Goal: Task Accomplishment & Management: Manage account settings

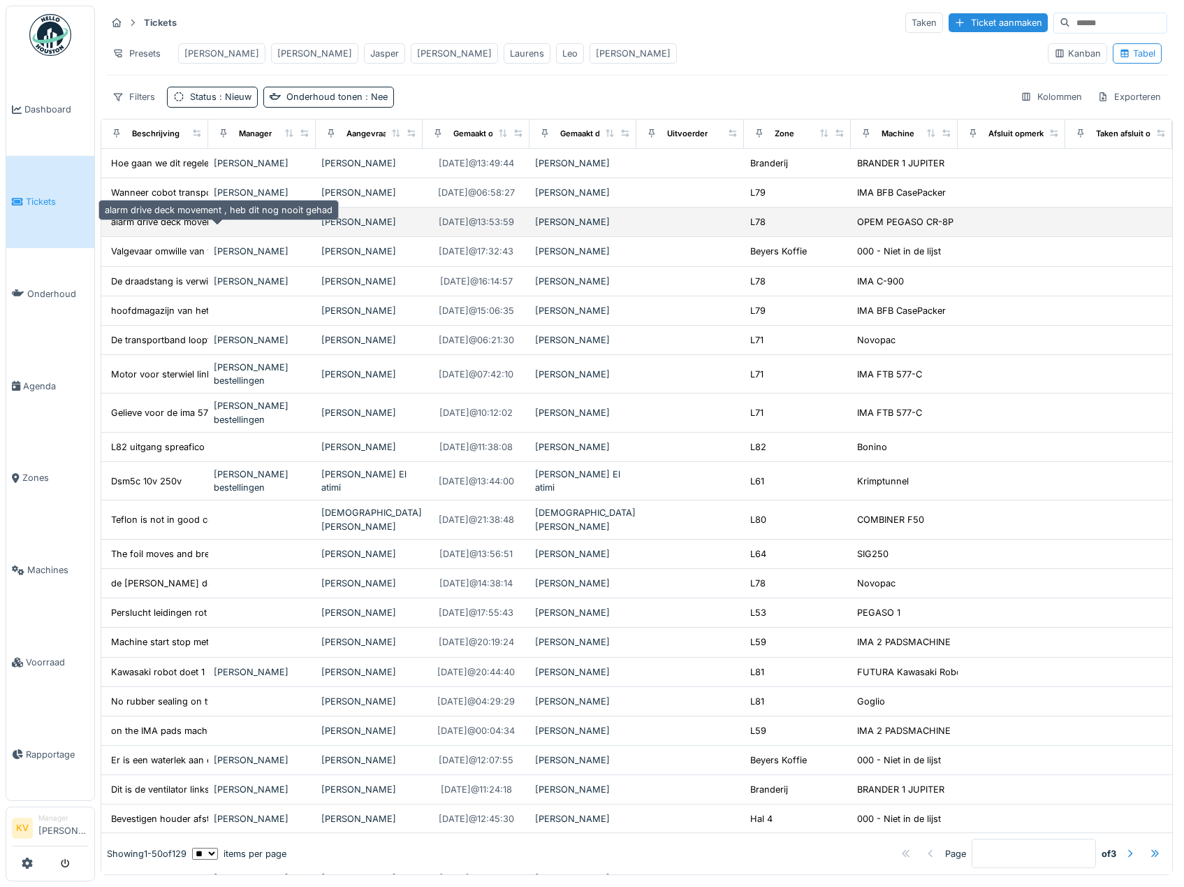
click at [196, 228] on div "alarm drive deck movement , heb dit nog nooit g..." at bounding box center [218, 221] width 215 height 13
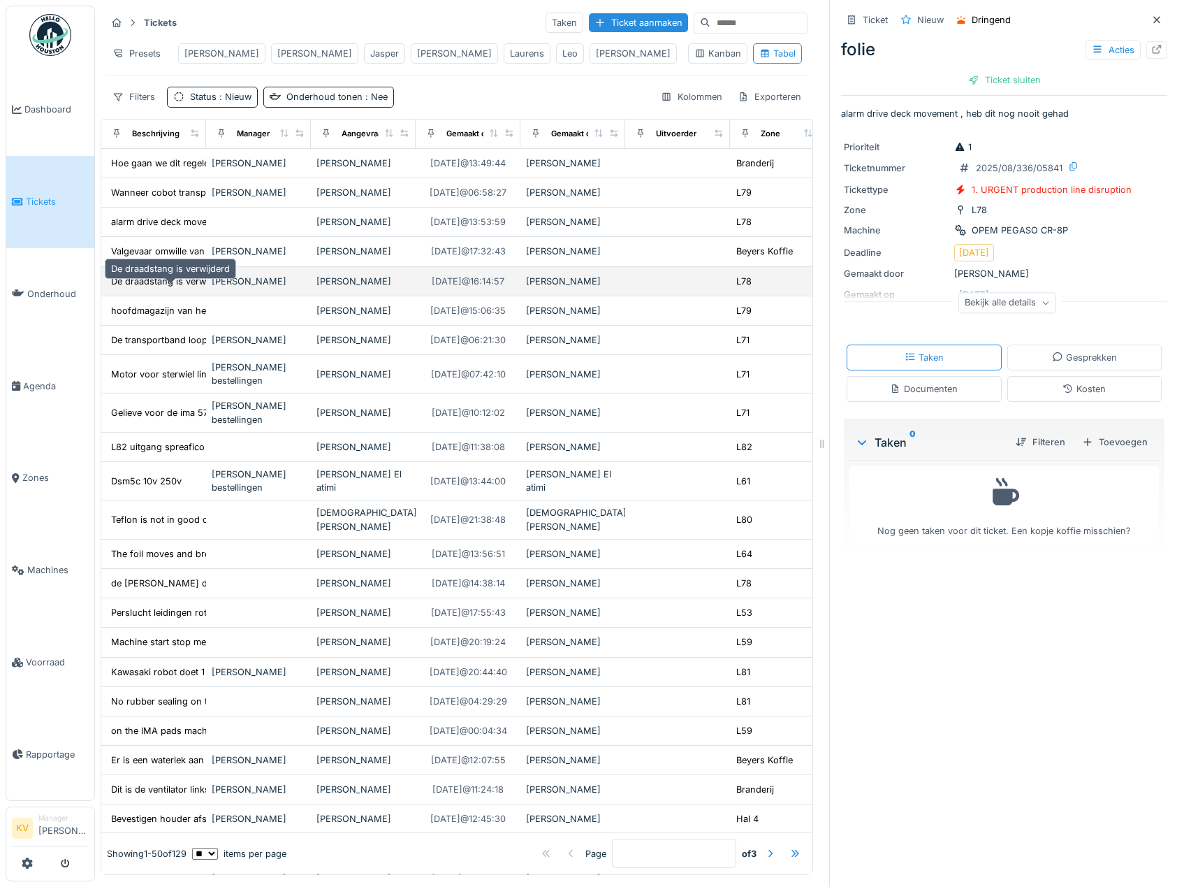
click at [173, 288] on div "De draadstang is verwijderd" at bounding box center [170, 281] width 119 height 13
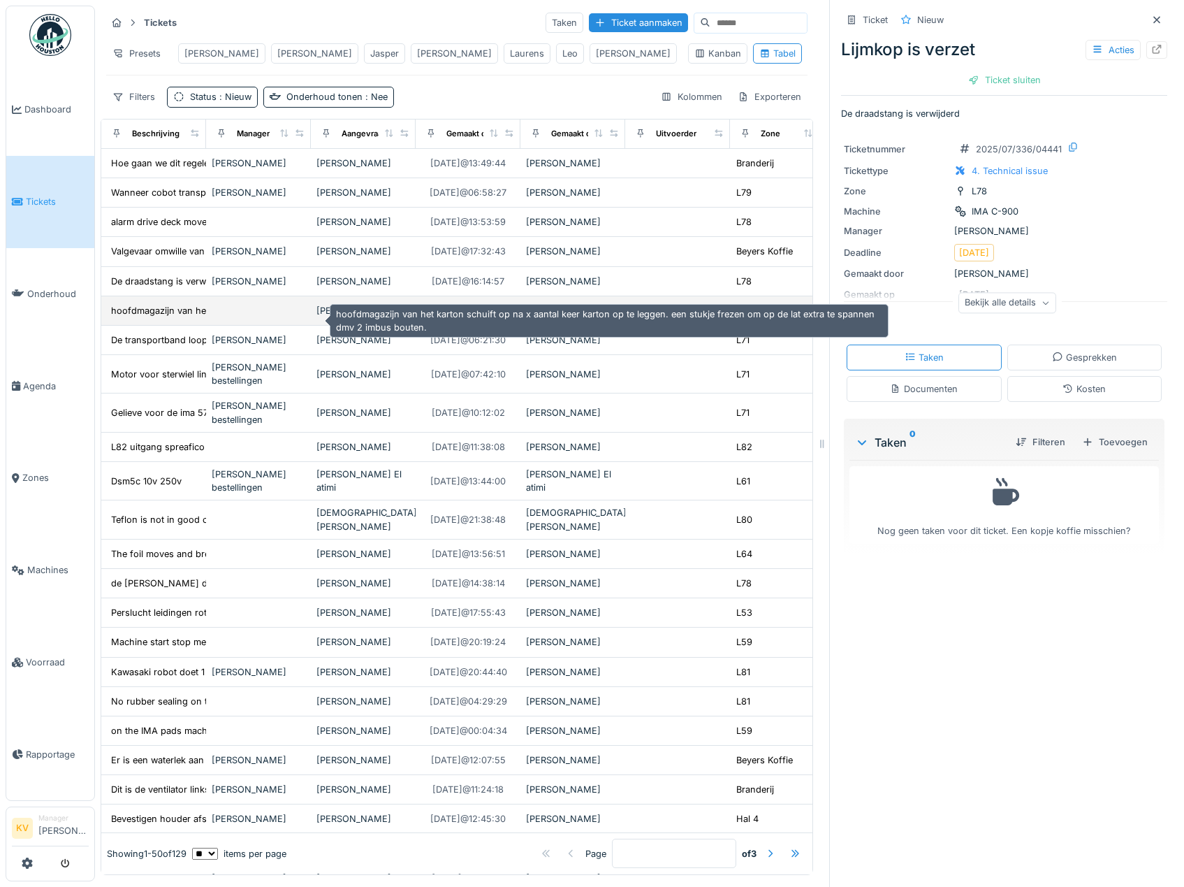
click at [194, 317] on div "hoofdmagazijn van het karton schuift op na x aa..." at bounding box center [219, 310] width 216 height 13
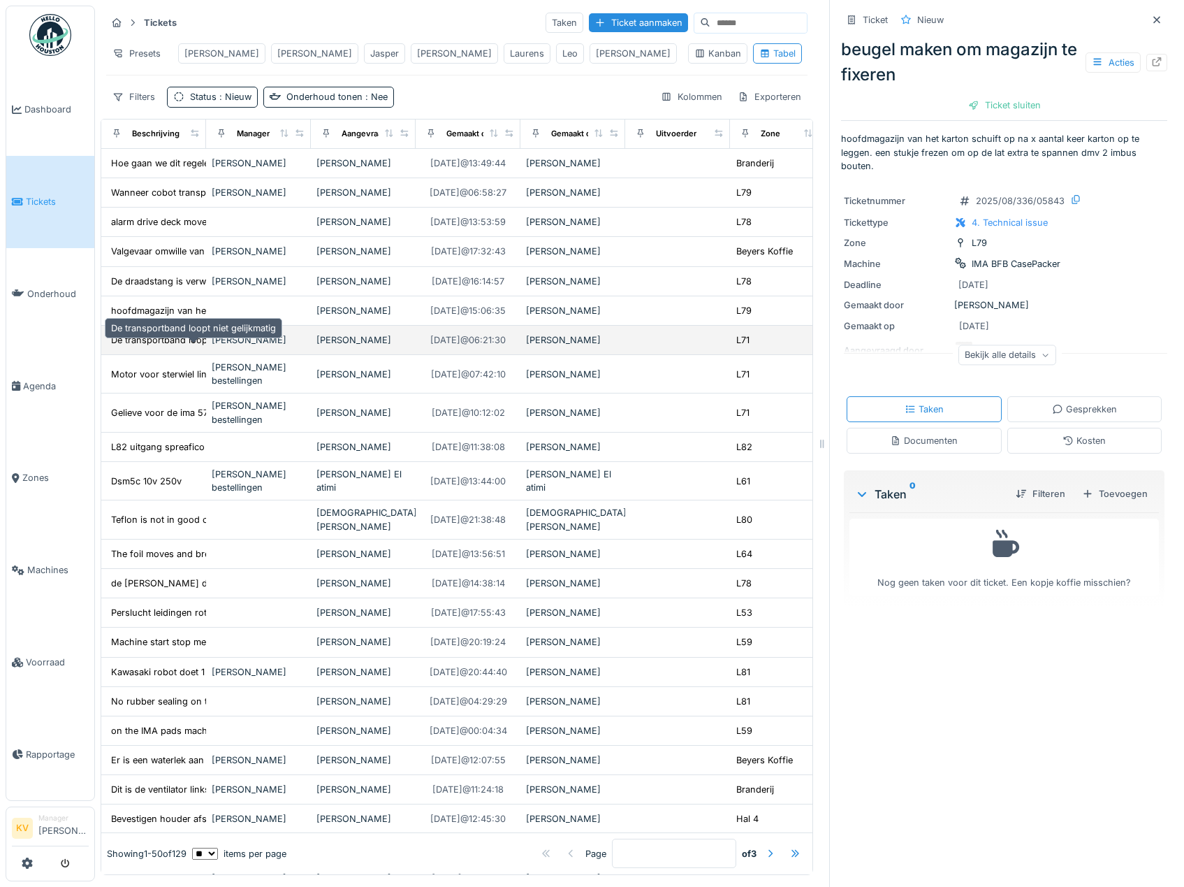
click at [162, 347] on div "De transportband loopt niet gelijkmatig" at bounding box center [193, 339] width 165 height 13
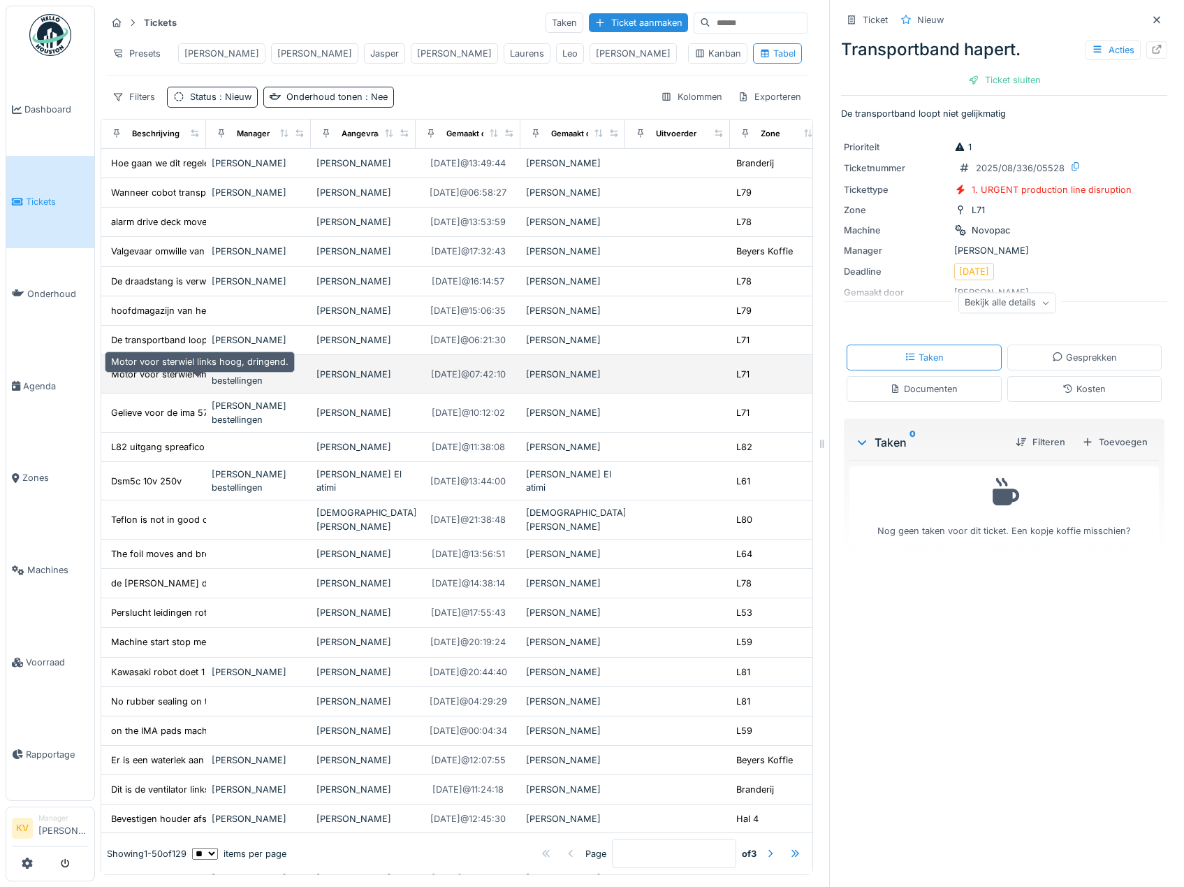
click at [151, 381] on div "Motor voor sterwiel links hoog, dringend." at bounding box center [199, 373] width 177 height 13
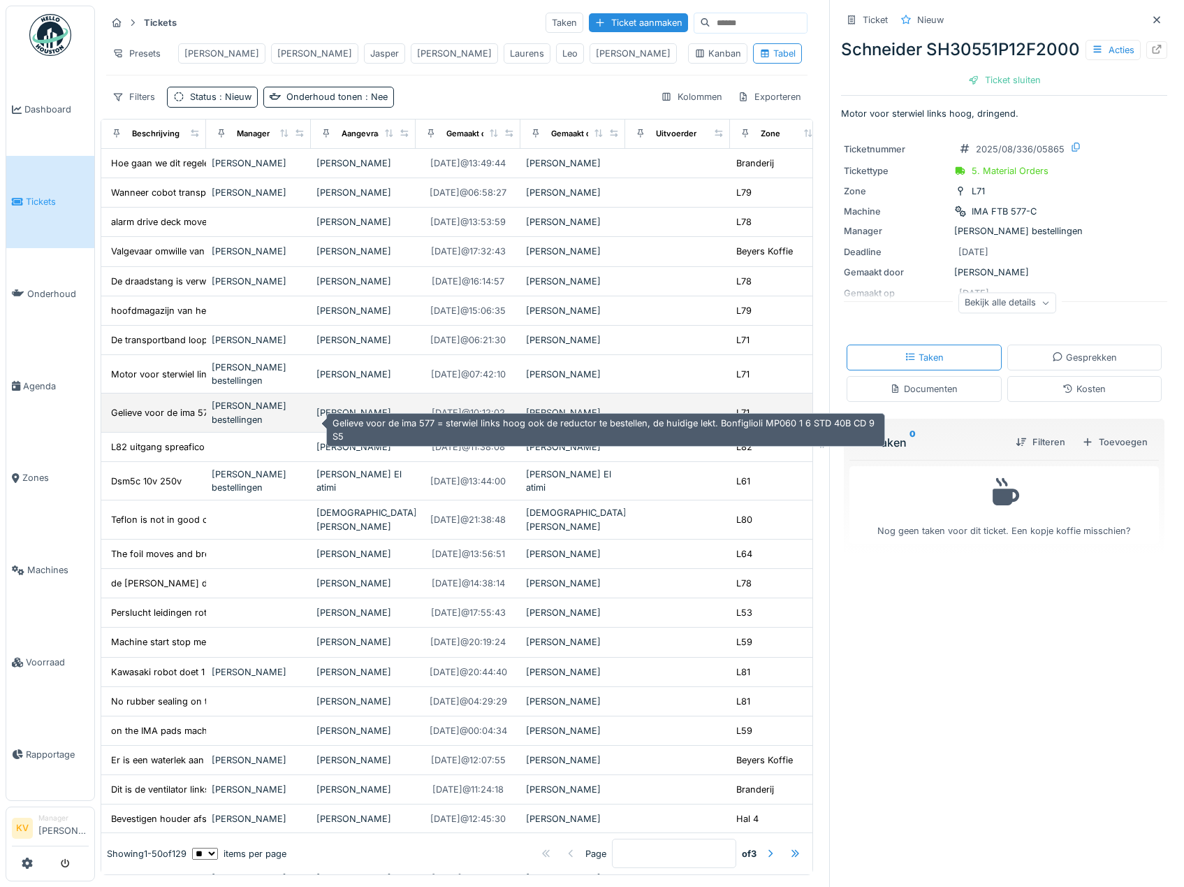
click at [147, 419] on div "Gelieve voor de ima 577 = sterwiel links hoog o..." at bounding box center [216, 412] width 210 height 13
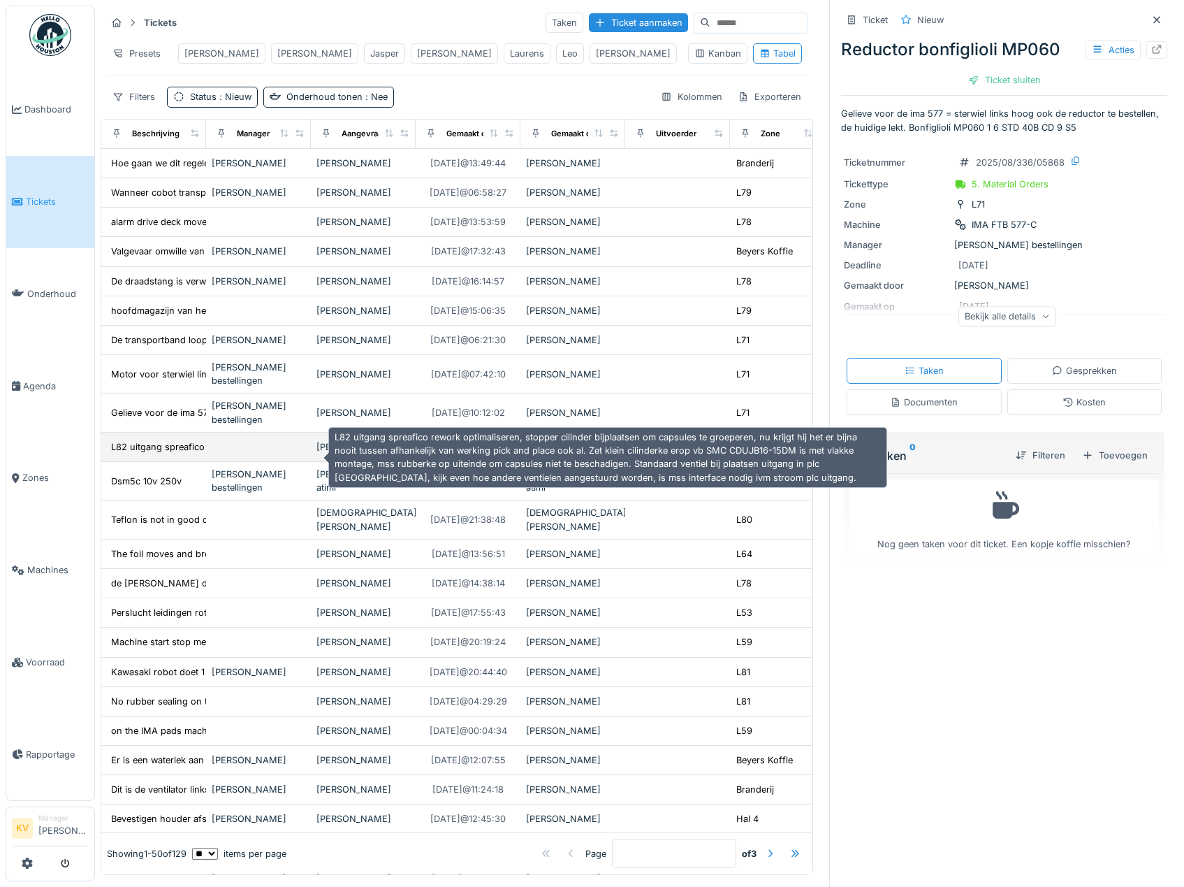
click at [132, 453] on div "L82 uitgang spreafico rework optimaliseren, sto..." at bounding box center [217, 446] width 212 height 13
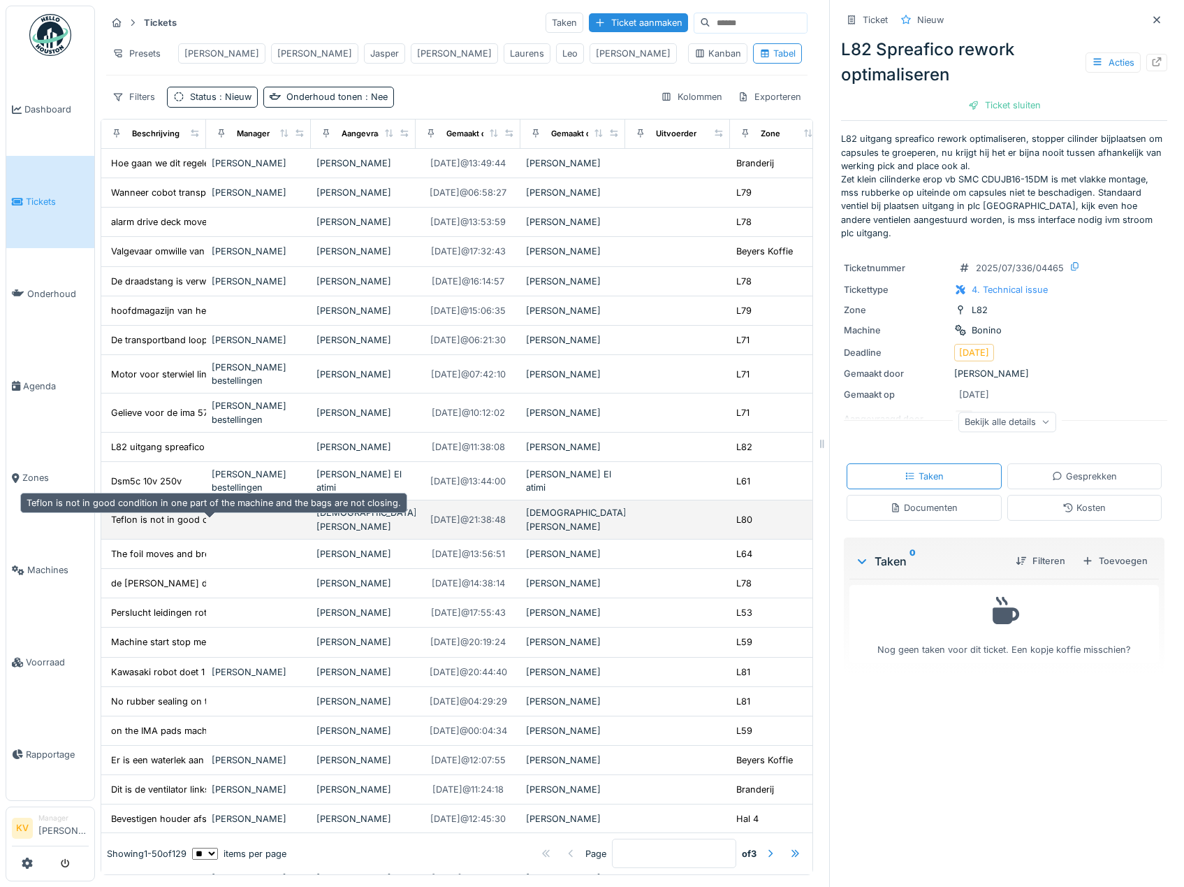
click at [129, 526] on div "Teflon is not in good condition in one part of ..." at bounding box center [212, 519] width 203 height 13
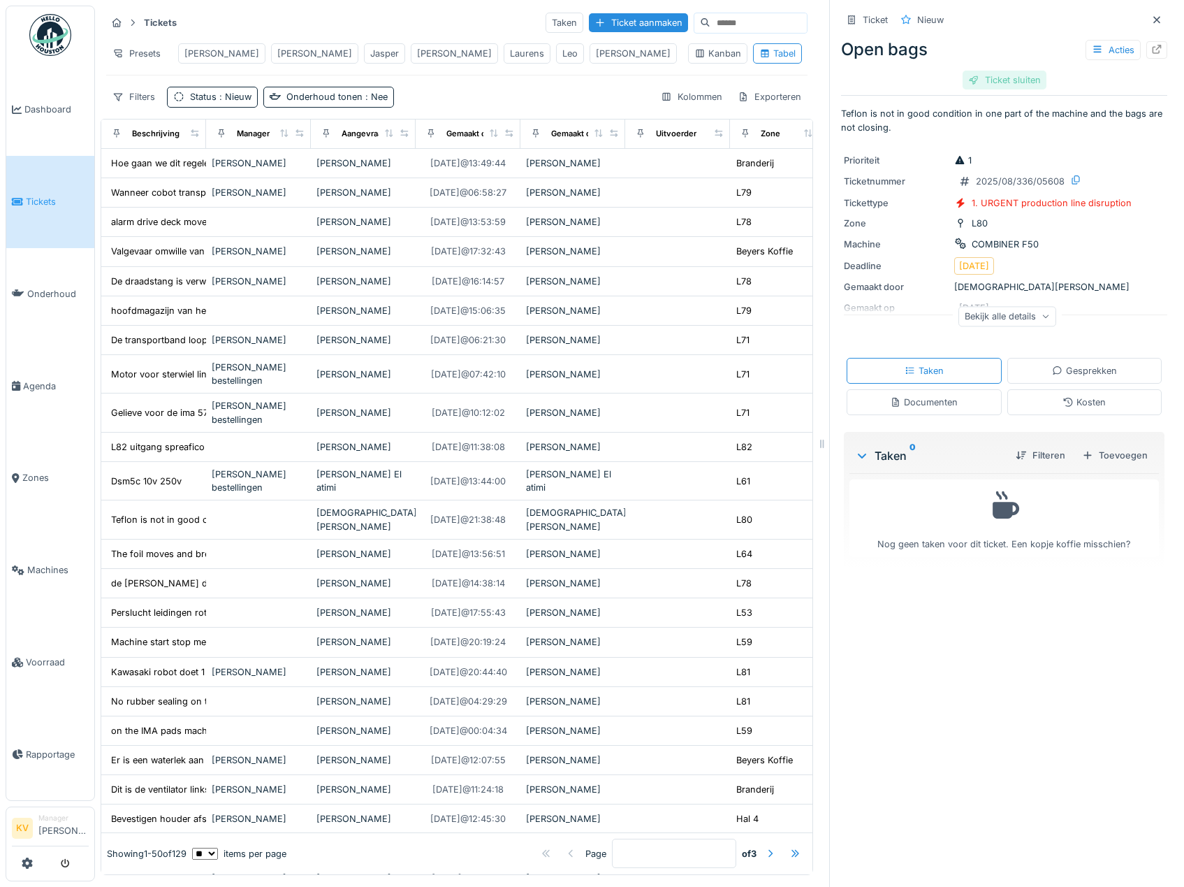
click at [969, 78] on div "Ticket sluiten" at bounding box center [1005, 80] width 84 height 19
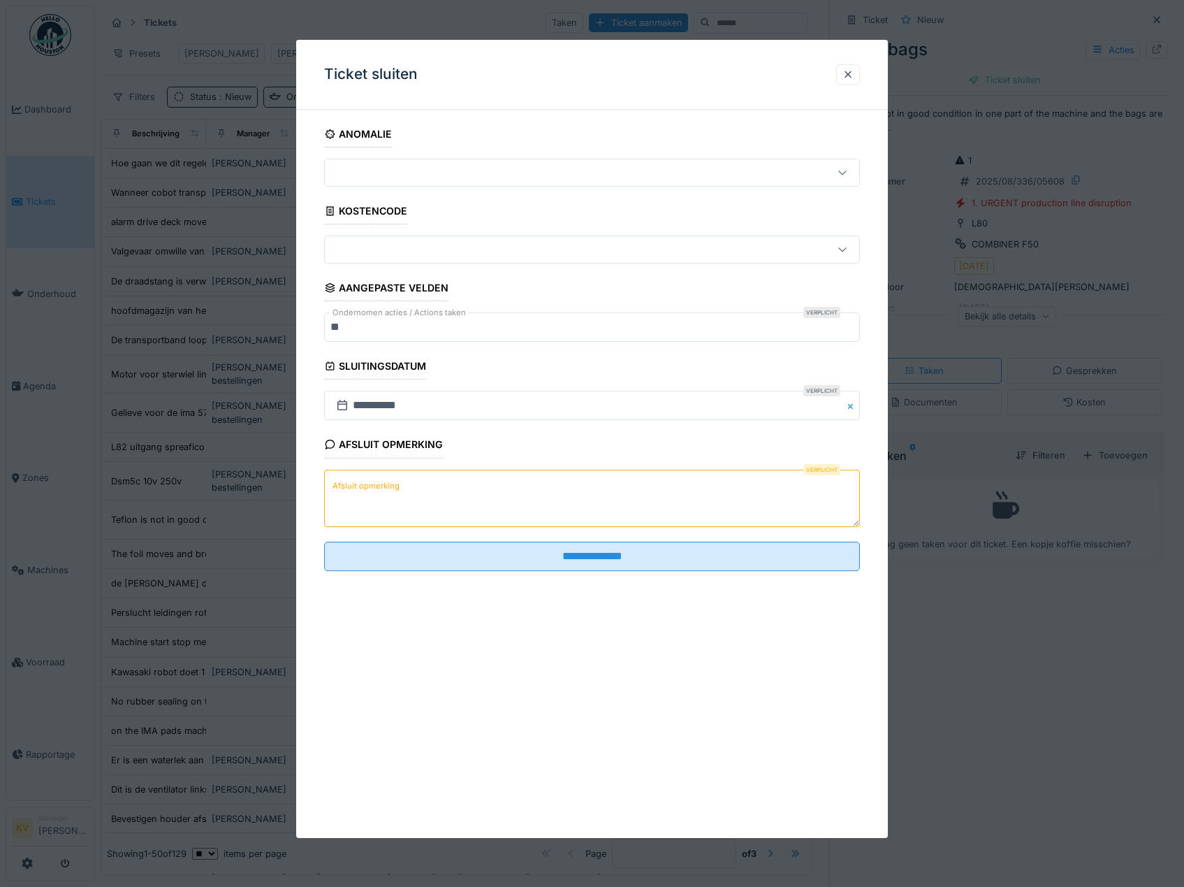
click at [483, 495] on textarea "Afsluit opmerking" at bounding box center [592, 497] width 537 height 57
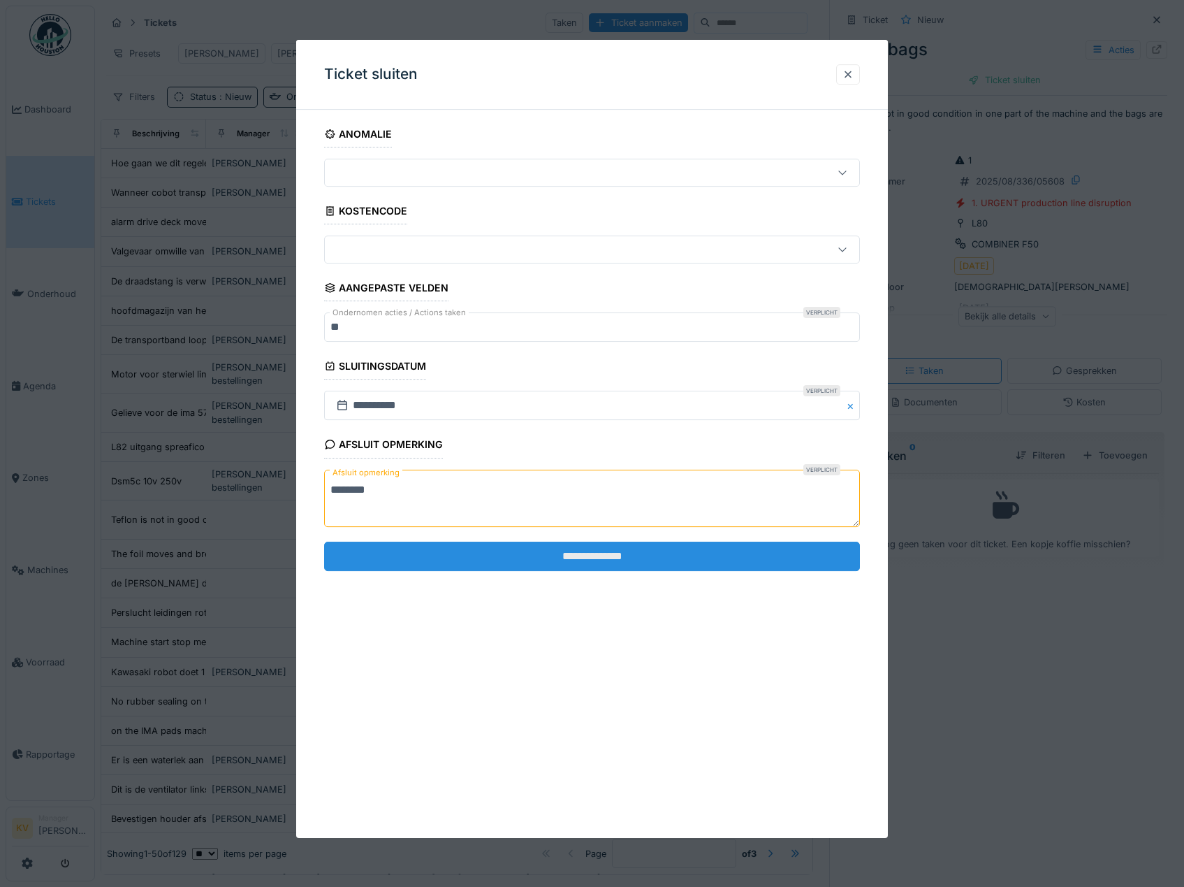
type textarea "********"
click at [506, 562] on input "**********" at bounding box center [592, 555] width 537 height 29
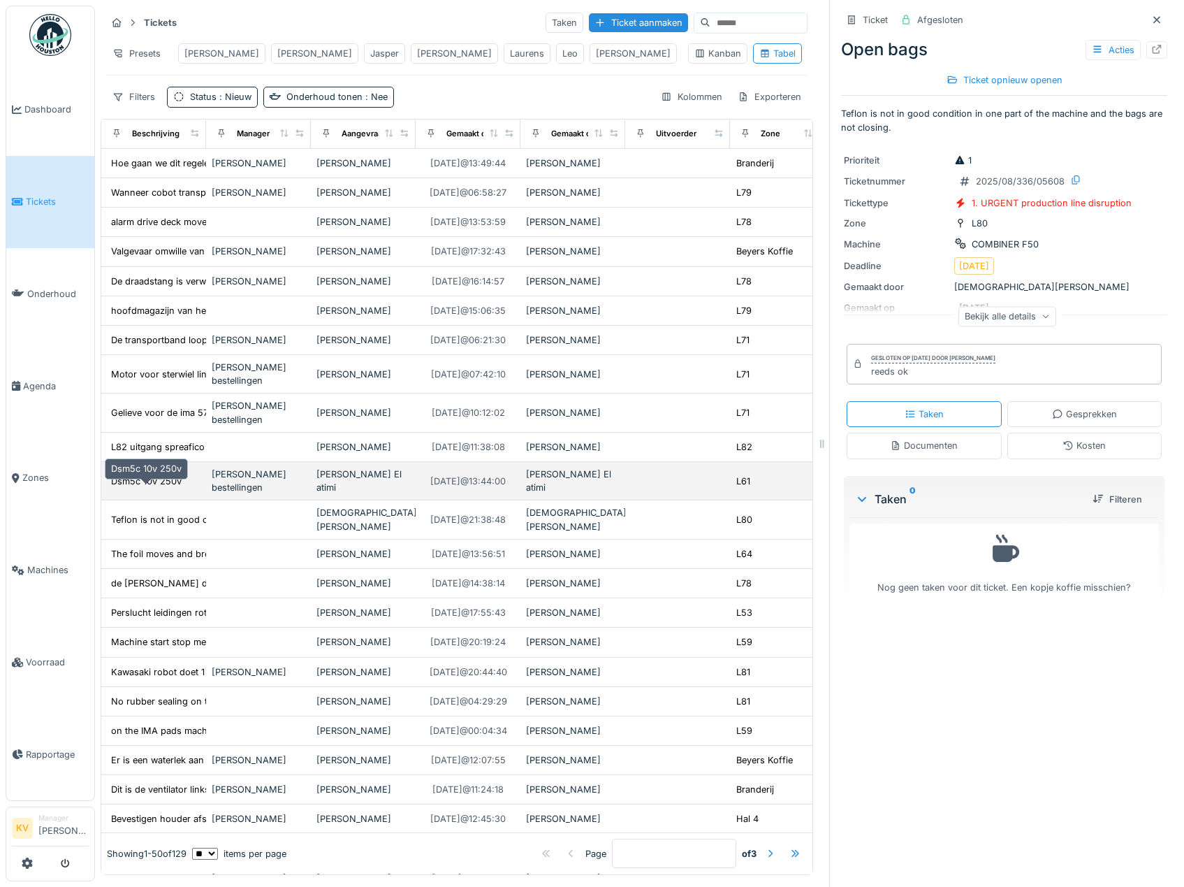
click at [147, 488] on div "Dsm5c 10v 250v" at bounding box center [146, 480] width 71 height 13
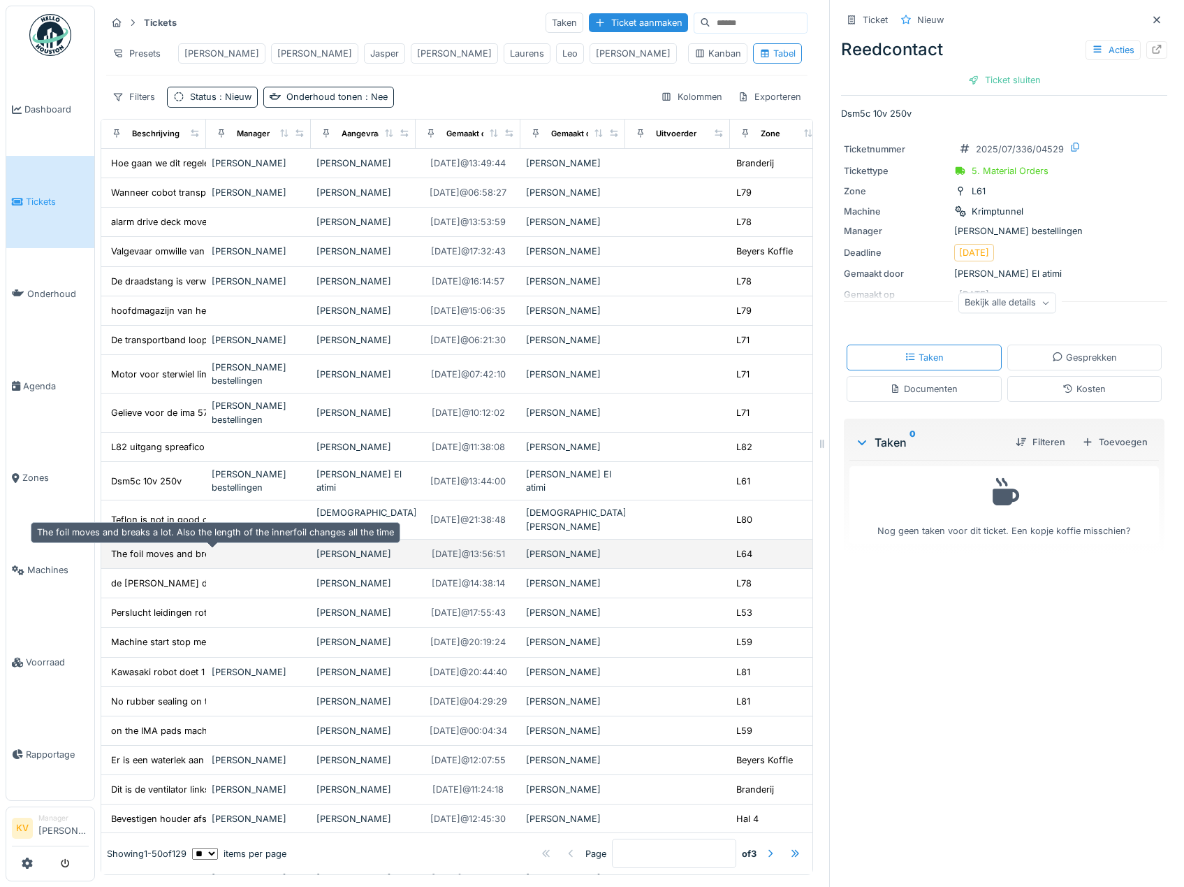
click at [138, 560] on div "The foil moves and breaks a lot. Also the lengt..." at bounding box center [214, 553] width 207 height 13
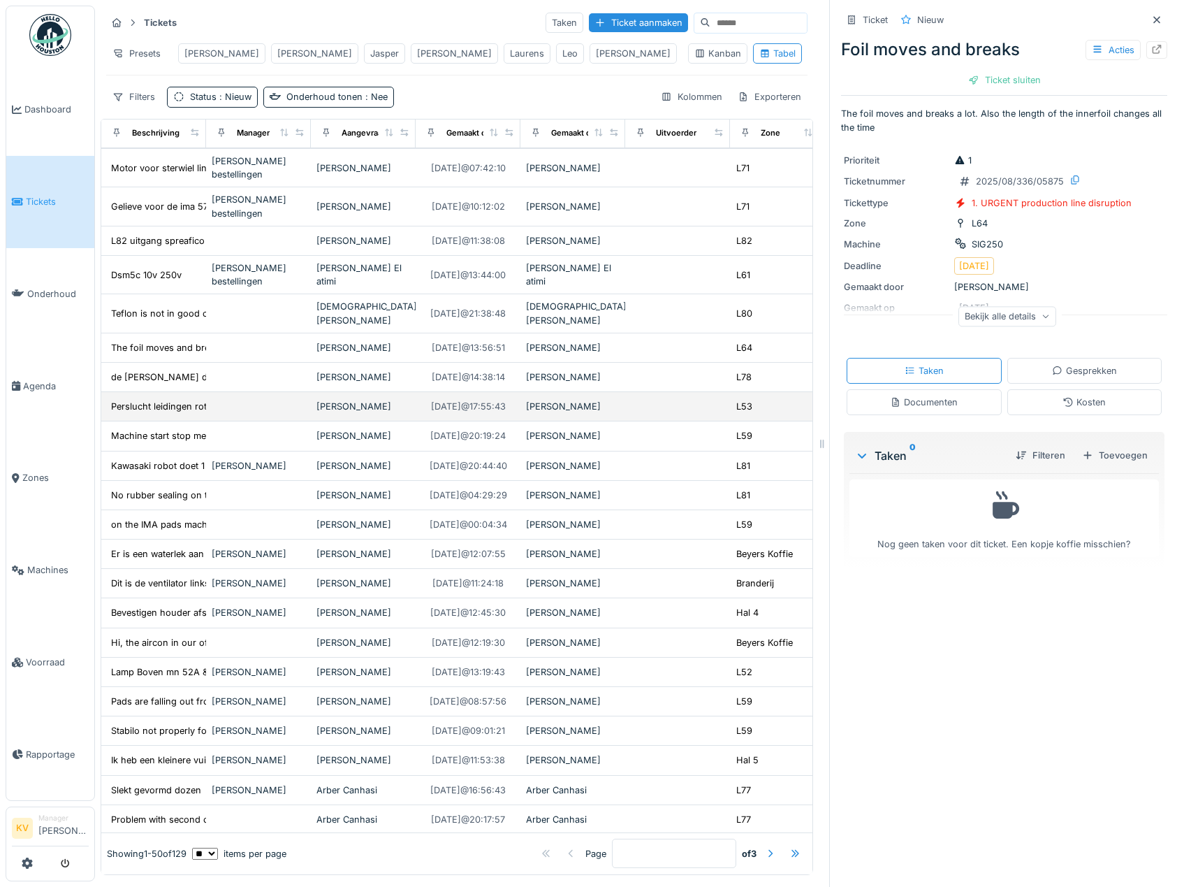
scroll to position [210, 0]
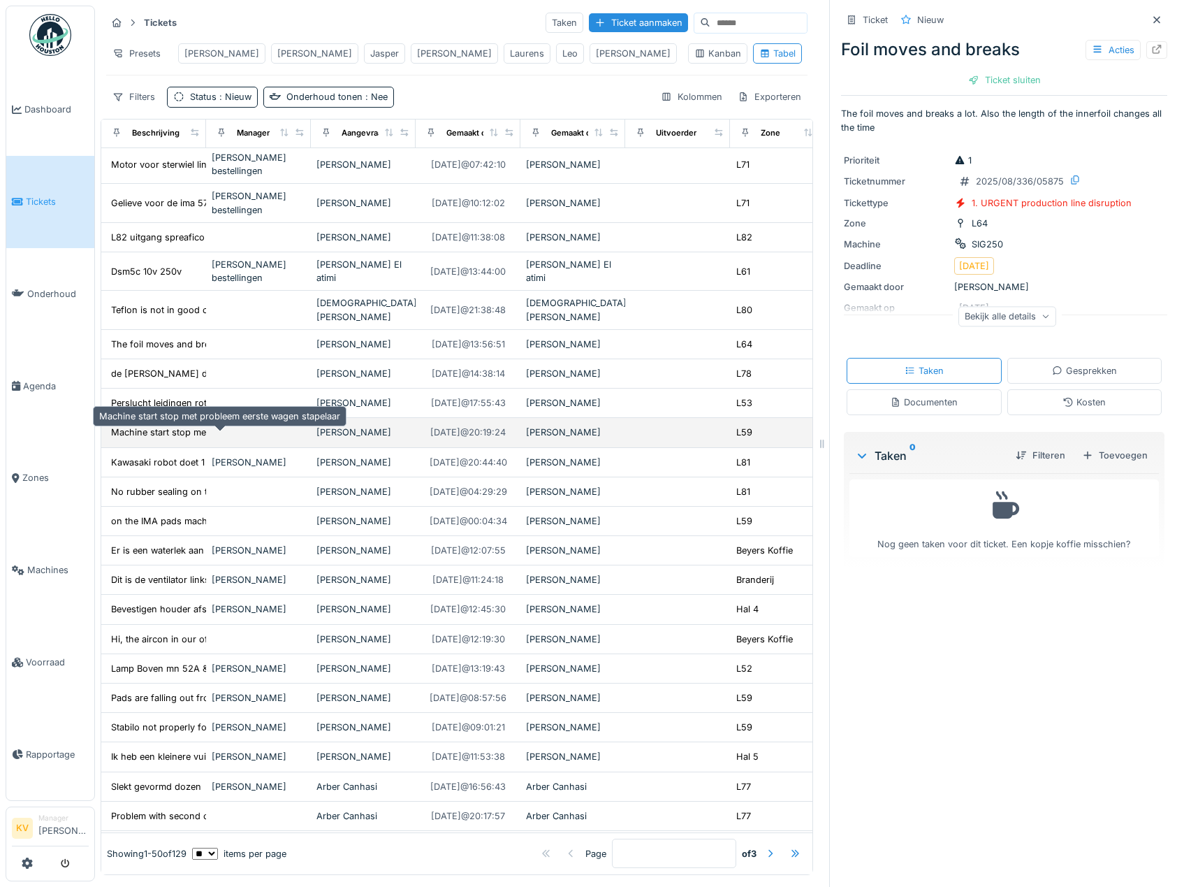
click at [164, 438] on div "Machine start stop met probleem eerste wagen st..." at bounding box center [220, 431] width 219 height 13
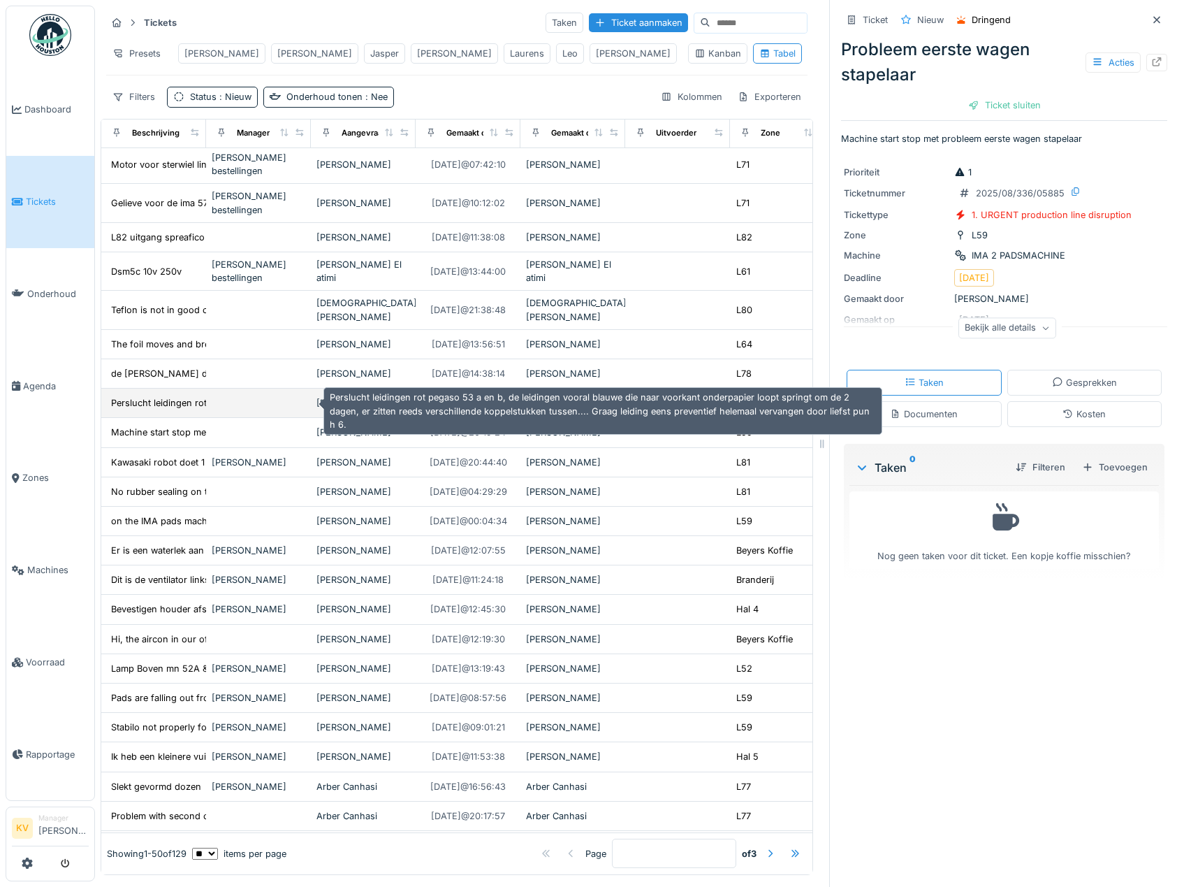
click at [173, 404] on div "Perslucht leidingen rot pegaso 53 a en b, de le..." at bounding box center [214, 402] width 207 height 13
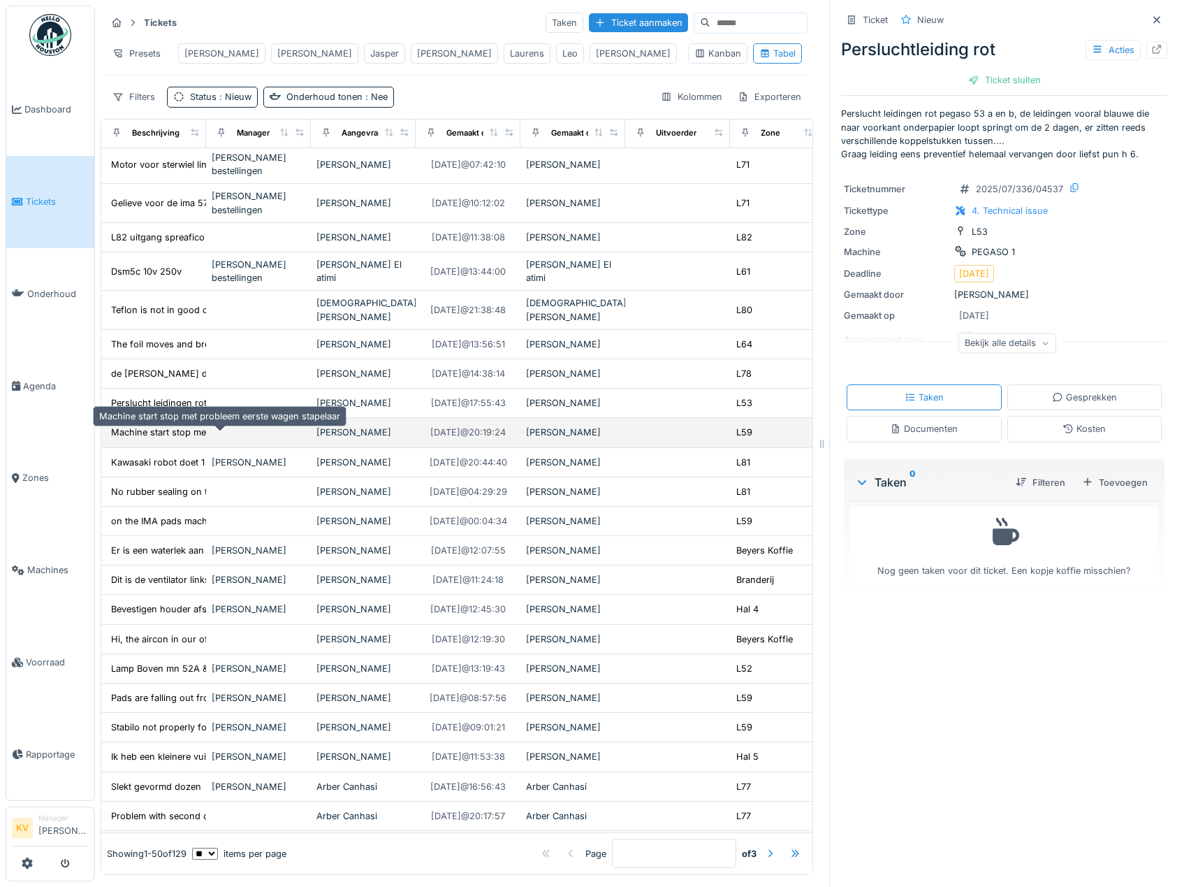
click at [173, 437] on div "Machine start stop met probleem eerste wagen st..." at bounding box center [220, 431] width 219 height 13
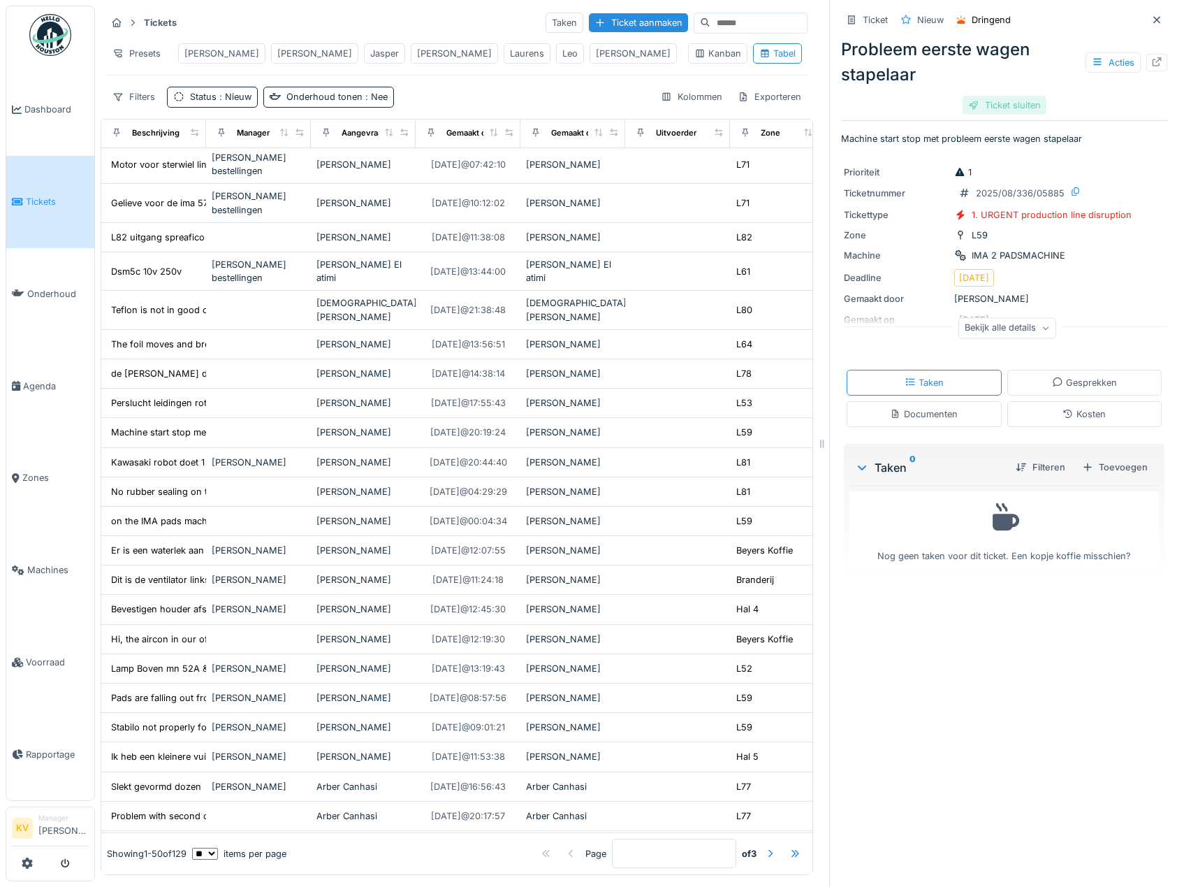
click at [986, 106] on div "Ticket sluiten" at bounding box center [1005, 105] width 84 height 19
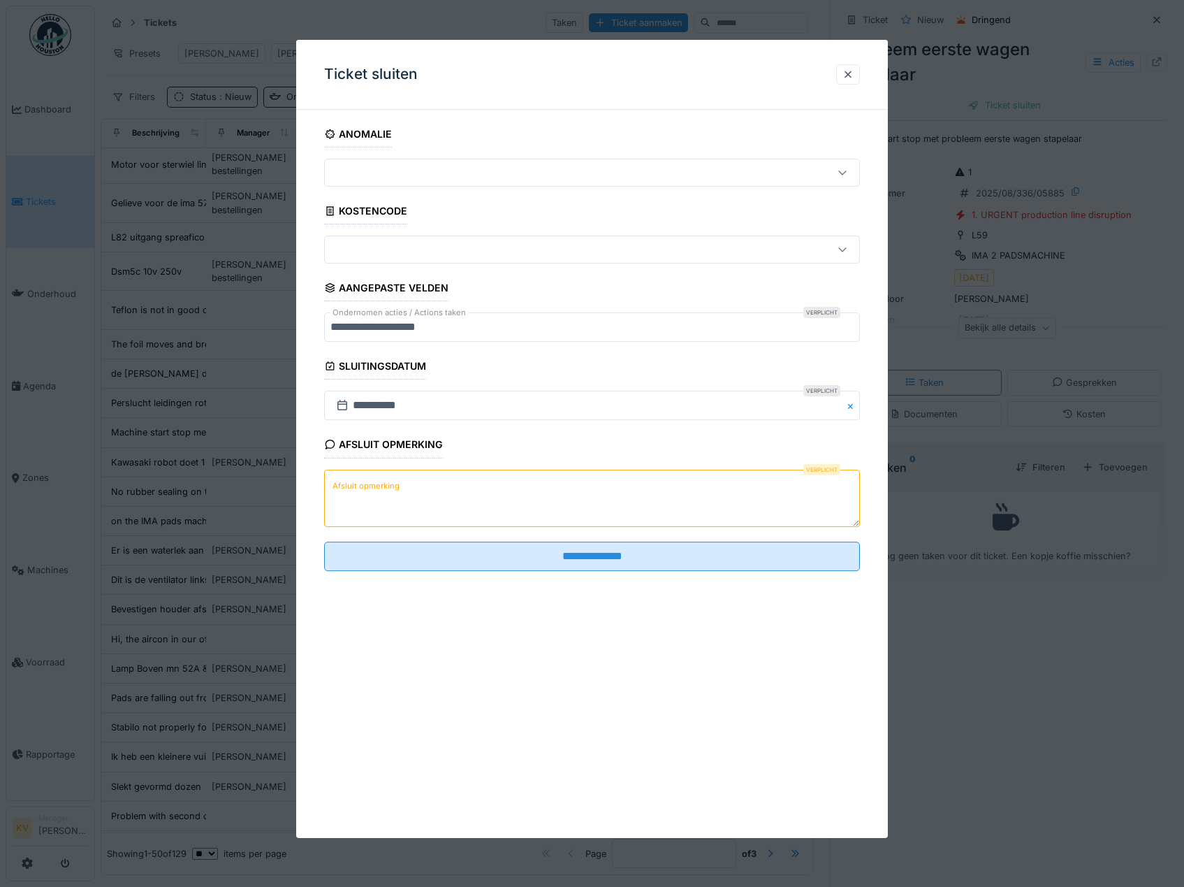
click at [685, 484] on textarea "Afsluit opmerking" at bounding box center [592, 497] width 537 height 57
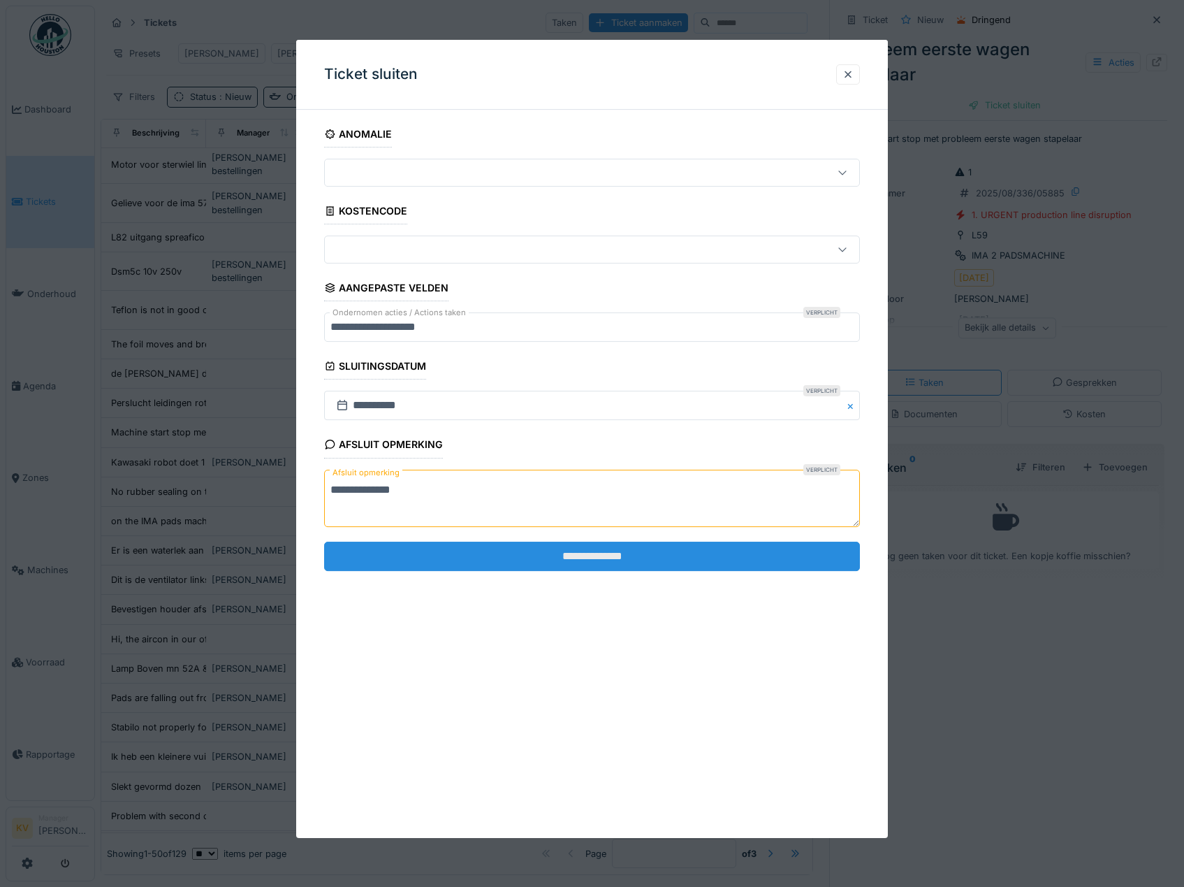
type textarea "**********"
click at [625, 549] on input "**********" at bounding box center [592, 555] width 537 height 29
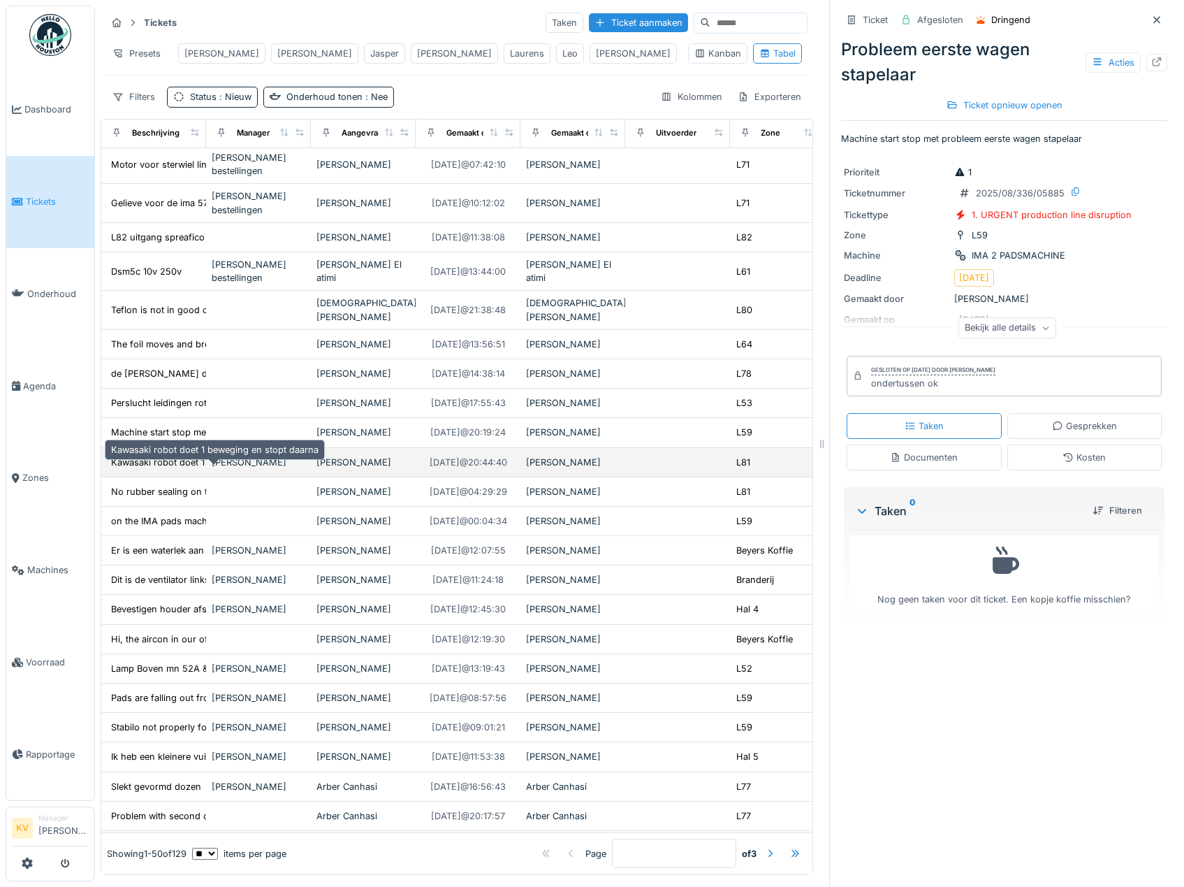
click at [173, 469] on div "Kawasaki robot doet 1 beweging en stopt daarna" at bounding box center [214, 462] width 207 height 13
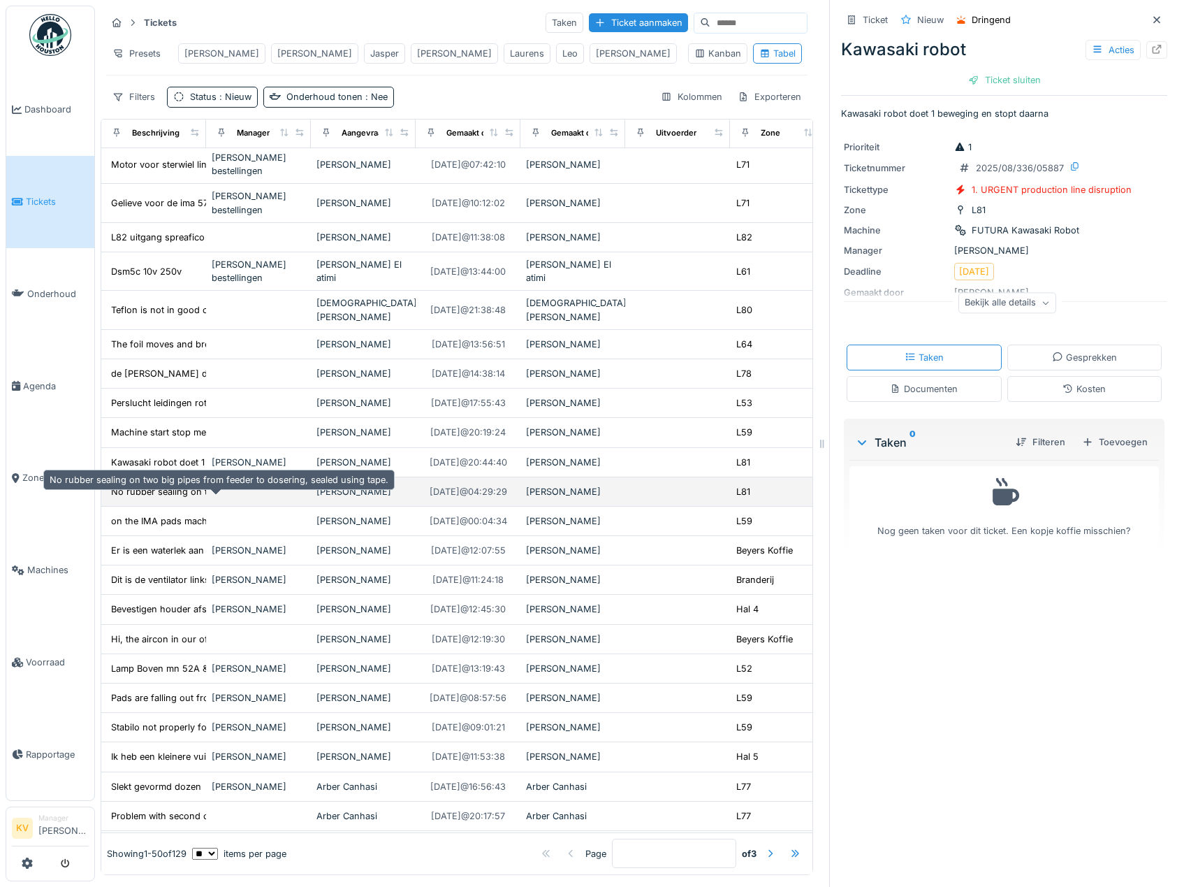
click at [171, 498] on div "No rubber sealing on two big pipes from feeder ..." at bounding box center [218, 491] width 215 height 13
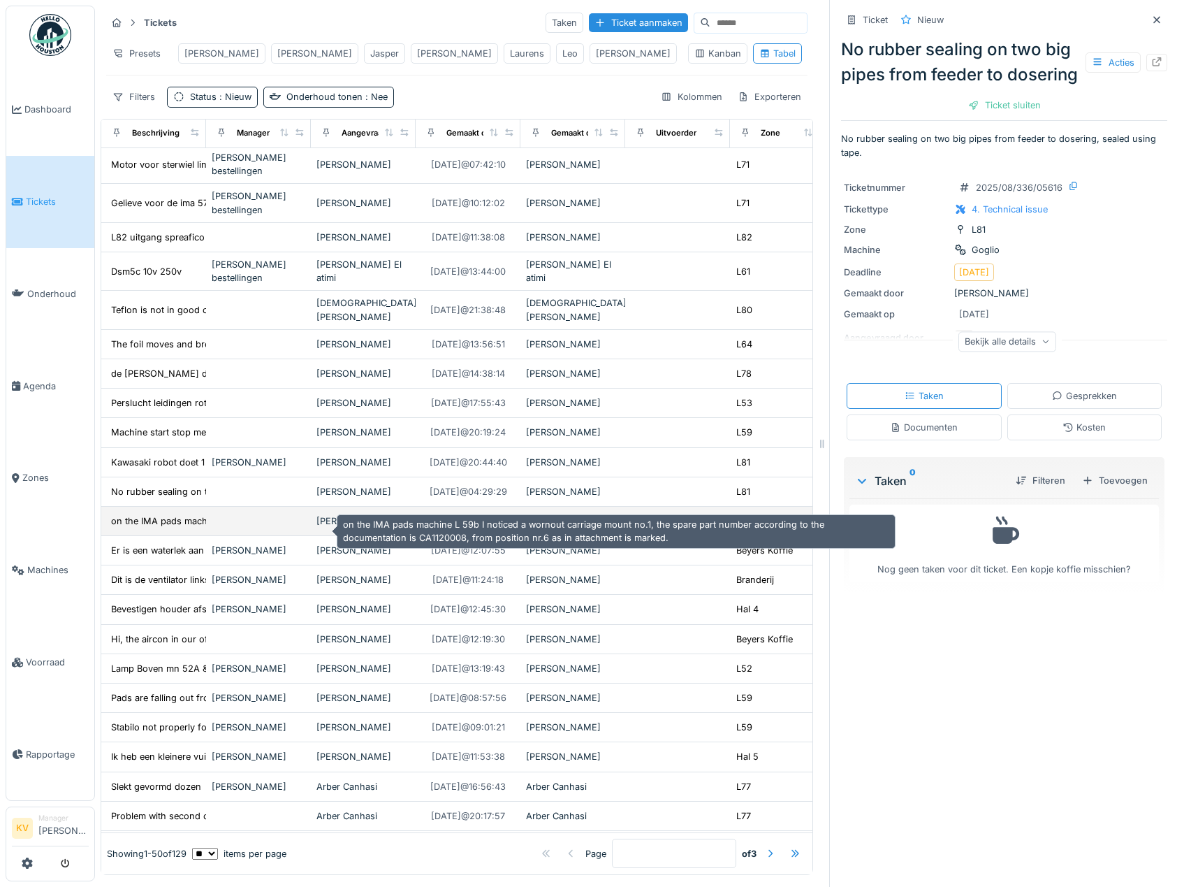
click at [171, 527] on div "on the IMA pads machine L 59b I noticed a worno..." at bounding box center [221, 520] width 221 height 13
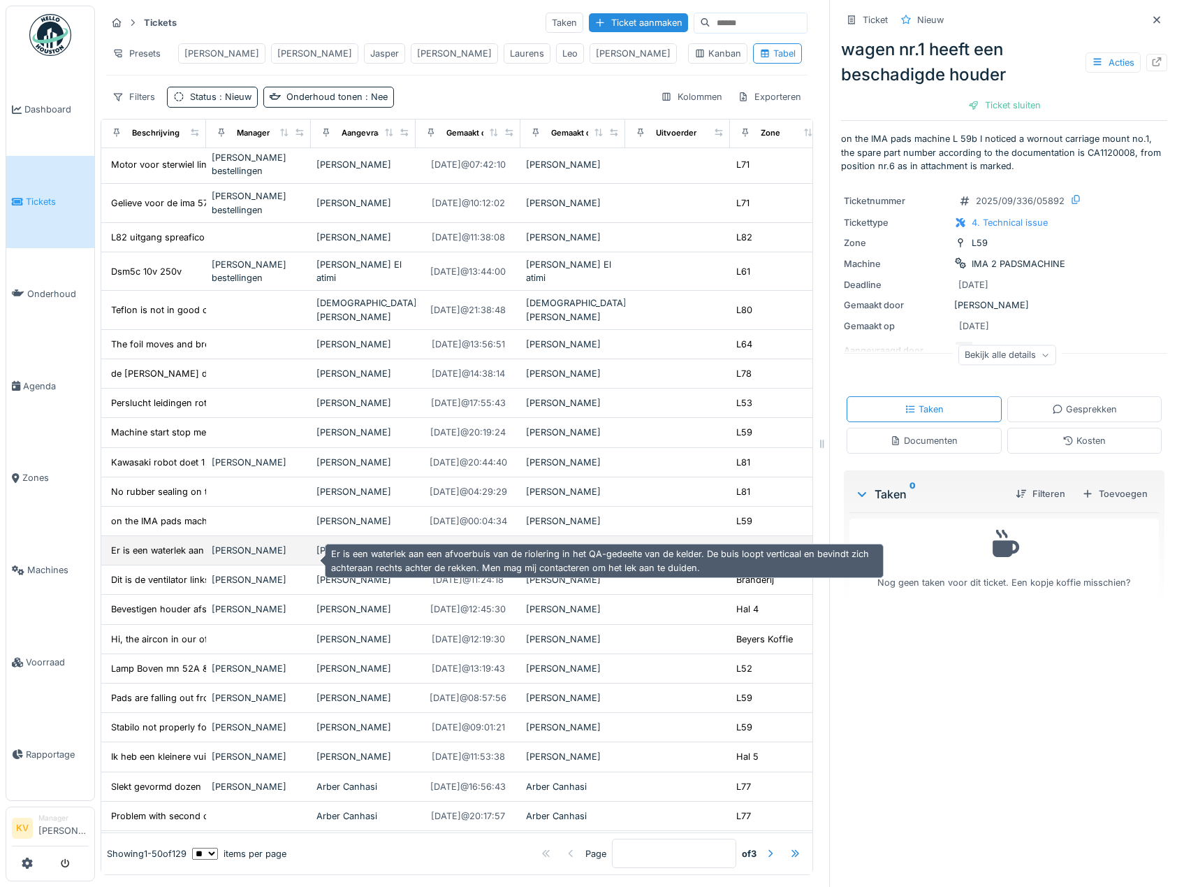
click at [173, 557] on div "Er is een waterlek aan een afvoerbuis van de ri..." at bounding box center [214, 550] width 207 height 13
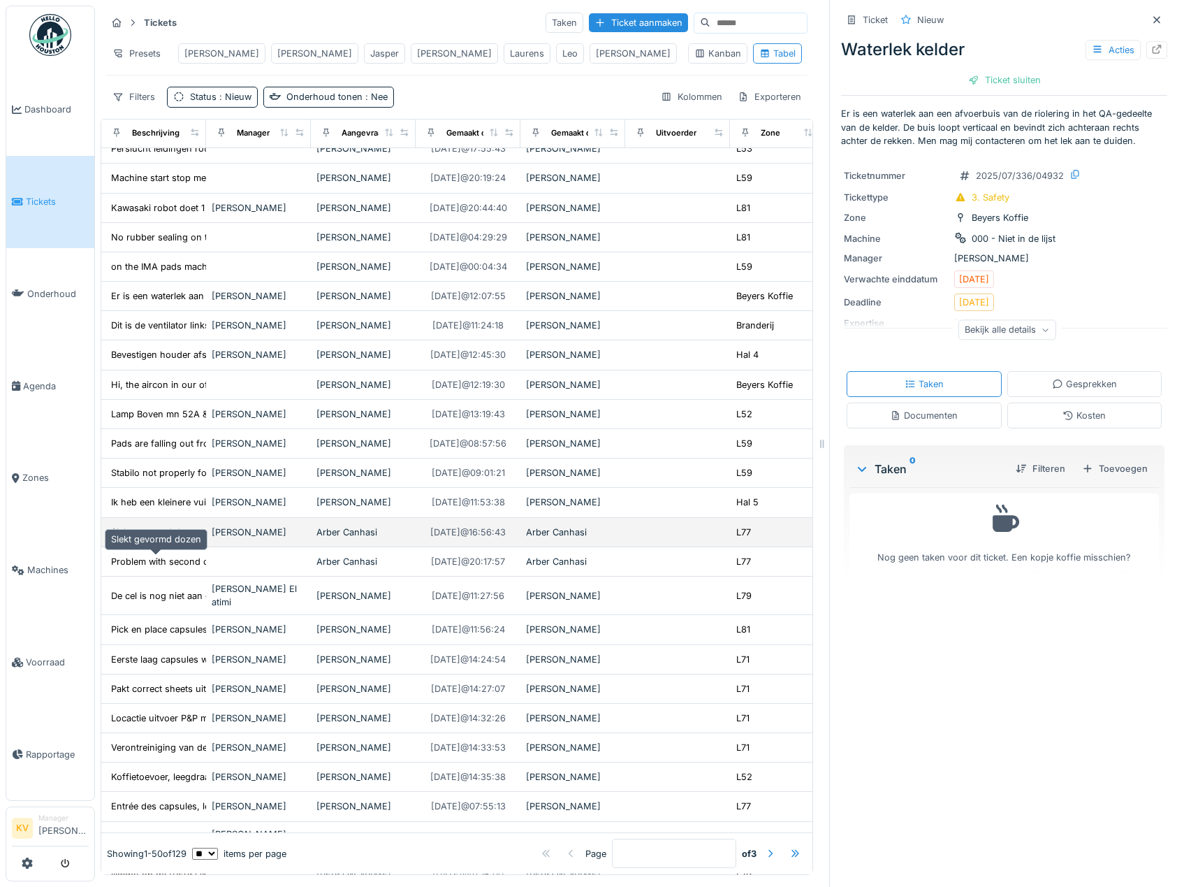
scroll to position [489, 0]
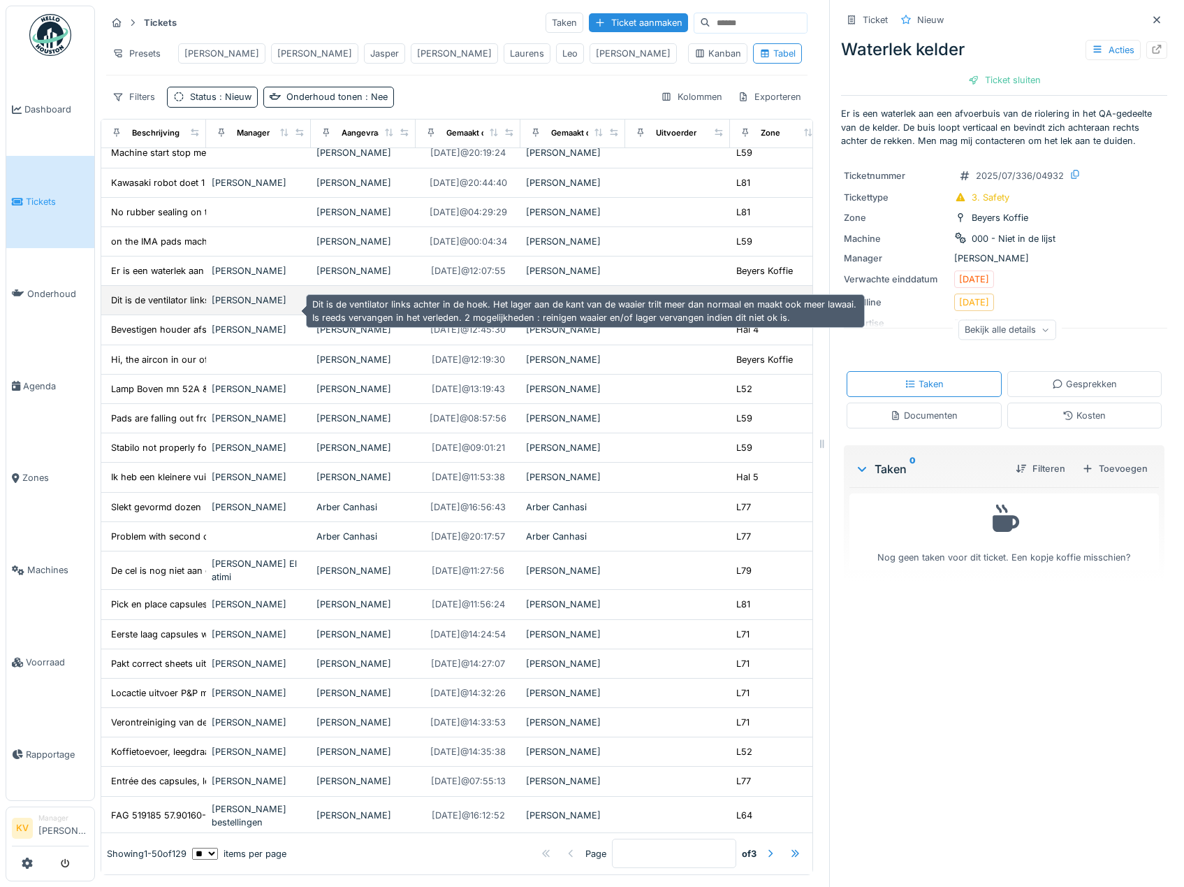
click at [159, 305] on div "Dit is de ventilator links achter in de hoek. ..." at bounding box center [205, 299] width 189 height 13
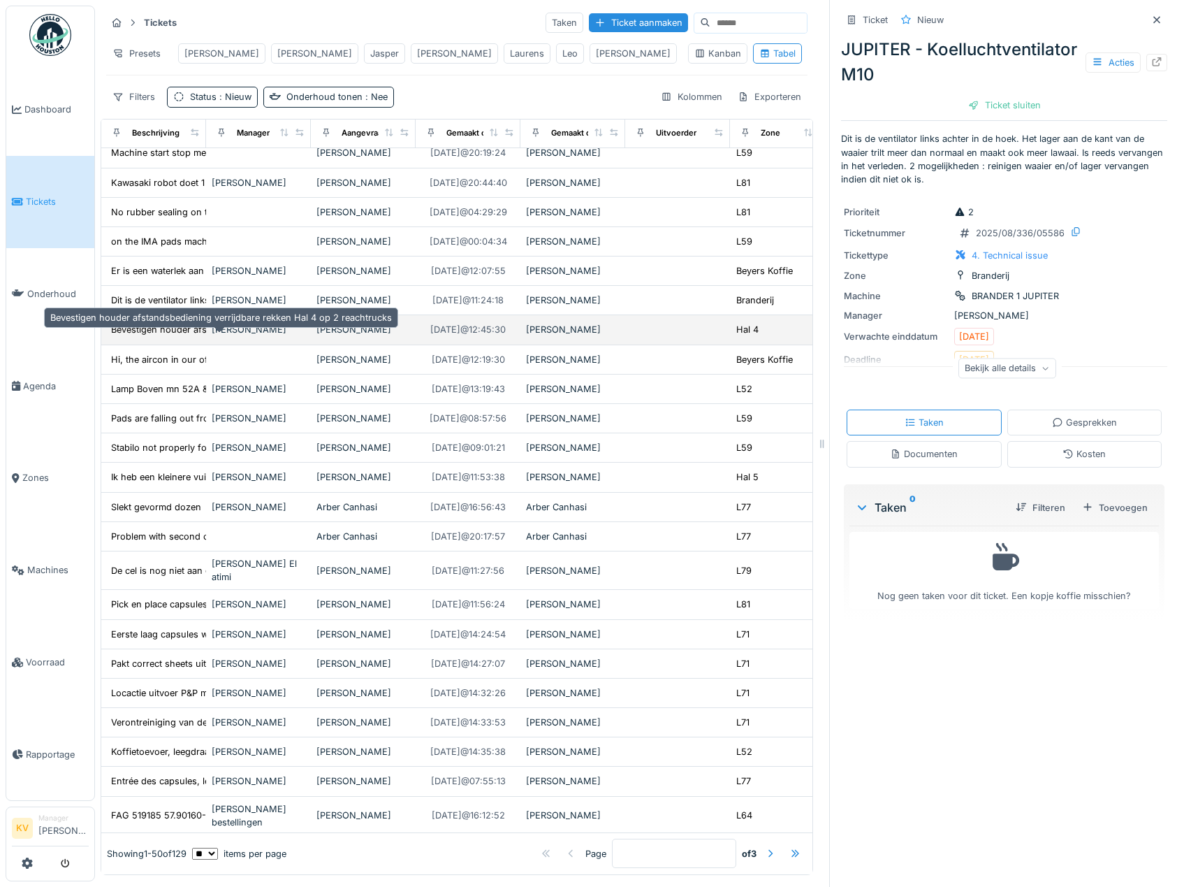
click at [154, 336] on div "Bevestigen houder afstandsbediening verrijdbare..." at bounding box center [220, 329] width 218 height 13
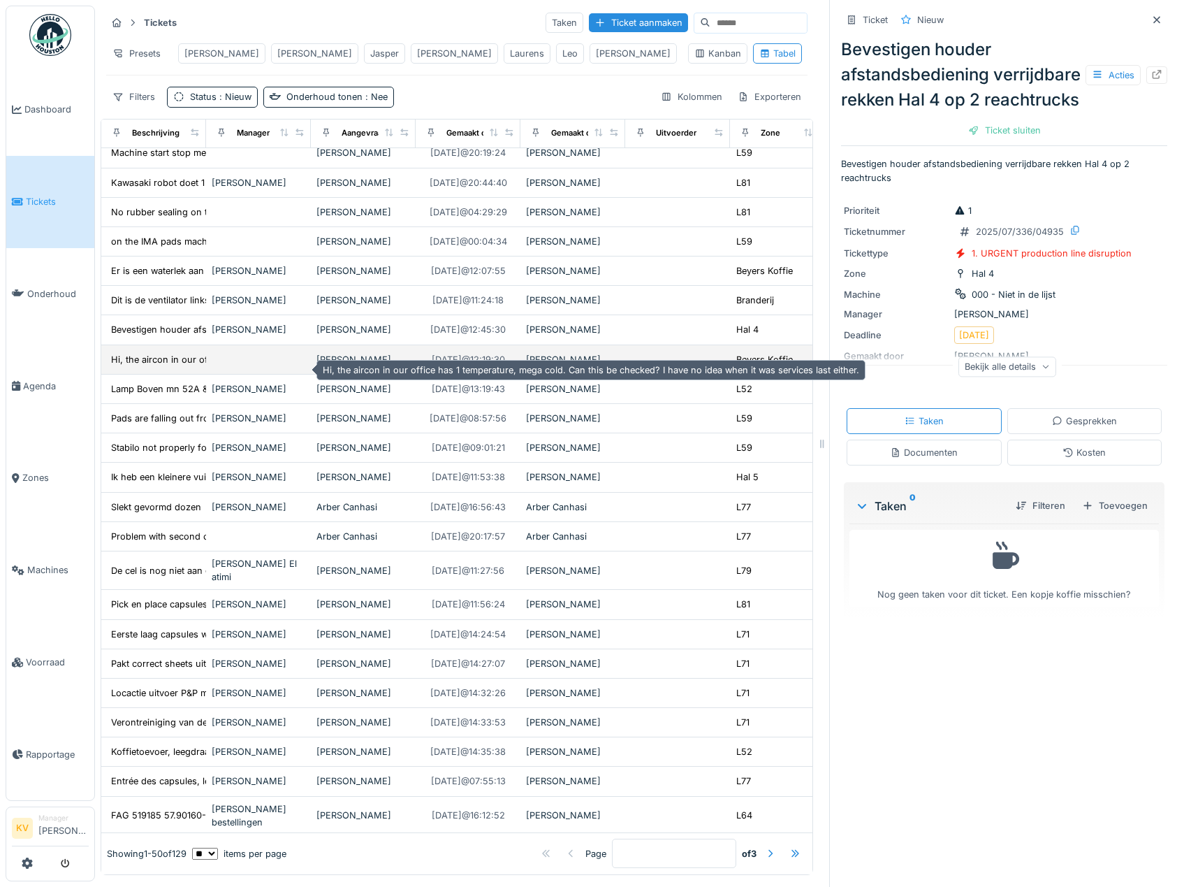
click at [143, 366] on div "Hi, the aircon in our office has 1 temperature,..." at bounding box center [212, 359] width 202 height 13
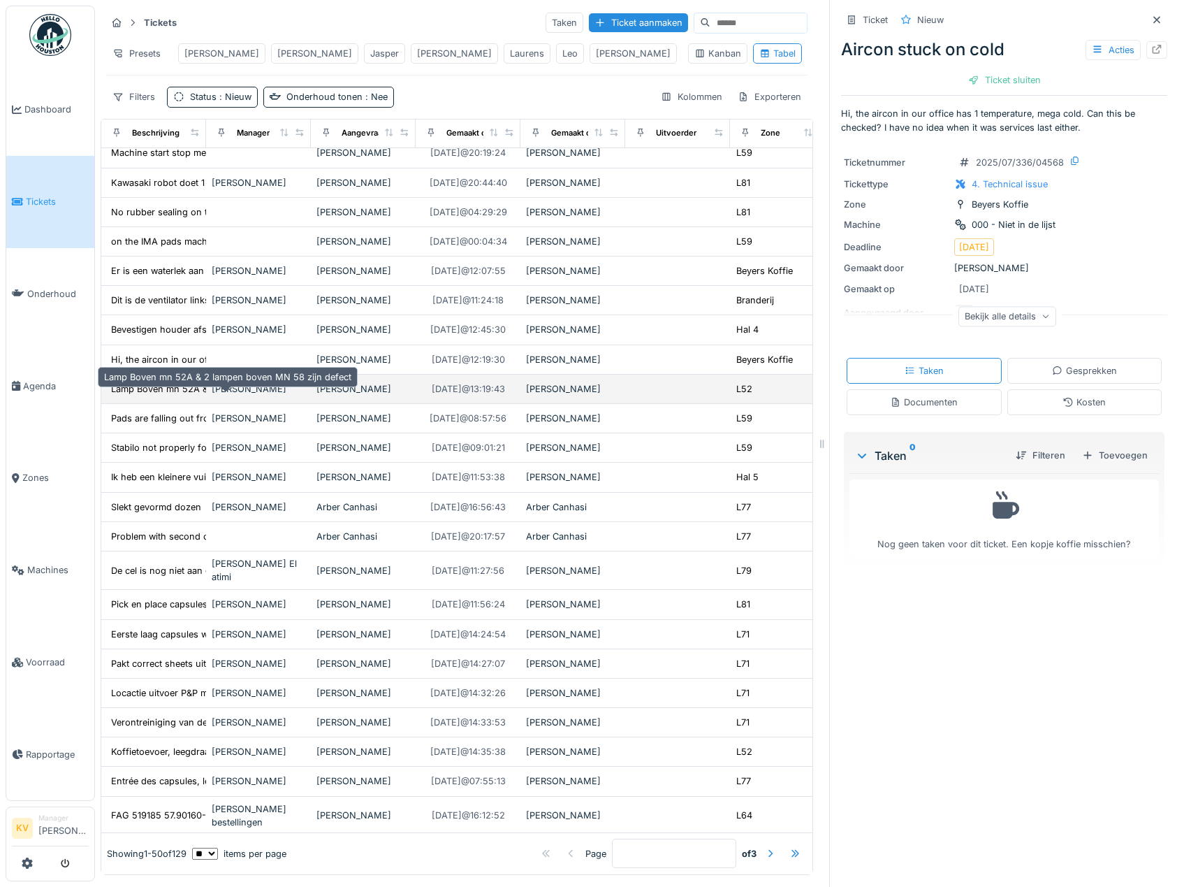
click at [140, 395] on div "Lamp Boven mn 52A & 2 lampen boven MN 58 zijn d..." at bounding box center [228, 388] width 235 height 13
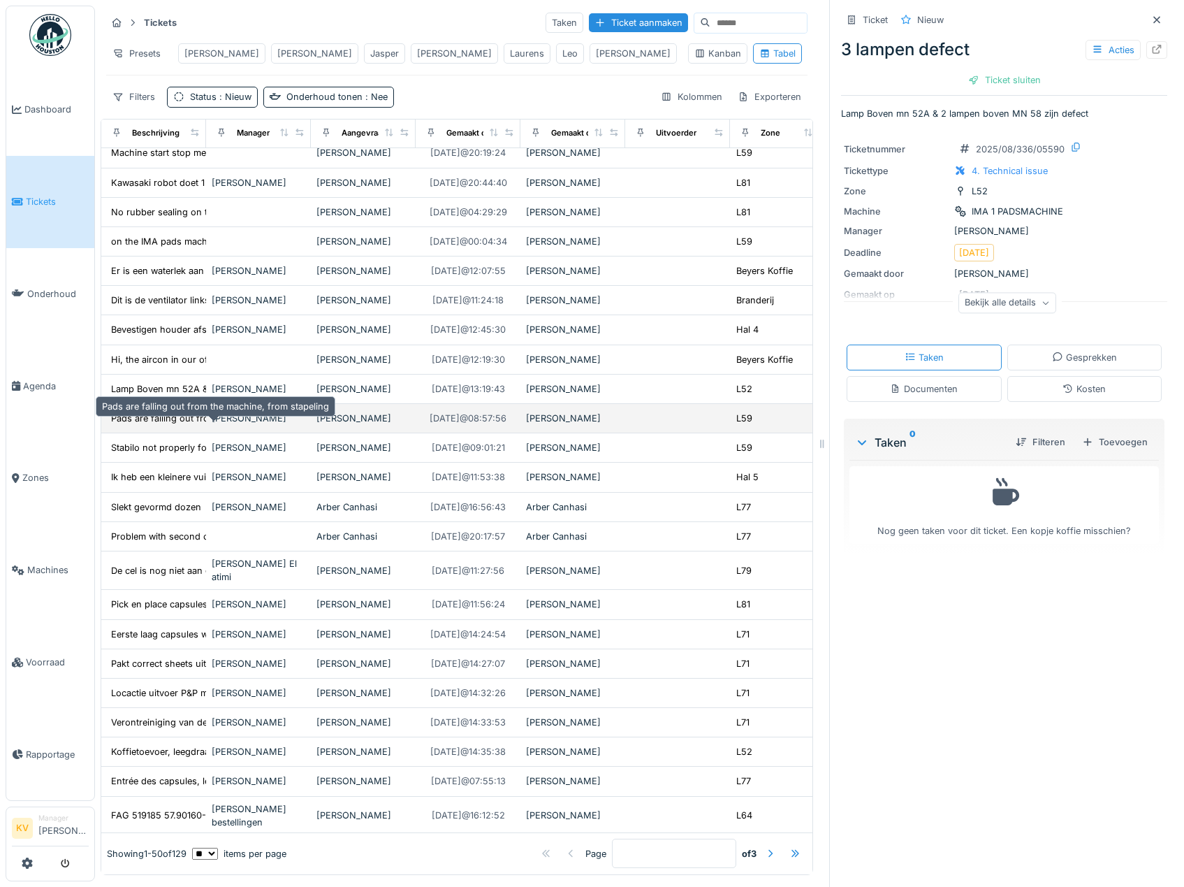
click at [145, 425] on div "Pads are falling out from the machine, from sta..." at bounding box center [216, 418] width 210 height 13
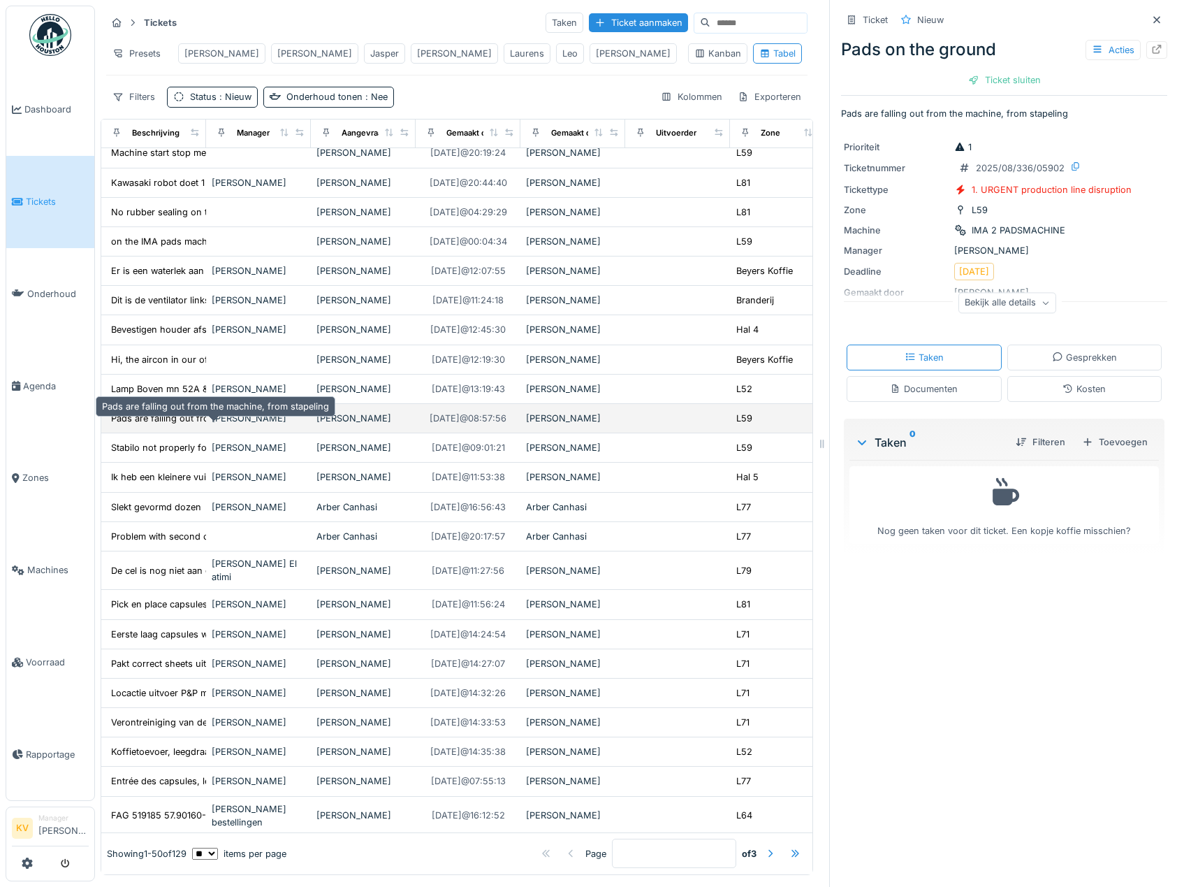
click at [166, 425] on div "Pads are falling out from the machine, from sta..." at bounding box center [216, 418] width 210 height 13
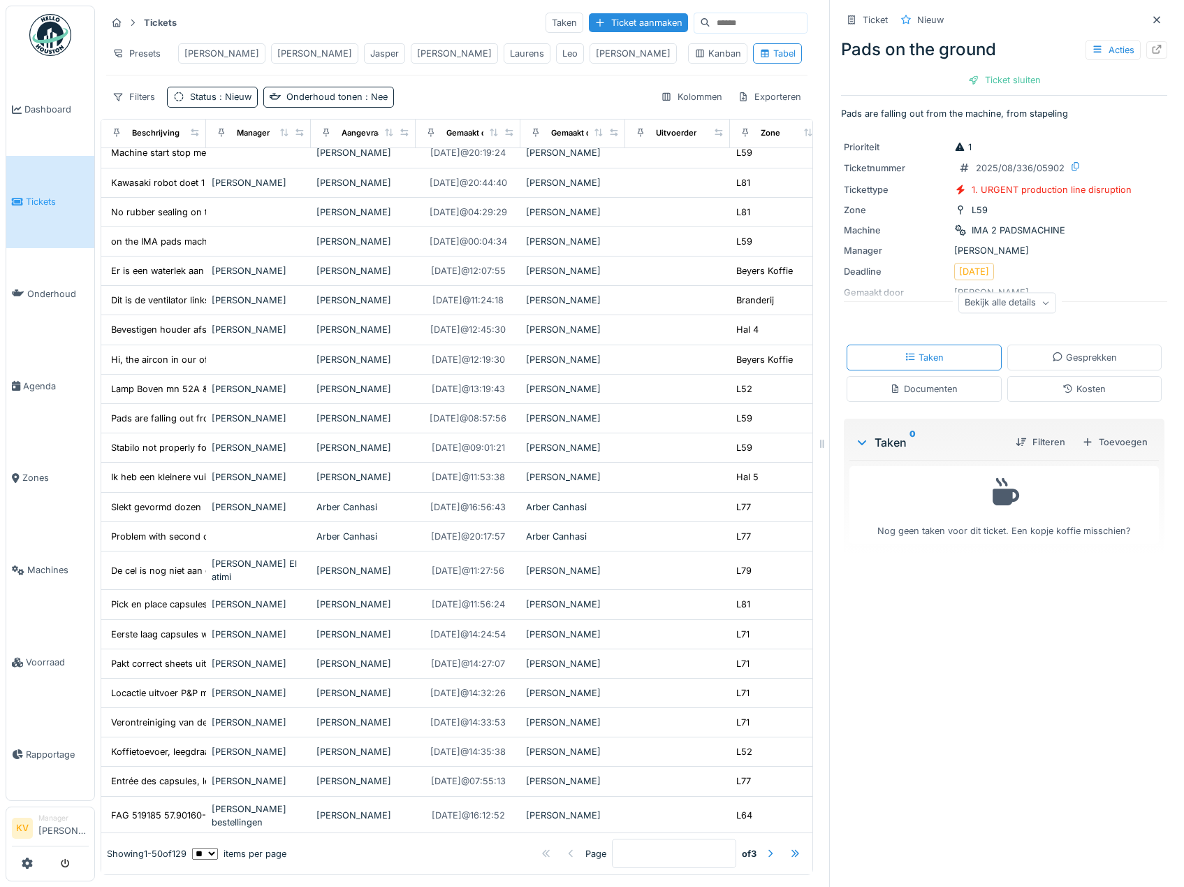
drag, startPoint x: 998, startPoint y: 82, endPoint x: 959, endPoint y: 124, distance: 56.8
click at [998, 82] on div "Ticket sluiten" at bounding box center [1005, 80] width 84 height 19
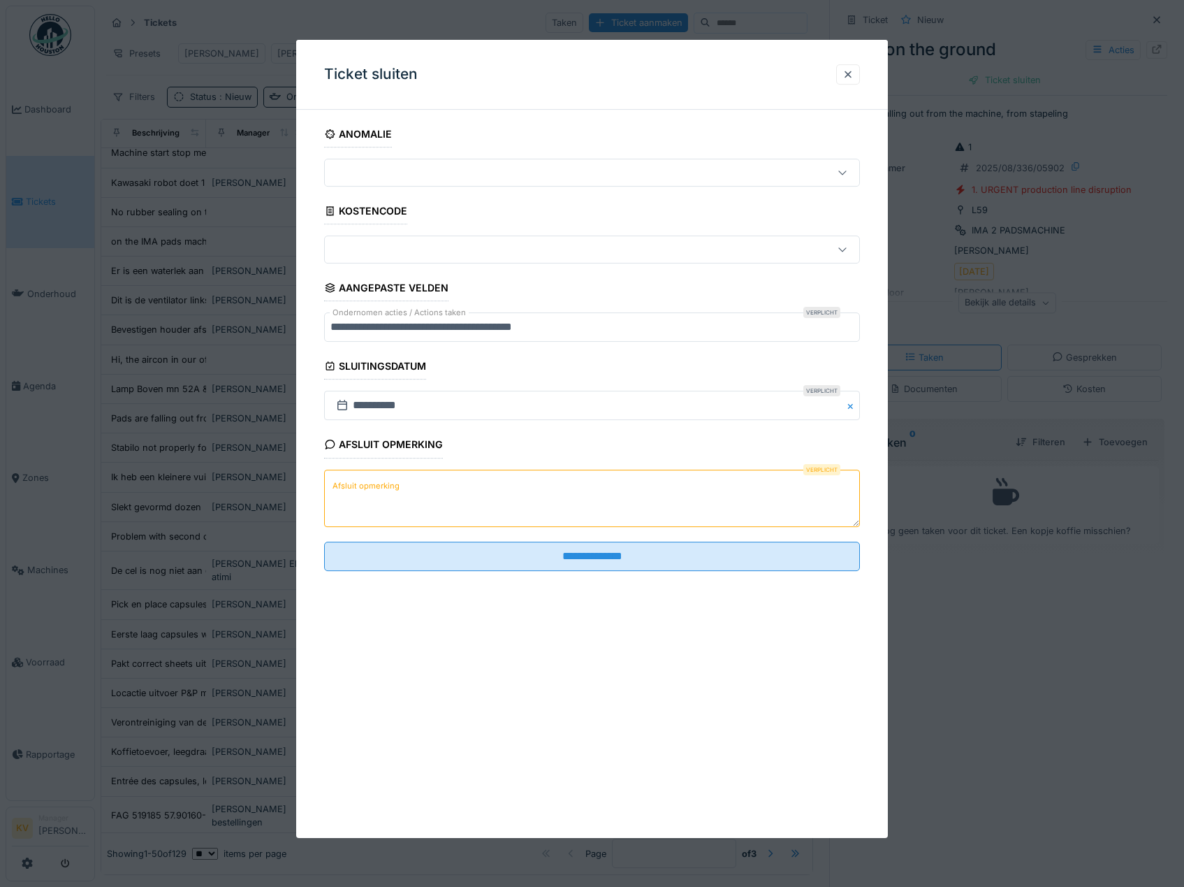
click at [600, 514] on textarea "Afsluit opmerking" at bounding box center [592, 497] width 537 height 57
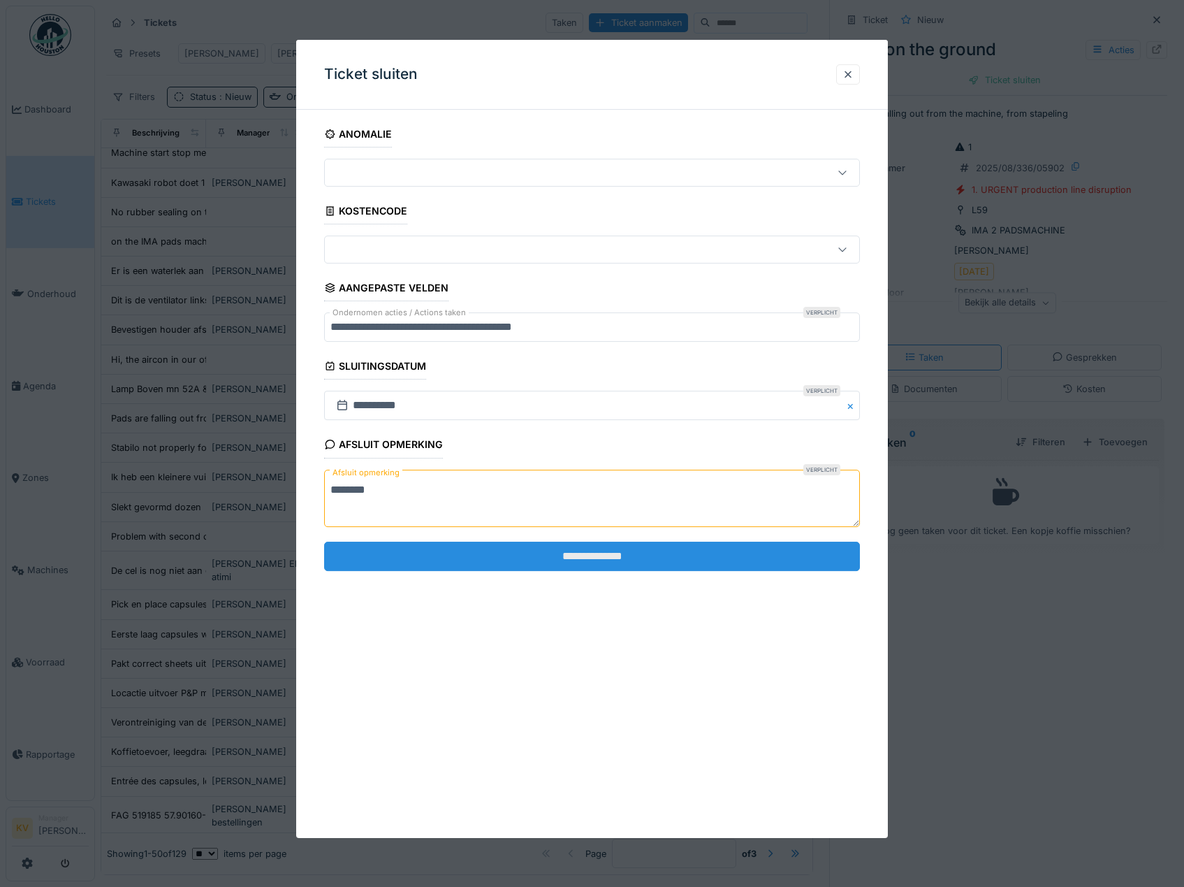
type textarea "********"
click at [593, 564] on input "**********" at bounding box center [592, 555] width 537 height 29
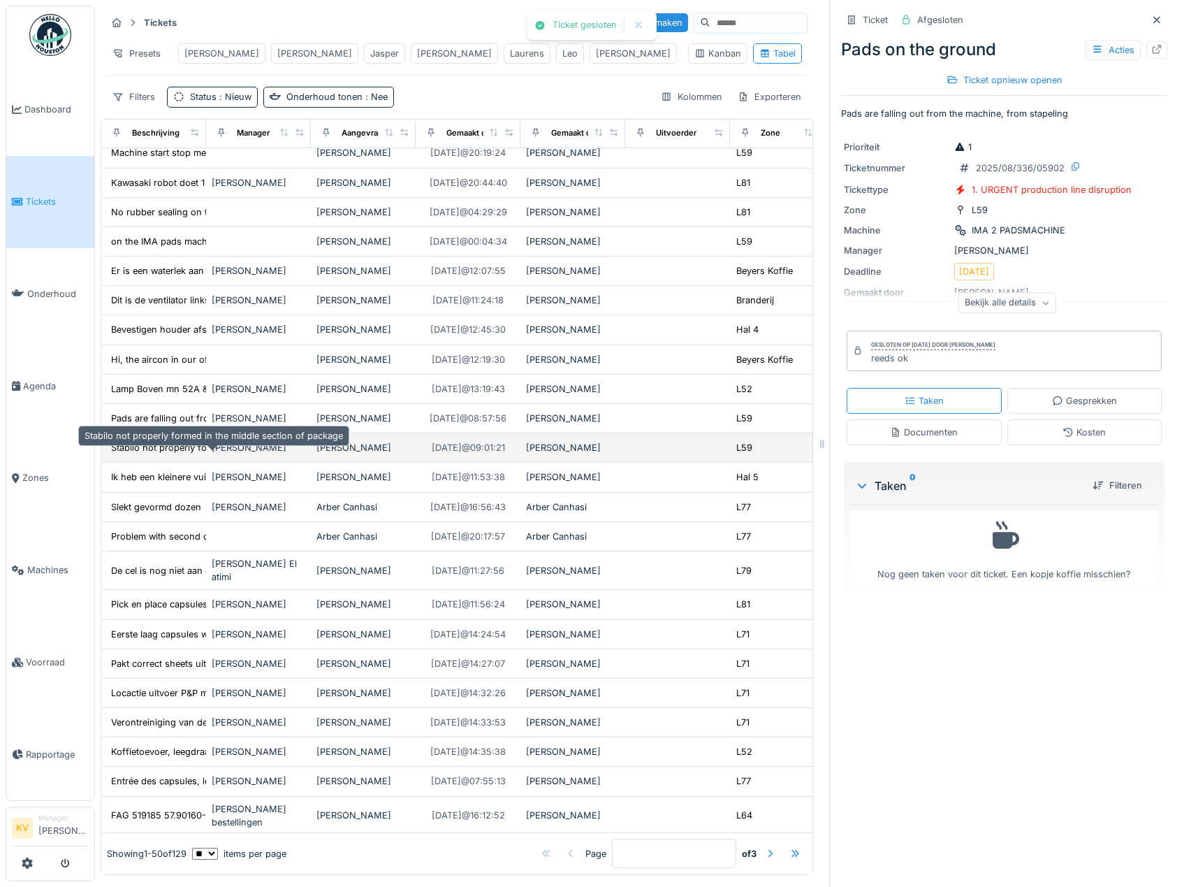
click at [187, 454] on div "Stabilo not properly formed in the middle secti..." at bounding box center [213, 447] width 205 height 13
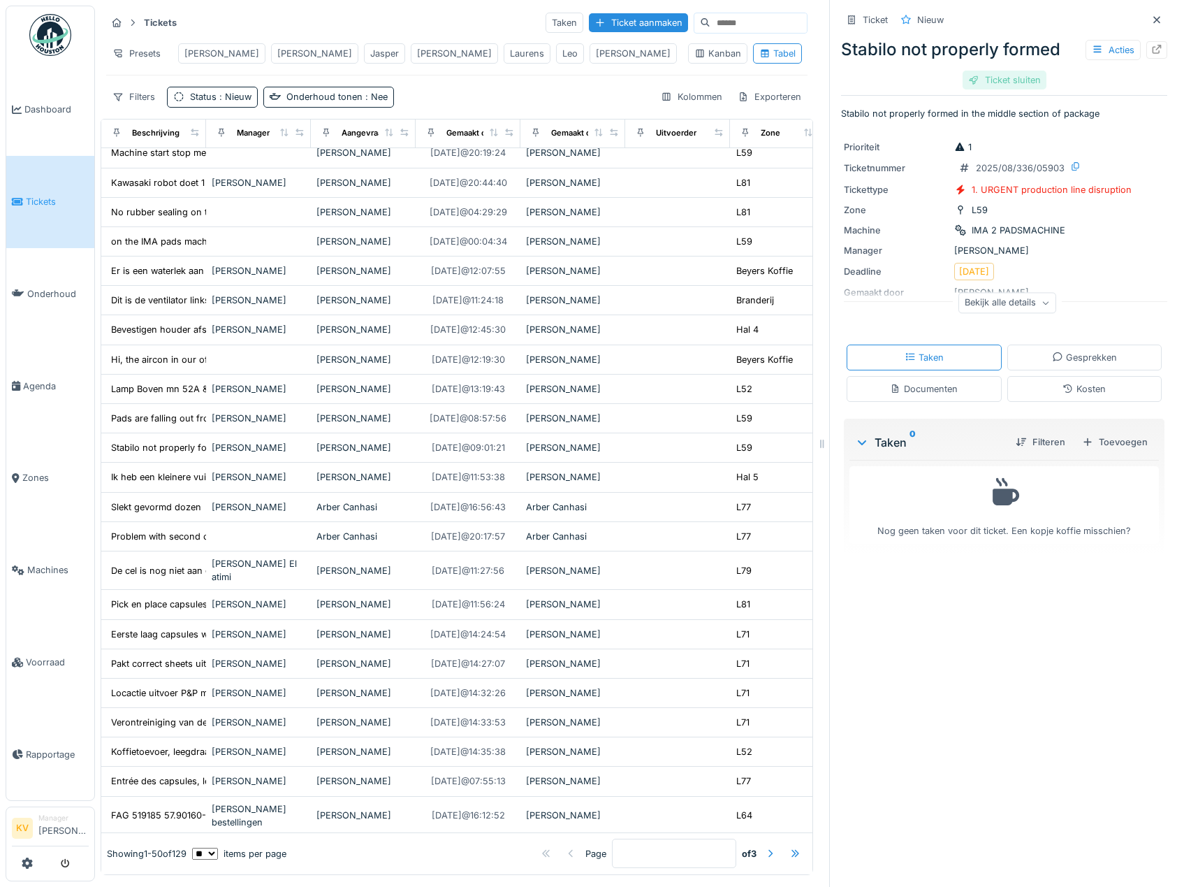
click at [1005, 85] on div "Ticket sluiten" at bounding box center [1005, 80] width 84 height 19
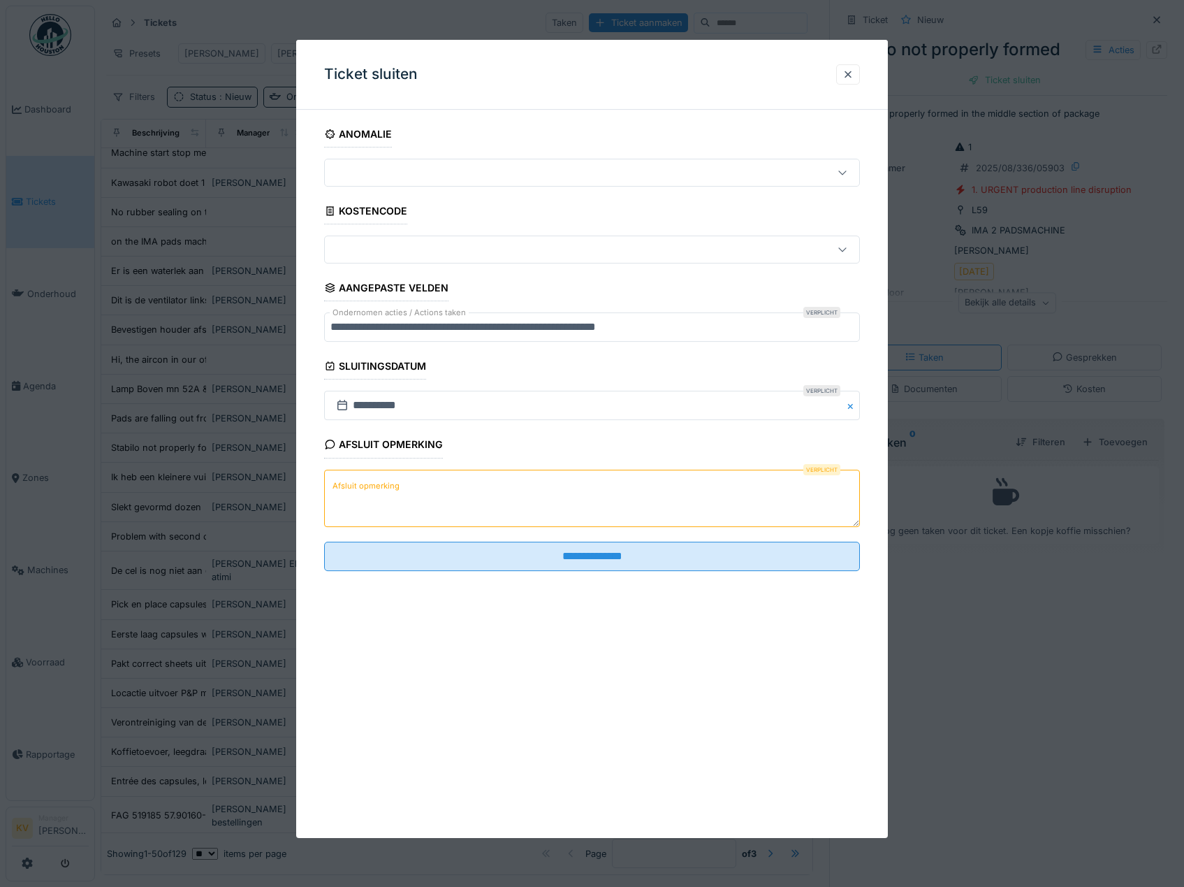
click at [698, 495] on textarea "Afsluit opmerking" at bounding box center [592, 497] width 537 height 57
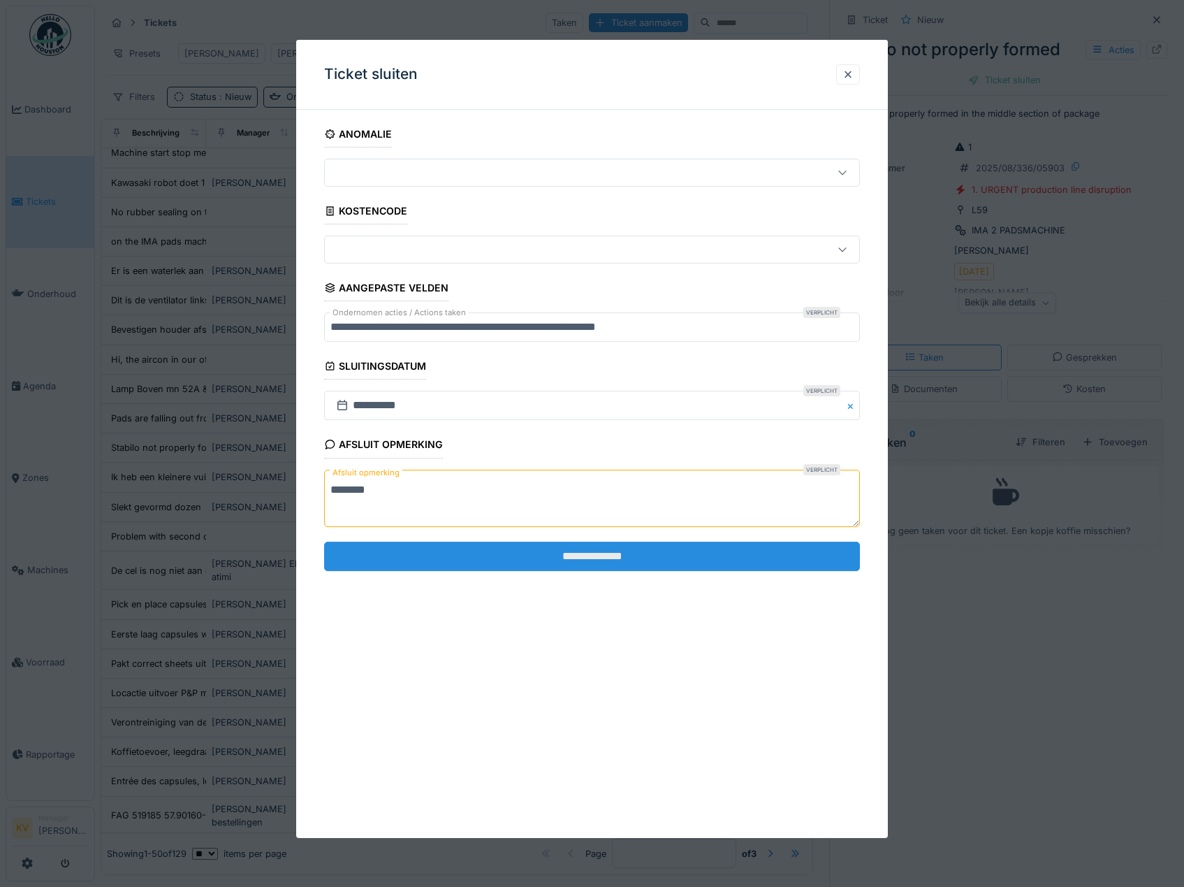
type textarea "********"
click at [789, 561] on input "**********" at bounding box center [592, 555] width 537 height 29
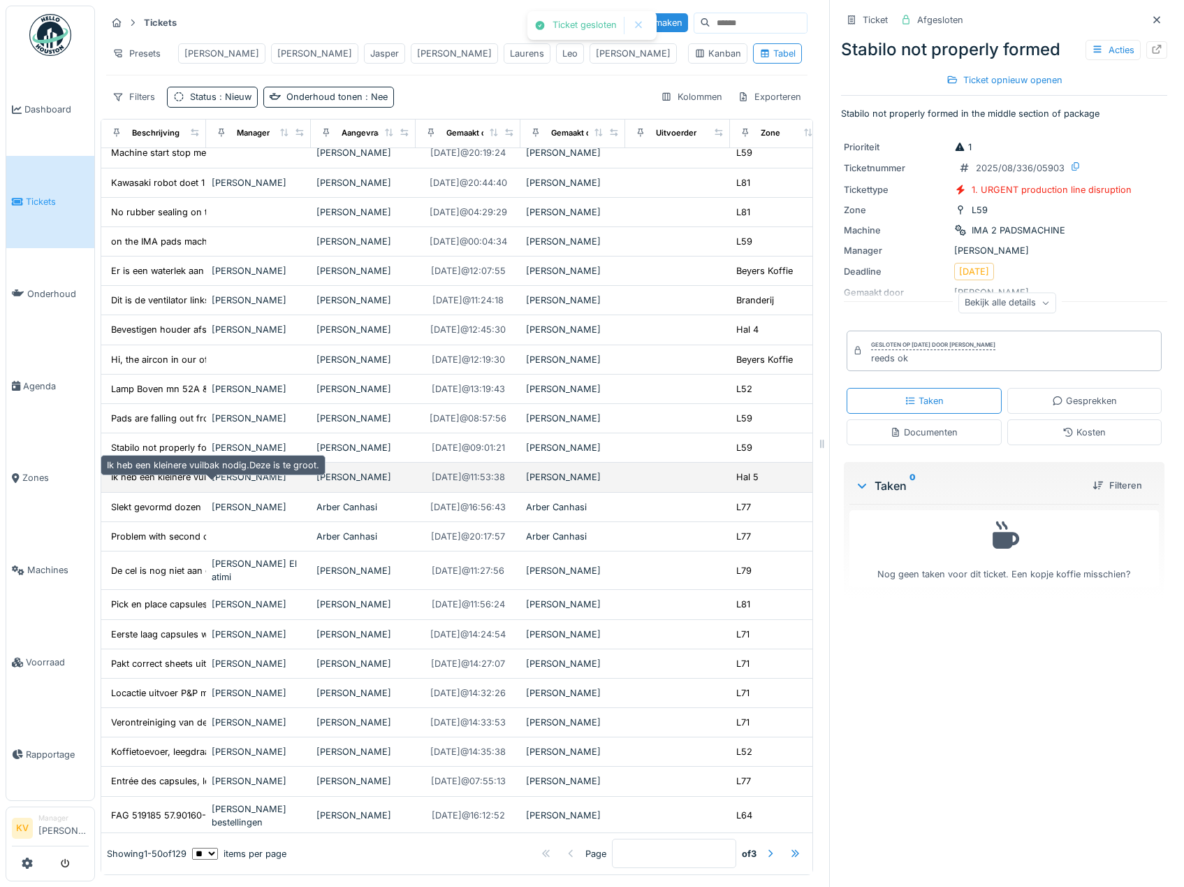
click at [182, 483] on div "Ik heb een kleinere vuilbak nodig.Deze is te gr..." at bounding box center [212, 476] width 203 height 13
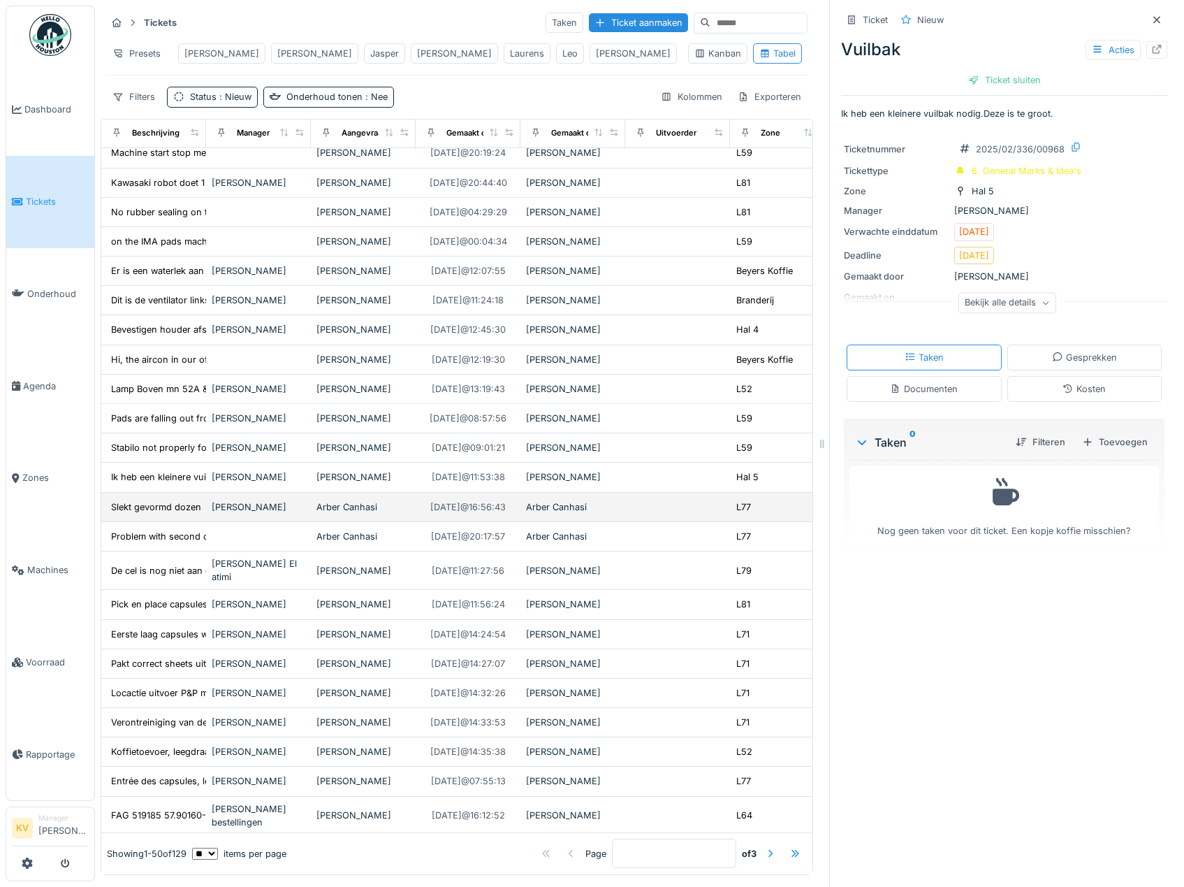
scroll to position [629, 0]
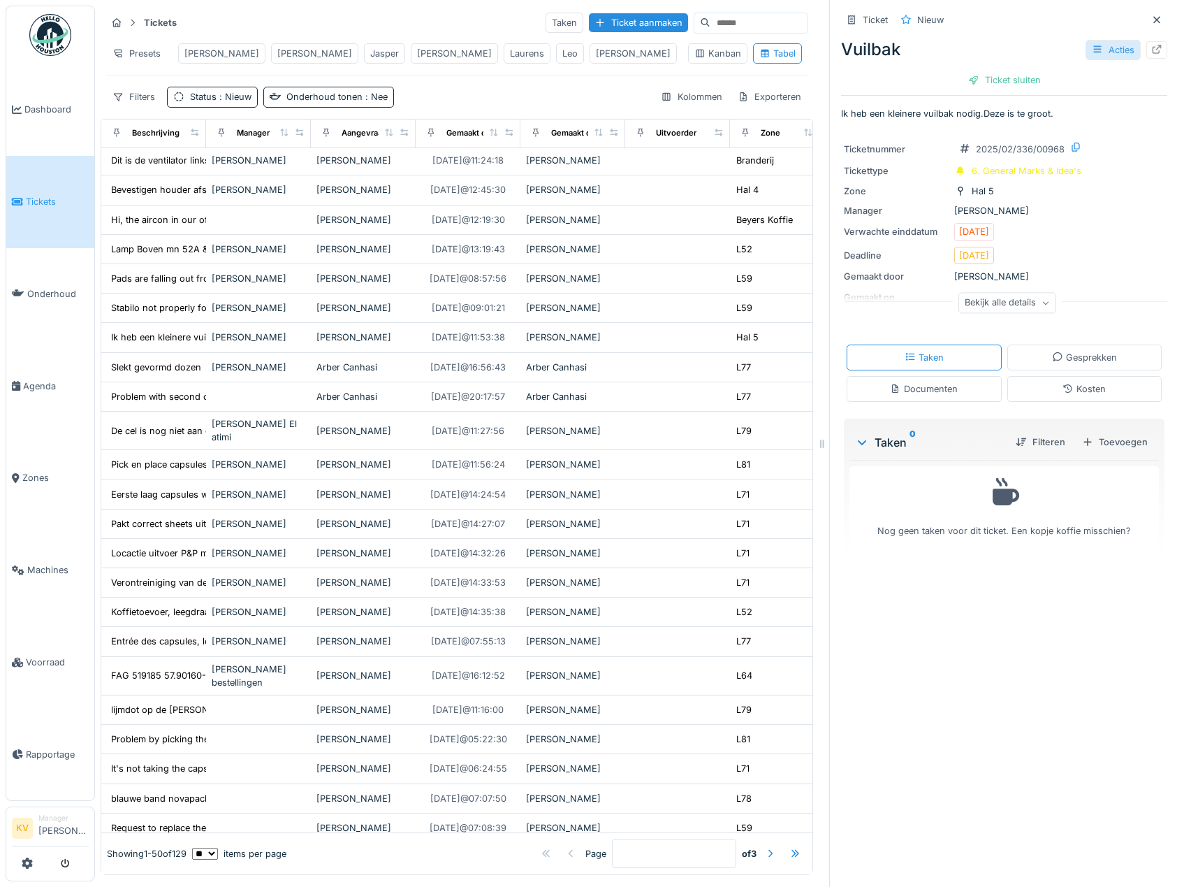
click at [1089, 48] on div "Acties" at bounding box center [1113, 50] width 55 height 20
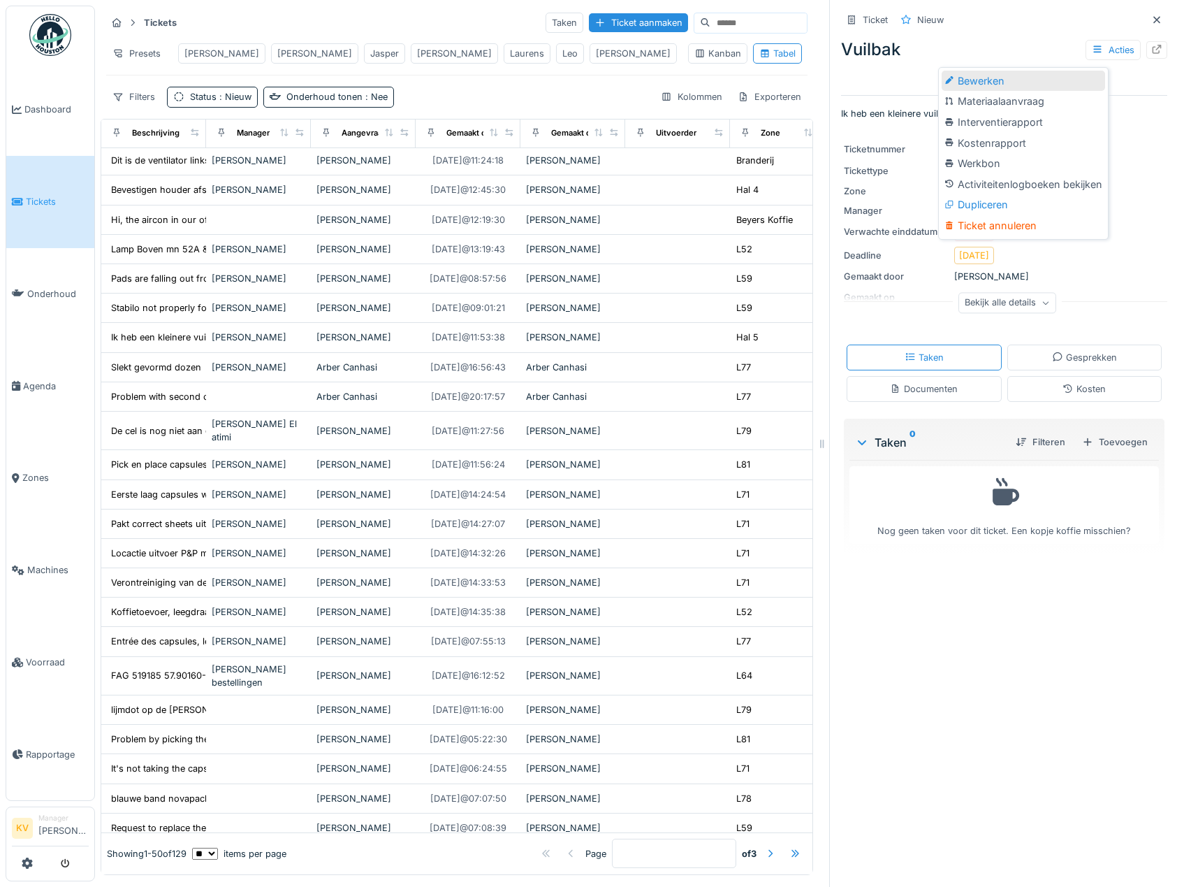
click at [993, 82] on div "Bewerken" at bounding box center [1023, 81] width 163 height 21
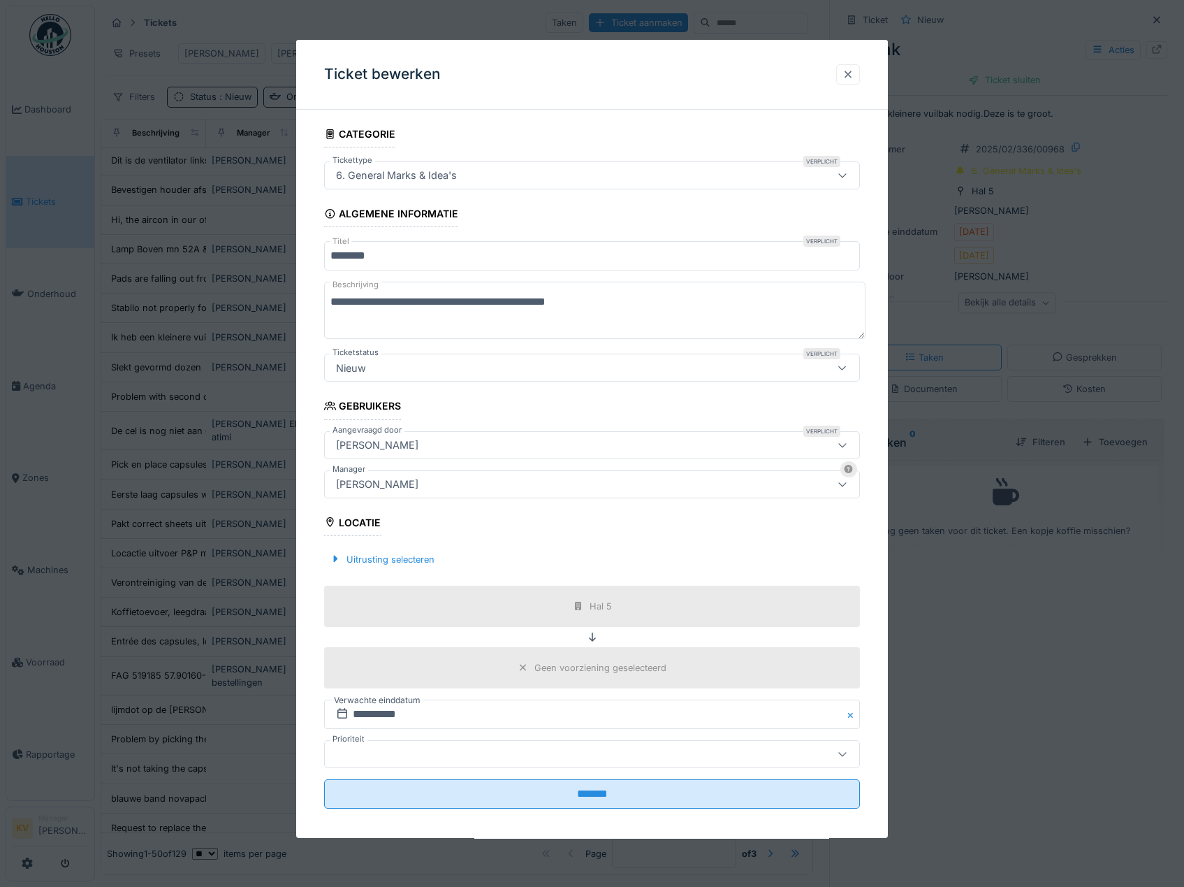
click at [846, 78] on div at bounding box center [848, 74] width 24 height 20
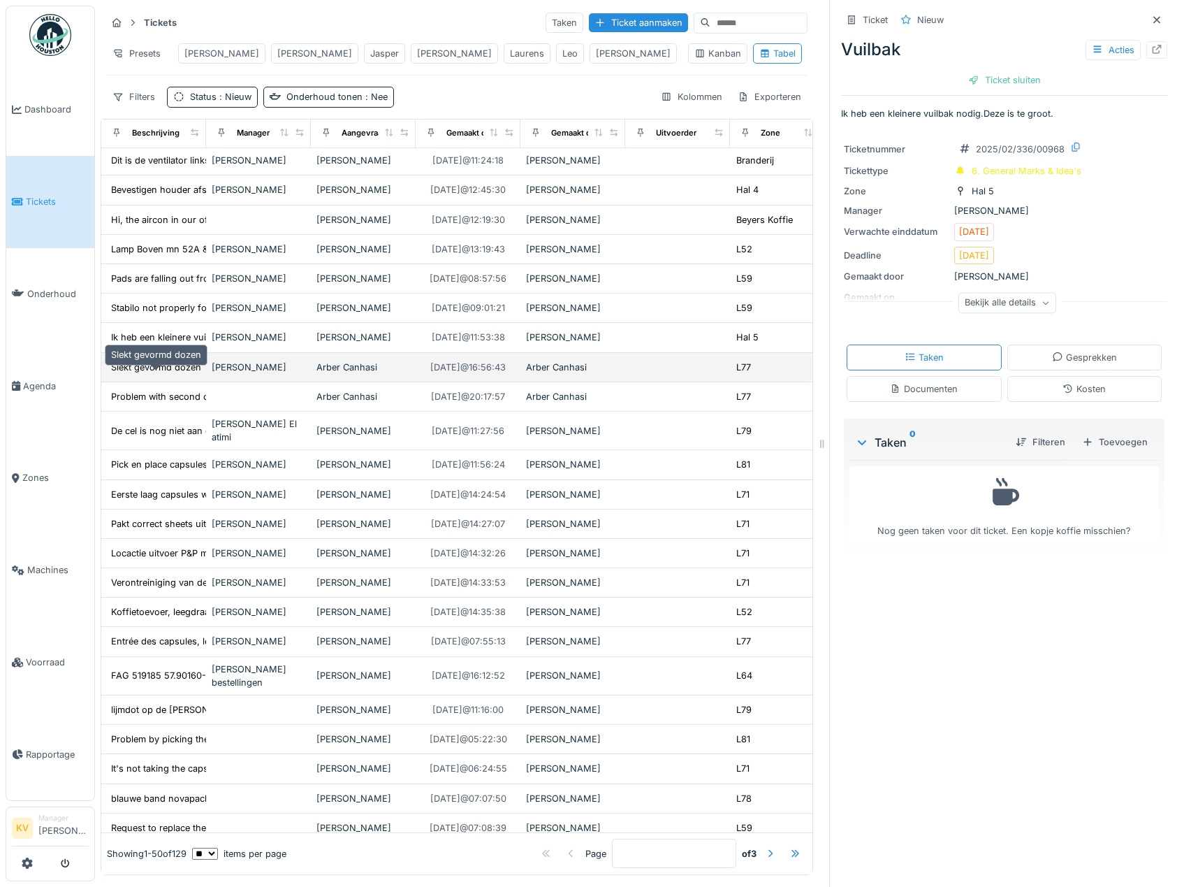
click at [154, 374] on div "Slekt gevormd dozen" at bounding box center [156, 367] width 90 height 13
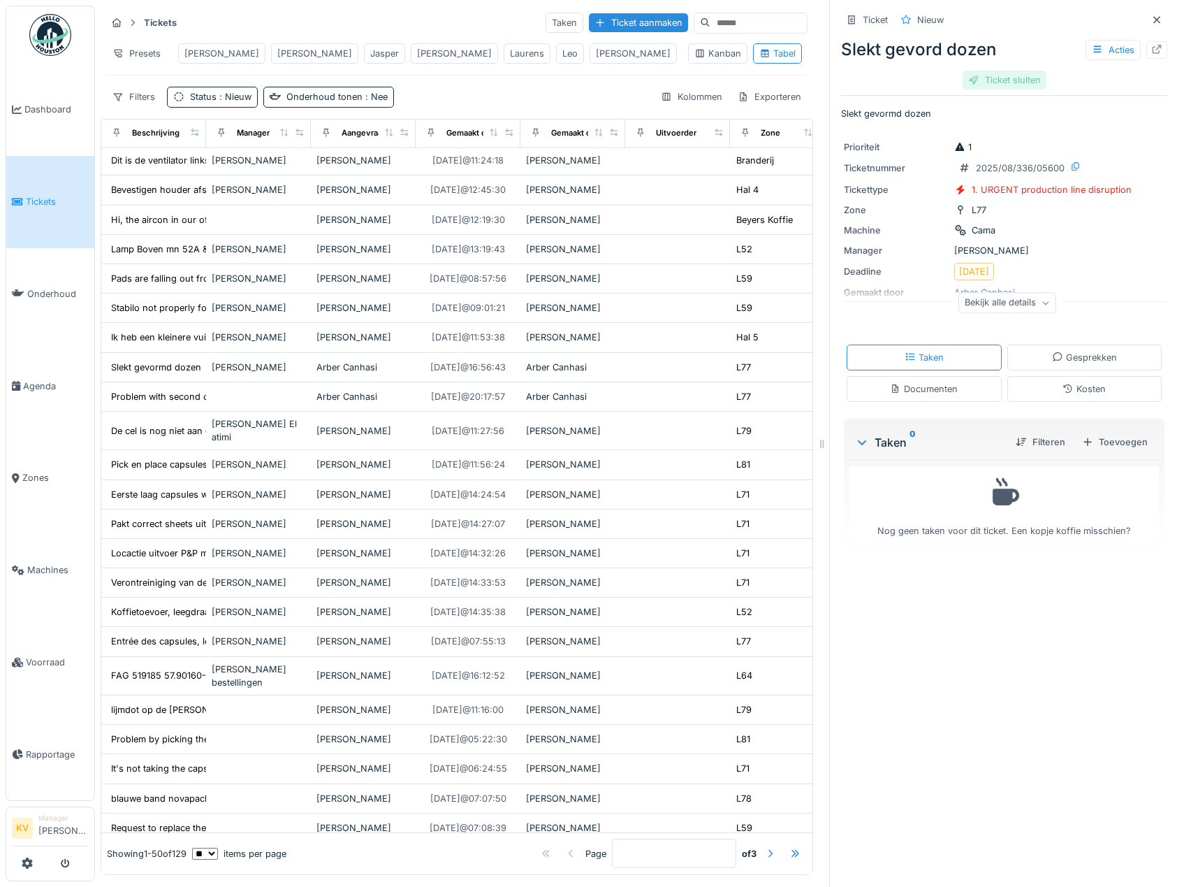
click at [990, 78] on div "Ticket sluiten" at bounding box center [1005, 80] width 84 height 19
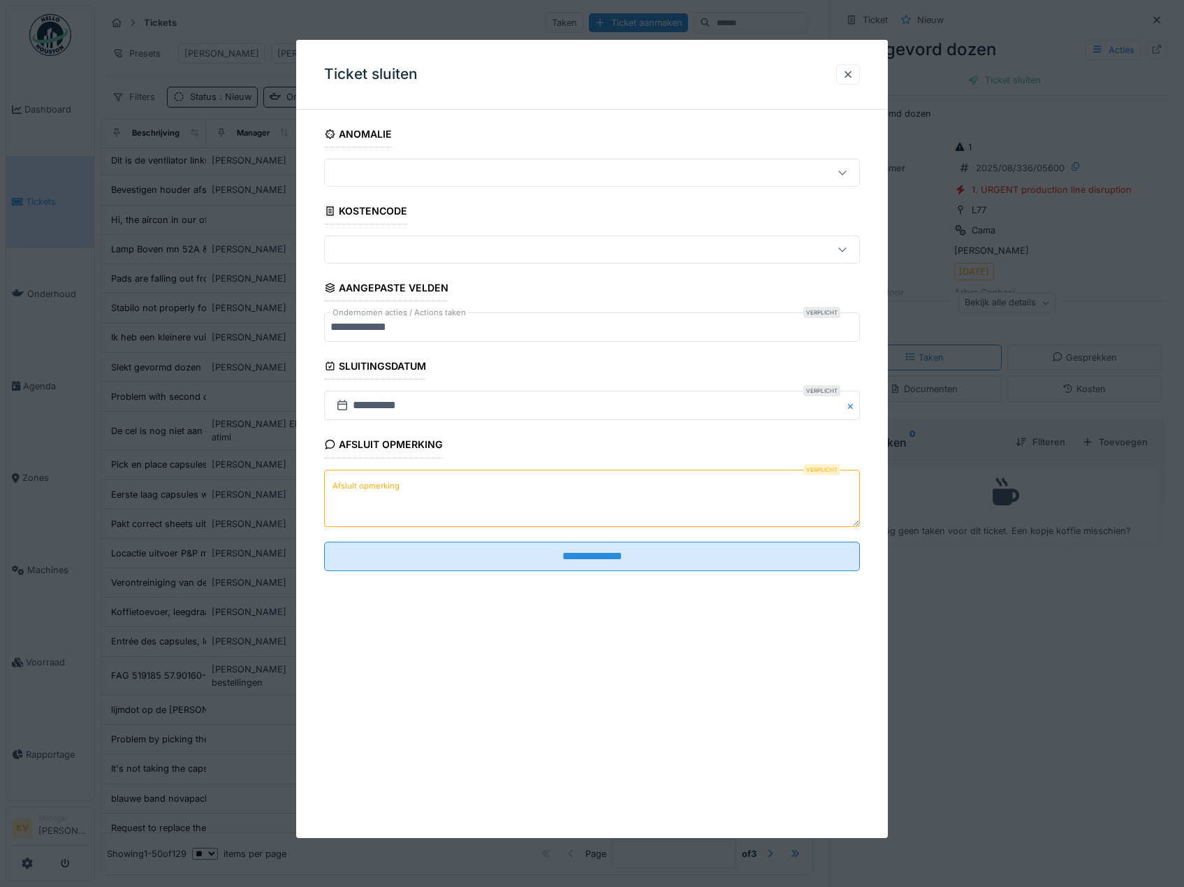
click at [629, 500] on textarea "Afsluit opmerking" at bounding box center [592, 497] width 537 height 57
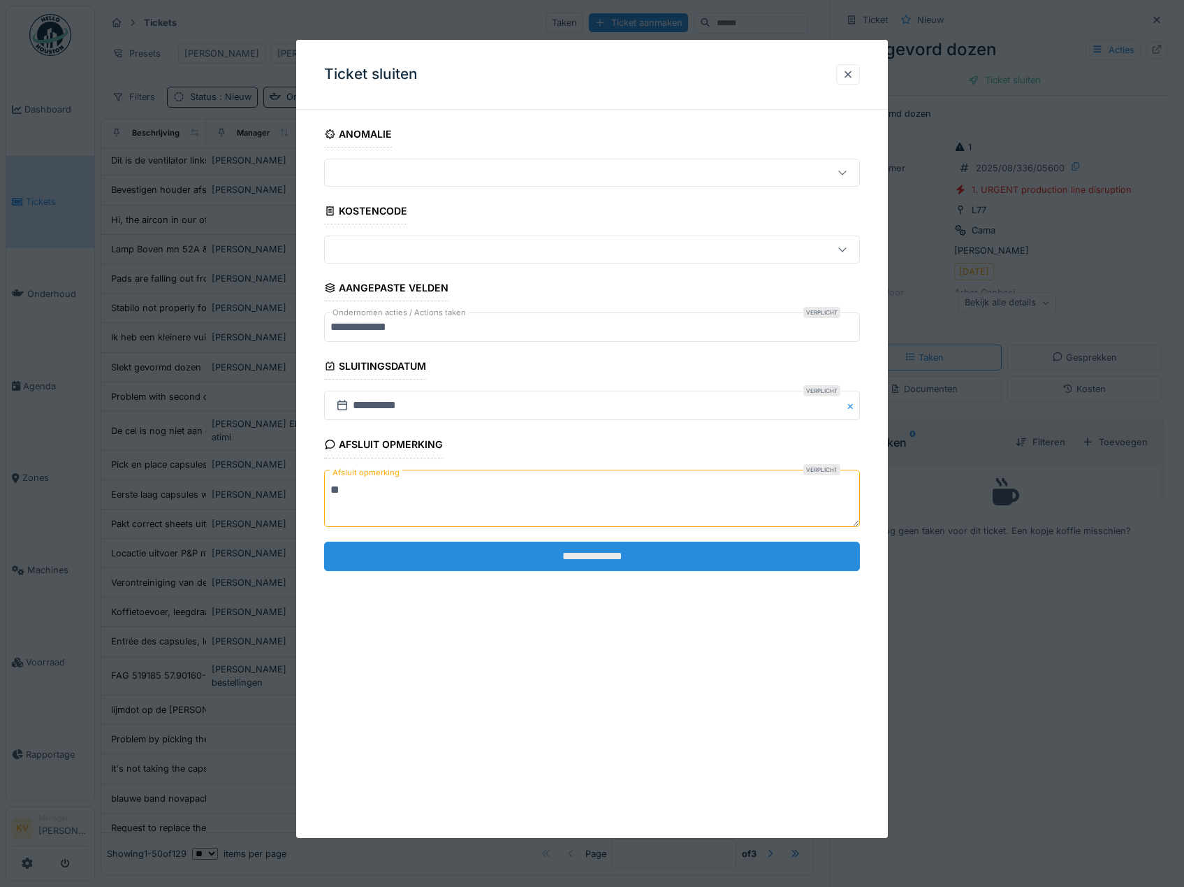
type textarea "**"
click at [615, 544] on input "**********" at bounding box center [592, 555] width 537 height 29
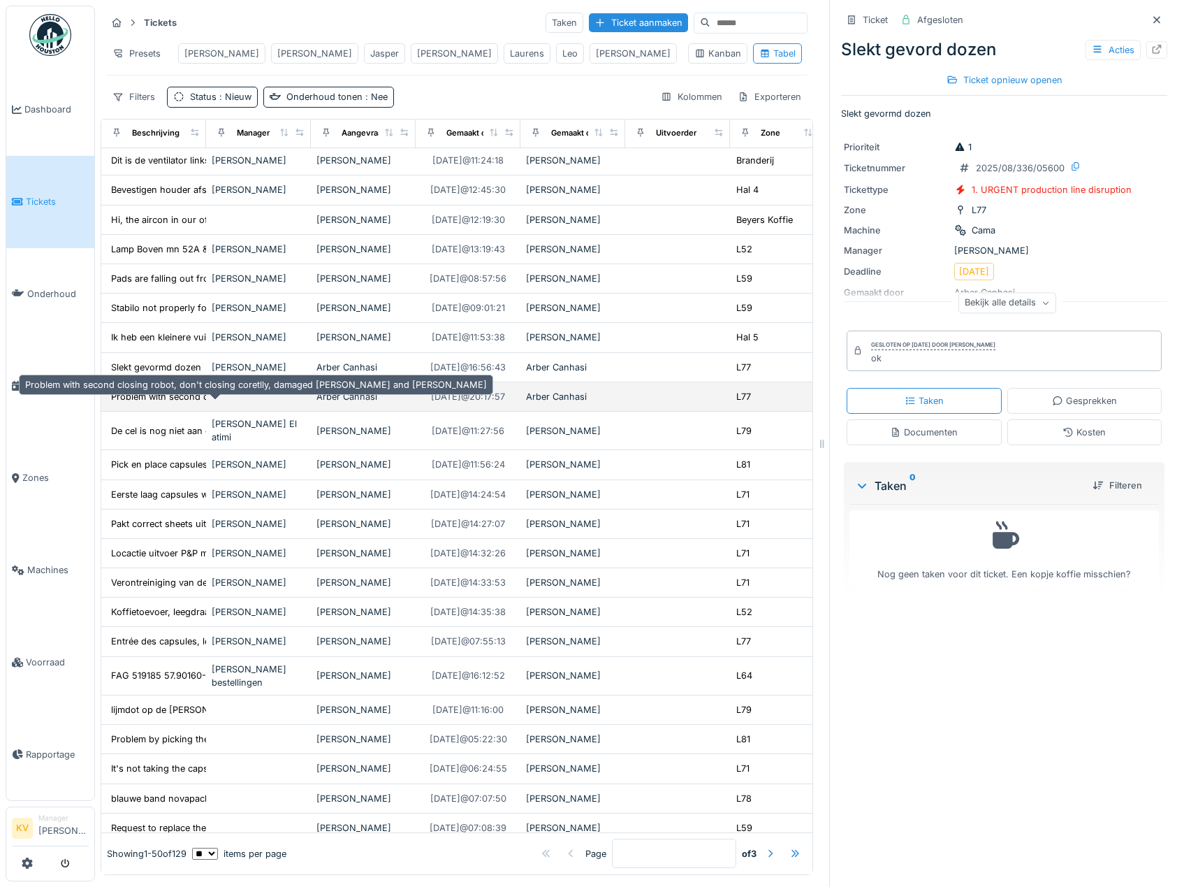
click at [144, 403] on div "Problem with second closing robot, don't closin..." at bounding box center [217, 396] width 213 height 13
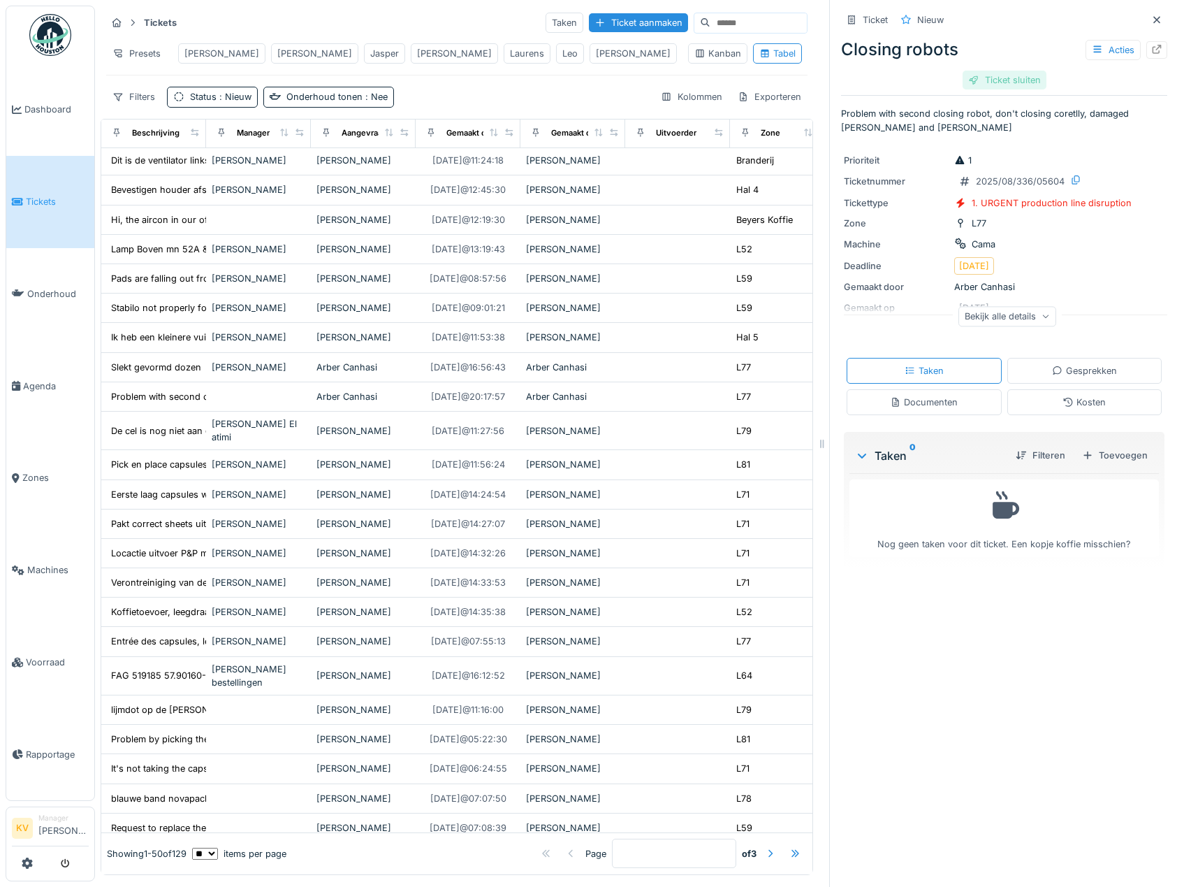
click at [985, 83] on div "Ticket sluiten" at bounding box center [1005, 80] width 84 height 19
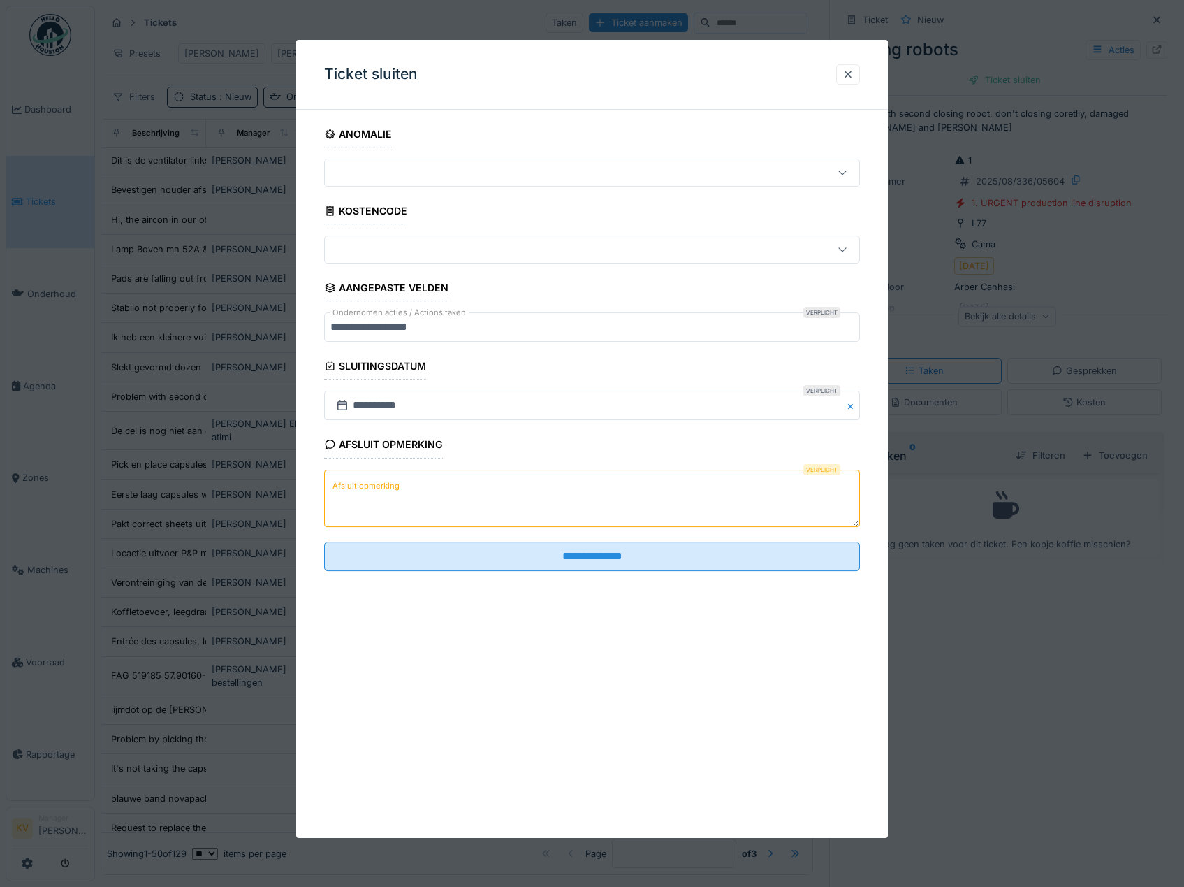
click at [540, 491] on textarea "Afsluit opmerking" at bounding box center [592, 497] width 537 height 57
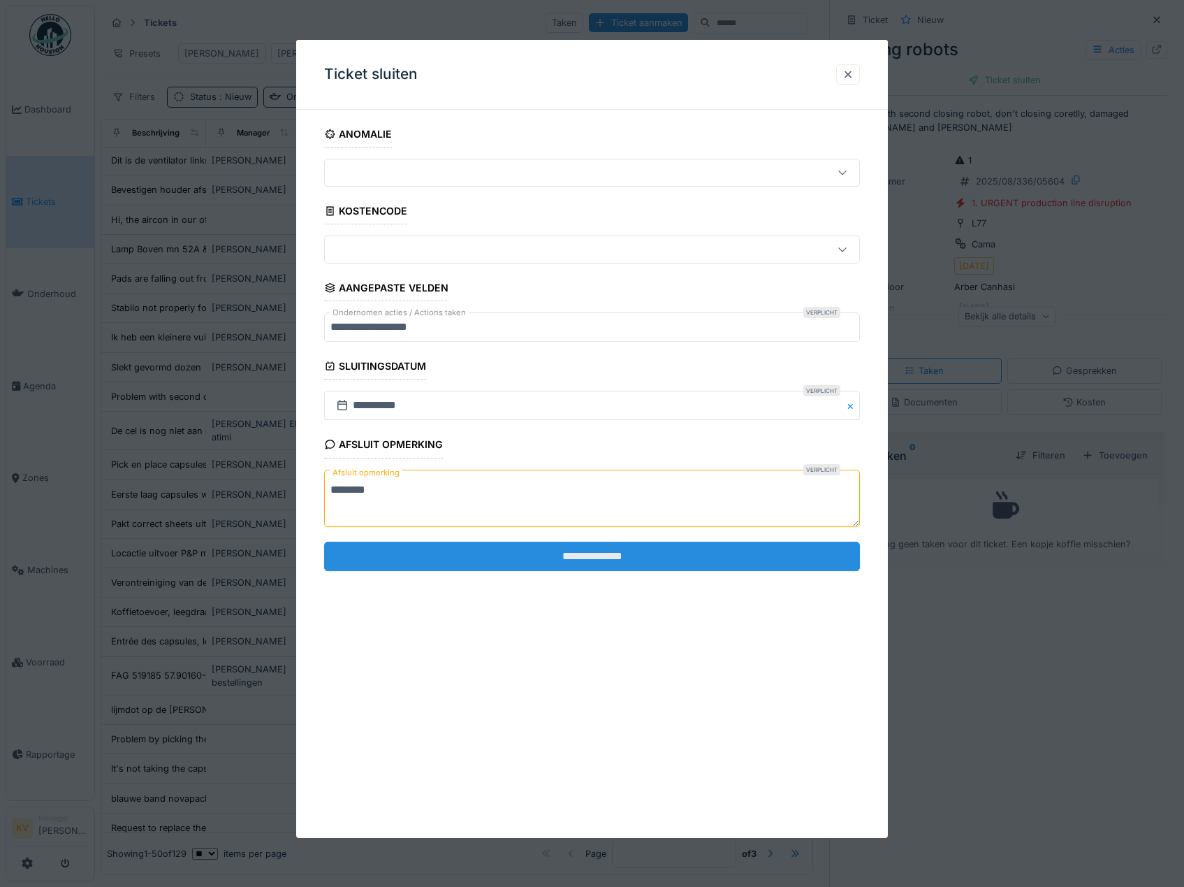
type textarea "********"
click at [530, 546] on input "**********" at bounding box center [592, 555] width 537 height 29
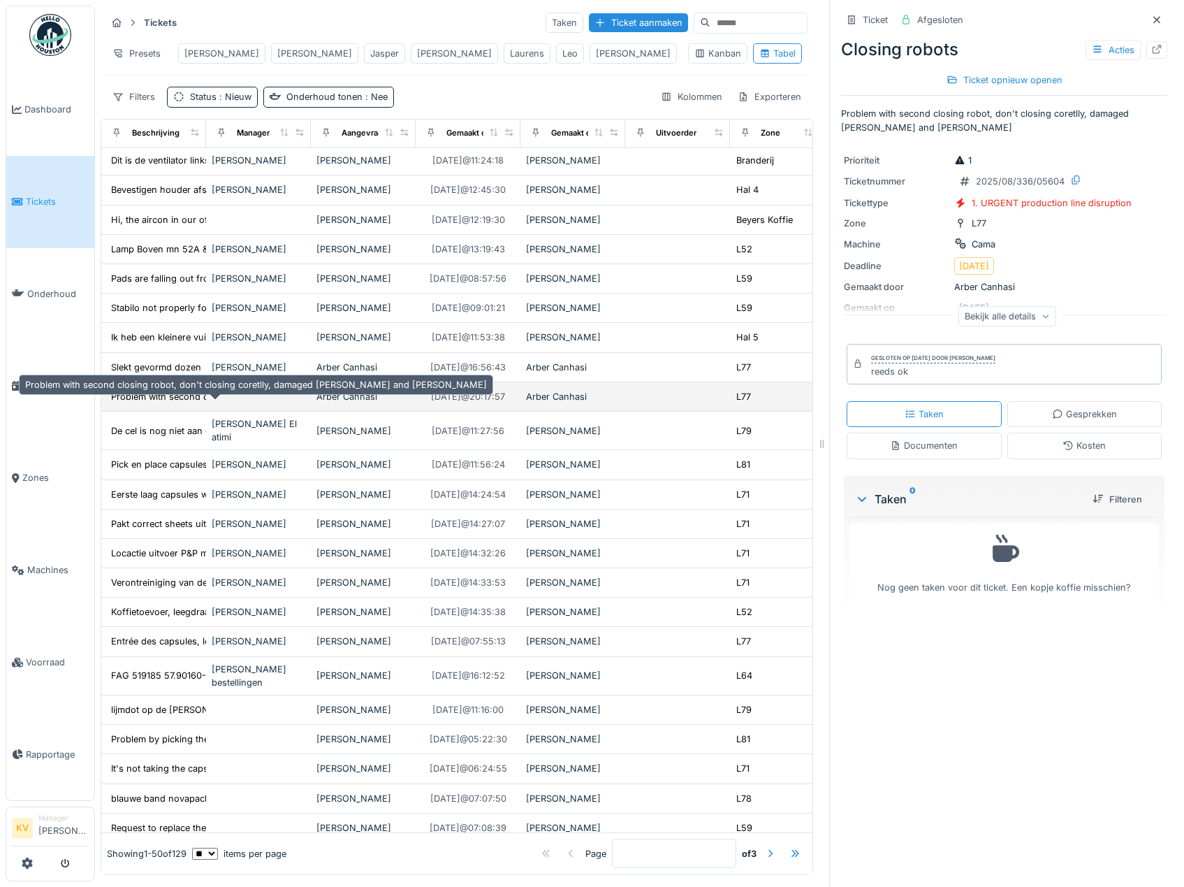
click at [154, 403] on div "Problem with second closing robot, don't closin..." at bounding box center [217, 396] width 213 height 13
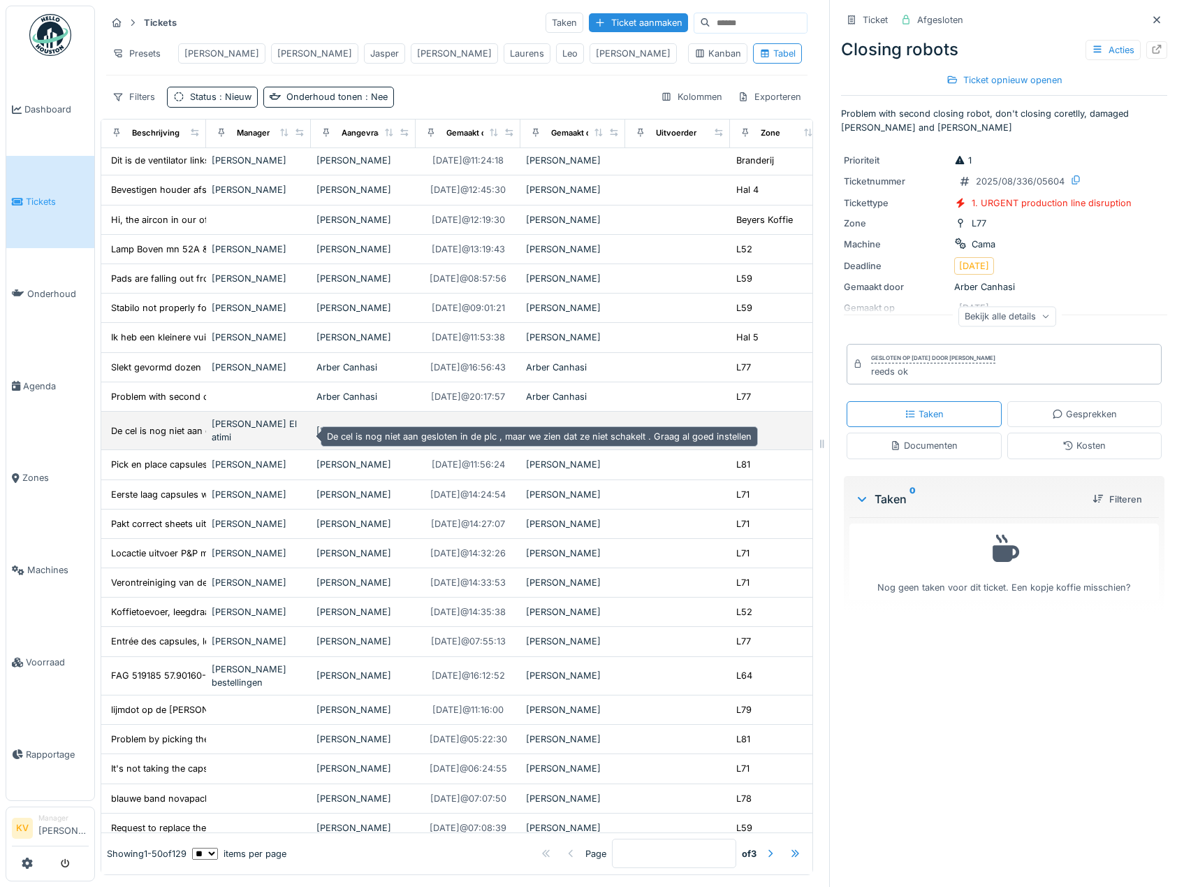
click at [150, 433] on div "De cel is nog niet aan gesloten in de plc , maa..." at bounding box center [213, 430] width 204 height 13
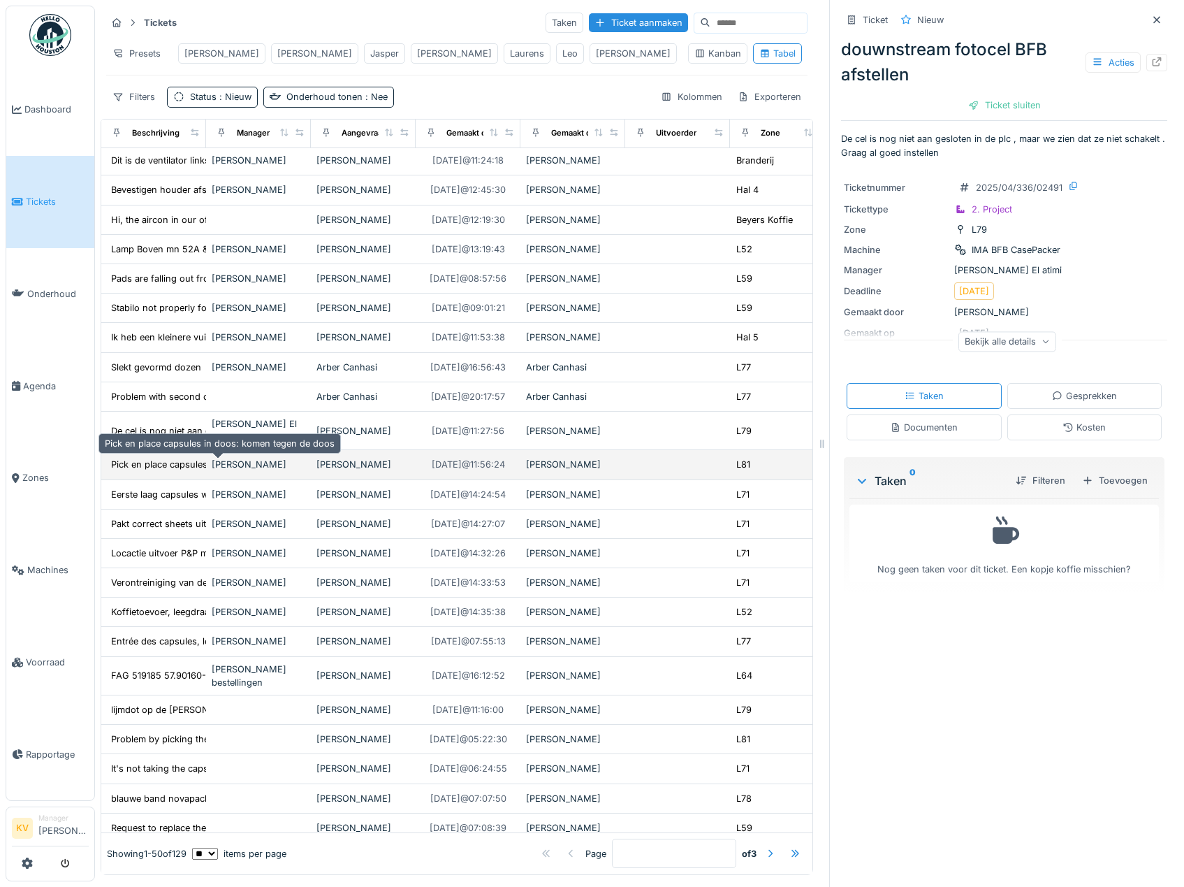
click at [156, 465] on div "Pick en place capsules in doos: komen tegen de ..." at bounding box center [219, 464] width 217 height 13
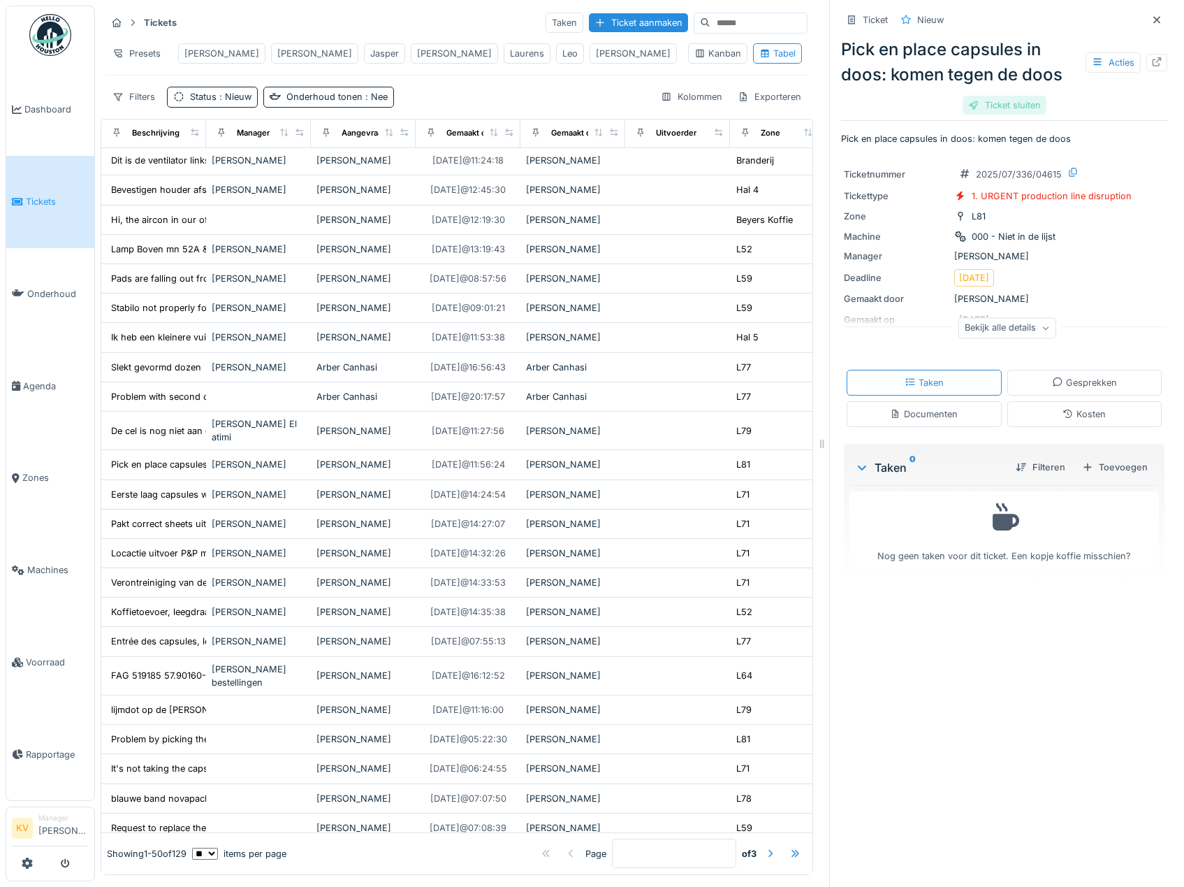
click at [996, 110] on div "Ticket sluiten" at bounding box center [1005, 105] width 84 height 19
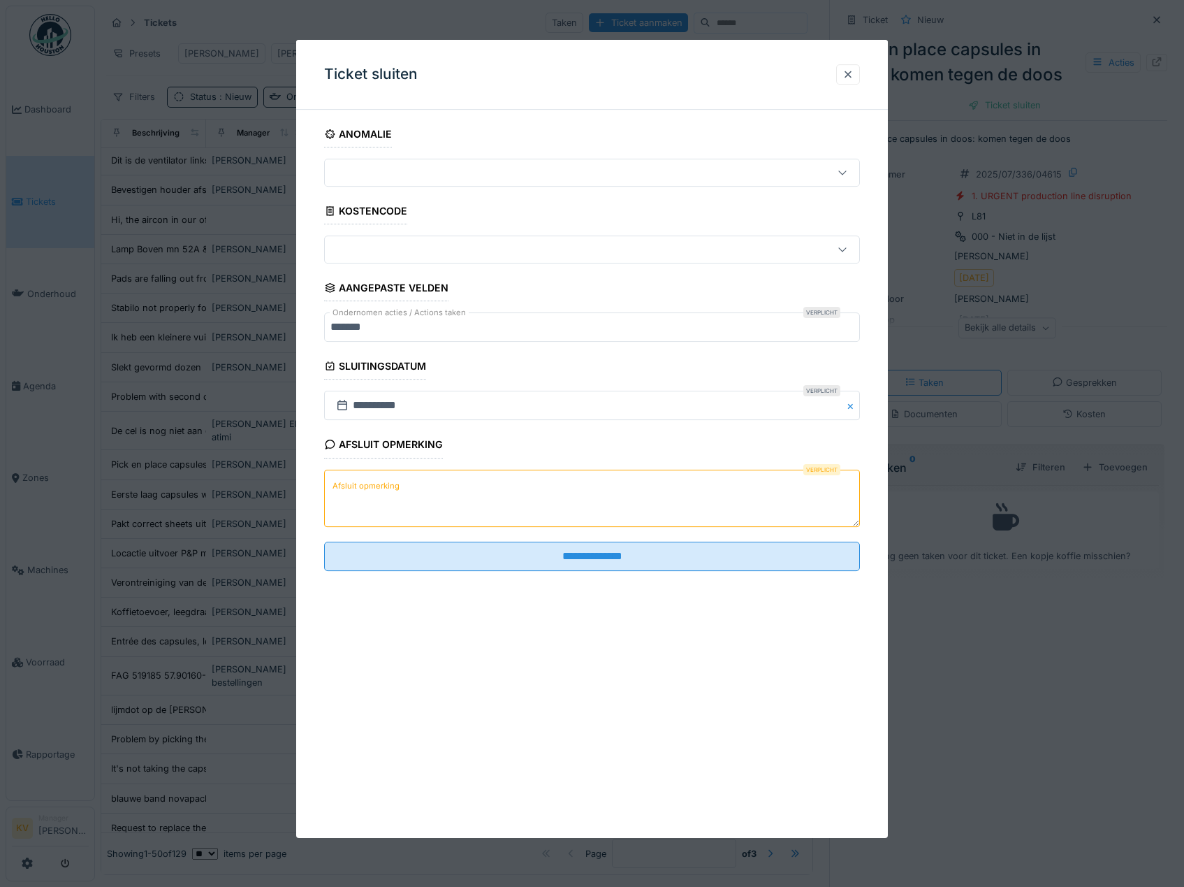
click at [636, 503] on textarea "Afsluit opmerking" at bounding box center [592, 497] width 537 height 57
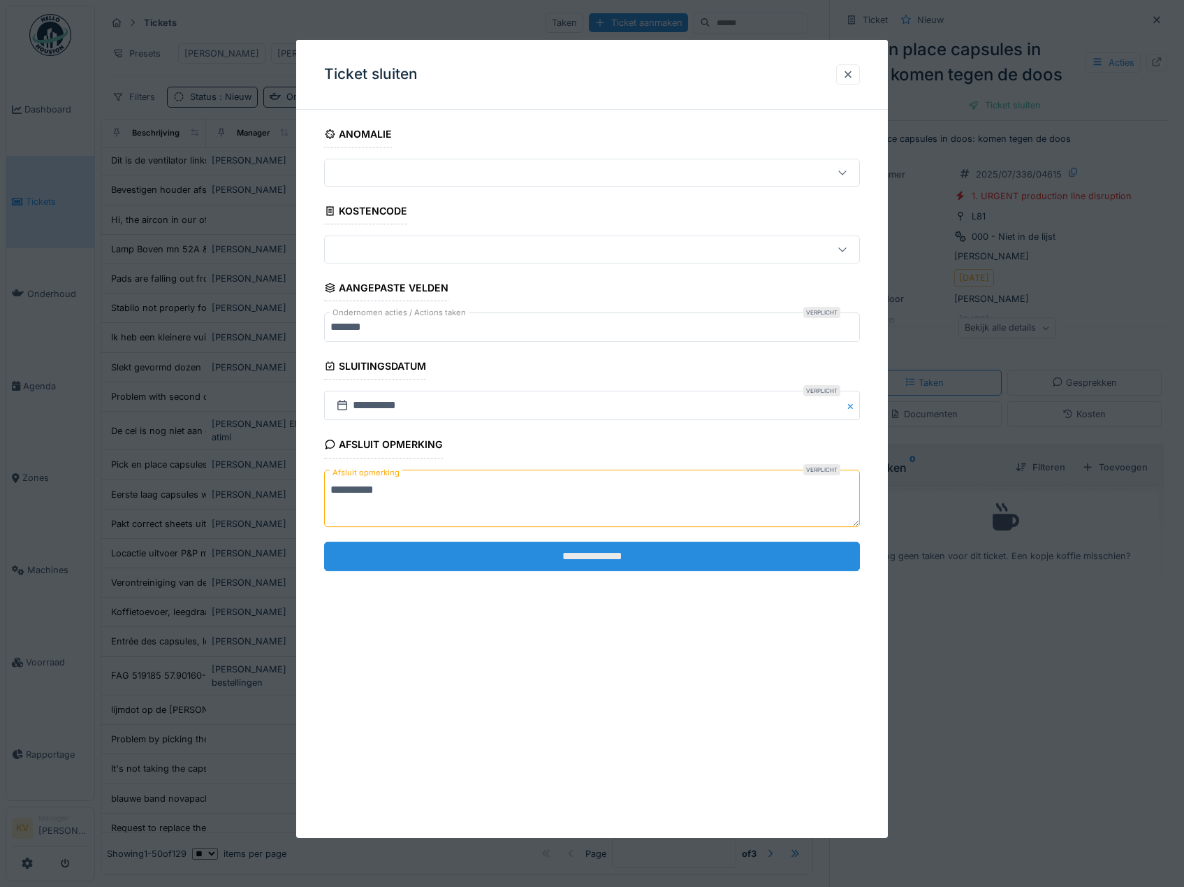
type textarea "**********"
click at [590, 560] on input "**********" at bounding box center [592, 555] width 537 height 29
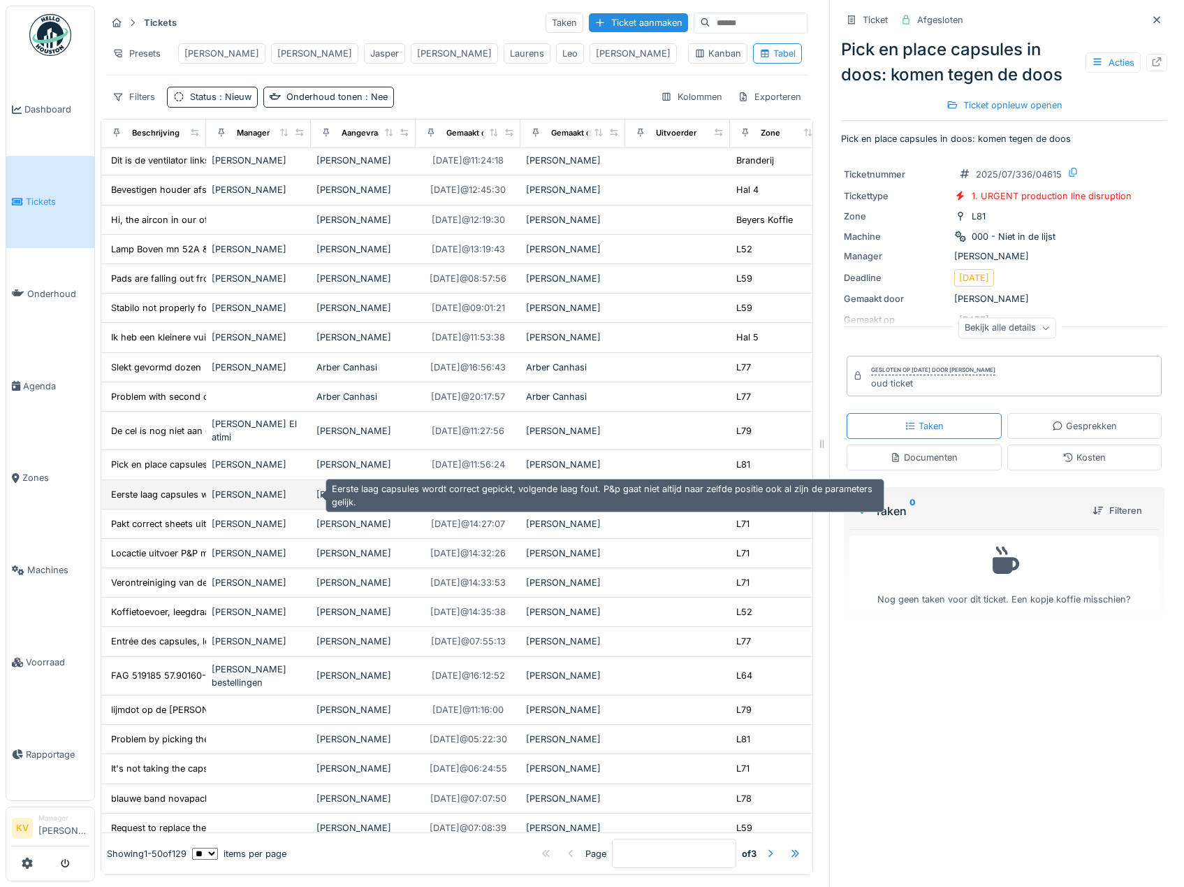
click at [139, 499] on div "Eerste laag capsules wordt correct gepickt, vol..." at bounding box center [214, 494] width 207 height 13
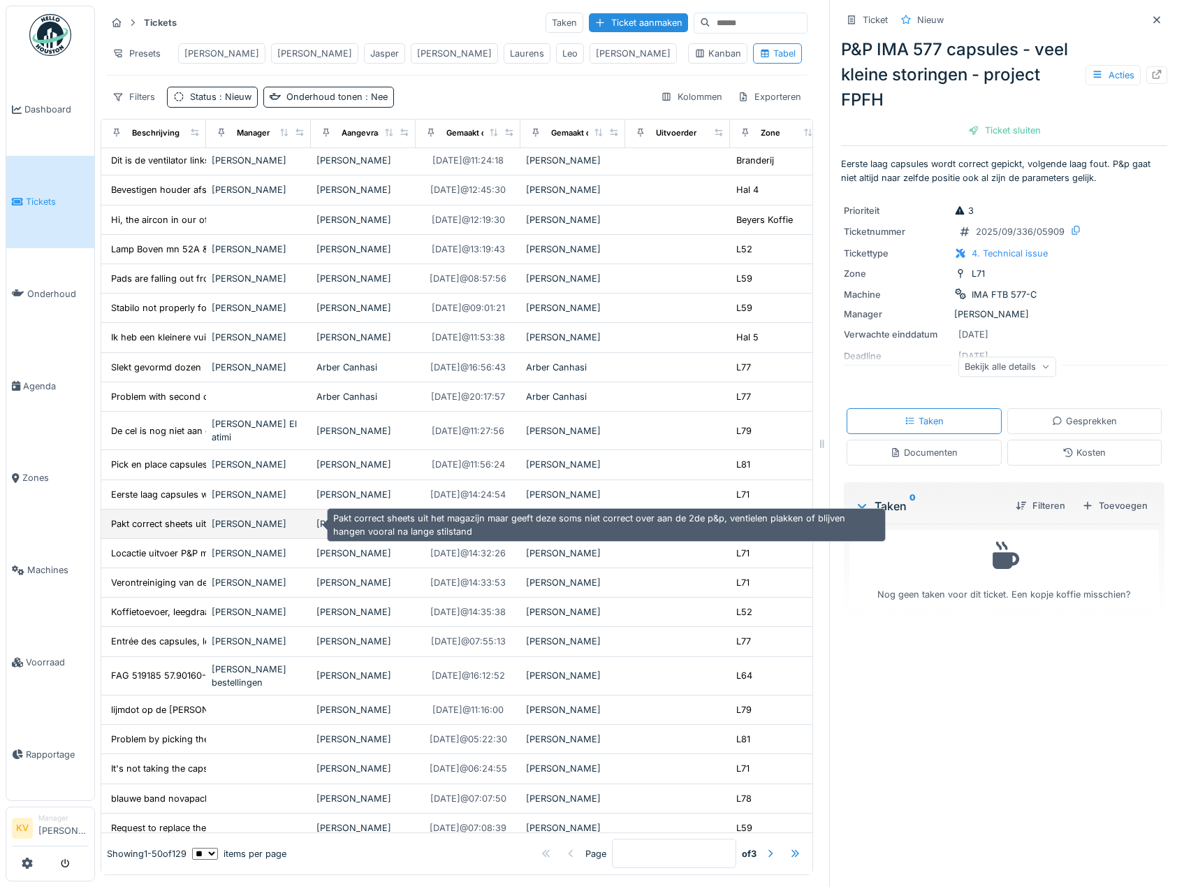
click at [139, 525] on div "Pakt correct sheets uit het magazijn maar geeft..." at bounding box center [215, 523] width 208 height 13
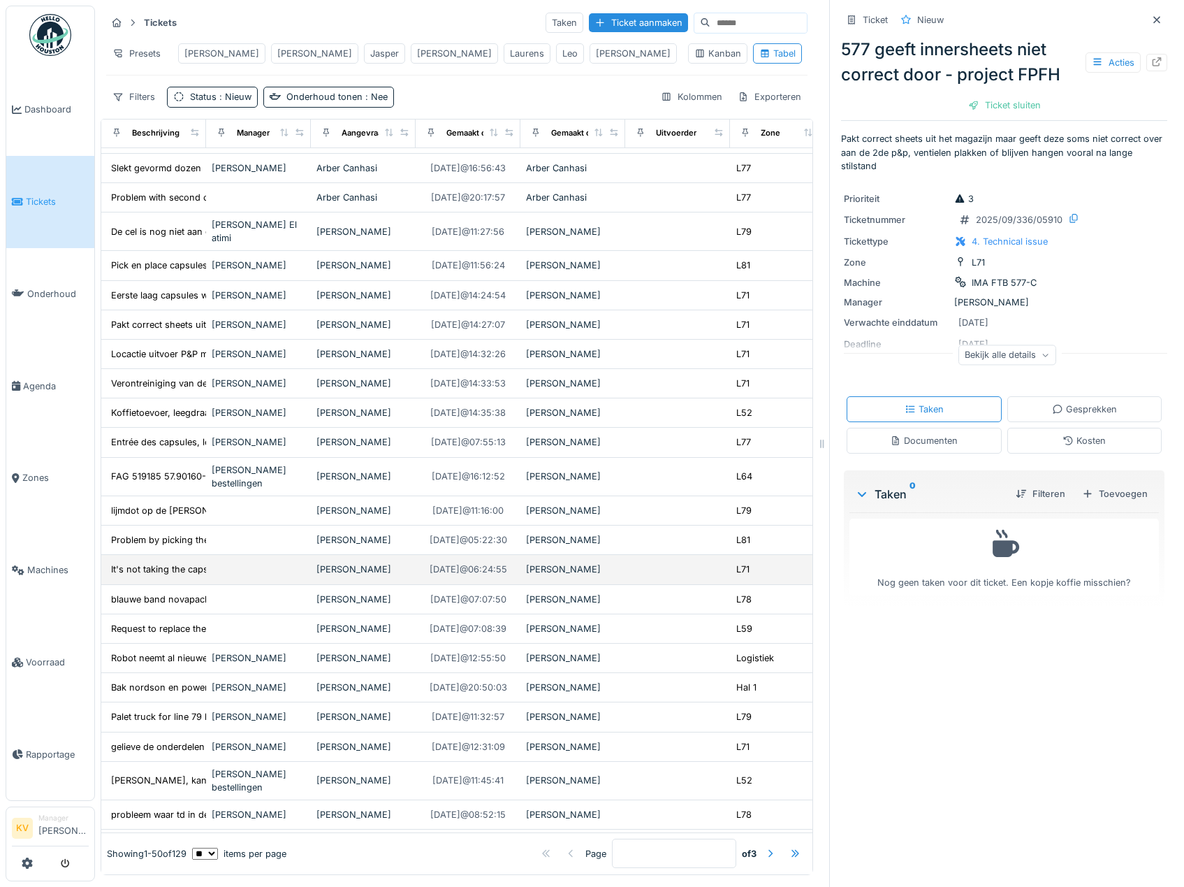
scroll to position [838, 0]
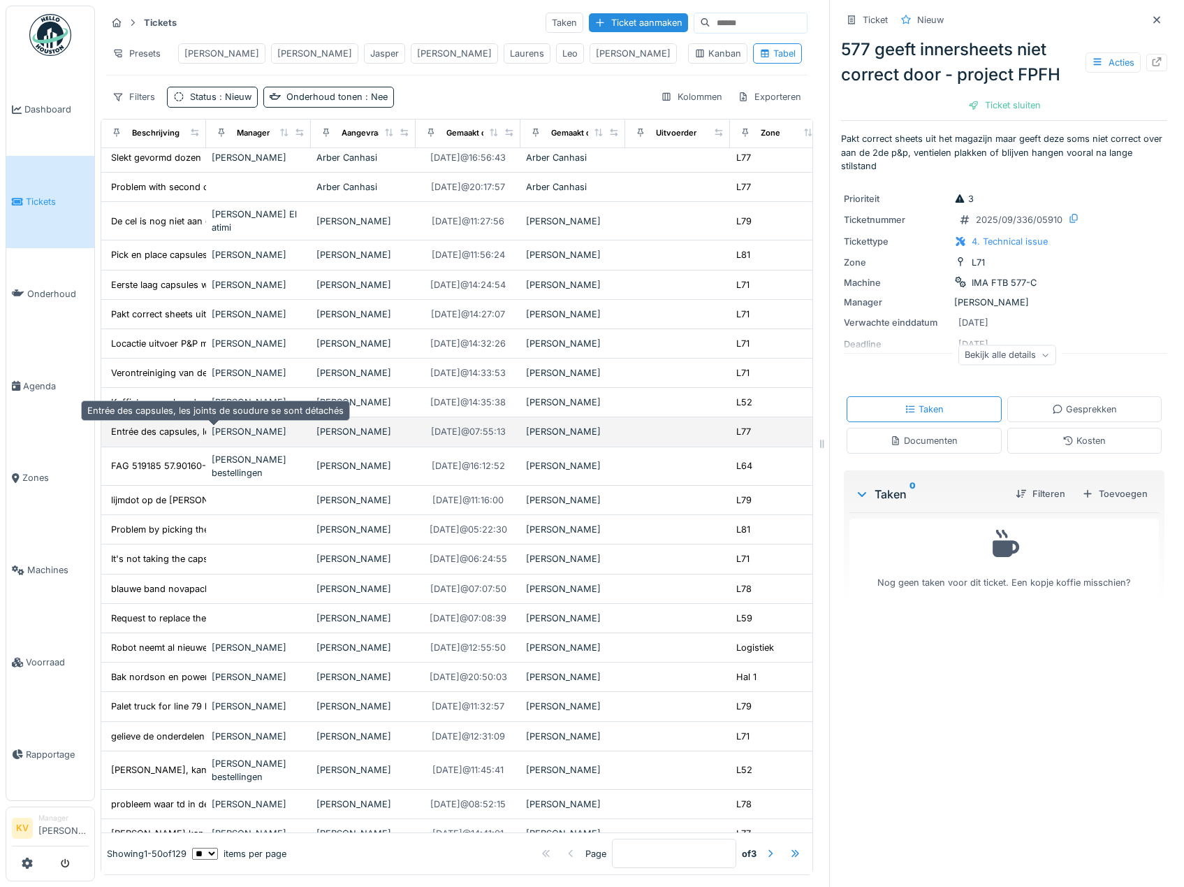
click at [175, 435] on div "Entrée des capsules, les joints de soudure se s..." at bounding box center [216, 431] width 210 height 13
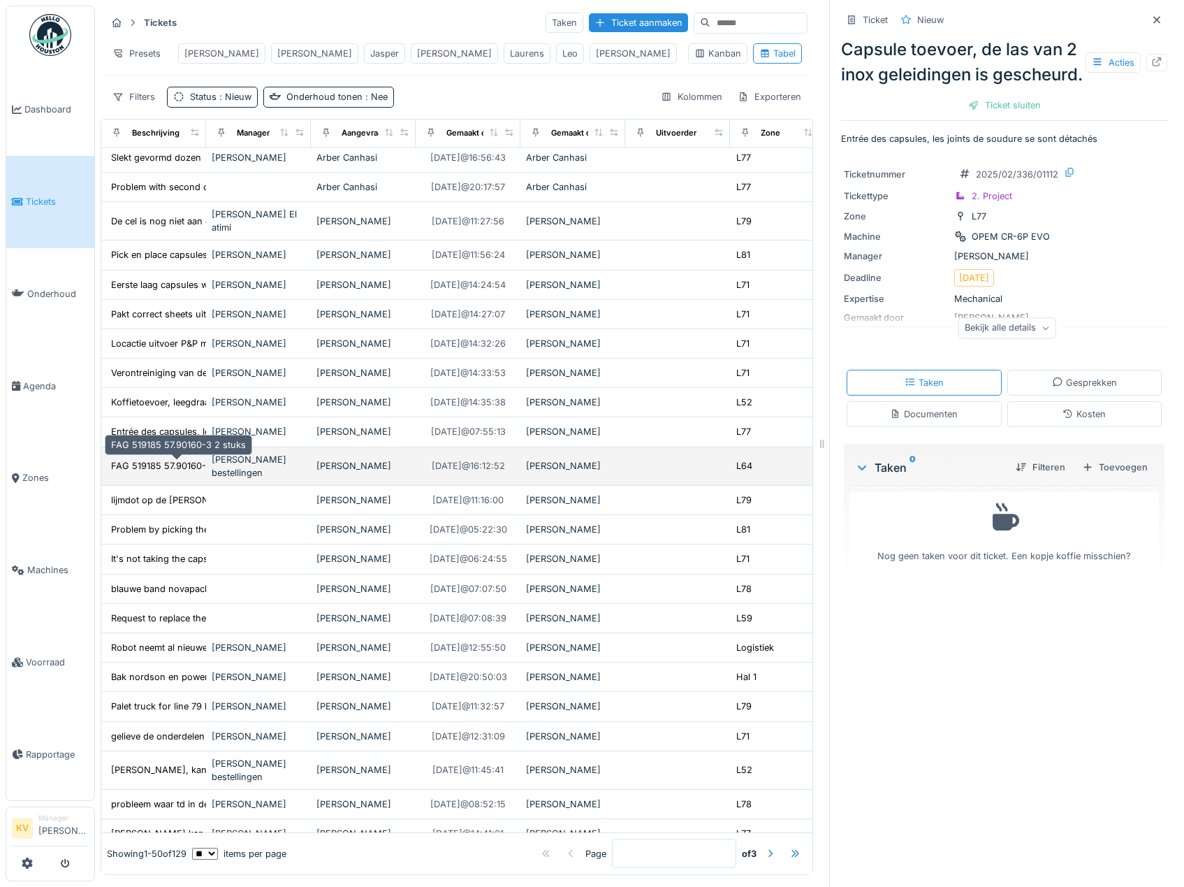
click at [166, 467] on div "FAG 519185 57.90160-3 2 stuks" at bounding box center [178, 465] width 135 height 13
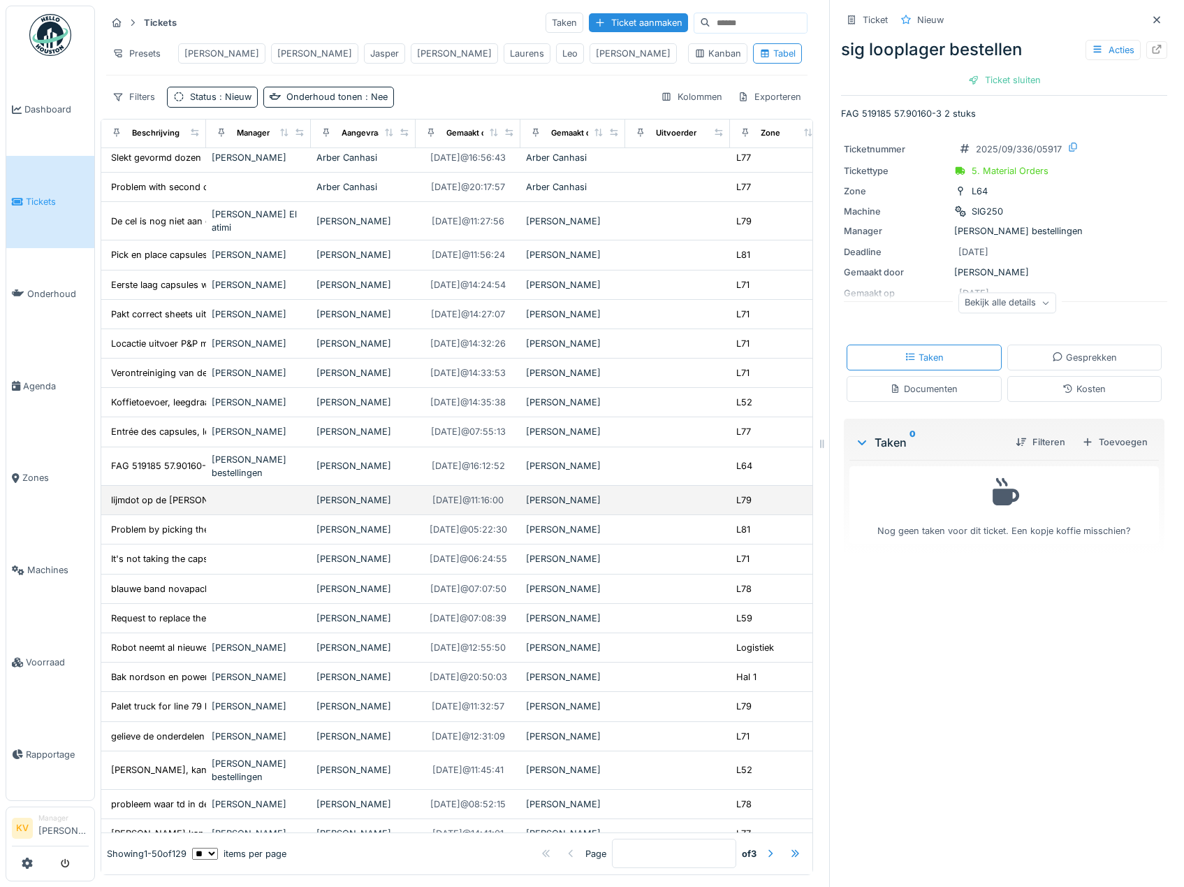
click at [166, 491] on td "lijmdot op de pucher word na elke doos groter e..." at bounding box center [153, 500] width 105 height 29
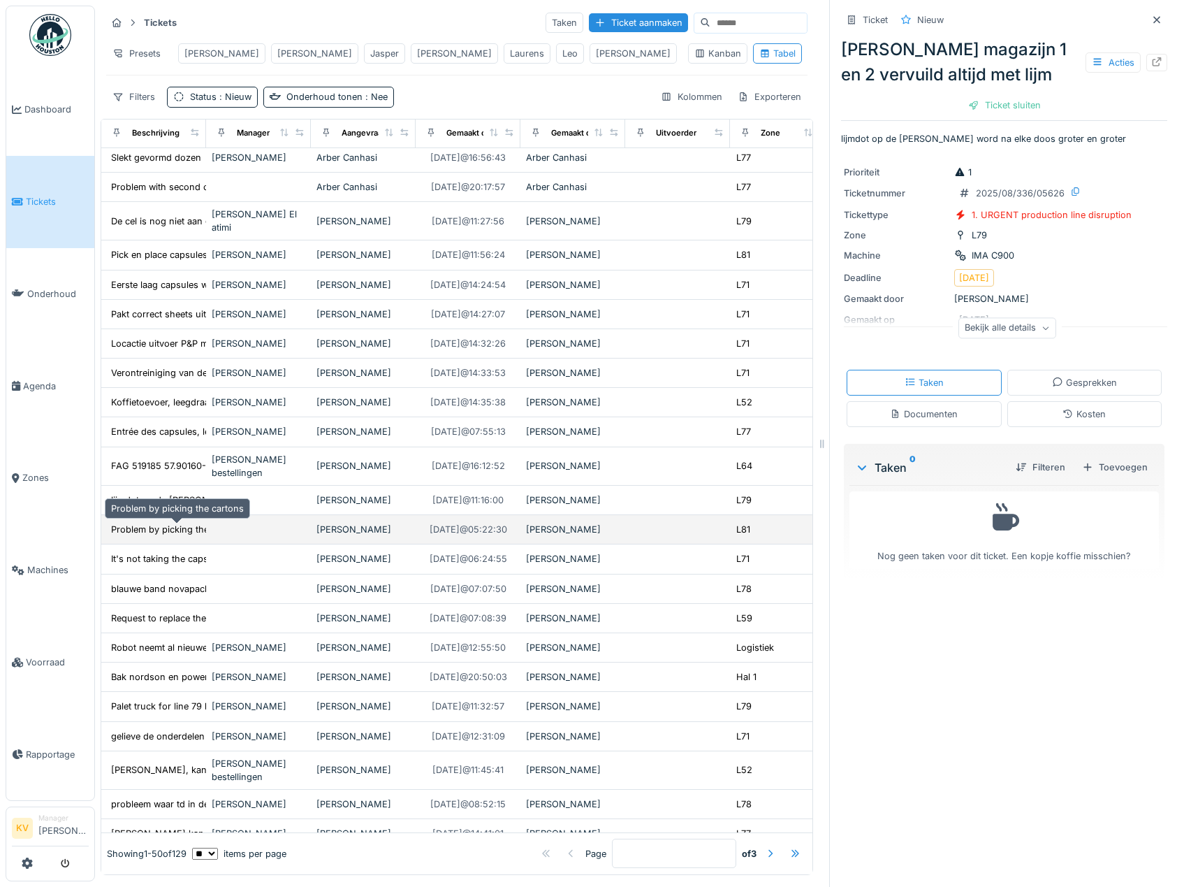
click at [150, 527] on div "Problem by picking the cartons" at bounding box center [177, 529] width 133 height 13
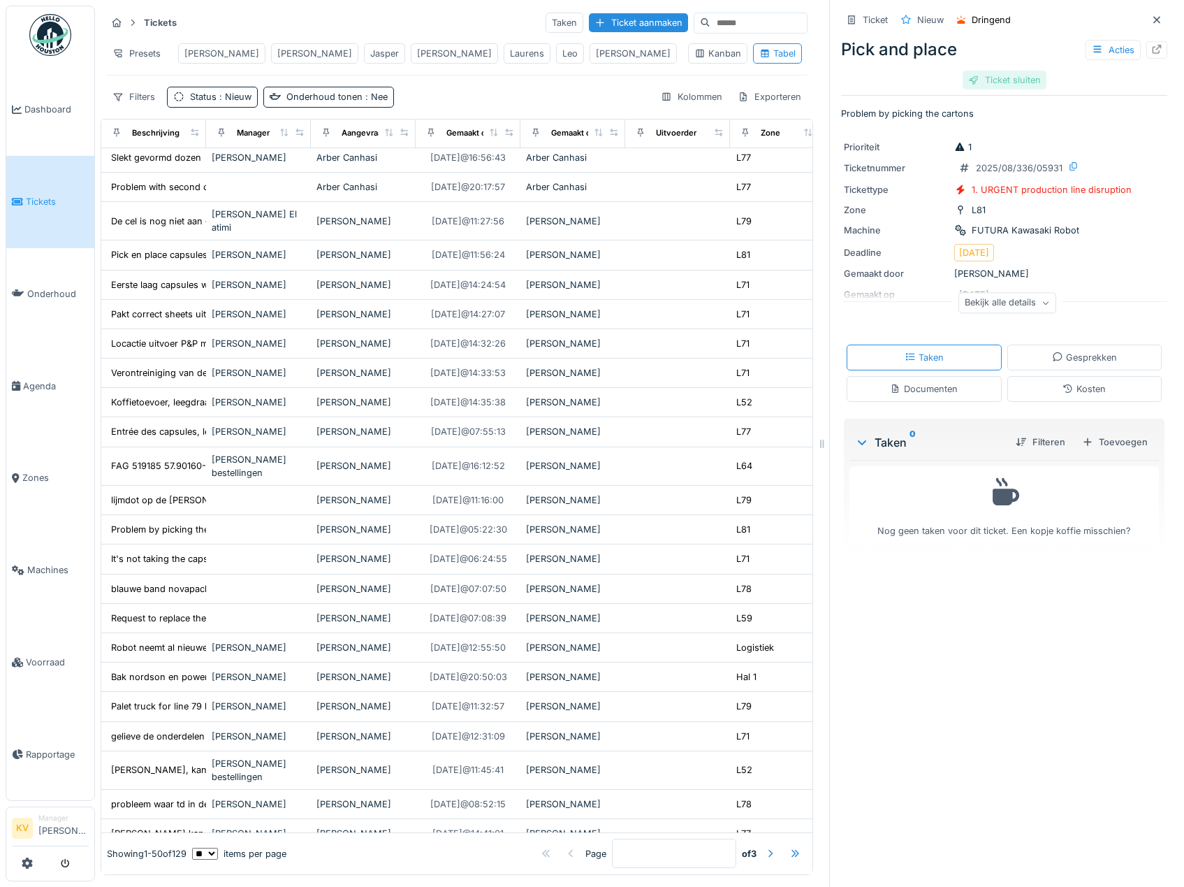
click at [977, 81] on div "Ticket sluiten" at bounding box center [1005, 80] width 84 height 19
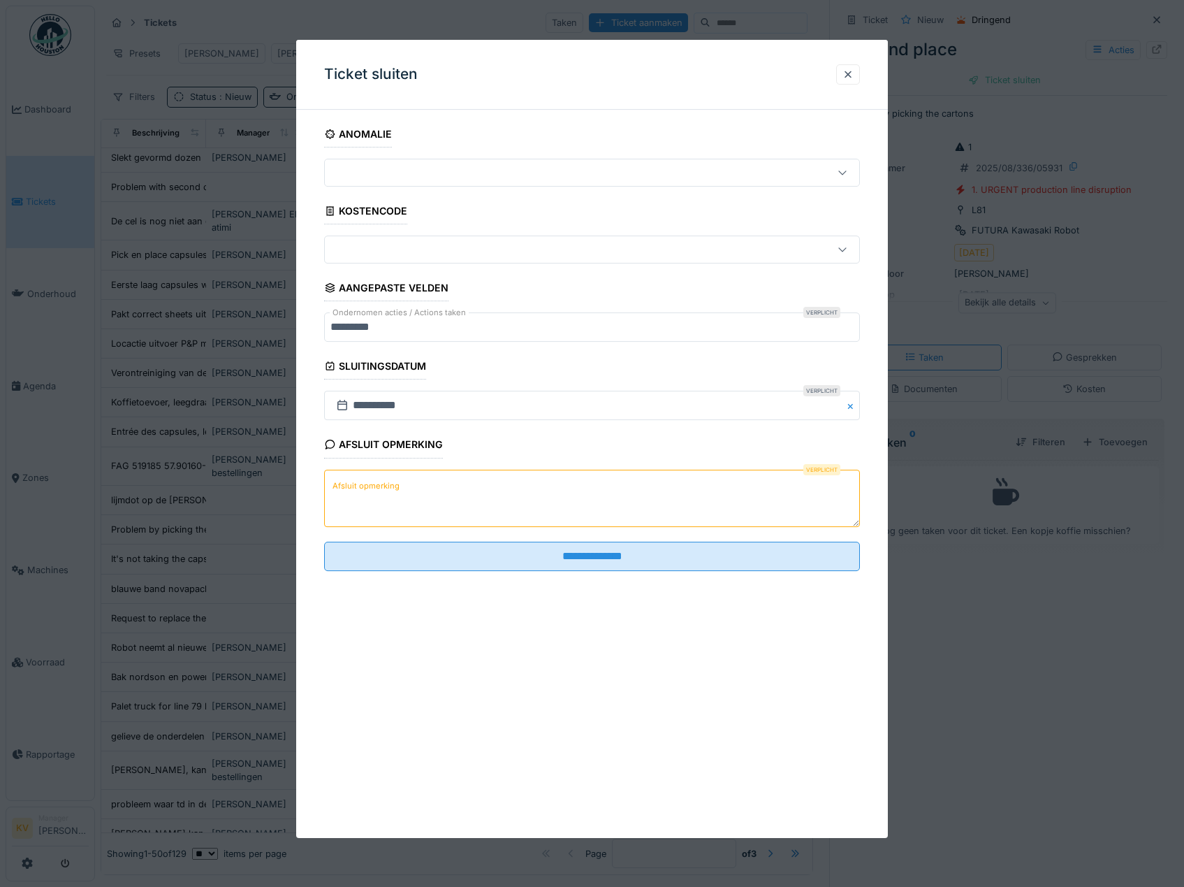
click at [592, 518] on textarea "Afsluit opmerking" at bounding box center [592, 497] width 537 height 57
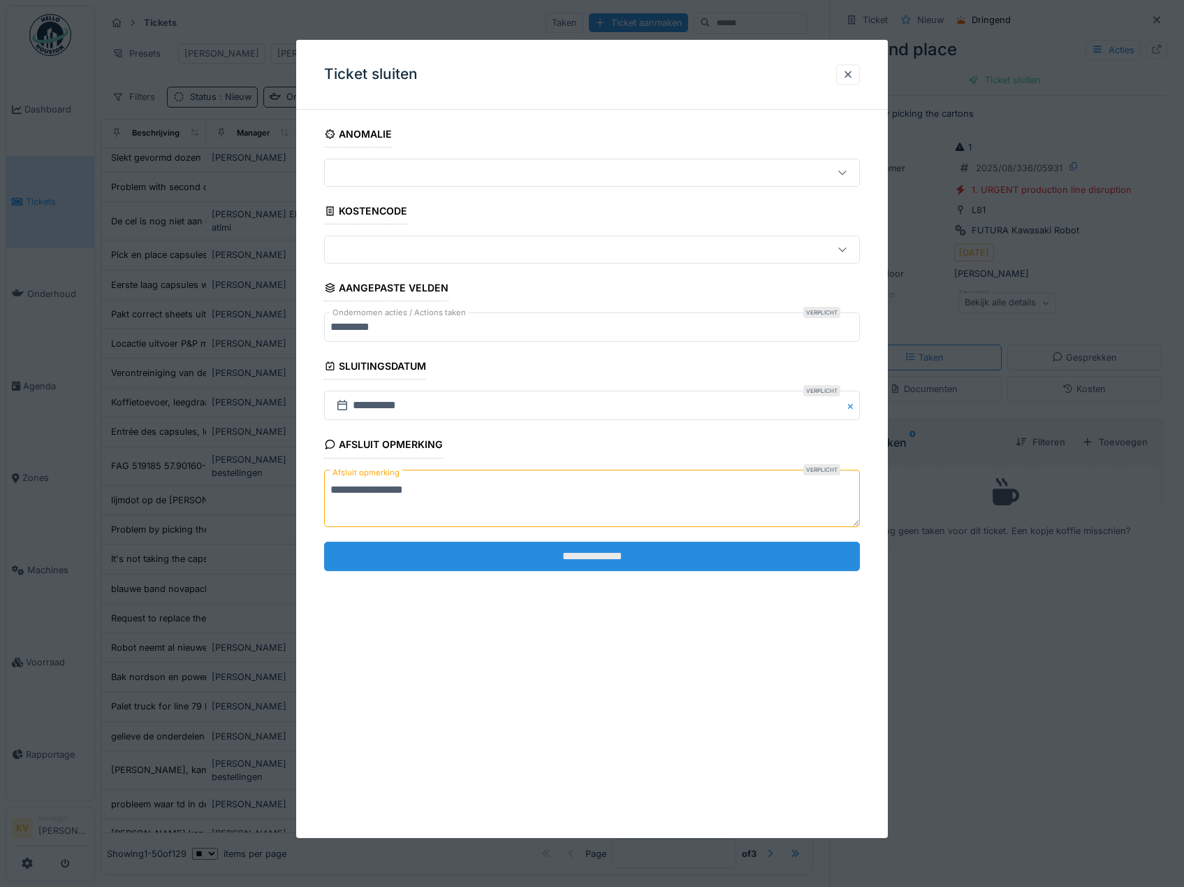
type textarea "**********"
click at [585, 557] on input "**********" at bounding box center [592, 555] width 537 height 29
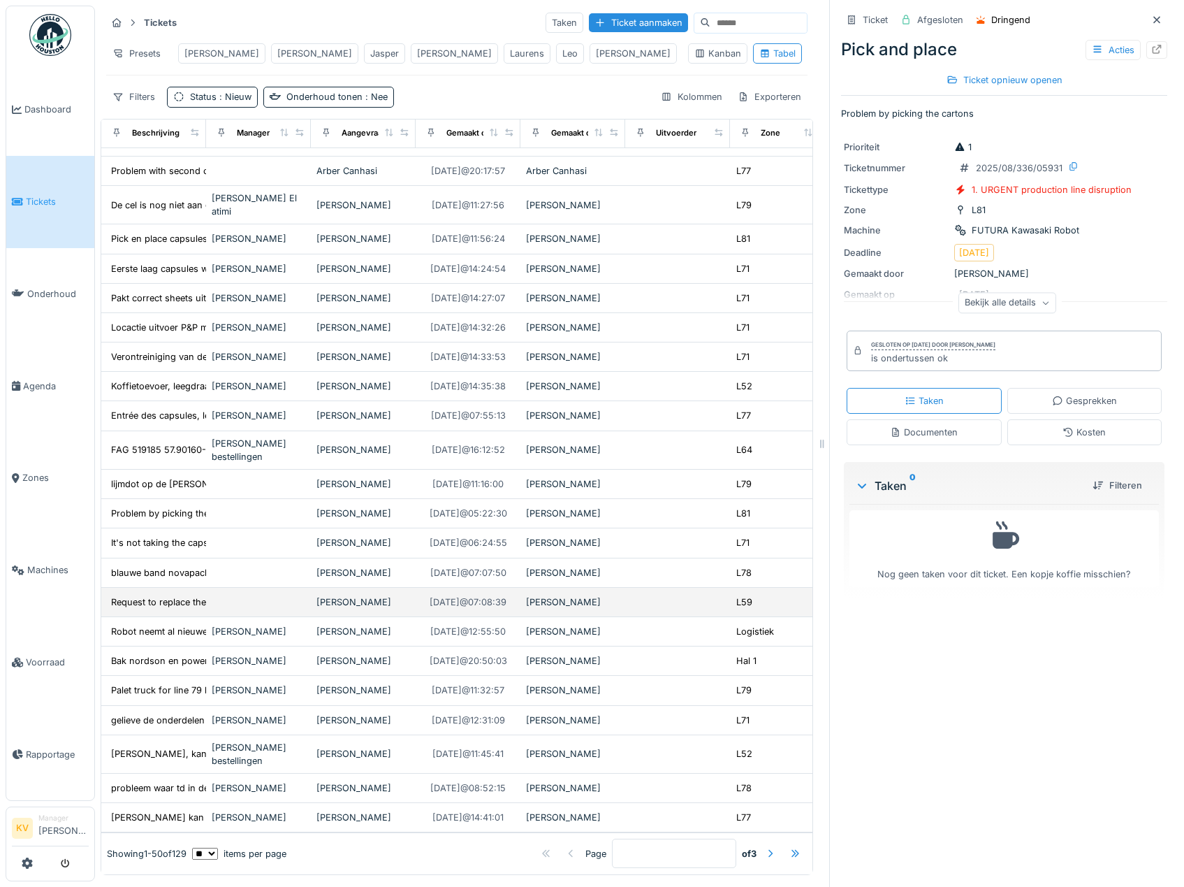
scroll to position [10, 0]
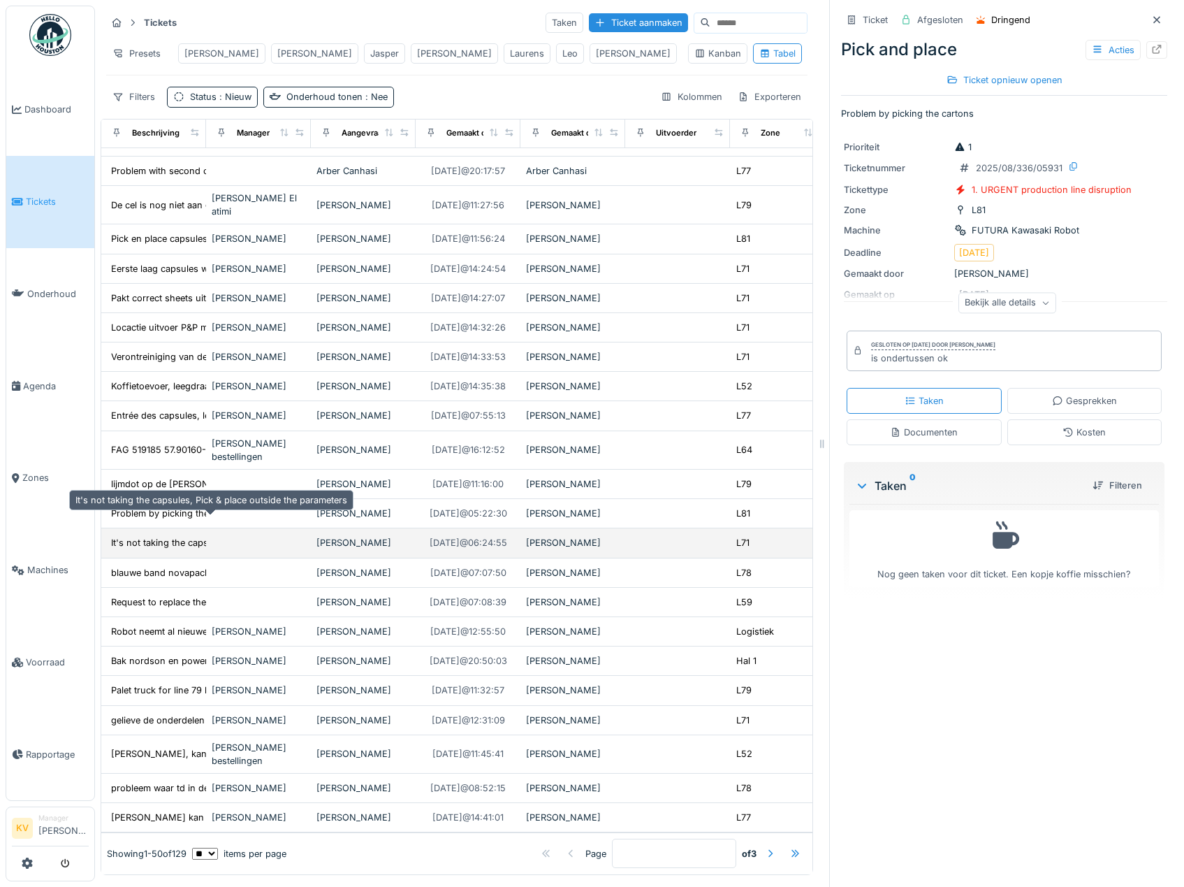
click at [163, 536] on div "It's not taking the capsules, Pick & place outs..." at bounding box center [211, 542] width 201 height 13
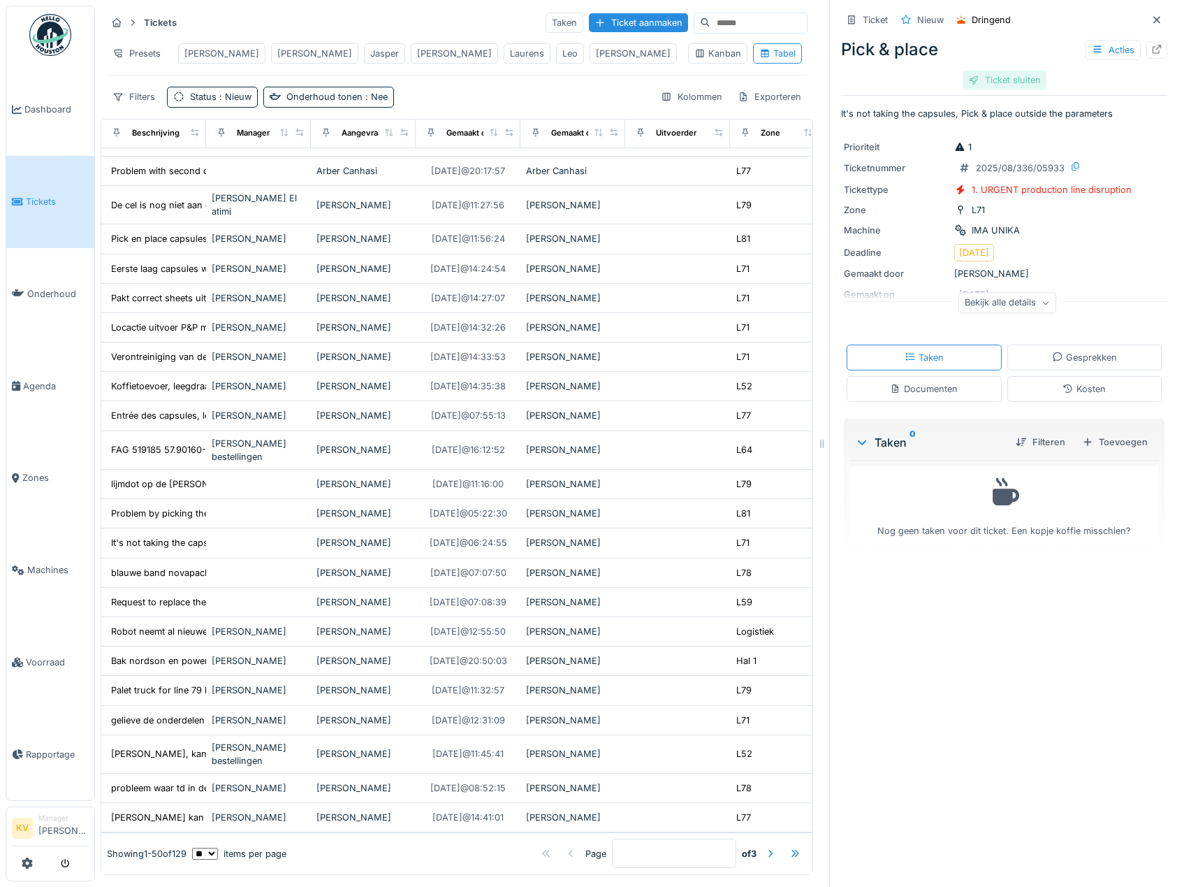
click at [972, 71] on div "Ticket sluiten" at bounding box center [1005, 80] width 84 height 19
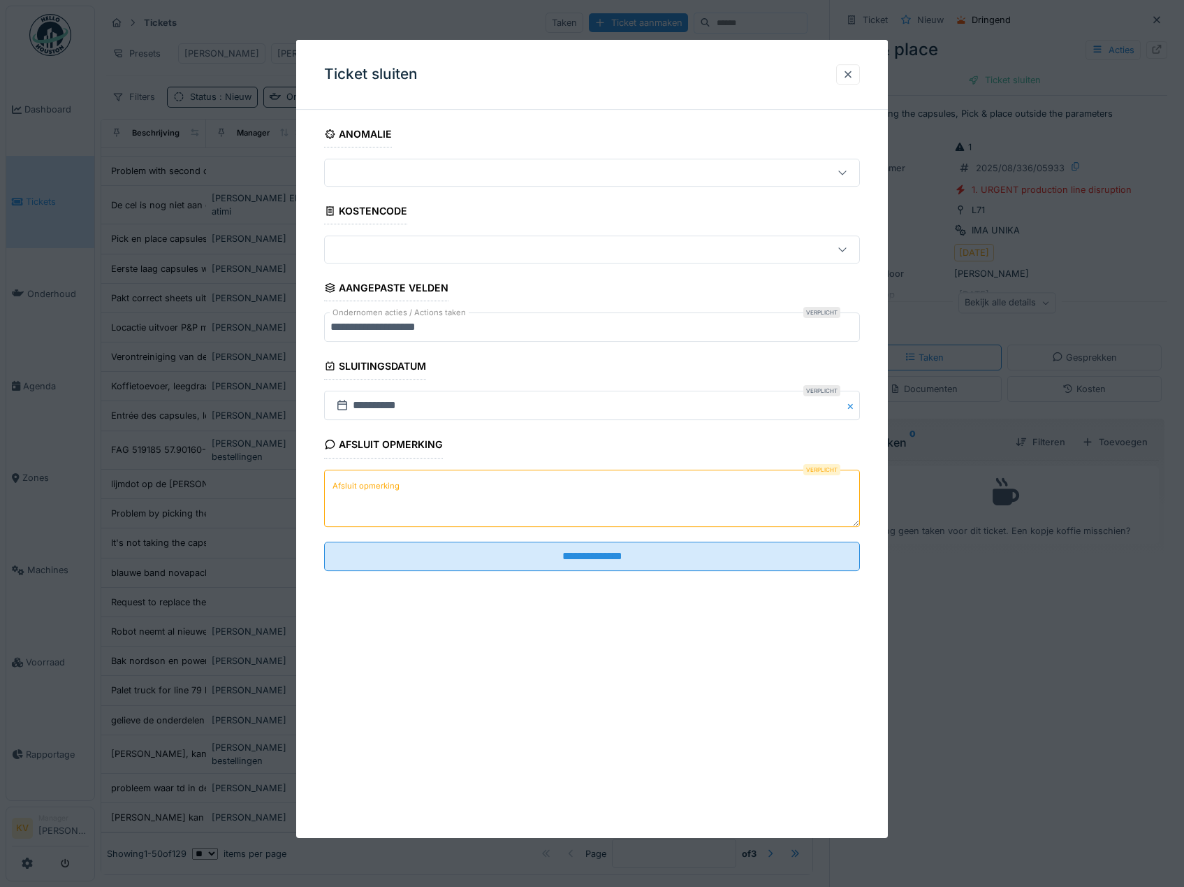
click at [723, 497] on textarea "Afsluit opmerking" at bounding box center [592, 497] width 537 height 57
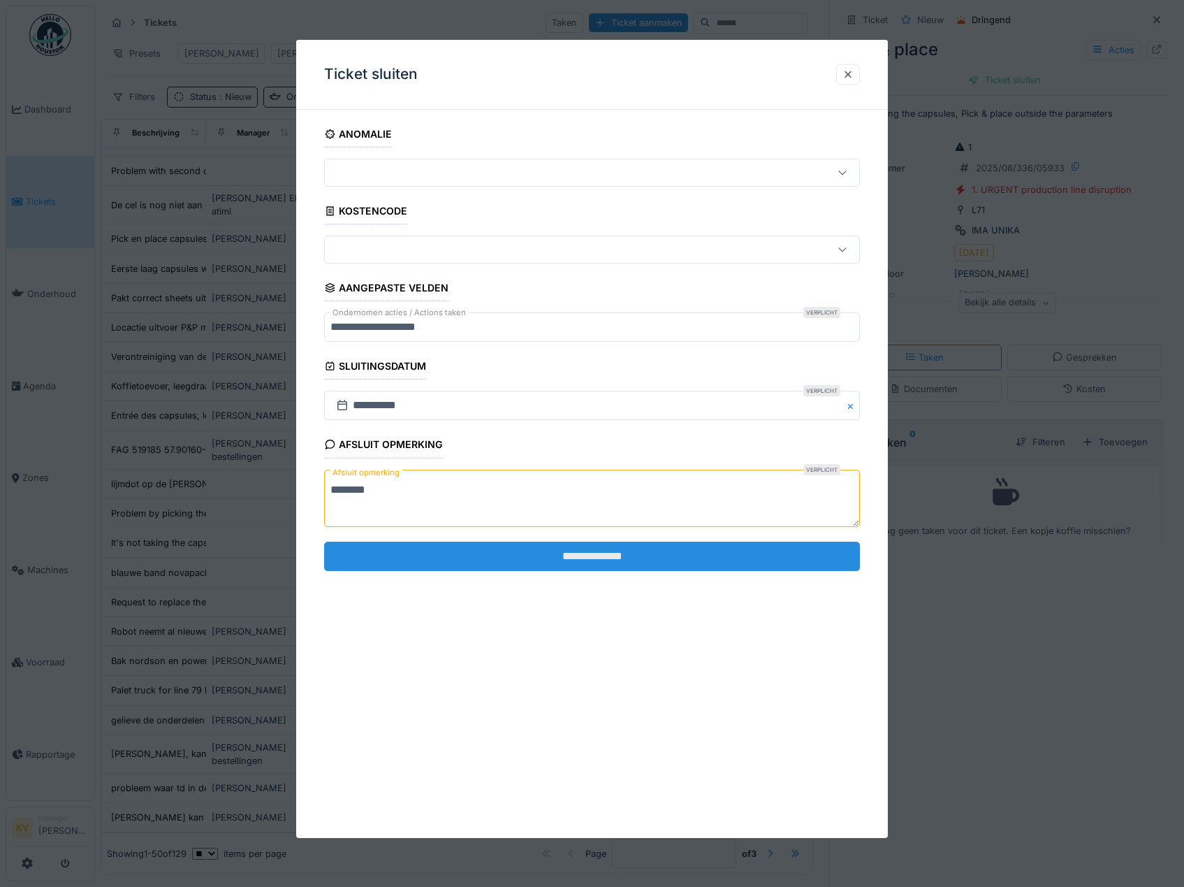
type textarea "********"
click at [858, 553] on input "**********" at bounding box center [592, 555] width 537 height 29
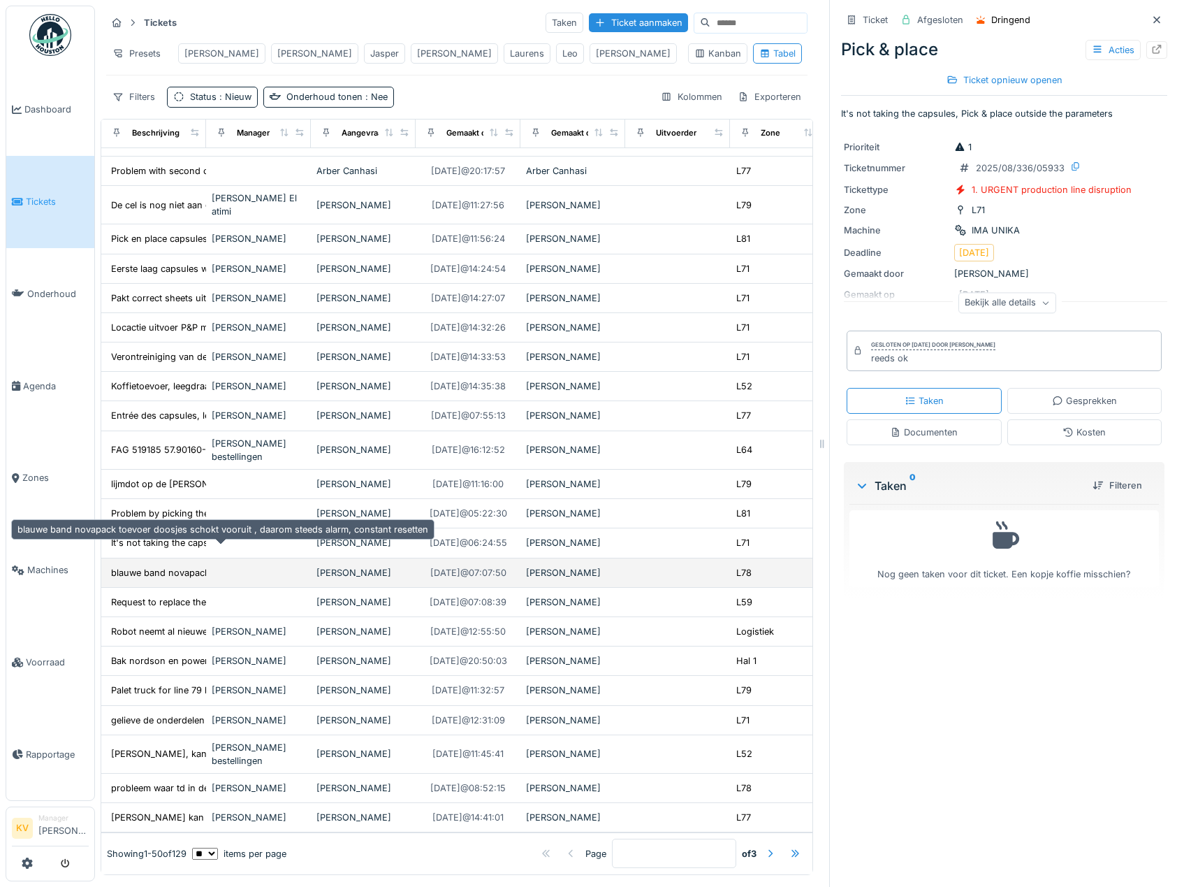
click at [179, 566] on div "blauwe band novapack toevoer doosjes schokt vo..." at bounding box center [222, 572] width 223 height 13
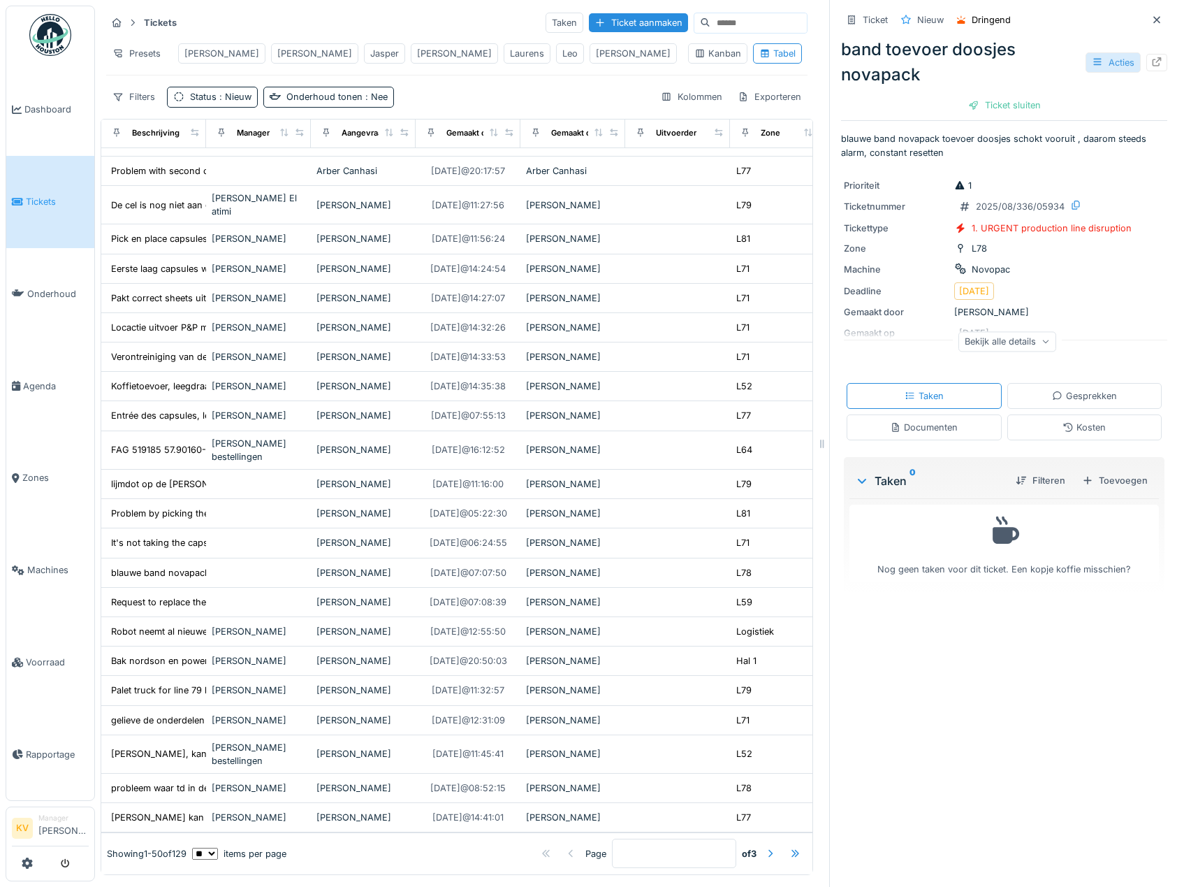
click at [1087, 57] on div "Acties" at bounding box center [1113, 62] width 55 height 20
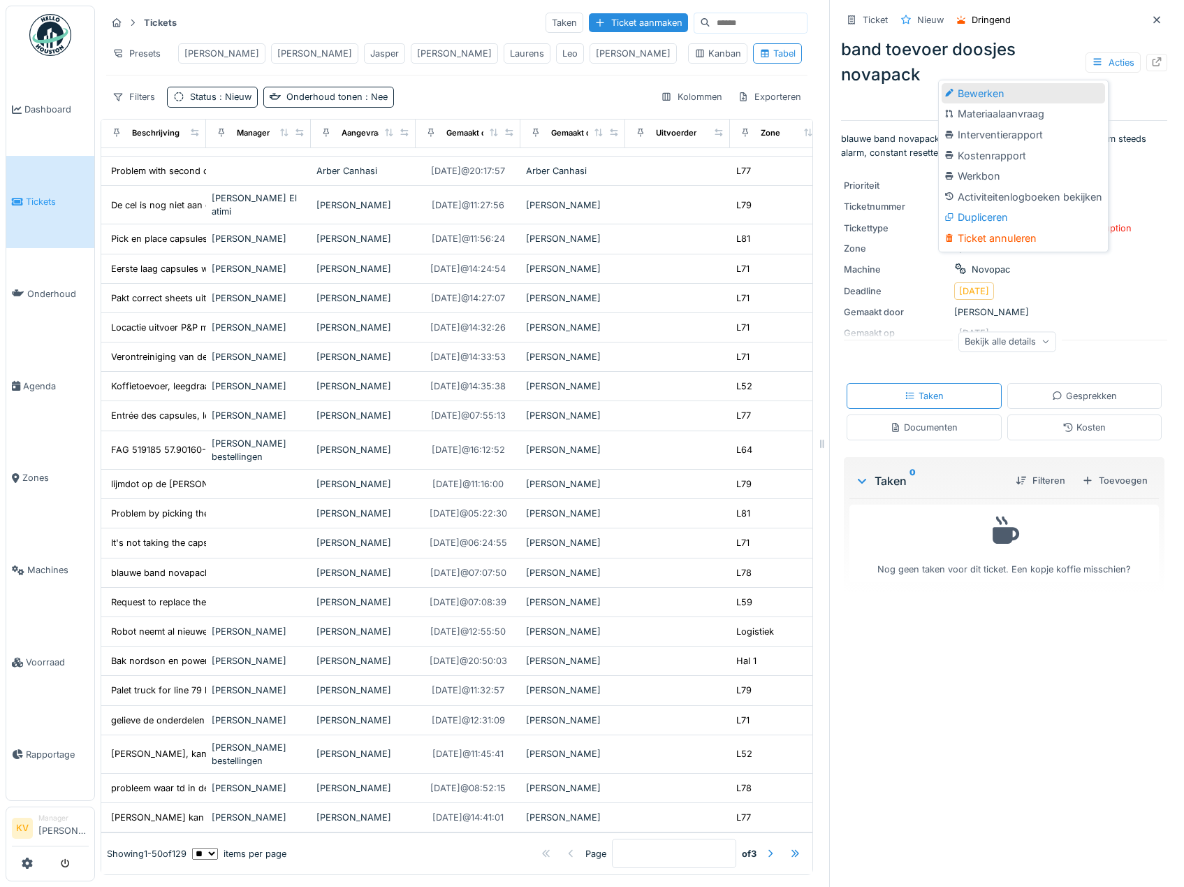
click at [991, 84] on div "Bewerken" at bounding box center [1023, 93] width 163 height 21
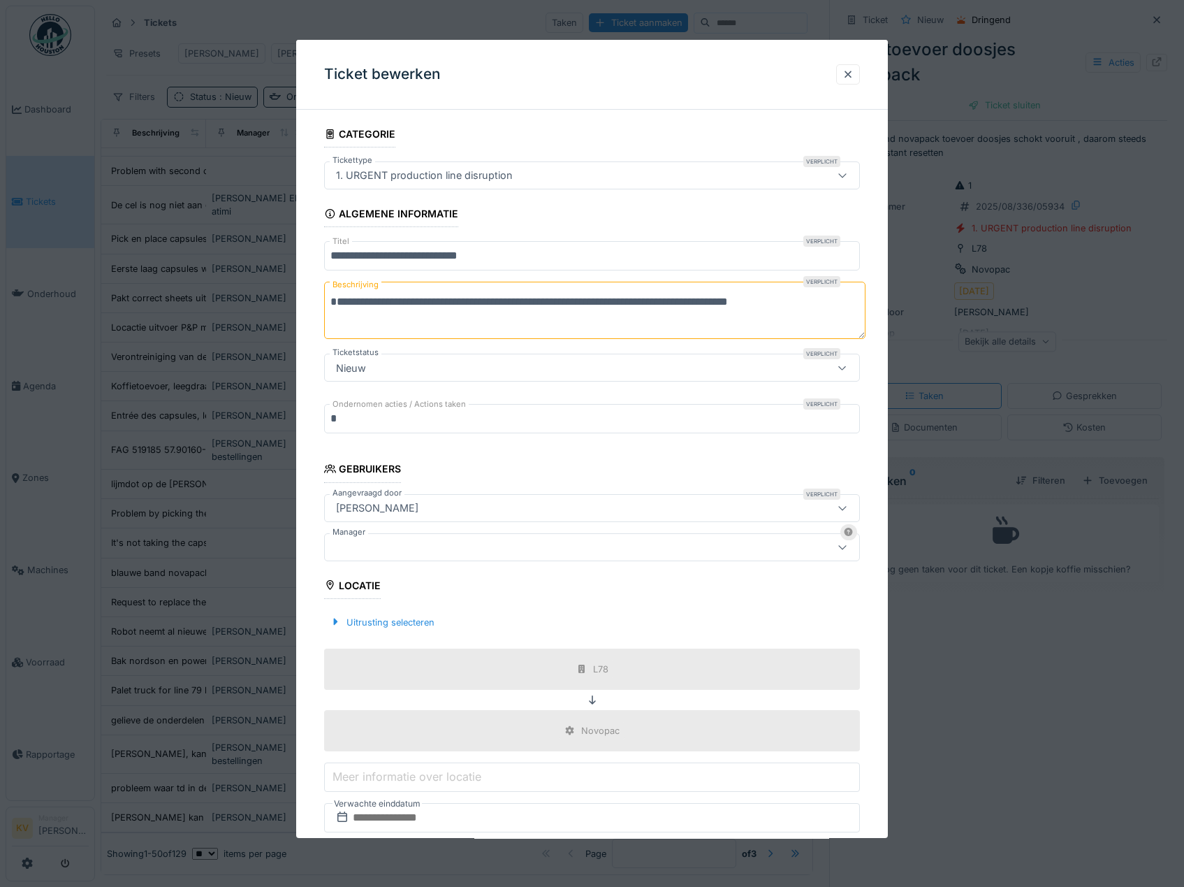
click at [446, 555] on div at bounding box center [592, 547] width 537 height 28
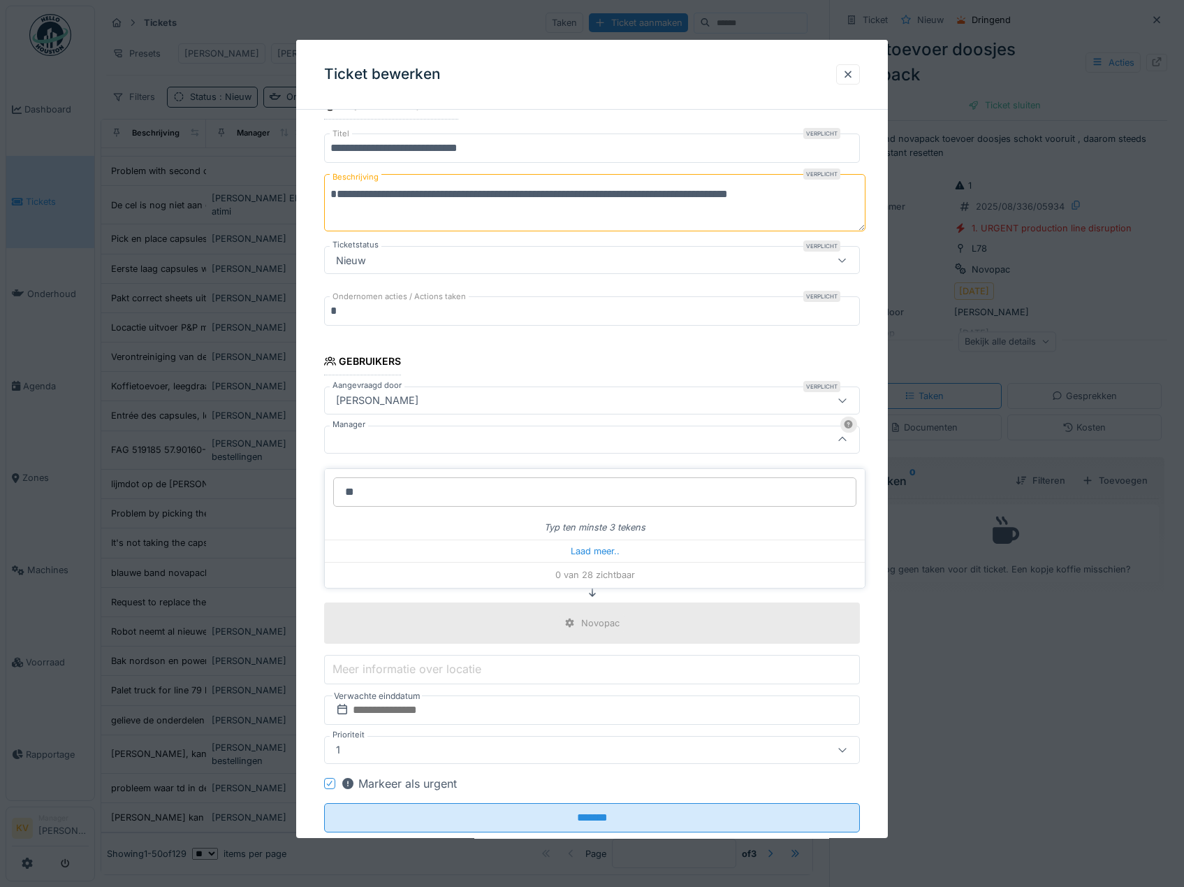
type input "***"
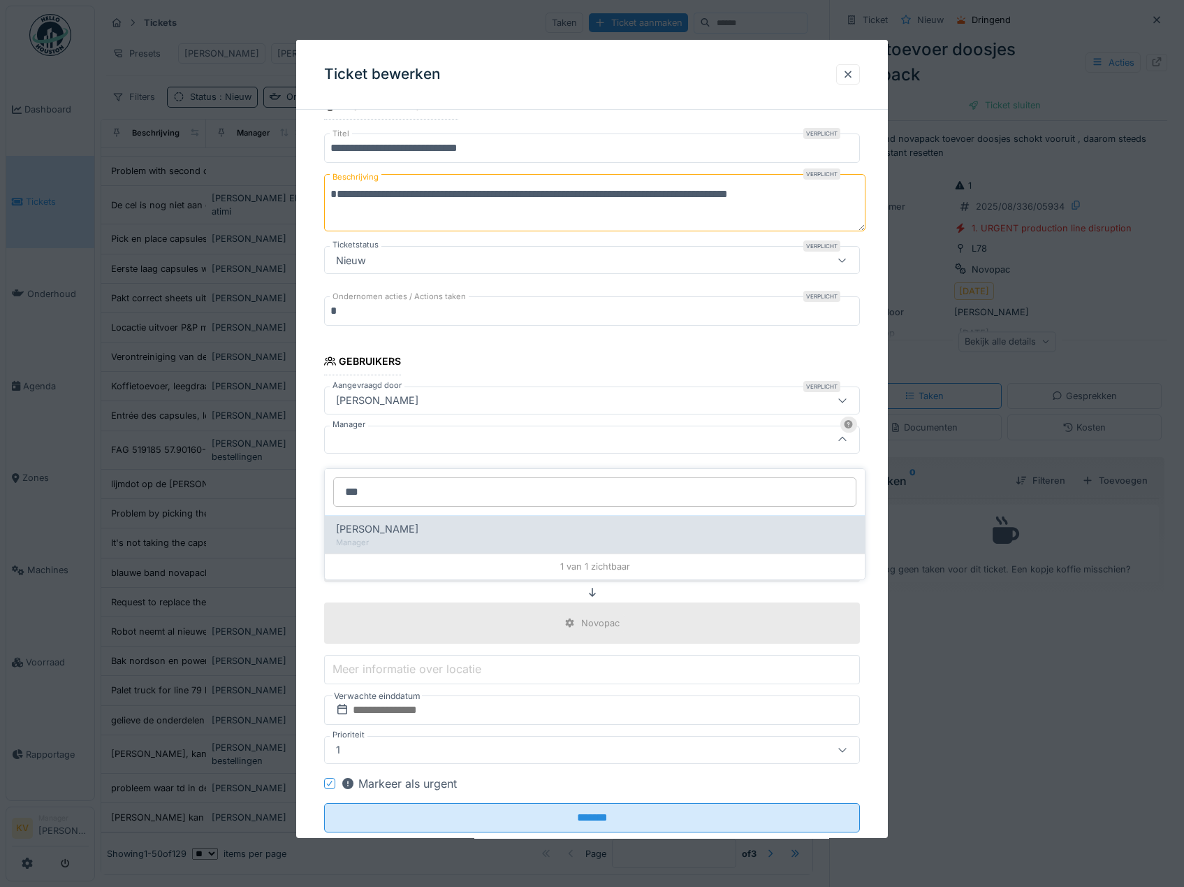
click at [391, 522] on span "[PERSON_NAME]" at bounding box center [377, 528] width 82 height 15
type input "****"
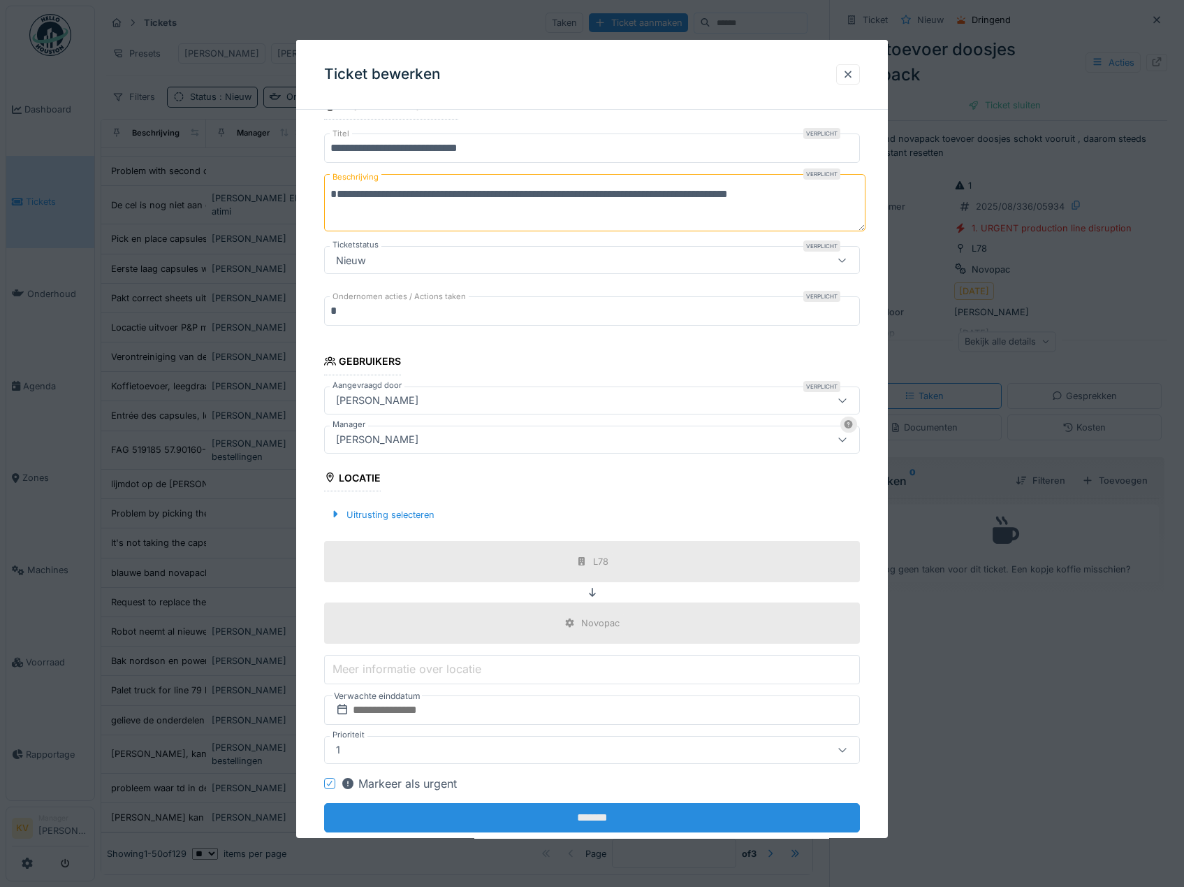
click at [579, 803] on fieldset "**********" at bounding box center [592, 428] width 537 height 830
click at [595, 817] on input "*******" at bounding box center [592, 817] width 537 height 29
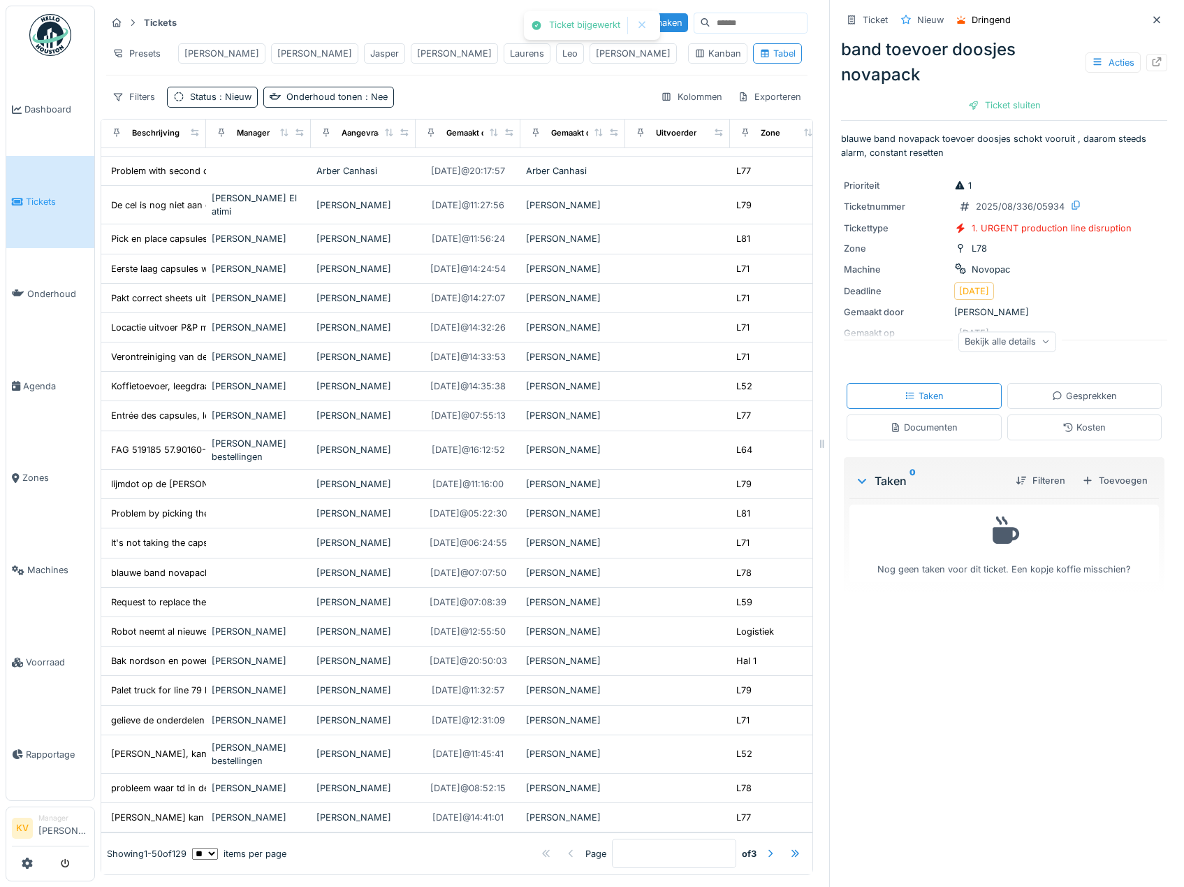
scroll to position [0, 0]
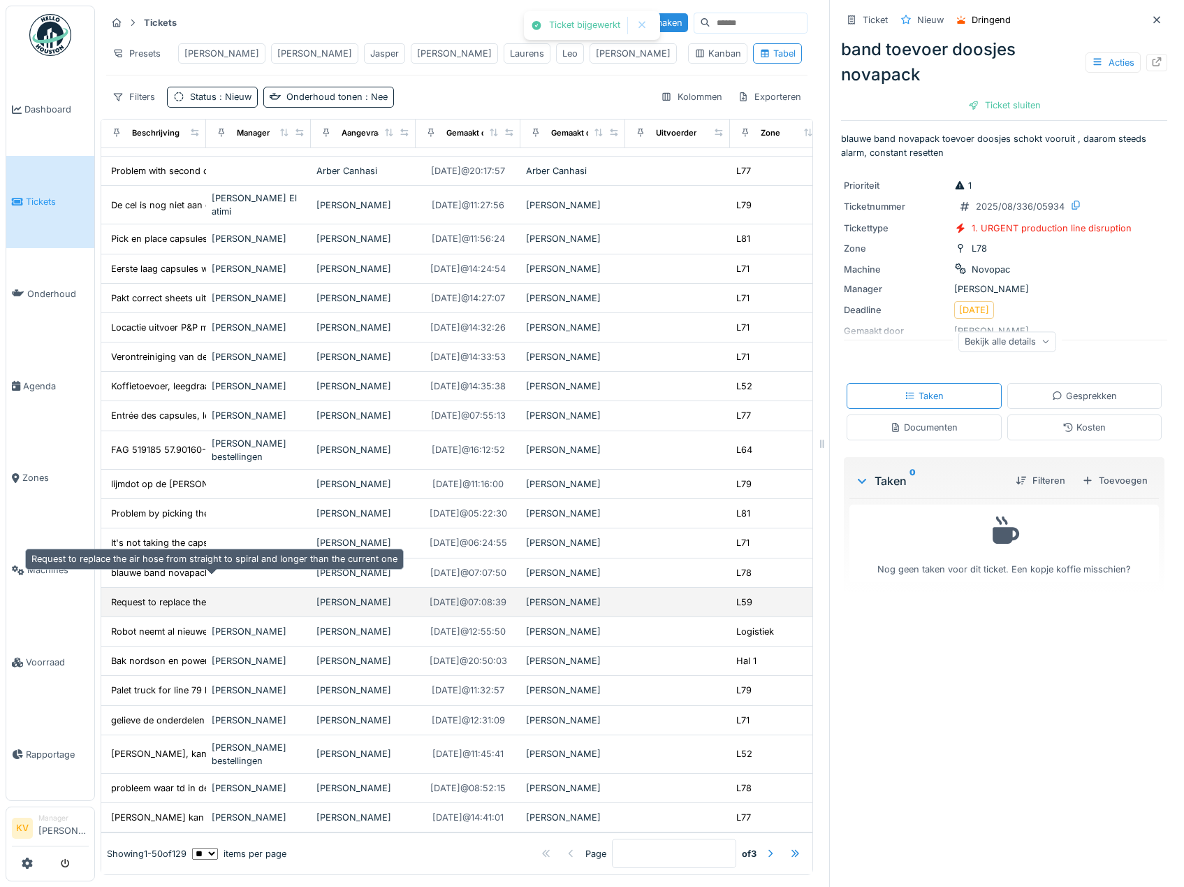
click at [173, 595] on div "Request to replace the air hose from straight t..." at bounding box center [213, 601] width 204 height 13
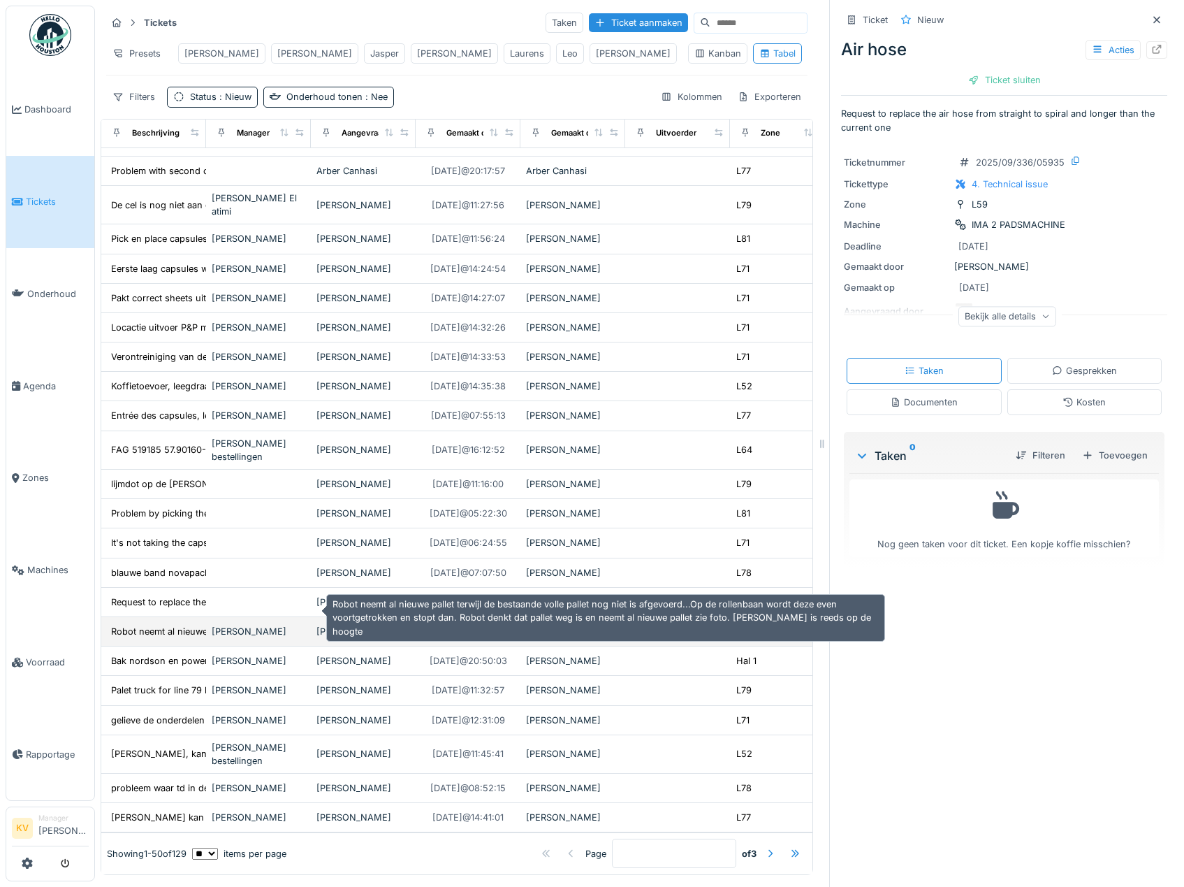
click at [167, 625] on div "Robot neemt al nieuwe pallet terwijl de bestaan..." at bounding box center [214, 631] width 207 height 13
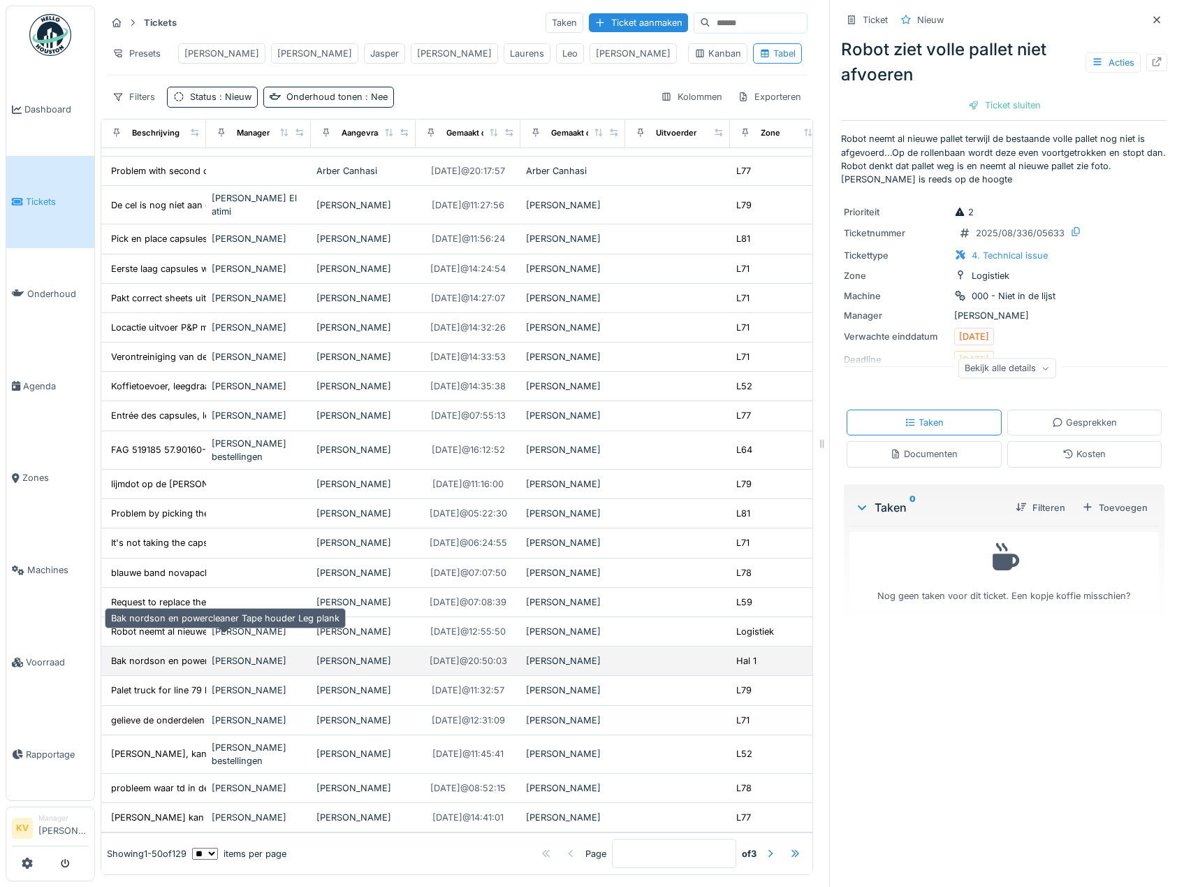
click at [153, 654] on div "Bak nordson en powercleaner Tape houder Leg plank" at bounding box center [225, 660] width 228 height 13
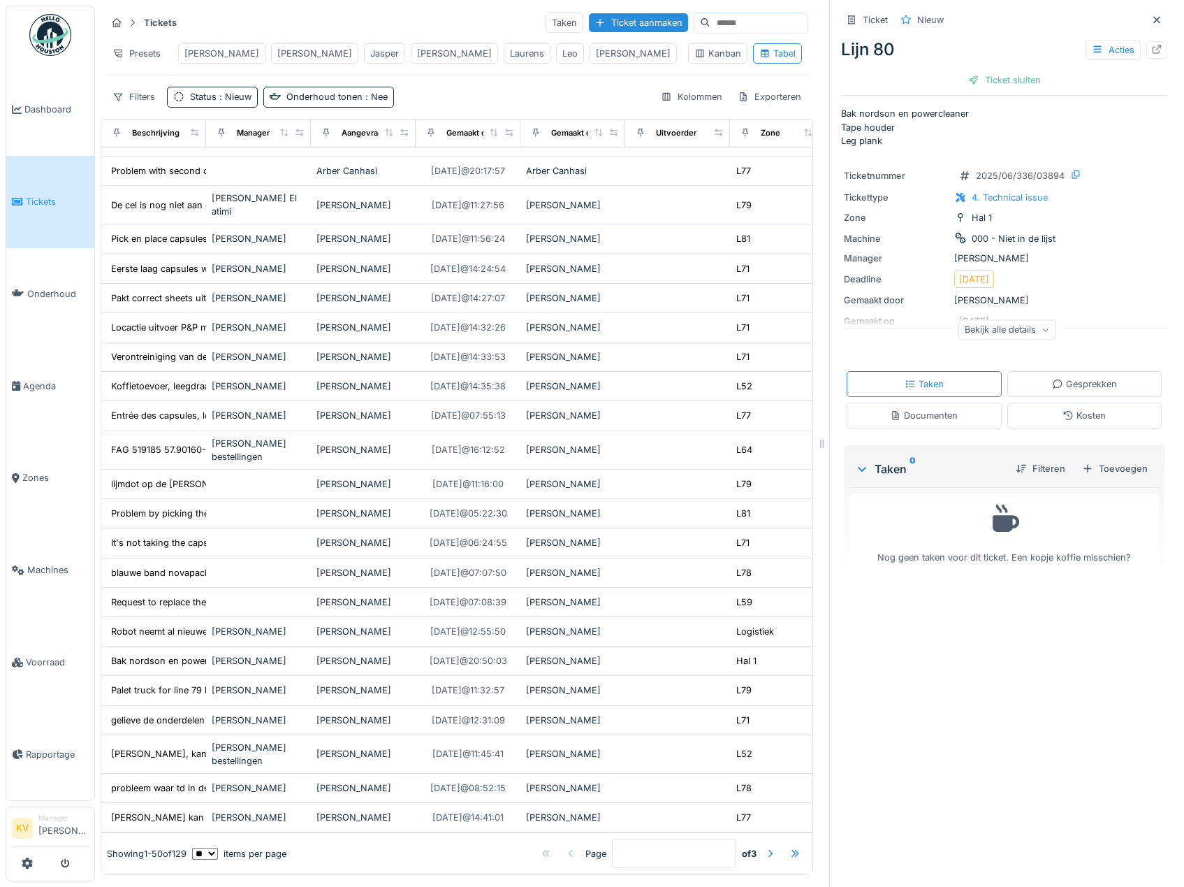
click at [894, 409] on div "Documenten" at bounding box center [924, 415] width 68 height 13
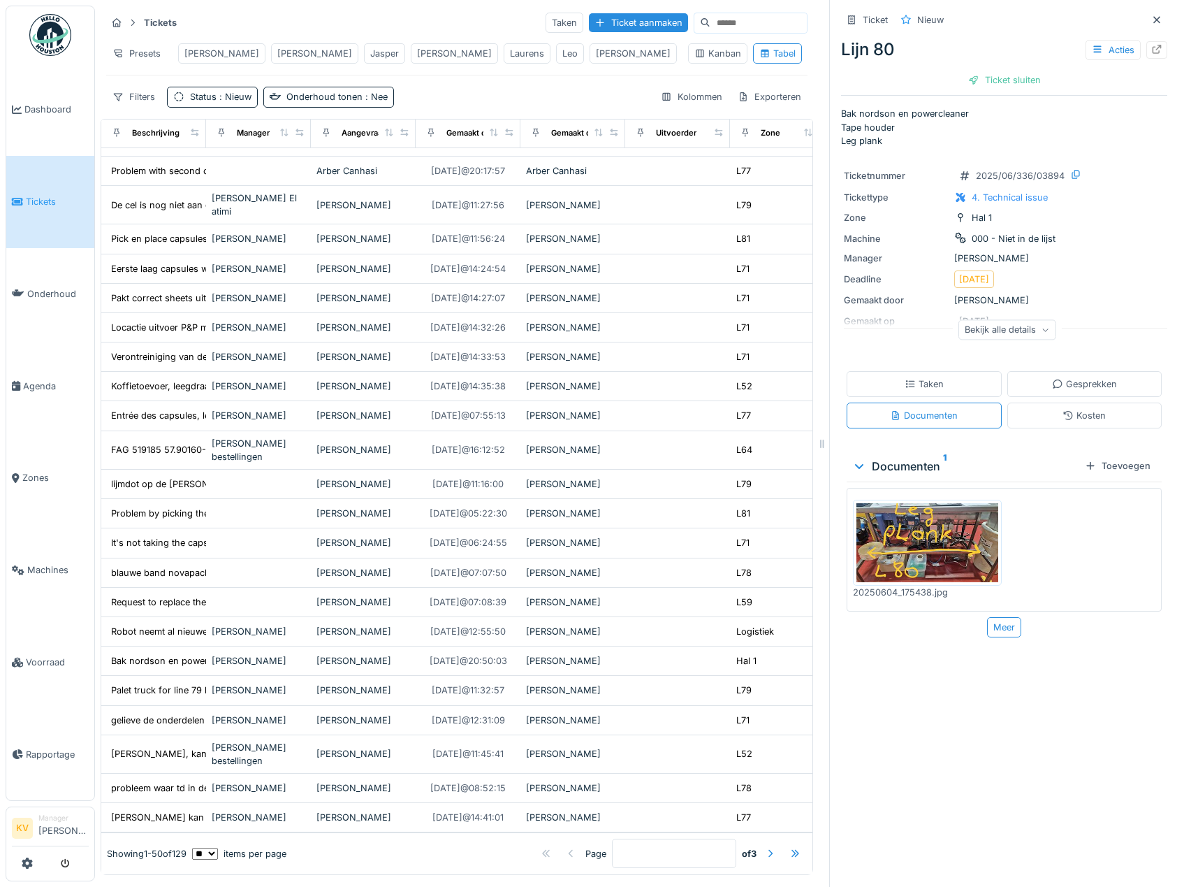
click at [912, 520] on img at bounding box center [928, 543] width 142 height 80
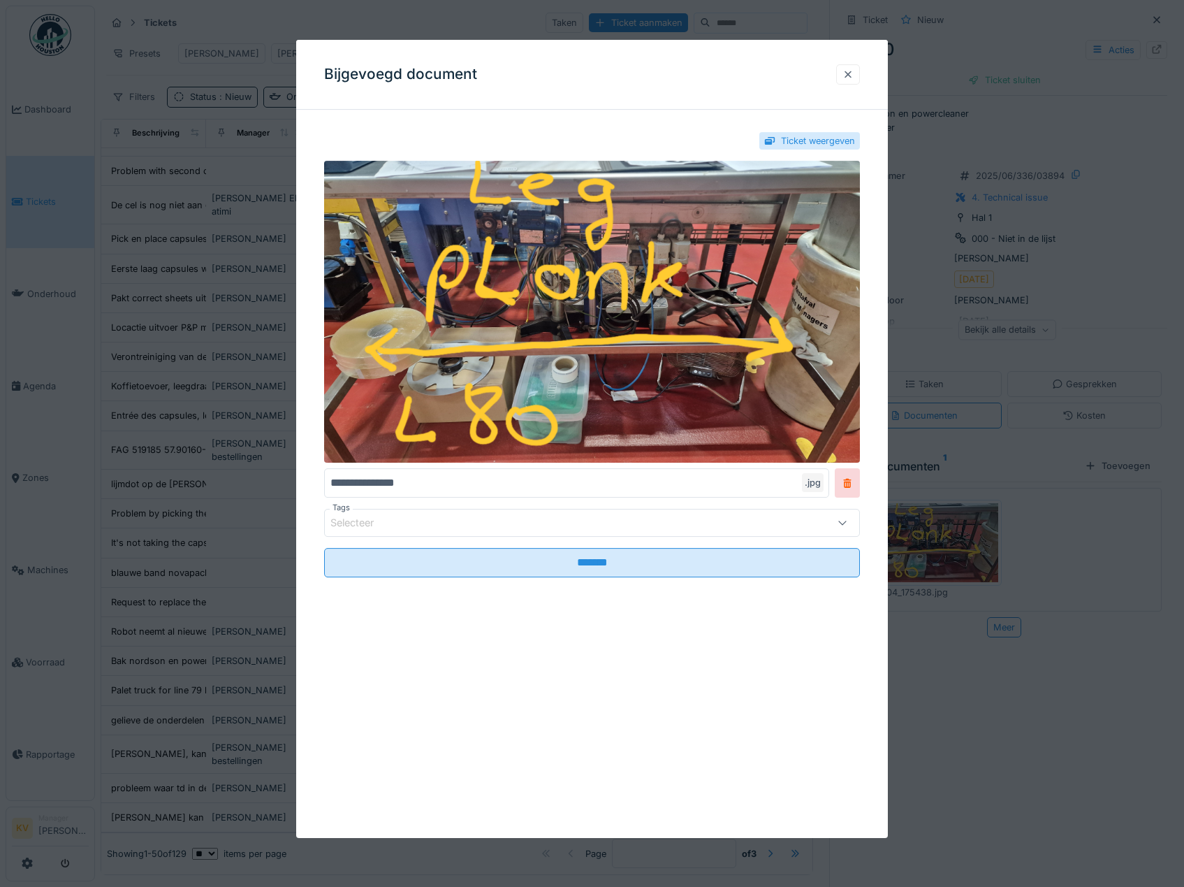
click at [852, 76] on div at bounding box center [848, 74] width 11 height 13
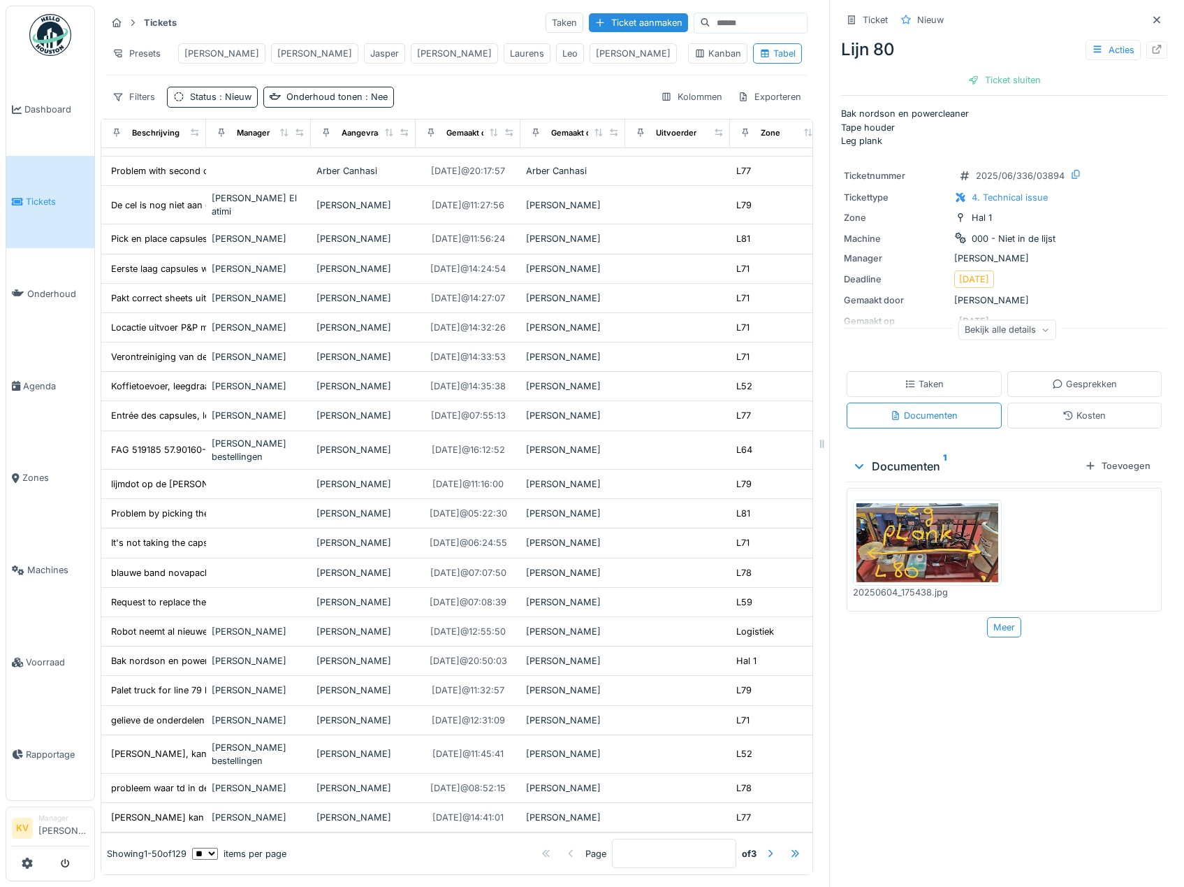
click at [929, 525] on img at bounding box center [928, 543] width 142 height 80
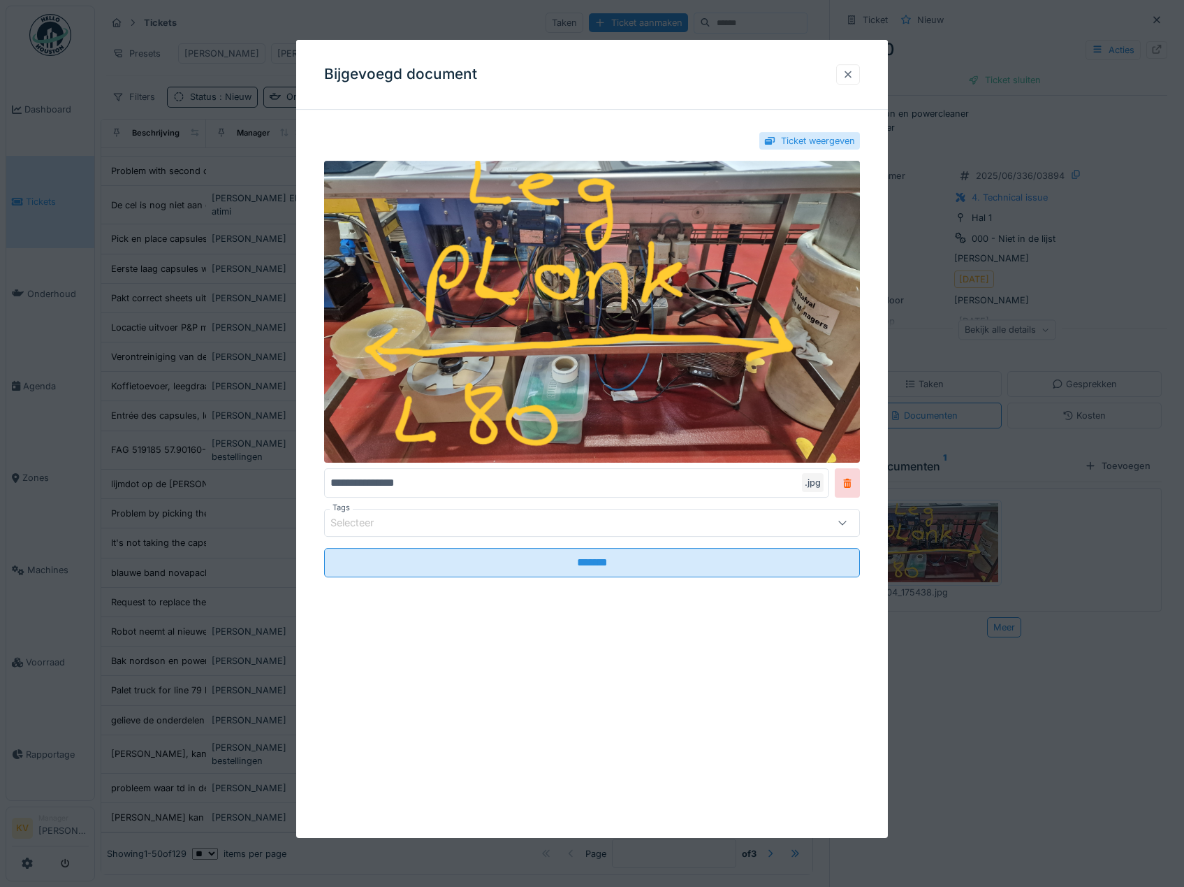
click at [852, 73] on div at bounding box center [848, 74] width 11 height 13
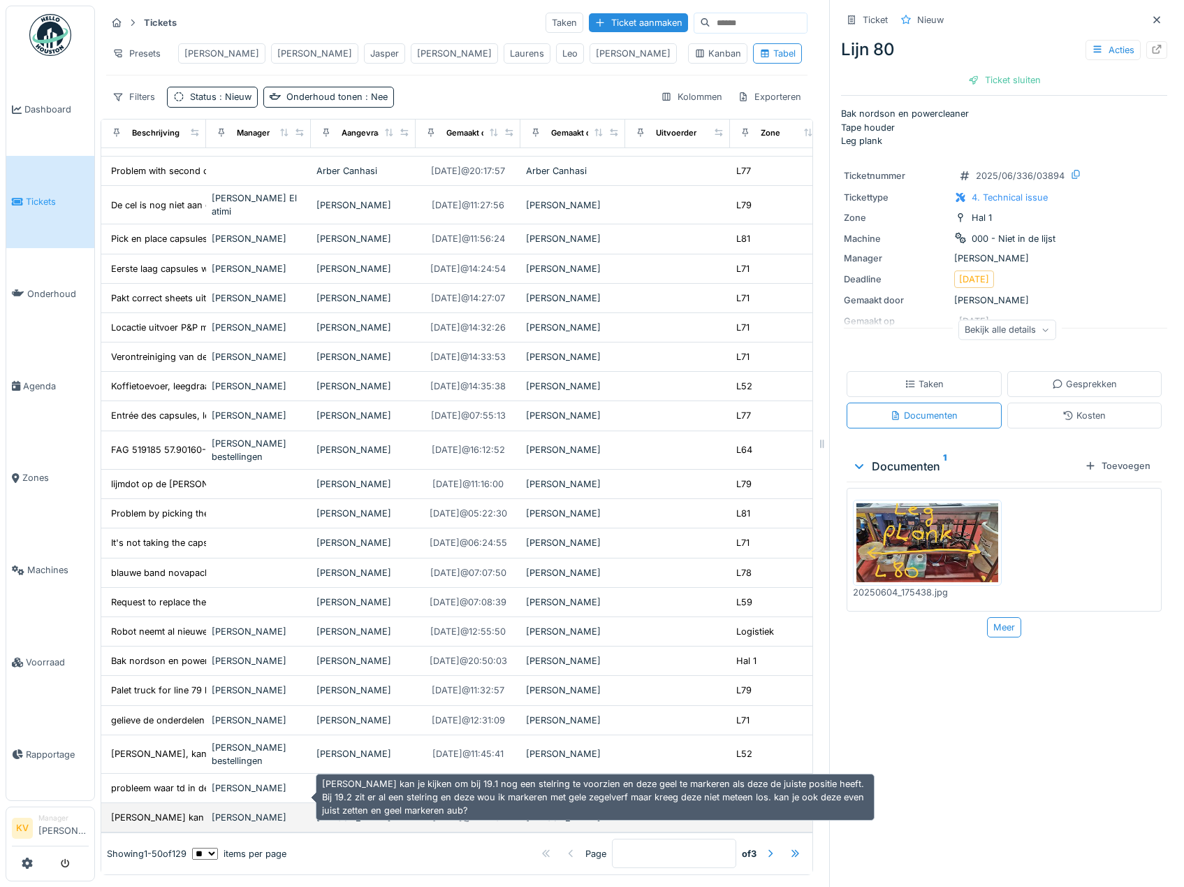
click at [184, 810] on div "Jasper kan je kijken om bij 19.1 nog een stelri..." at bounding box center [233, 816] width 245 height 13
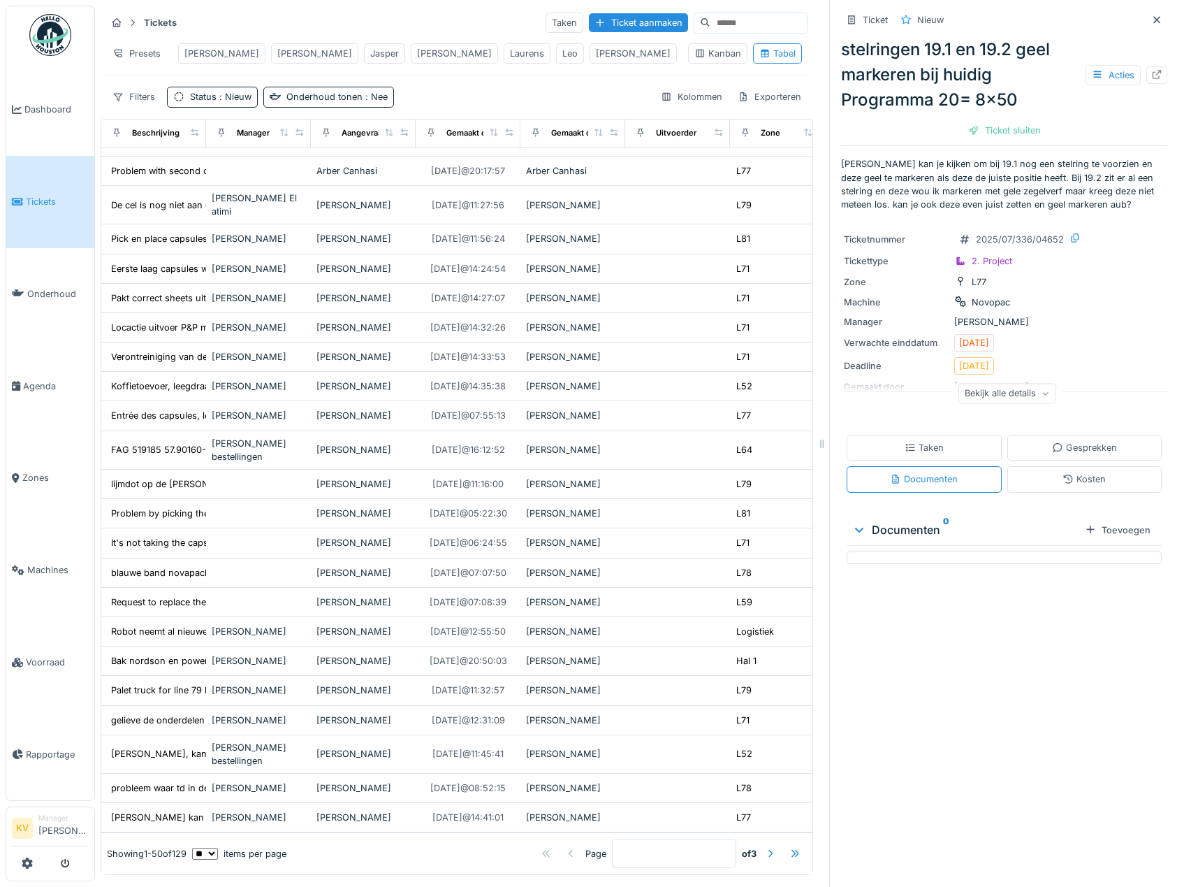
click at [1010, 386] on div "Bekijk alle details" at bounding box center [1008, 393] width 98 height 20
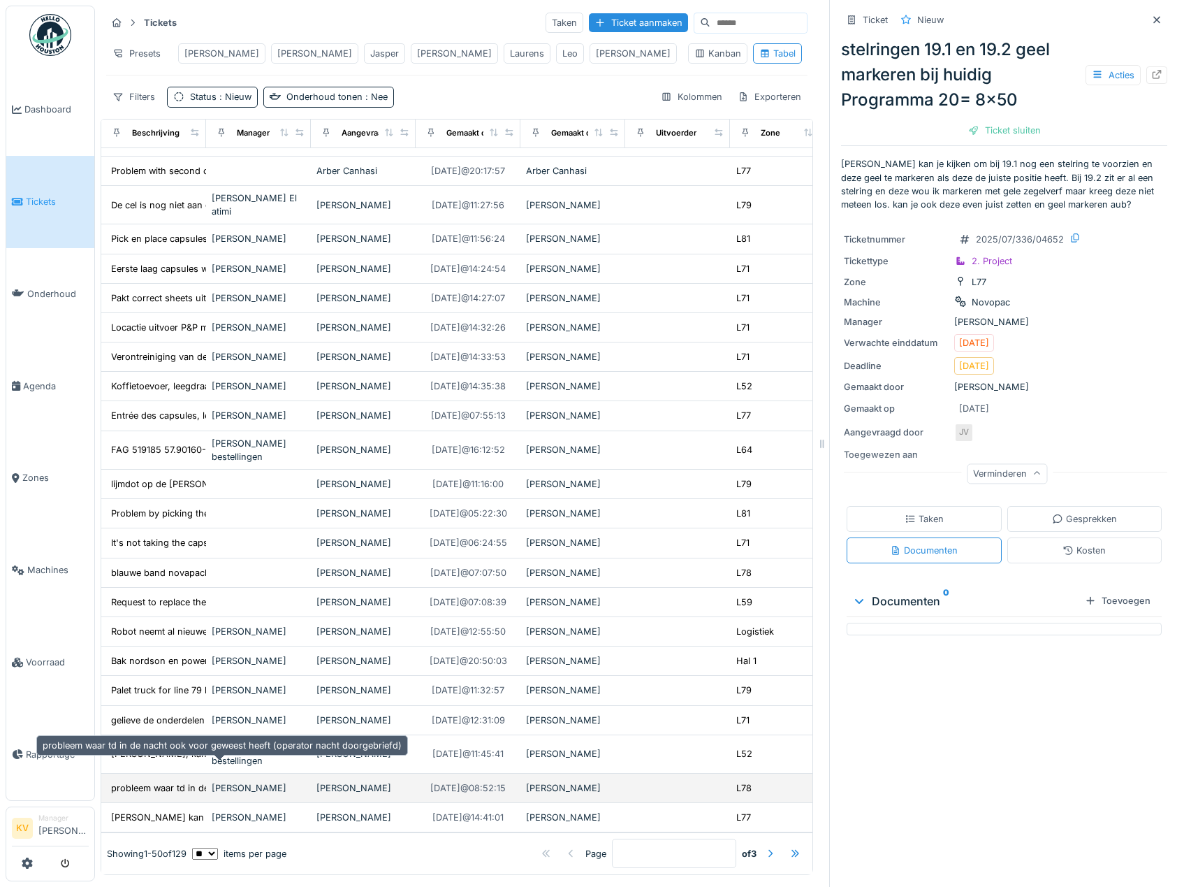
click at [161, 781] on div "probleem waar td in de nacht ook voor geweest h..." at bounding box center [221, 787] width 220 height 13
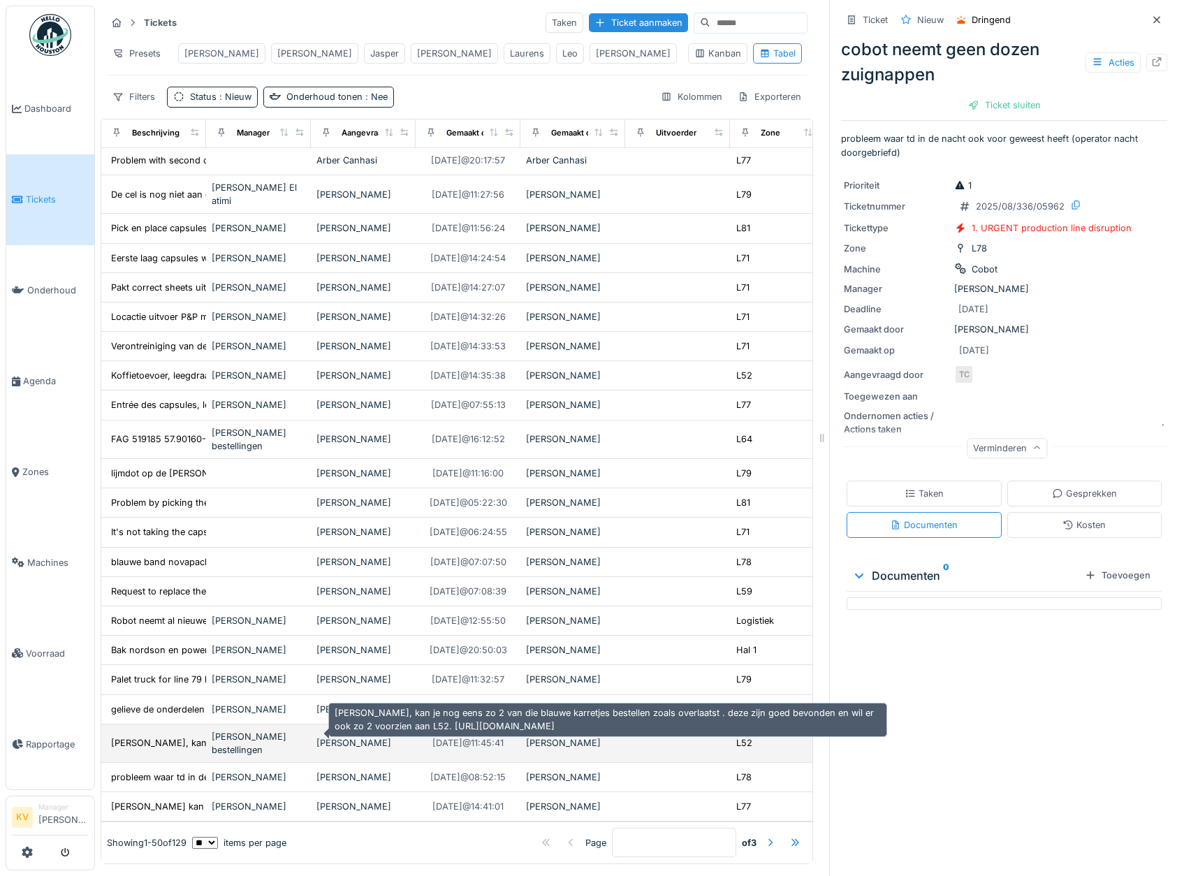
click at [168, 736] on div "Dag Steven, kan je nog eens zo 2 van die blauw..." at bounding box center [230, 742] width 239 height 13
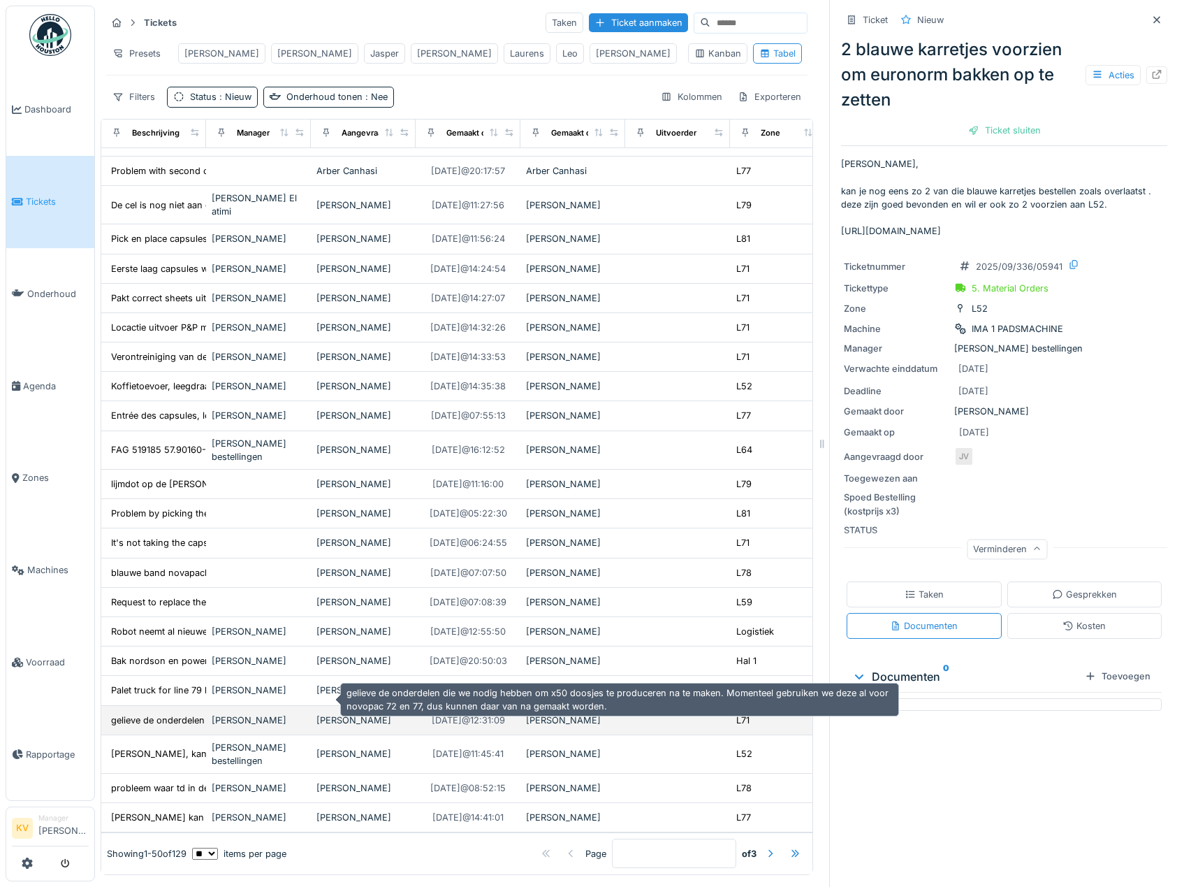
click at [170, 713] on div "gelieve de onderdelen die we nodig hebben om x5..." at bounding box center [223, 719] width 224 height 13
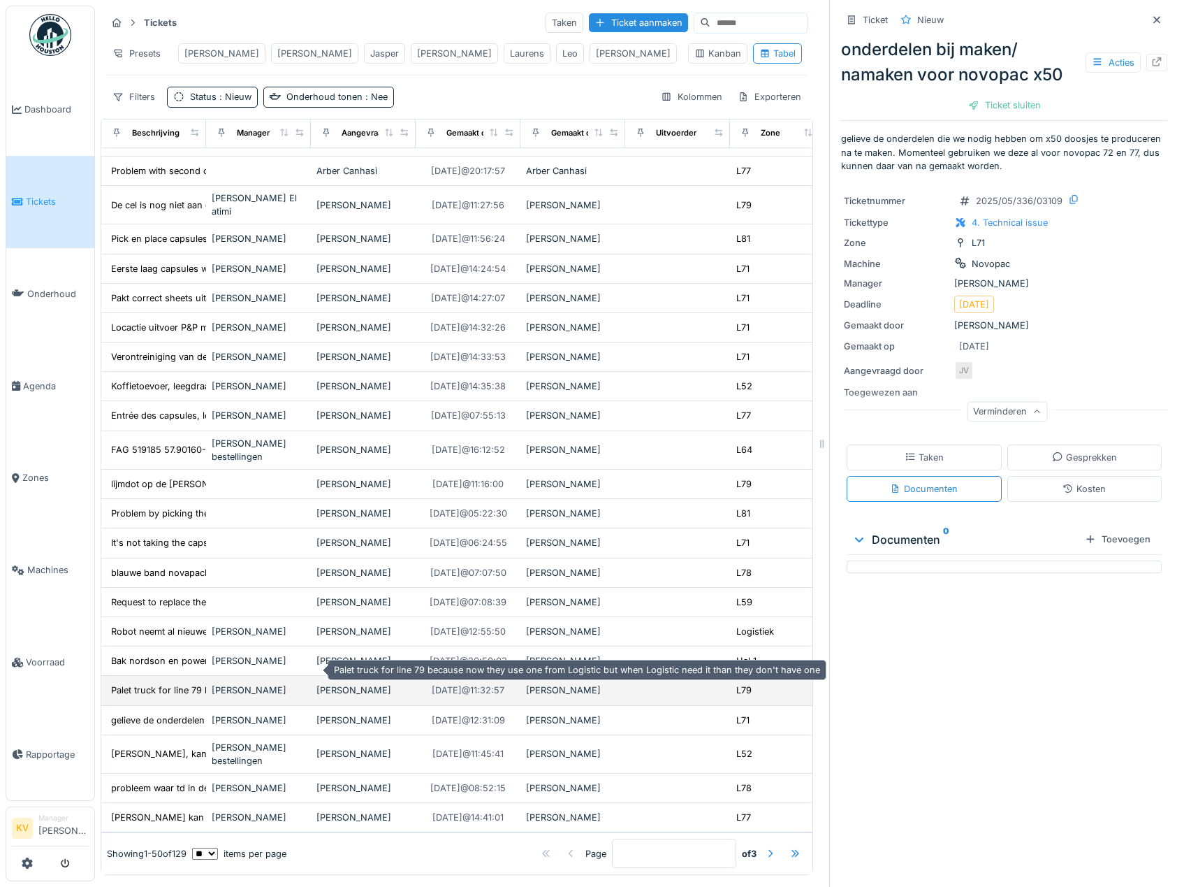
click at [168, 683] on div "Palet truck for line 79 because now they use on..." at bounding box center [217, 689] width 212 height 13
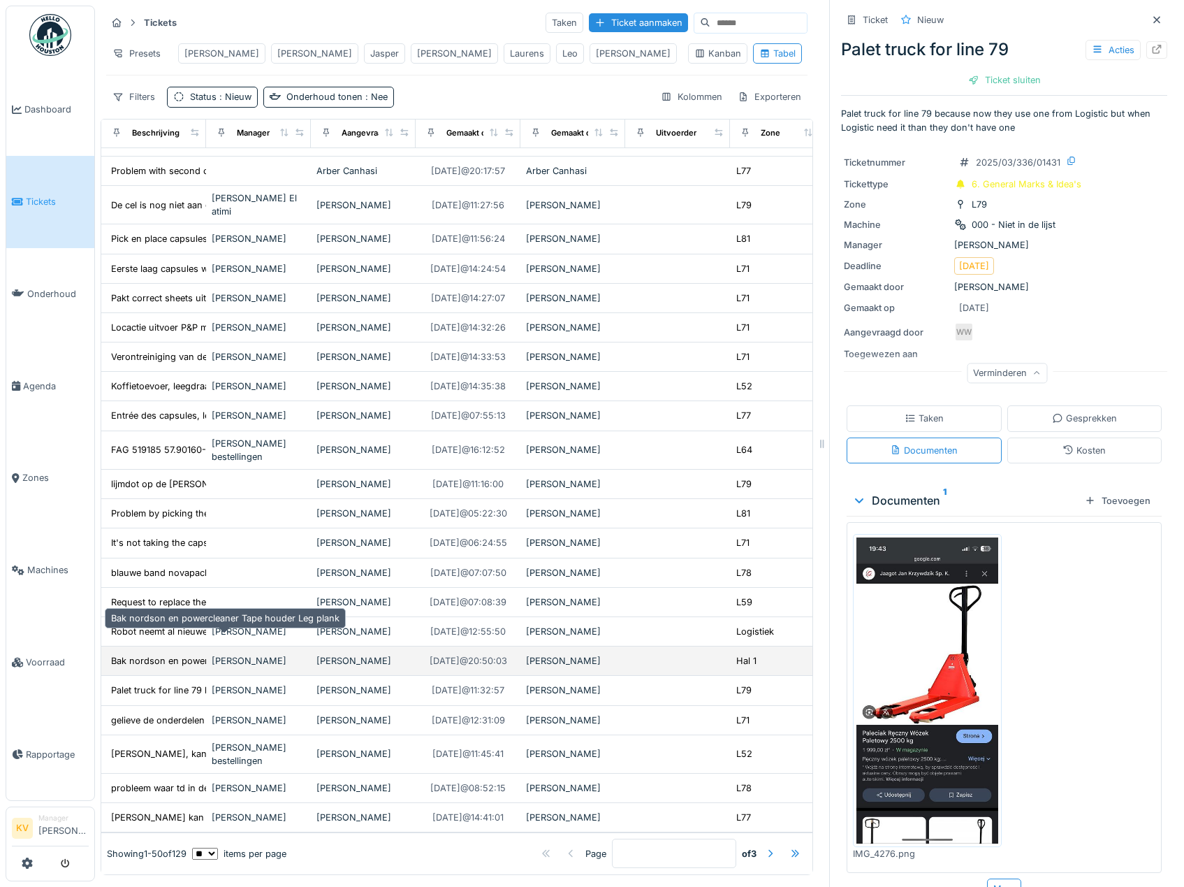
click at [163, 654] on div "Bak nordson en powercleaner Tape houder Leg plank" at bounding box center [225, 660] width 228 height 13
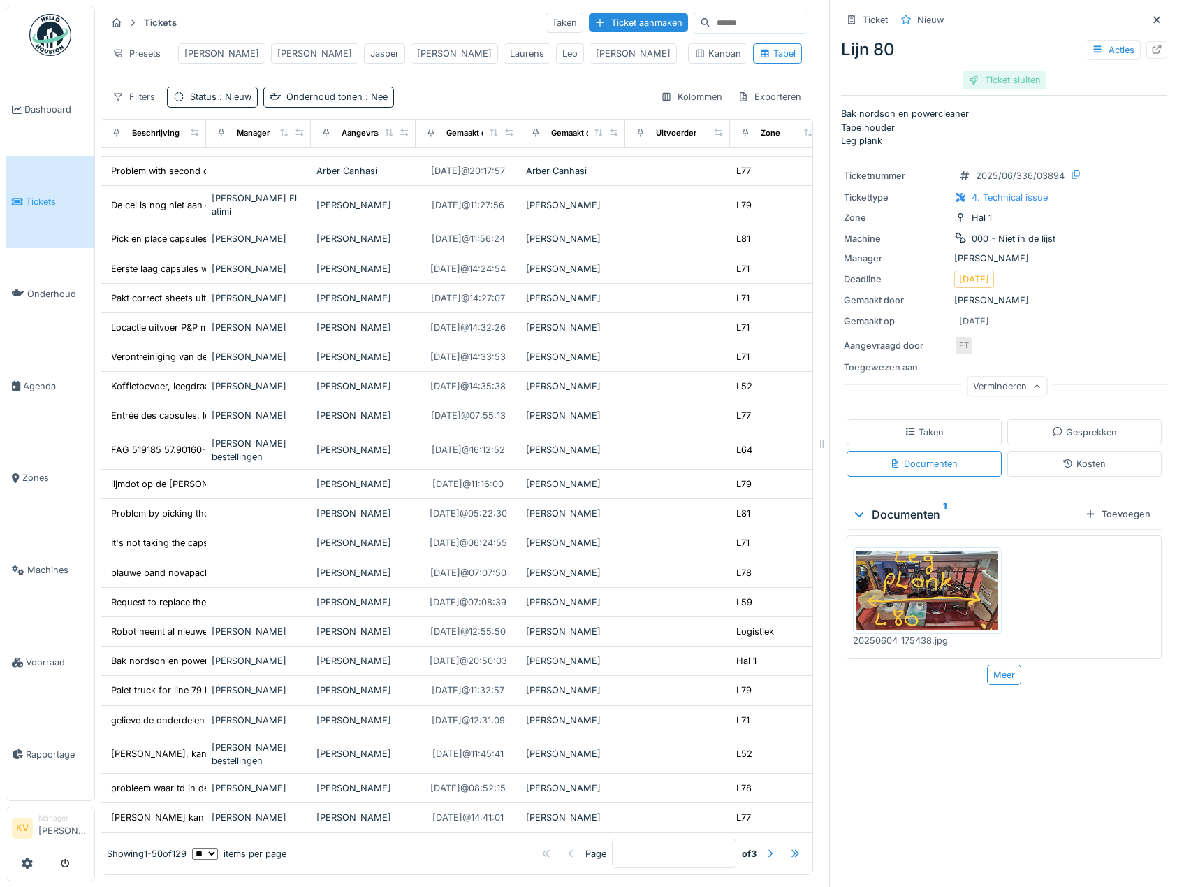
click at [1010, 71] on div "Ticket sluiten" at bounding box center [1005, 80] width 84 height 19
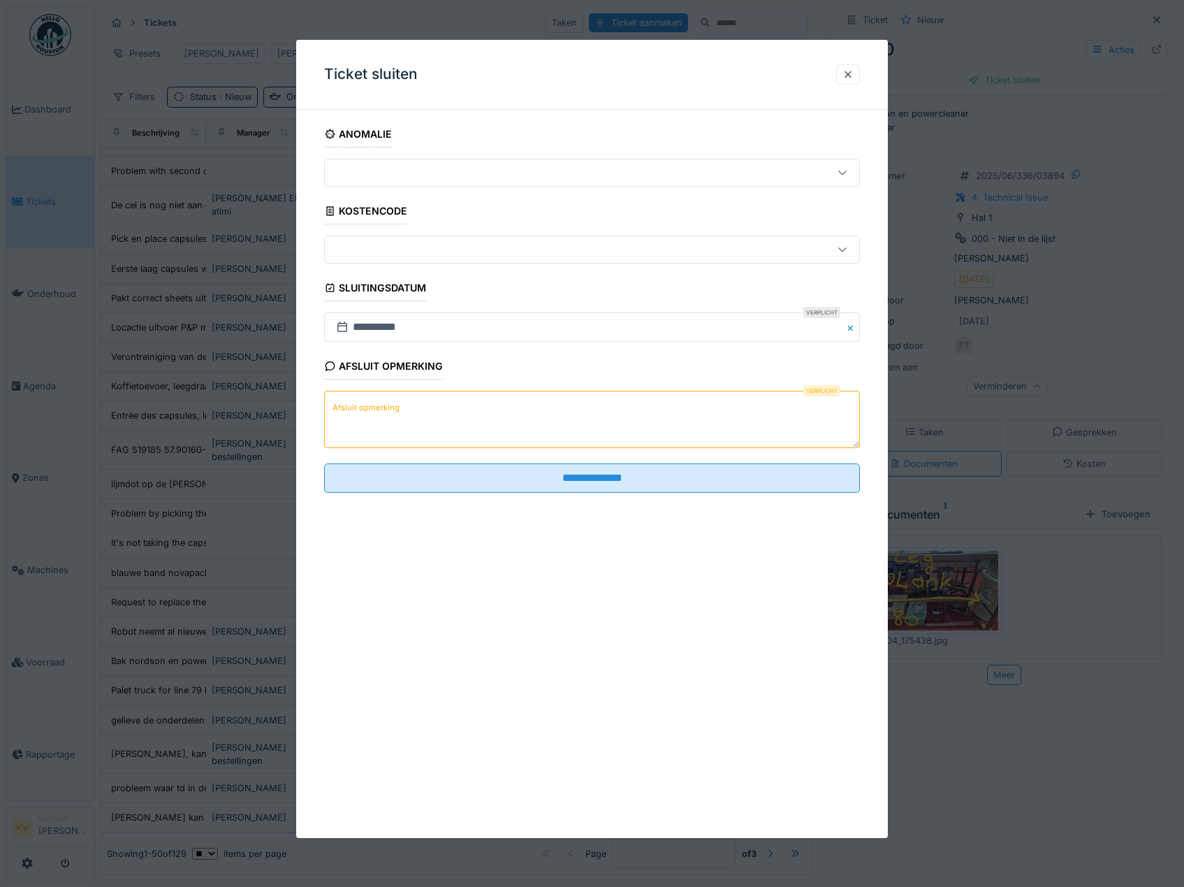
click at [521, 432] on textarea "Afsluit opmerking" at bounding box center [592, 419] width 537 height 57
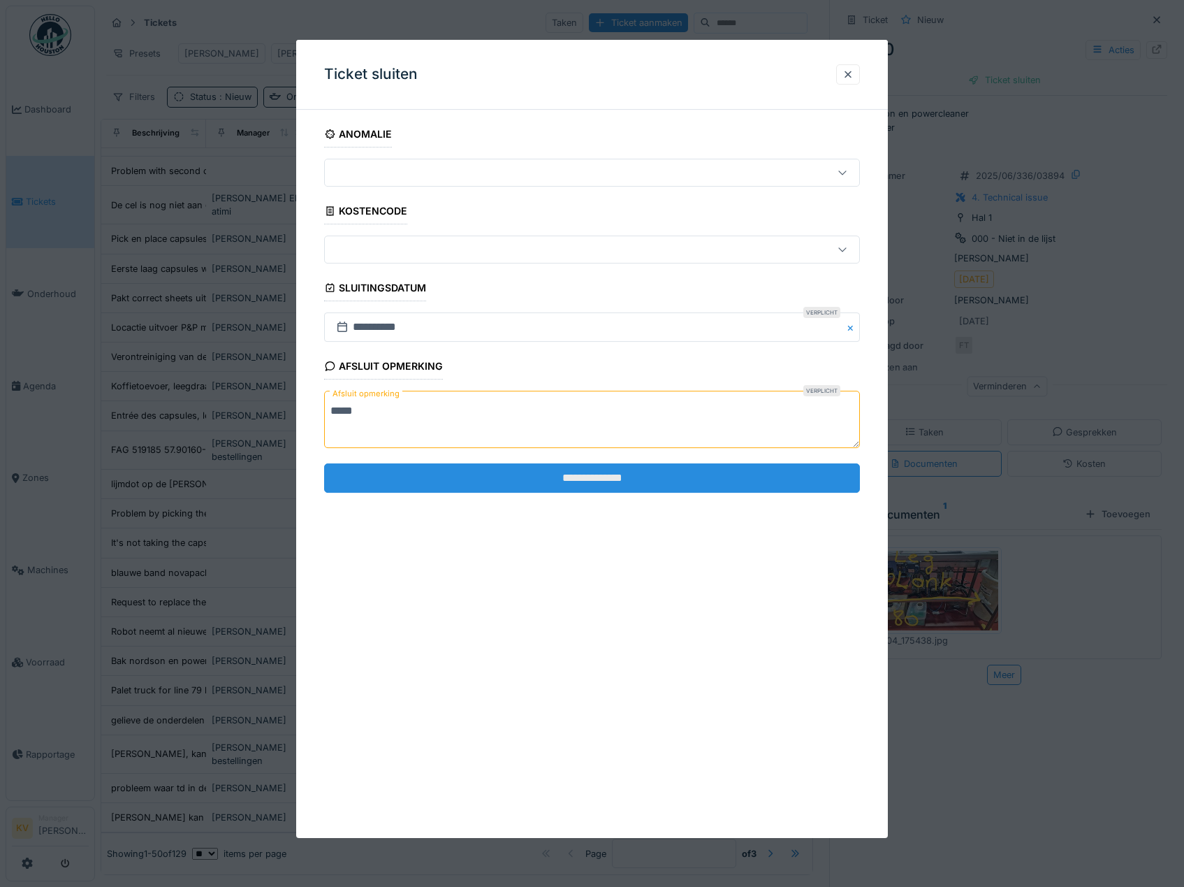
type textarea "*****"
click at [510, 486] on input "**********" at bounding box center [592, 477] width 537 height 29
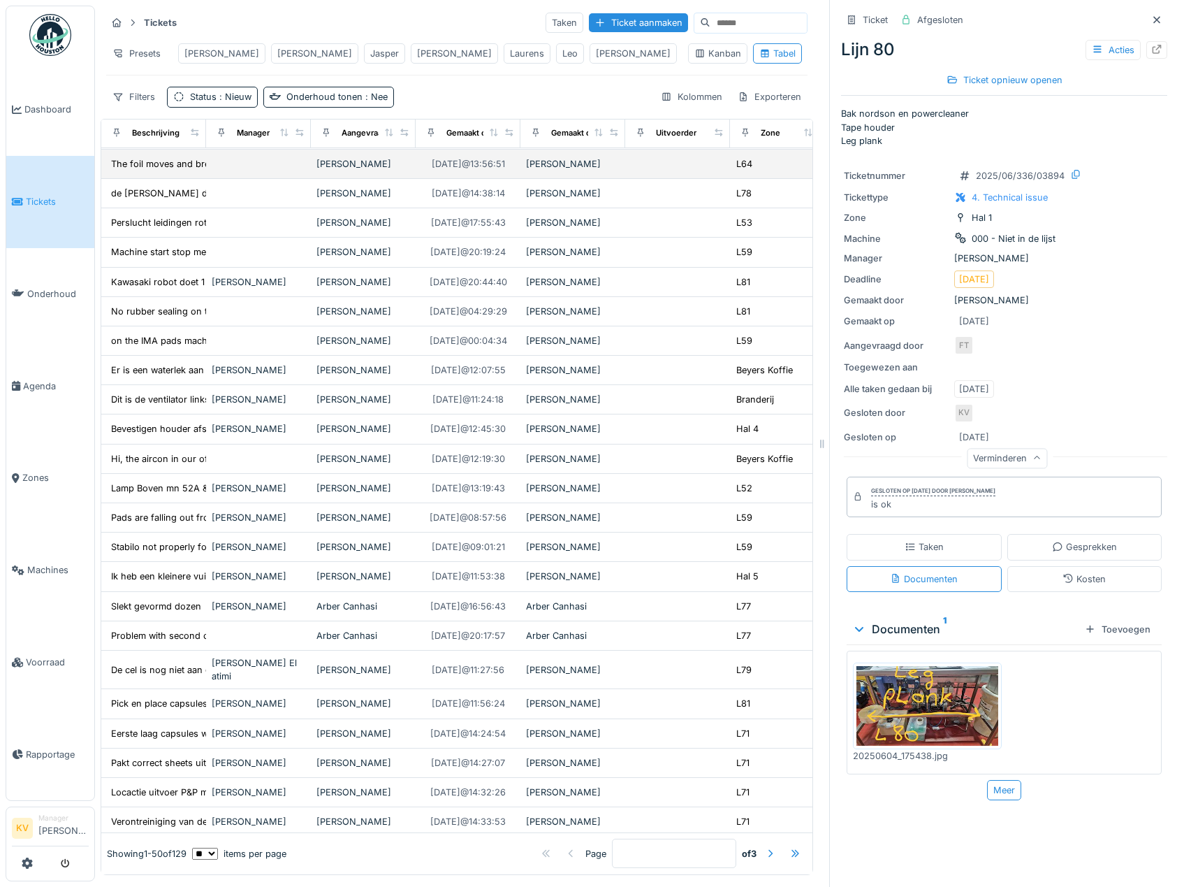
scroll to position [387, 0]
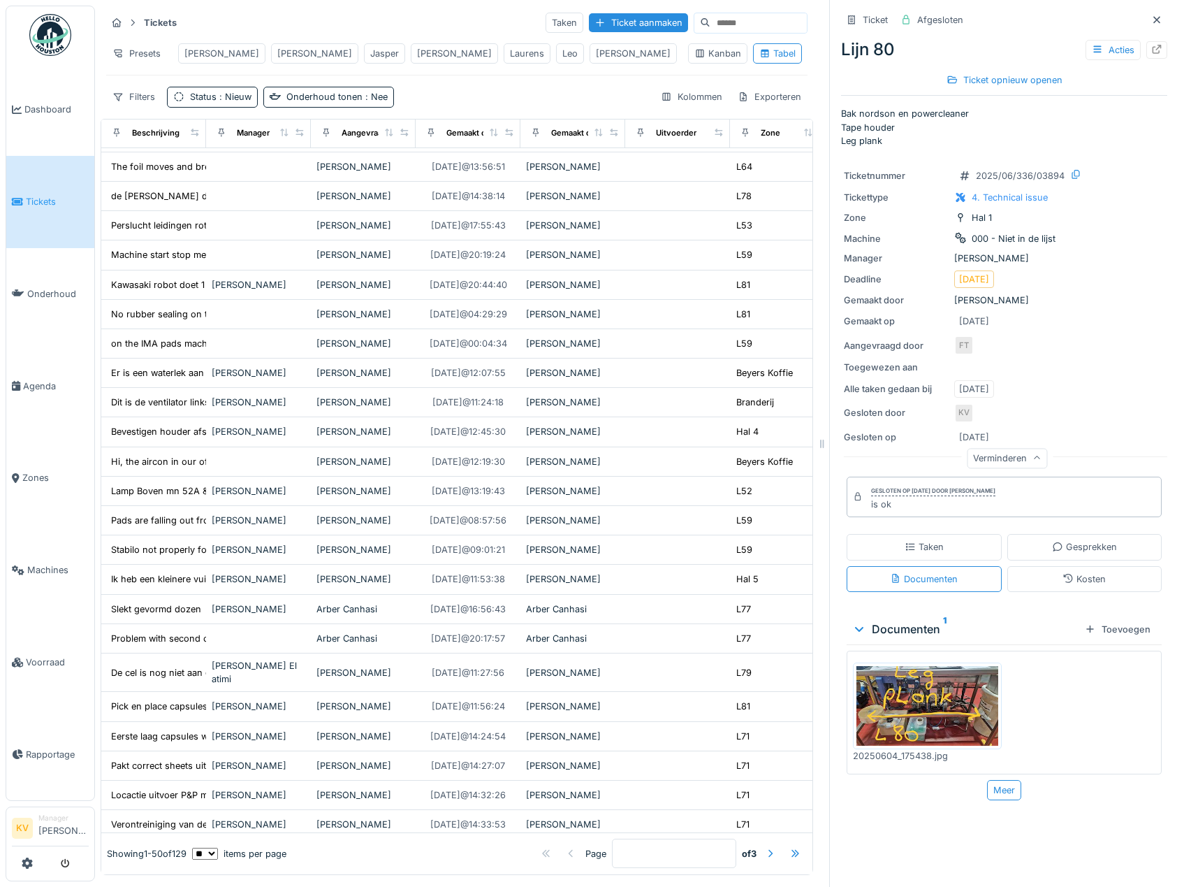
click at [61, 41] on img at bounding box center [50, 35] width 42 height 42
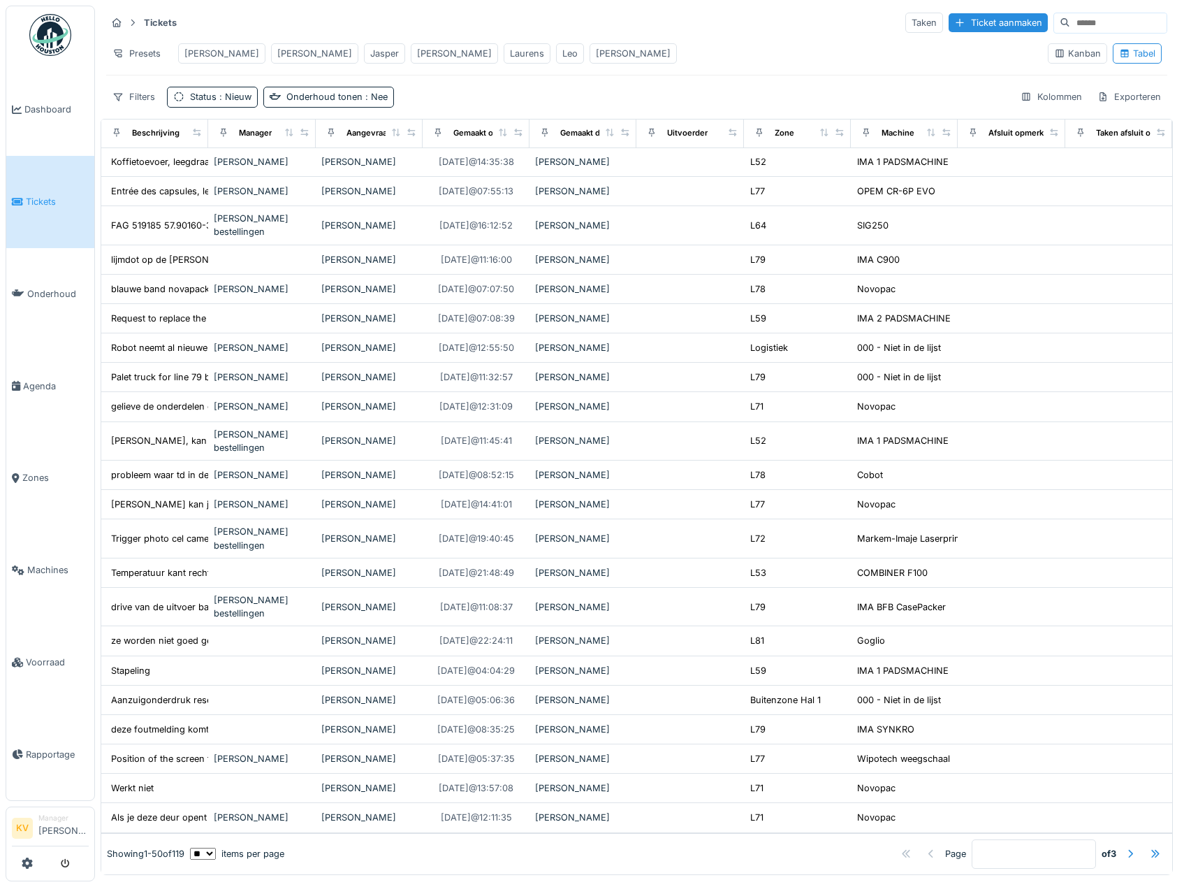
scroll to position [885, 0]
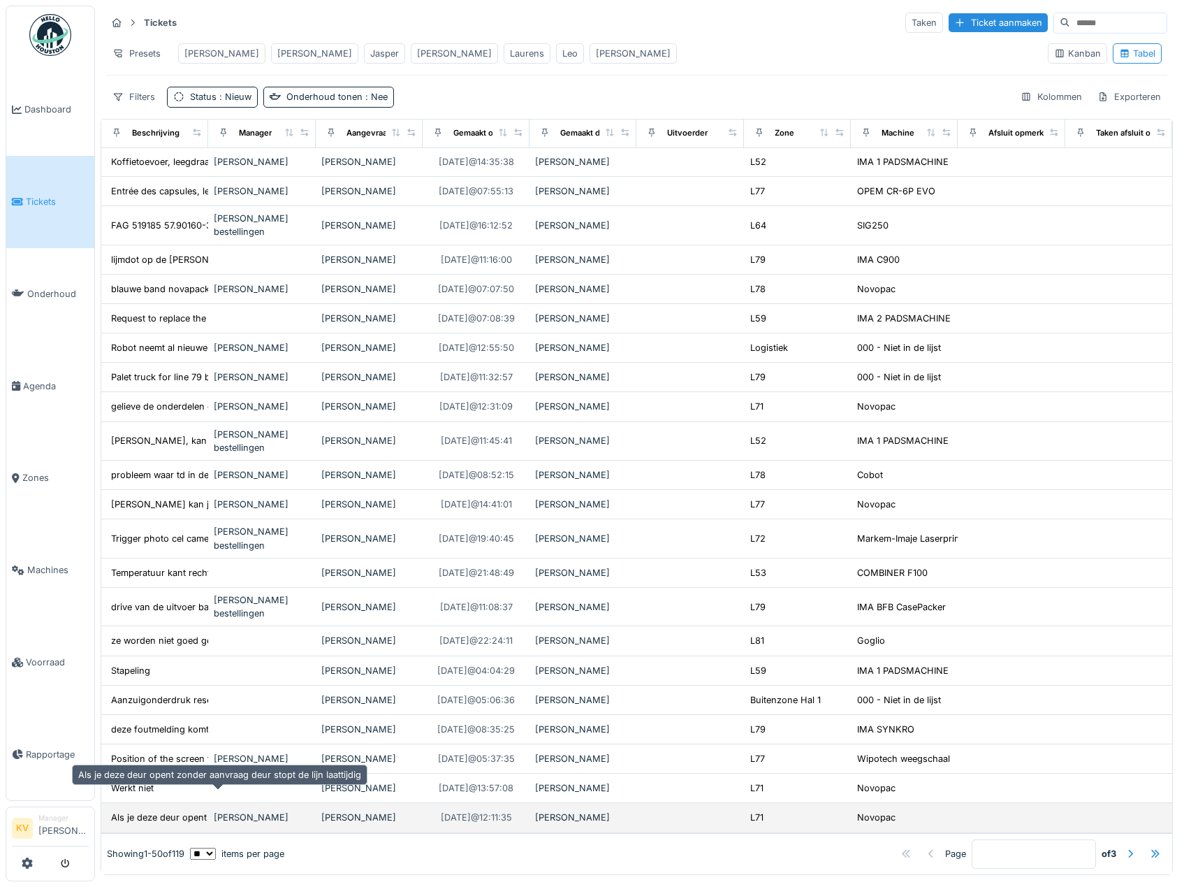
click at [172, 810] on div "Als je deze deur opent zonder aanvraag deur sto..." at bounding box center [219, 816] width 217 height 13
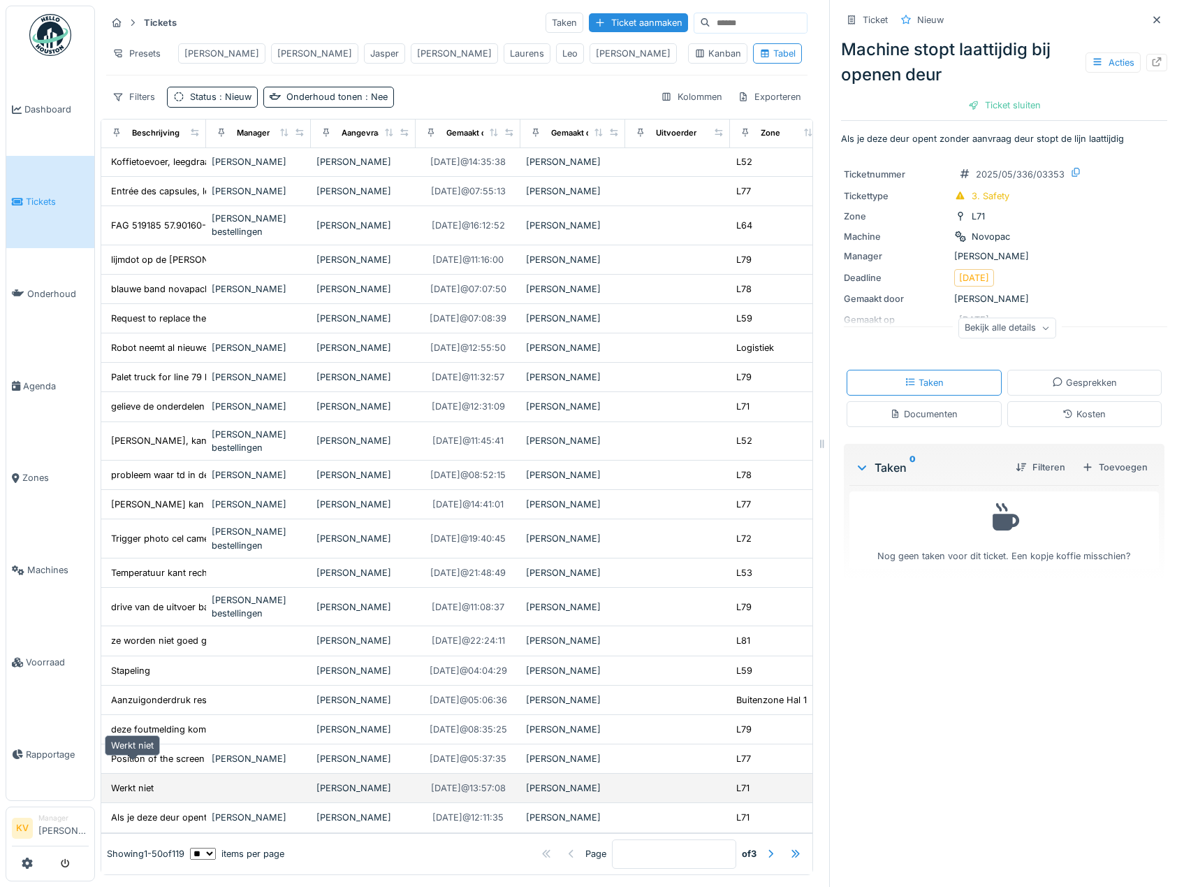
click at [143, 781] on div "Werkt niet" at bounding box center [132, 787] width 43 height 13
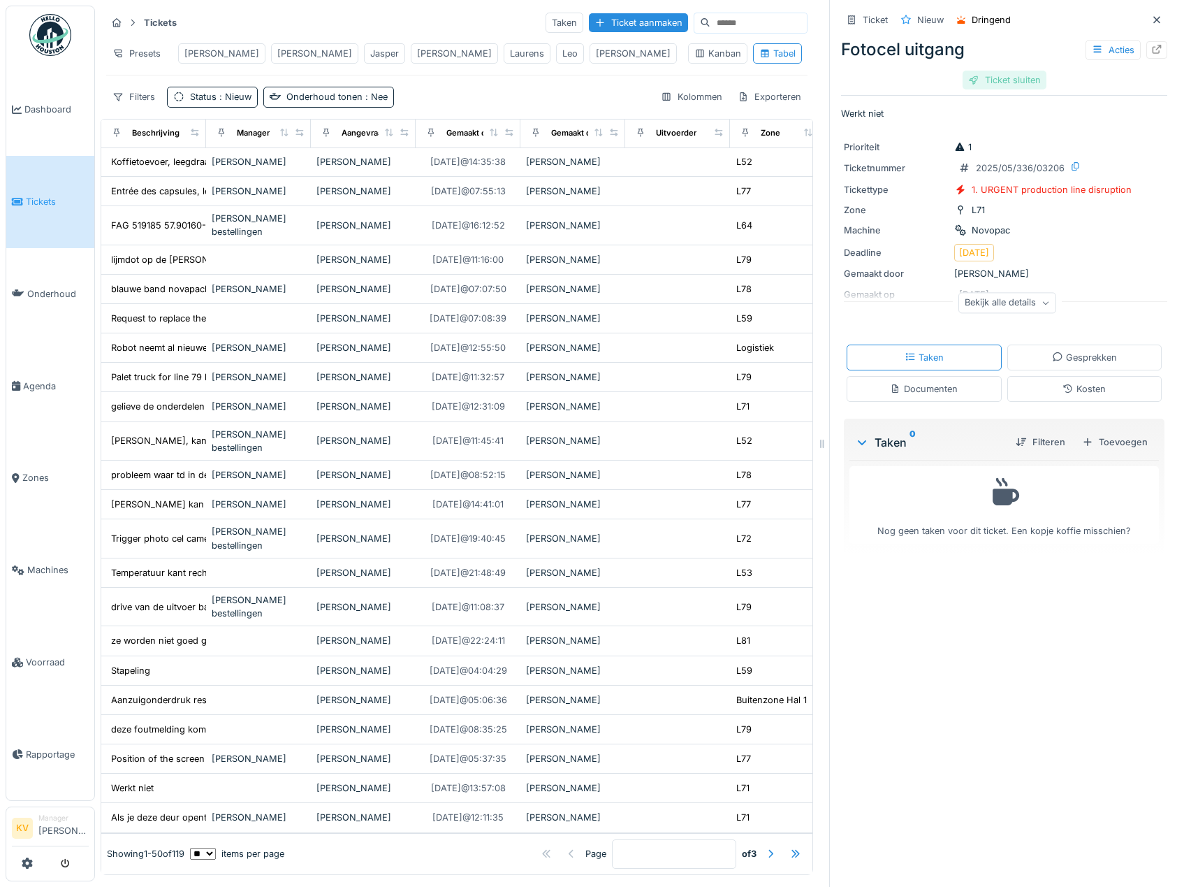
click at [999, 82] on div "Ticket sluiten" at bounding box center [1005, 80] width 84 height 19
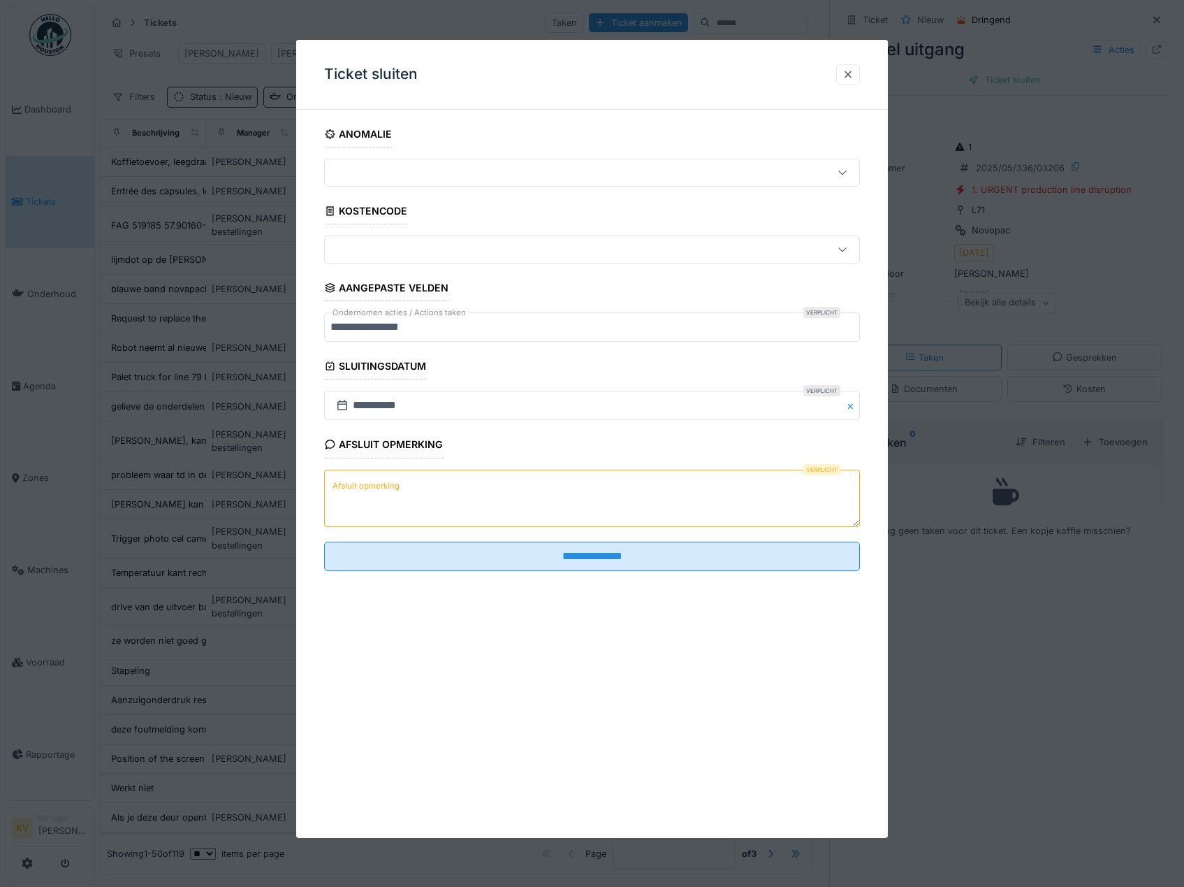
click at [541, 500] on textarea "Afsluit opmerking" at bounding box center [592, 497] width 537 height 57
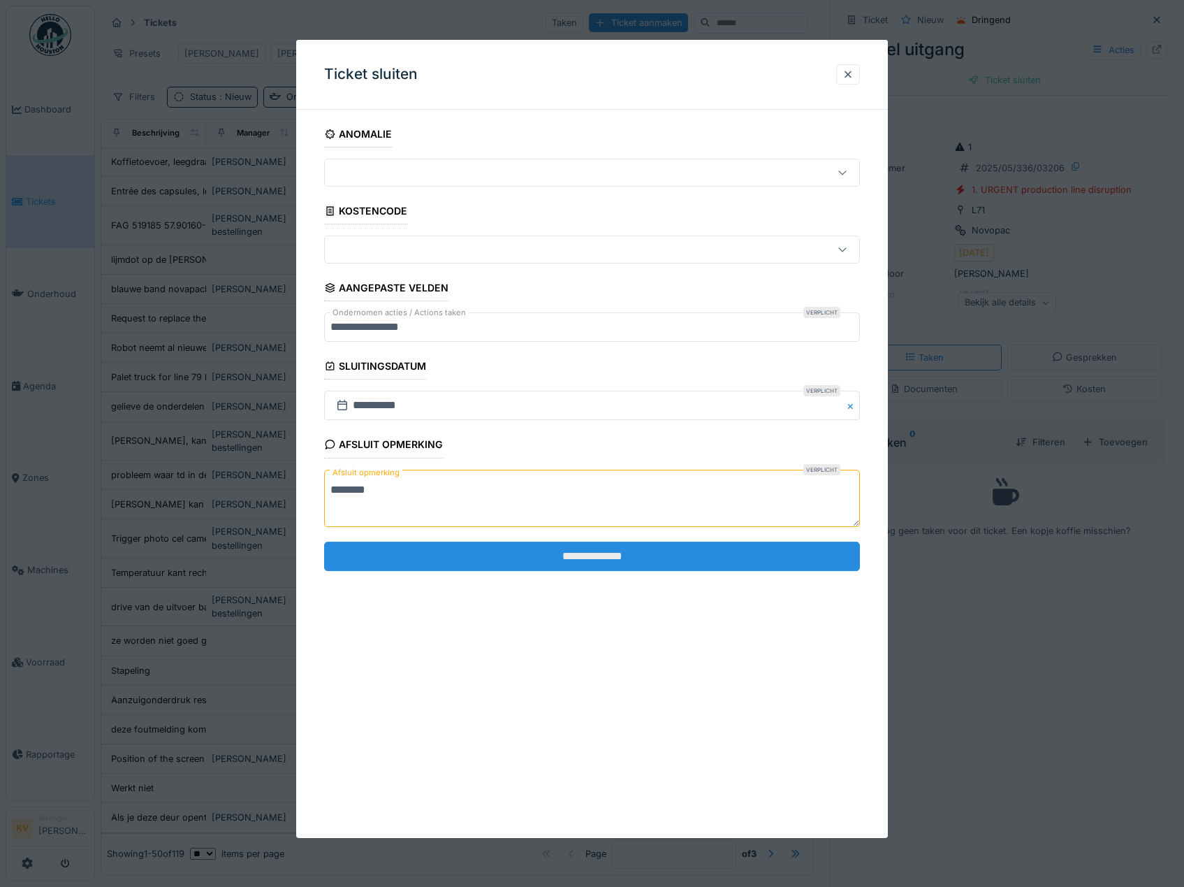
type textarea "********"
click at [543, 558] on input "**********" at bounding box center [592, 555] width 537 height 29
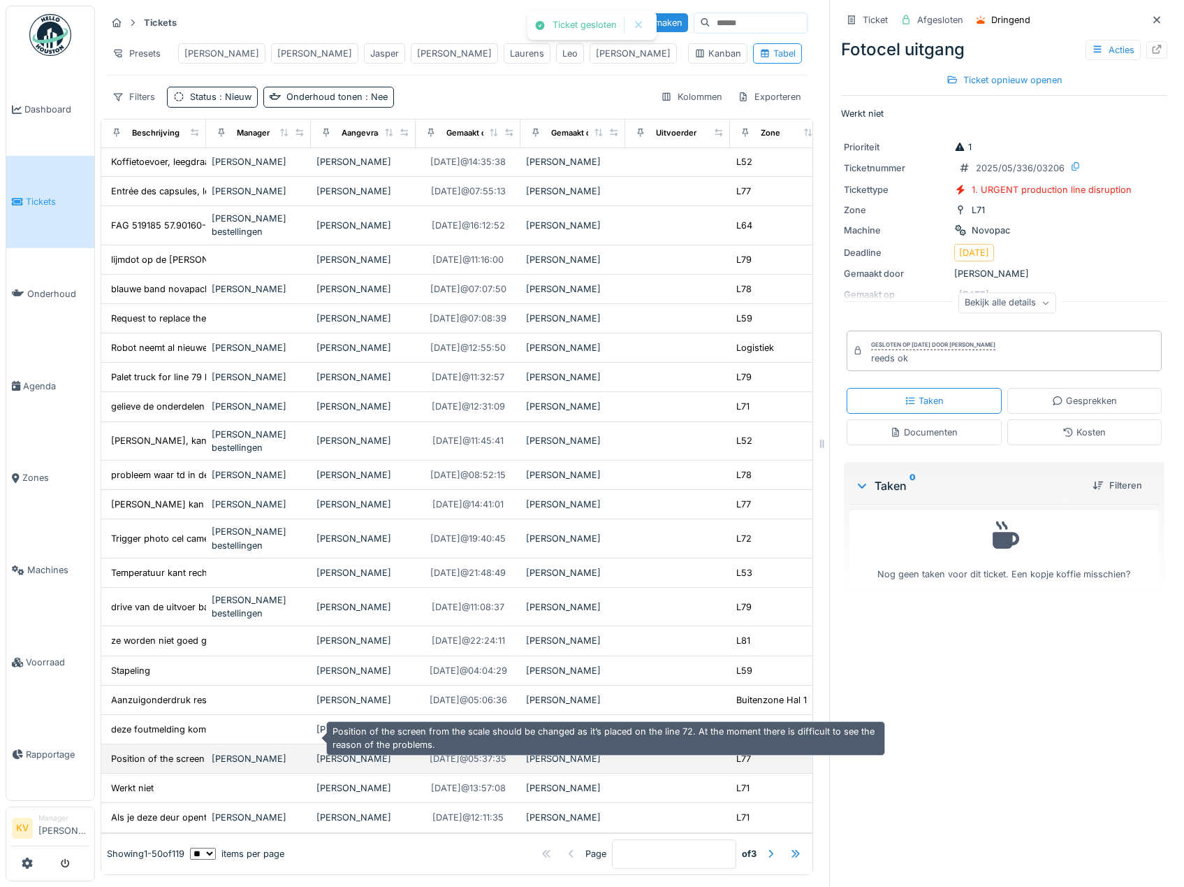
click at [159, 752] on div "Position of the screen from the scale should be..." at bounding box center [216, 758] width 211 height 13
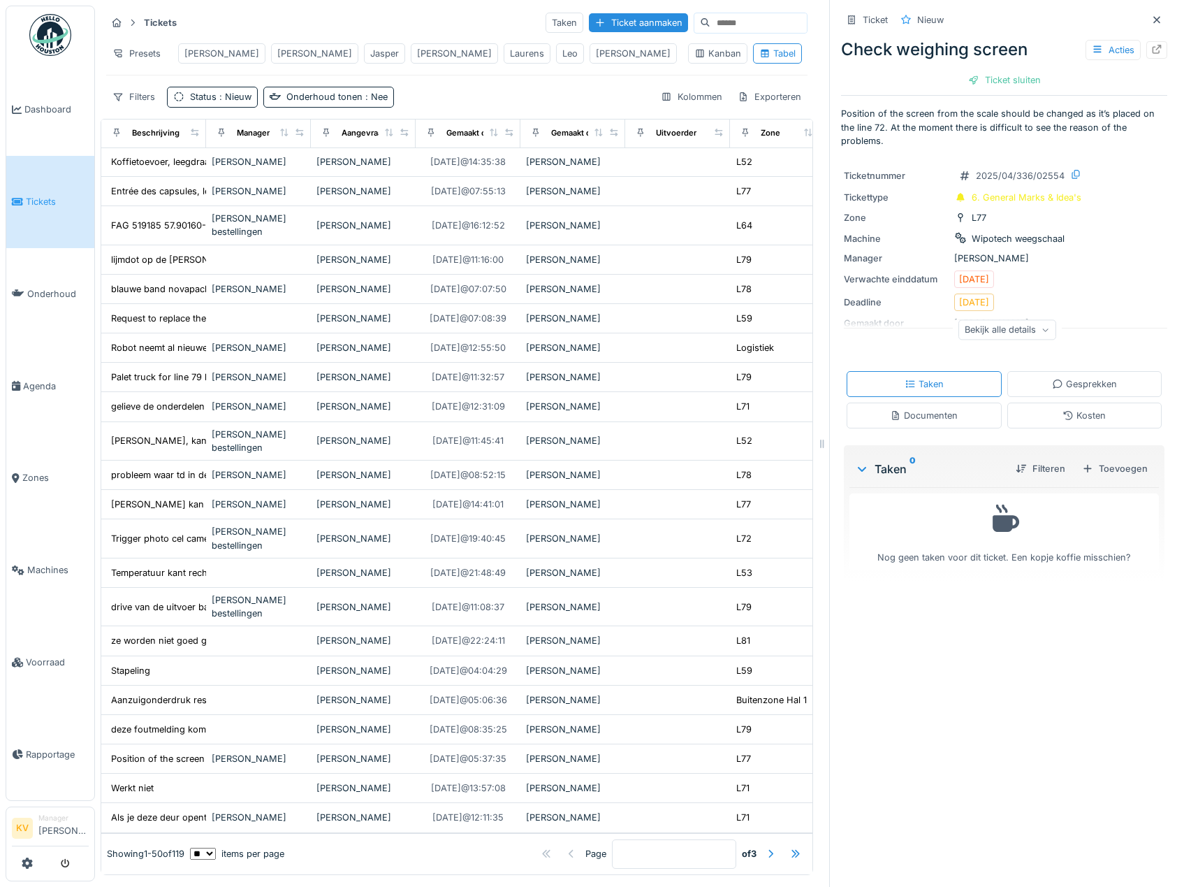
click at [1004, 328] on div "Bekijk alle details" at bounding box center [1008, 329] width 98 height 20
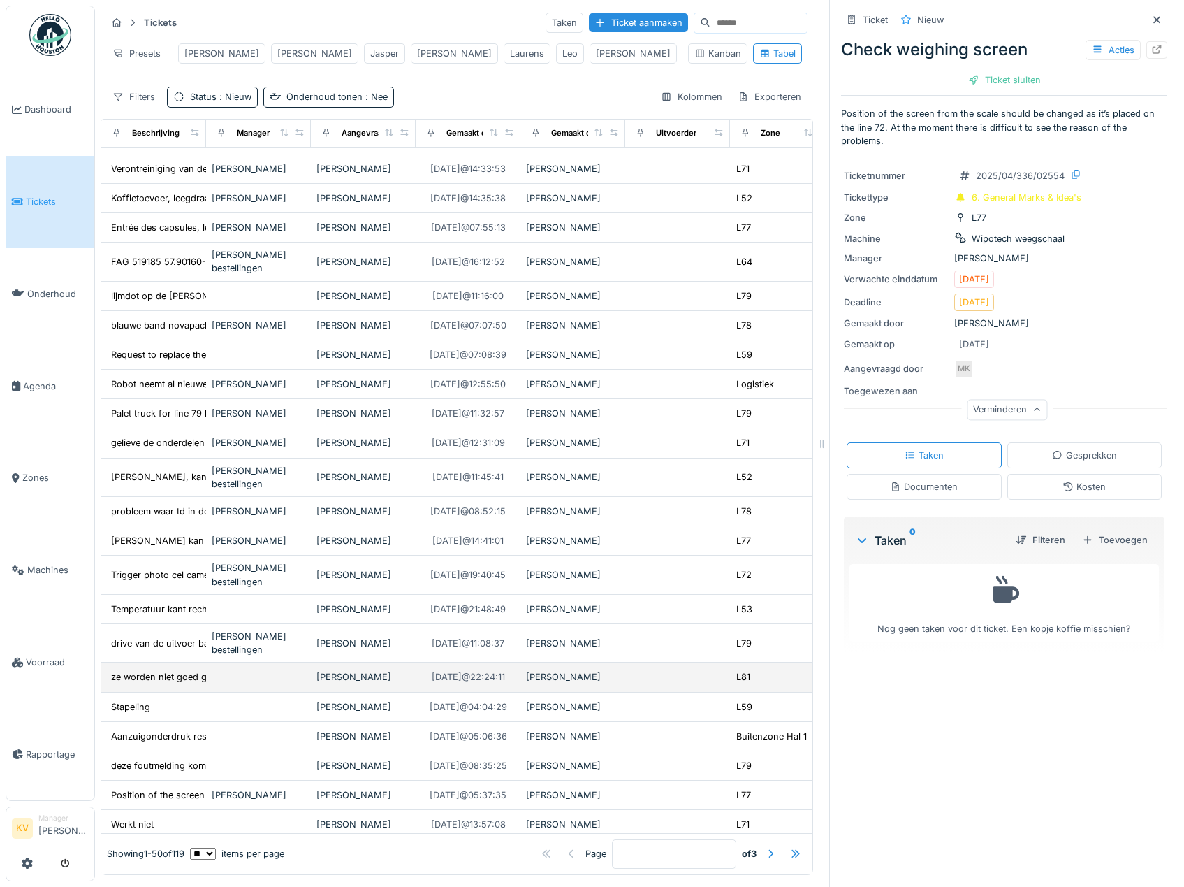
scroll to position [885, 0]
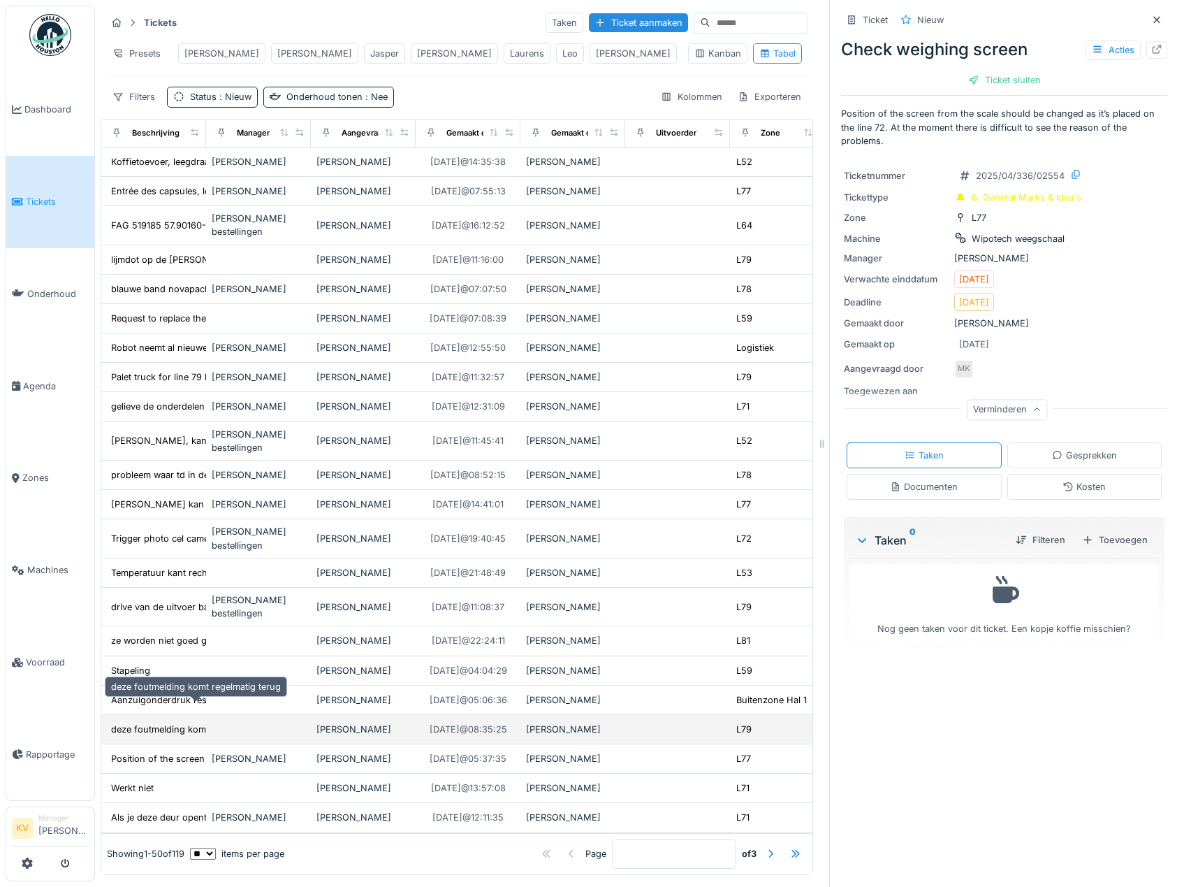
click at [174, 722] on div "deze foutmelding komt regelmatig terug" at bounding box center [196, 728] width 170 height 13
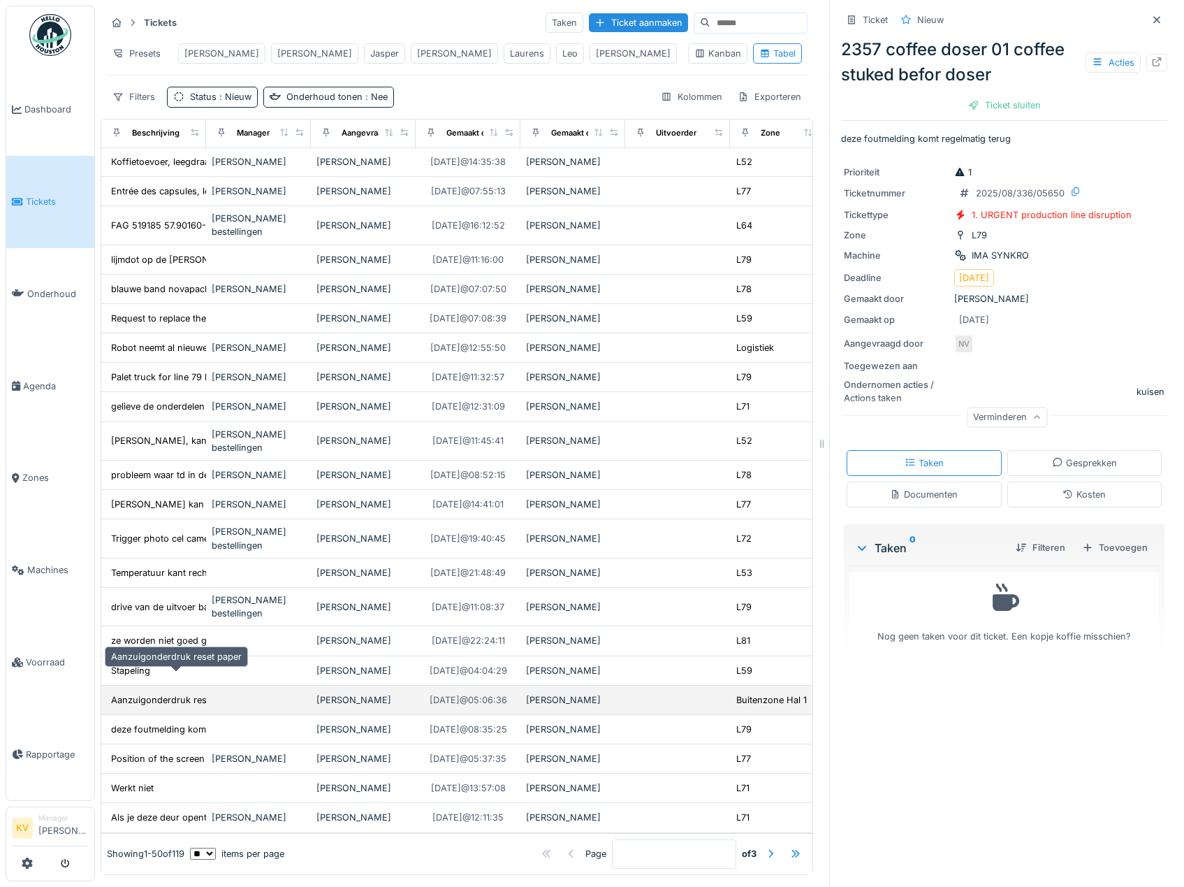
click at [161, 693] on div "Aanzuigonderdruk reset paper" at bounding box center [176, 699] width 131 height 13
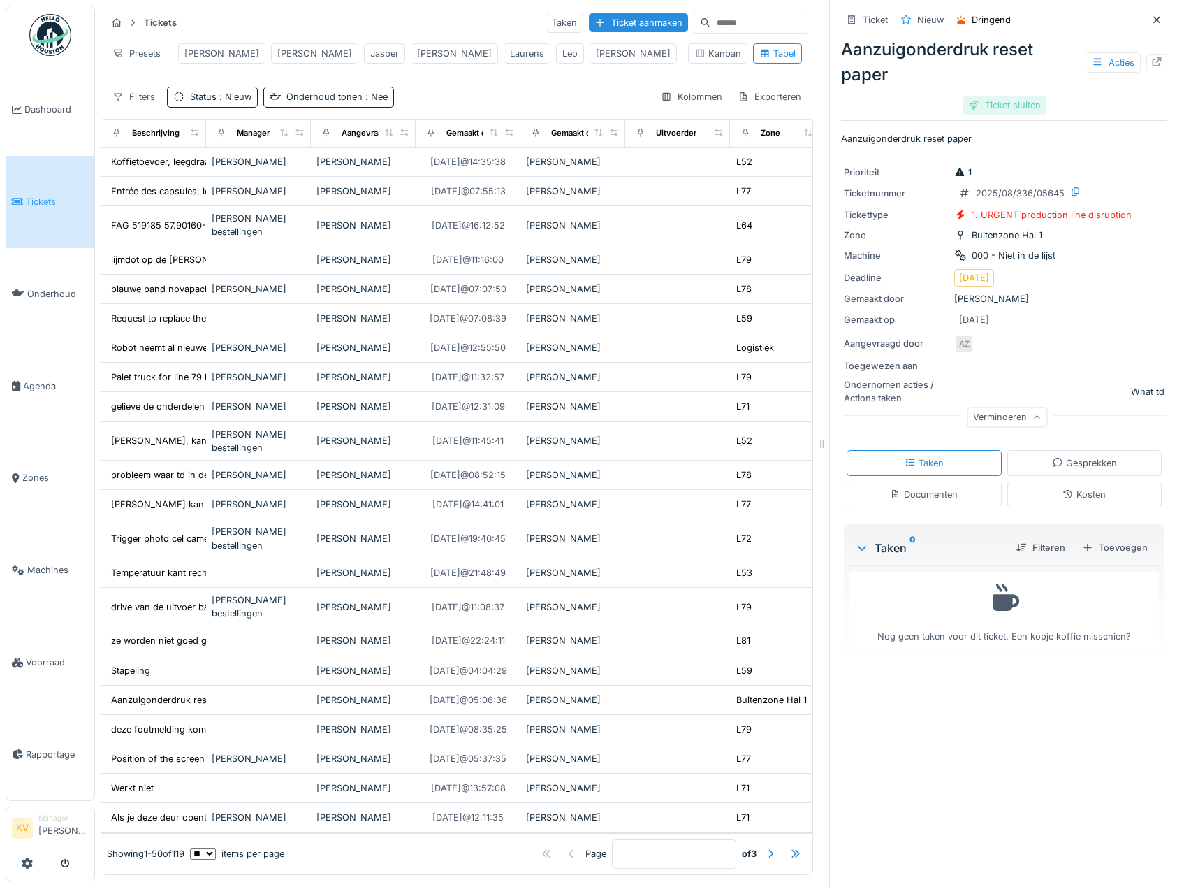
click at [1006, 106] on div "Ticket sluiten" at bounding box center [1005, 105] width 84 height 19
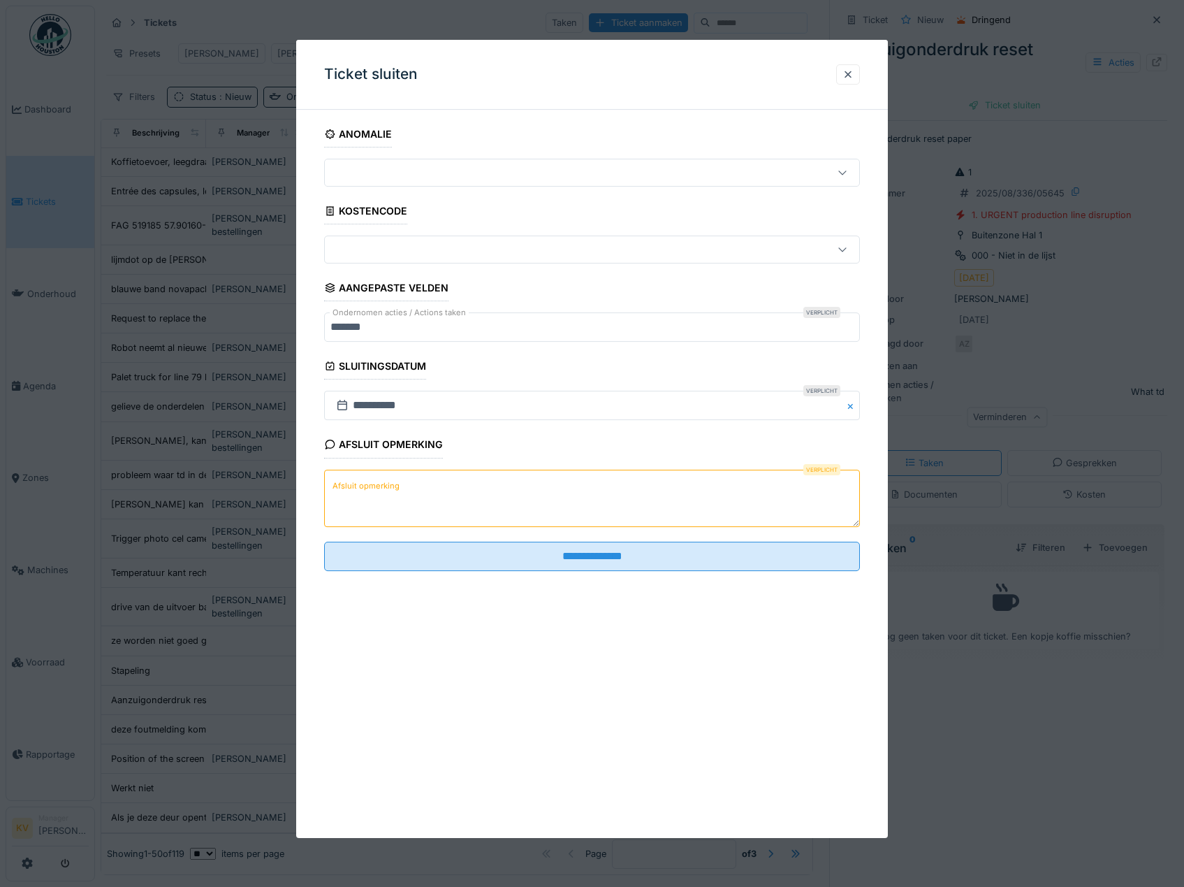
click at [618, 514] on textarea "Afsluit opmerking" at bounding box center [592, 497] width 537 height 57
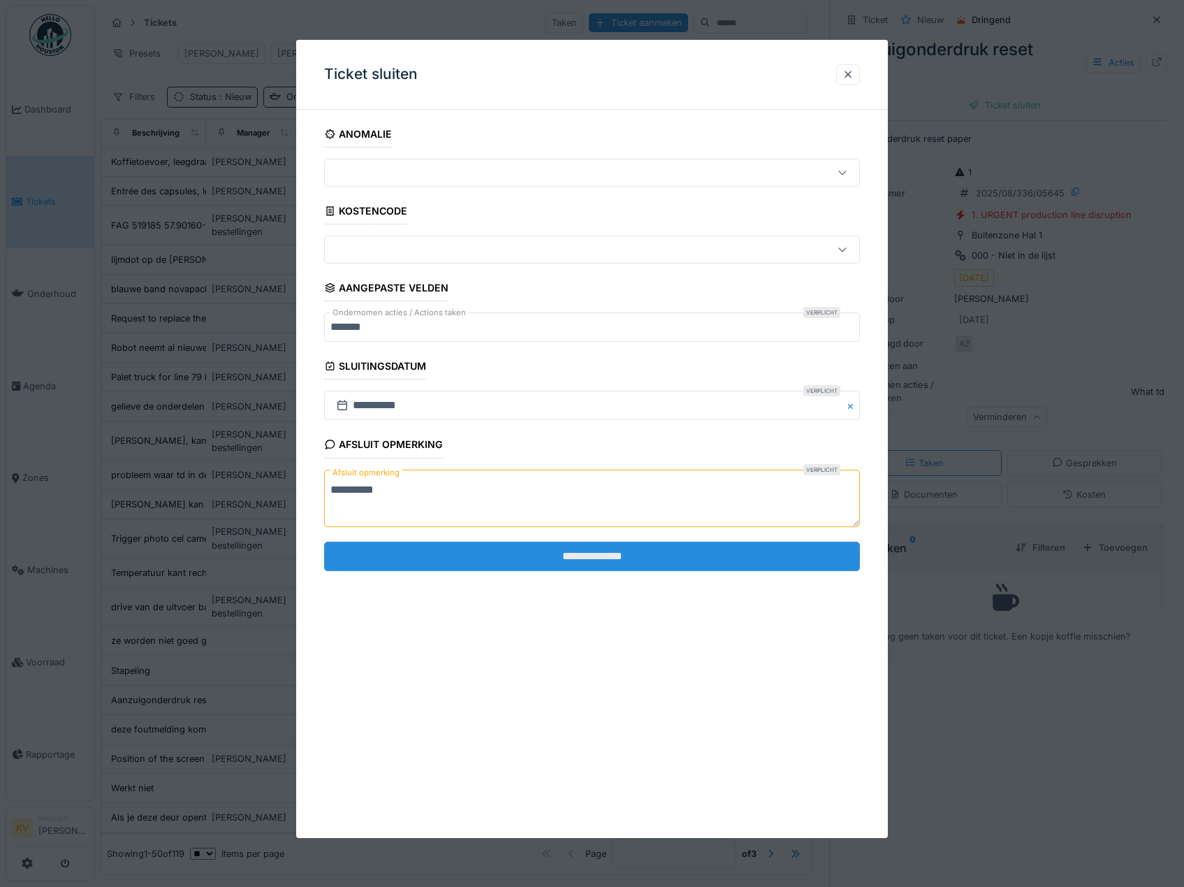
type textarea "**********"
click at [602, 553] on input "**********" at bounding box center [592, 555] width 537 height 29
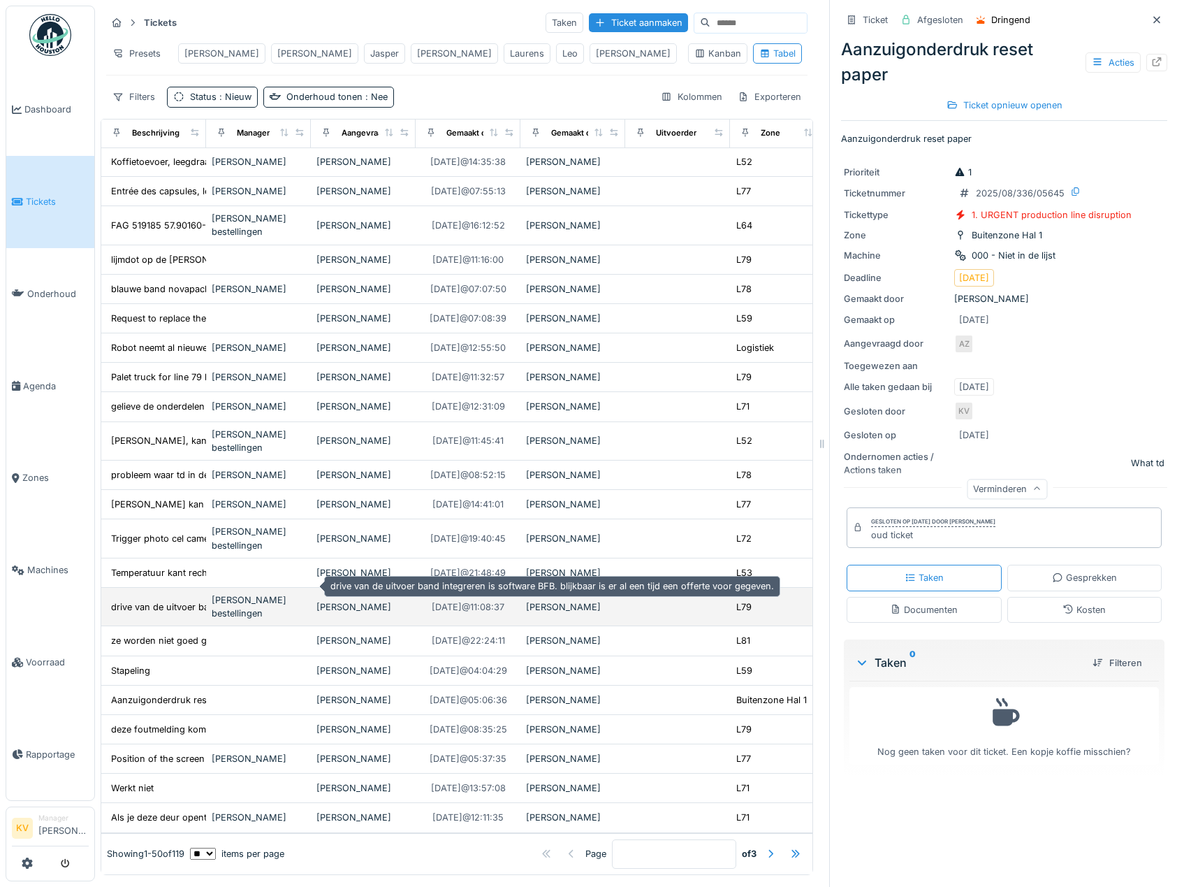
click at [184, 600] on div "drive van de uitvoer band integreren is softwar..." at bounding box center [214, 606] width 207 height 13
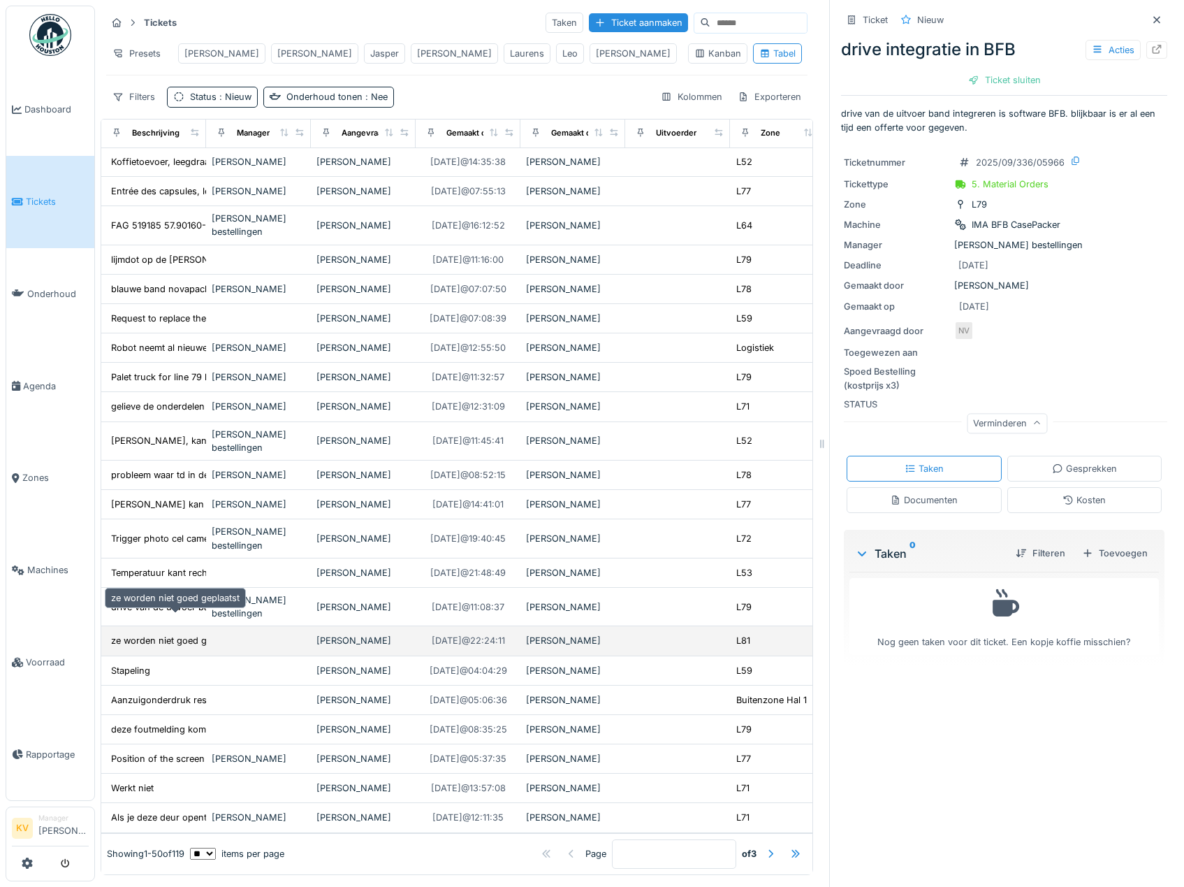
click at [177, 634] on div "ze worden niet goed geplaatst" at bounding box center [175, 640] width 129 height 13
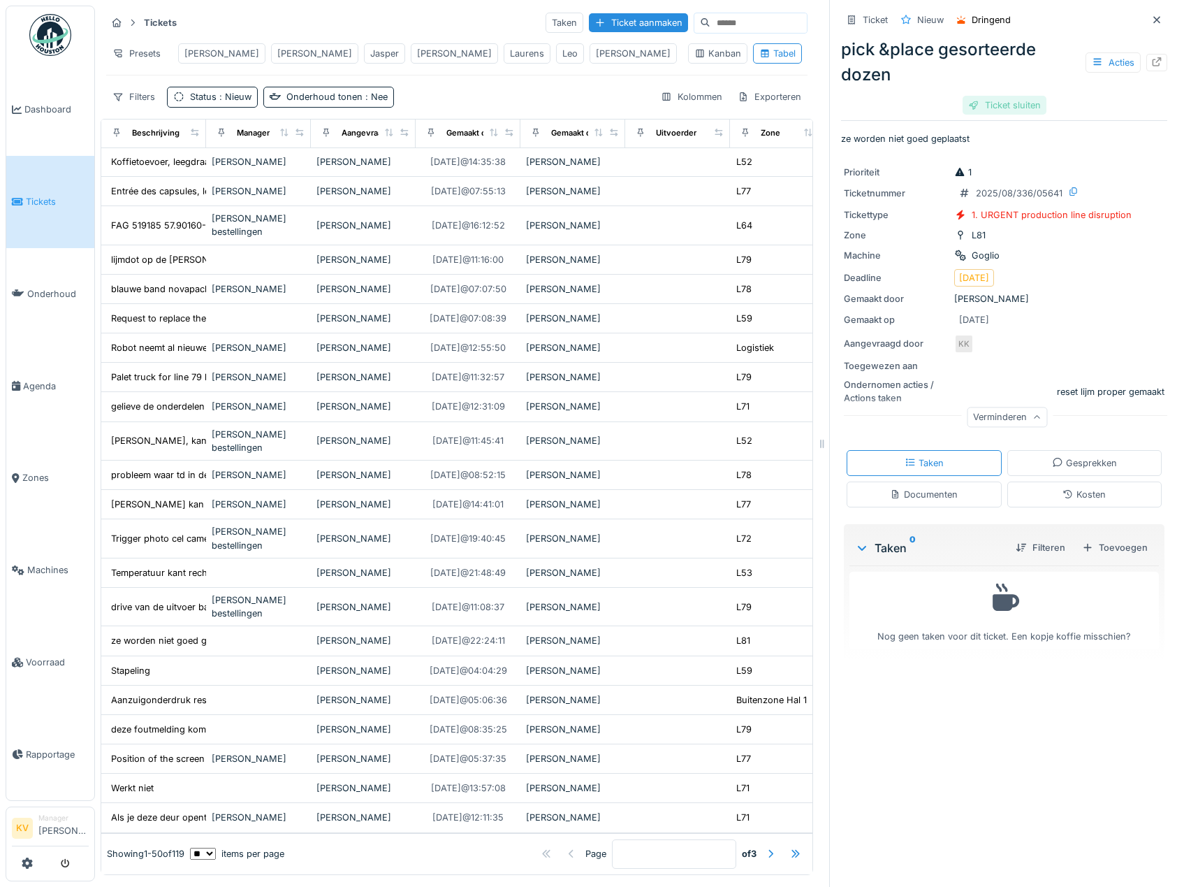
click at [983, 108] on div "Ticket sluiten" at bounding box center [1005, 105] width 84 height 19
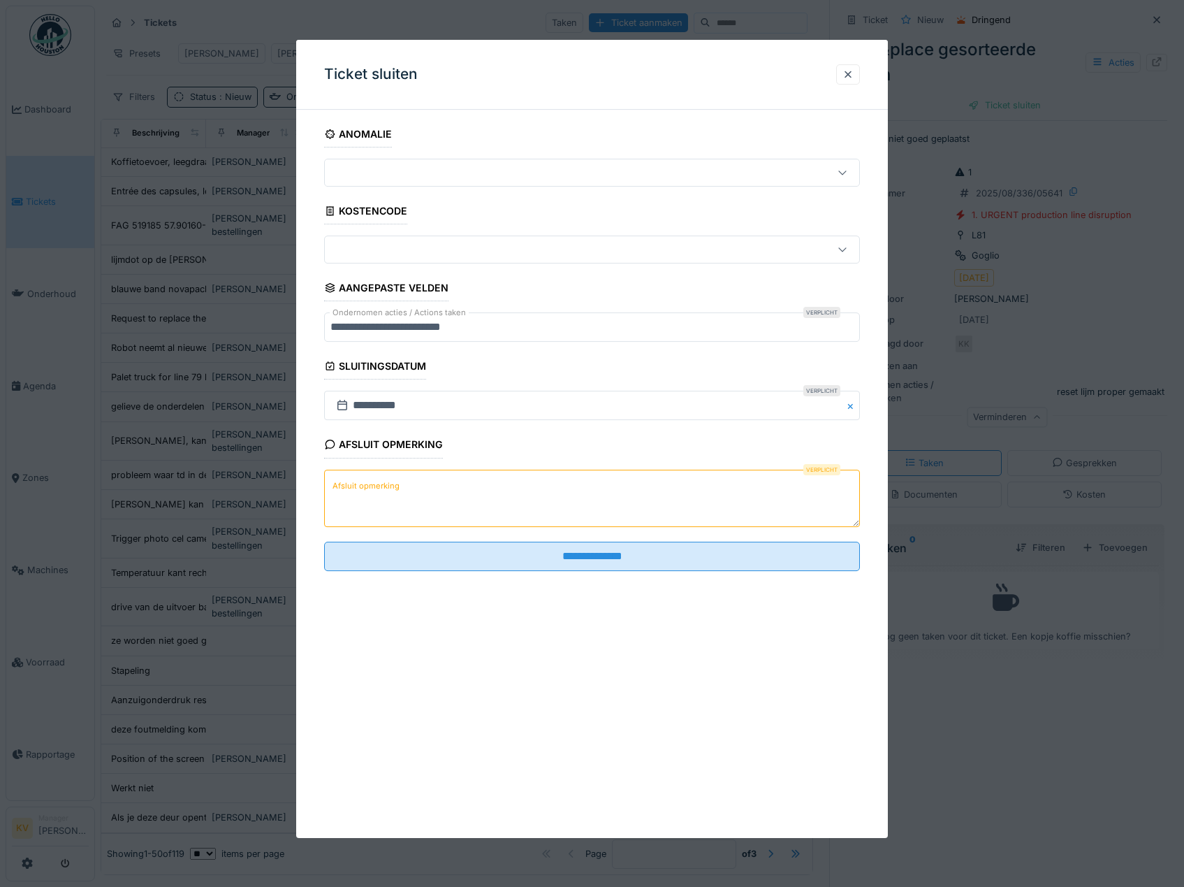
click at [651, 515] on textarea "Afsluit opmerking" at bounding box center [592, 497] width 537 height 57
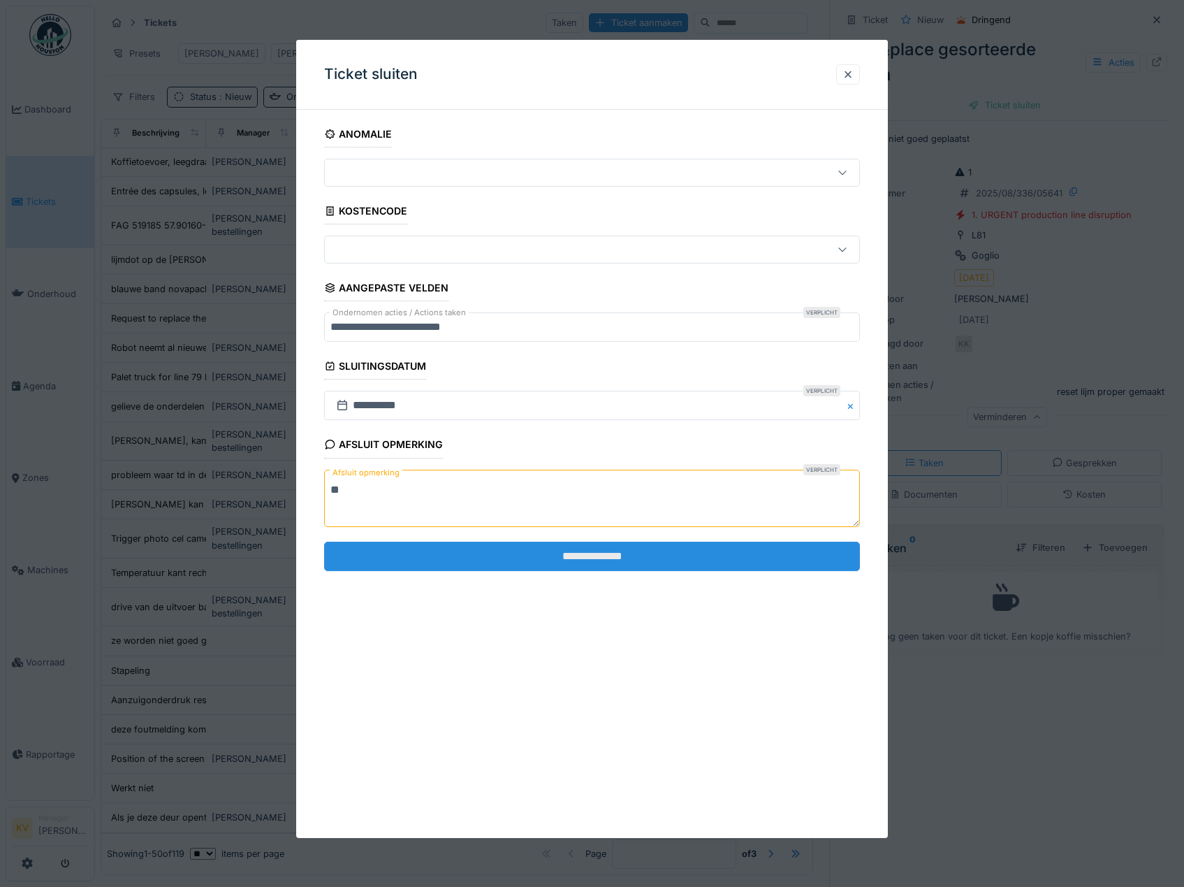
type textarea "**"
click at [646, 552] on input "**********" at bounding box center [592, 555] width 537 height 29
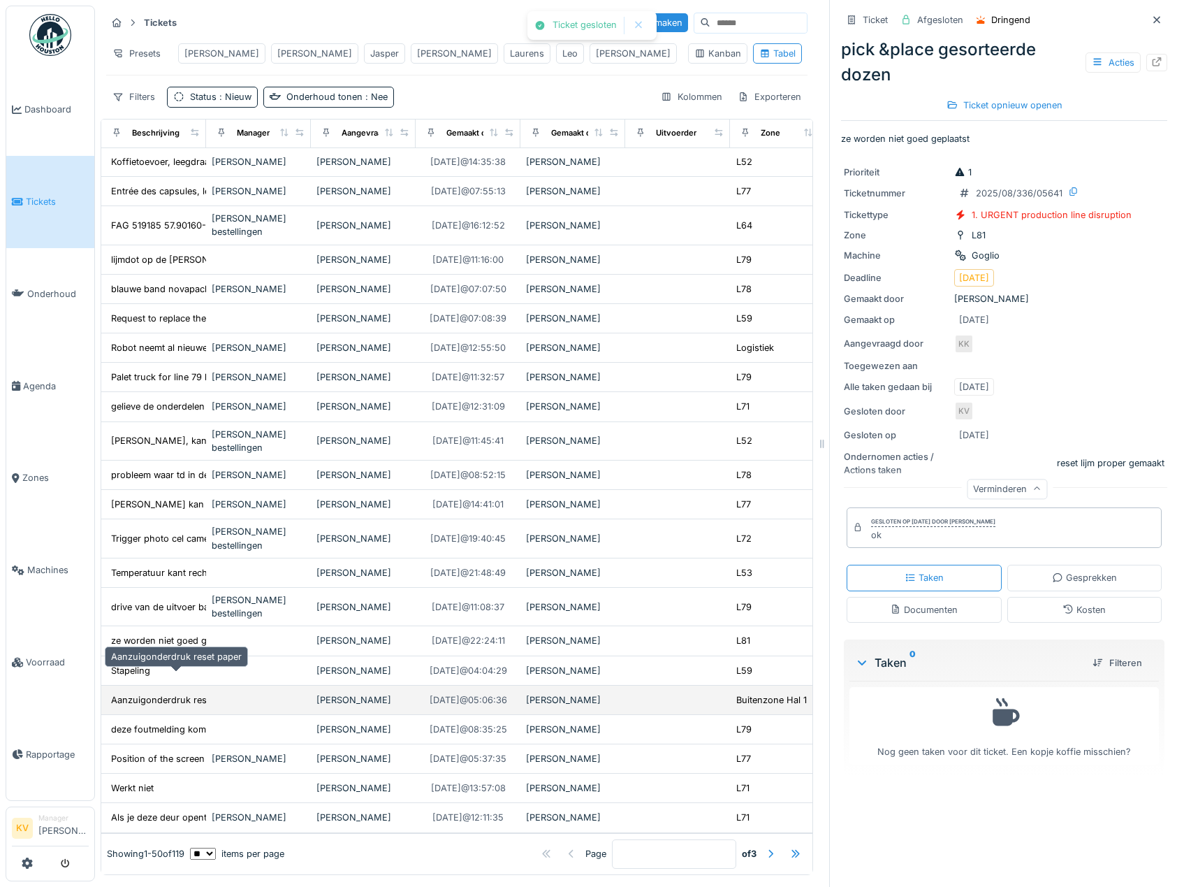
click at [164, 693] on div "Aanzuigonderdruk reset paper" at bounding box center [176, 699] width 131 height 13
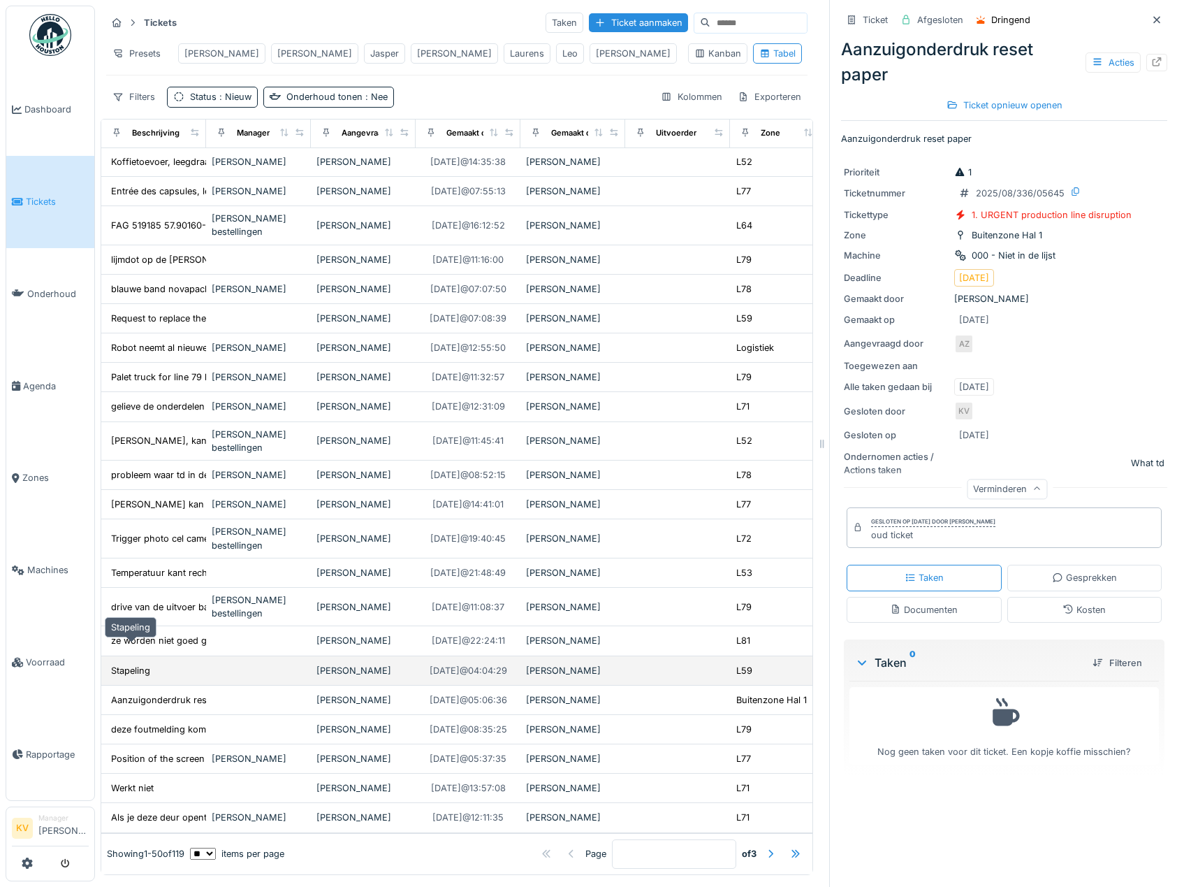
click at [144, 664] on div "Stapeling" at bounding box center [130, 670] width 39 height 13
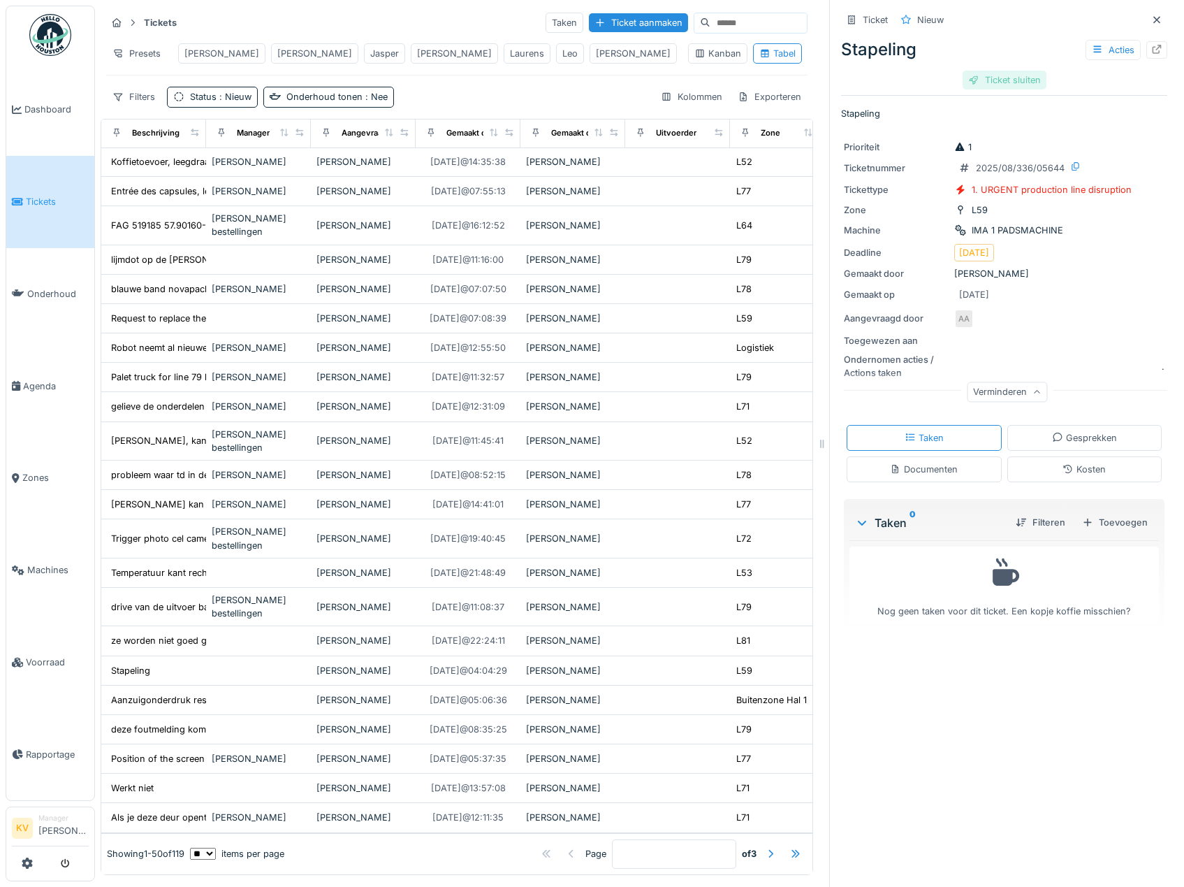
click at [975, 74] on div "Ticket sluiten" at bounding box center [1005, 80] width 84 height 19
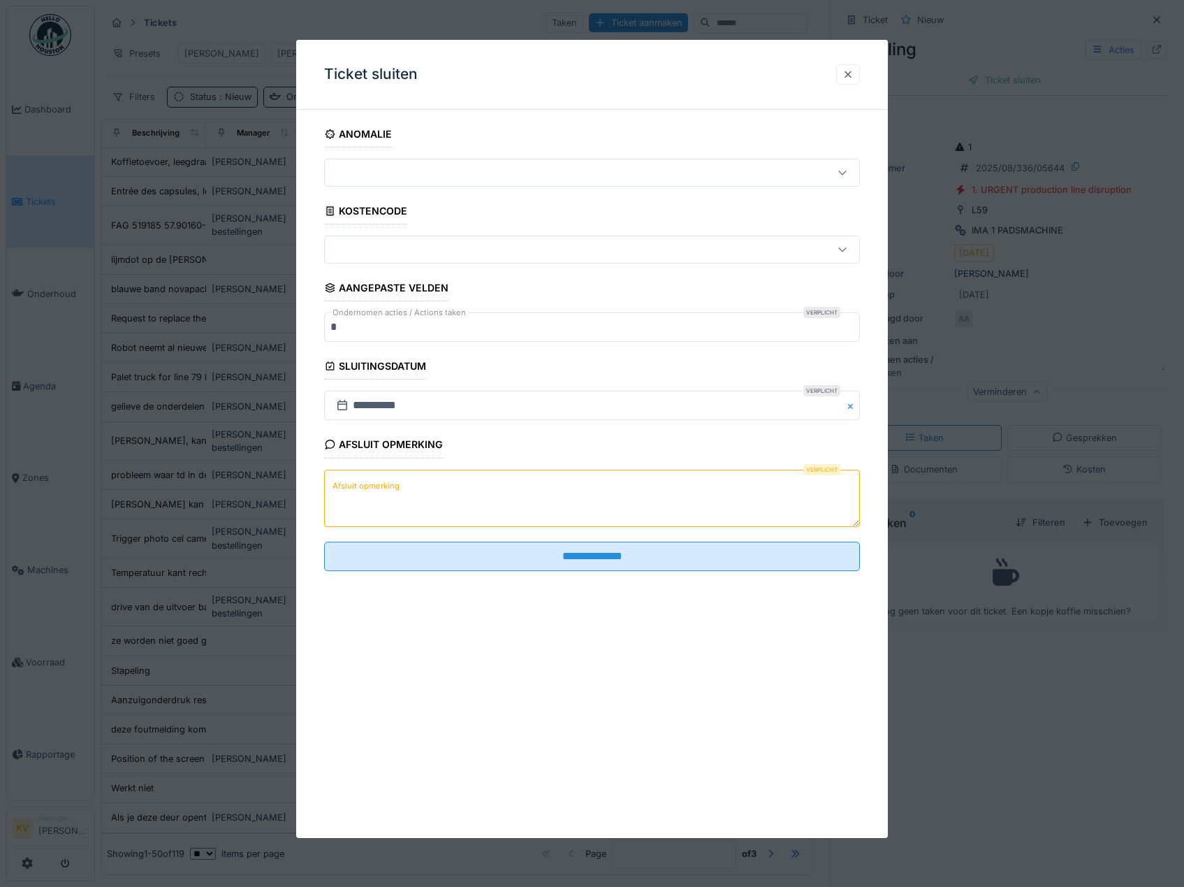
click at [852, 74] on div at bounding box center [848, 74] width 11 height 13
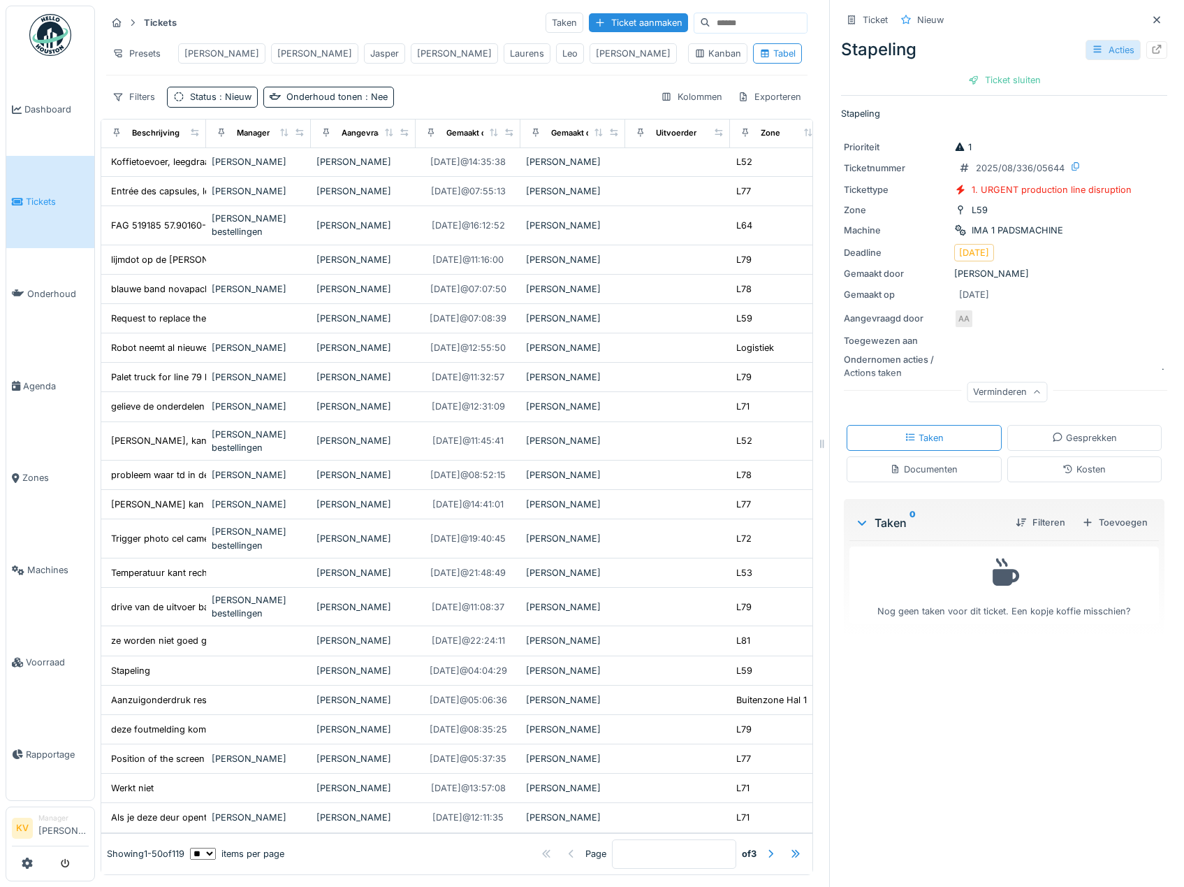
click at [1086, 49] on div "Acties" at bounding box center [1113, 50] width 55 height 20
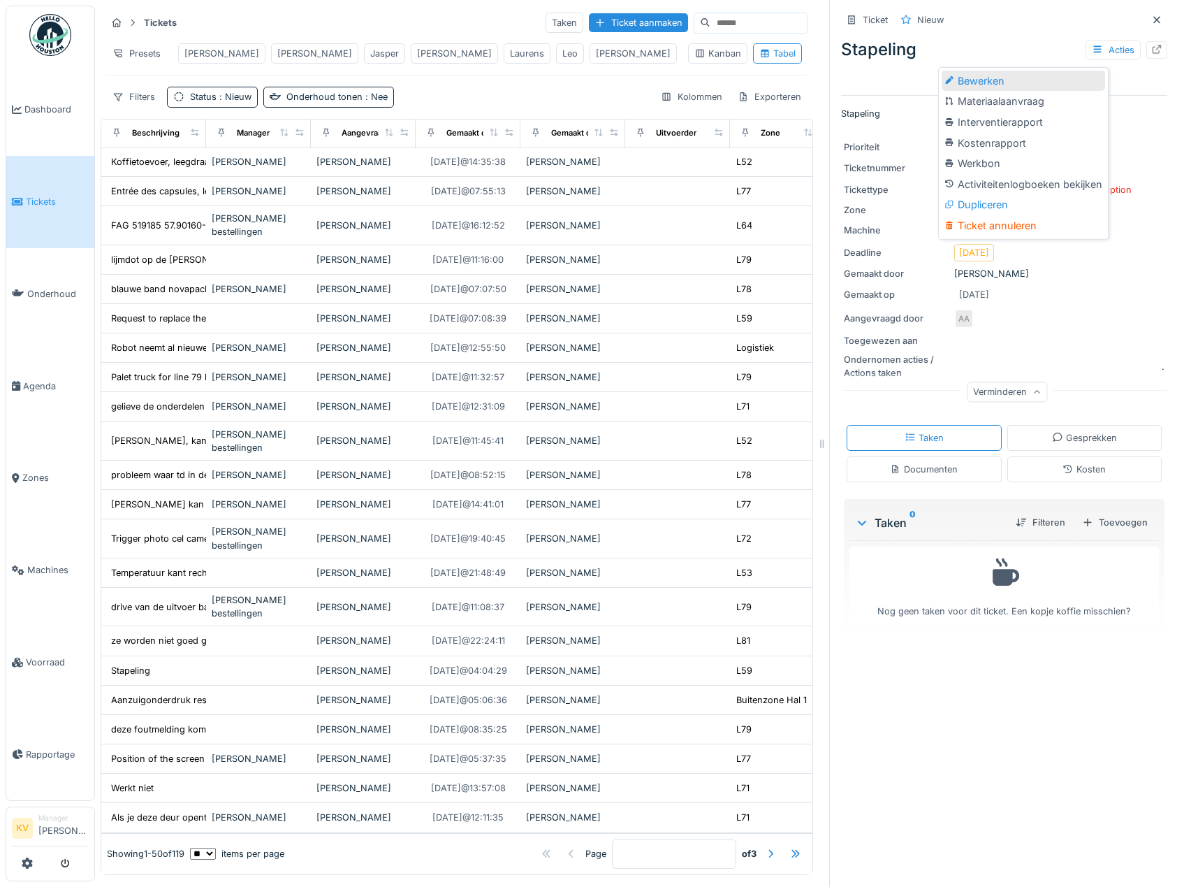
click at [993, 82] on div "Bewerken" at bounding box center [1023, 81] width 163 height 21
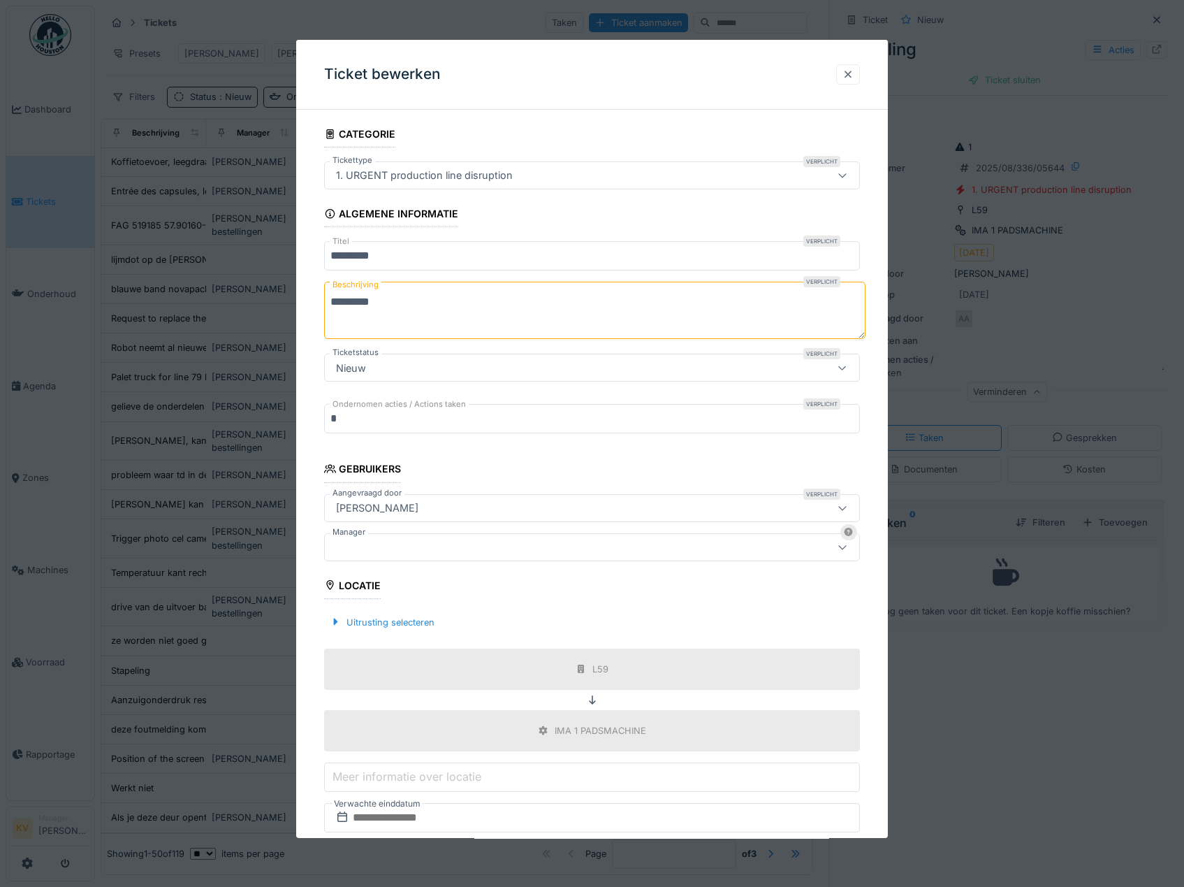
click at [860, 79] on div at bounding box center [848, 74] width 24 height 20
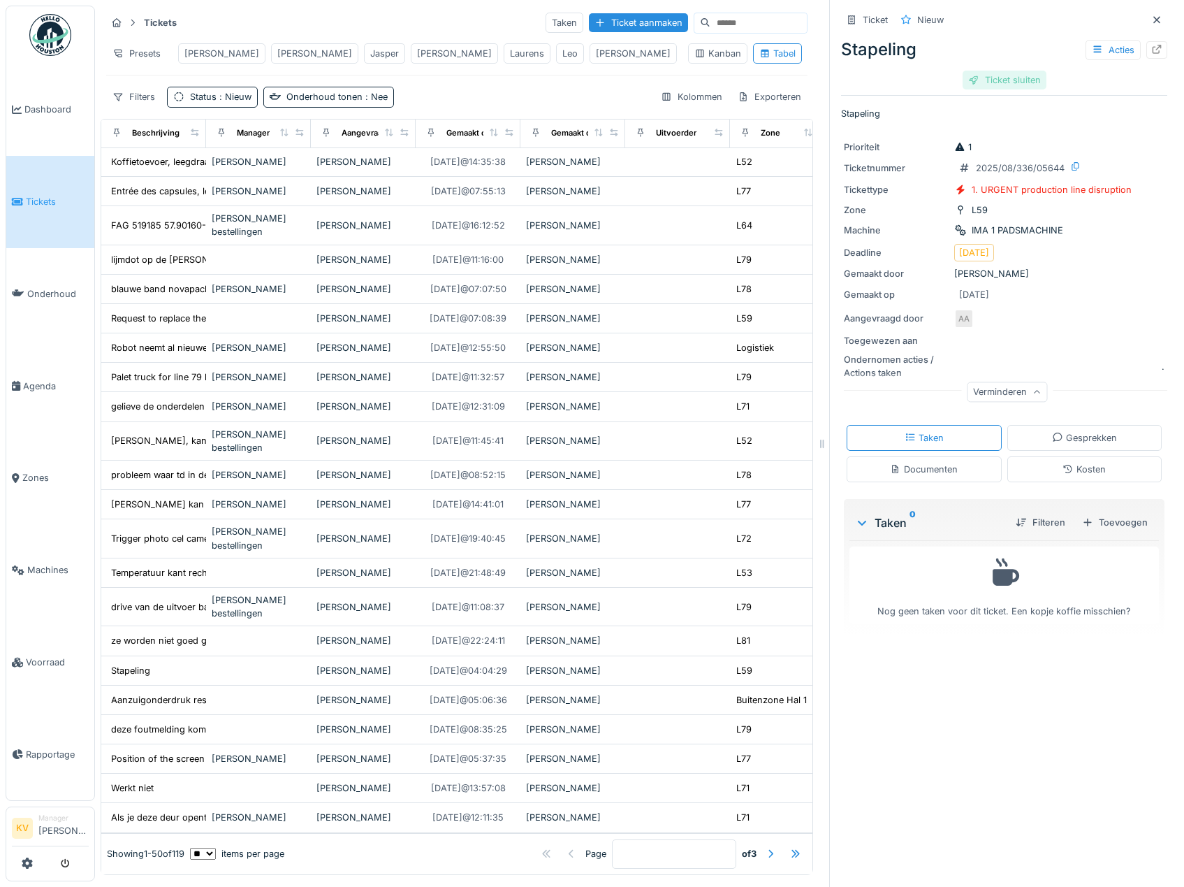
click at [969, 77] on div "Ticket sluiten" at bounding box center [1005, 80] width 84 height 19
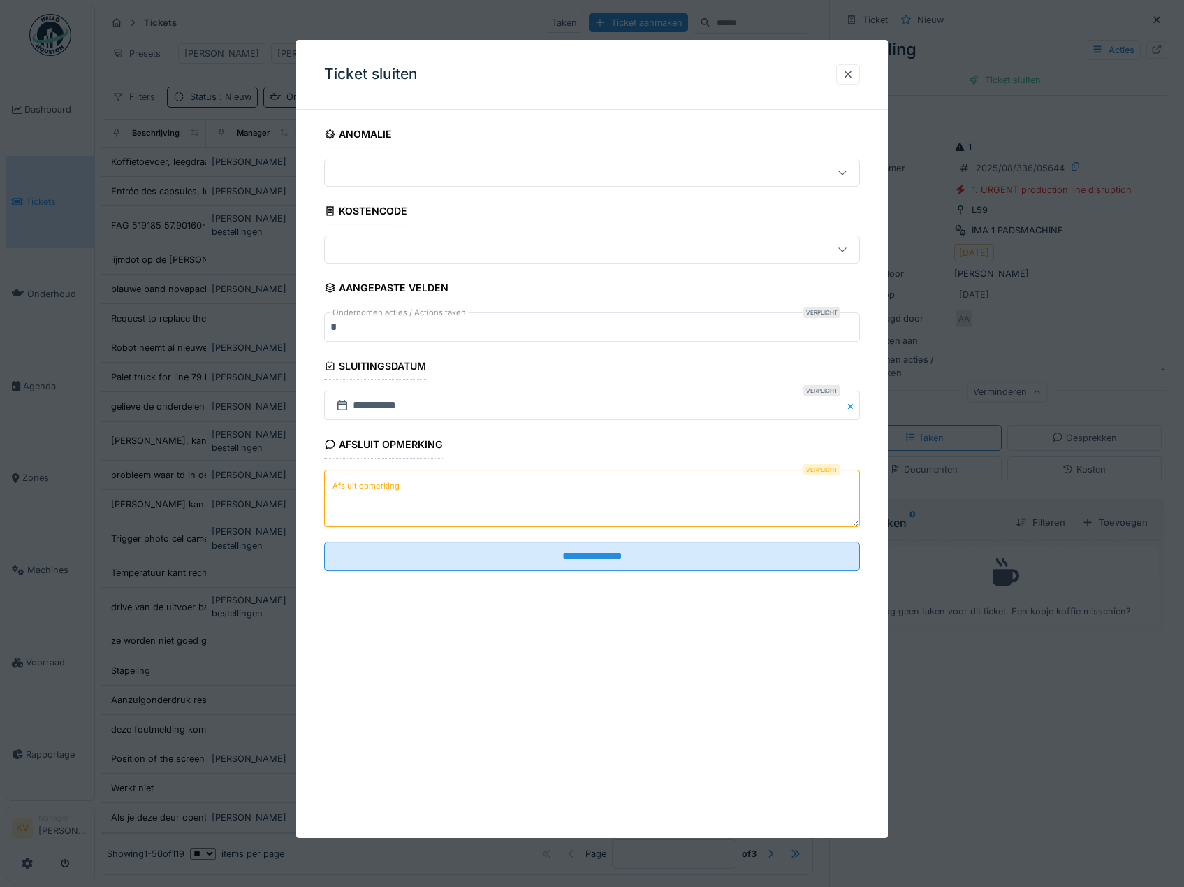
click at [674, 504] on textarea "Afsluit opmerking" at bounding box center [592, 497] width 537 height 57
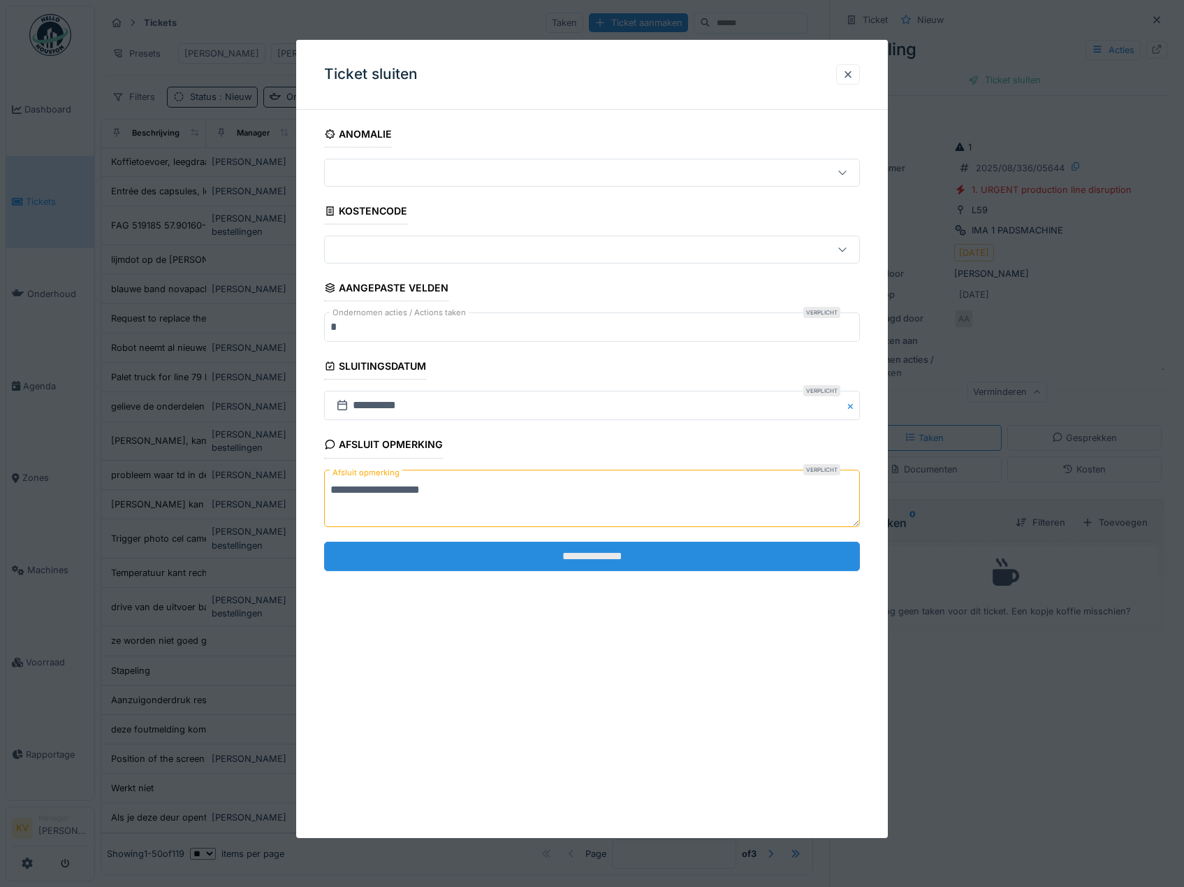
type textarea "**********"
click at [667, 560] on input "**********" at bounding box center [592, 555] width 537 height 29
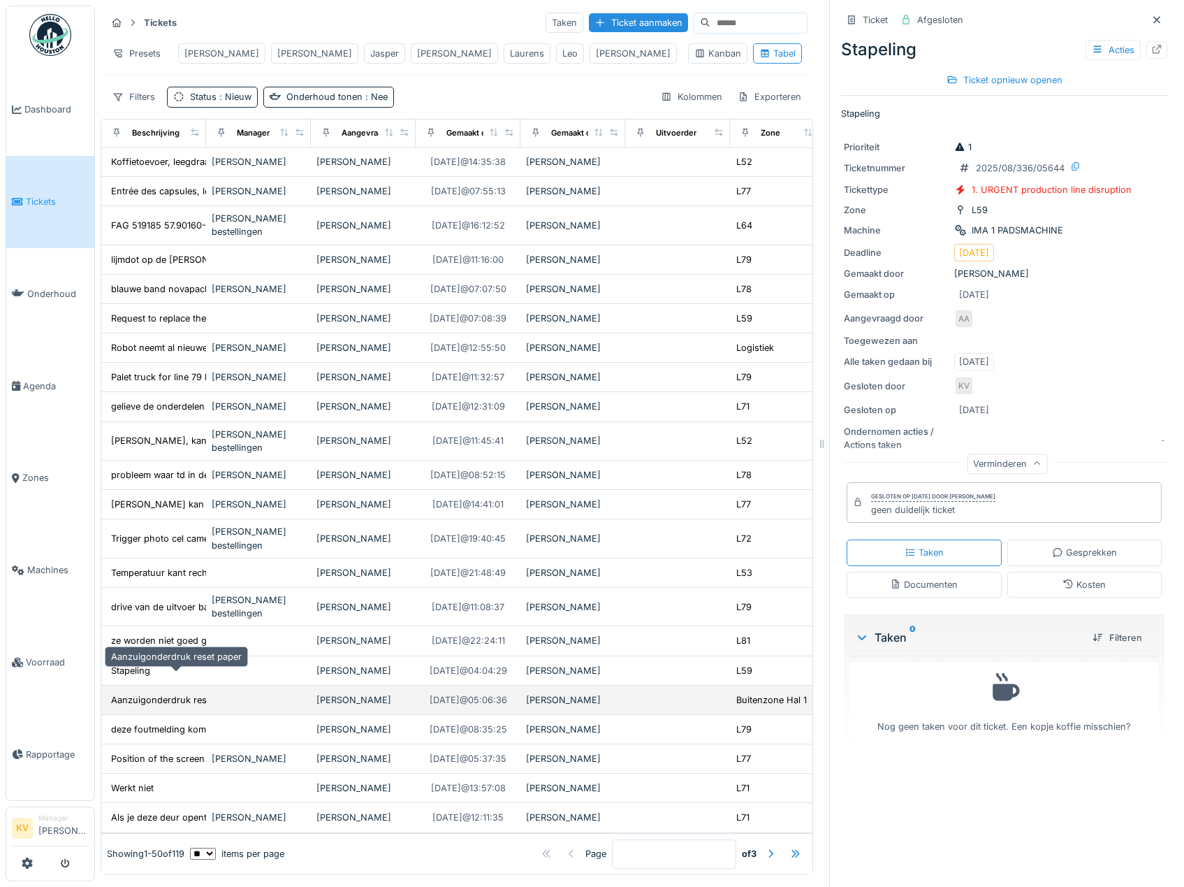
click at [147, 693] on div "Aanzuigonderdruk reset paper" at bounding box center [176, 699] width 131 height 13
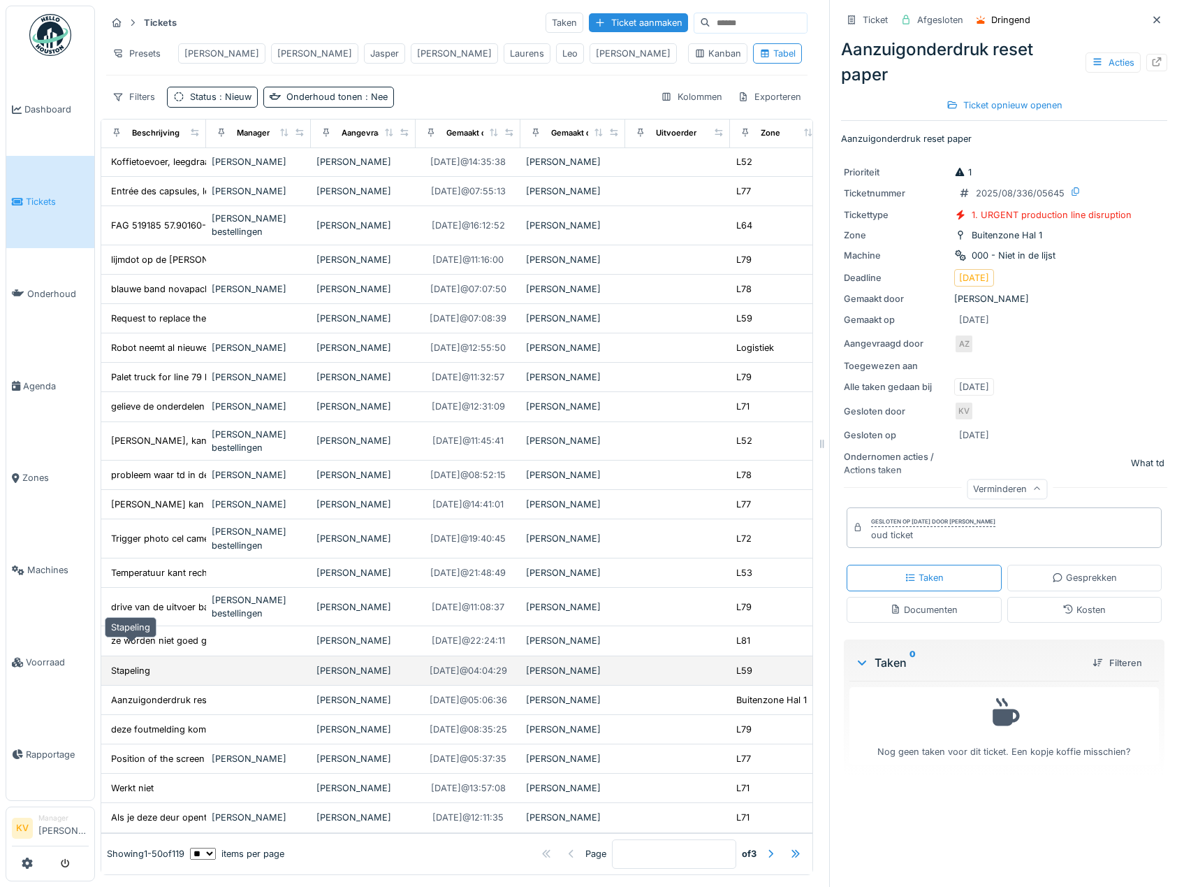
click at [126, 664] on div "Stapeling" at bounding box center [130, 670] width 39 height 13
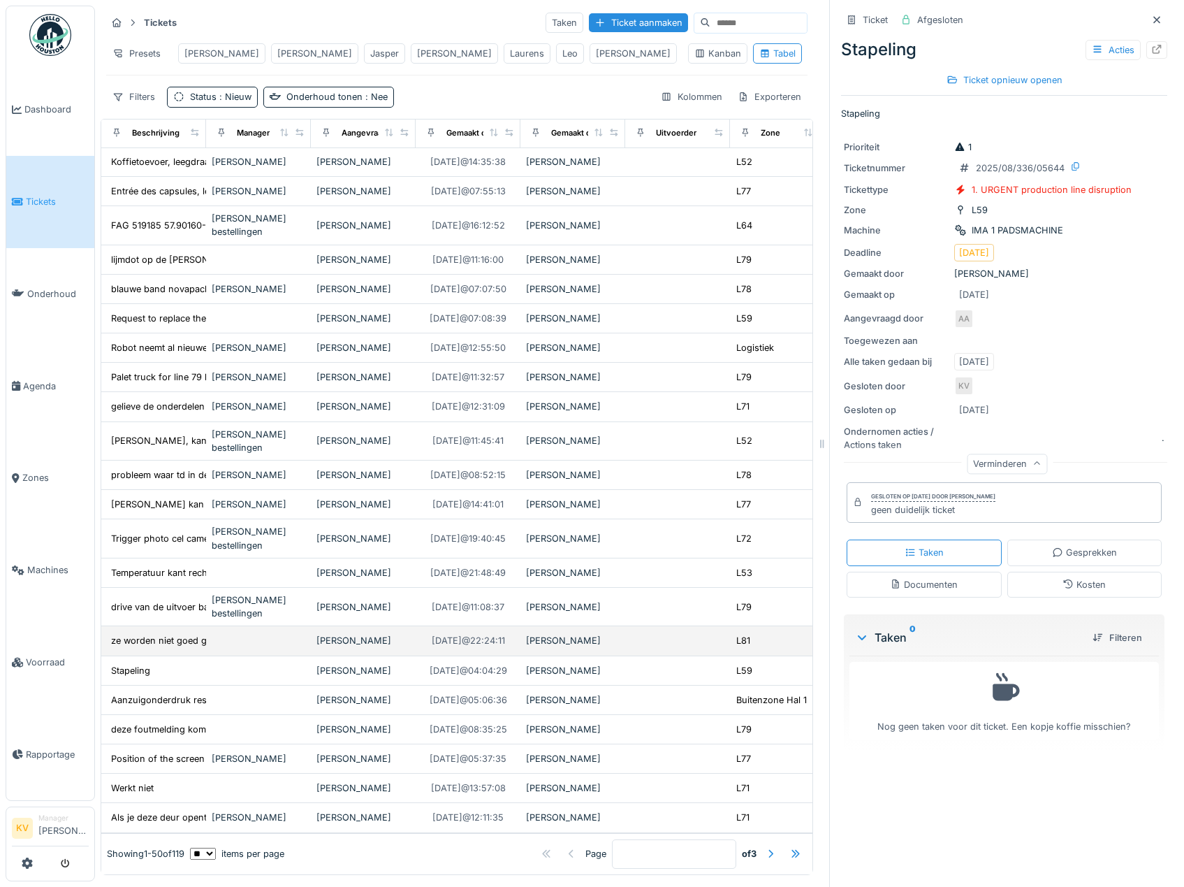
click at [132, 629] on td "ze worden niet goed geplaatst" at bounding box center [153, 640] width 105 height 29
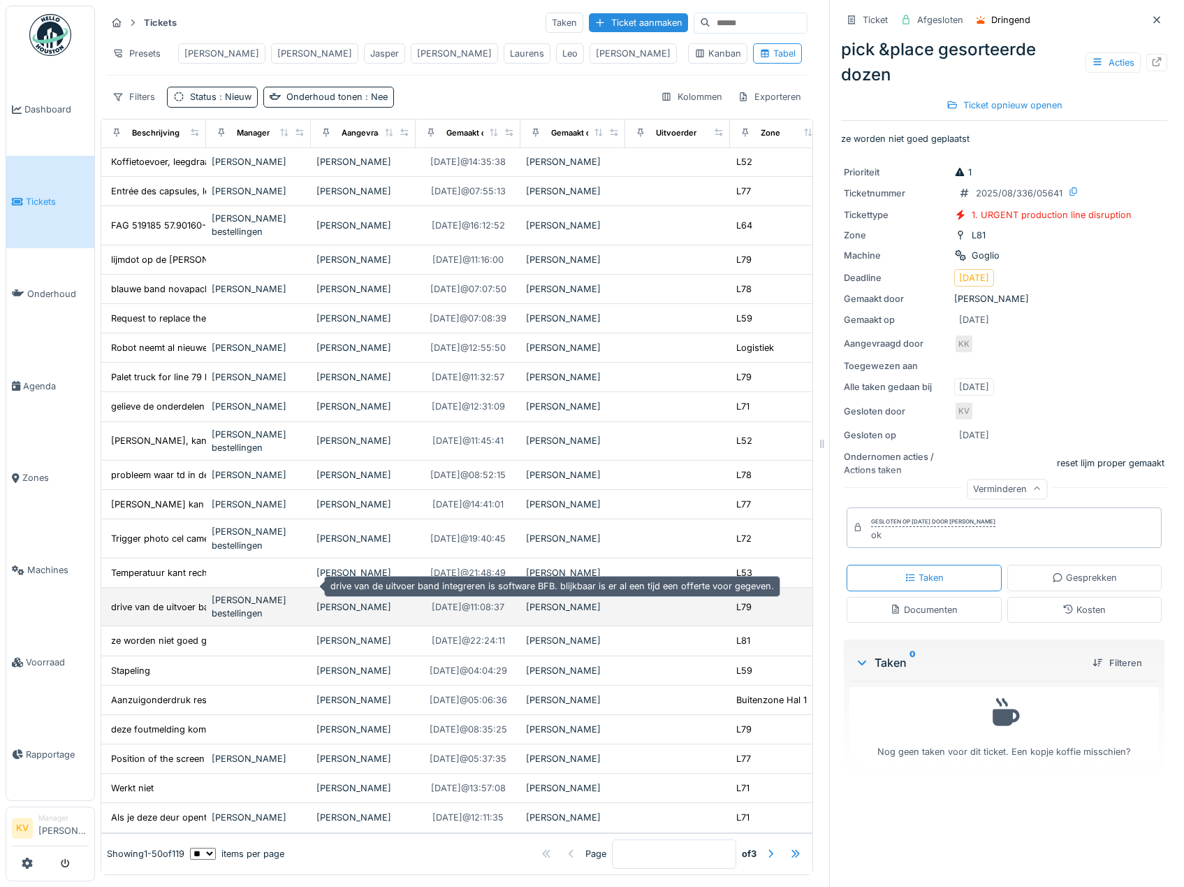
click at [145, 600] on div "drive van de uitvoer band integreren is softwar..." at bounding box center [214, 606] width 207 height 13
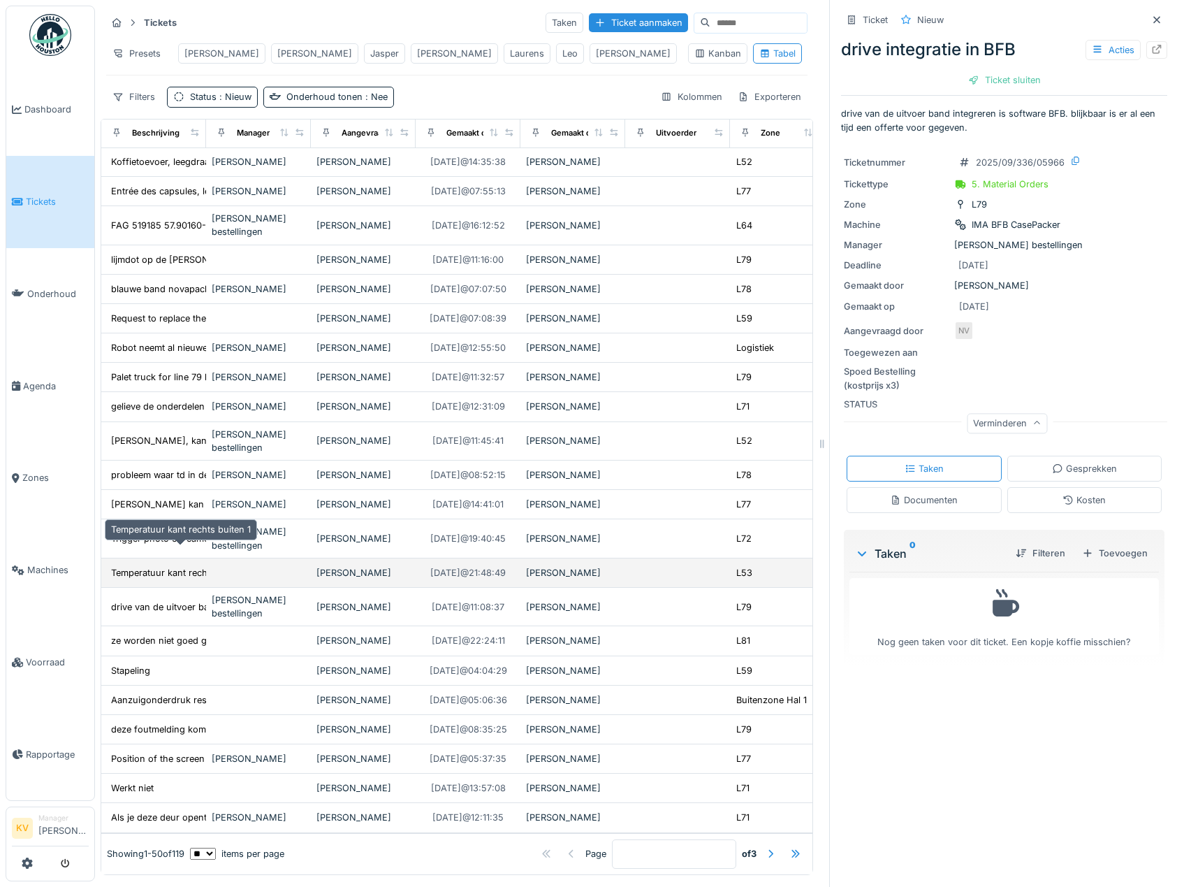
click at [144, 566] on div "Temperatuur kant rechts buiten 1" at bounding box center [181, 572] width 140 height 13
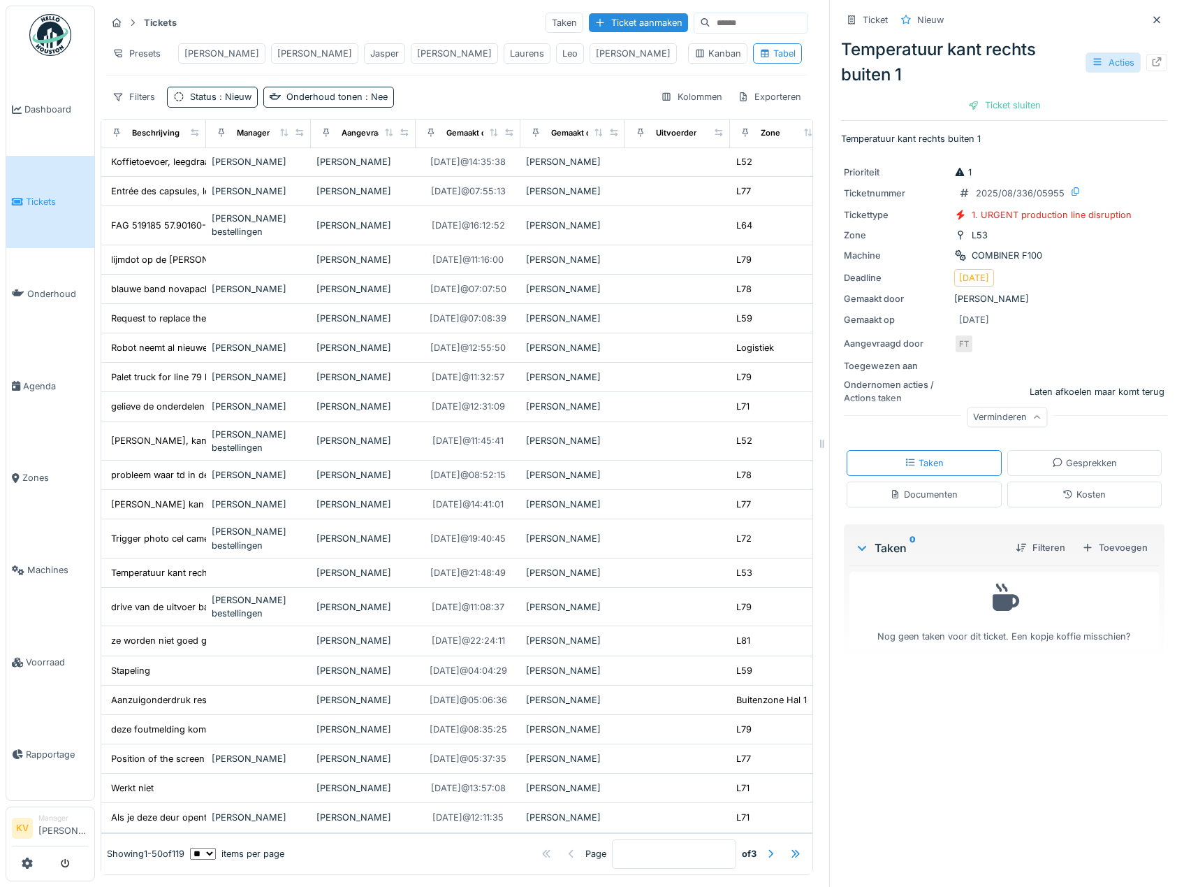
click at [1088, 67] on div "Acties" at bounding box center [1113, 62] width 55 height 20
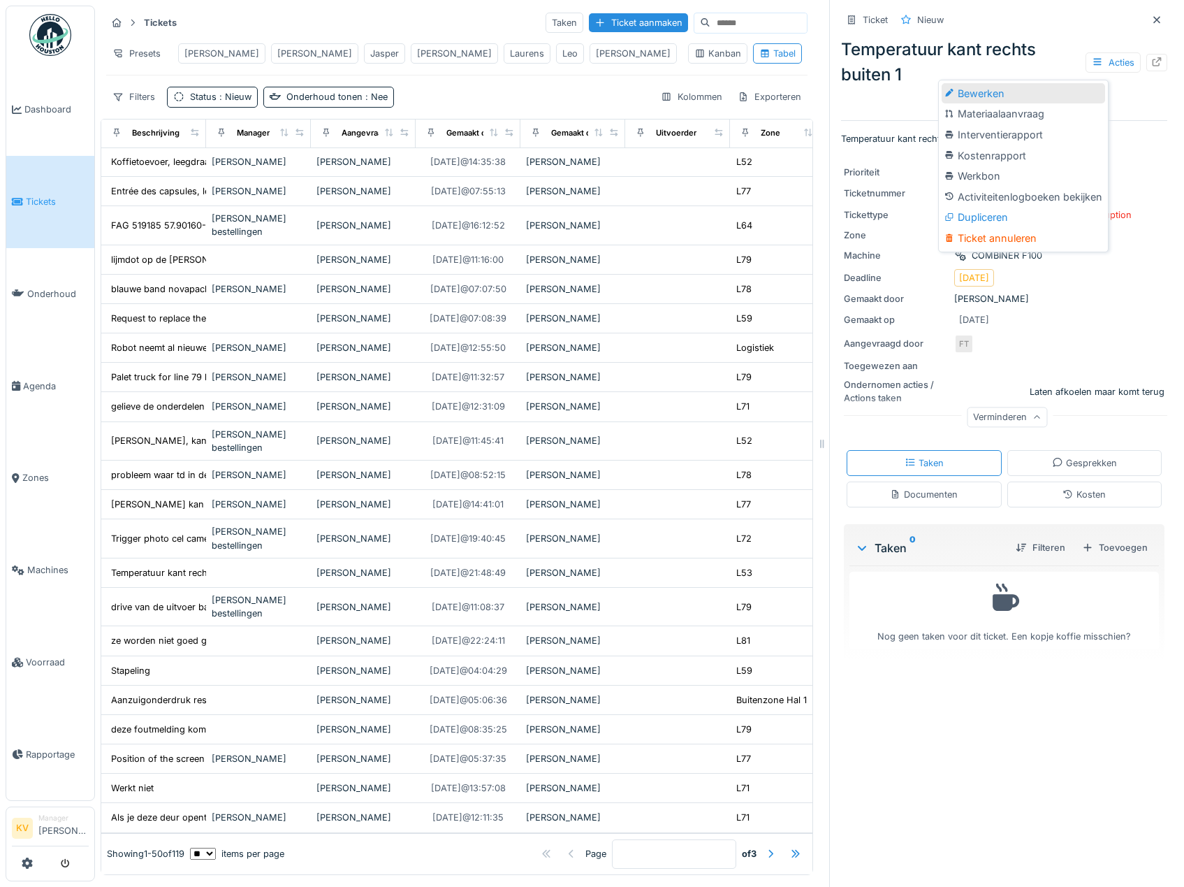
click at [1043, 96] on div "Bewerken" at bounding box center [1023, 93] width 163 height 21
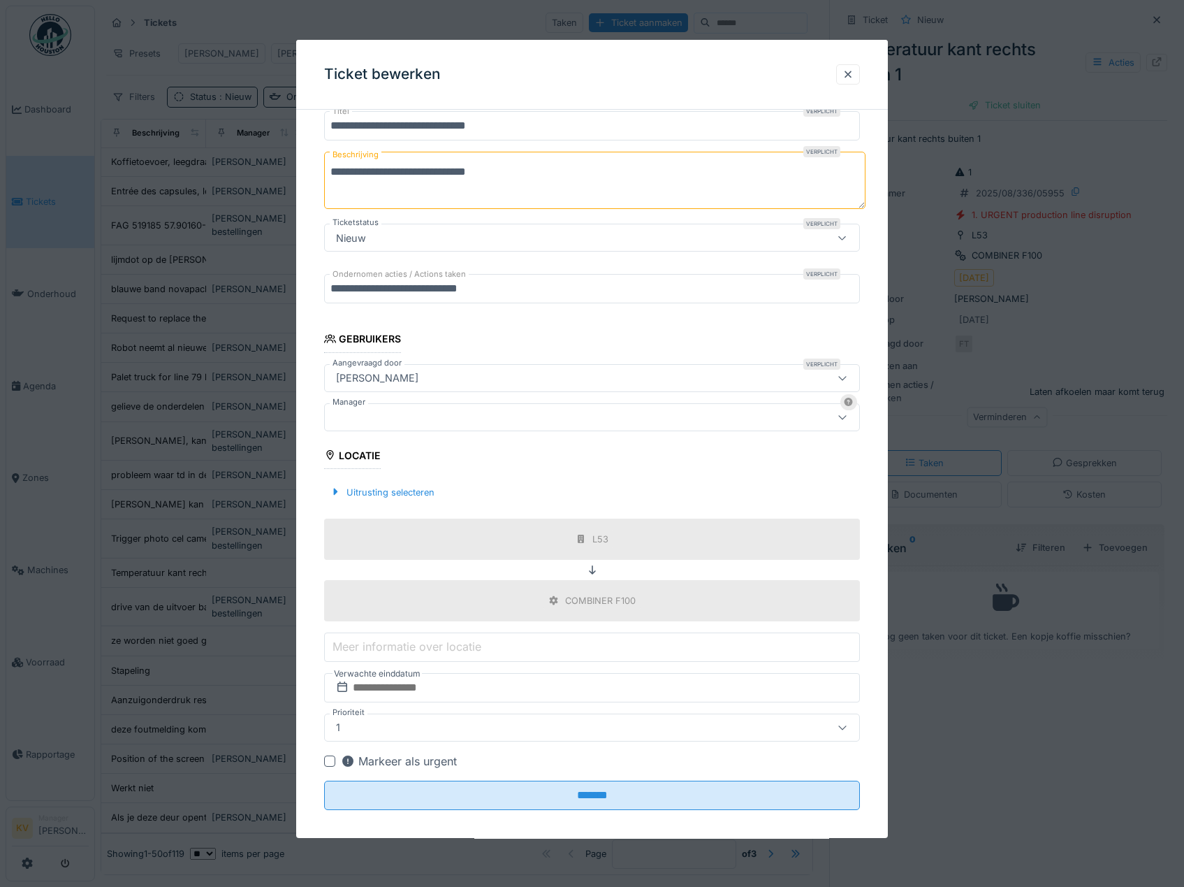
scroll to position [141, 0]
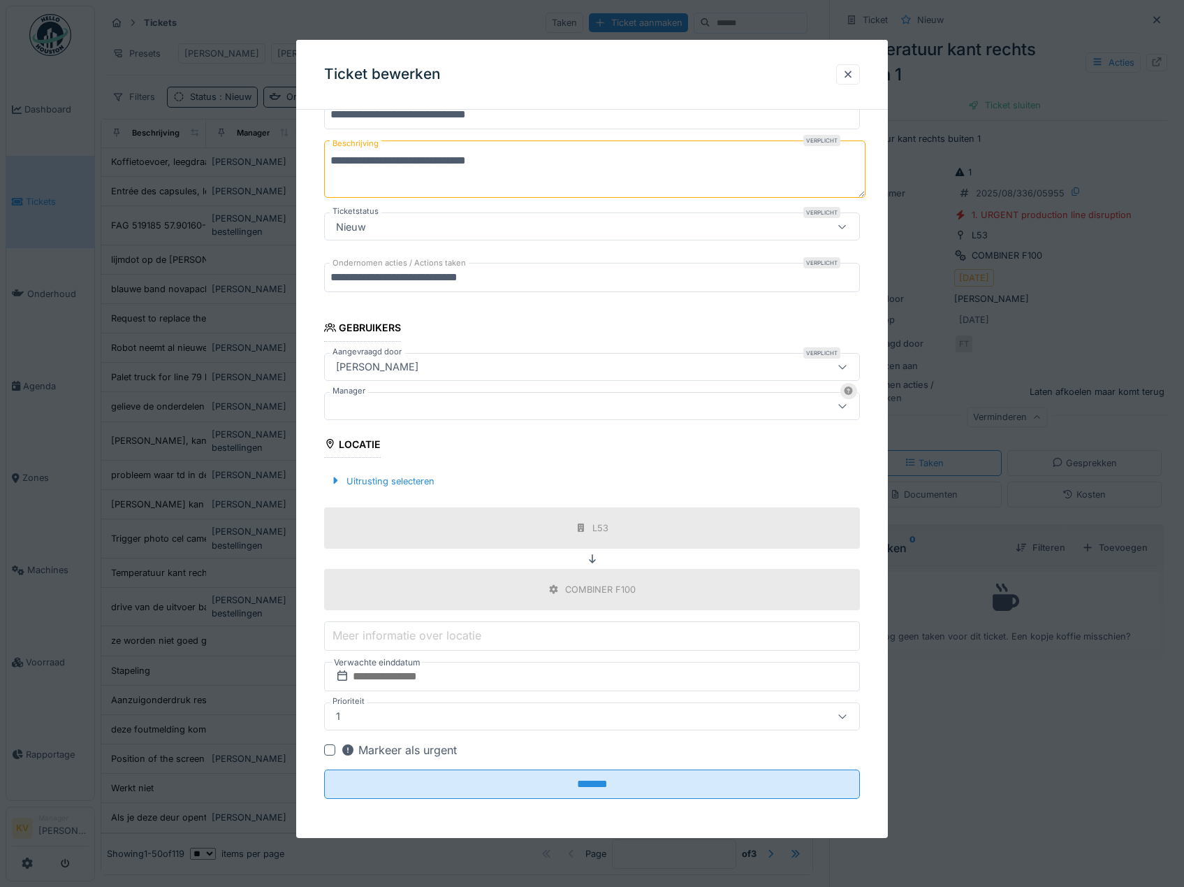
click at [472, 405] on div at bounding box center [560, 405] width 460 height 15
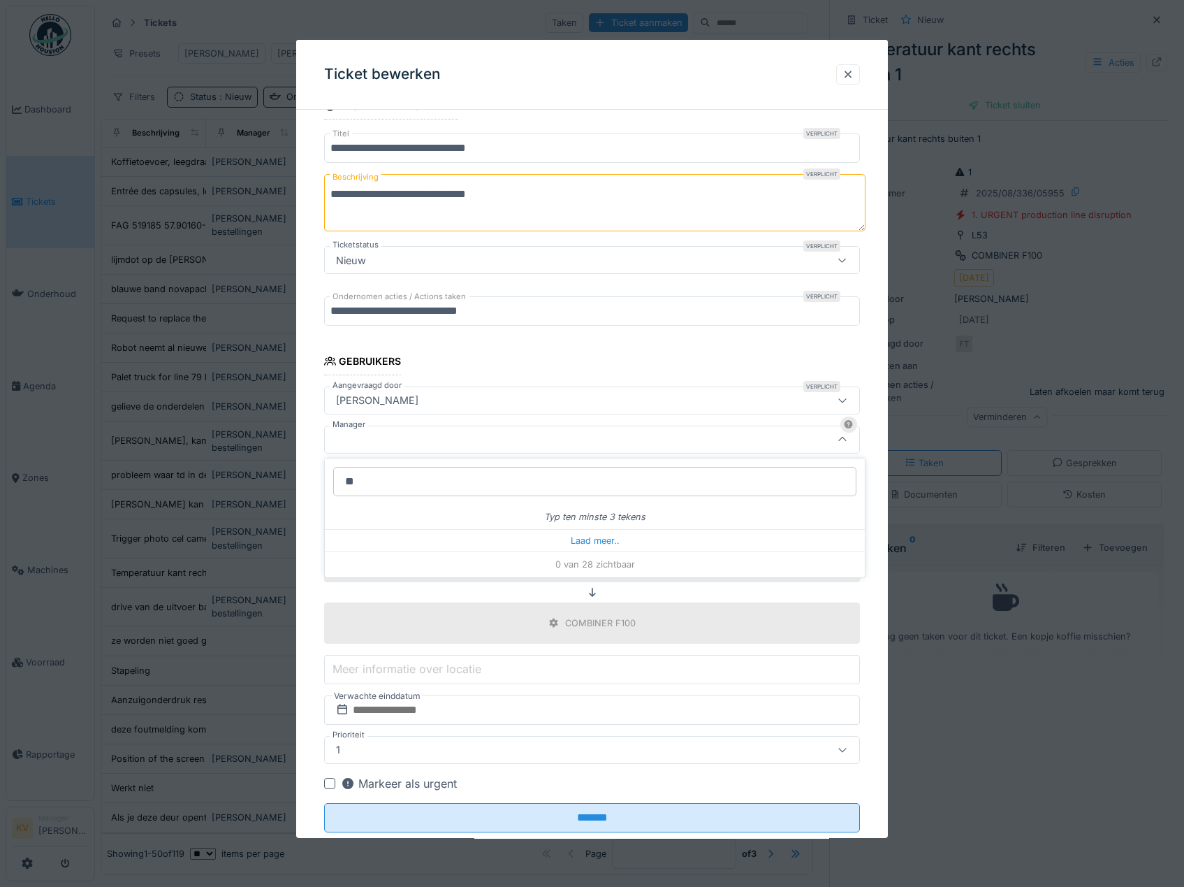
type input "**"
click at [854, 77] on div at bounding box center [848, 74] width 11 height 13
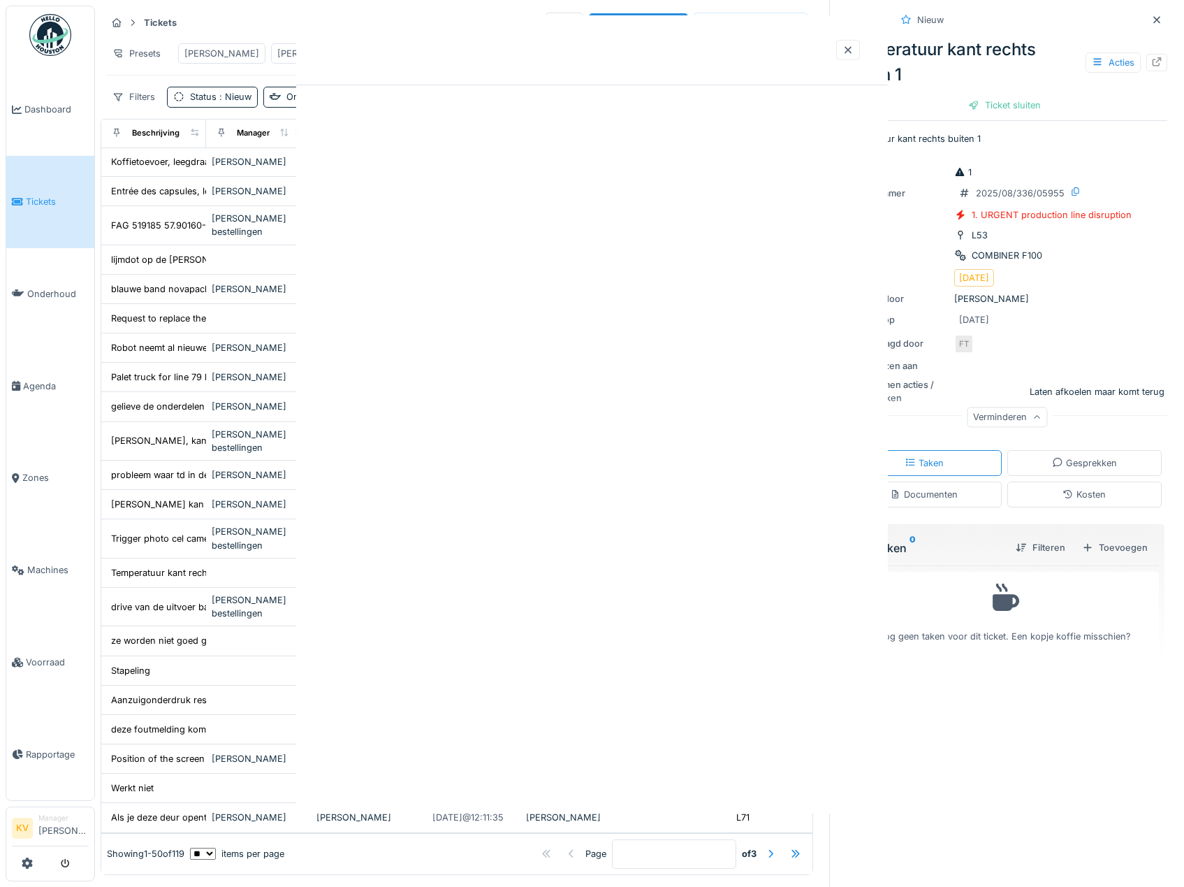
scroll to position [0, 0]
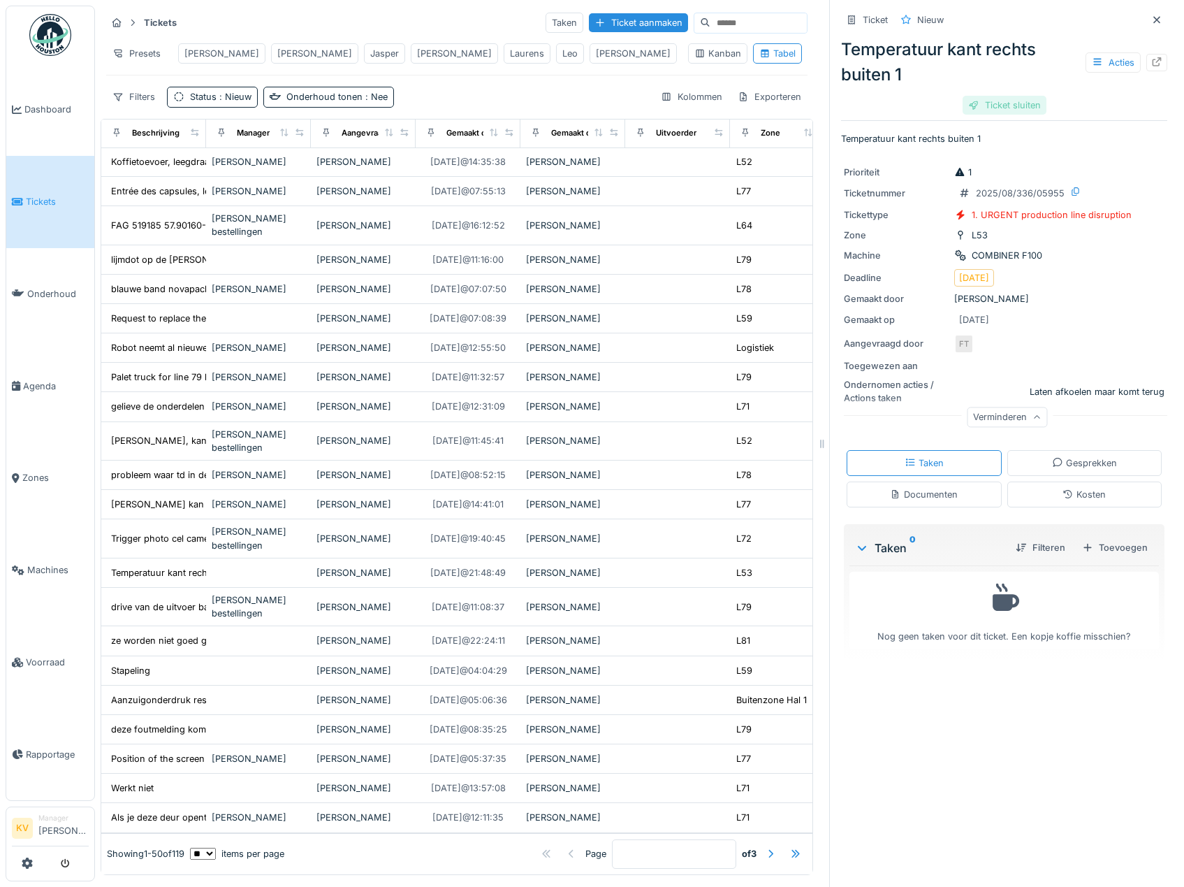
click at [993, 112] on div "Ticket sluiten" at bounding box center [1005, 105] width 84 height 19
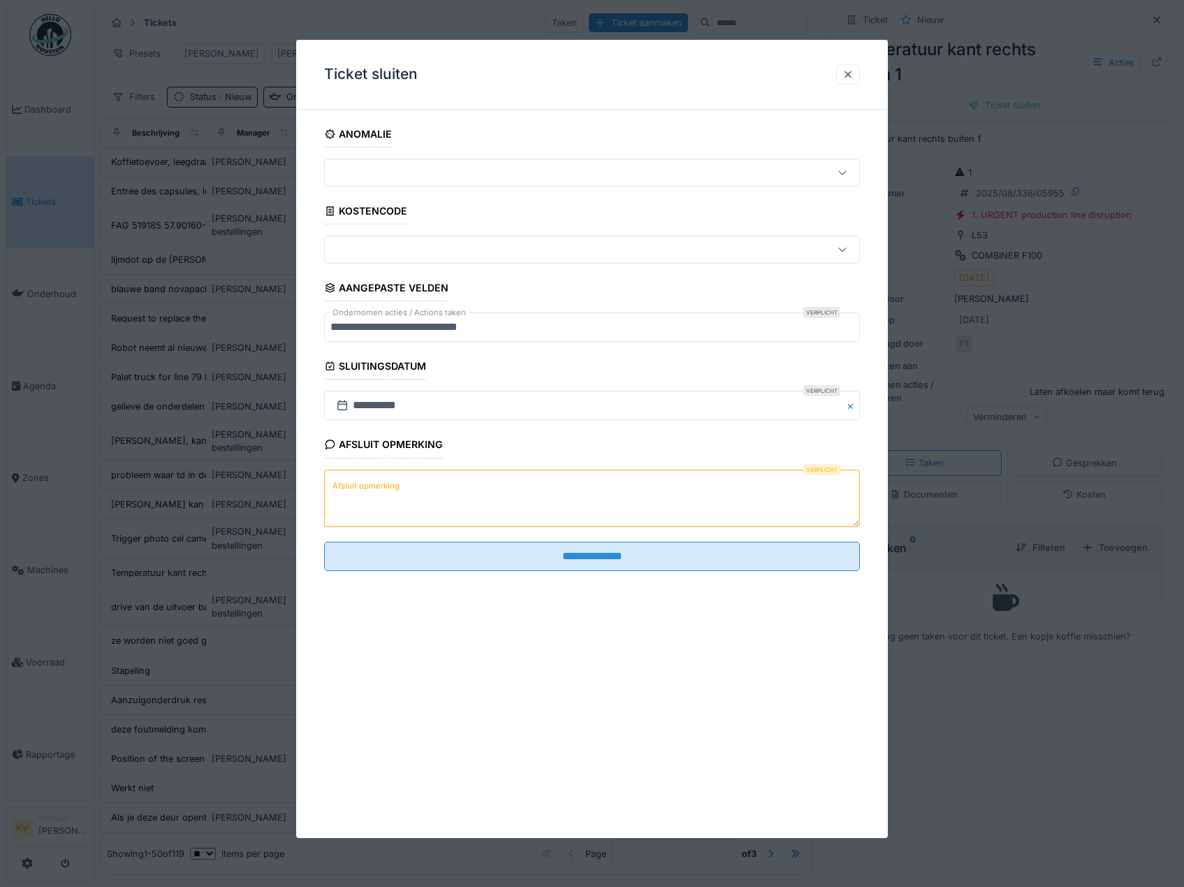
click at [639, 497] on textarea "Afsluit opmerking" at bounding box center [592, 497] width 537 height 57
type textarea "********"
click at [650, 534] on fieldset "**********" at bounding box center [592, 351] width 537 height 461
click at [654, 539] on fieldset "**********" at bounding box center [592, 351] width 537 height 461
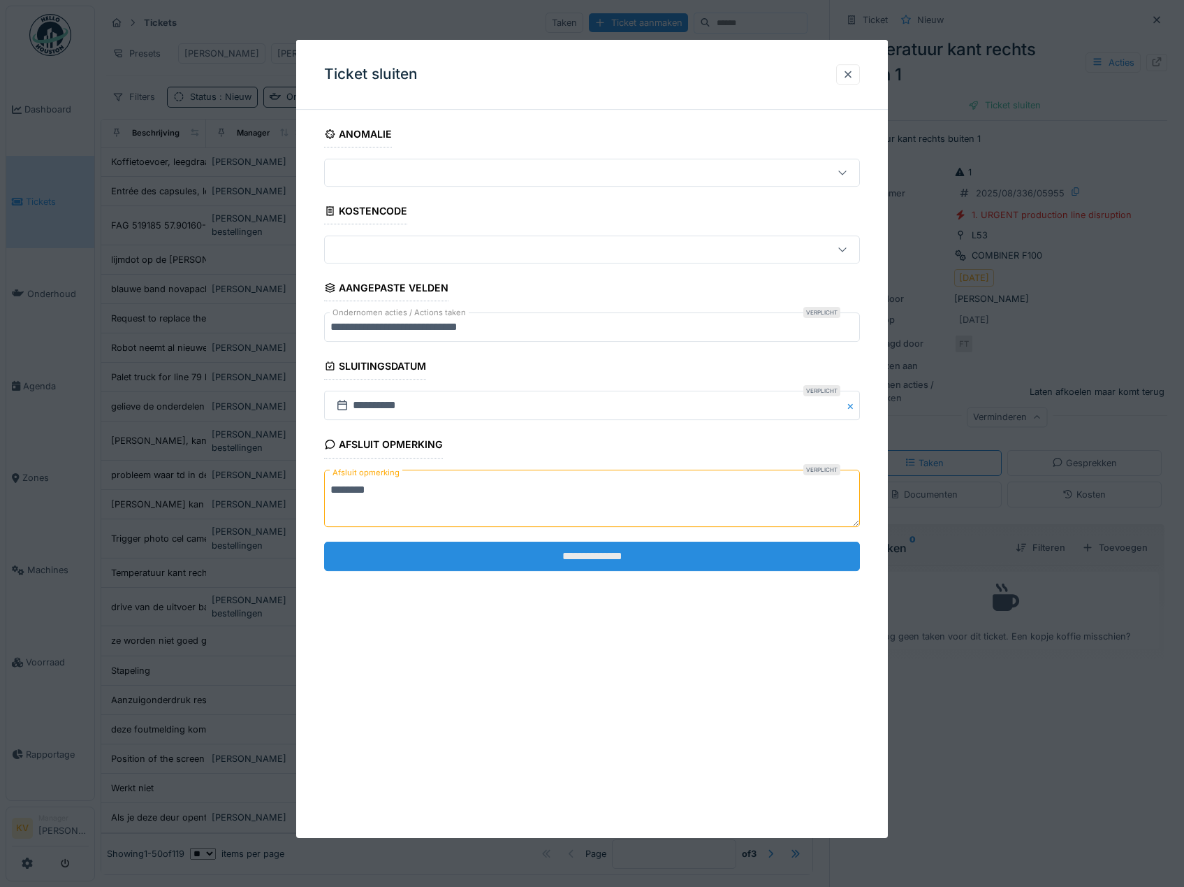
click at [659, 553] on input "**********" at bounding box center [592, 555] width 537 height 29
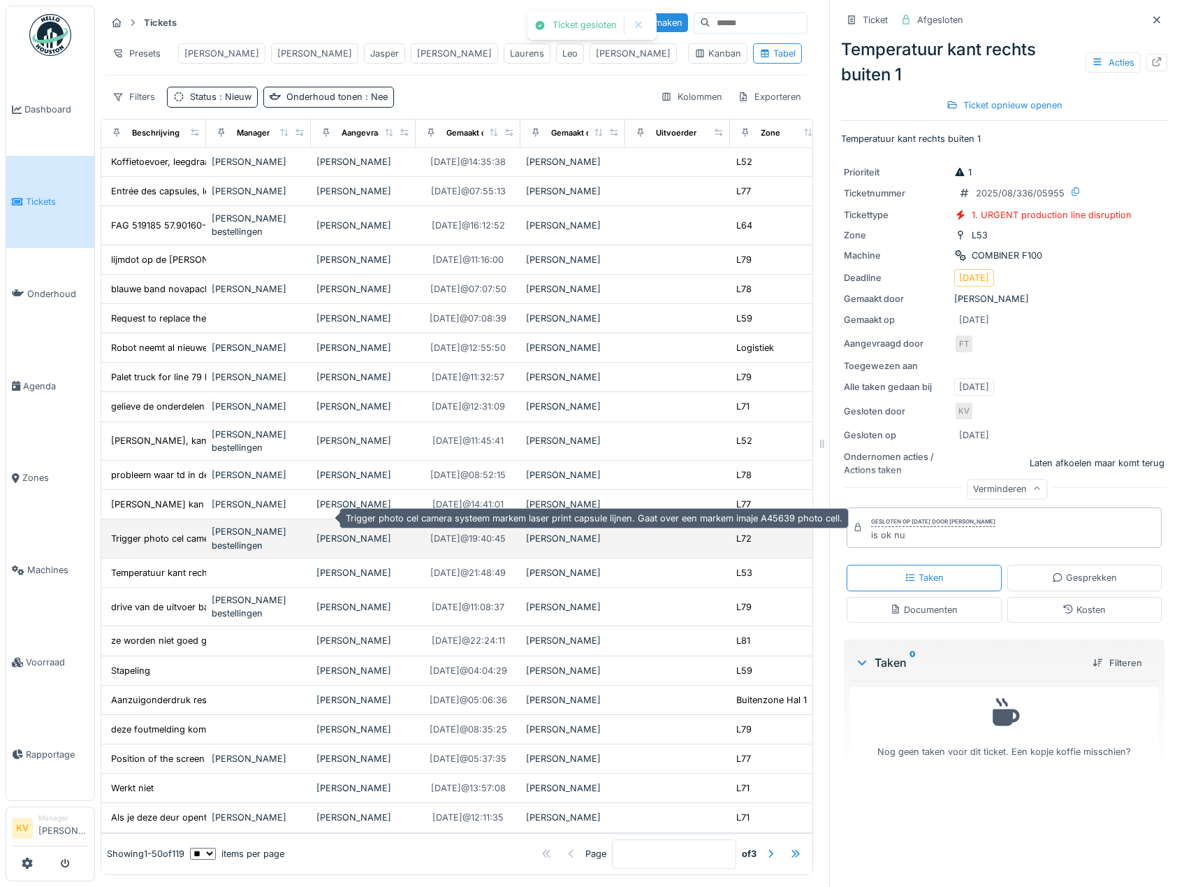
click at [155, 532] on div "Trigger photo cel camera systeem markem laser p..." at bounding box center [221, 538] width 220 height 13
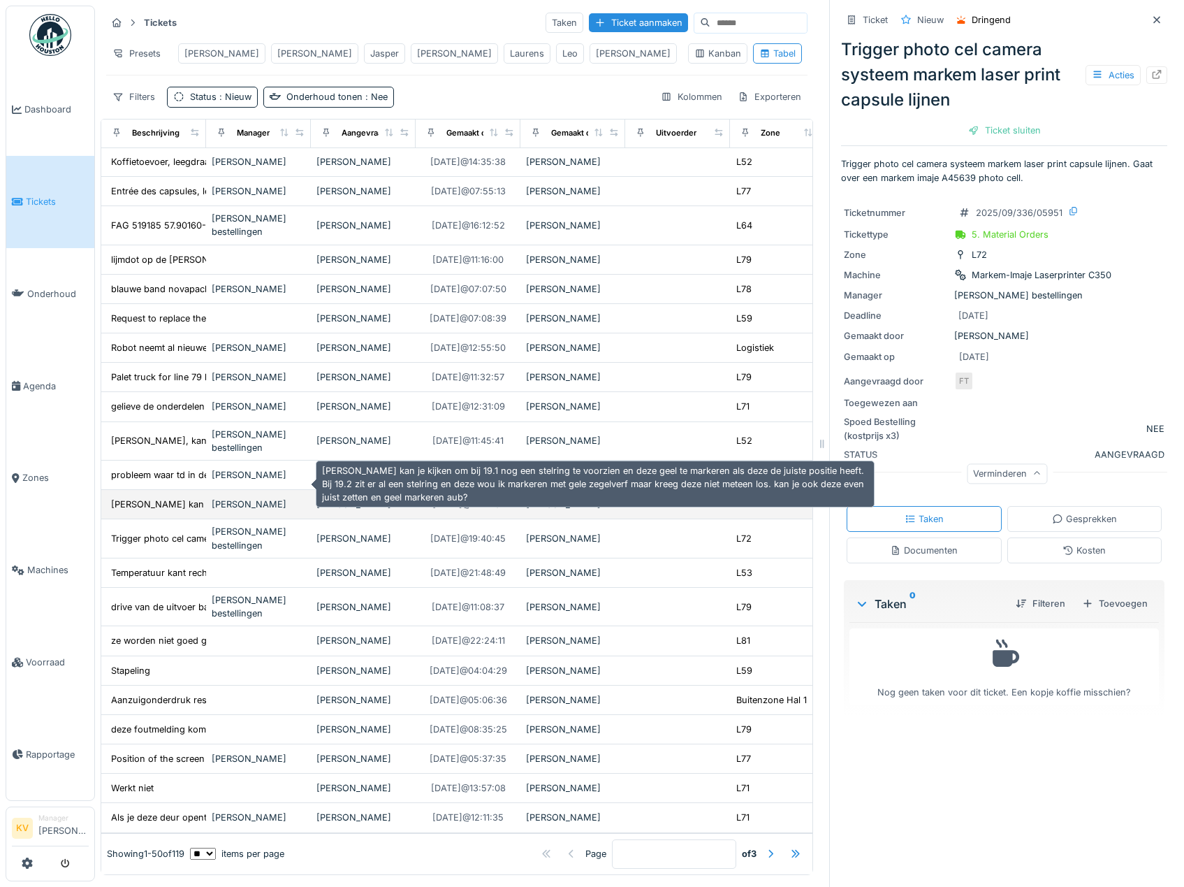
click at [156, 497] on div "Jasper kan je kijken om bij 19.1 nog een stelri..." at bounding box center [233, 503] width 245 height 13
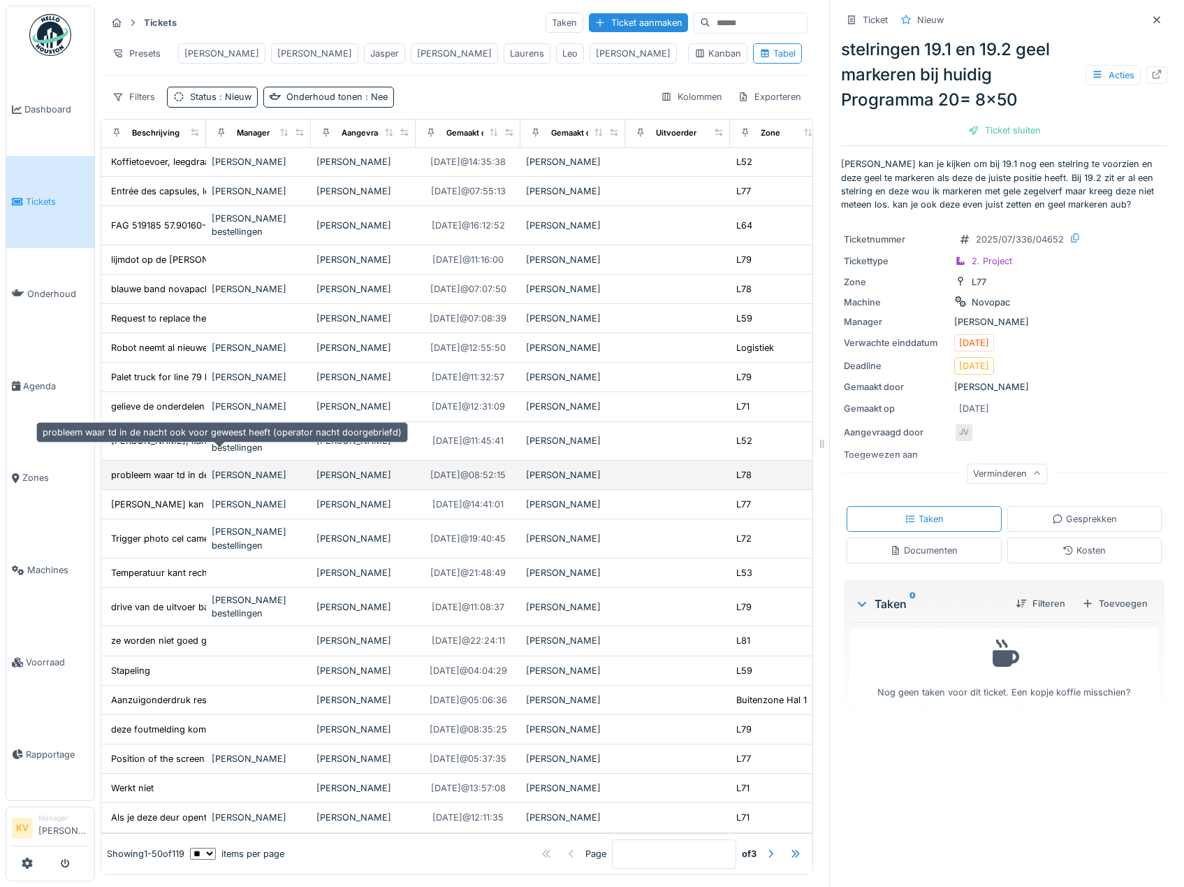
click at [150, 468] on div "probleem waar td in de nacht ook voor geweest h..." at bounding box center [221, 474] width 220 height 13
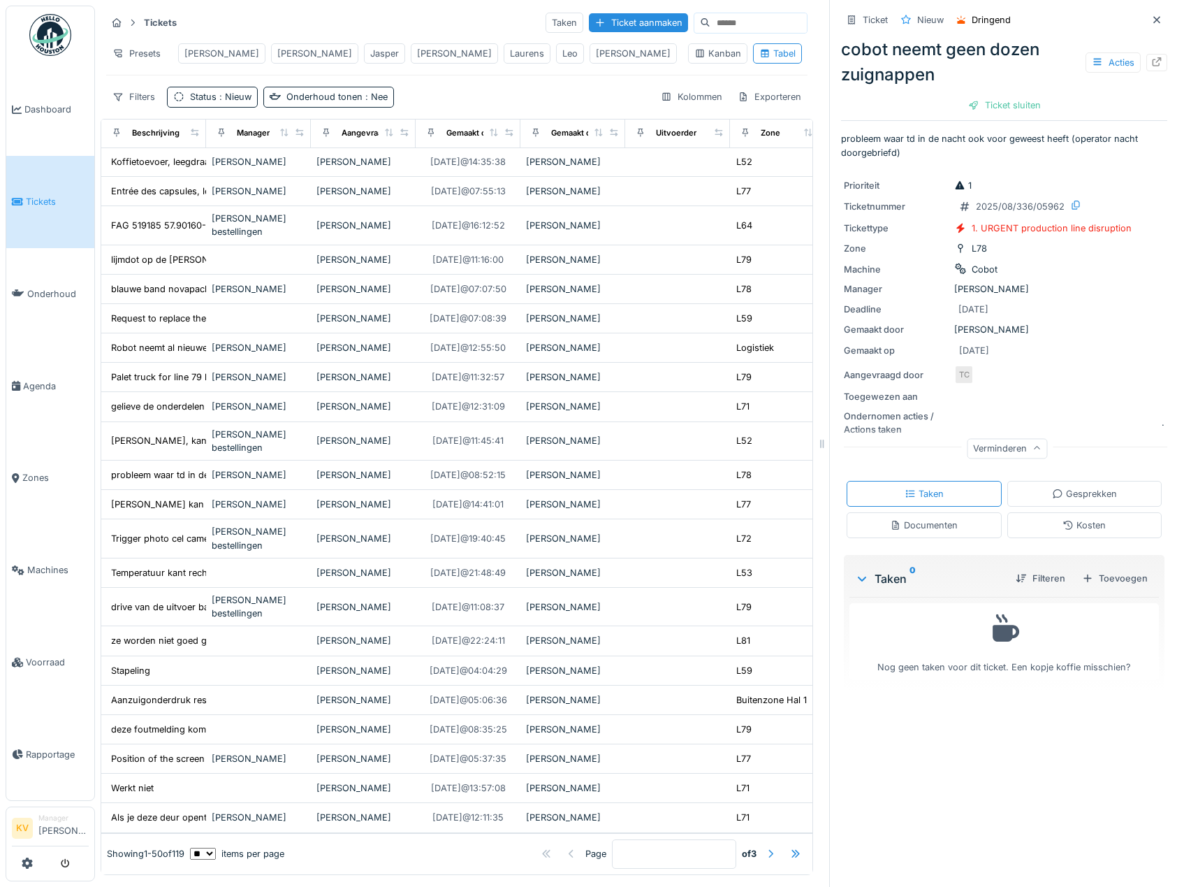
click at [765, 847] on div at bounding box center [770, 853] width 11 height 13
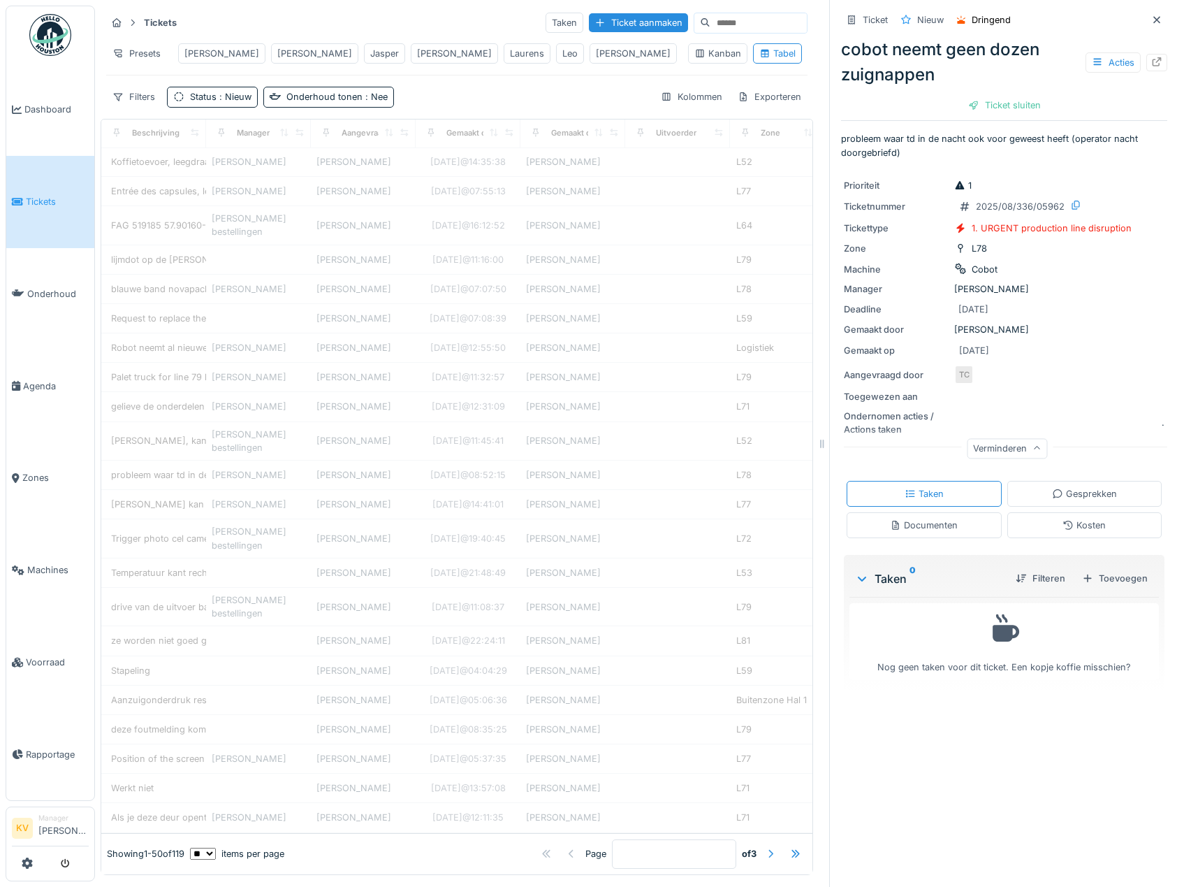
type input "*"
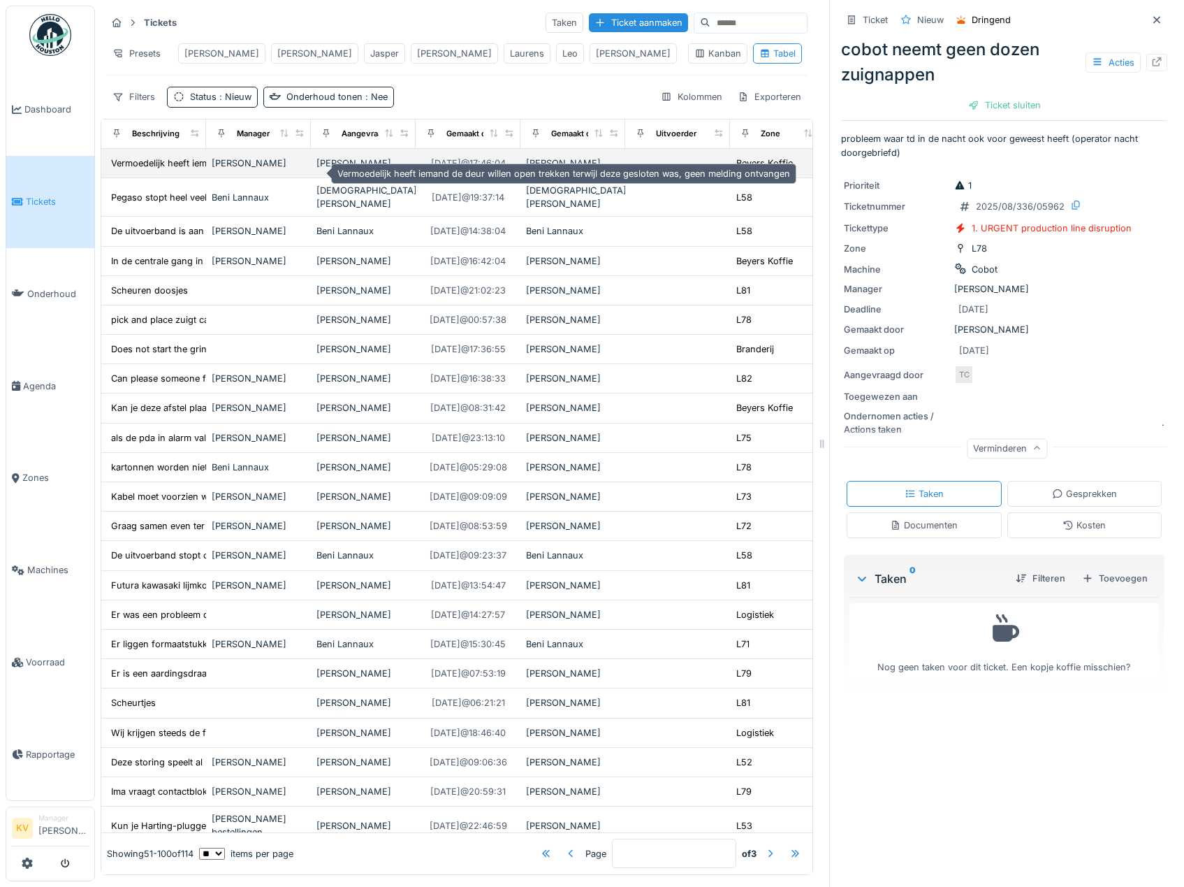
click at [147, 167] on div "Vermoedelijk heeft iemand de deur willen open t..." at bounding box center [217, 162] width 212 height 13
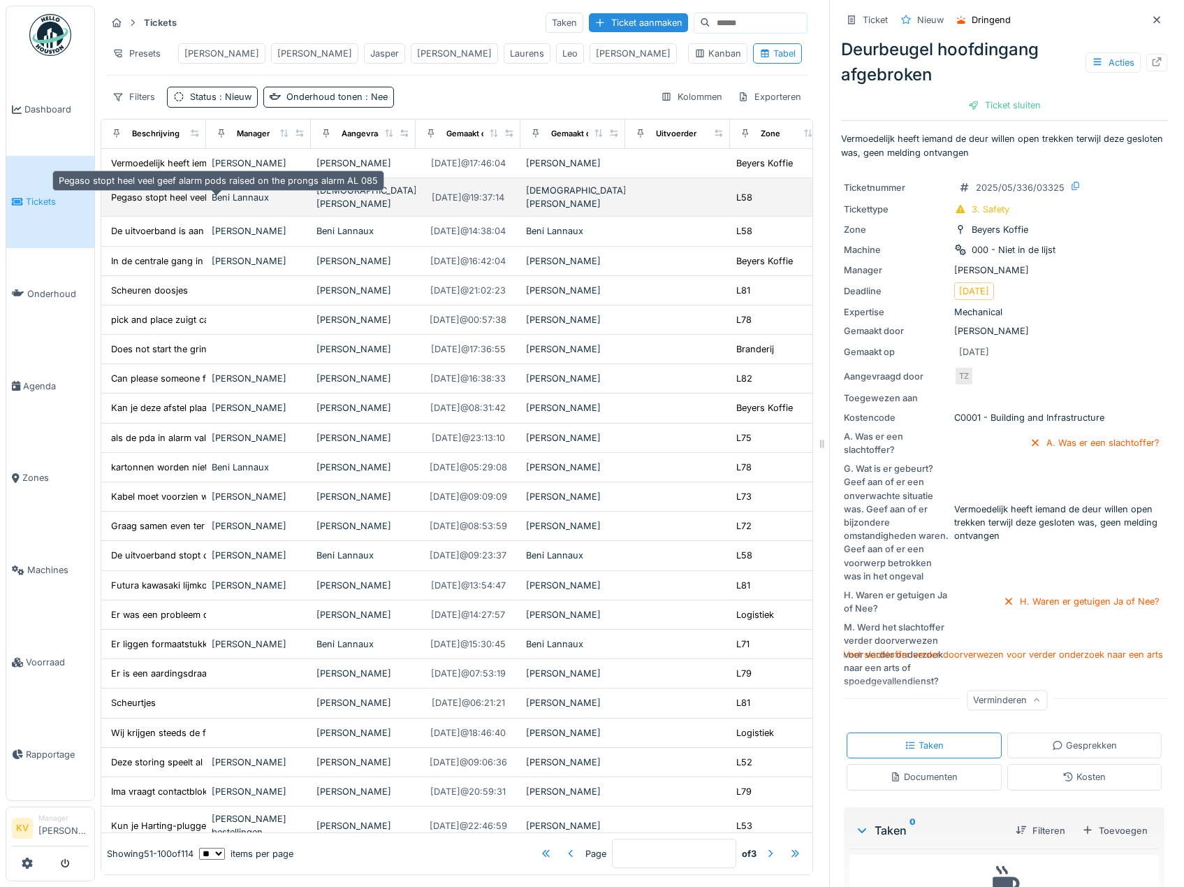
click at [182, 198] on div "Pegaso stopt heel veel geef alarm pods raised o..." at bounding box center [217, 197] width 213 height 13
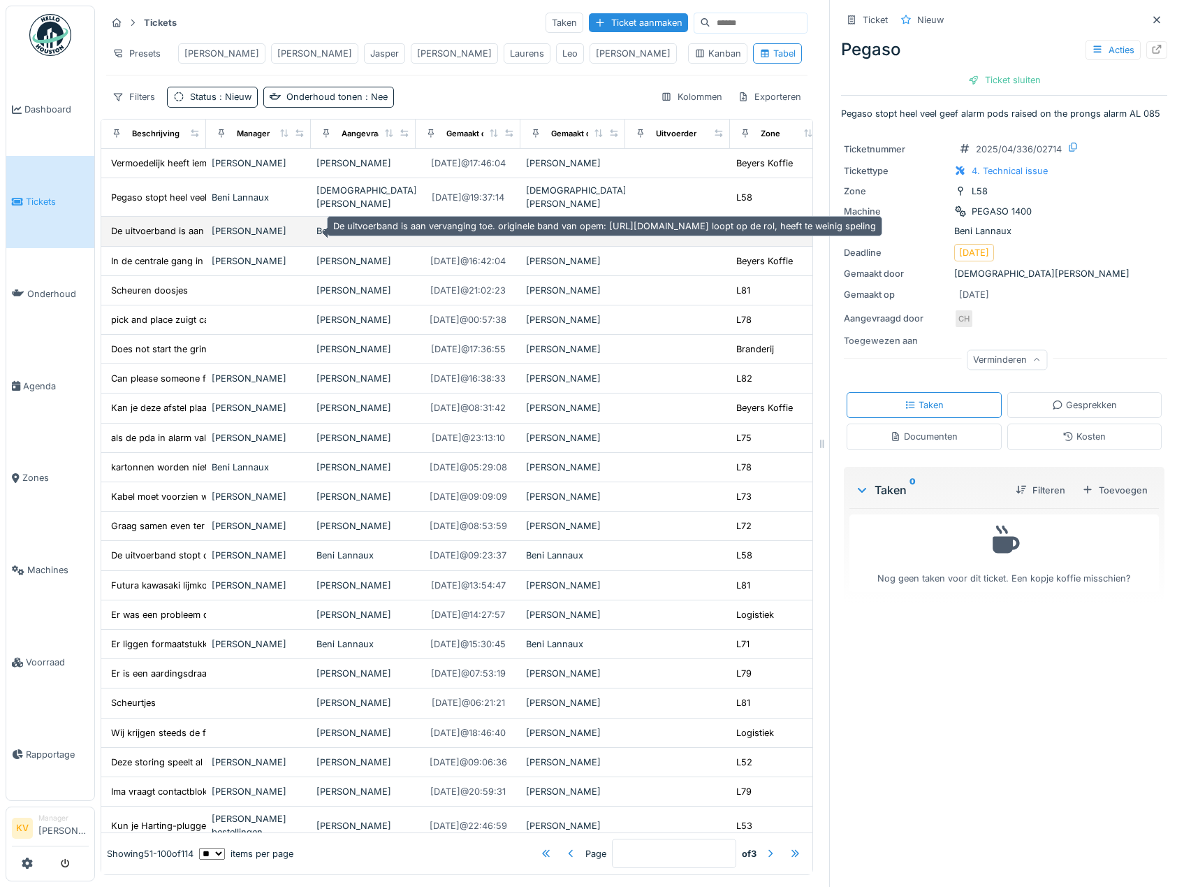
click at [168, 229] on div "De uitvoerband is aan vervanging toe. originele..." at bounding box center [216, 230] width 210 height 13
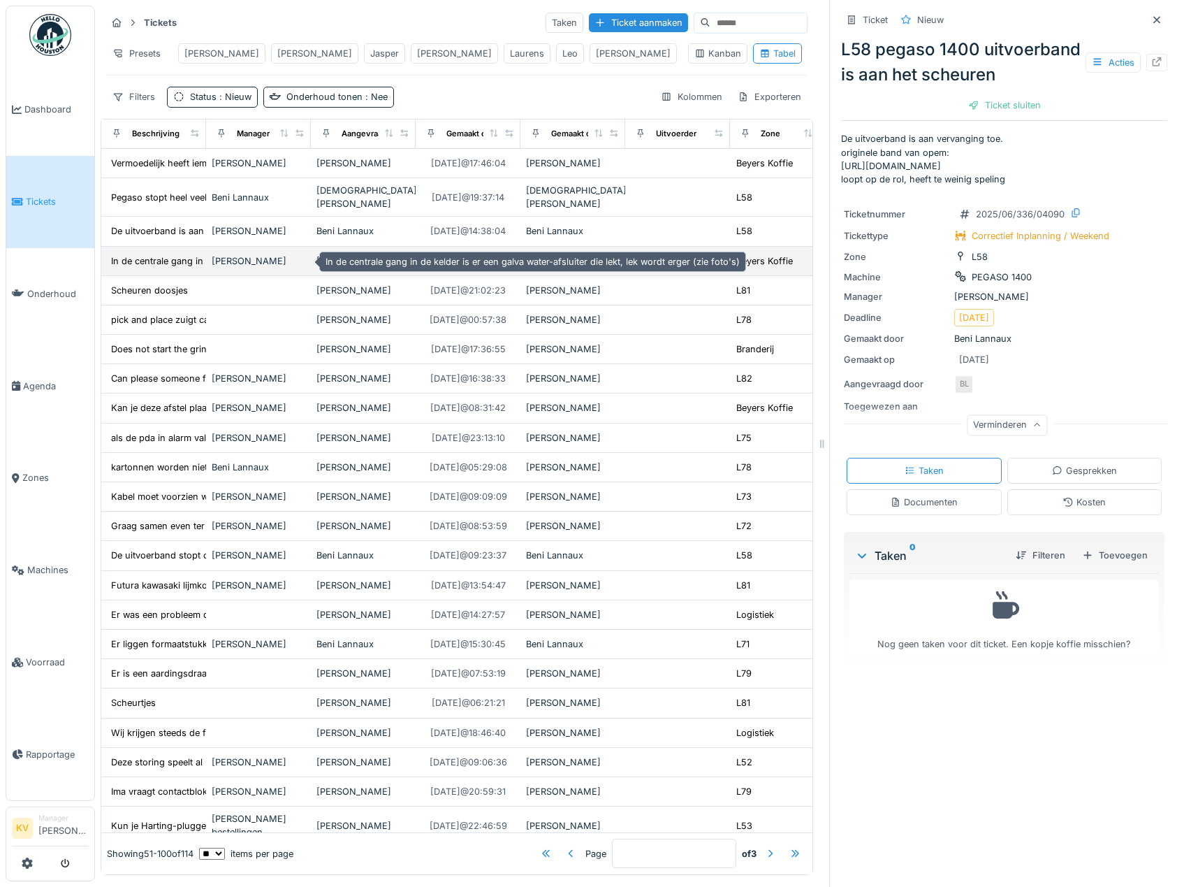
click at [168, 262] on div "In de centrale gang in de kelder is er een galv..." at bounding box center [211, 260] width 201 height 13
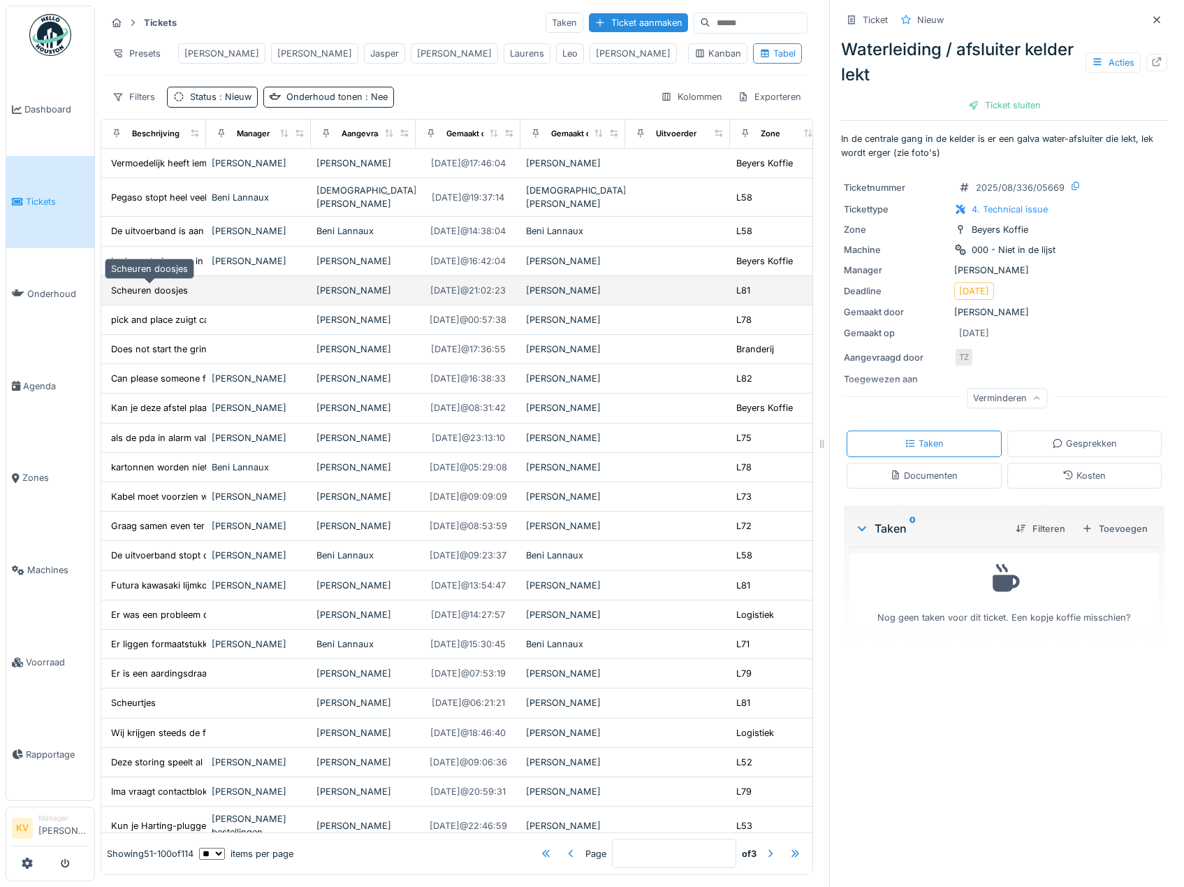
click at [166, 295] on div "Scheuren doosjes" at bounding box center [149, 290] width 77 height 13
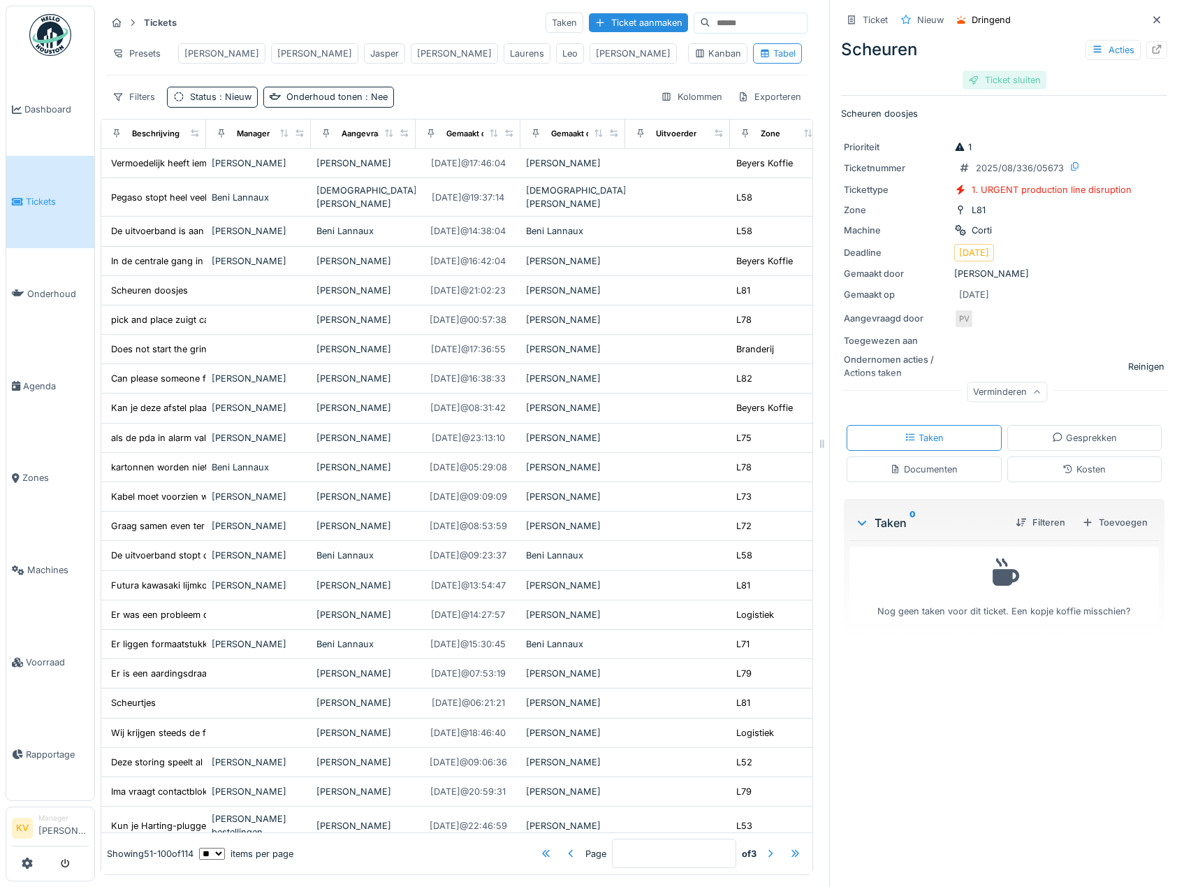
click at [990, 83] on div "Ticket sluiten" at bounding box center [1005, 80] width 84 height 19
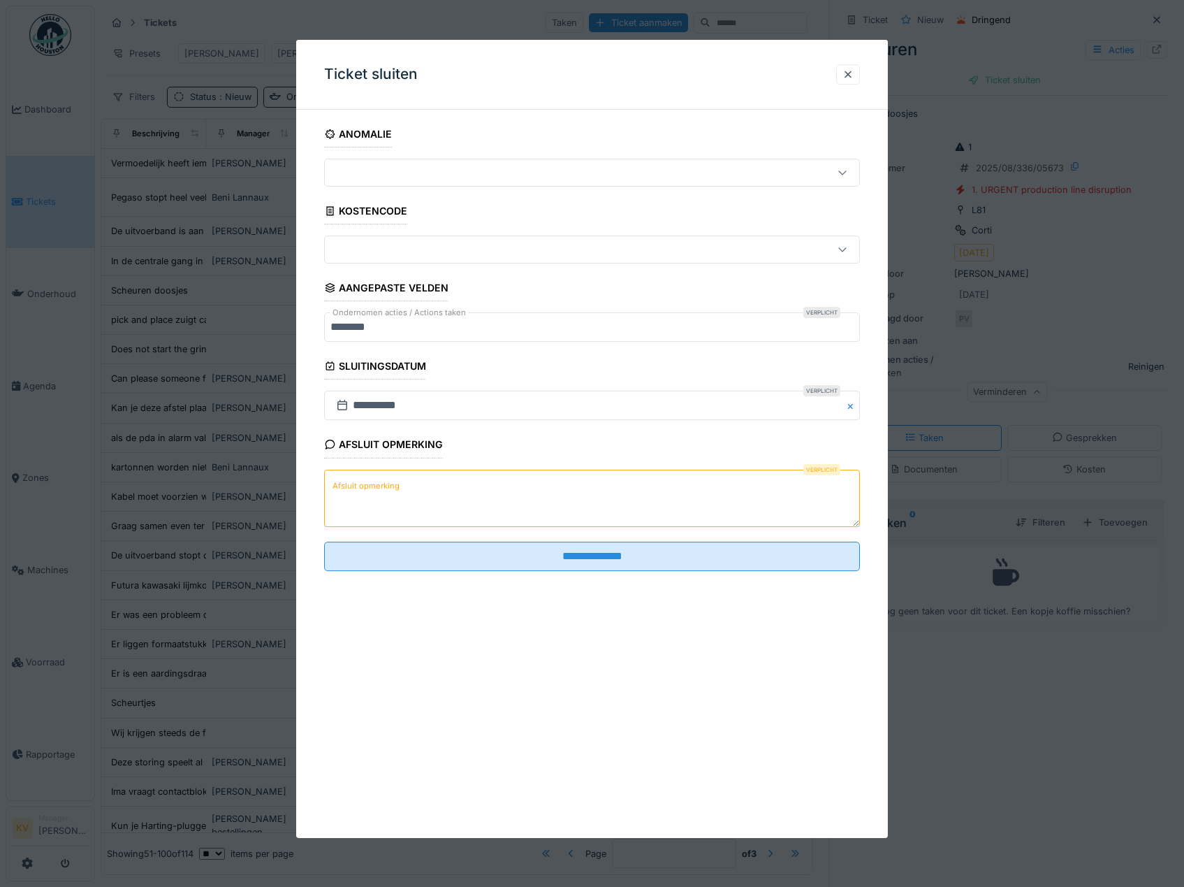
click at [629, 502] on textarea "Afsluit opmerking" at bounding box center [592, 497] width 537 height 57
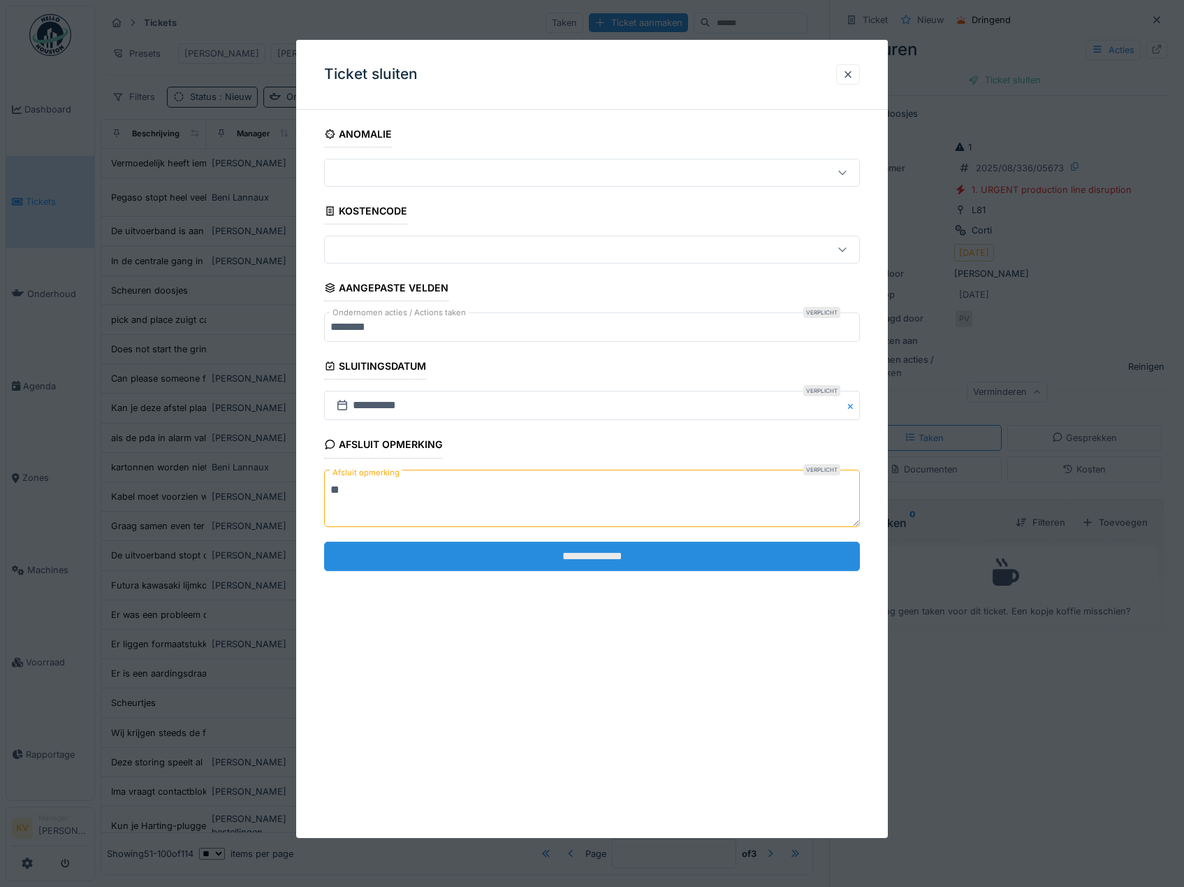
type textarea "**"
click at [622, 548] on input "**********" at bounding box center [592, 555] width 537 height 29
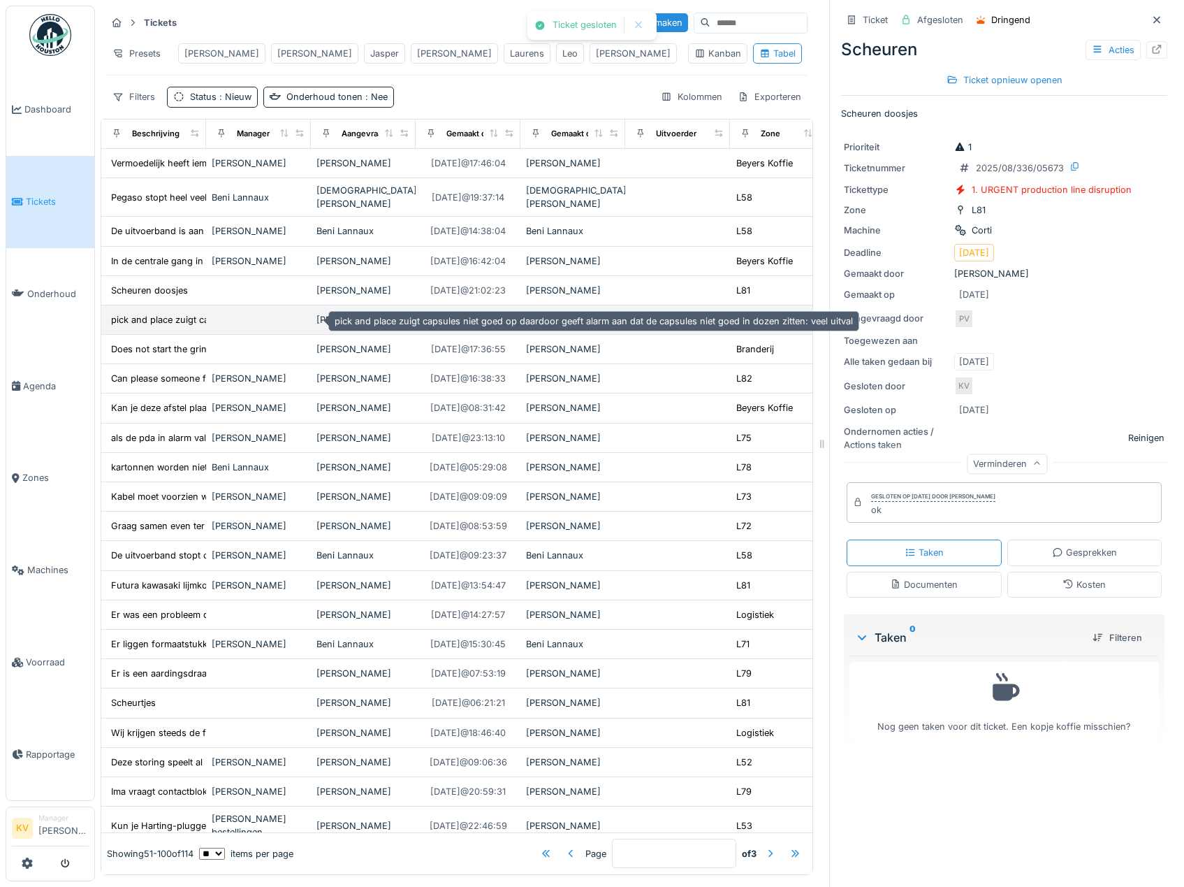
click at [134, 323] on div "pick and place zuigt capsules niet goed op daar..." at bounding box center [217, 319] width 212 height 13
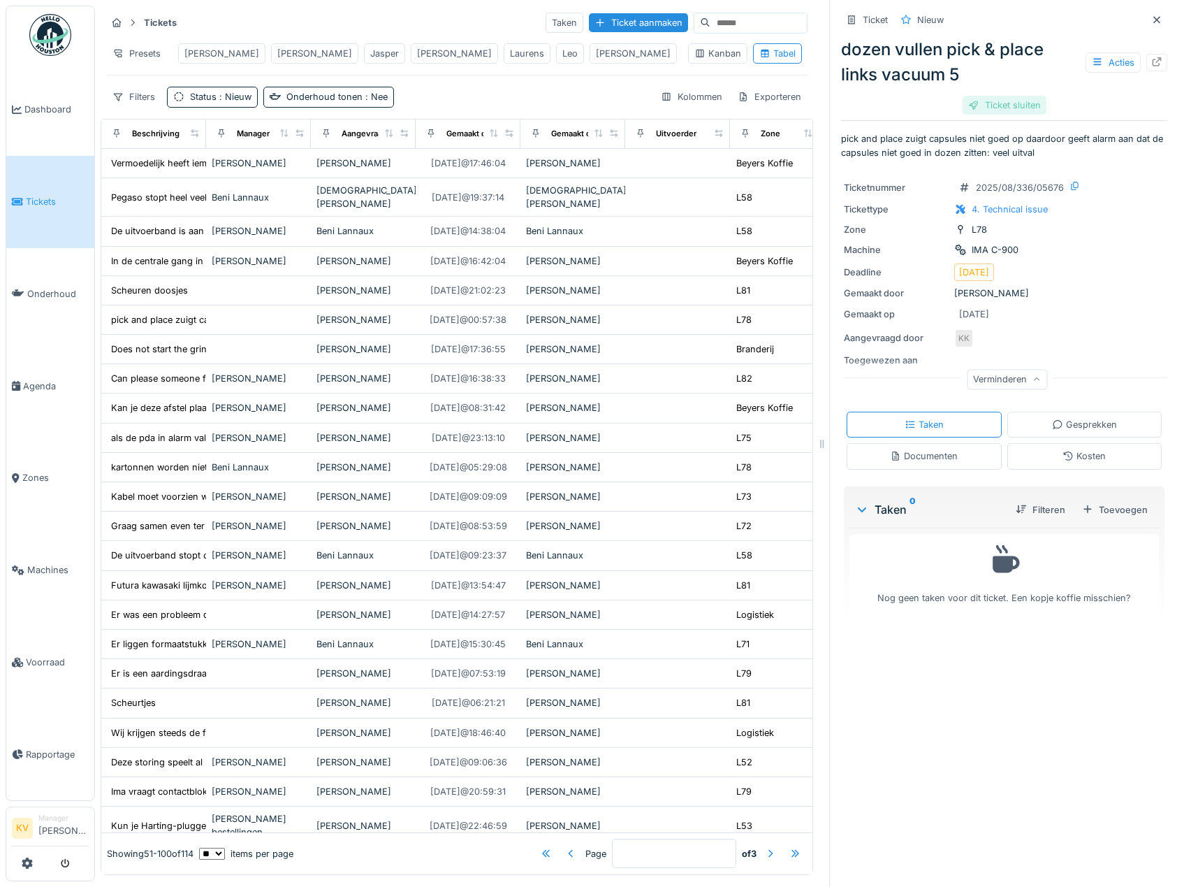
click at [990, 102] on div "Ticket sluiten" at bounding box center [1005, 105] width 84 height 19
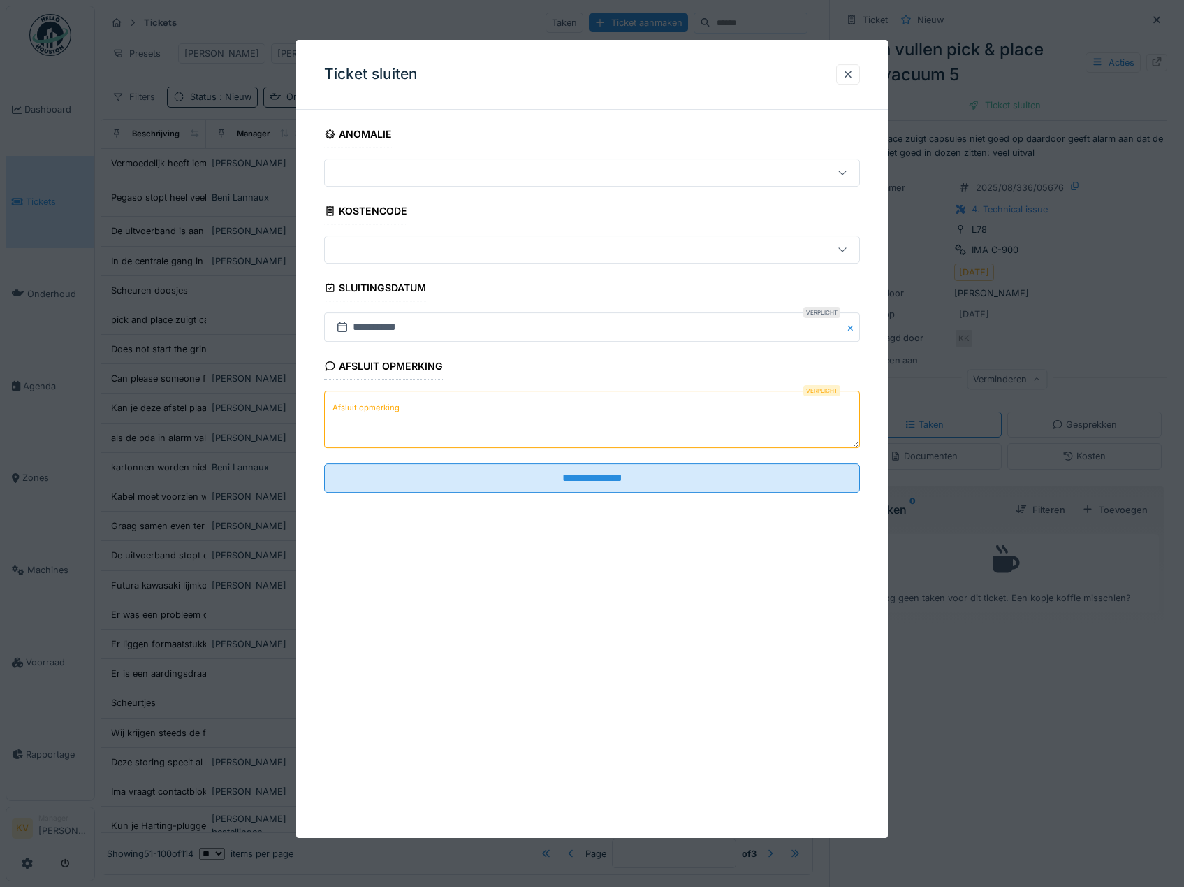
click at [568, 437] on textarea "Afsluit opmerking" at bounding box center [592, 419] width 537 height 57
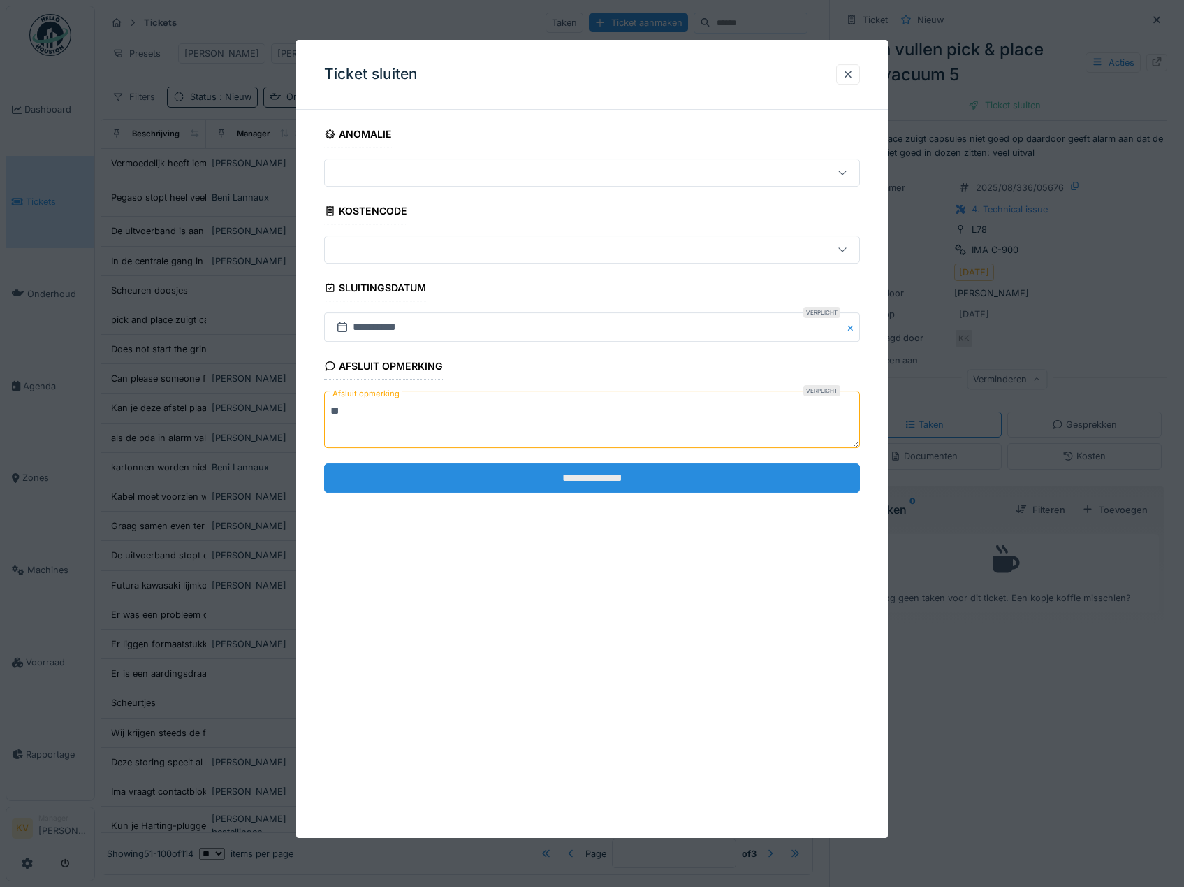
type textarea "**"
click at [595, 490] on input "**********" at bounding box center [592, 477] width 537 height 29
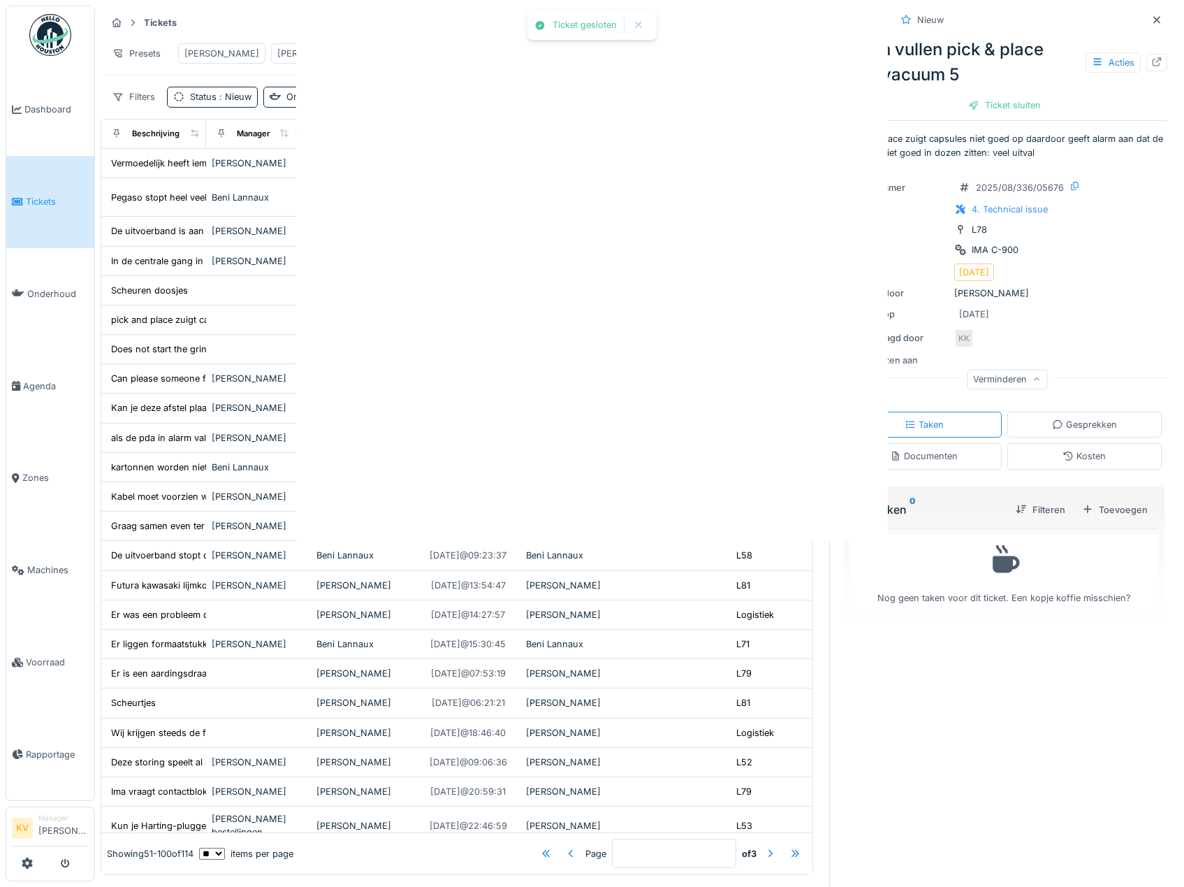
click at [595, 478] on div at bounding box center [592, 443] width 1184 height 887
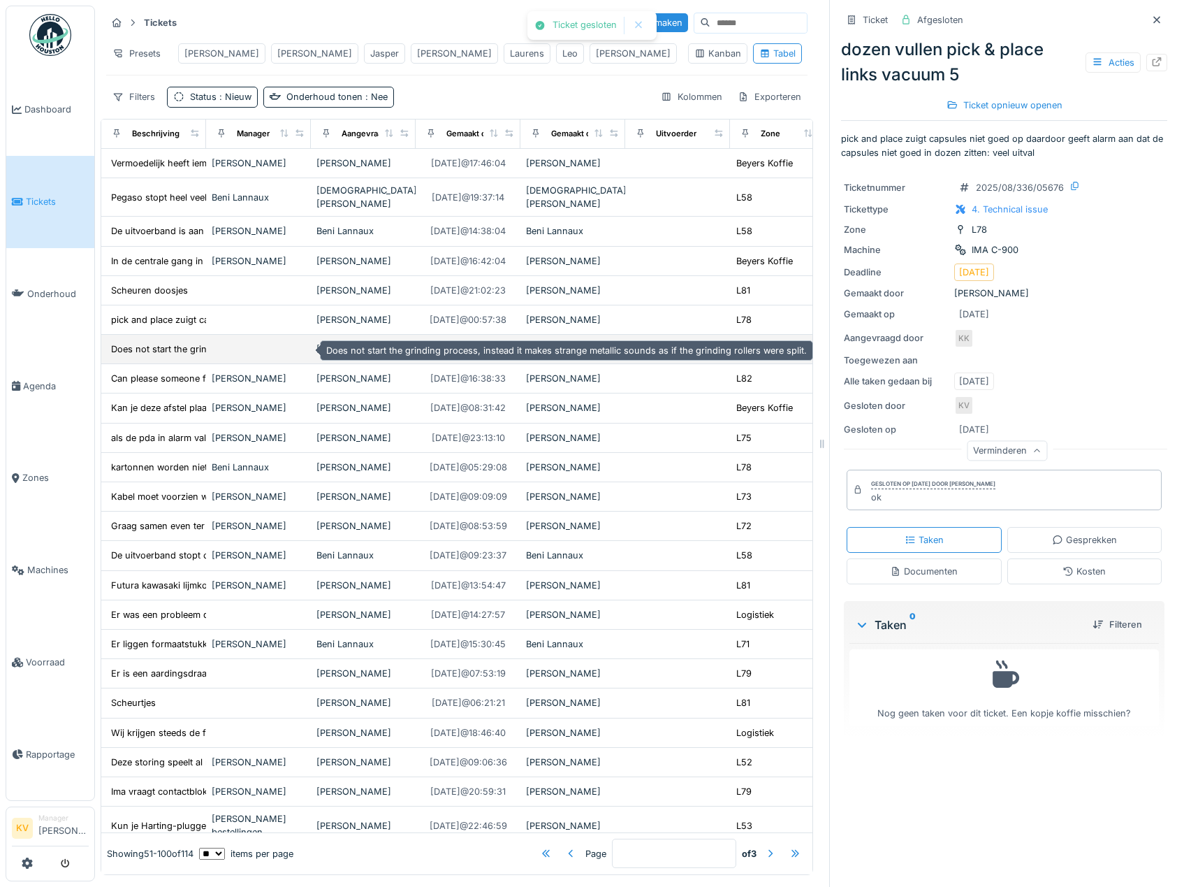
click at [161, 345] on div "Does not start the grinding process, instead it..." at bounding box center [213, 348] width 204 height 13
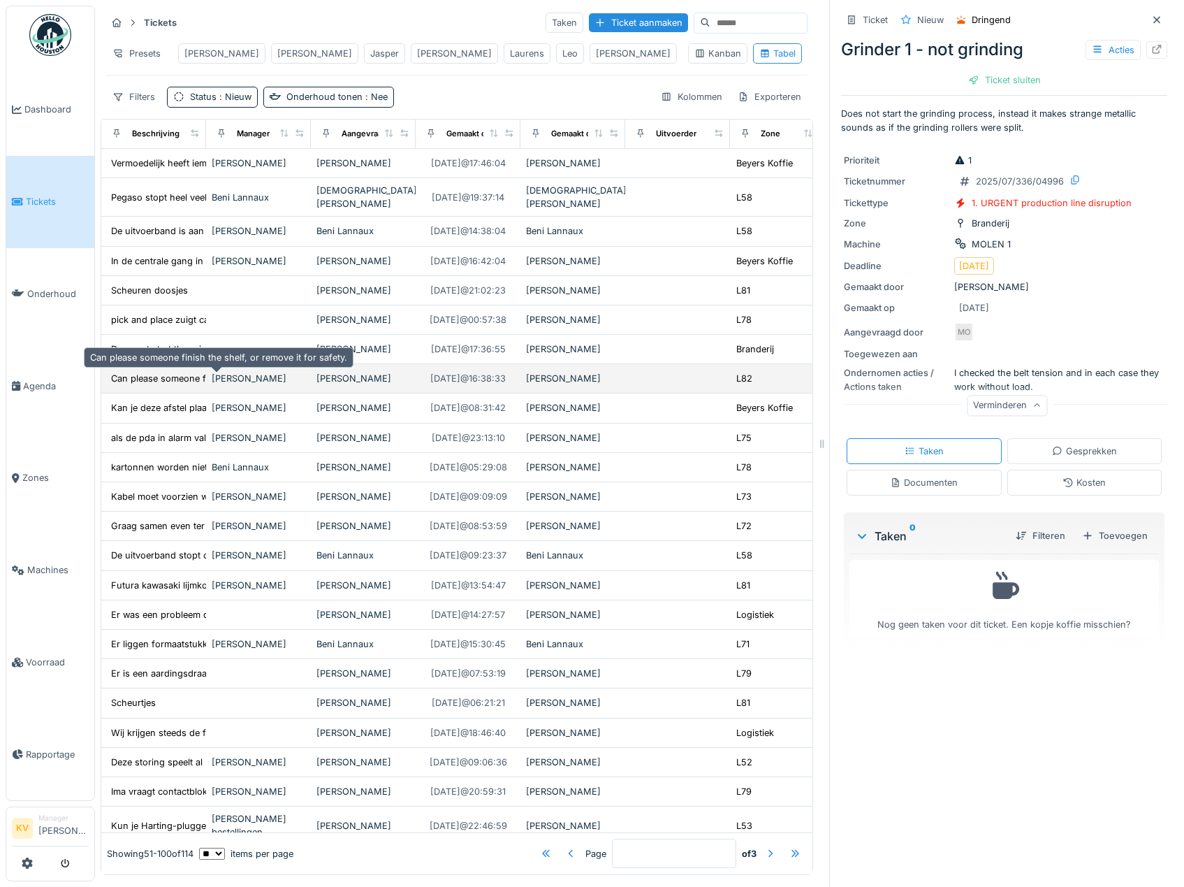
click at [119, 385] on div "Can please someone finish the shelf, or remove ..." at bounding box center [218, 378] width 214 height 13
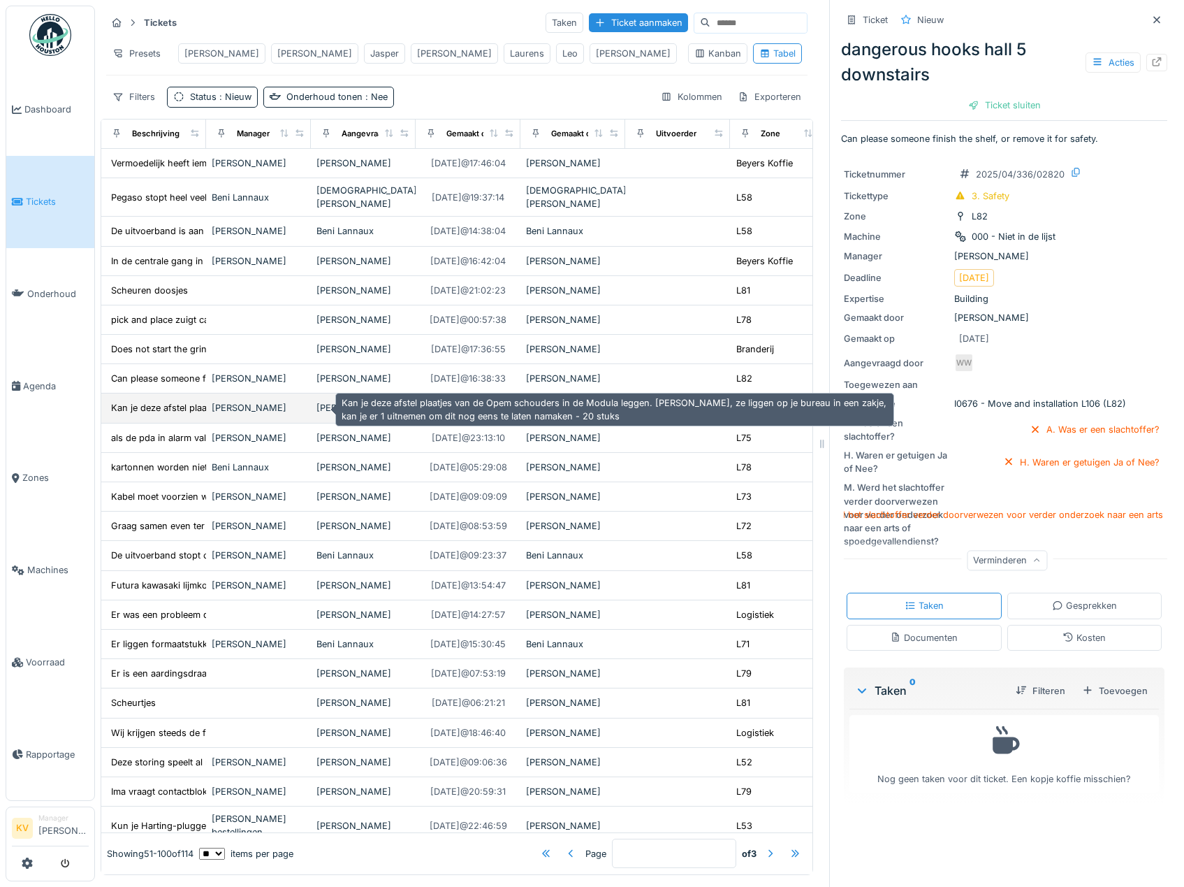
click at [124, 407] on div "Kan je deze afstel plaatjes van de Opem schoude..." at bounding box center [220, 407] width 218 height 13
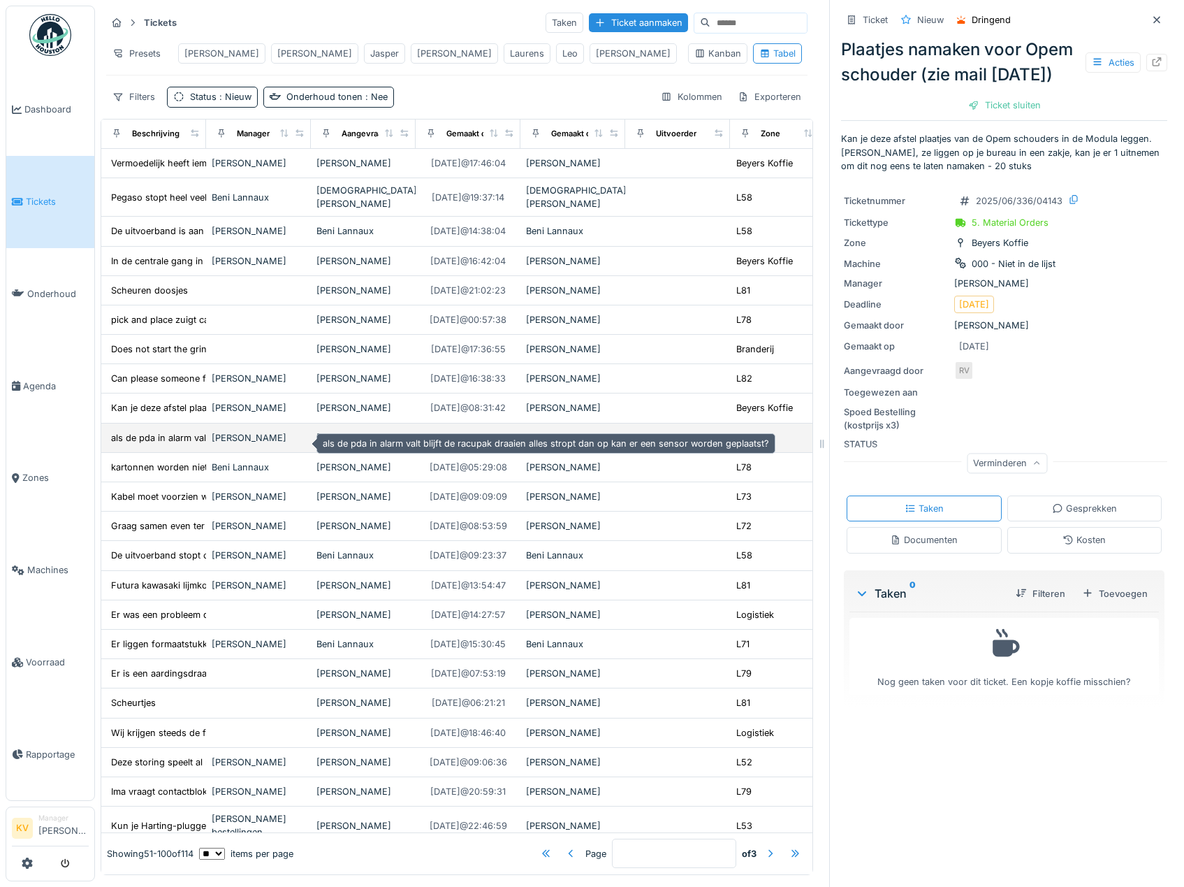
click at [124, 442] on div "als de pda in alarm valt blijft de racupak draa..." at bounding box center [210, 437] width 199 height 13
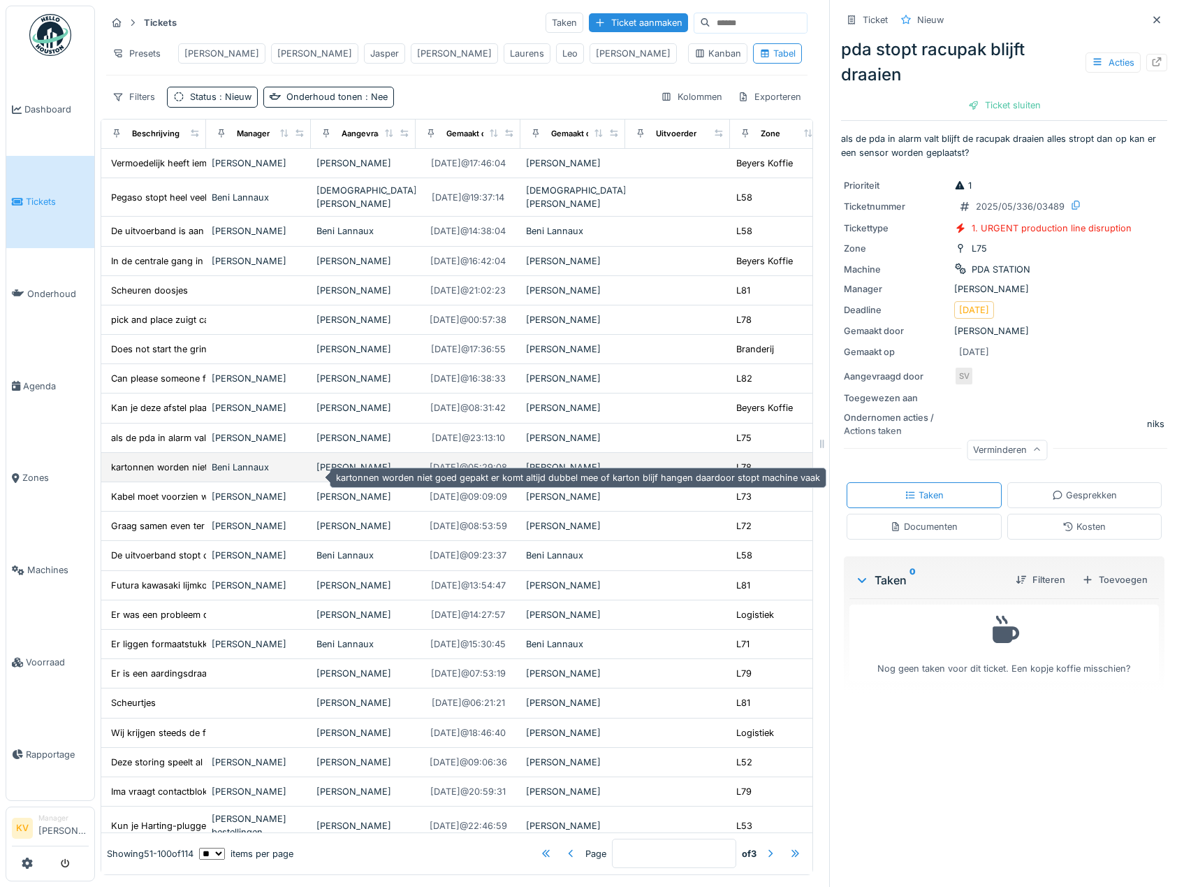
click at [172, 474] on div "kartonnen worden niet goed gepakt er komt altij..." at bounding box center [217, 466] width 212 height 13
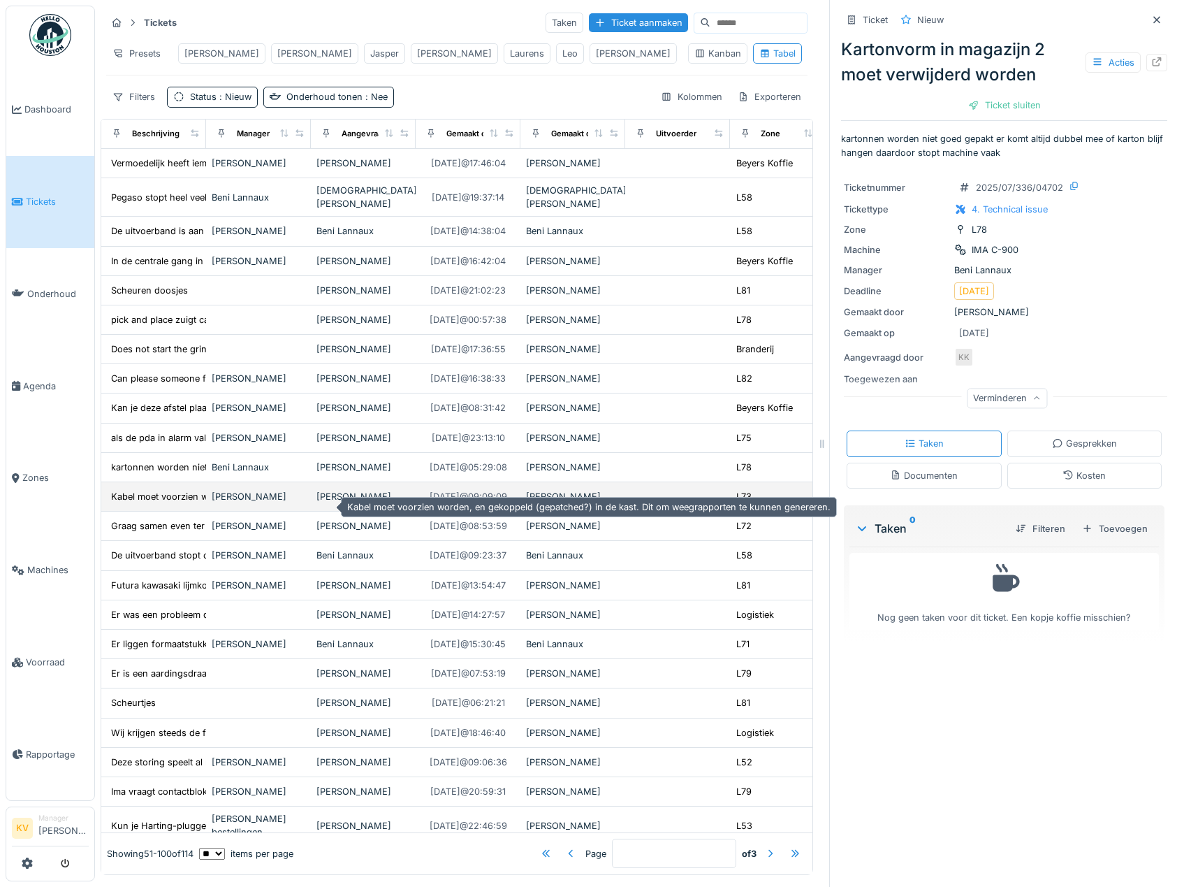
click at [159, 502] on div "Kabel moet voorzien worden, en gekoppeld (gepat..." at bounding box center [223, 496] width 224 height 13
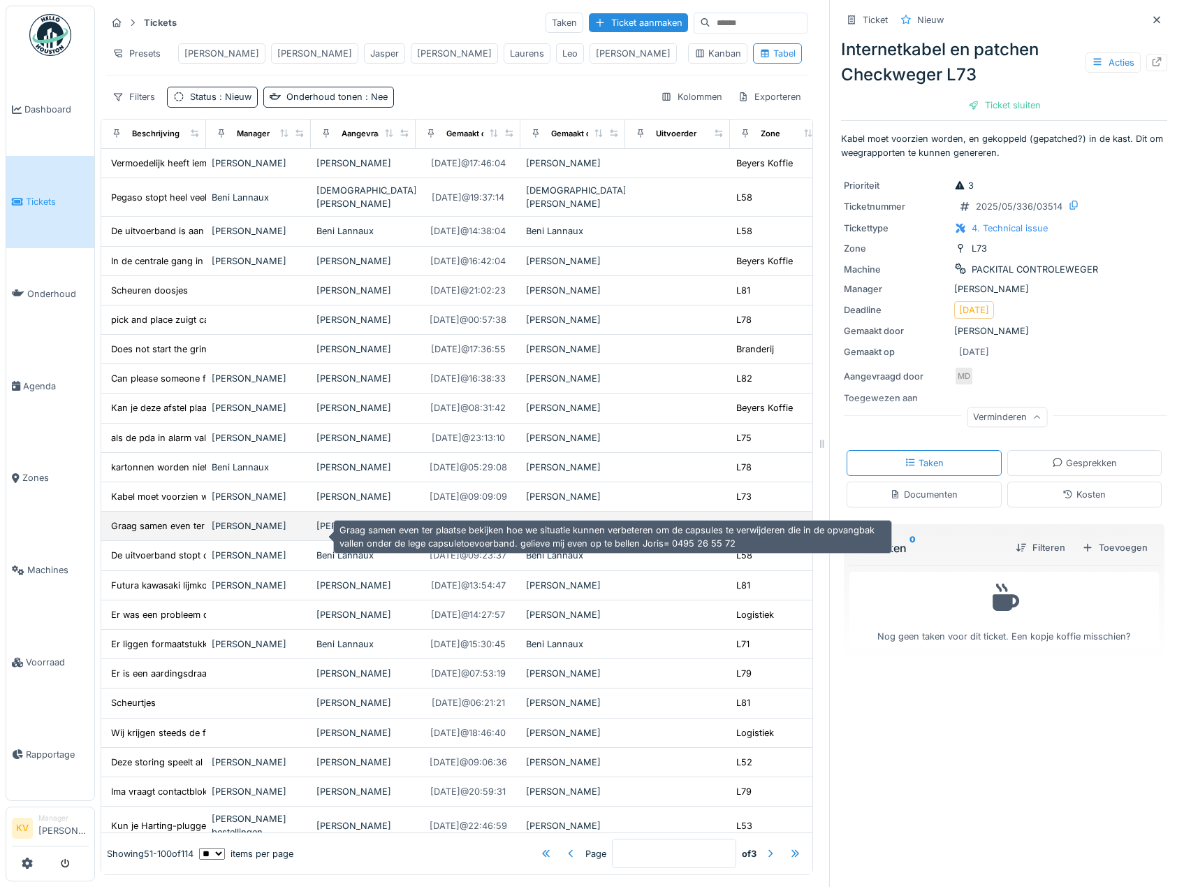
click at [156, 531] on div "Graag samen even ter plaatse bekijken hoe we si..." at bounding box center [219, 525] width 216 height 13
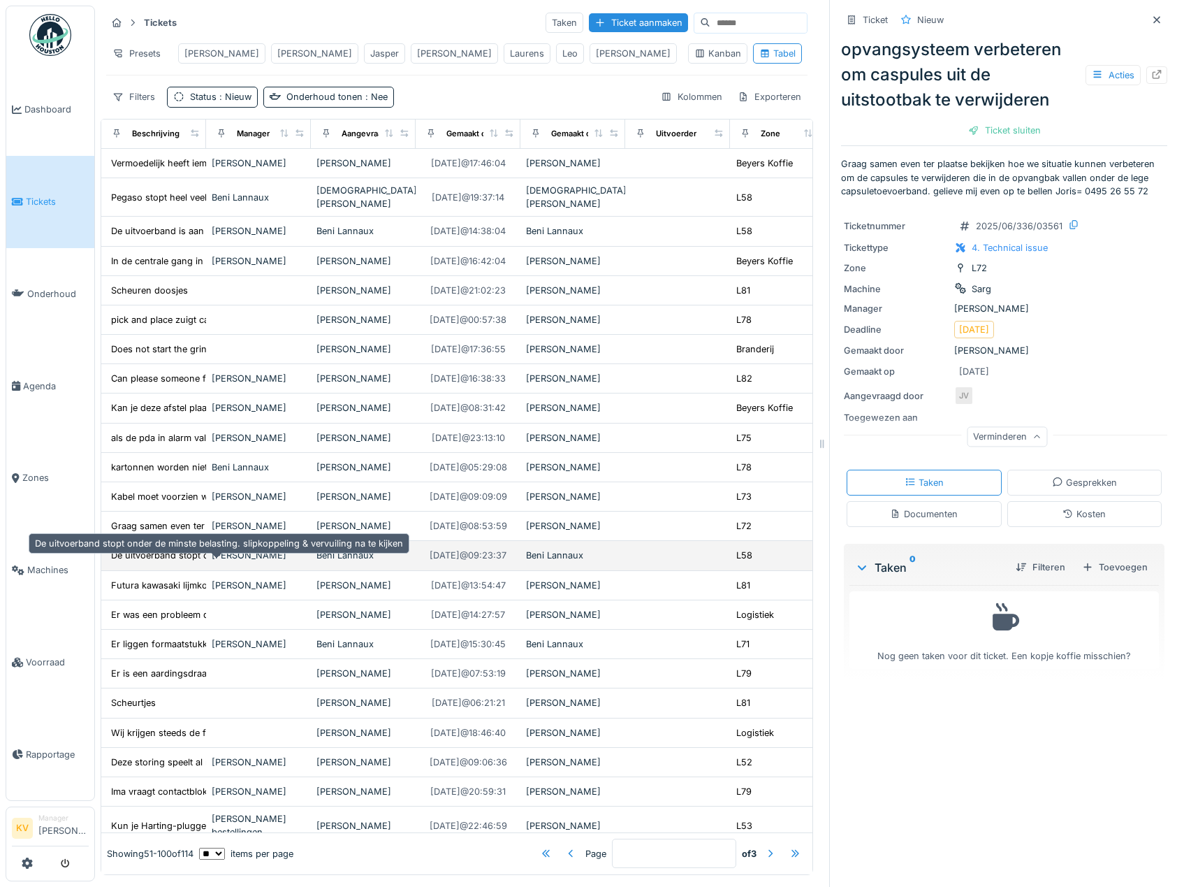
click at [159, 560] on div "De uitvoerband stopt onder de minste belasting...." at bounding box center [218, 554] width 214 height 13
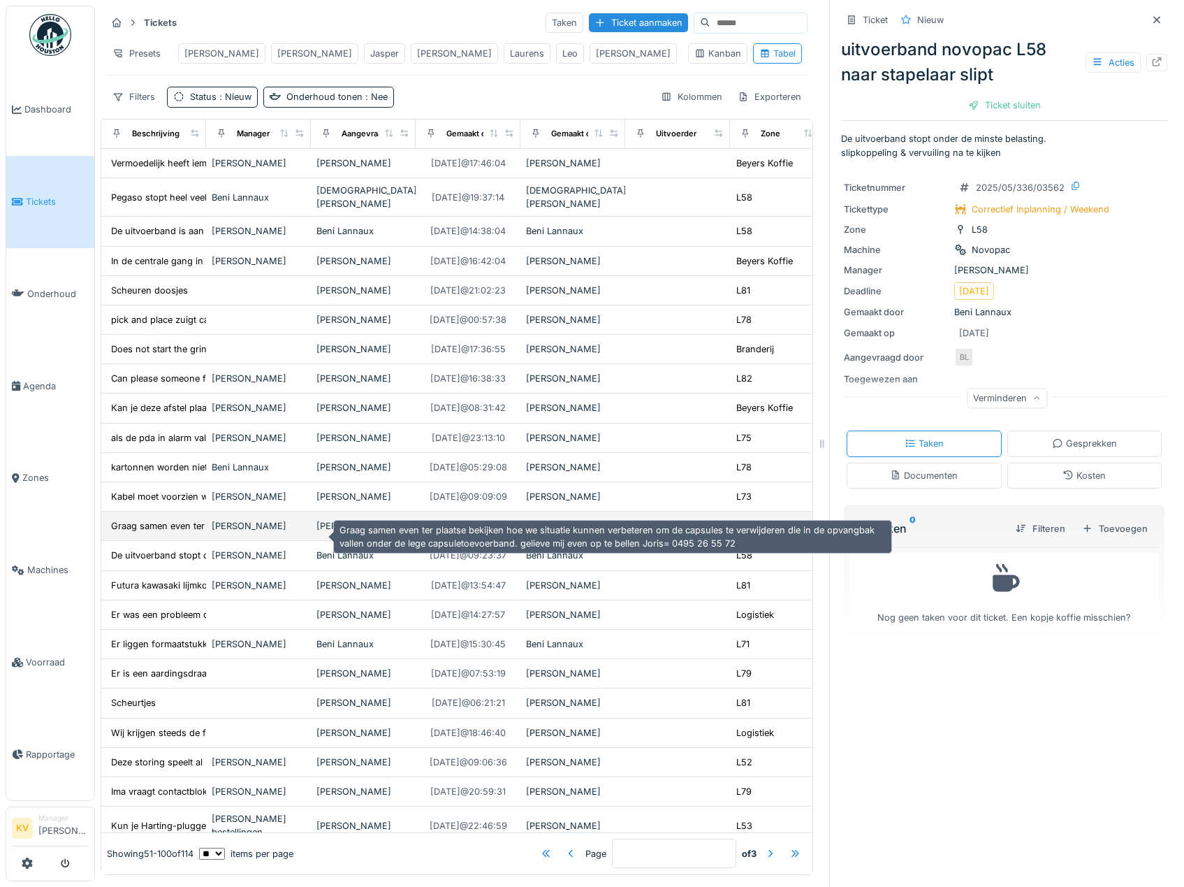
click at [161, 532] on div "Graag samen even ter plaatse bekijken hoe we si..." at bounding box center [219, 525] width 216 height 13
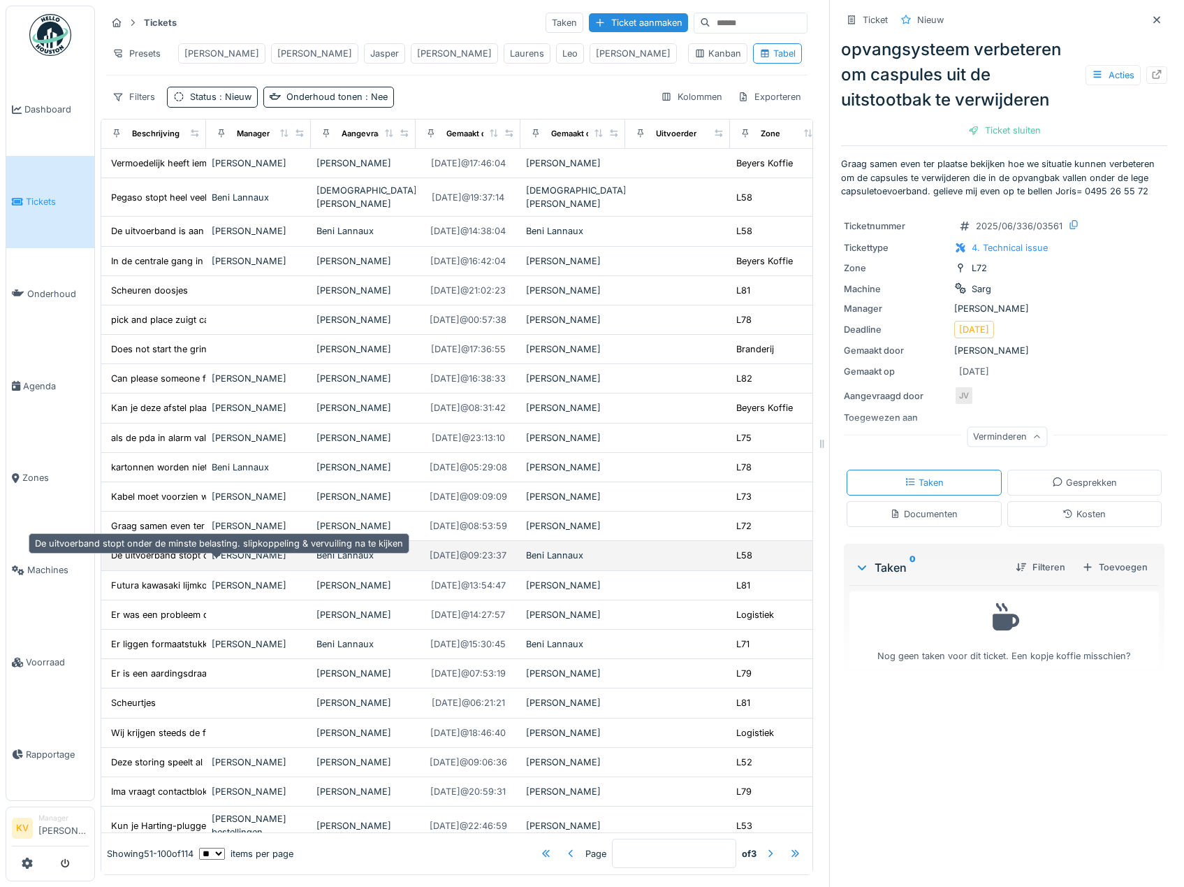
click at [161, 562] on div "De uitvoerband stopt onder de minste belasting...." at bounding box center [218, 554] width 214 height 13
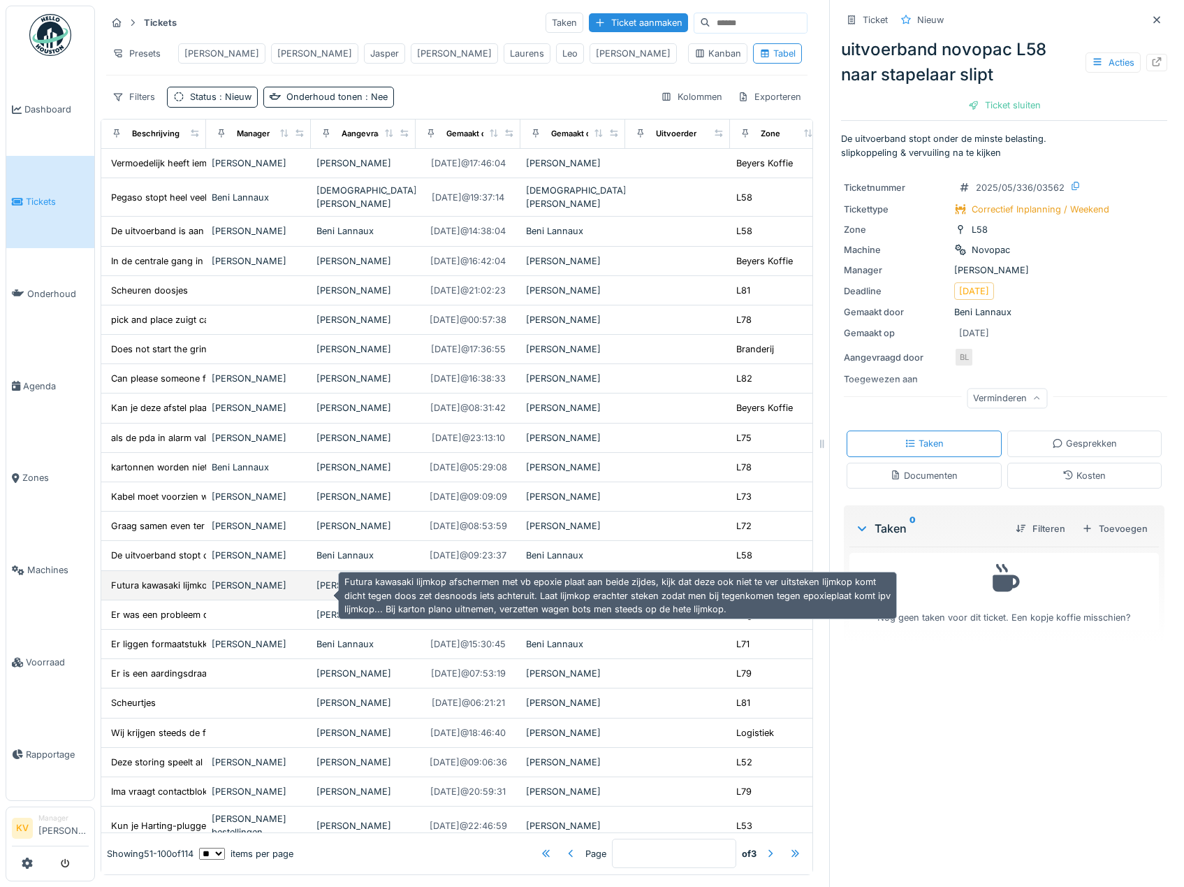
click at [159, 587] on div "Futura kawasaki lijmkop afschermen met vb epoxi..." at bounding box center [221, 585] width 229 height 16
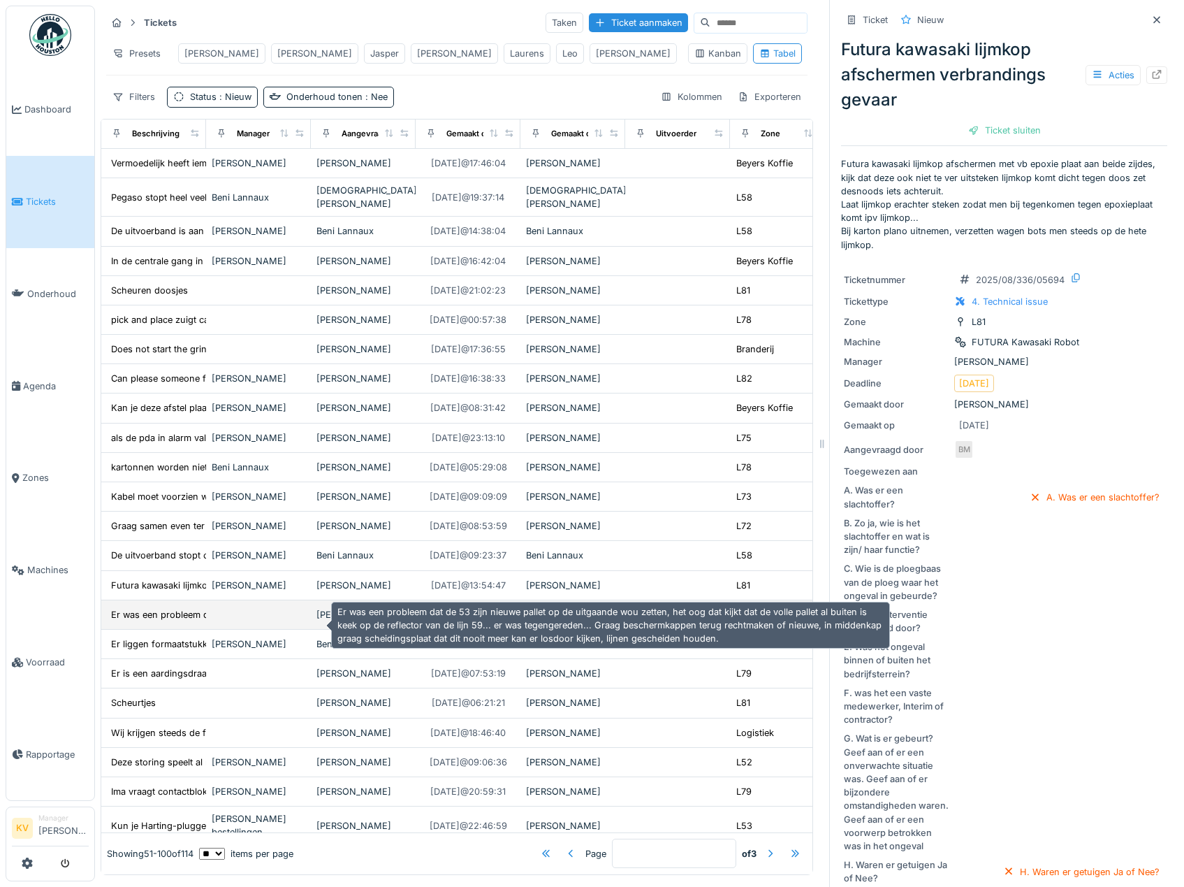
click at [163, 618] on div "Er was een probleem dat de 53 zijn nieuwe palle..." at bounding box center [218, 614] width 214 height 13
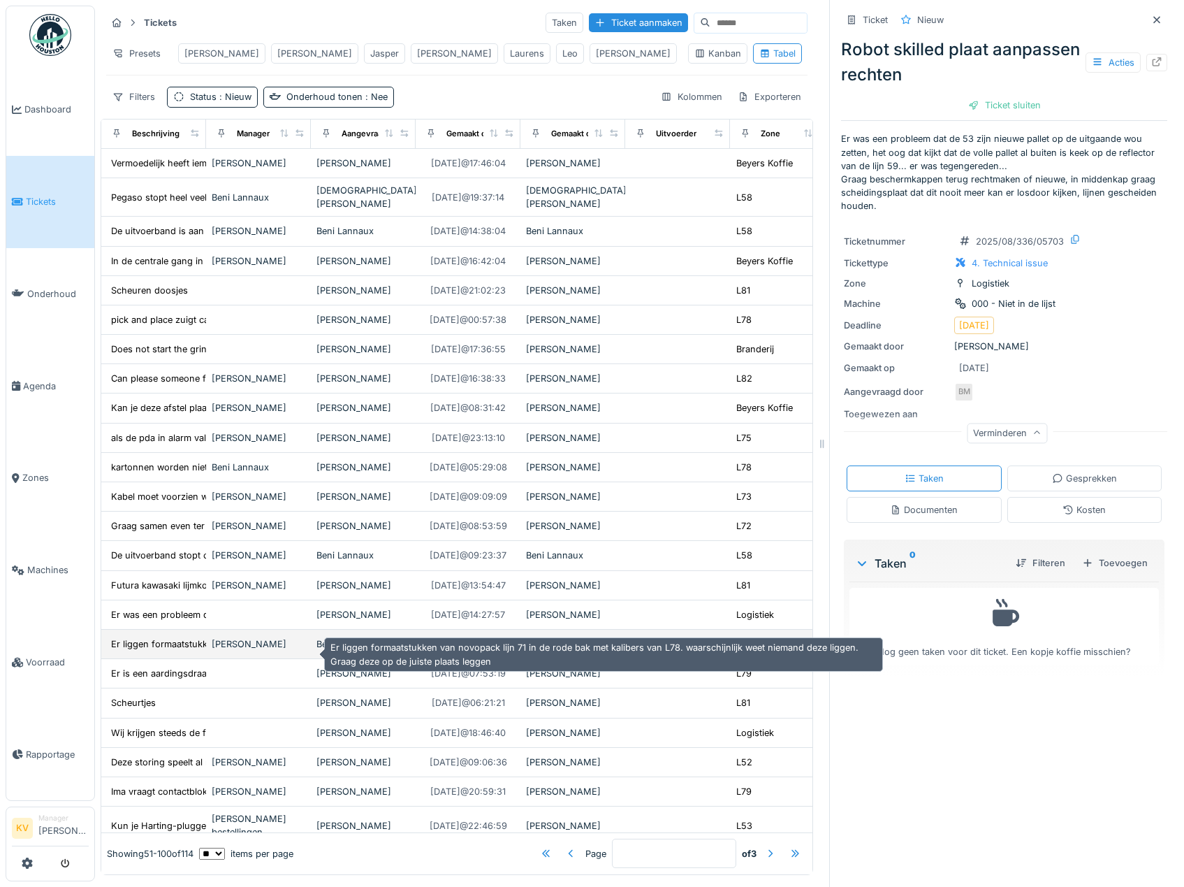
click at [170, 649] on div "Er liggen formaatstukken van novopack lijn 71 i..." at bounding box center [215, 643] width 209 height 13
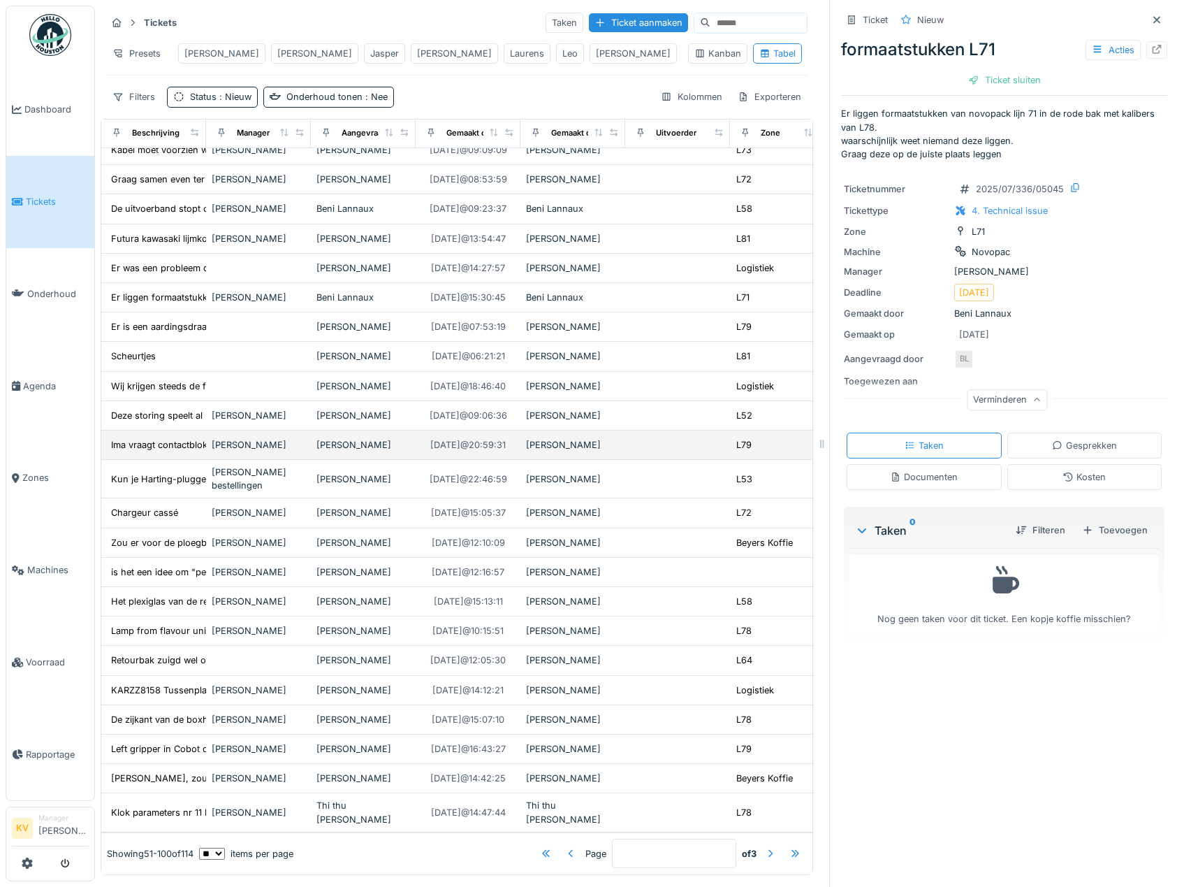
scroll to position [349, 0]
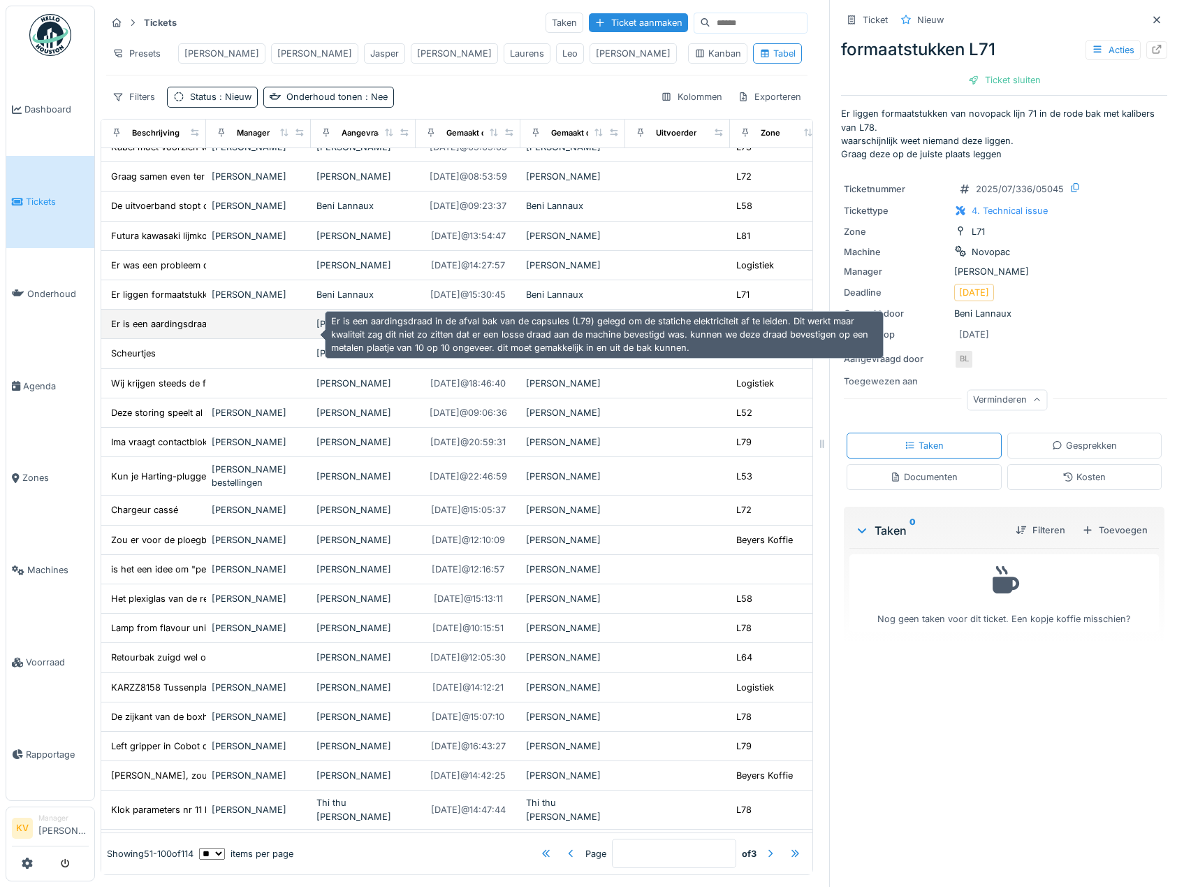
click at [184, 330] on div "Er is een aardingsdraad in de afval bak van de ..." at bounding box center [215, 323] width 209 height 13
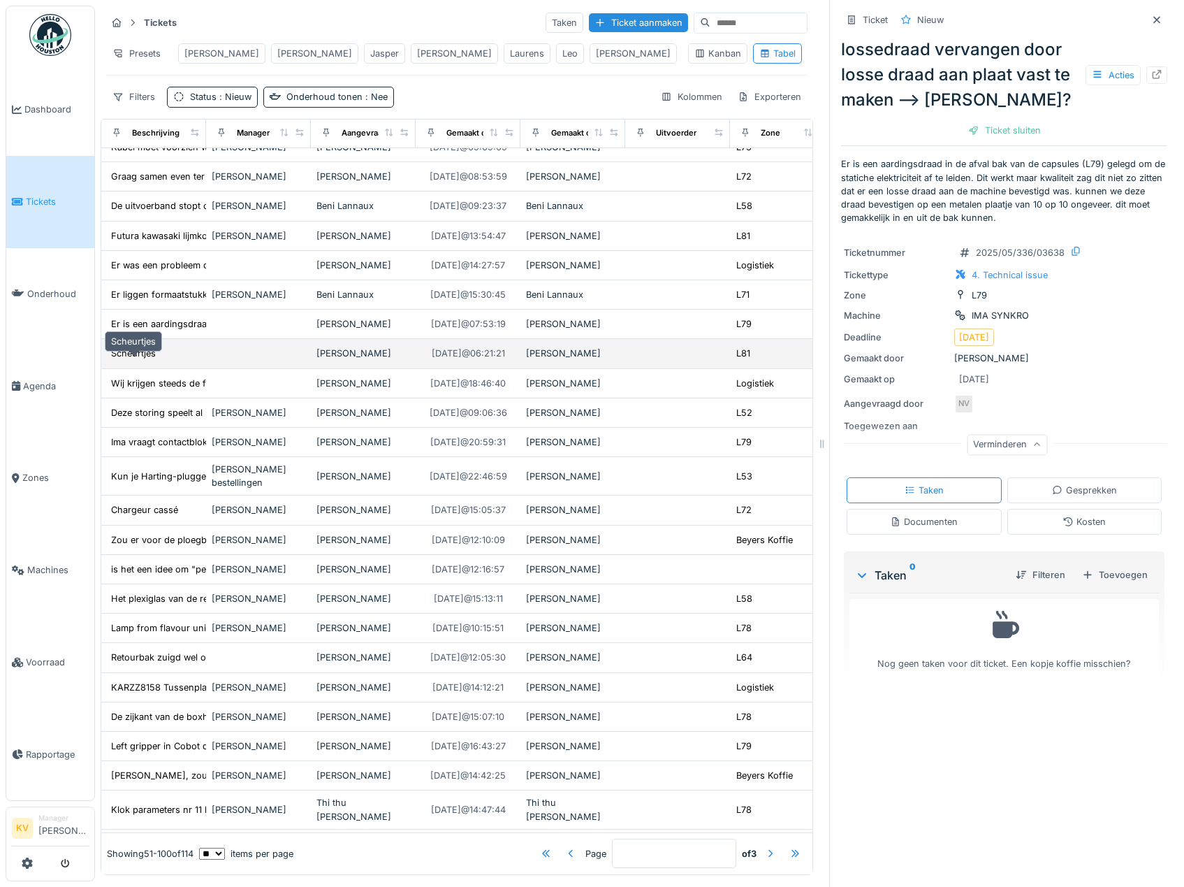
click at [154, 360] on div "Scheurtjes" at bounding box center [133, 353] width 45 height 13
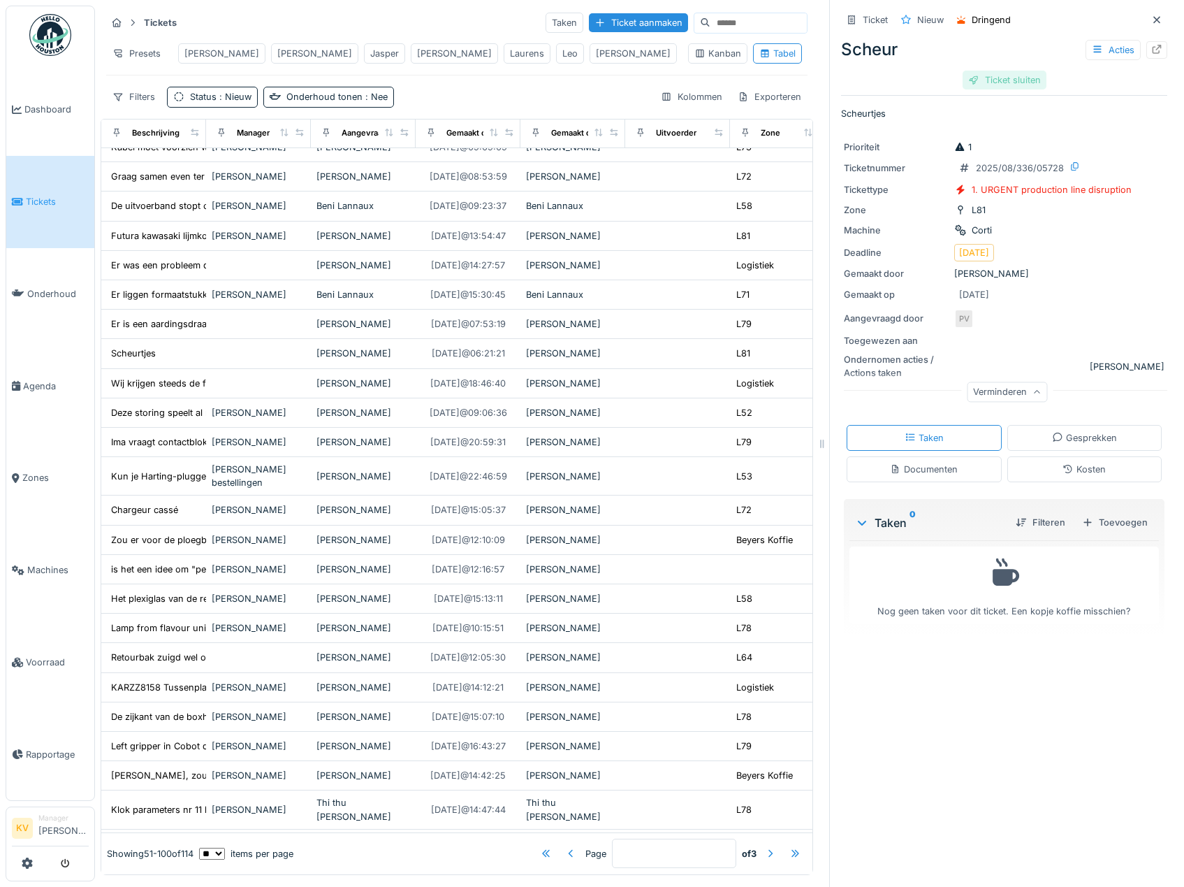
click at [999, 80] on div "Ticket sluiten" at bounding box center [1005, 80] width 84 height 19
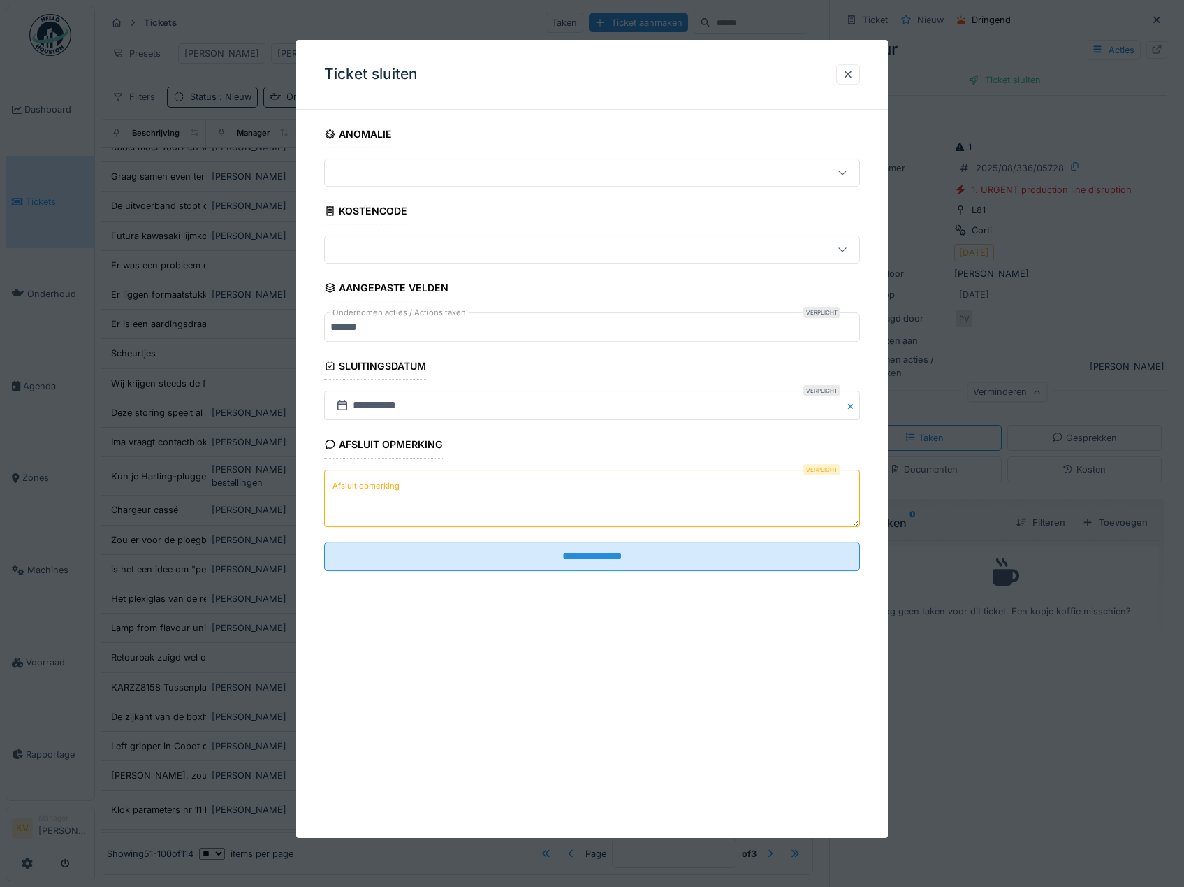
click at [502, 508] on textarea "Afsluit opmerking" at bounding box center [592, 497] width 537 height 57
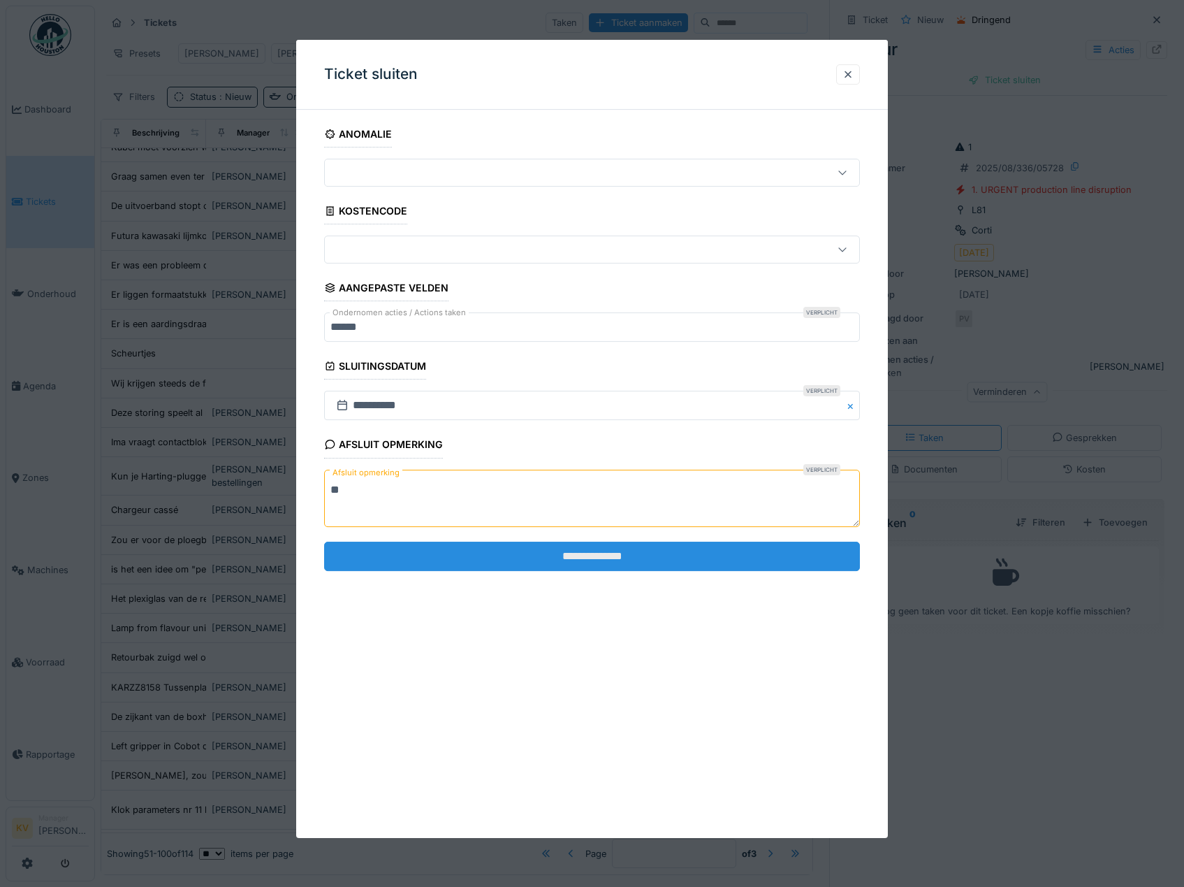
type textarea "**"
click at [507, 553] on input "**********" at bounding box center [592, 555] width 537 height 29
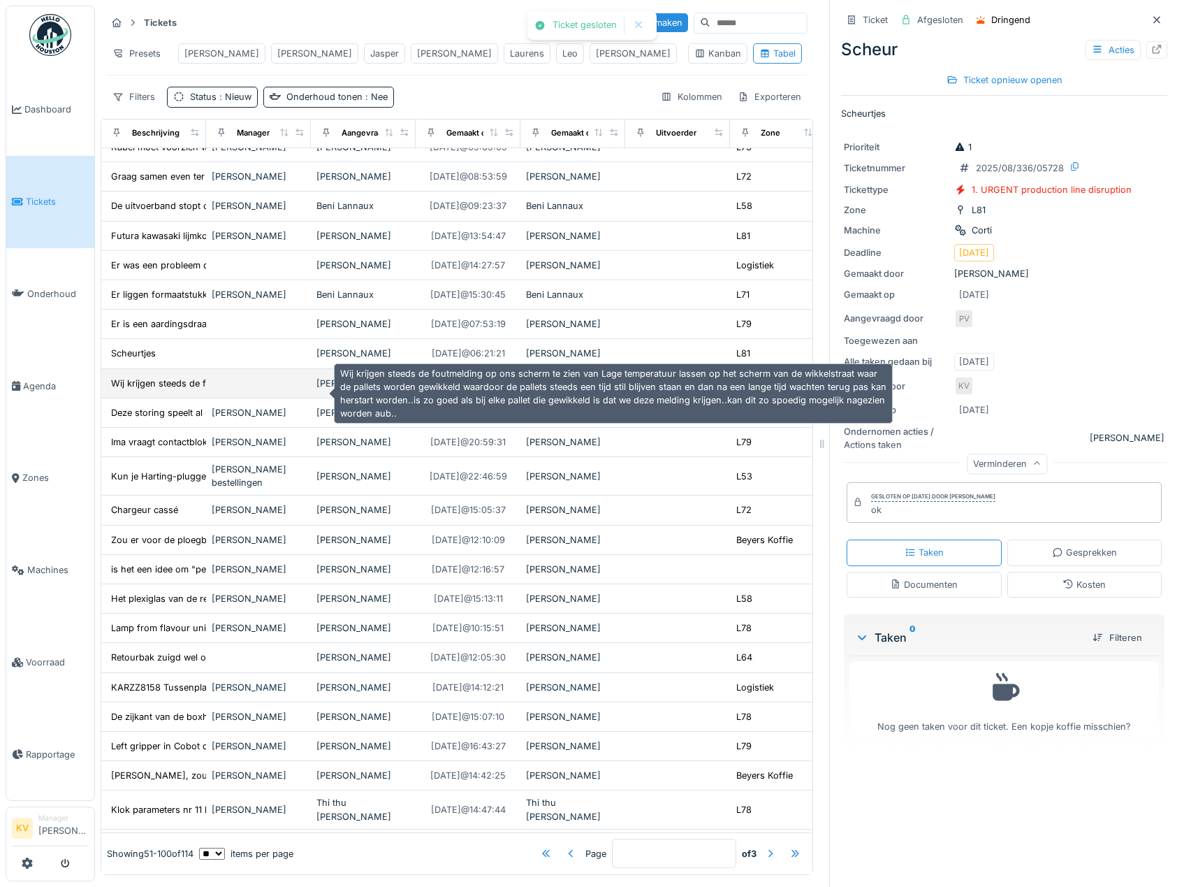
click at [136, 390] on div "Wij krijgen steeds de foutmelding op ons scherm..." at bounding box center [220, 383] width 218 height 13
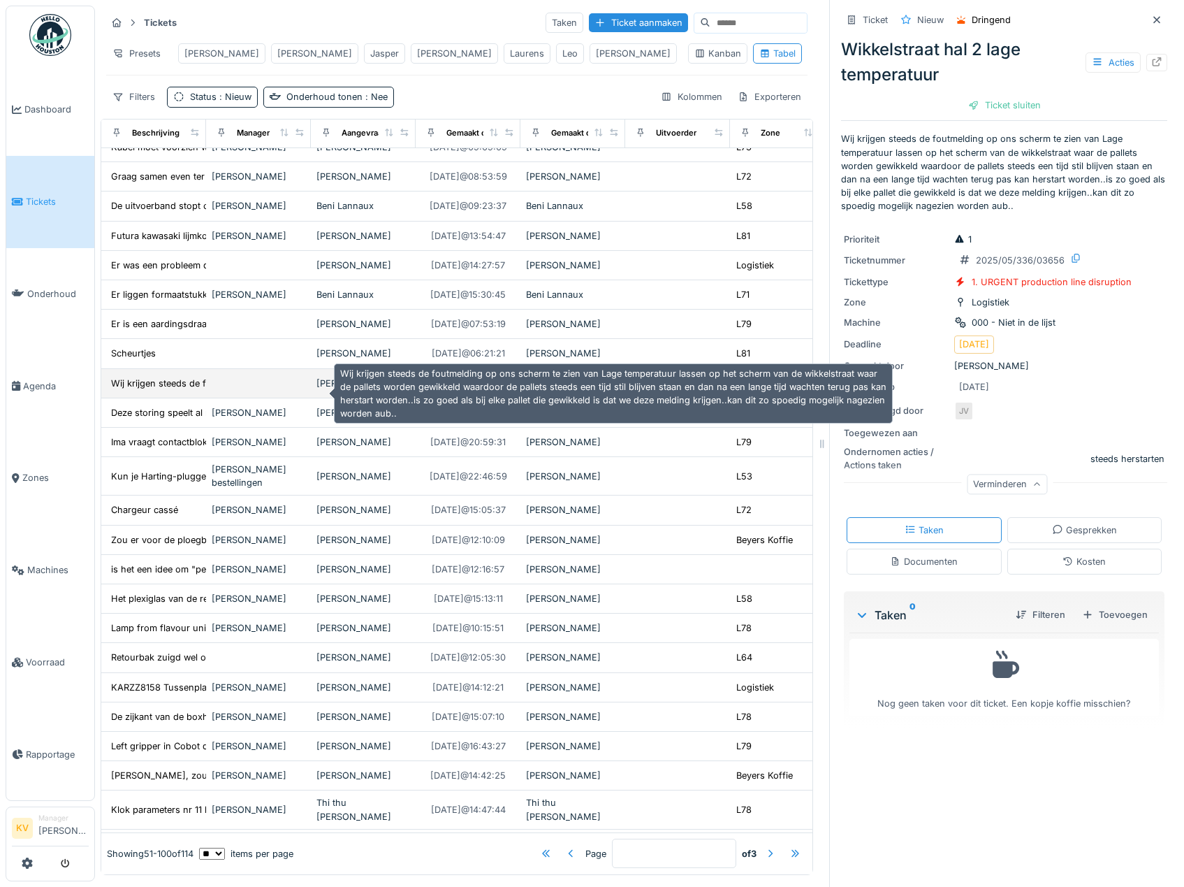
click at [152, 390] on div "Wij krijgen steeds de foutmelding op ons scherm..." at bounding box center [220, 383] width 218 height 13
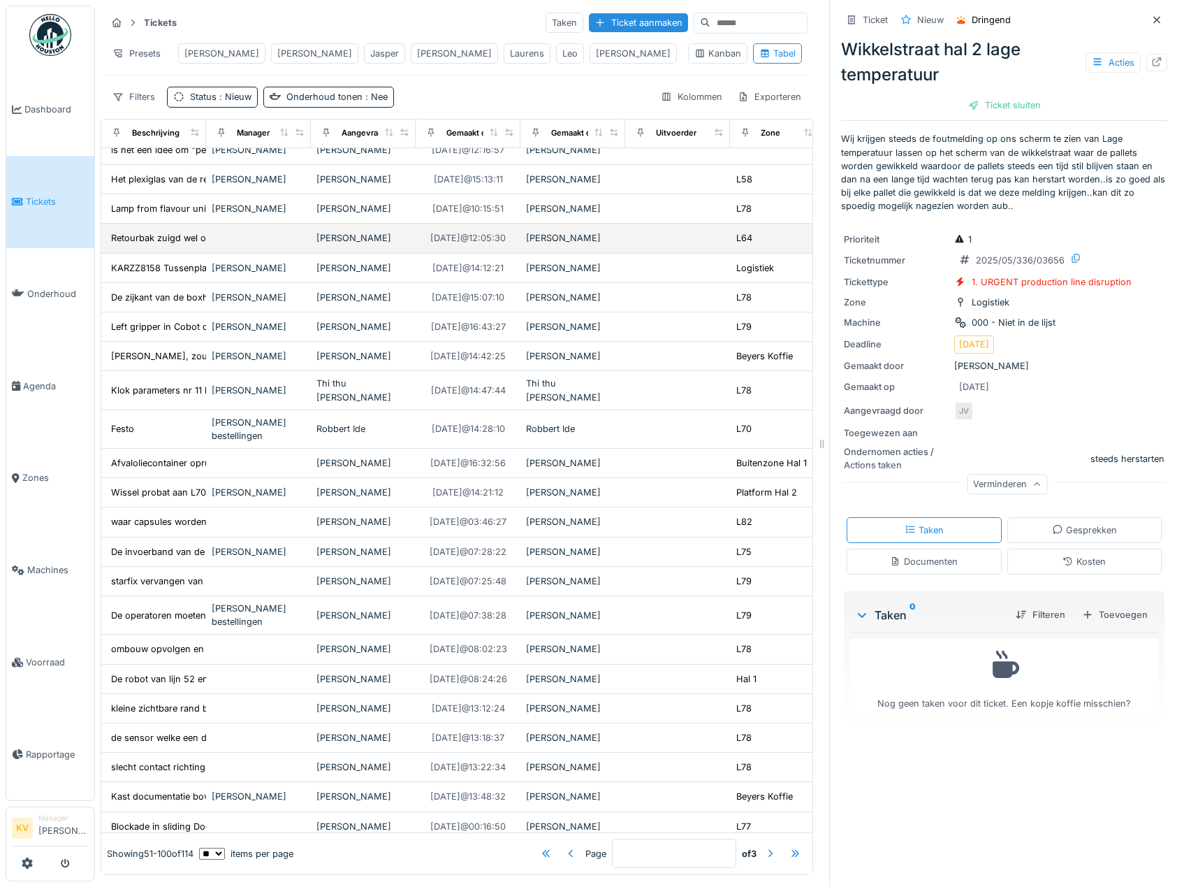
scroll to position [867, 0]
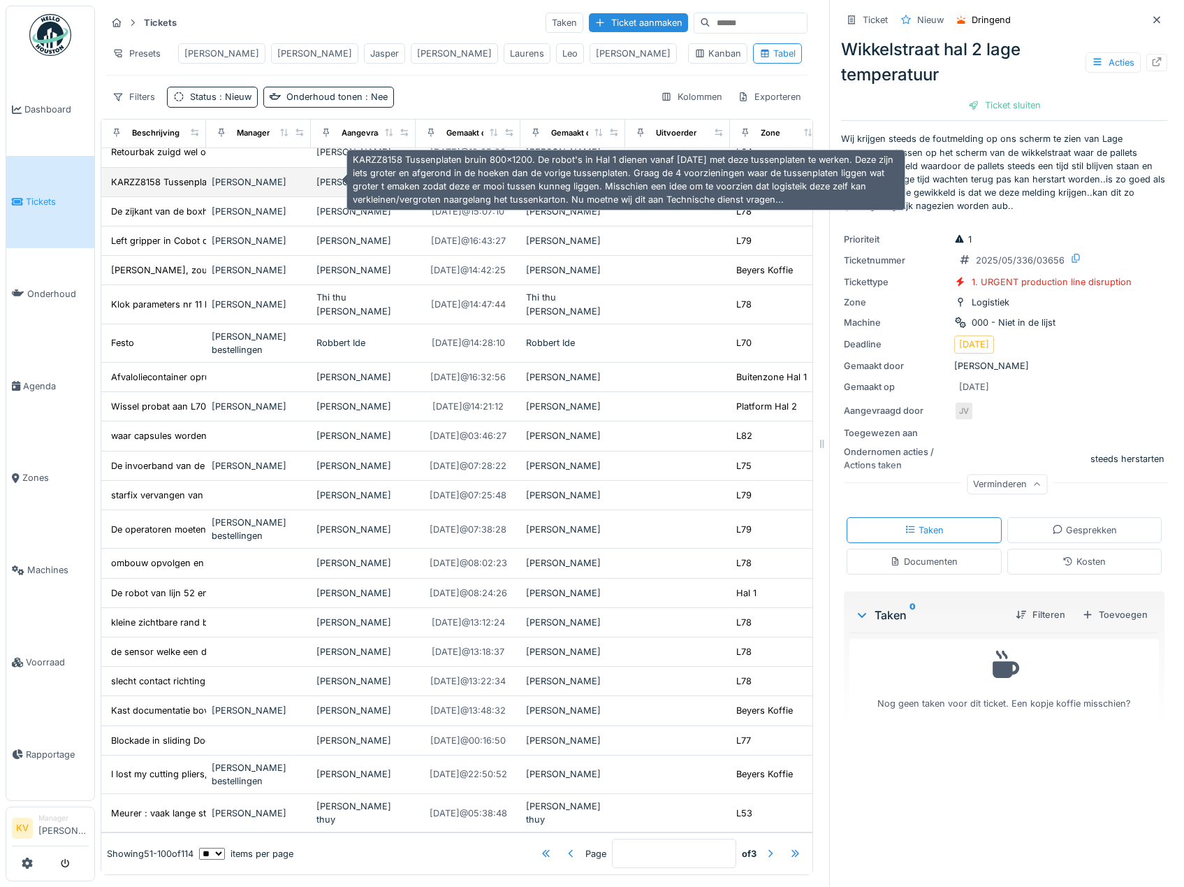
click at [184, 178] on div "KARZZ8158 Tussenplaten bruin 800x1200. De robot..." at bounding box center [226, 181] width 231 height 13
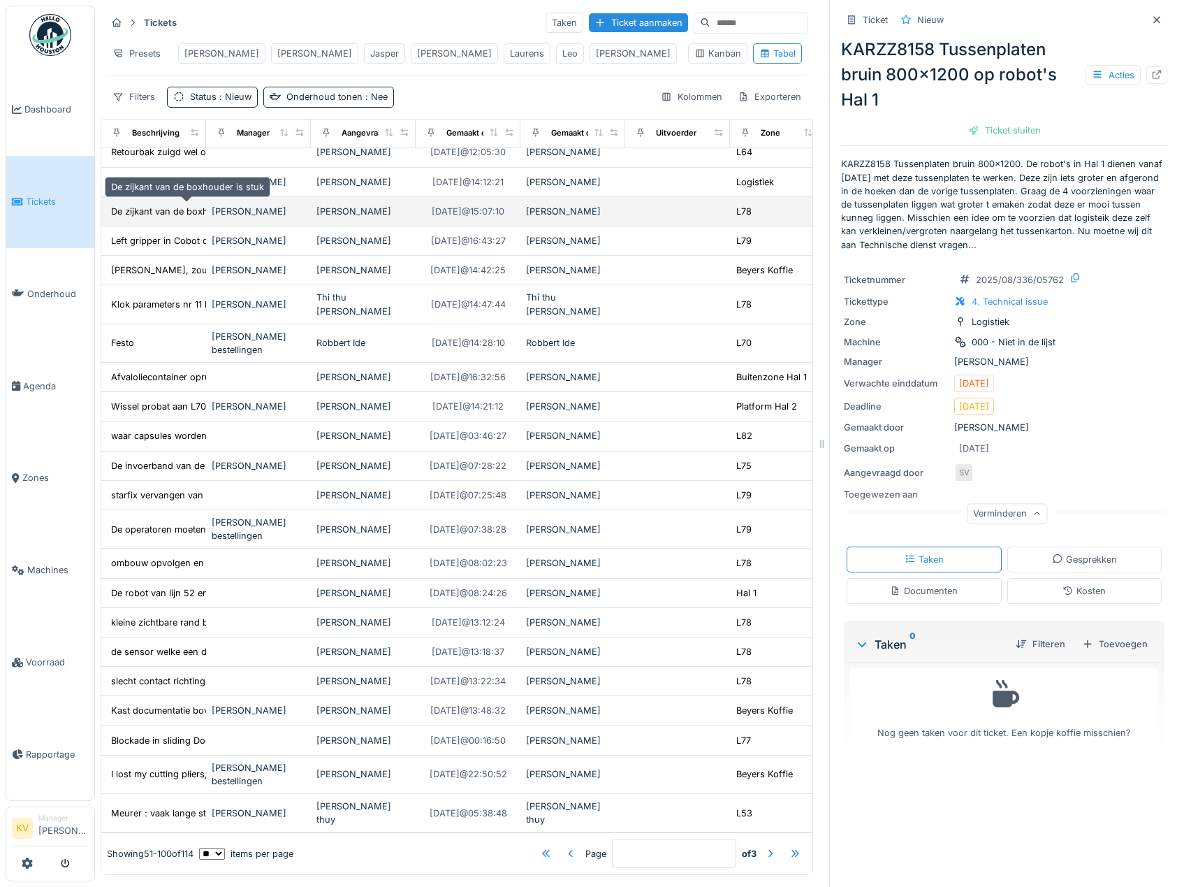
click at [161, 210] on div "De zijkant van de boxhouder is stuk" at bounding box center [187, 211] width 153 height 13
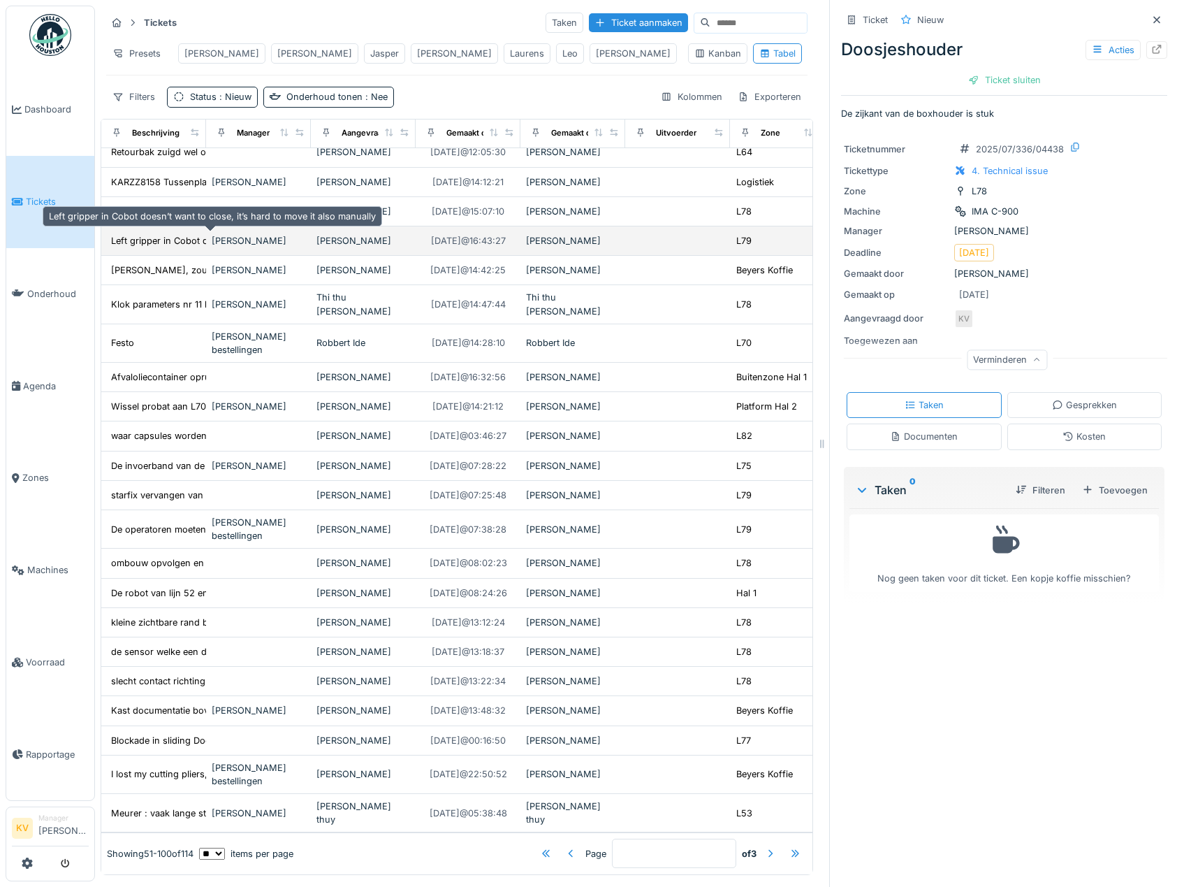
click at [156, 233] on div "Left gripper in Cobot doesn’t want to close, it..." at bounding box center [212, 241] width 210 height 16
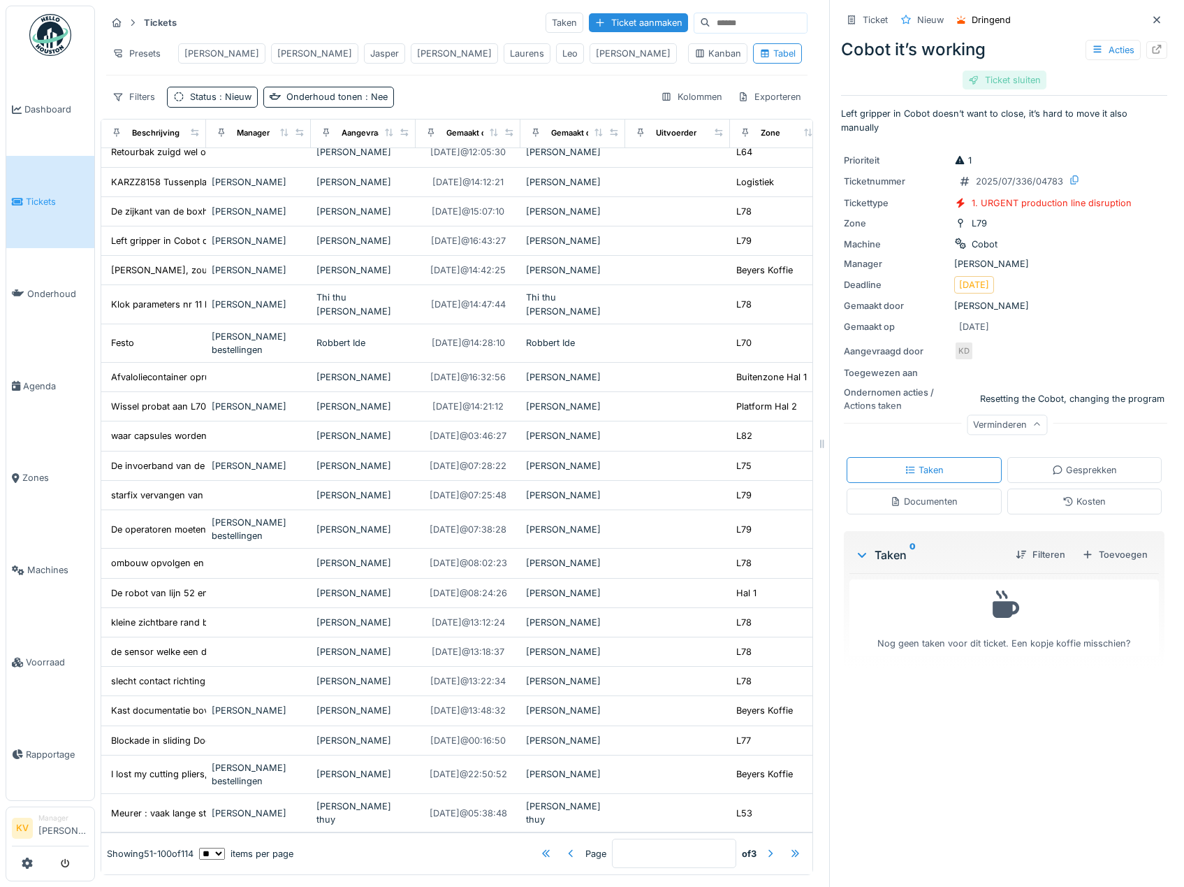
click at [980, 85] on div "Ticket sluiten" at bounding box center [1005, 80] width 84 height 19
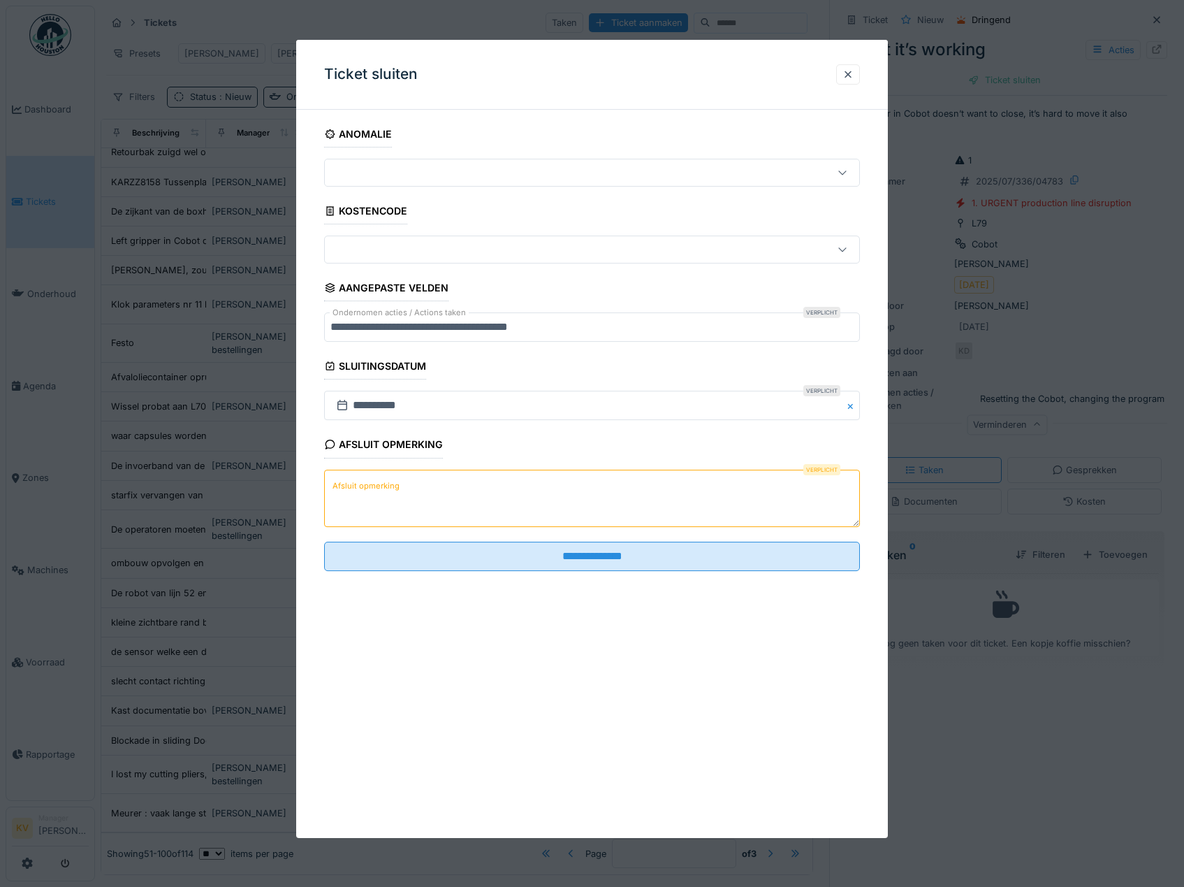
click at [680, 507] on textarea "Afsluit opmerking" at bounding box center [592, 497] width 537 height 57
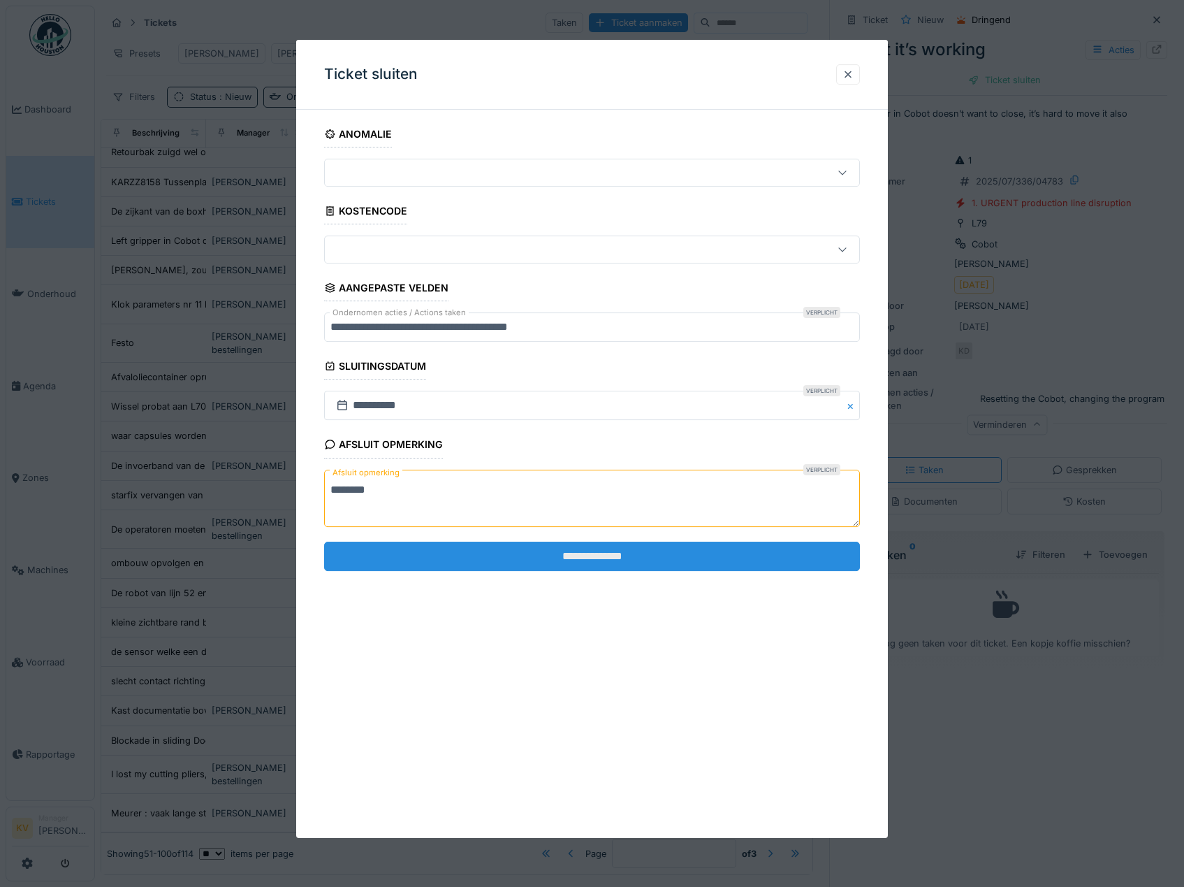
type textarea "********"
click at [700, 562] on input "**********" at bounding box center [592, 555] width 537 height 29
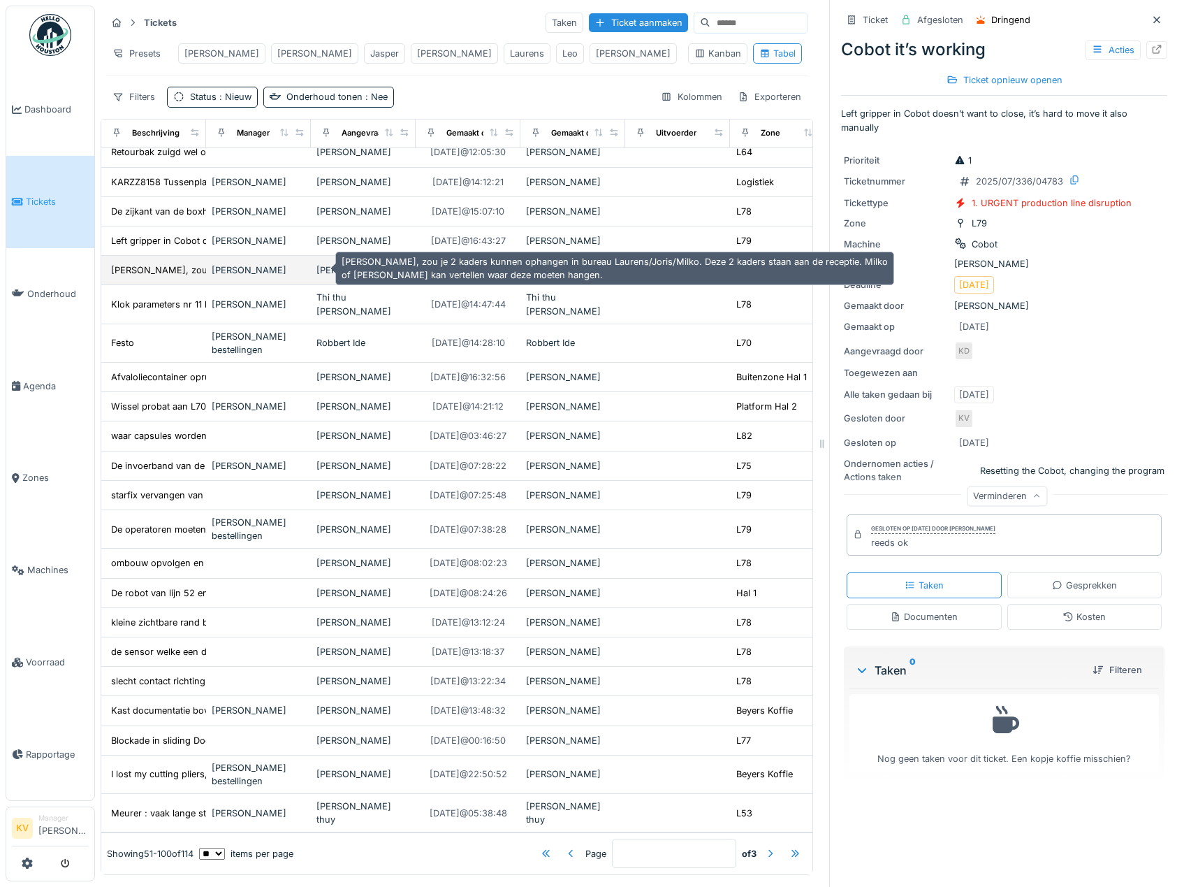
click at [169, 263] on div "Jean-Pierre, zou je 2 kaders kunnen ophangen in..." at bounding box center [234, 269] width 246 height 13
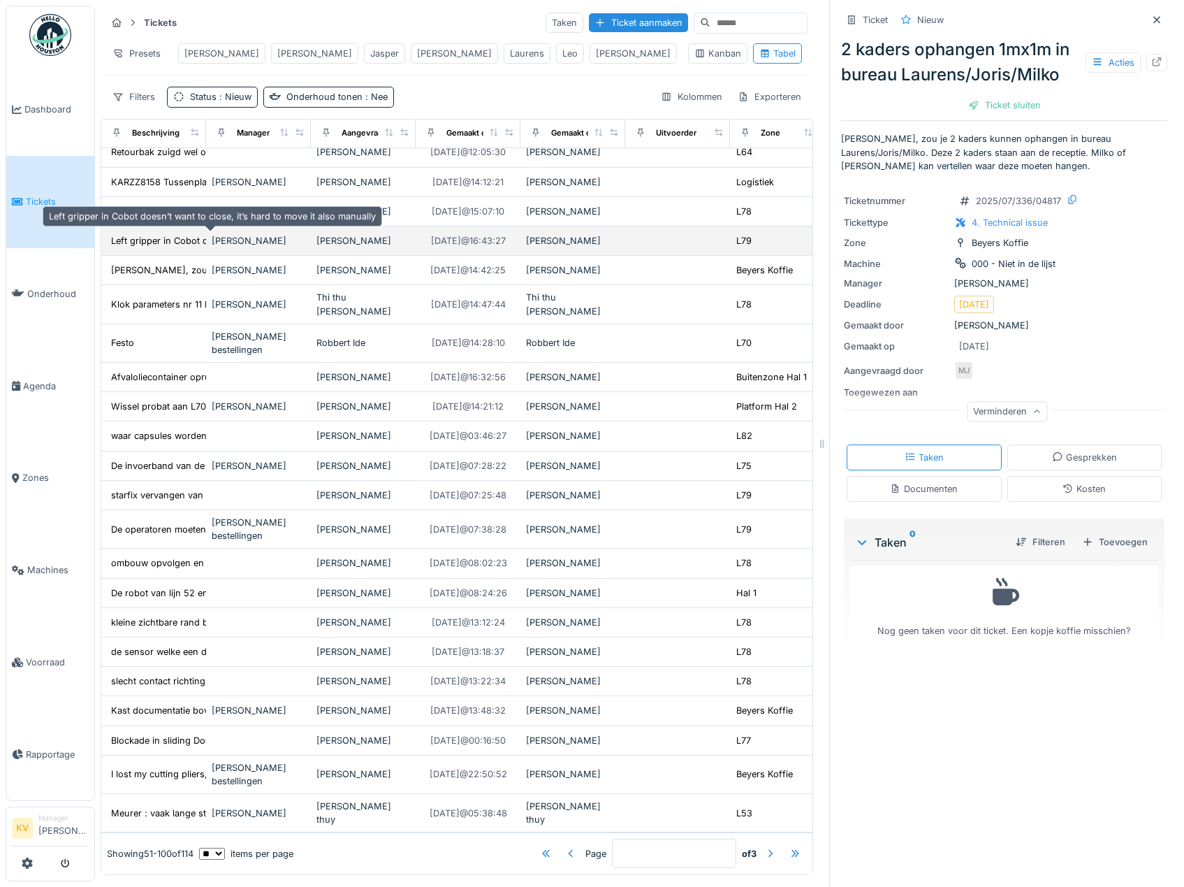
click at [172, 239] on div "Left gripper in Cobot doesn’t want to close, it..." at bounding box center [211, 240] width 201 height 13
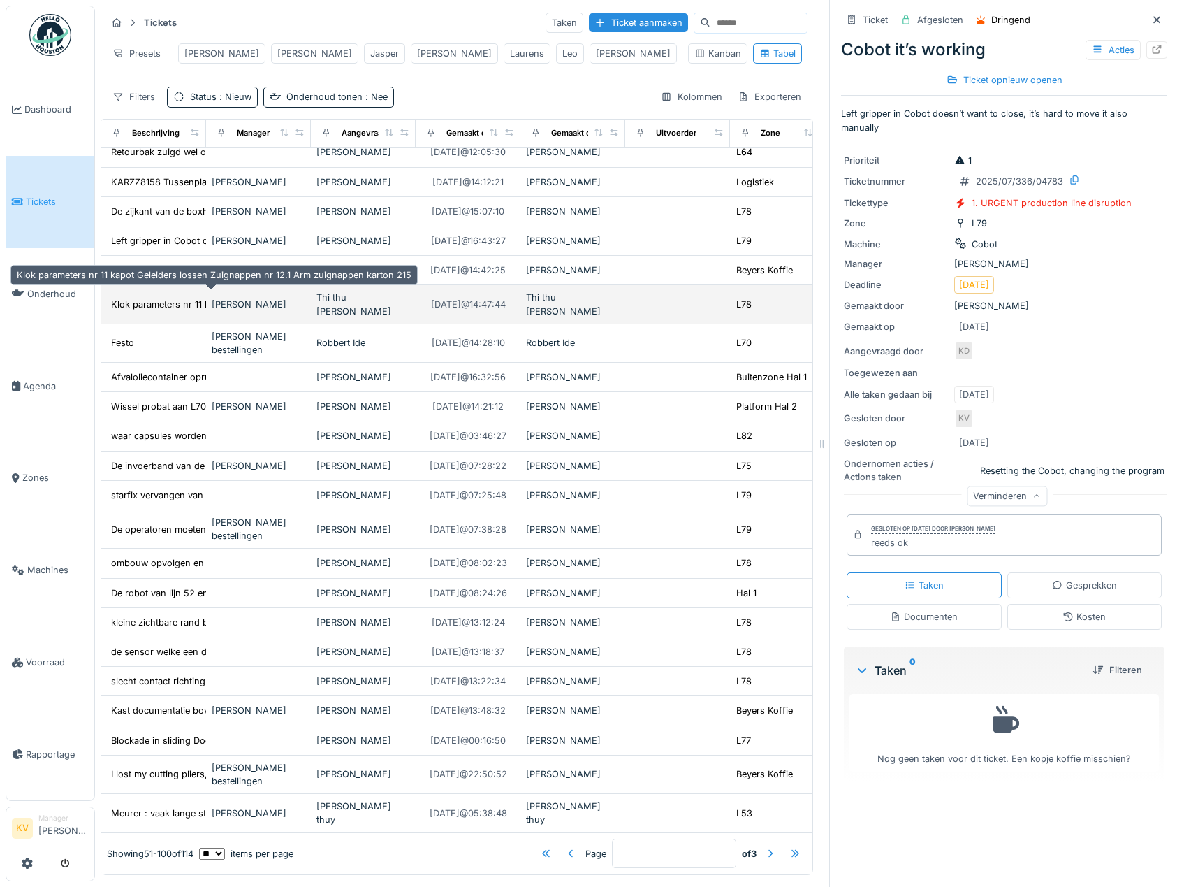
click at [165, 301] on div "Klok parameters nr 11 kapot Geleiders lossen ..." at bounding box center [212, 304] width 202 height 13
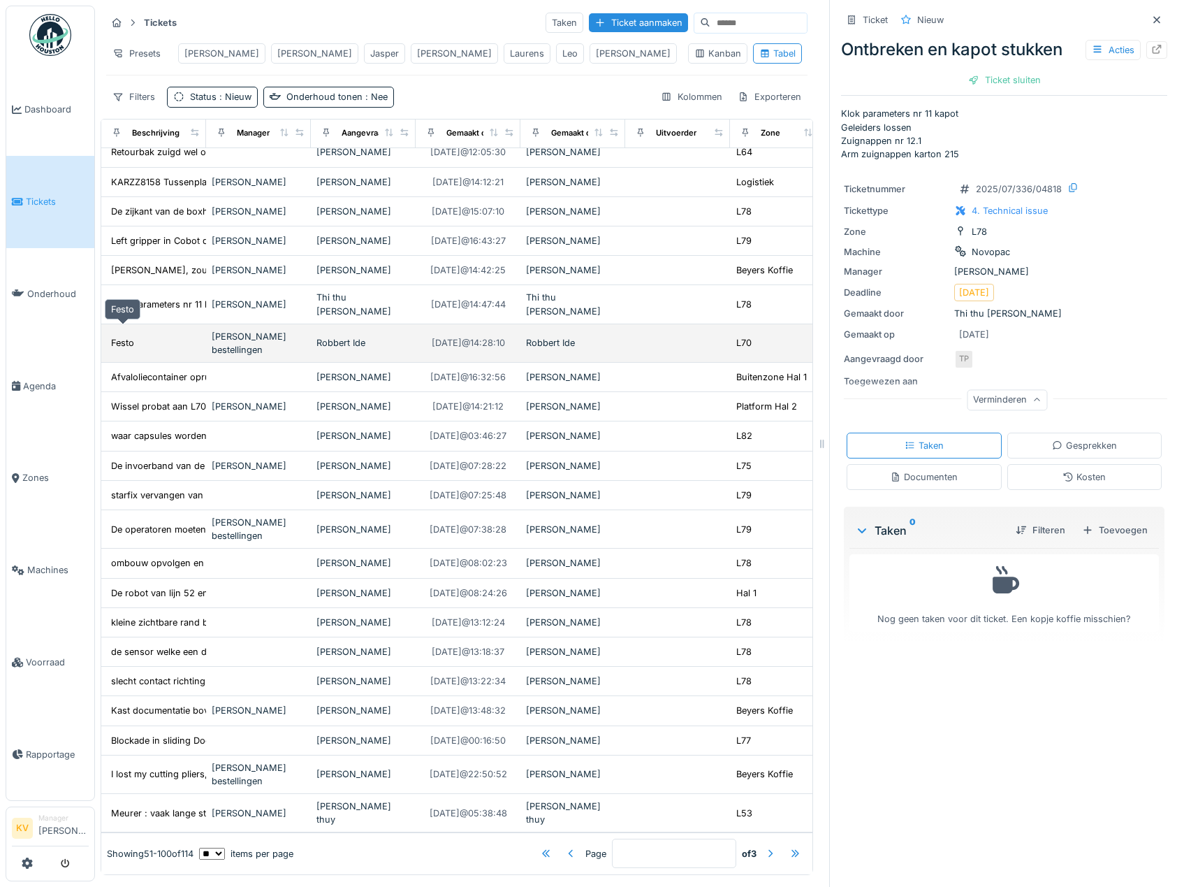
click at [137, 335] on div "Festo" at bounding box center [122, 343] width 31 height 16
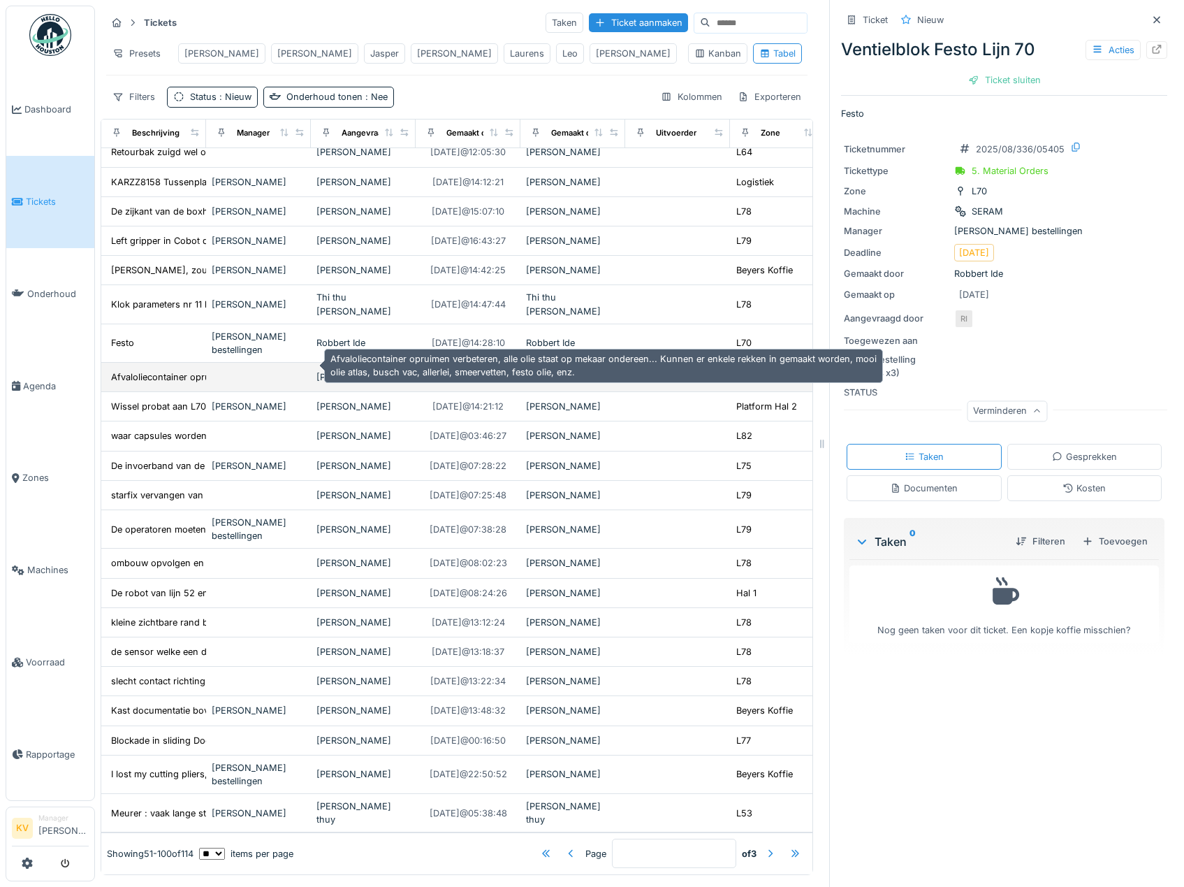
click at [128, 370] on div "Afvaloliecontainer opruimen verbeteren, alle ol..." at bounding box center [214, 376] width 206 height 13
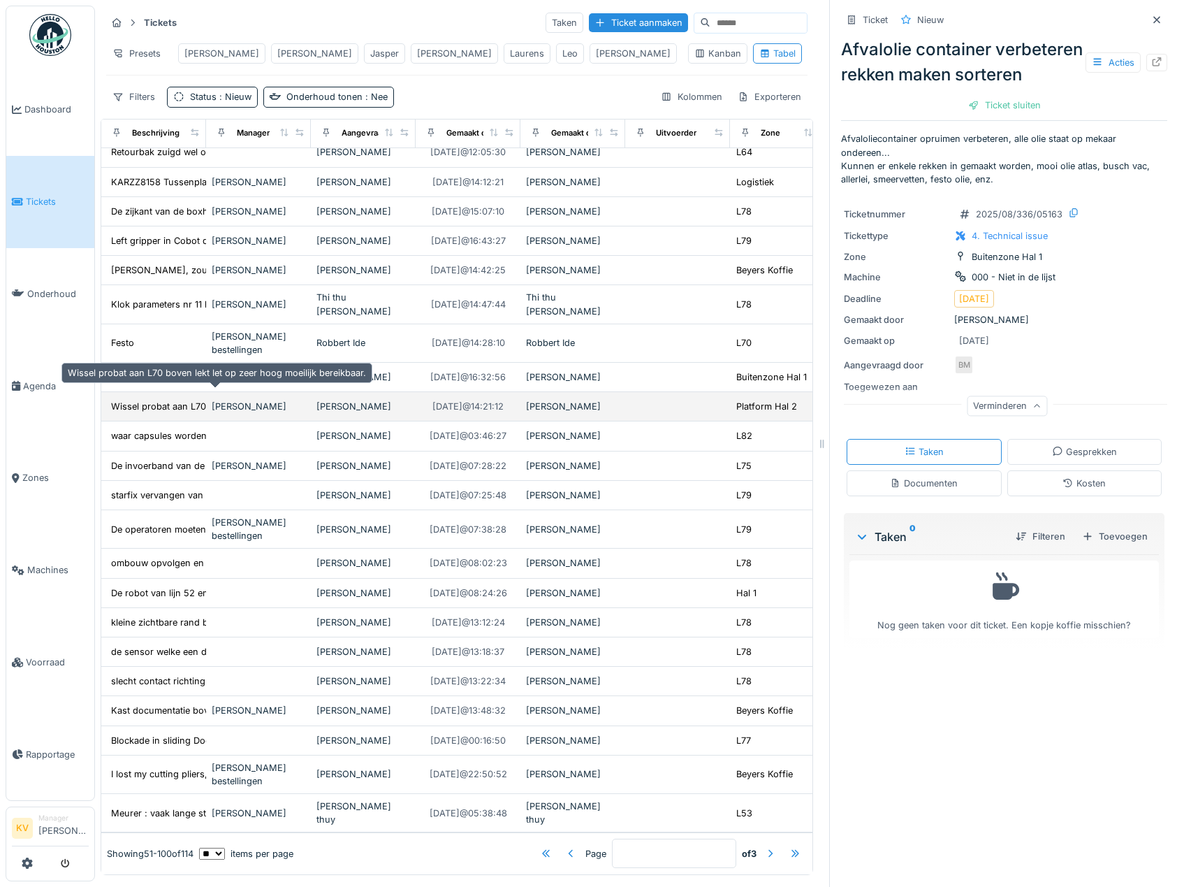
click at [141, 400] on div "Wissel probat aan L70 boven lekt let op zeer ho..." at bounding box center [217, 406] width 212 height 13
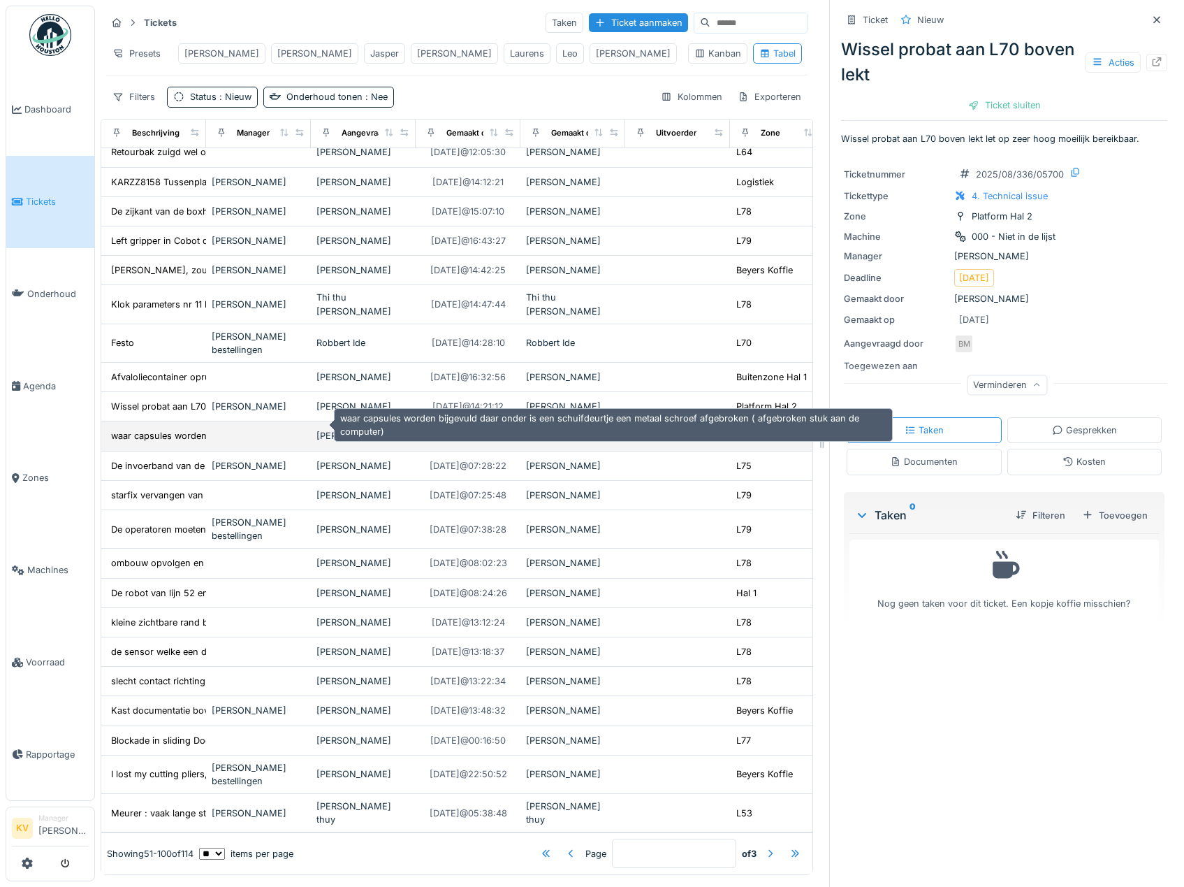
click at [143, 429] on div "waar capsules worden bijgevuld daar onder is ee..." at bounding box center [219, 435] width 217 height 13
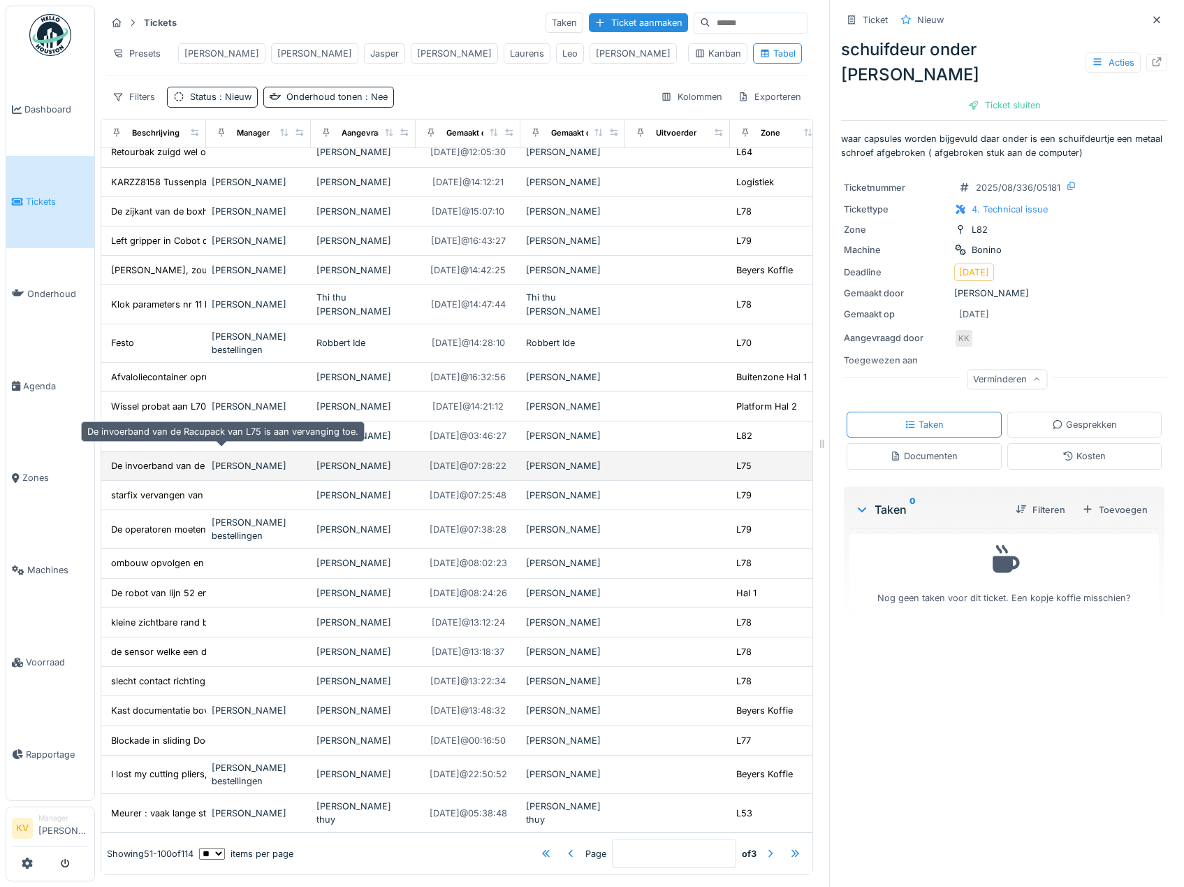
click at [180, 459] on div "De invoerband van de Racupack van L75 is aan ve..." at bounding box center [222, 465] width 223 height 13
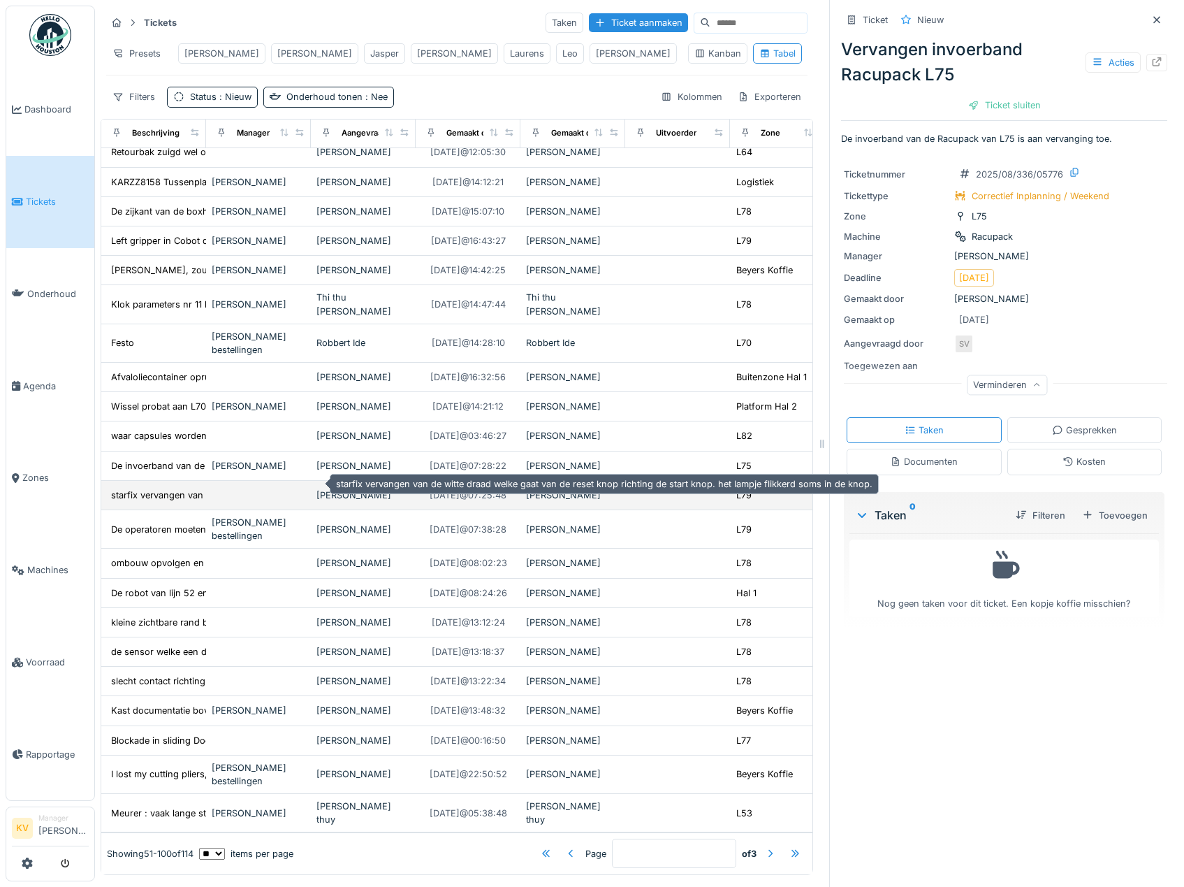
click at [156, 488] on div "starfix vervangen van de witte draad welke gaat..." at bounding box center [216, 494] width 211 height 13
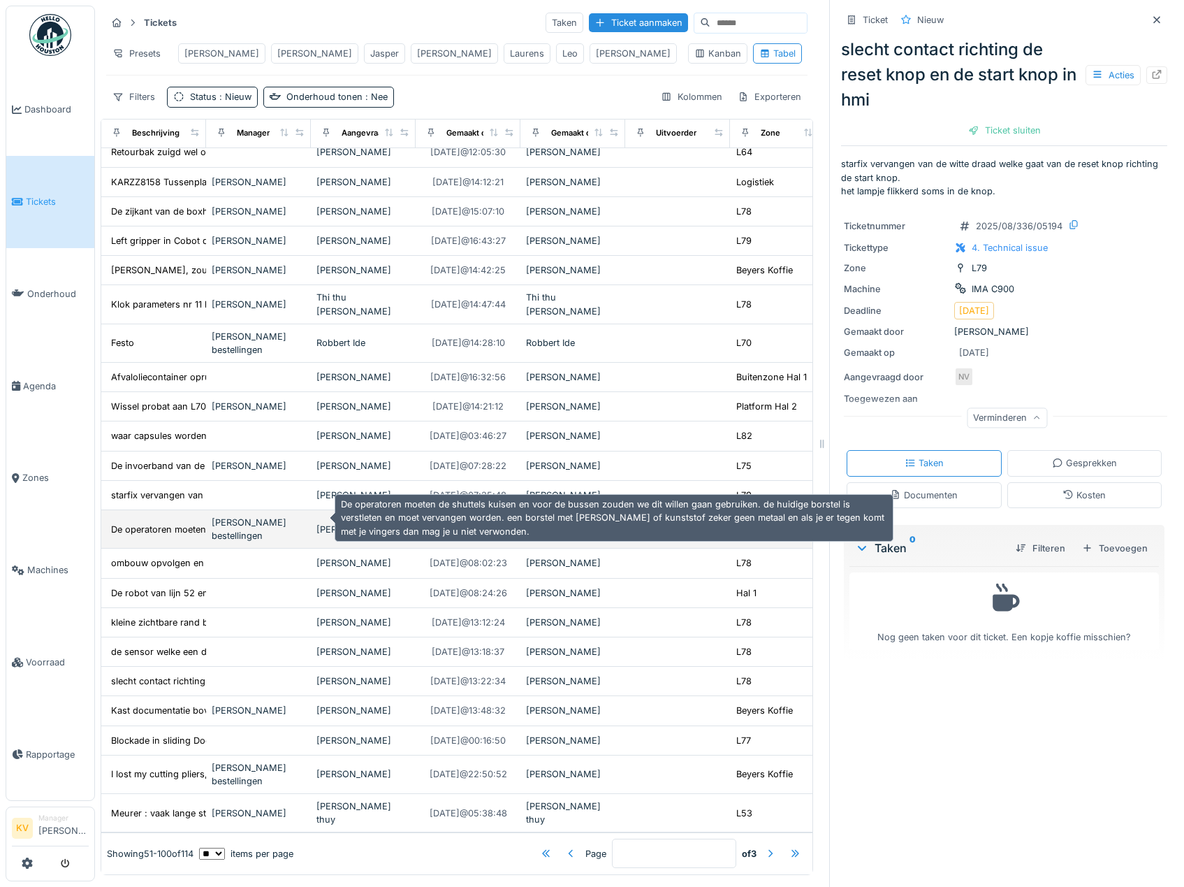
click at [137, 523] on div "De operatoren moeten de shuttels kuisen en voor..." at bounding box center [220, 529] width 219 height 13
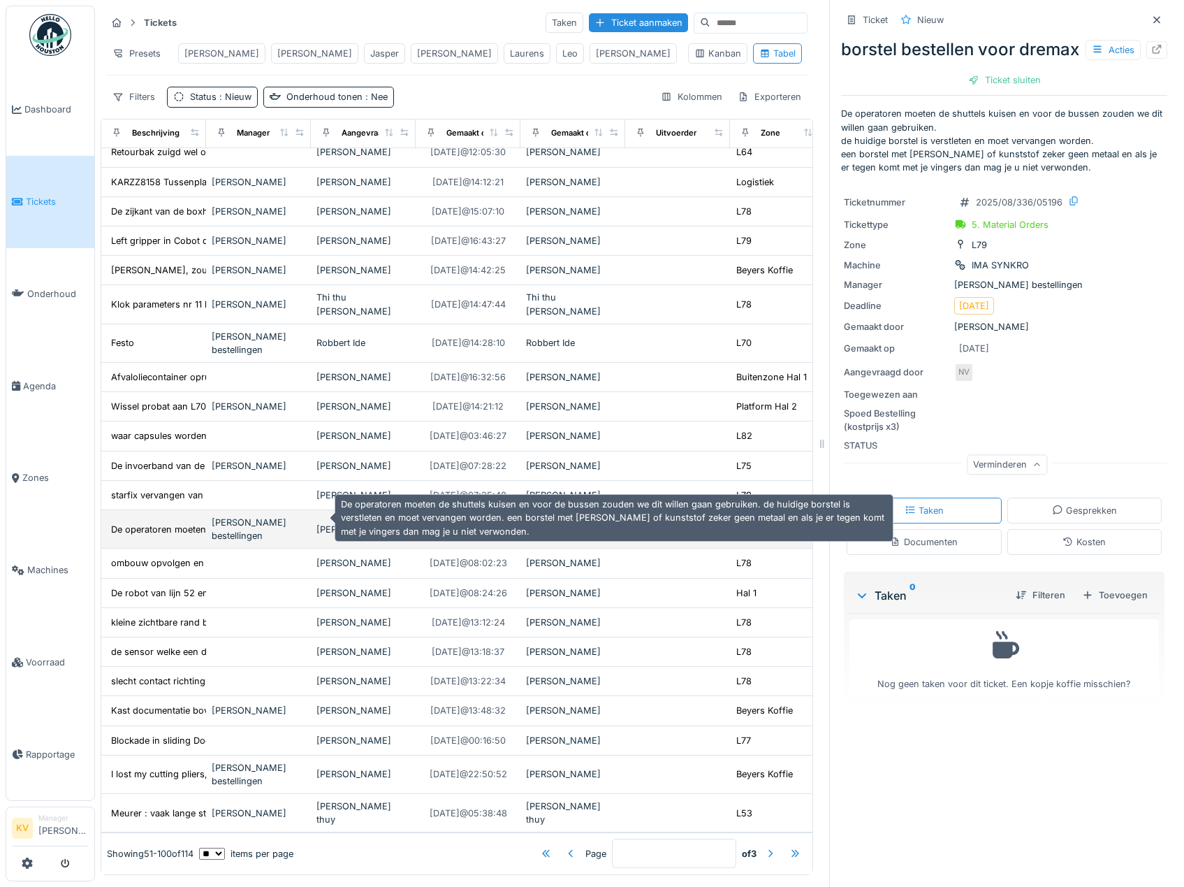
scroll to position [10, 0]
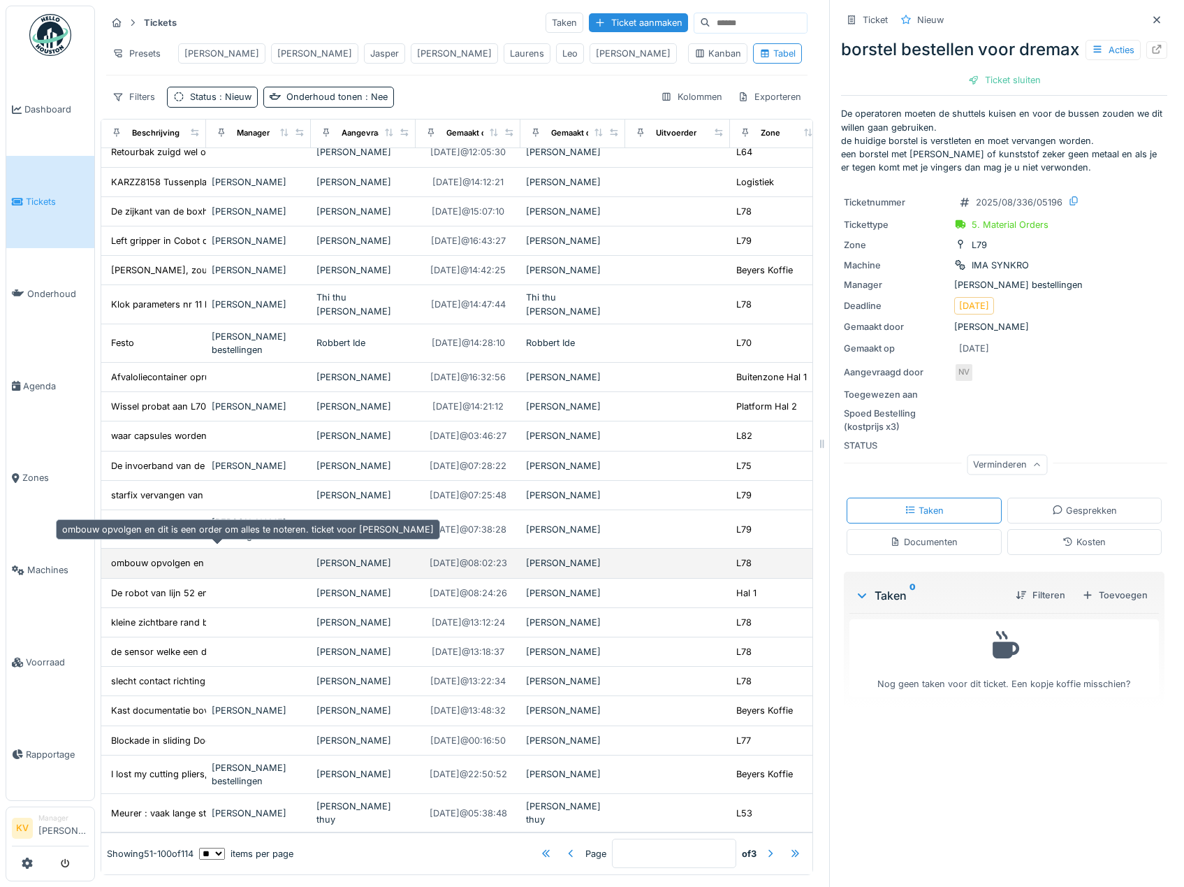
click at [146, 556] on div "ombouw opvolgen en dit is een order om alles te..." at bounding box center [219, 562] width 217 height 13
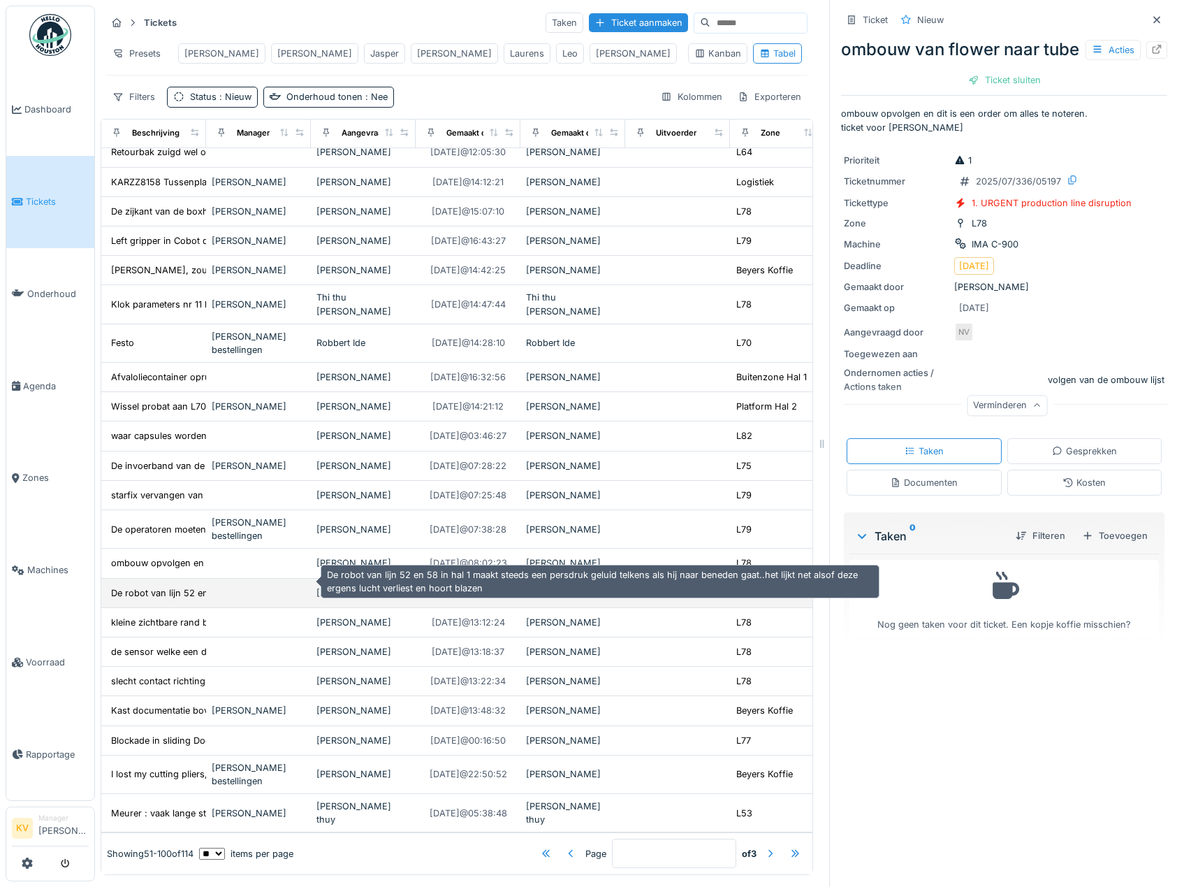
click at [145, 586] on div "De robot van lijn 52 en 58 in hal 1 maakt steed..." at bounding box center [213, 592] width 205 height 13
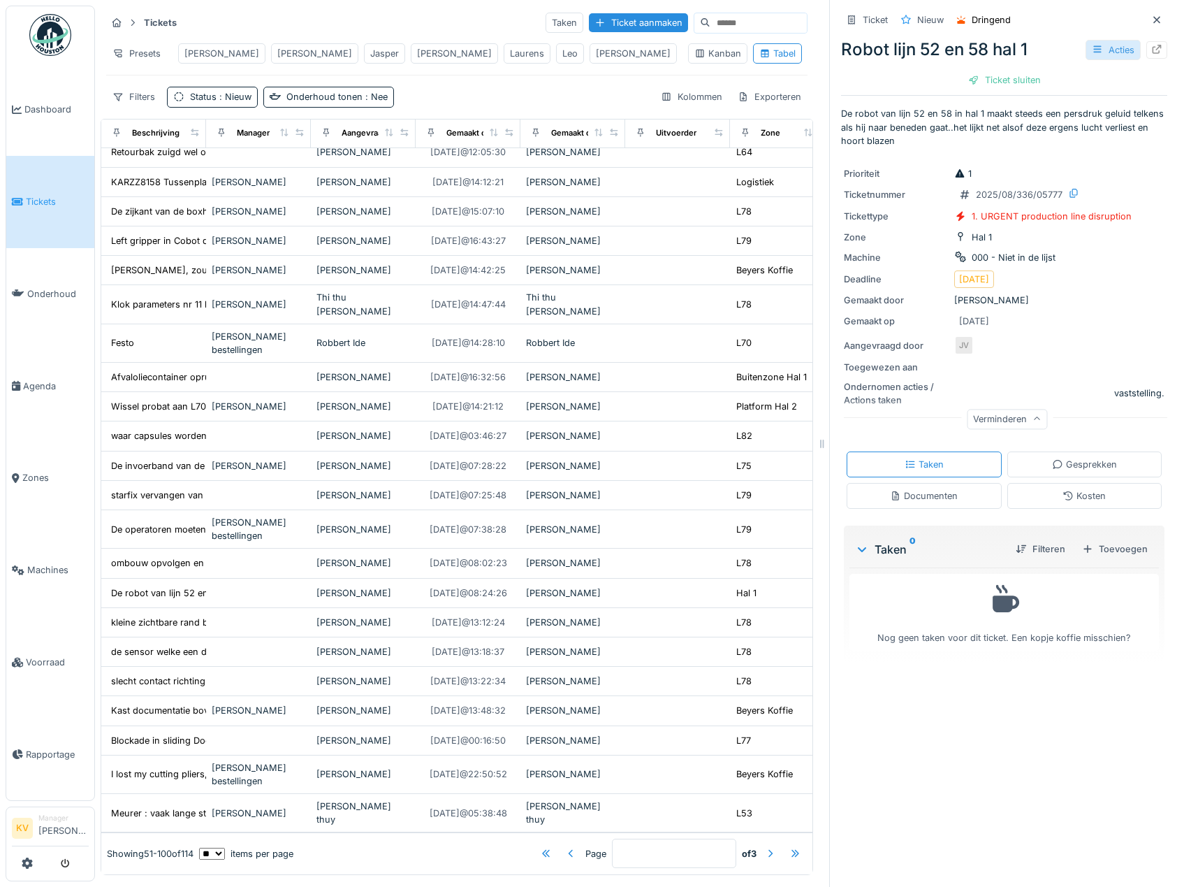
click at [1088, 41] on div "Acties" at bounding box center [1113, 50] width 55 height 20
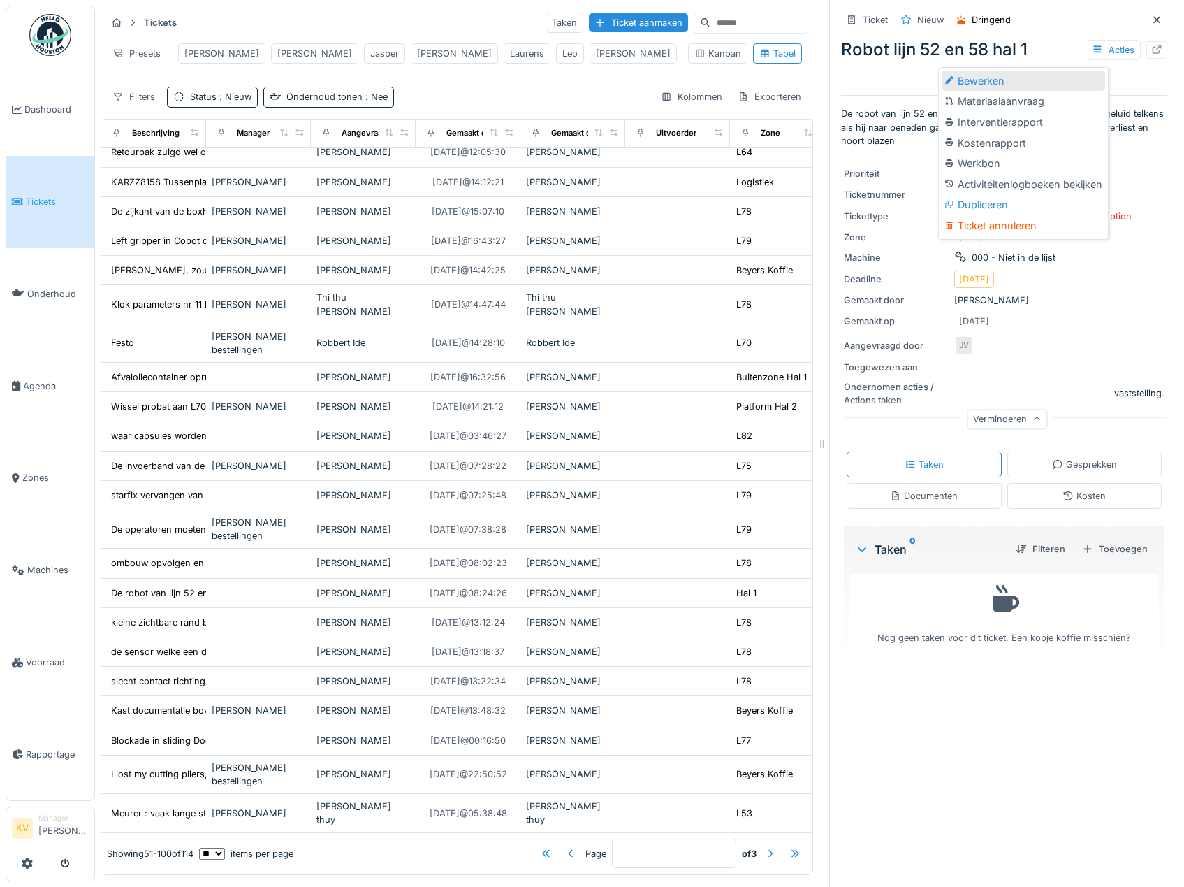
click at [1006, 75] on div "Bewerken" at bounding box center [1023, 81] width 163 height 21
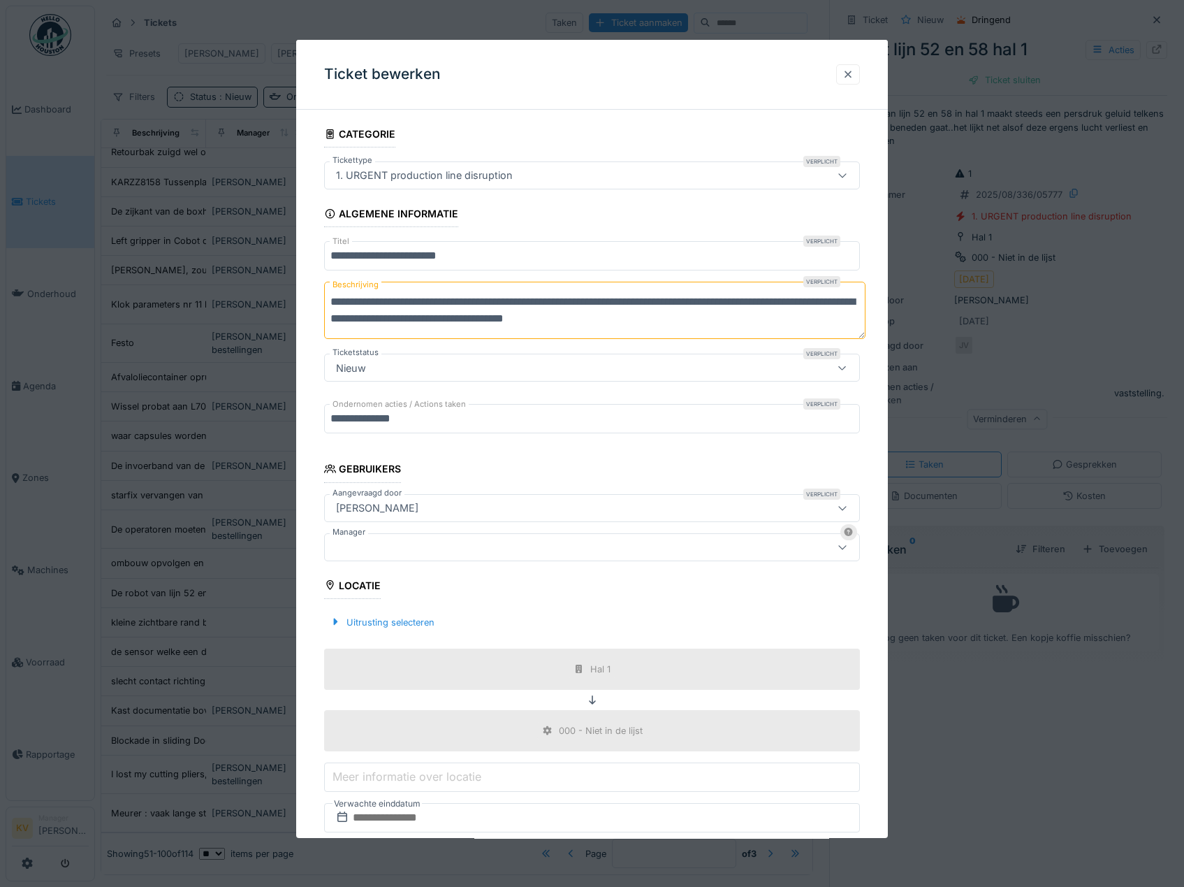
click at [854, 72] on div at bounding box center [848, 74] width 11 height 13
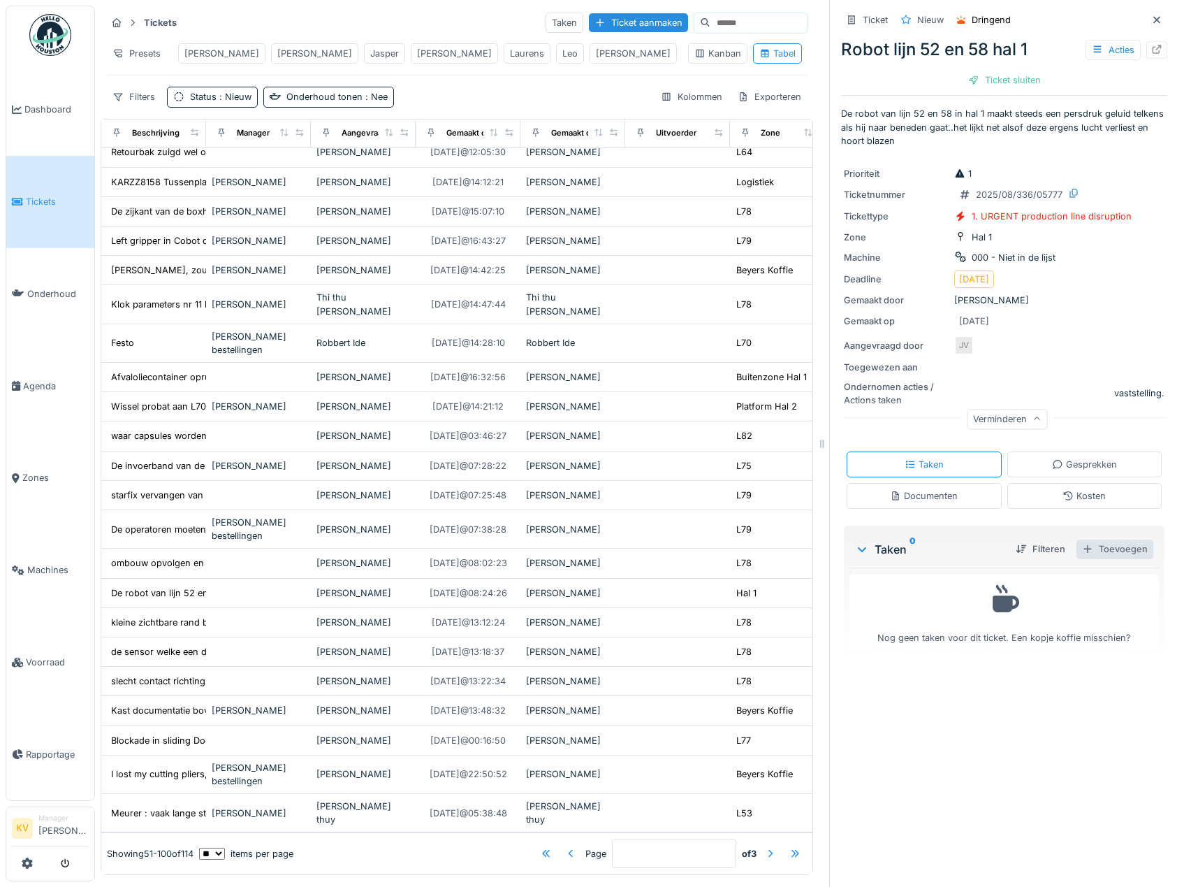
click at [1091, 539] on div "Toevoegen" at bounding box center [1115, 548] width 77 height 19
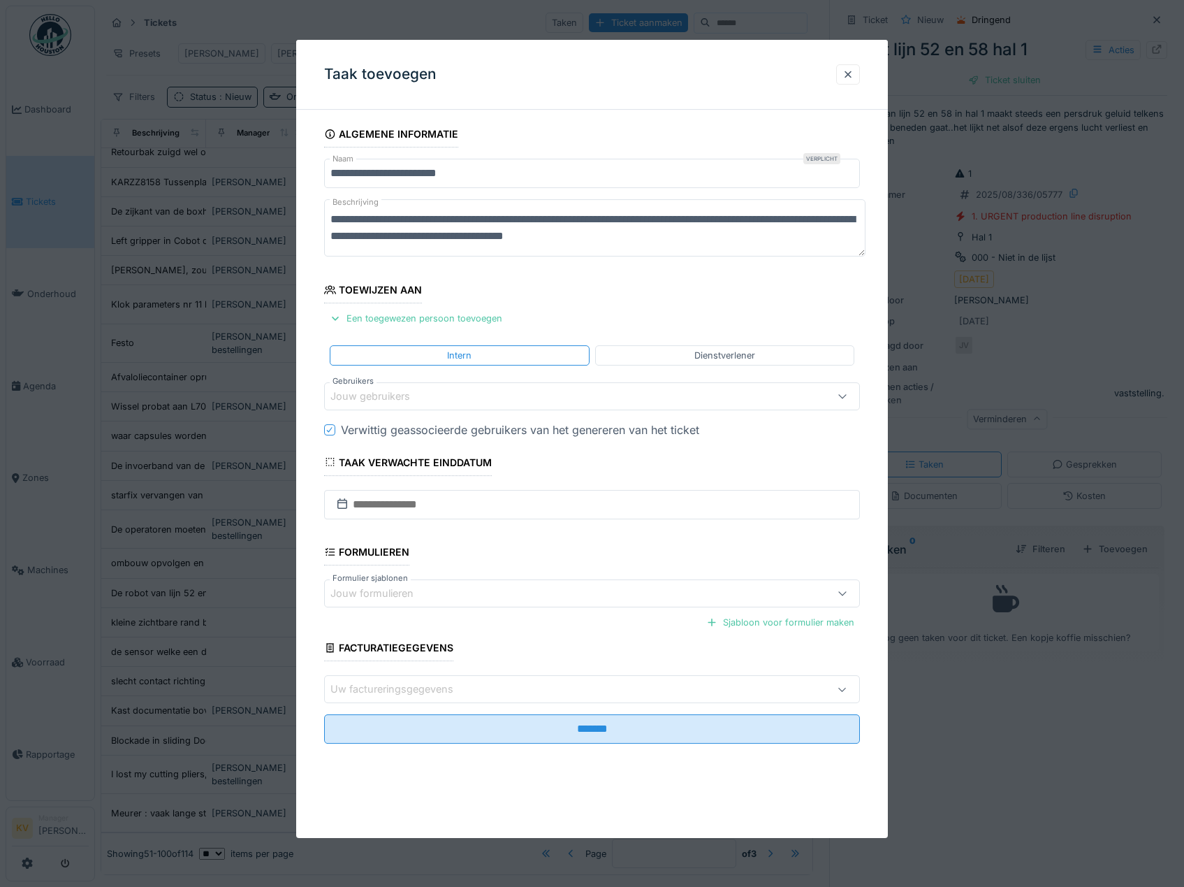
click at [478, 386] on div "Jouw gebruikers" at bounding box center [592, 396] width 537 height 28
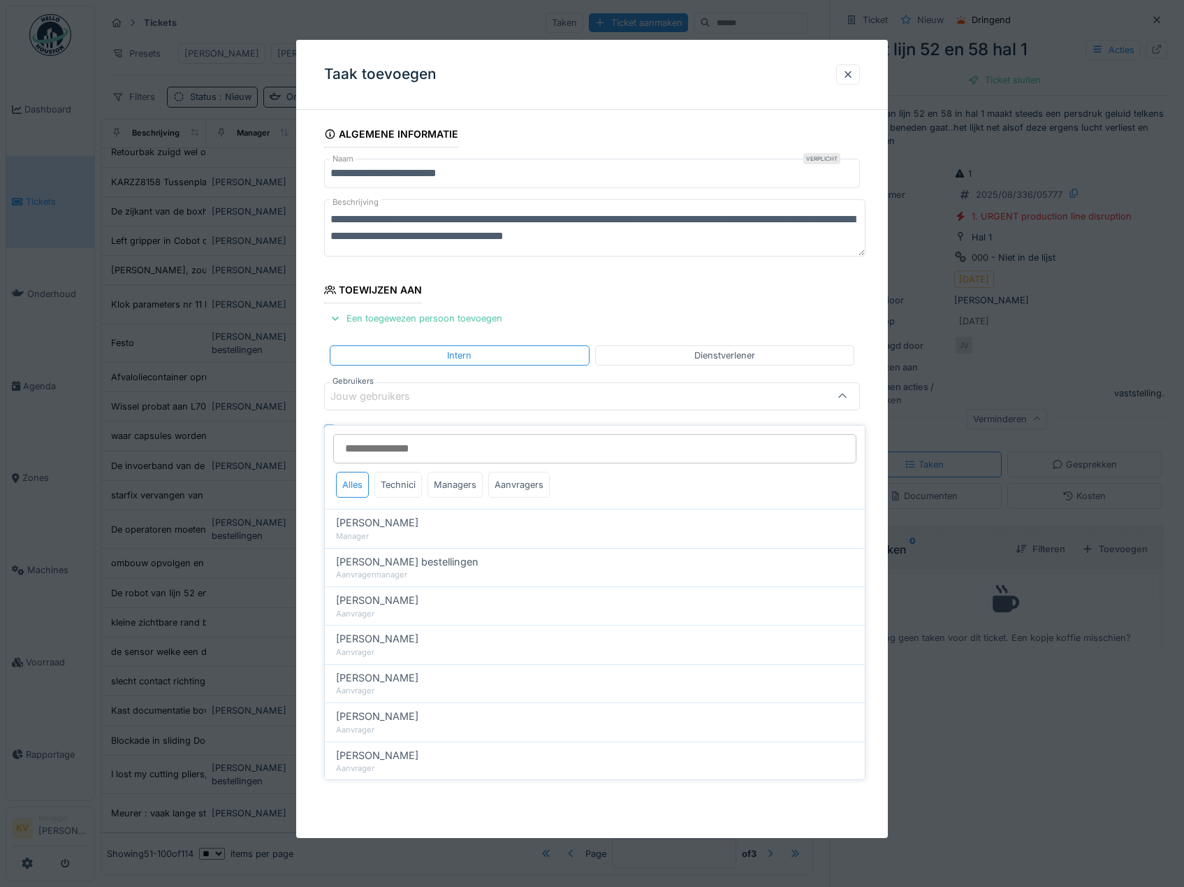
click at [463, 446] on input "Gebruikers" at bounding box center [594, 448] width 523 height 29
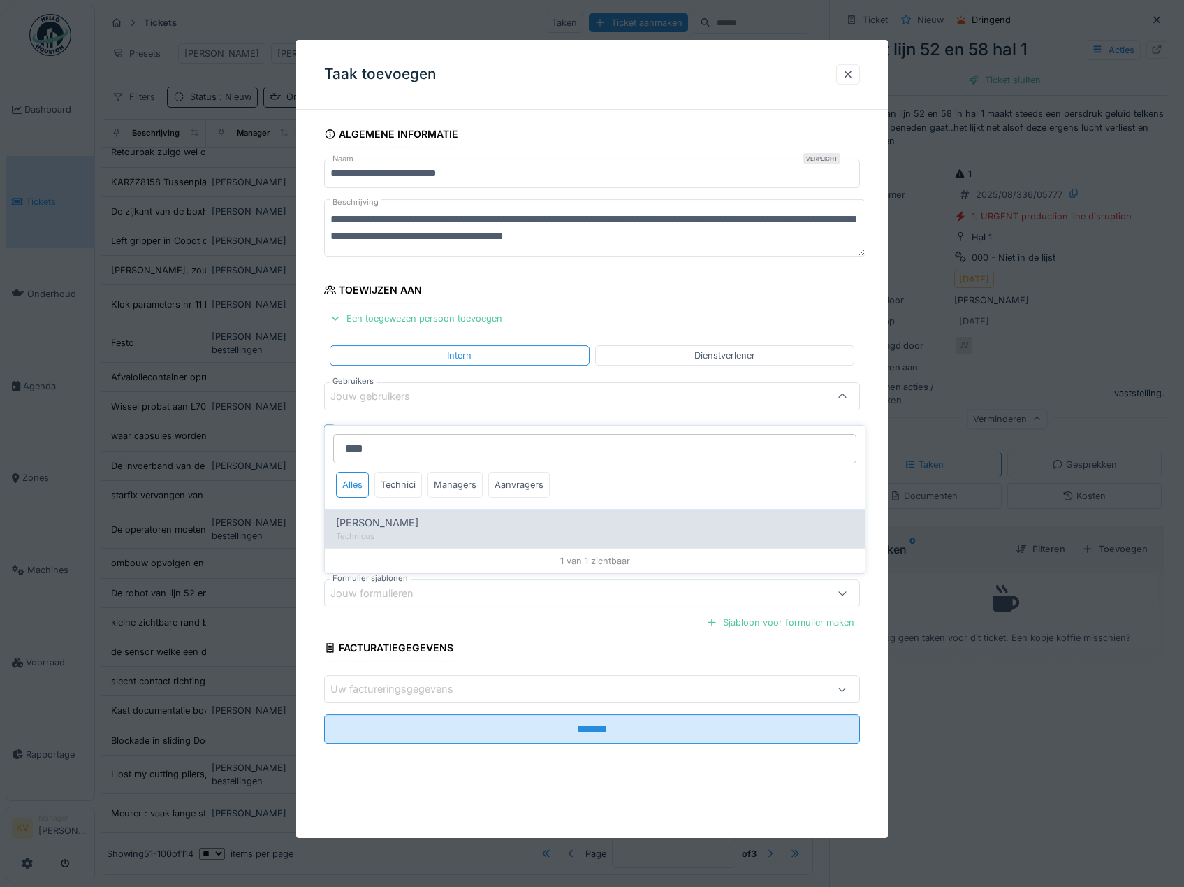
type input "****"
click at [428, 530] on div "Technicus" at bounding box center [595, 536] width 518 height 12
type input "****"
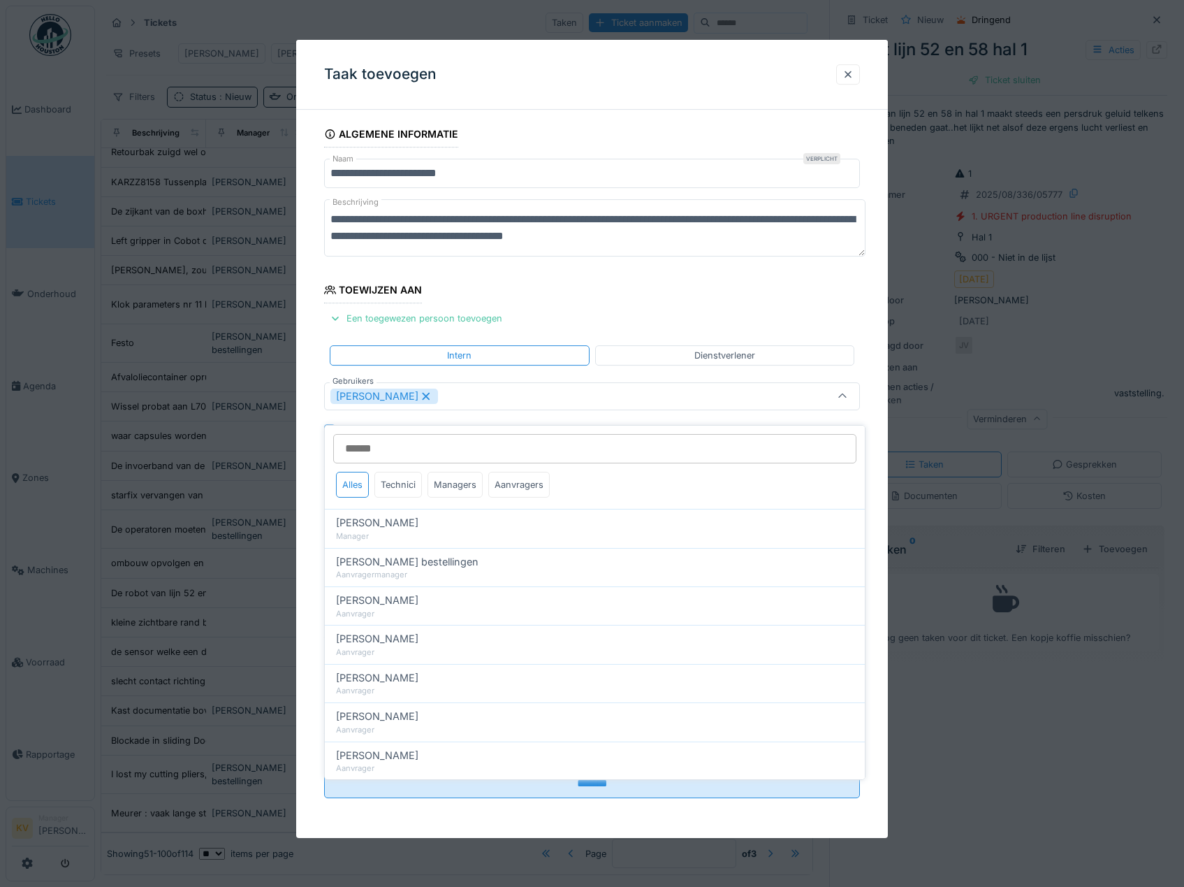
click at [689, 302] on fieldset "**********" at bounding box center [592, 465] width 537 height 688
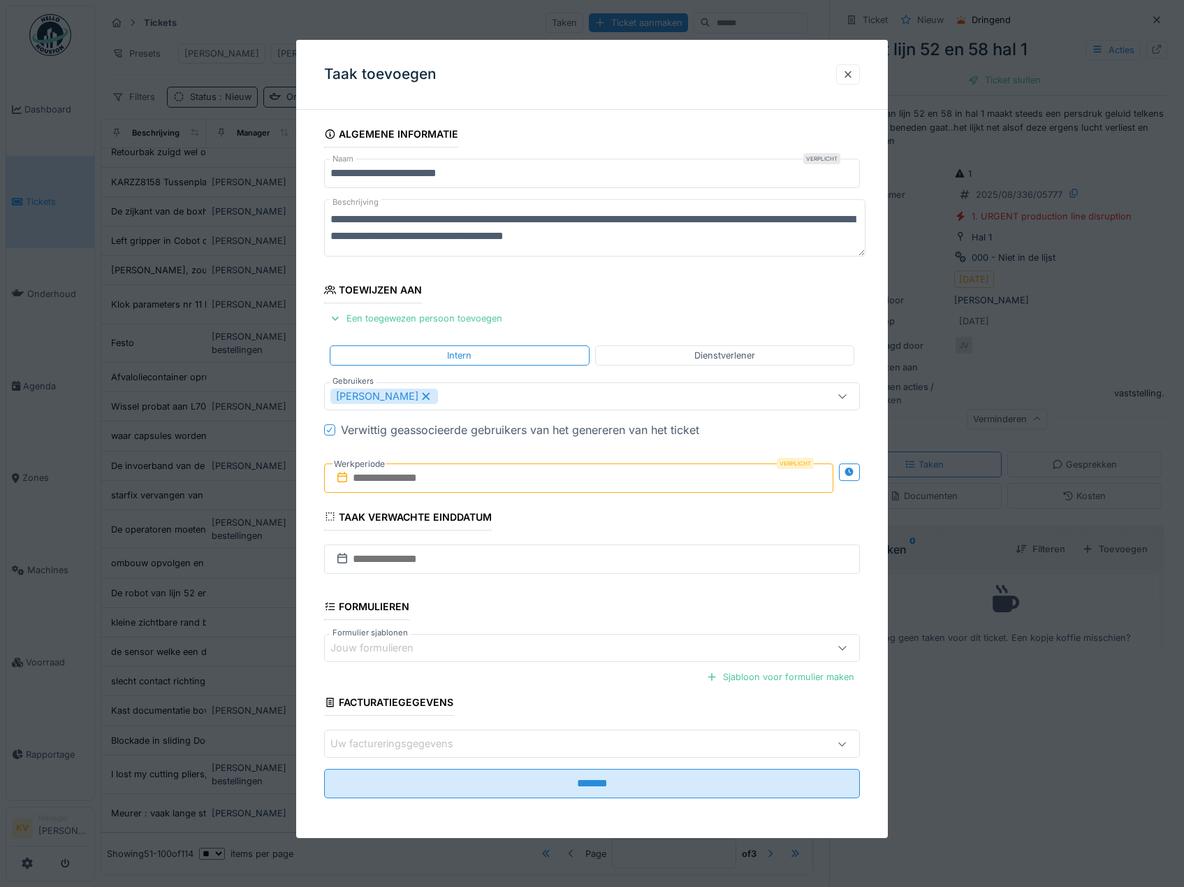
click at [495, 470] on input "text" at bounding box center [579, 477] width 510 height 29
click at [712, 306] on fieldset "**********" at bounding box center [592, 465] width 537 height 688
click at [674, 764] on fieldset "**********" at bounding box center [592, 465] width 537 height 688
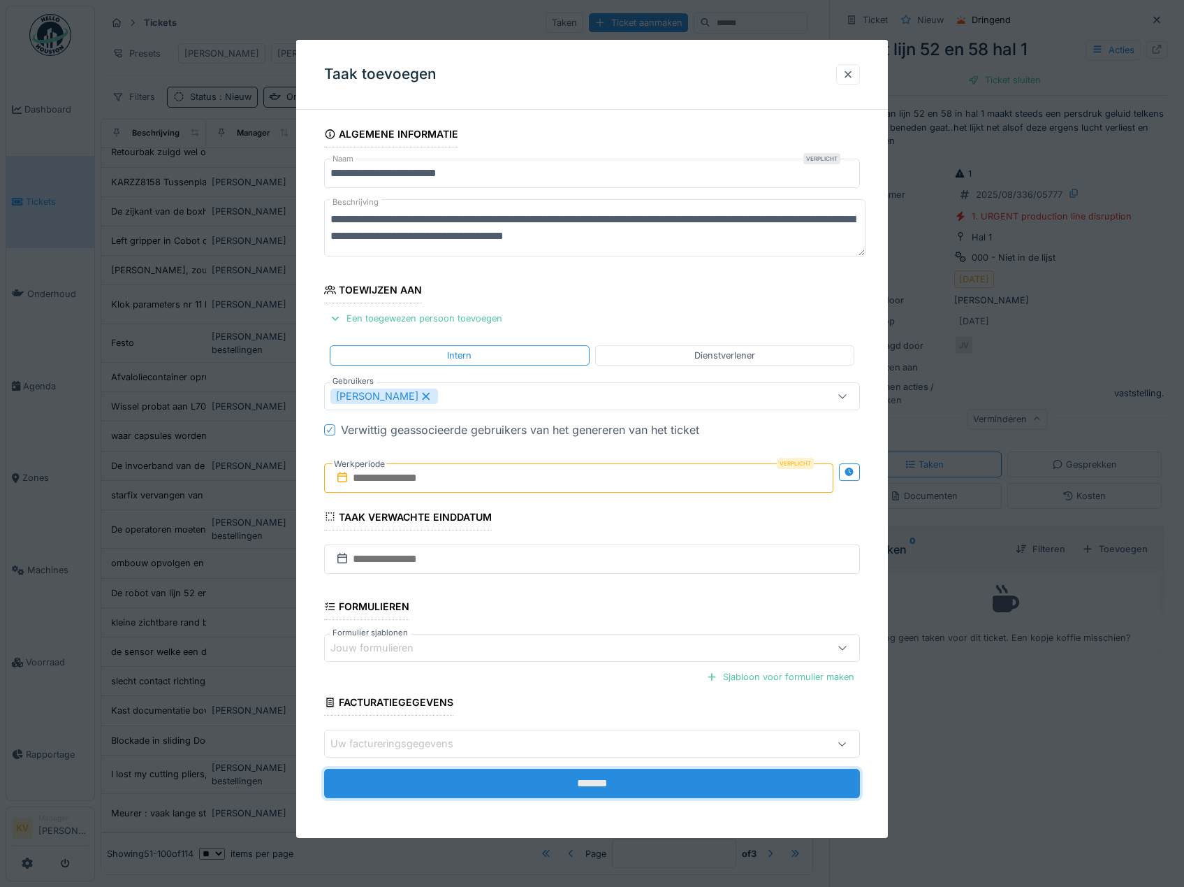
click at [676, 772] on input "*******" at bounding box center [592, 783] width 537 height 29
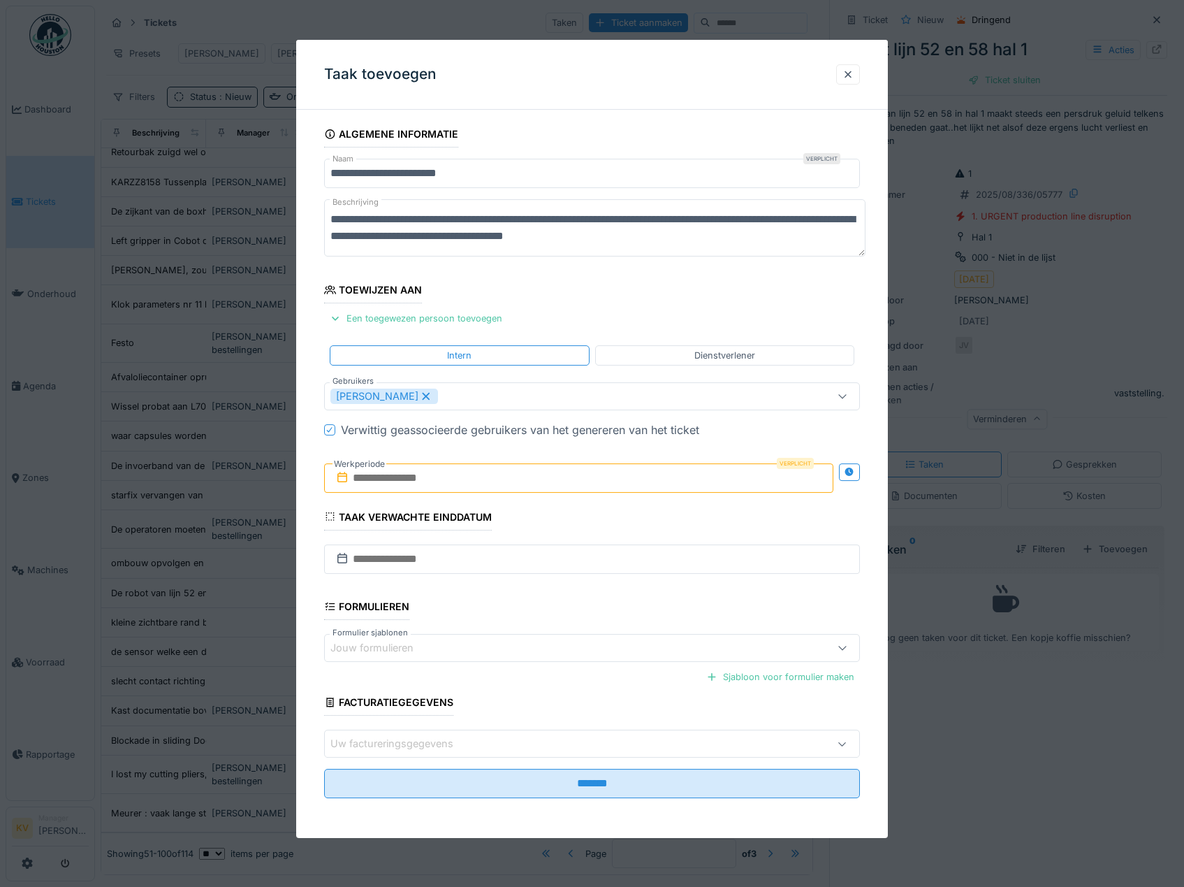
click at [643, 479] on input "text" at bounding box center [579, 477] width 510 height 29
click at [621, 640] on div "23" at bounding box center [626, 636] width 19 height 19
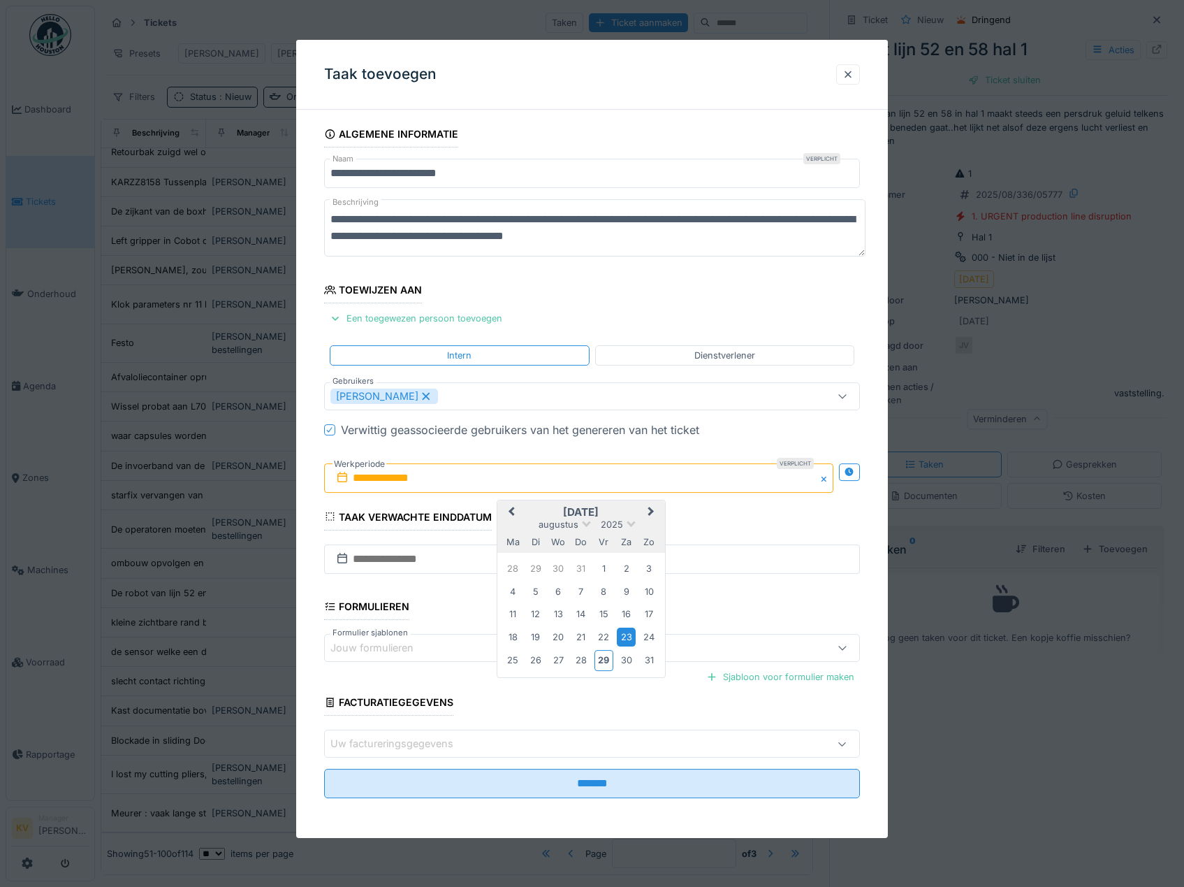
click at [625, 637] on div "23" at bounding box center [626, 636] width 19 height 19
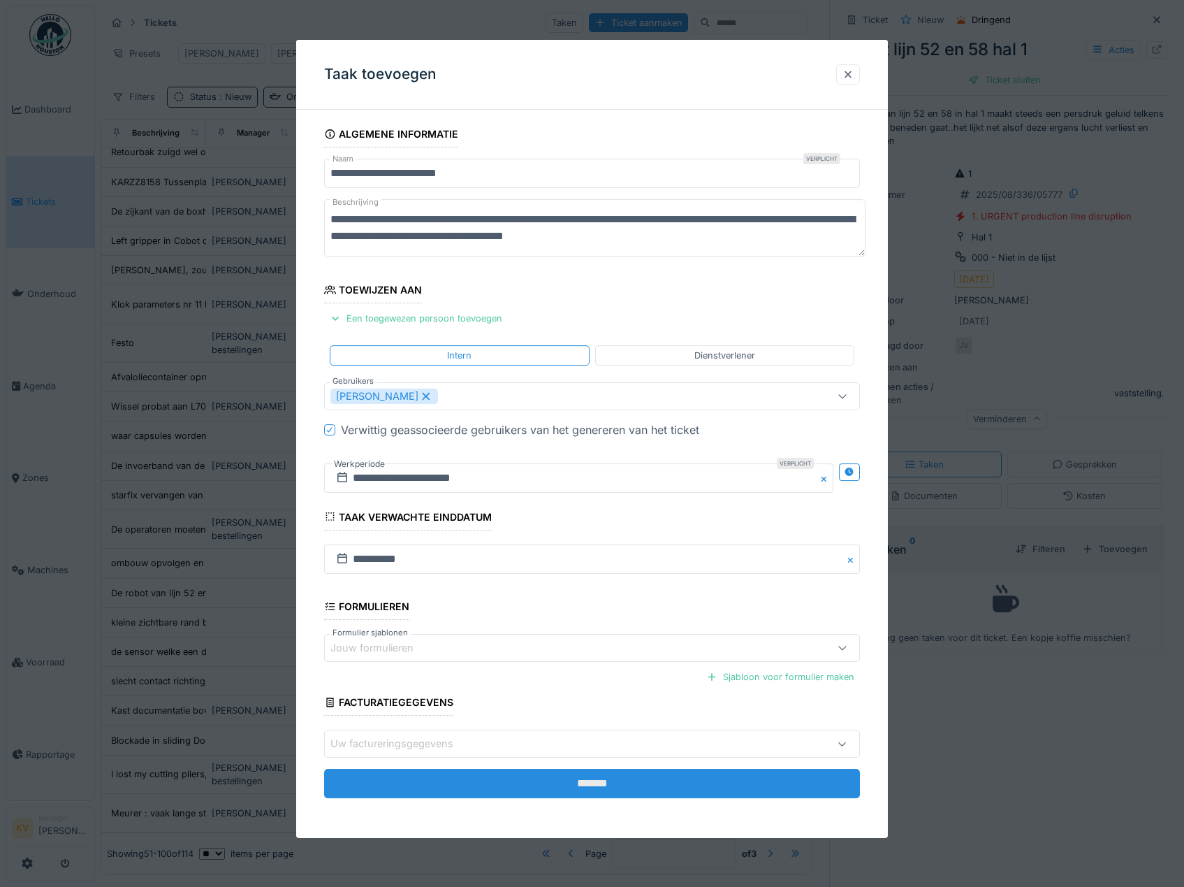
click at [646, 782] on input "*******" at bounding box center [592, 783] width 537 height 29
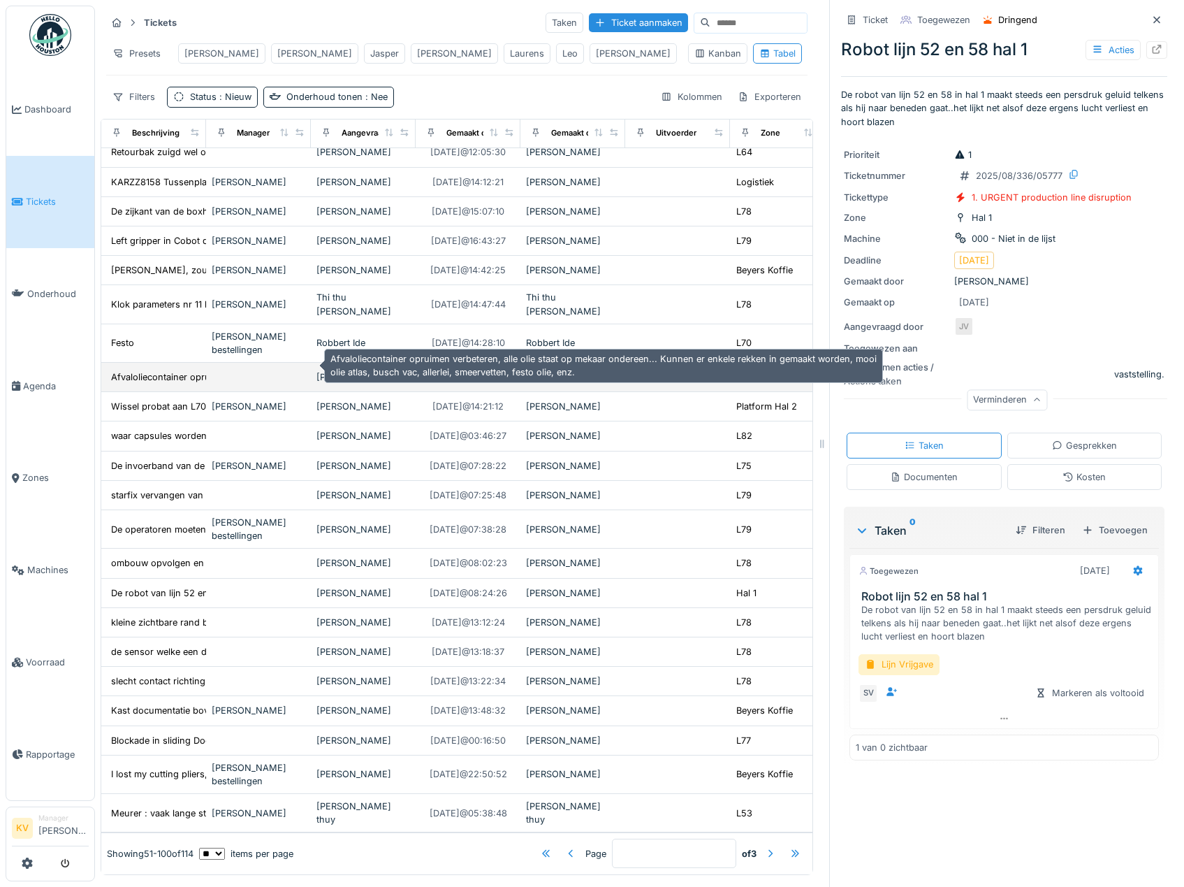
click at [157, 370] on div "Afvaloliecontainer opruimen verbeteren, alle ol..." at bounding box center [214, 376] width 206 height 13
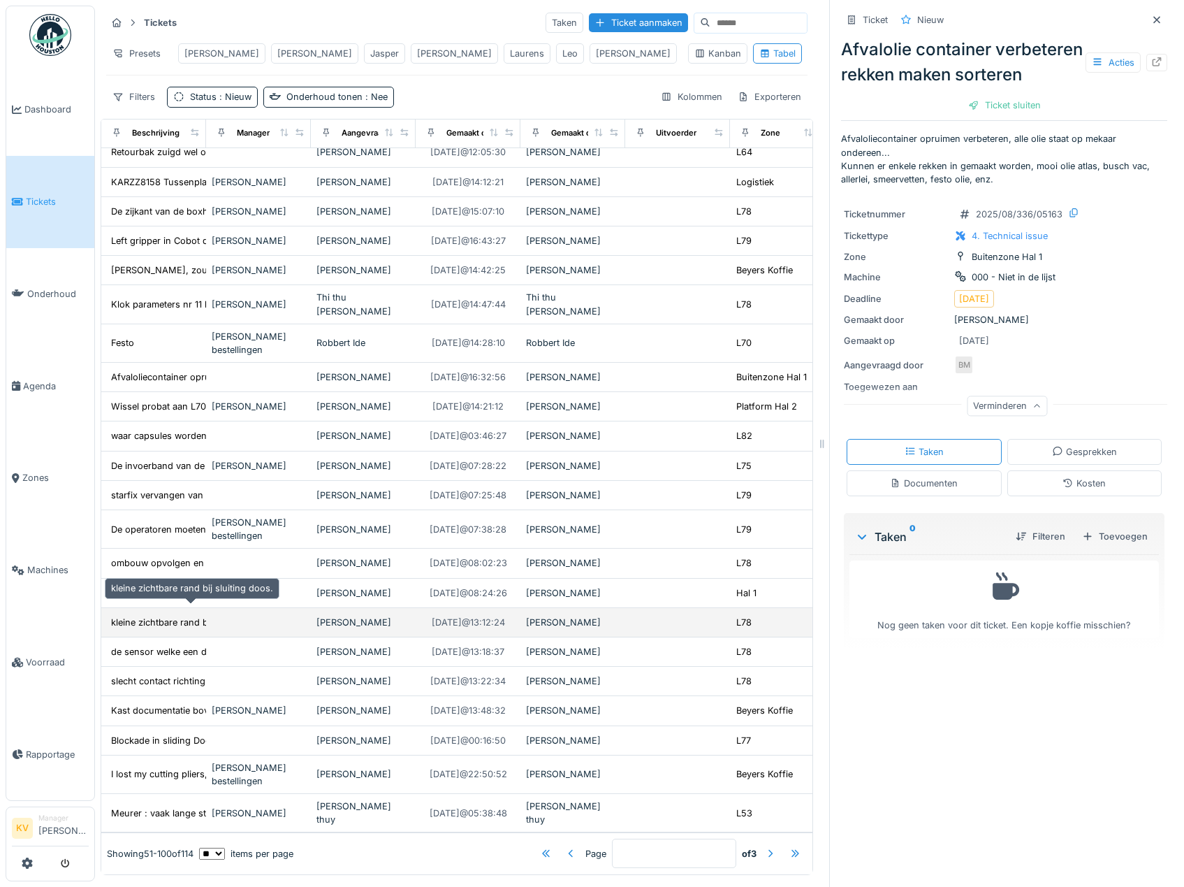
click at [127, 616] on div "kleine zichtbare rand bij sluiting doos." at bounding box center [192, 622] width 162 height 13
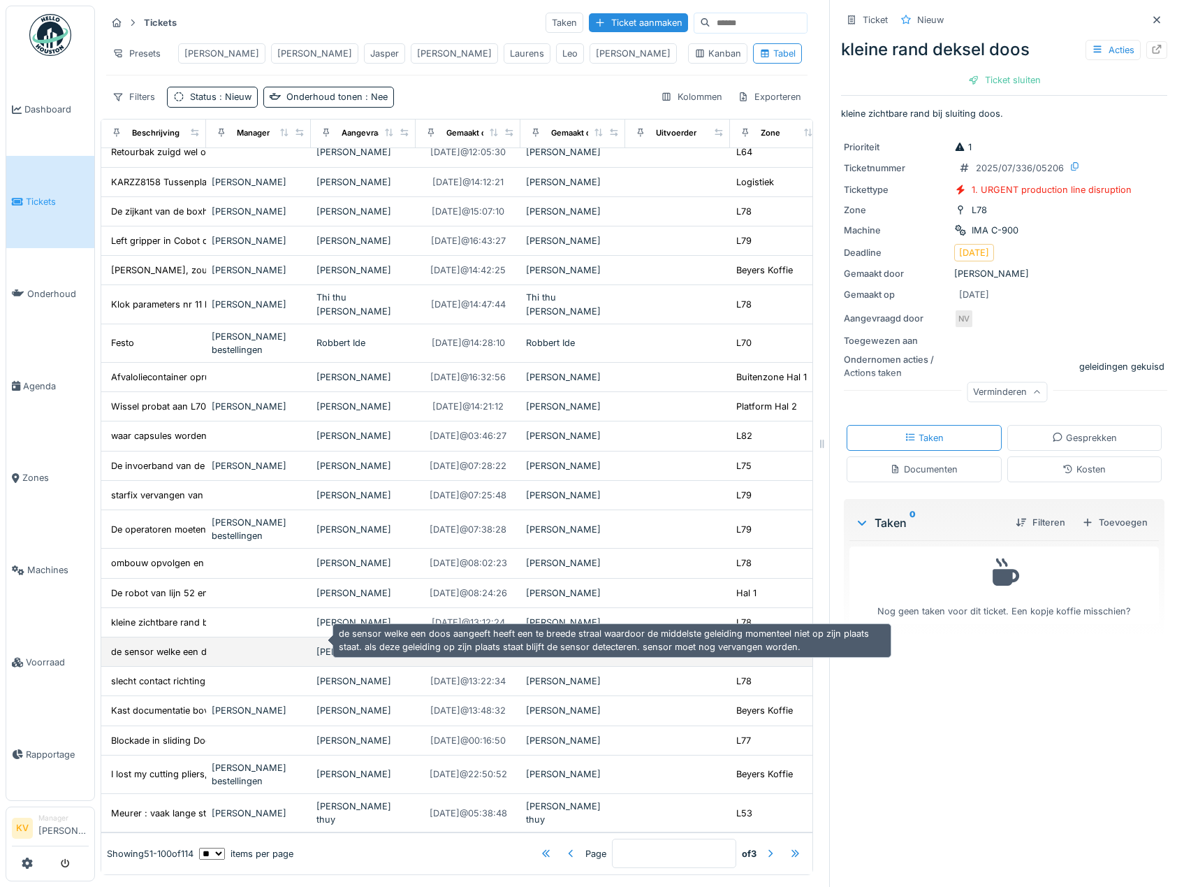
click at [136, 645] on div "de sensor welke een doos aangeeft heeft een te ..." at bounding box center [219, 651] width 216 height 13
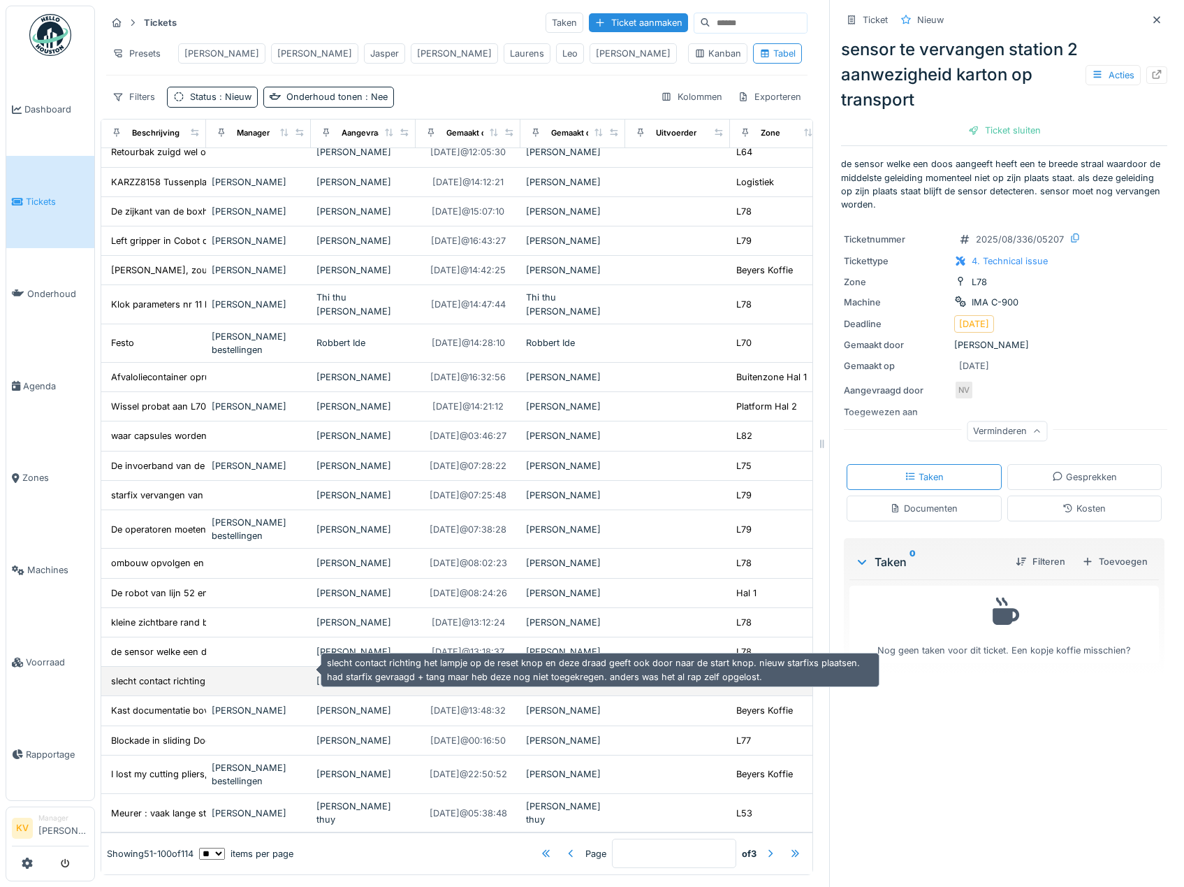
click at [133, 674] on div "slecht contact richting het lampje op de reset ..." at bounding box center [212, 680] width 203 height 13
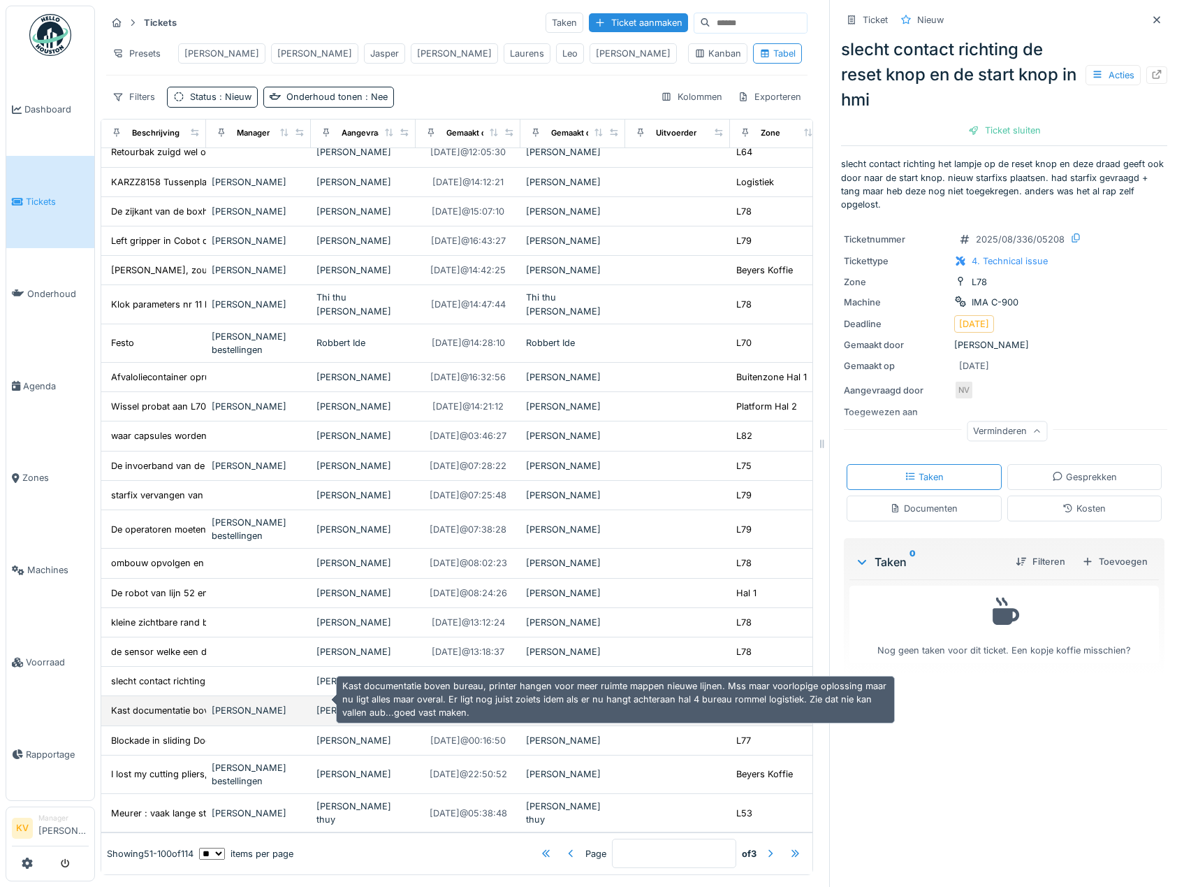
click at [130, 704] on div "Kast documentatie boven bureau, printer hangen ..." at bounding box center [221, 710] width 221 height 13
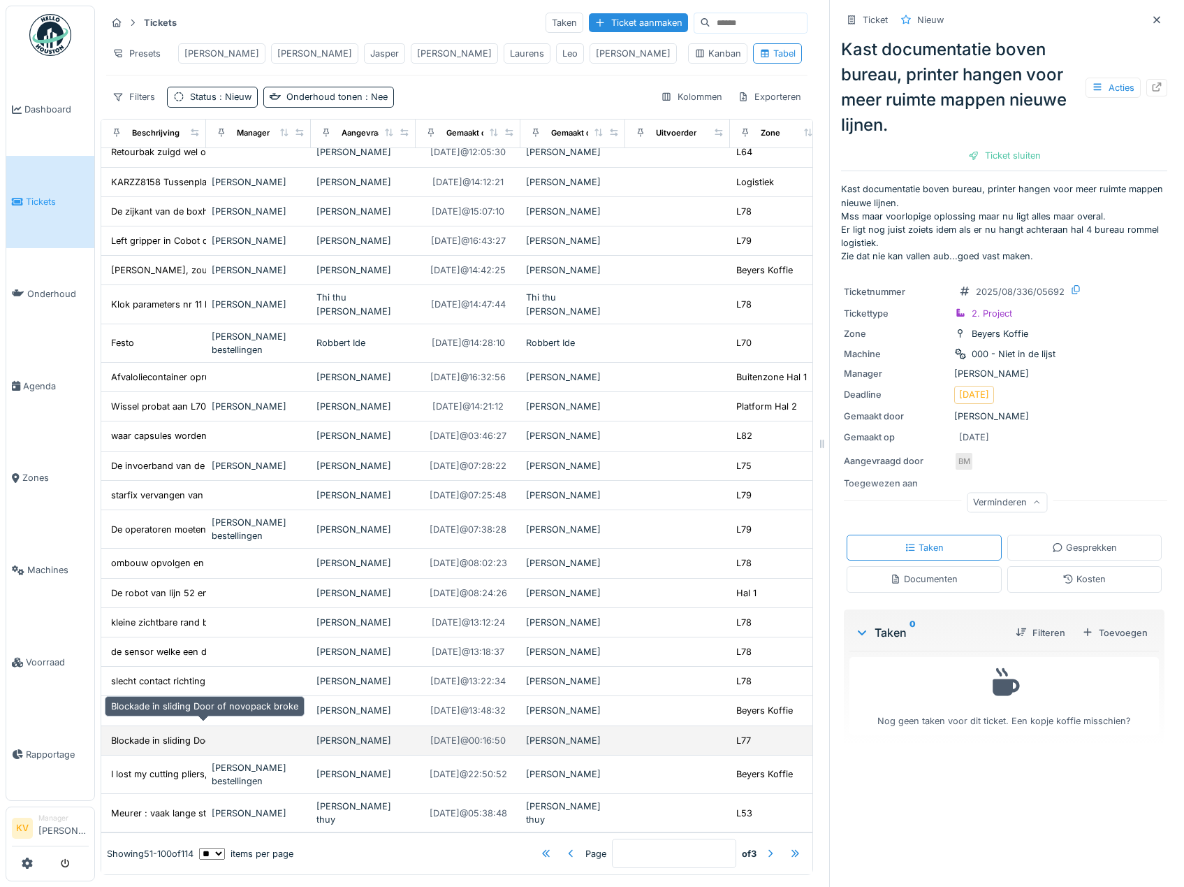
click at [132, 734] on div "Blockade in sliding Door of novopack broke" at bounding box center [204, 740] width 187 height 13
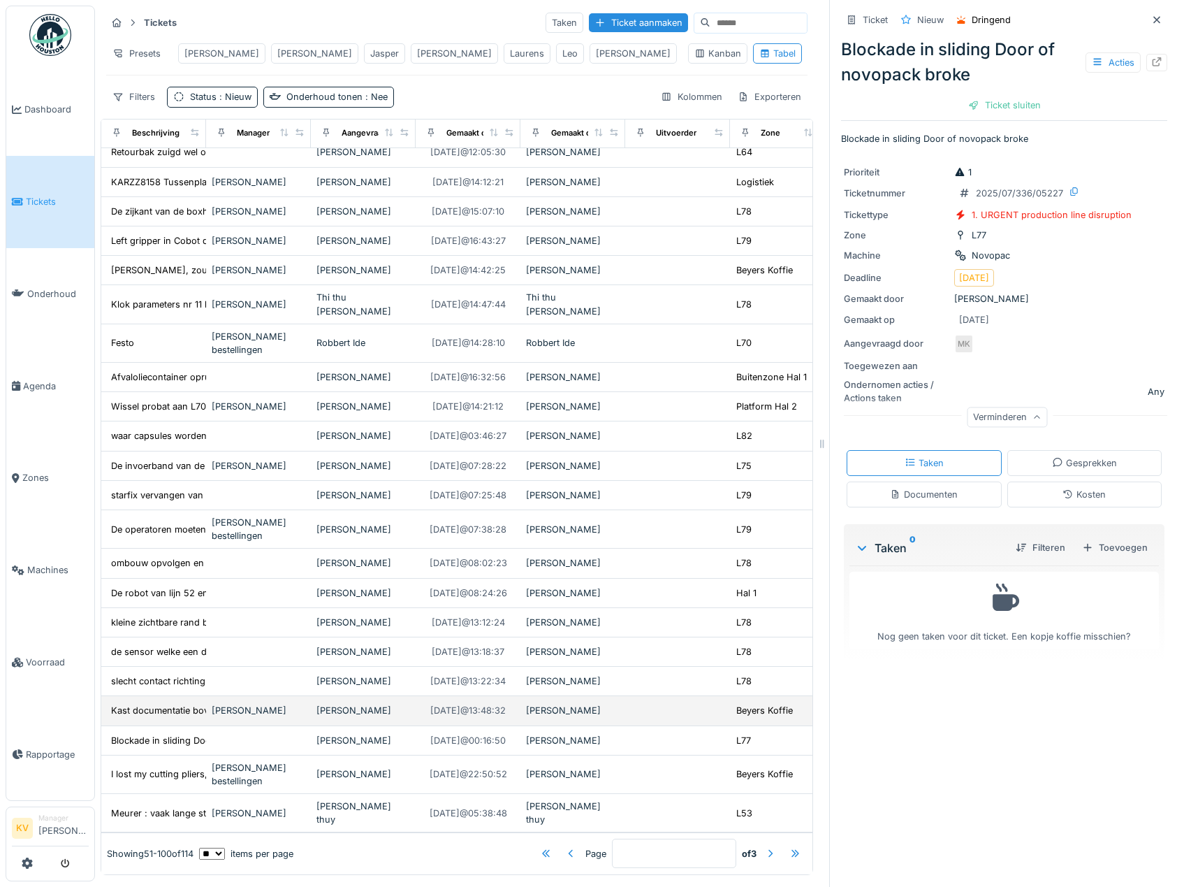
click at [138, 704] on div "Kast documentatie boven bureau, printer hangen ..." at bounding box center [221, 710] width 221 height 13
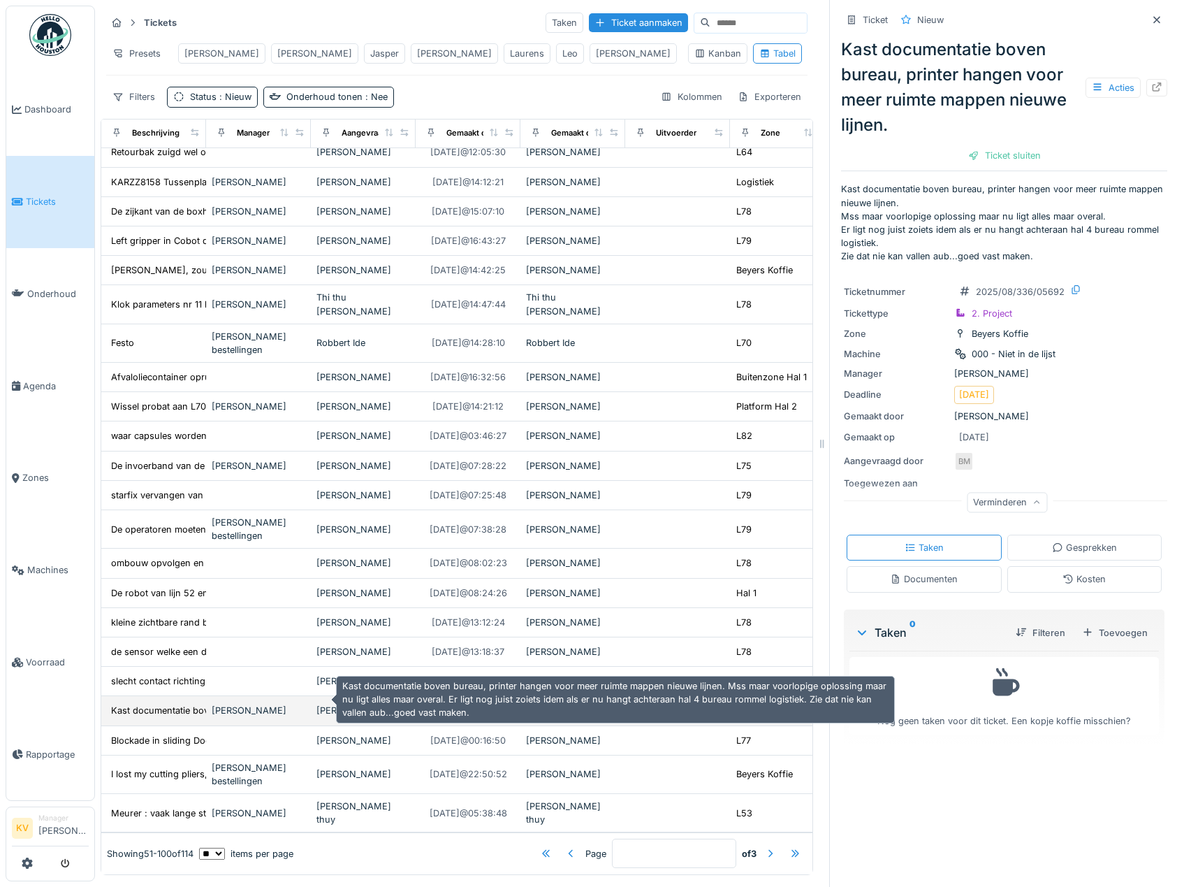
click at [144, 704] on div "Kast documentatie boven bureau, printer hangen ..." at bounding box center [221, 710] width 221 height 13
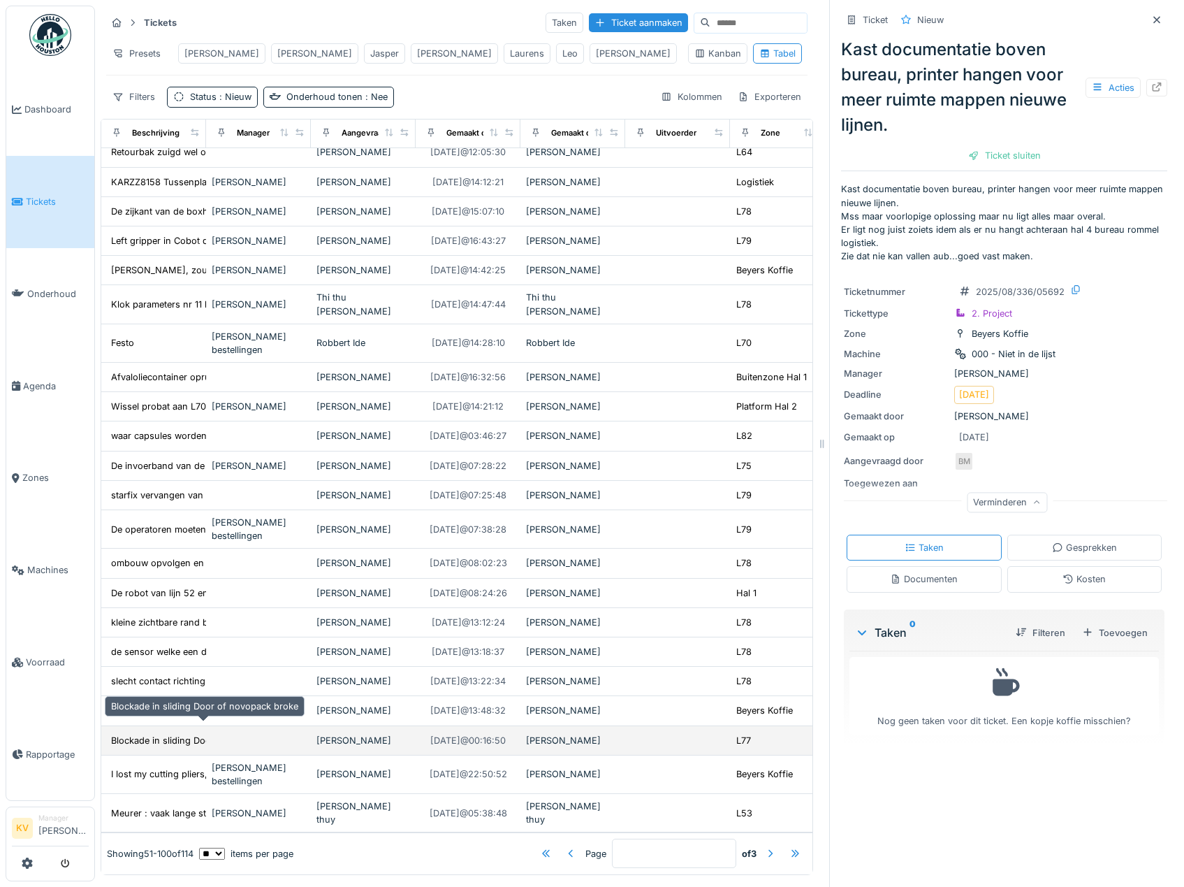
click at [144, 734] on div "Blockade in sliding Door of novopack broke" at bounding box center [204, 740] width 187 height 13
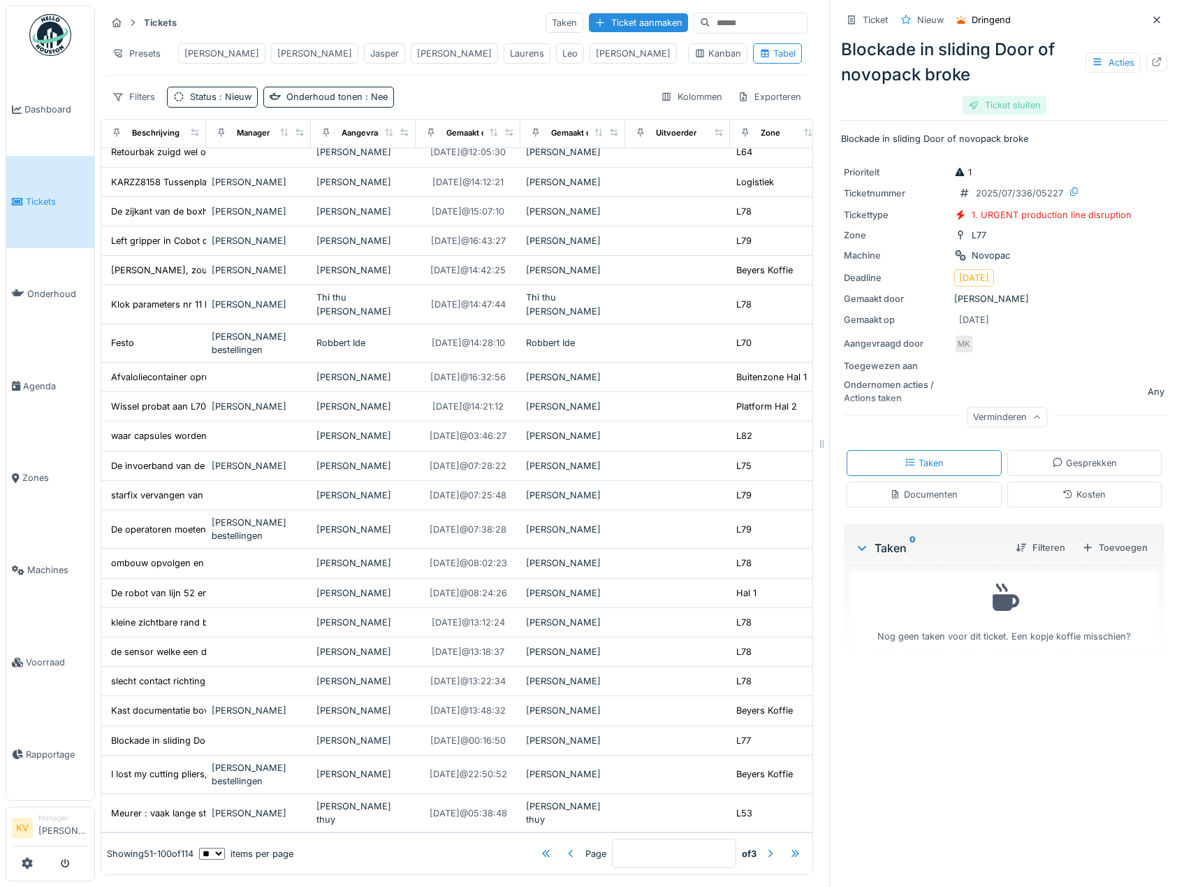
click at [969, 96] on div "Ticket sluiten" at bounding box center [1005, 105] width 84 height 19
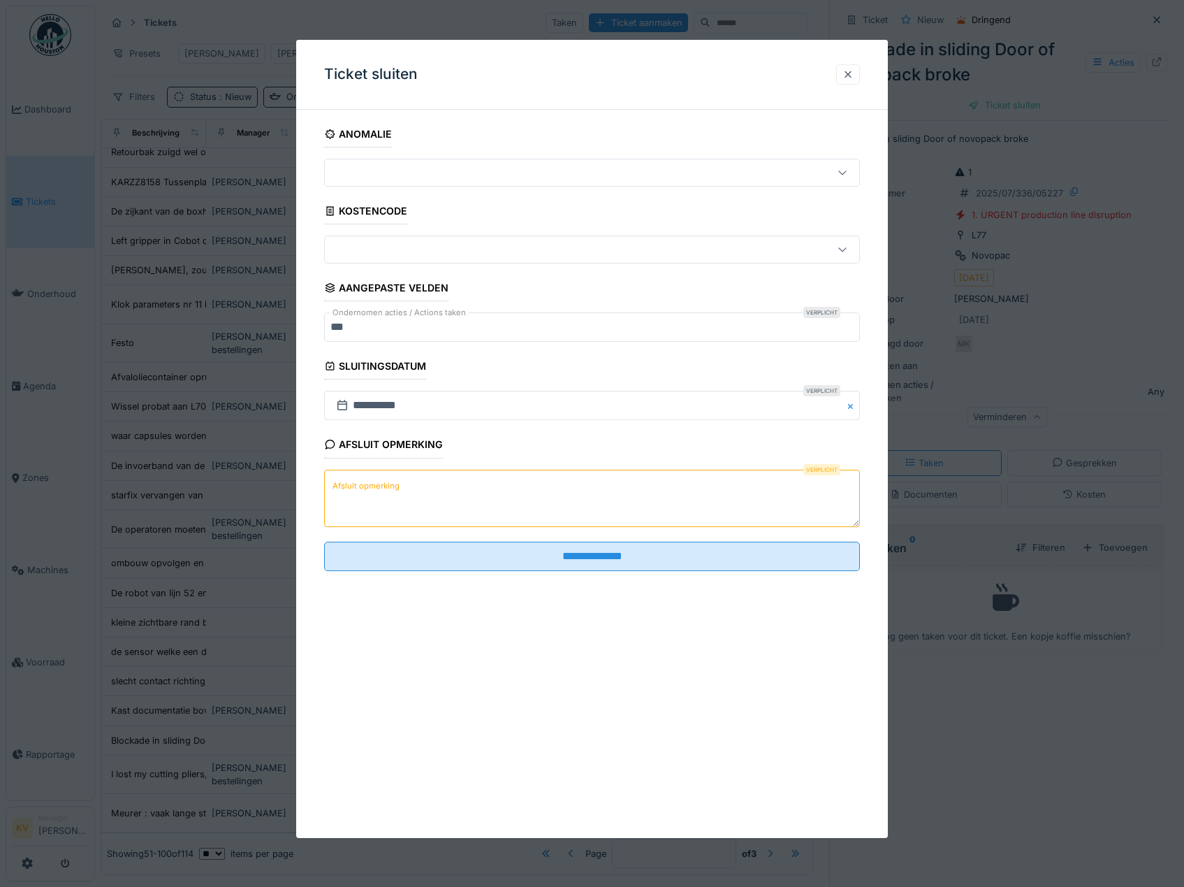
click at [850, 75] on div at bounding box center [848, 74] width 11 height 13
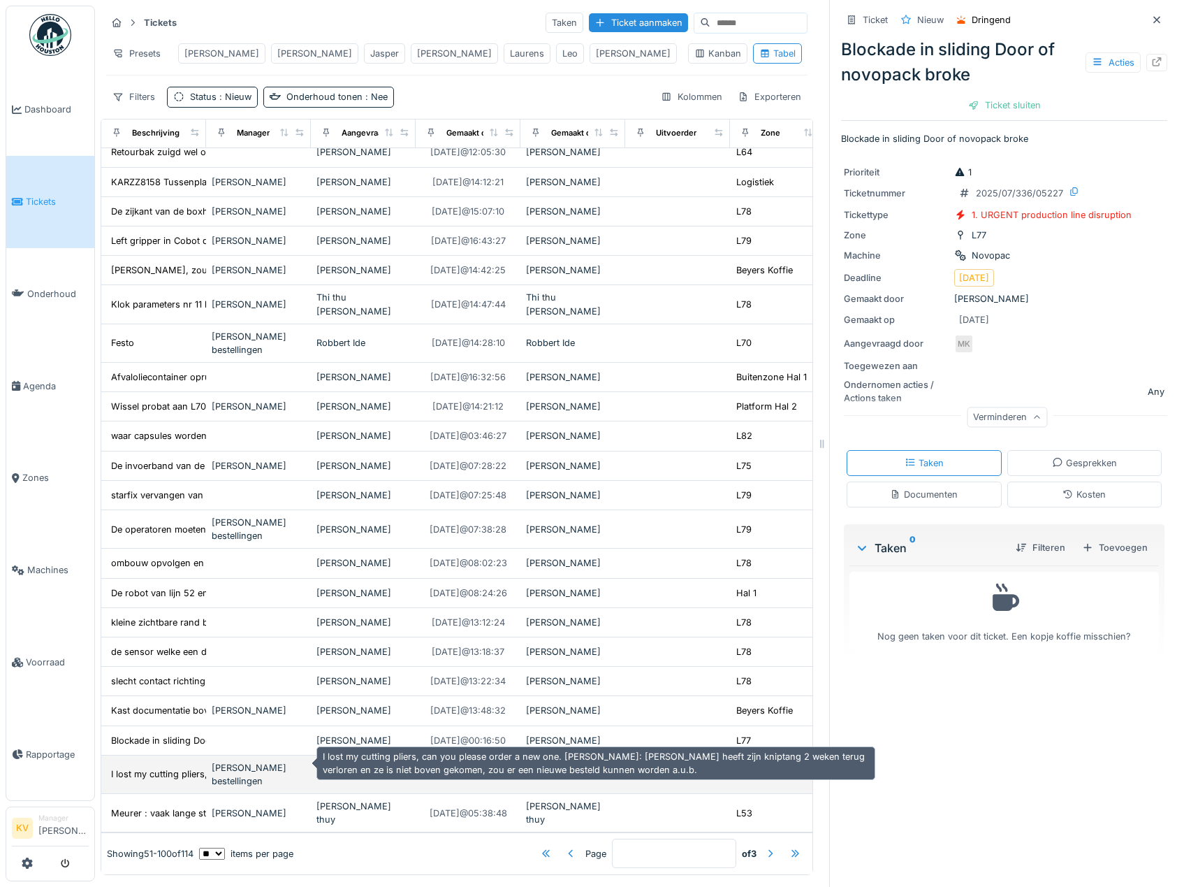
click at [166, 767] on div "I lost my cutting pliers, can you please order ..." at bounding box center [211, 773] width 201 height 13
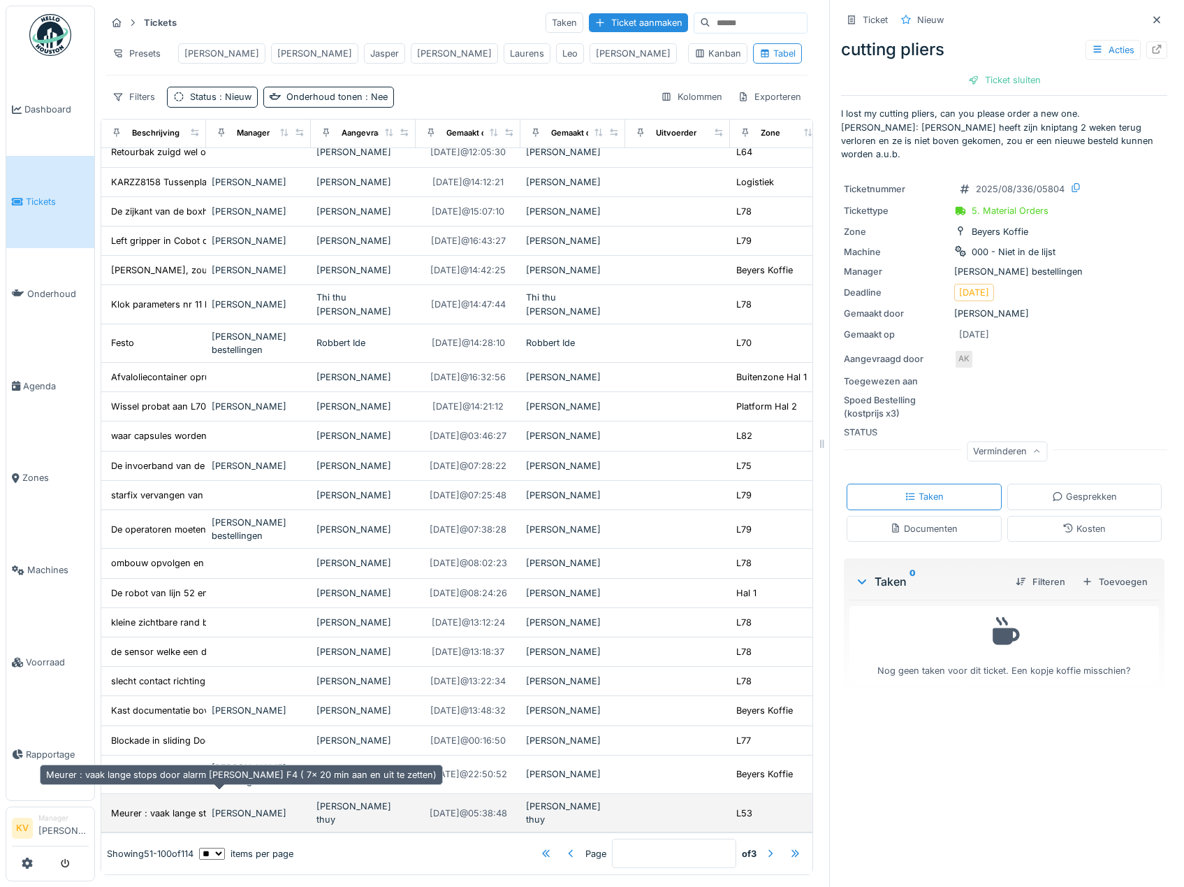
click at [180, 806] on div "Meurer : vaak lange stops door alarm Nordson F4..." at bounding box center [222, 812] width 223 height 13
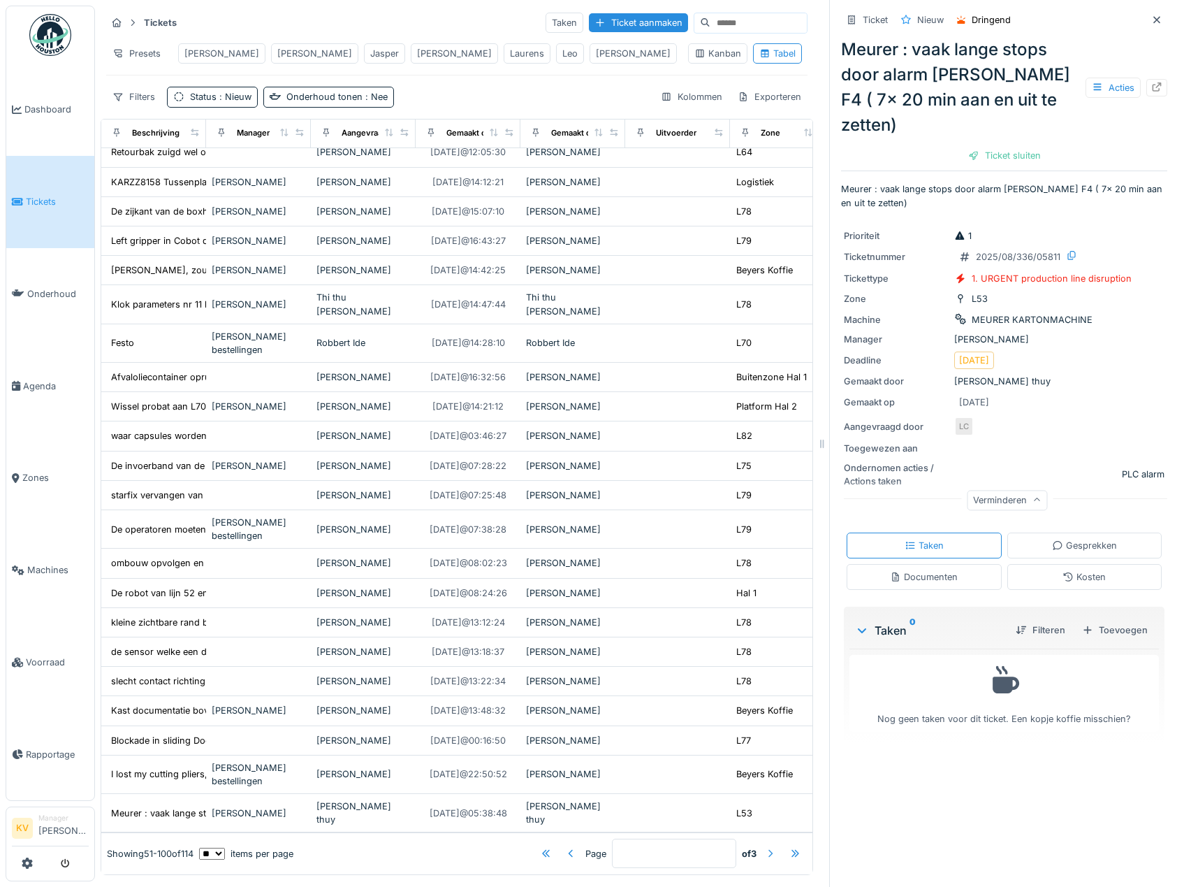
click at [765, 847] on div at bounding box center [770, 853] width 11 height 13
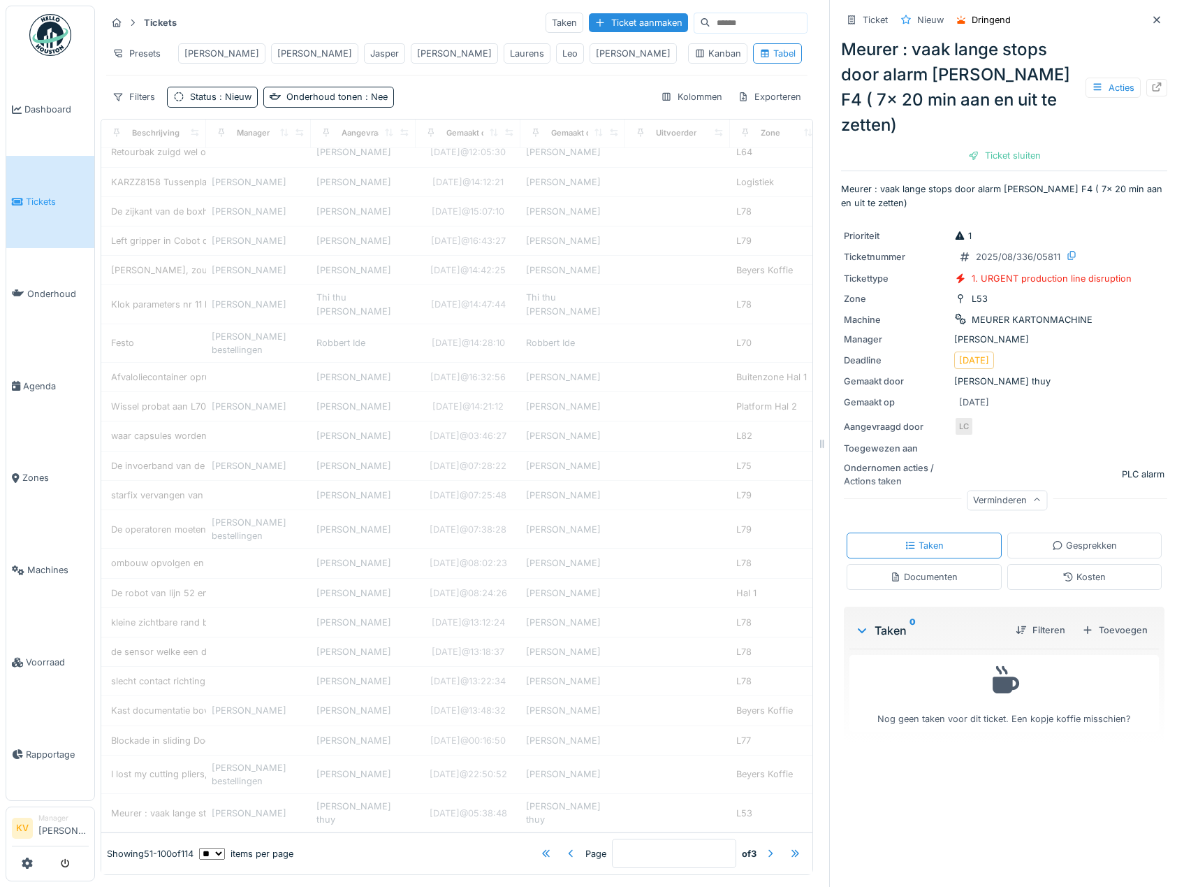
type input "*"
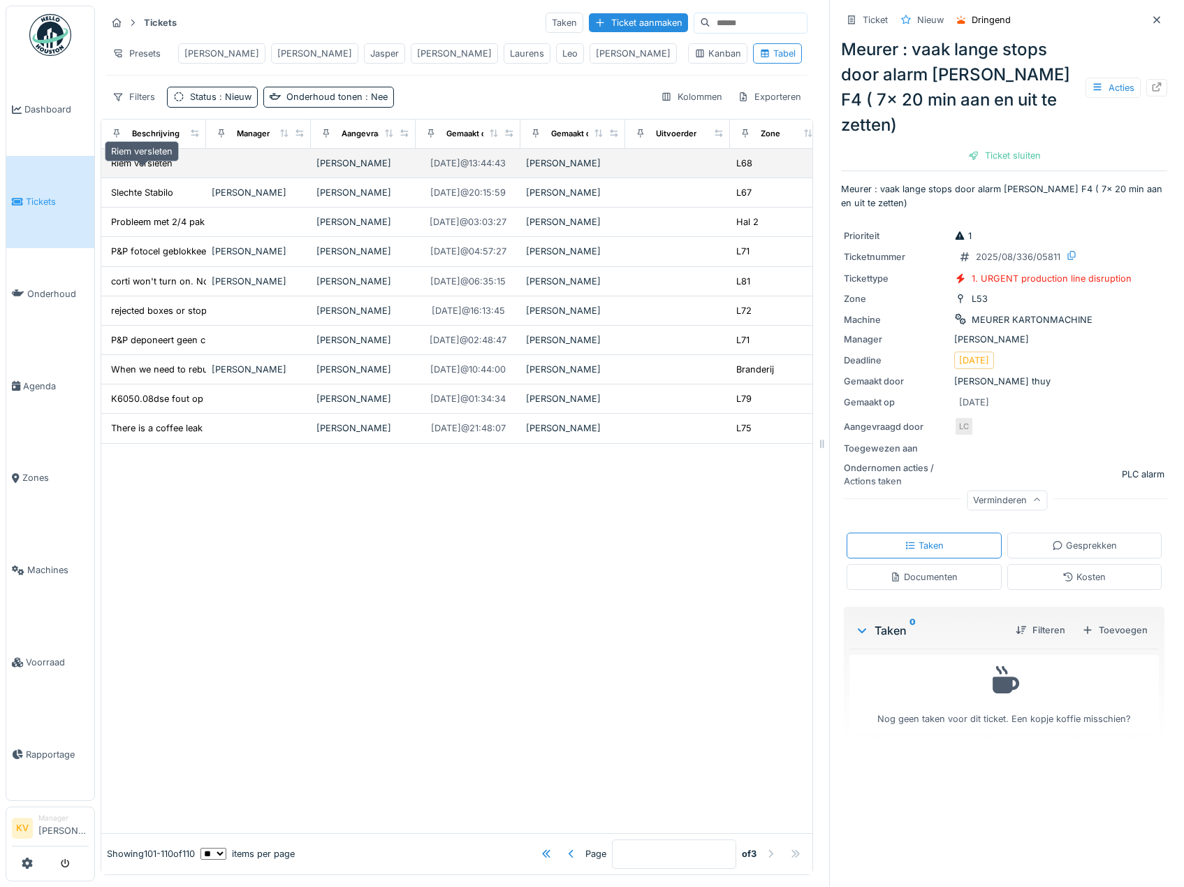
click at [161, 163] on div "Riem versleten" at bounding box center [141, 162] width 61 height 13
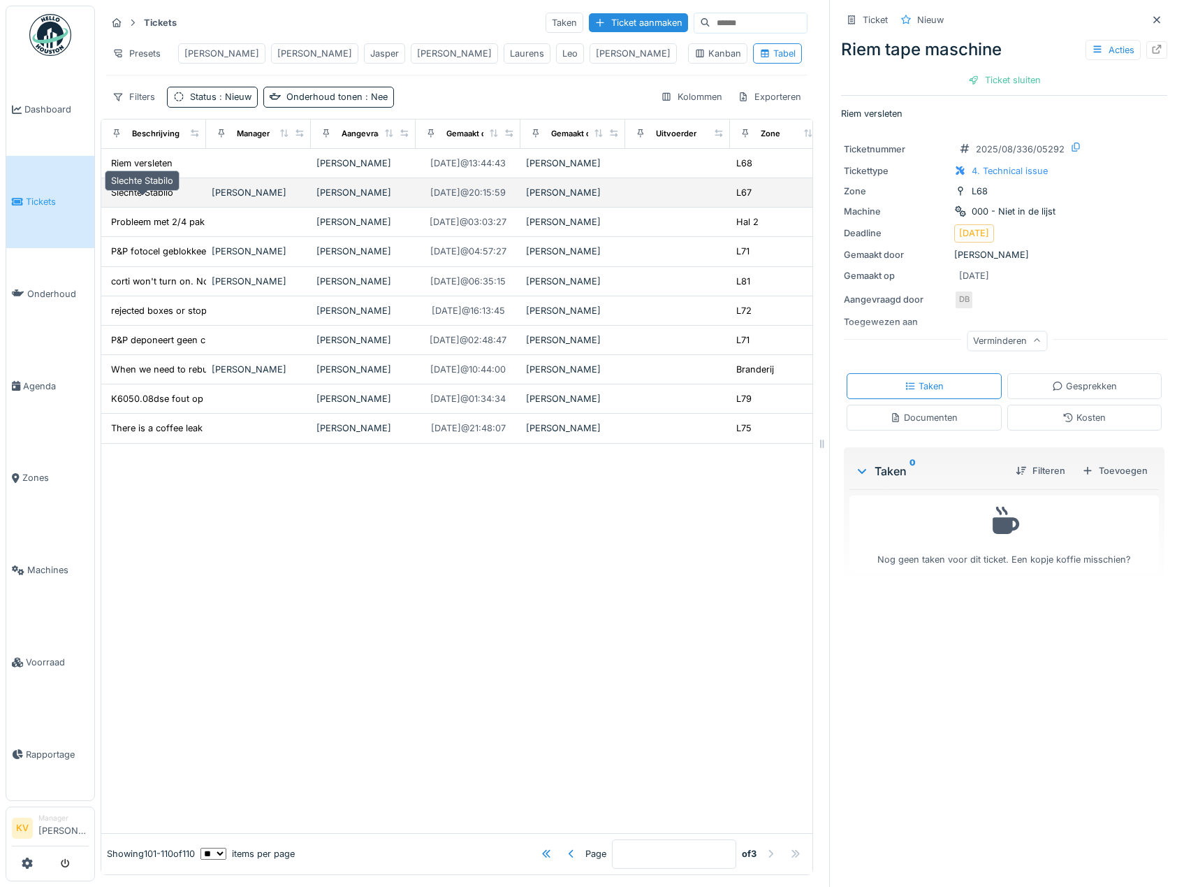
click at [125, 194] on div "Slechte Stabilo" at bounding box center [142, 192] width 62 height 13
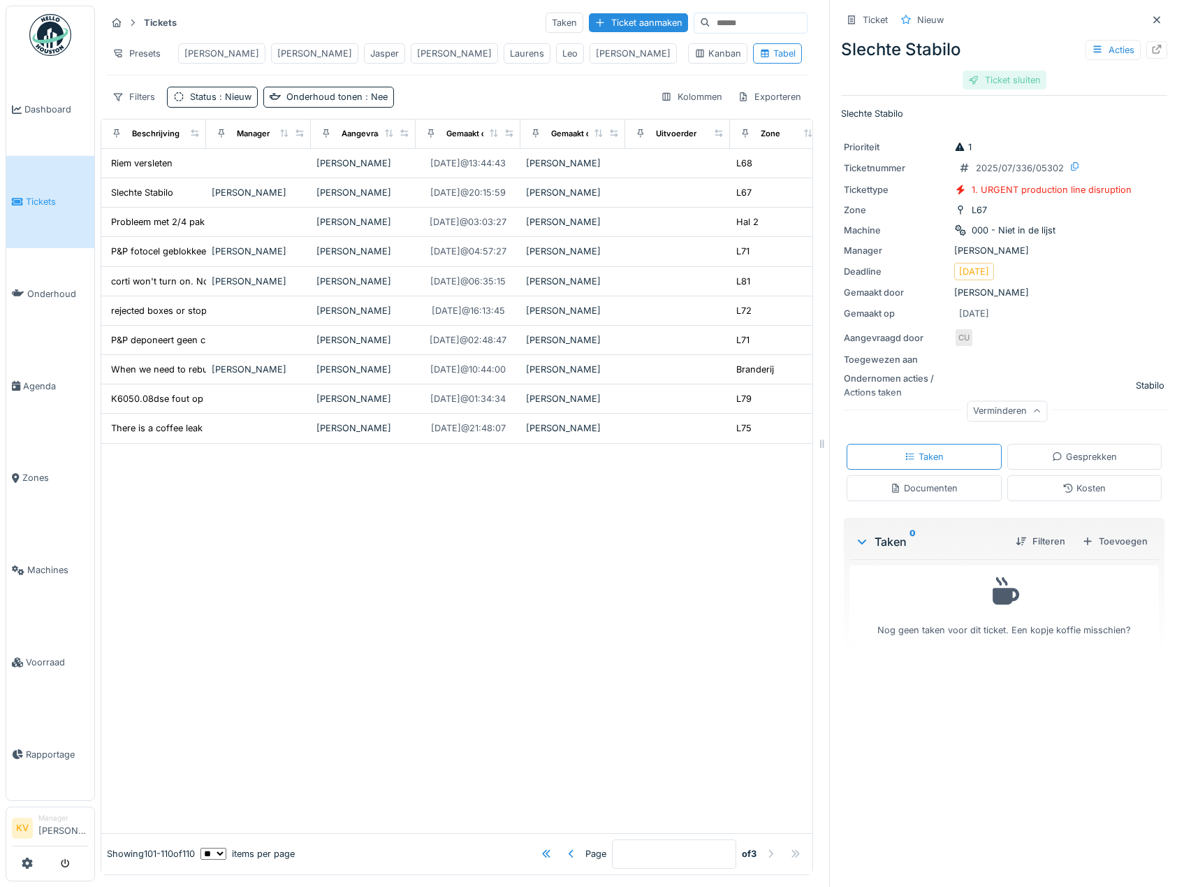
click at [985, 71] on div "Ticket sluiten" at bounding box center [1005, 80] width 84 height 19
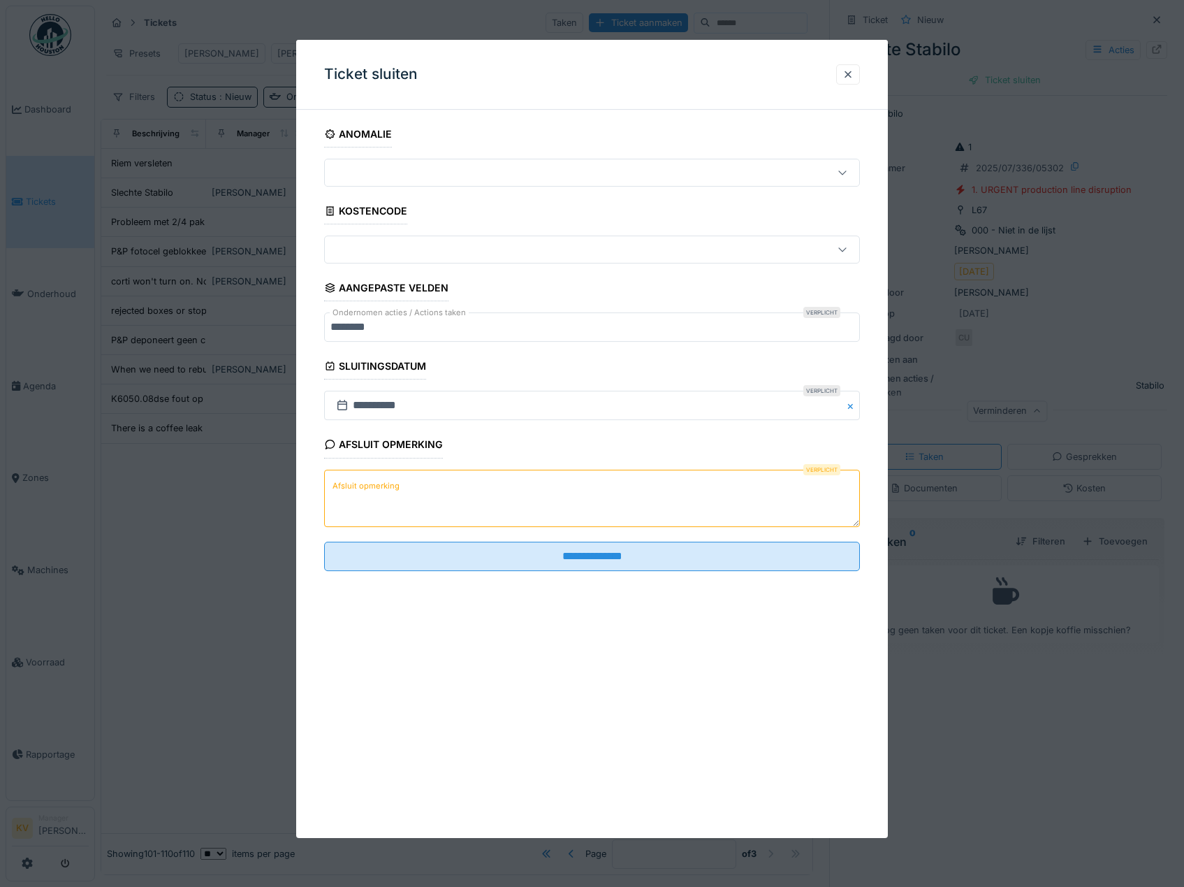
click at [643, 503] on textarea "Afsluit opmerking" at bounding box center [592, 497] width 537 height 57
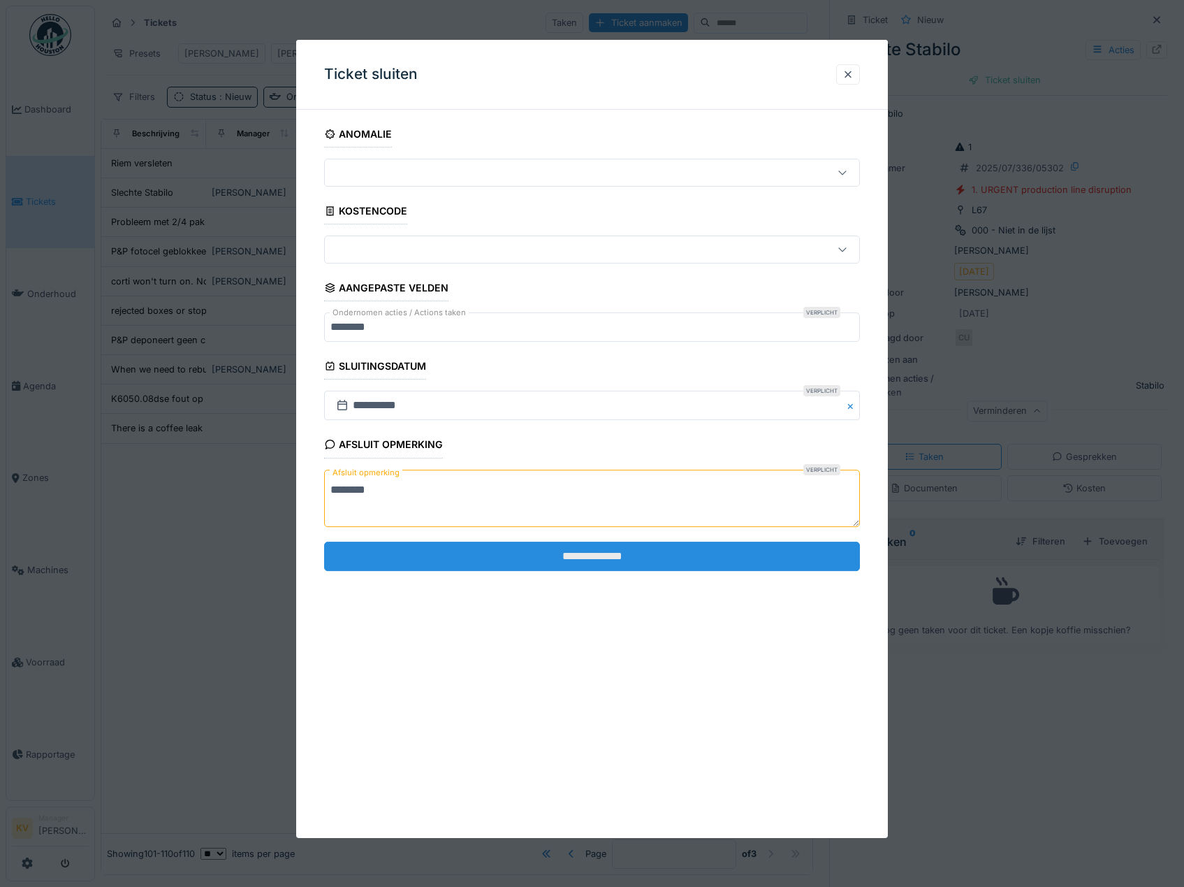
type textarea "********"
click at [700, 554] on input "**********" at bounding box center [592, 555] width 537 height 29
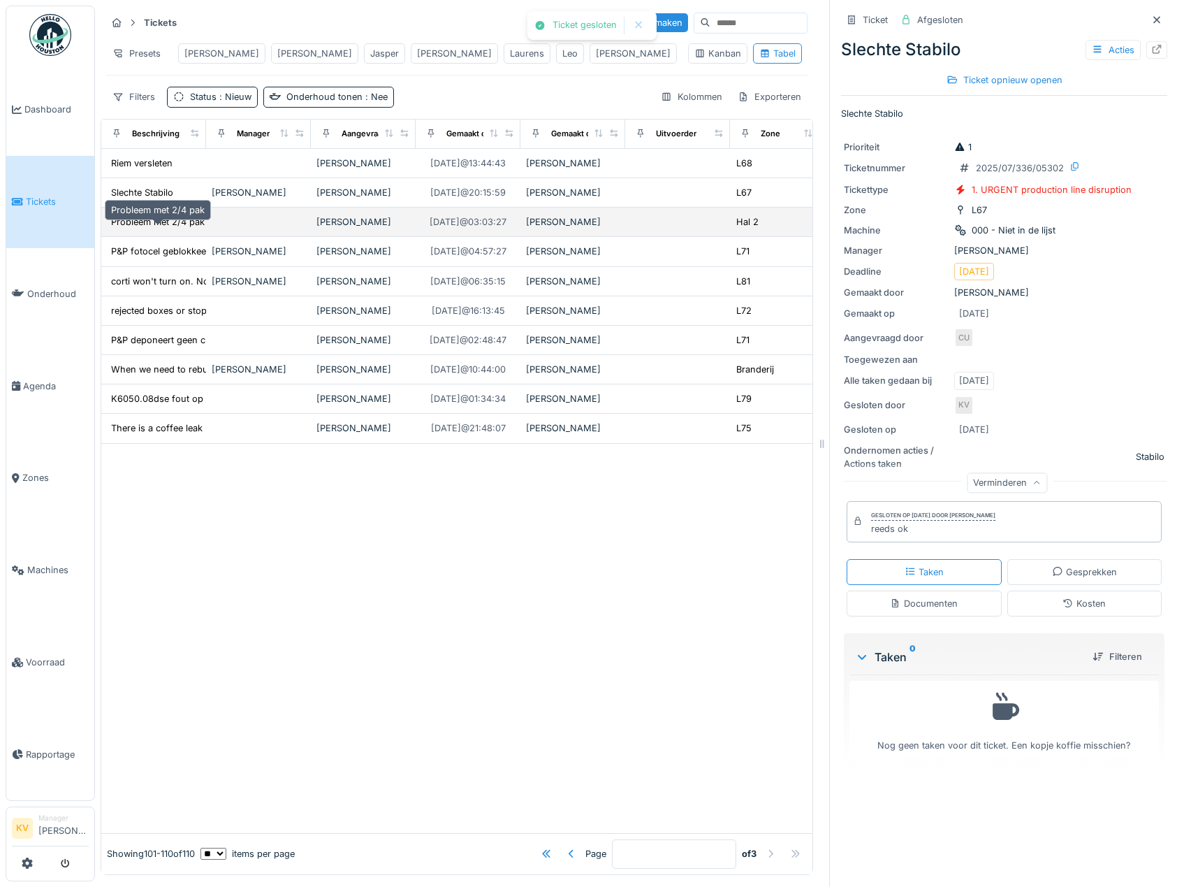
click at [189, 221] on div "Probleem met 2/4 pak" at bounding box center [158, 221] width 94 height 13
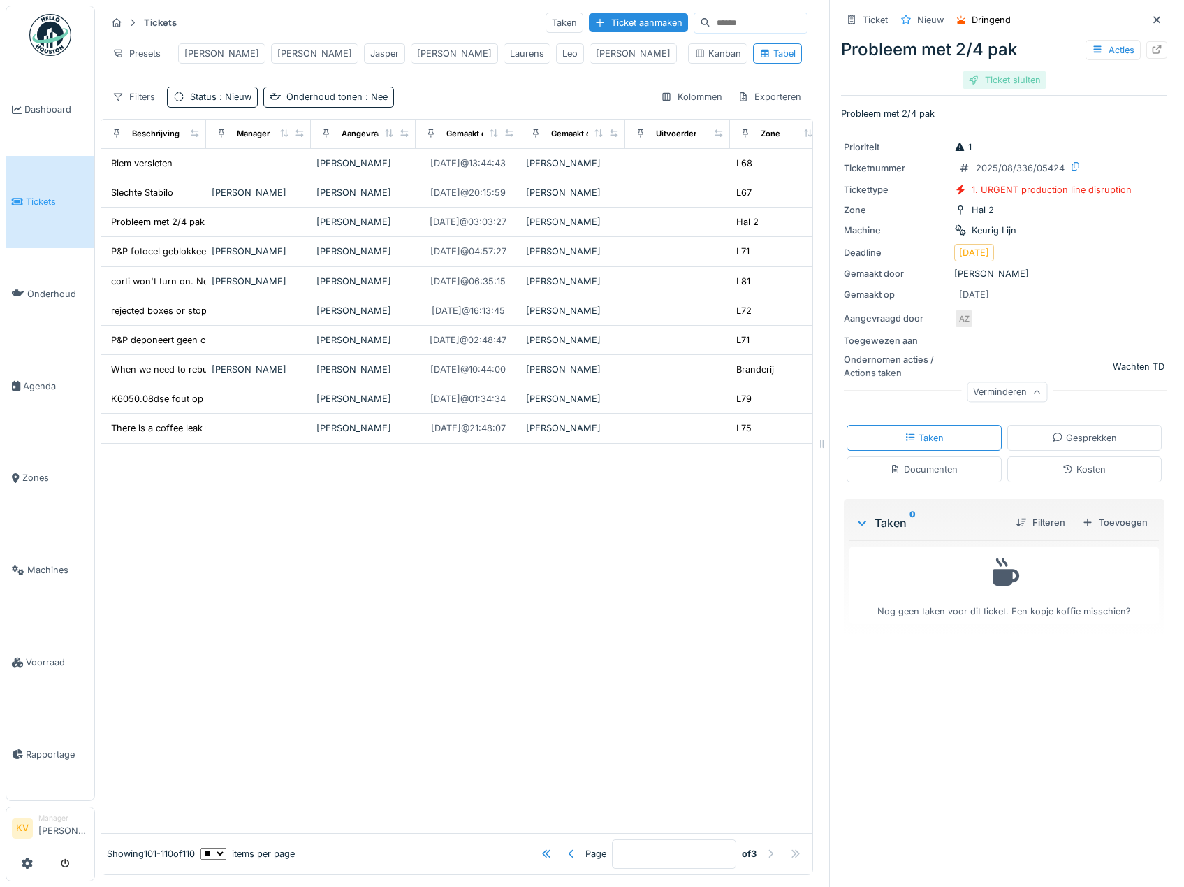
click at [995, 71] on div "Ticket sluiten" at bounding box center [1005, 80] width 84 height 19
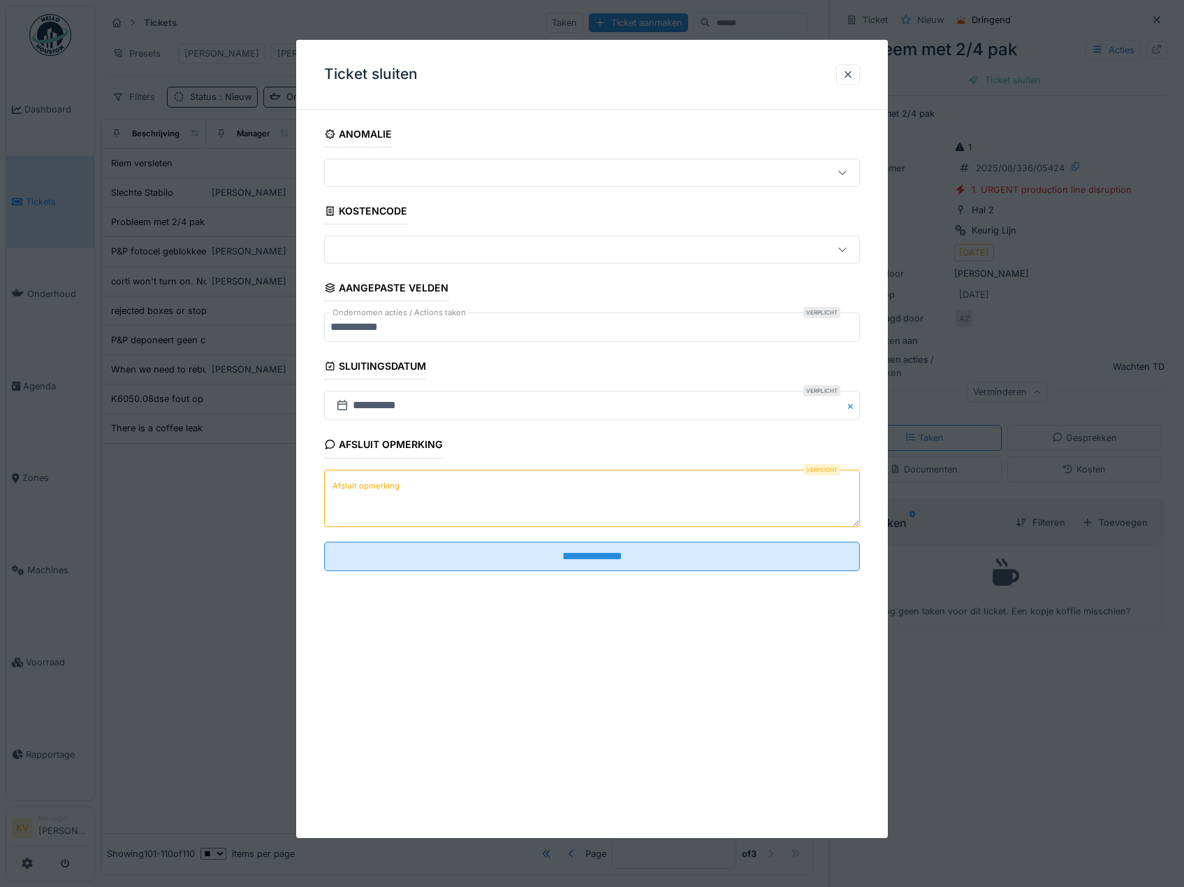
click at [657, 505] on textarea "Afsluit opmerking" at bounding box center [592, 497] width 537 height 57
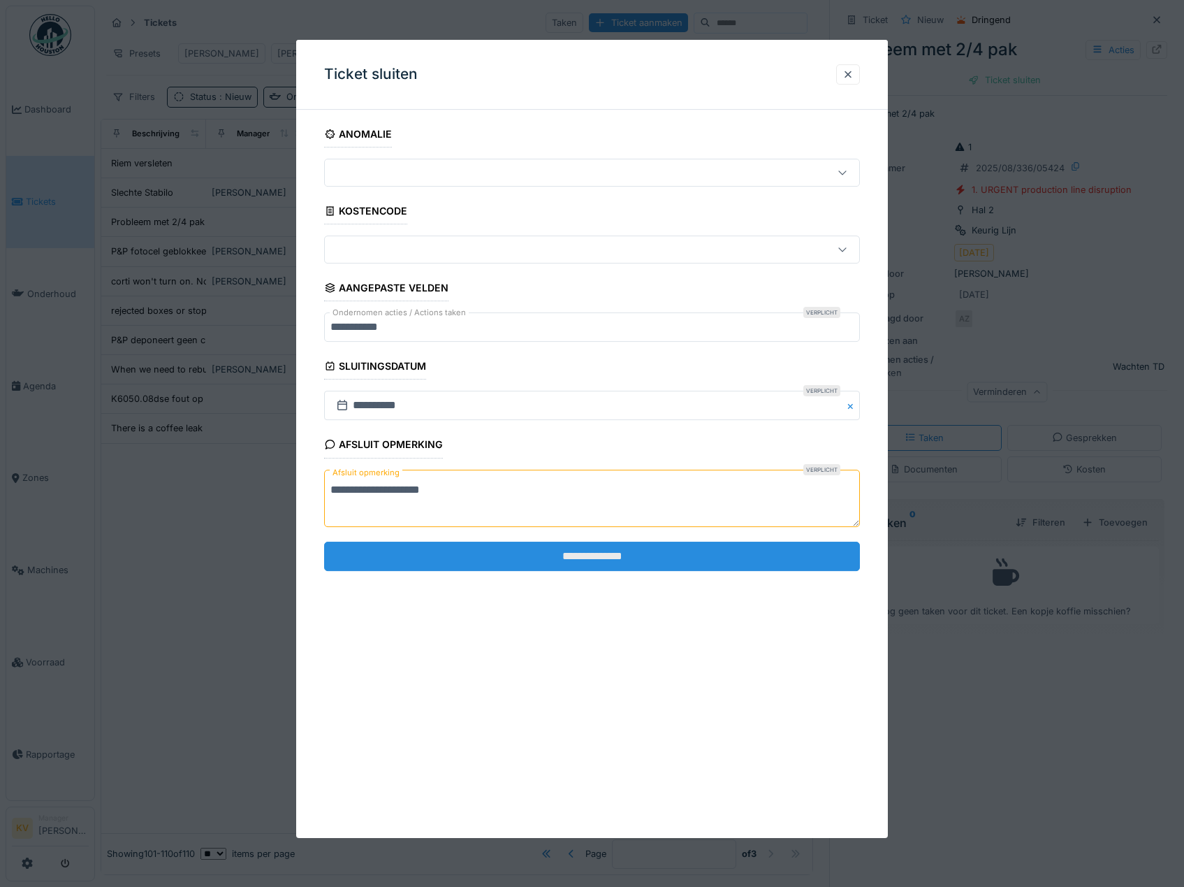
type textarea "**********"
click at [660, 560] on input "**********" at bounding box center [592, 555] width 537 height 29
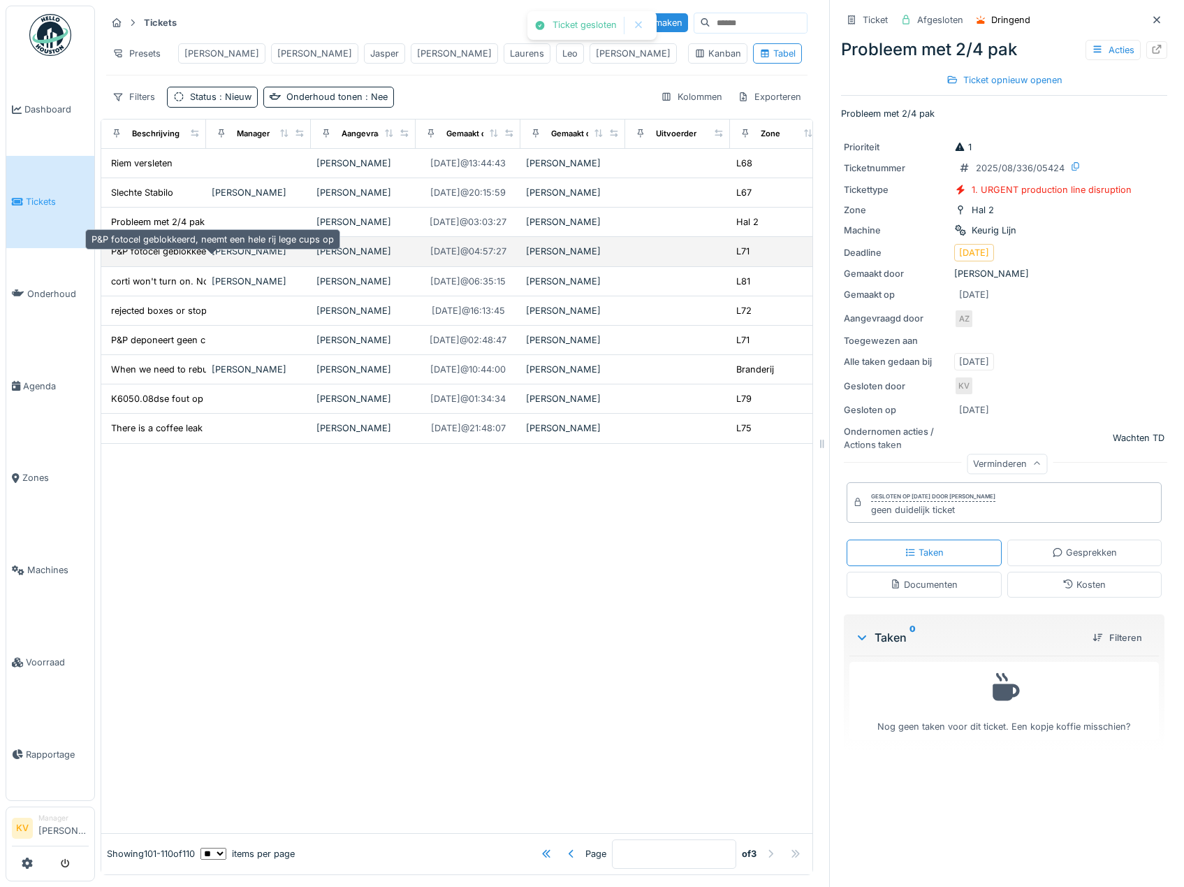
click at [189, 245] on div "P&P fotocel geblokkeerd, neemt een hele rij le..." at bounding box center [212, 251] width 203 height 13
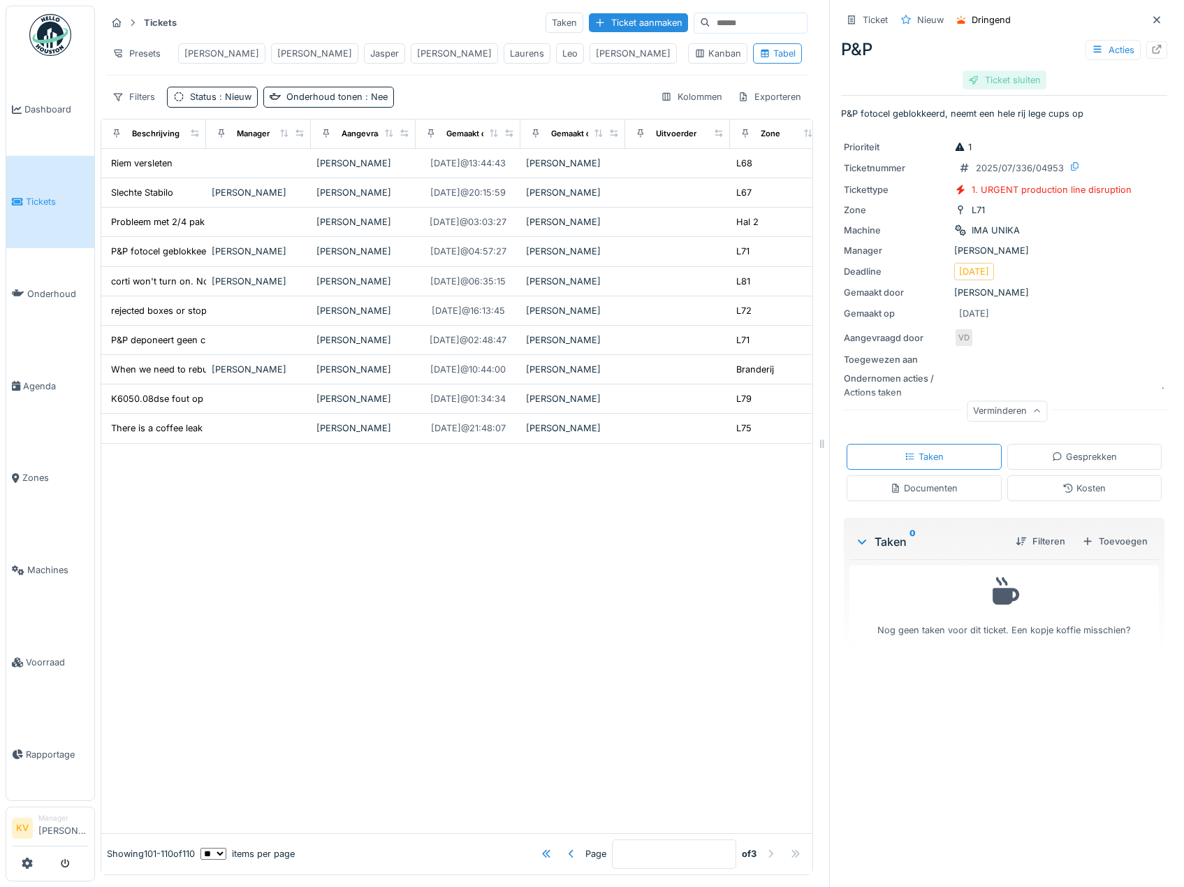
click at [978, 77] on div "Ticket sluiten" at bounding box center [1005, 80] width 84 height 19
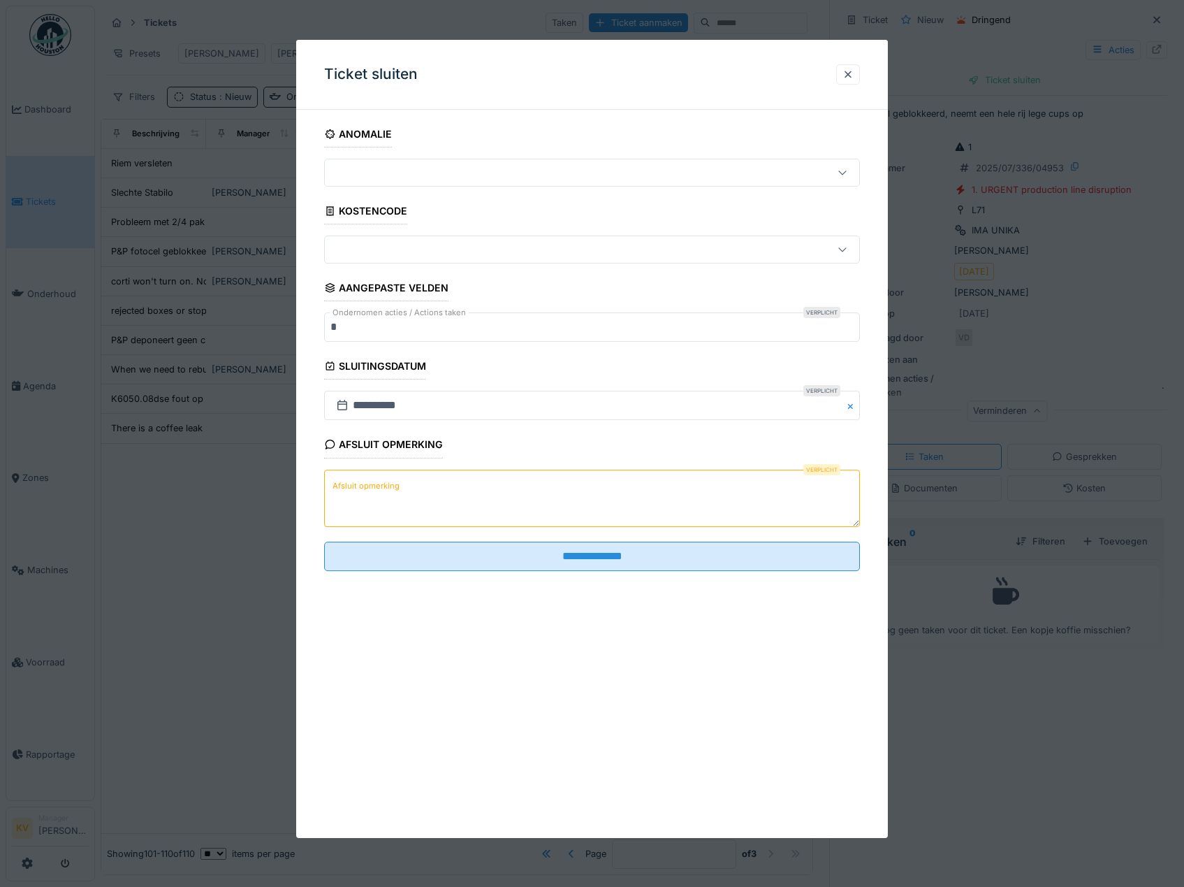
click at [636, 486] on textarea "Afsluit opmerking" at bounding box center [592, 497] width 537 height 57
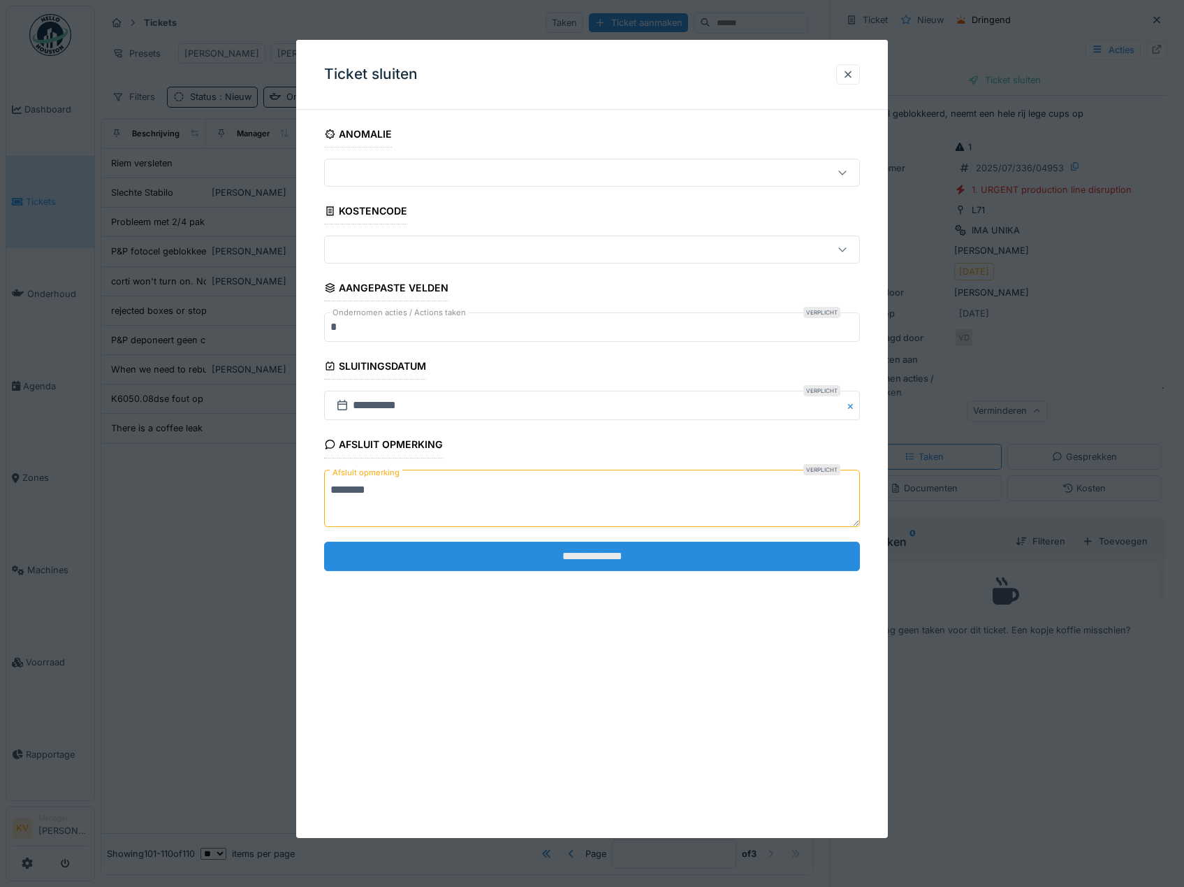
type textarea "********"
click at [643, 551] on input "**********" at bounding box center [592, 555] width 537 height 29
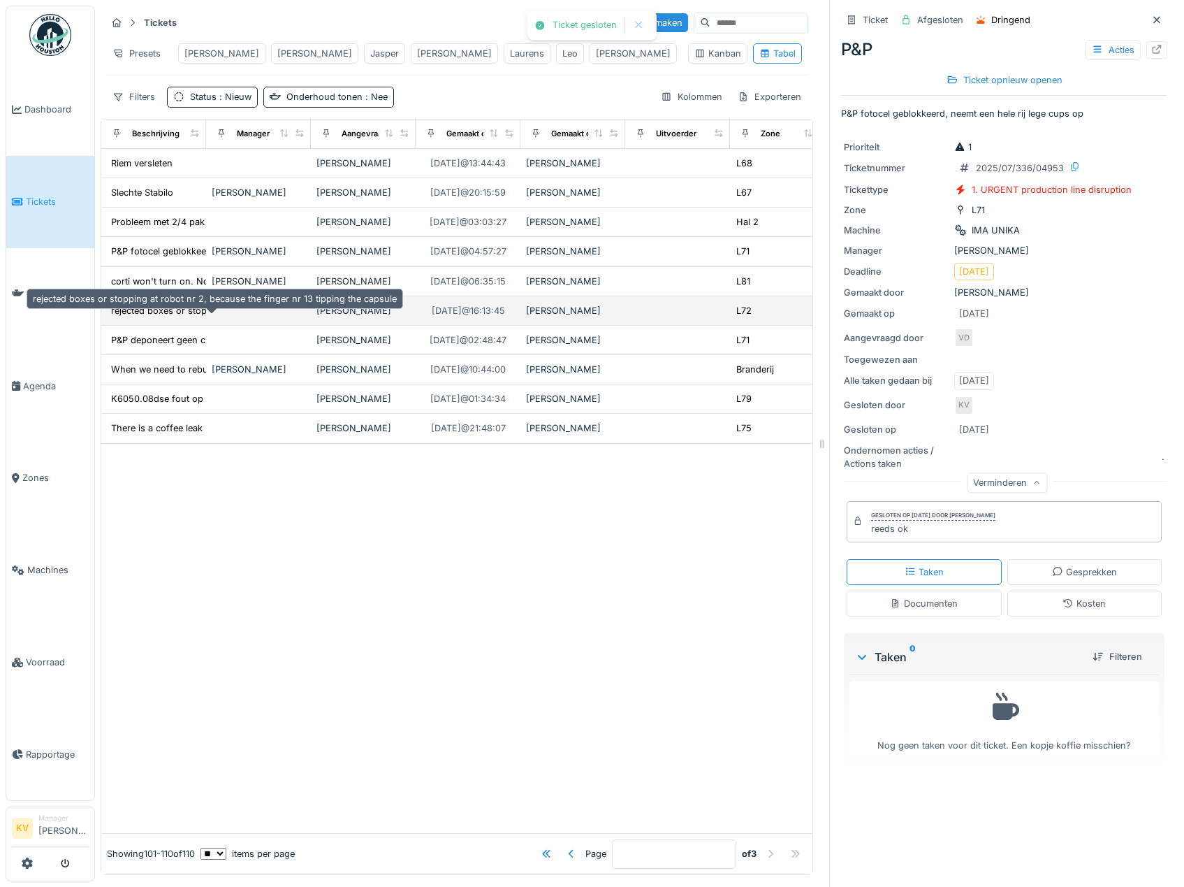
click at [180, 311] on div "rejected boxes or stopping at robot nr 2, beca..." at bounding box center [213, 310] width 205 height 13
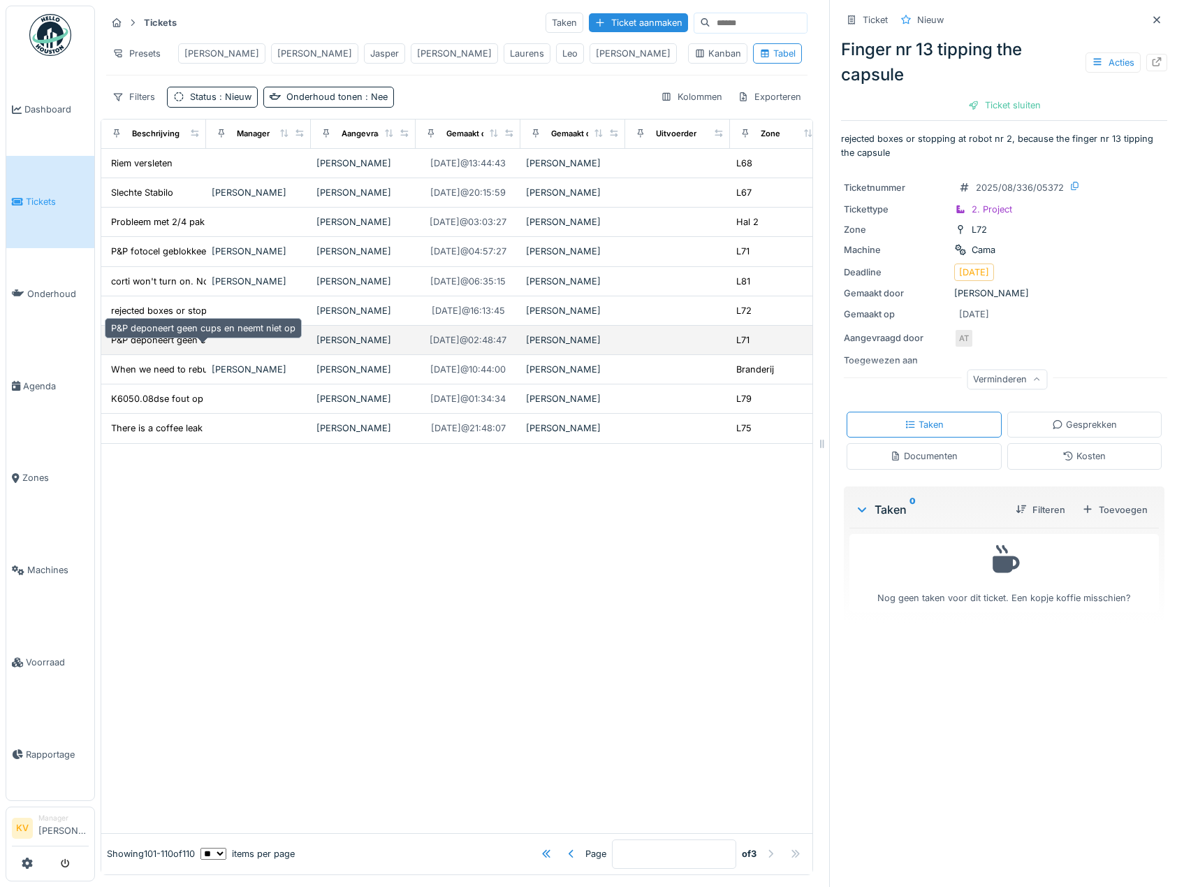
click at [180, 340] on div "P&P deponeert geen cups en neemt niet op" at bounding box center [203, 339] width 184 height 13
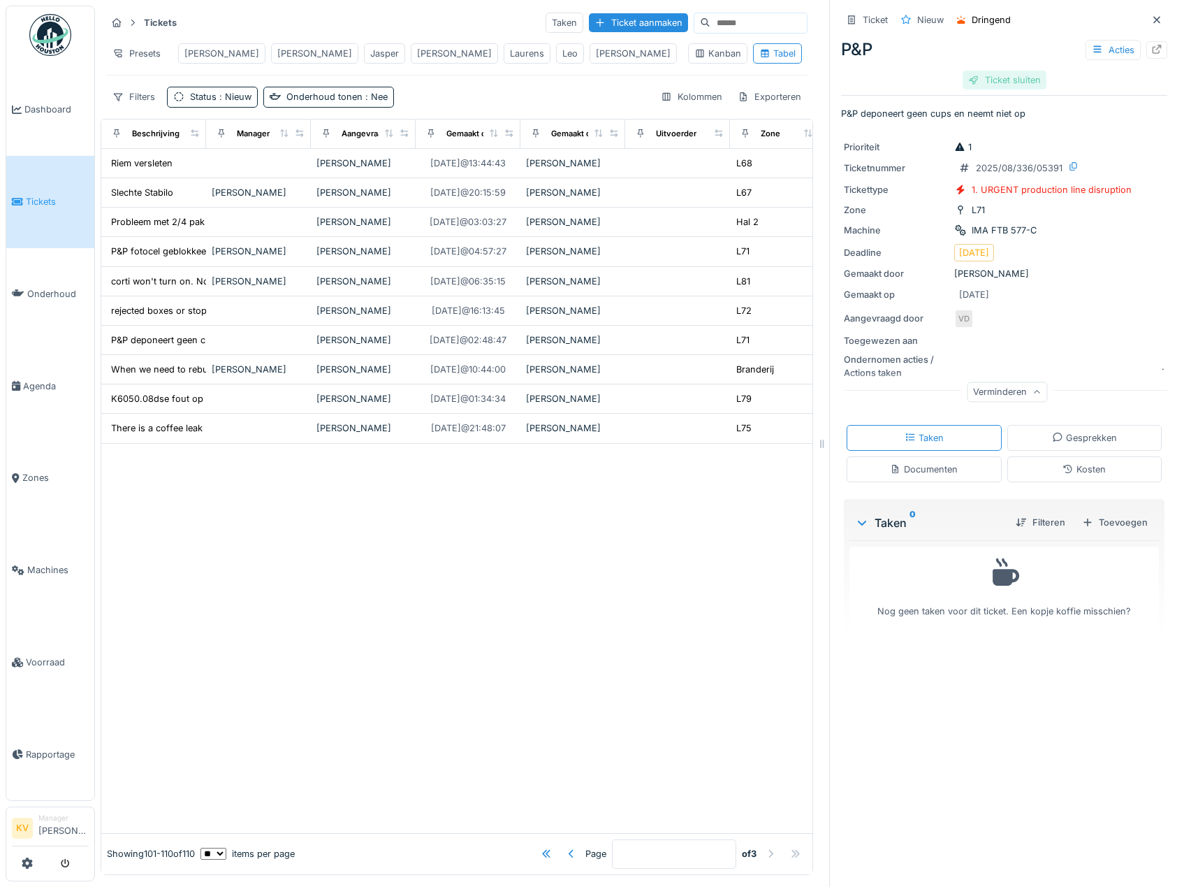
click at [977, 71] on div "Ticket sluiten" at bounding box center [1005, 80] width 84 height 19
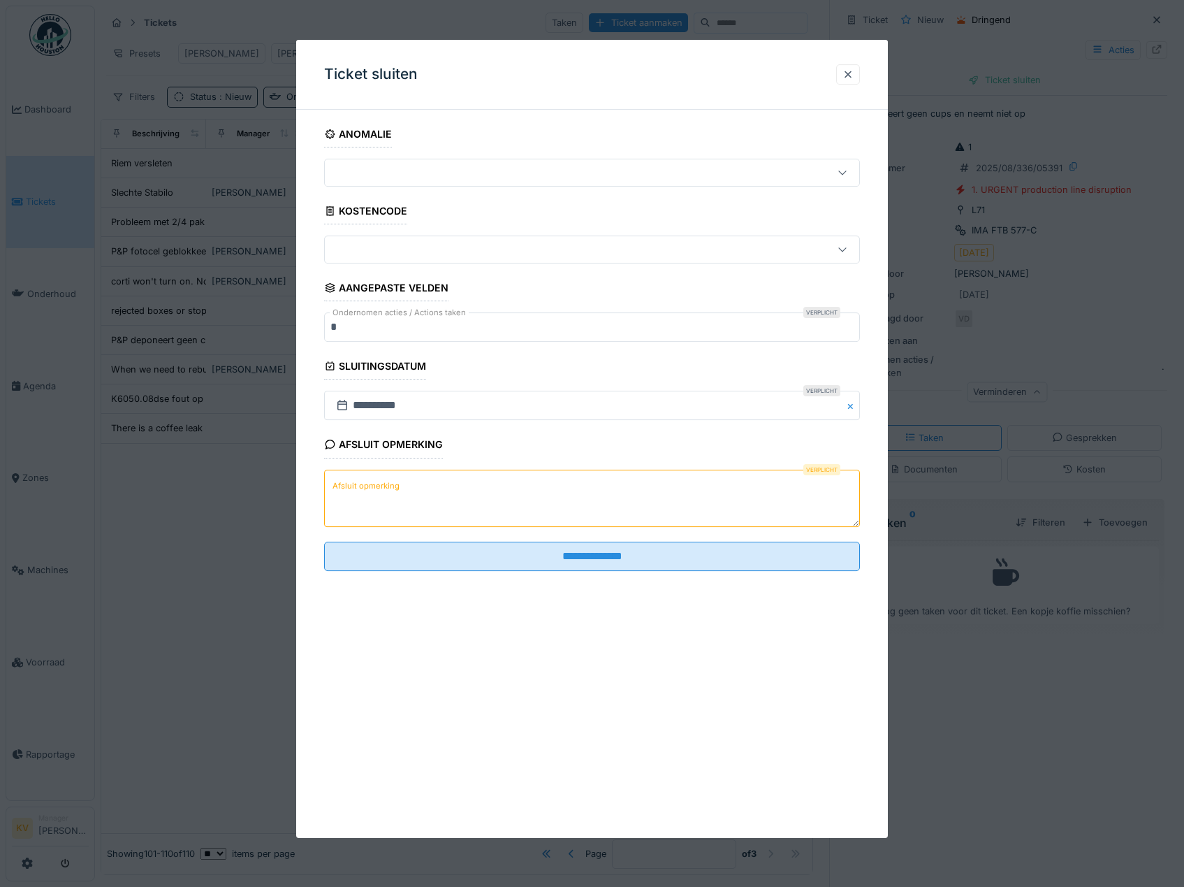
click at [531, 504] on textarea "Afsluit opmerking" at bounding box center [592, 497] width 537 height 57
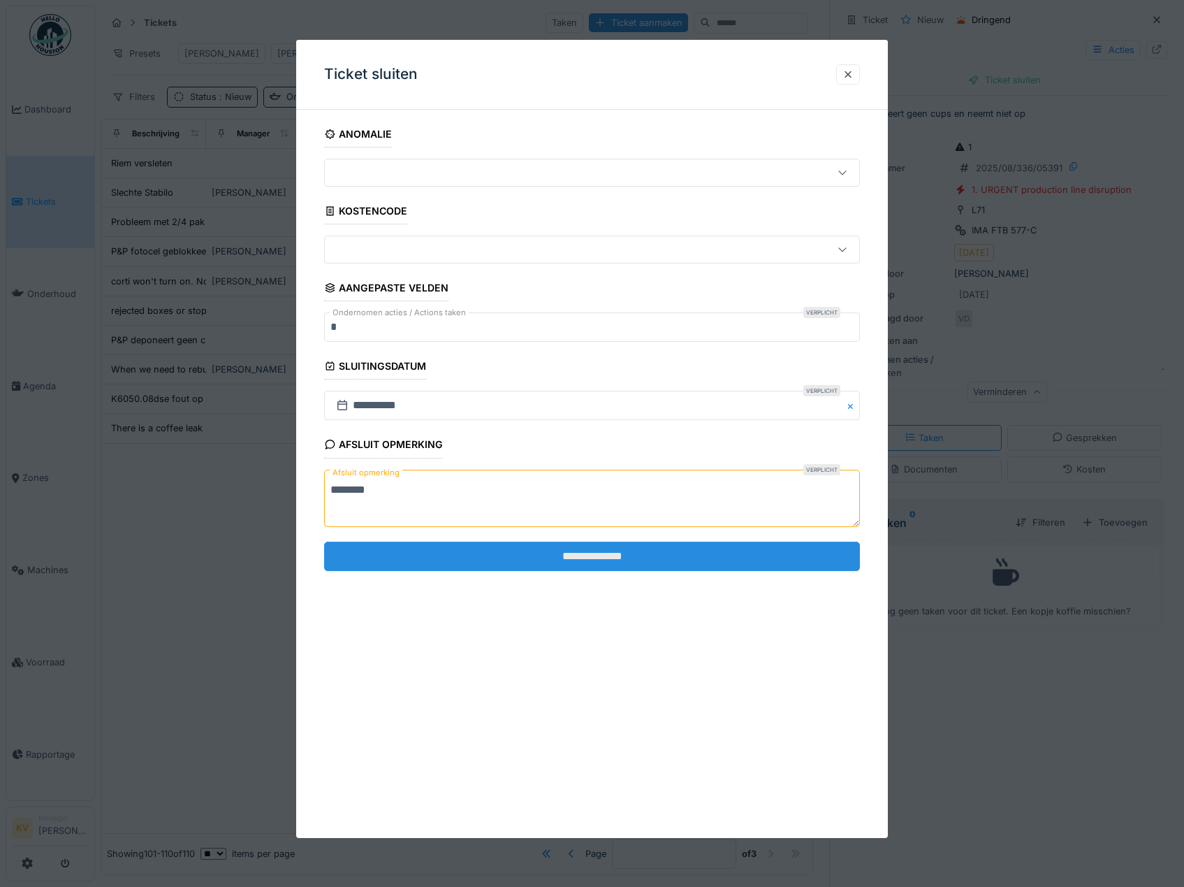
type textarea "********"
click at [527, 568] on input "**********" at bounding box center [592, 555] width 537 height 29
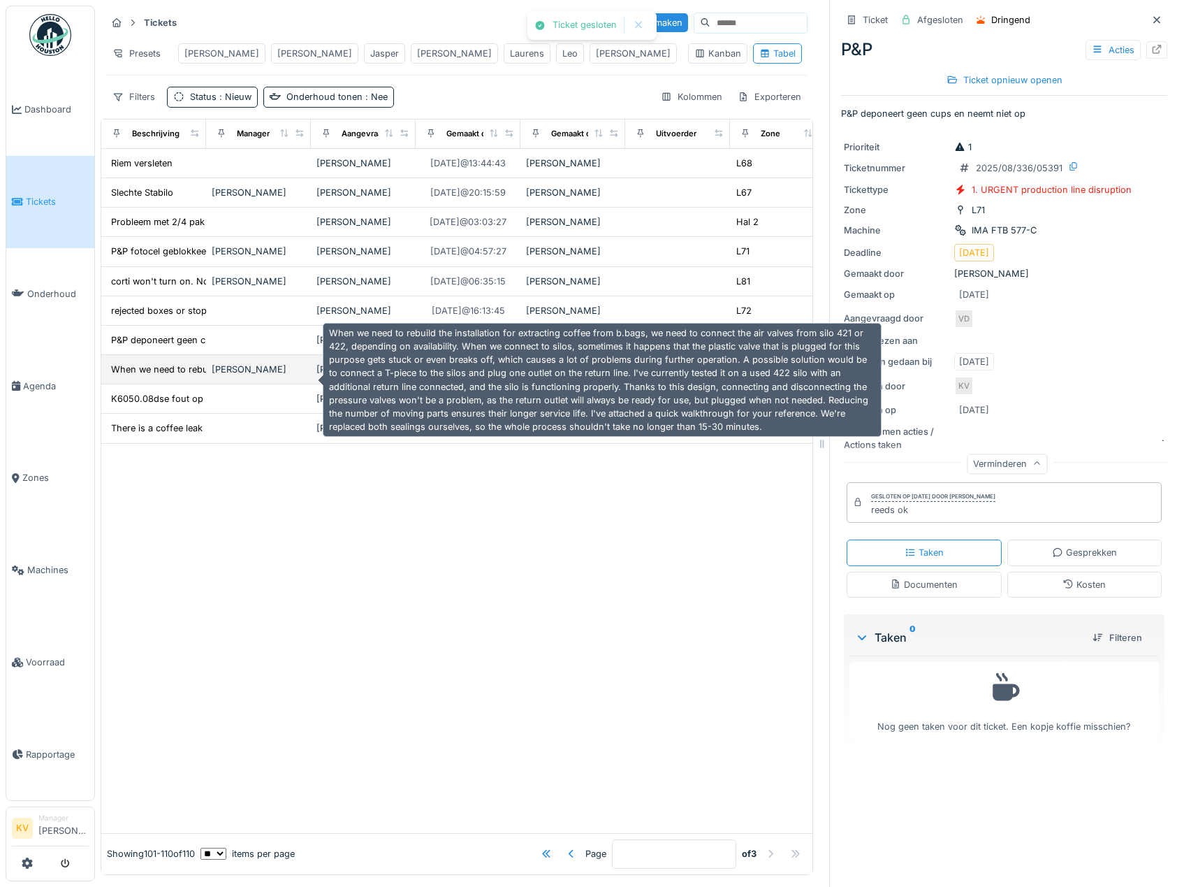
click at [177, 366] on div "When we need to rebuild the installation for ex..." at bounding box center [214, 369] width 207 height 13
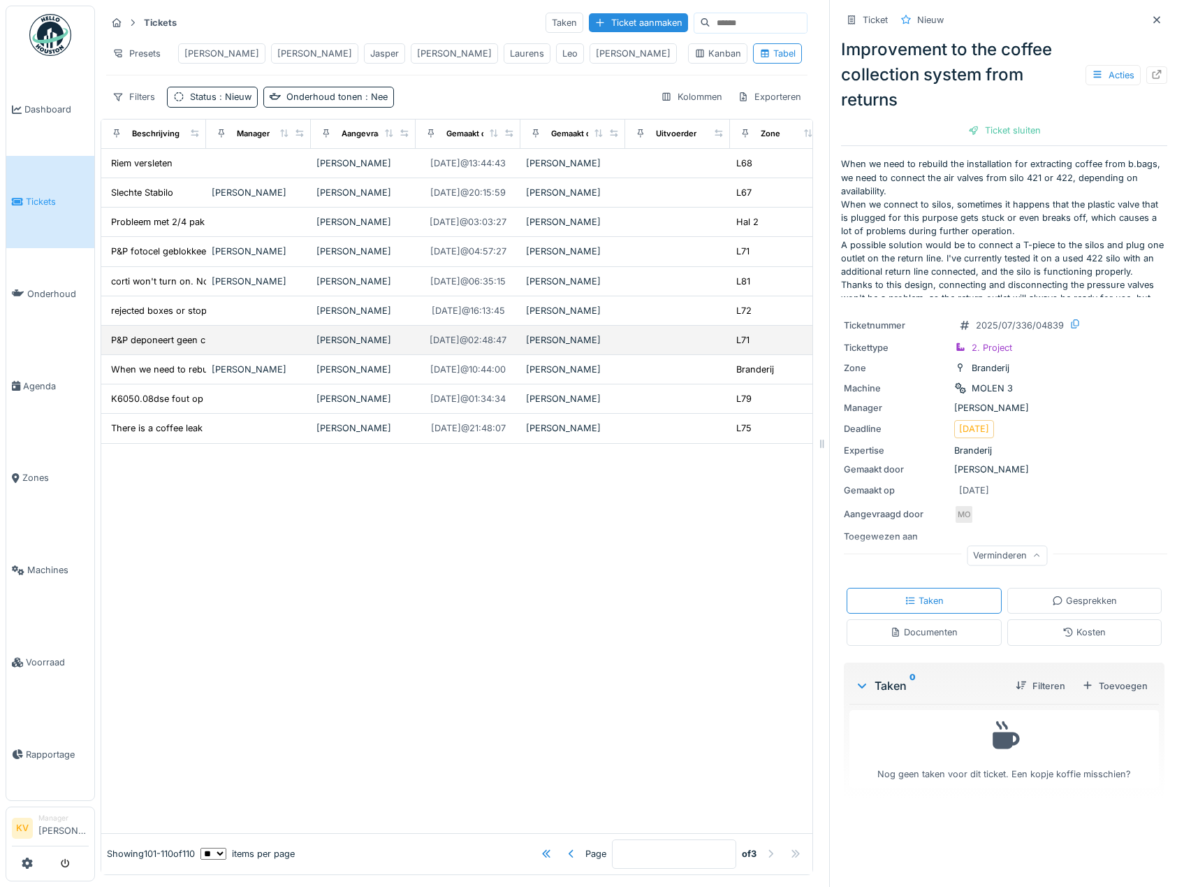
click at [176, 349] on td "P&P deponeert geen cups en neemt niet op" at bounding box center [153, 340] width 105 height 29
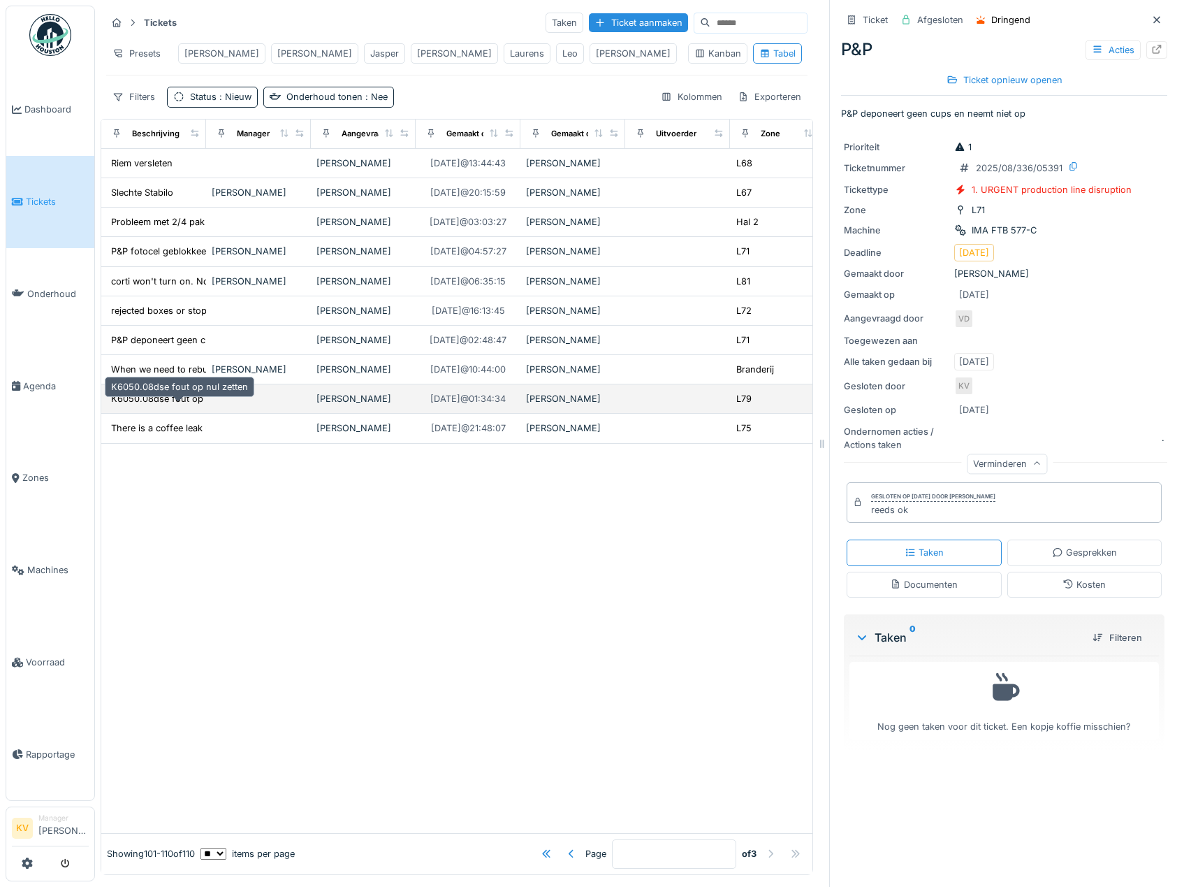
click at [173, 395] on div "K6050.08dse fout op nul zetten" at bounding box center [179, 398] width 137 height 13
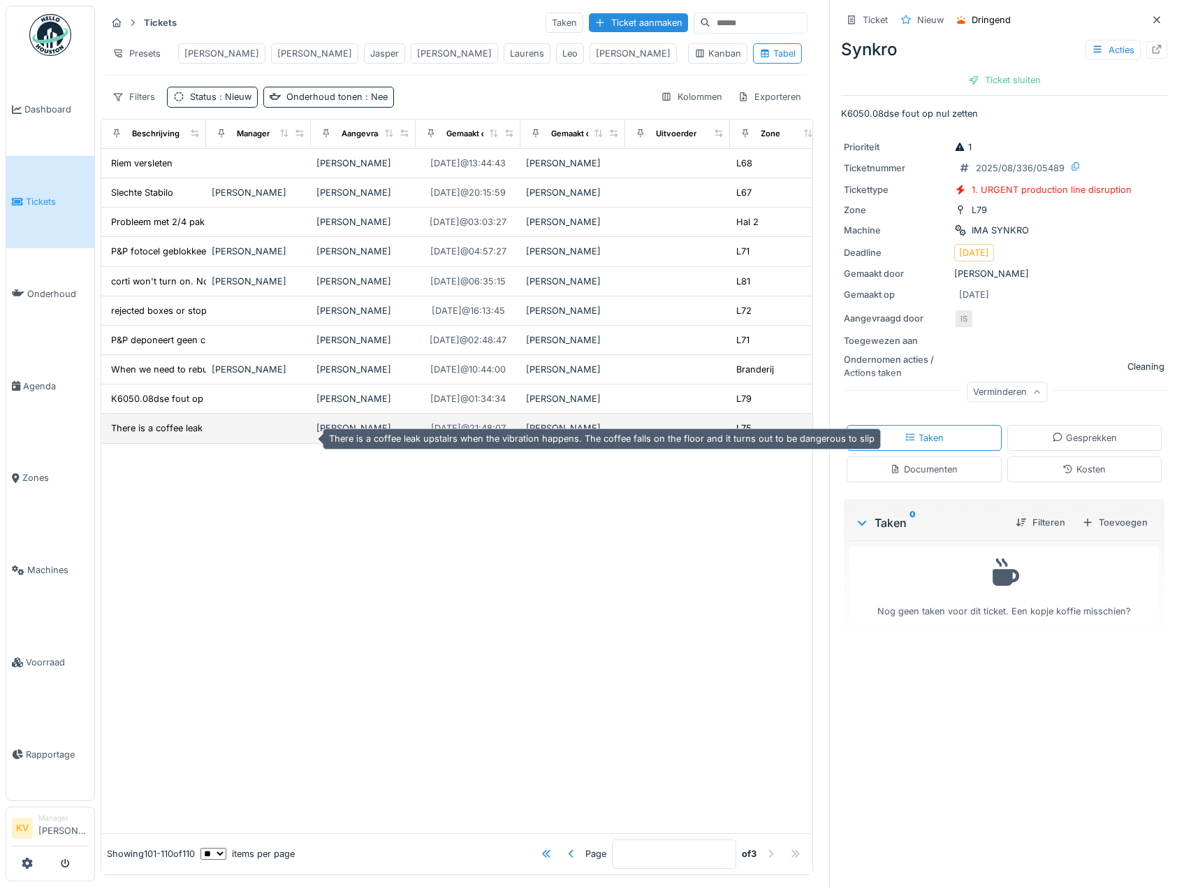
click at [170, 425] on div "There is a coffee leak upstairs when the vibrat..." at bounding box center [213, 427] width 205 height 13
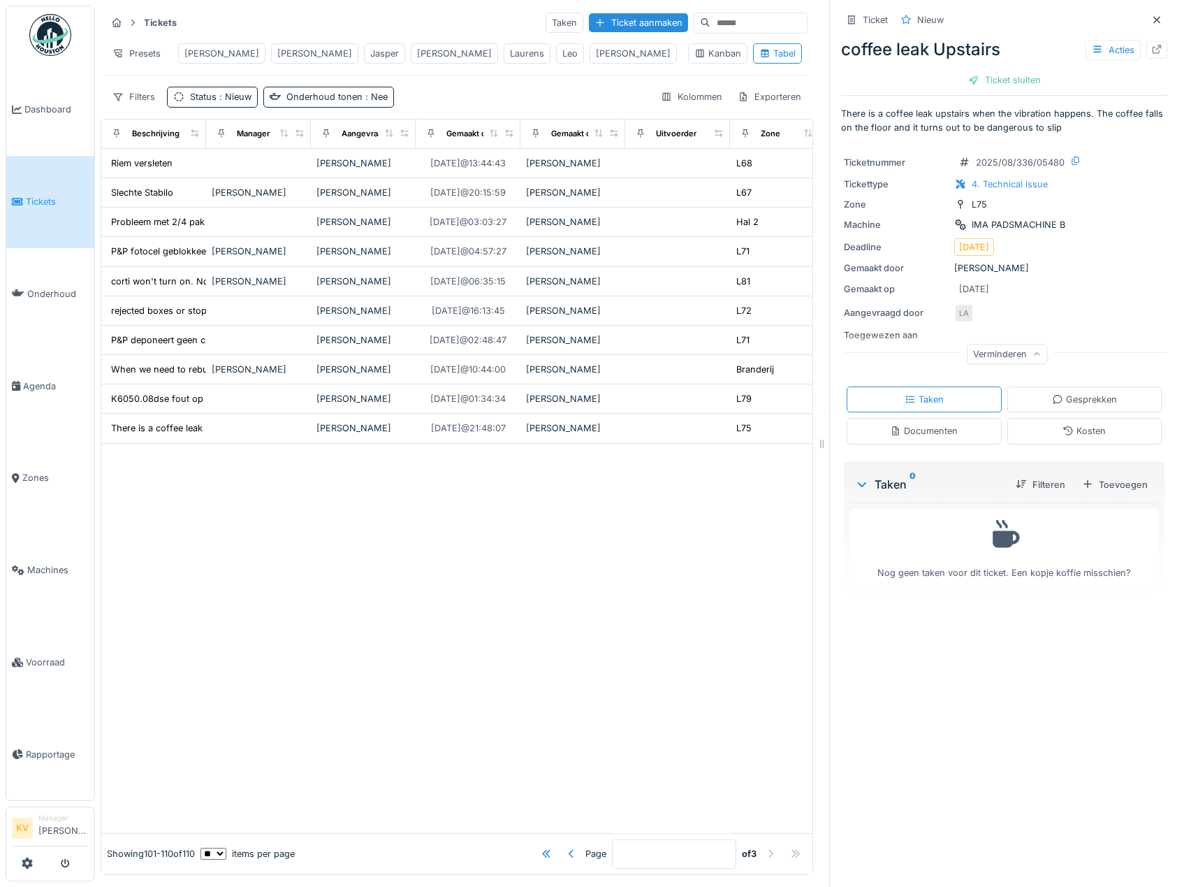
click at [52, 27] on img at bounding box center [50, 35] width 42 height 42
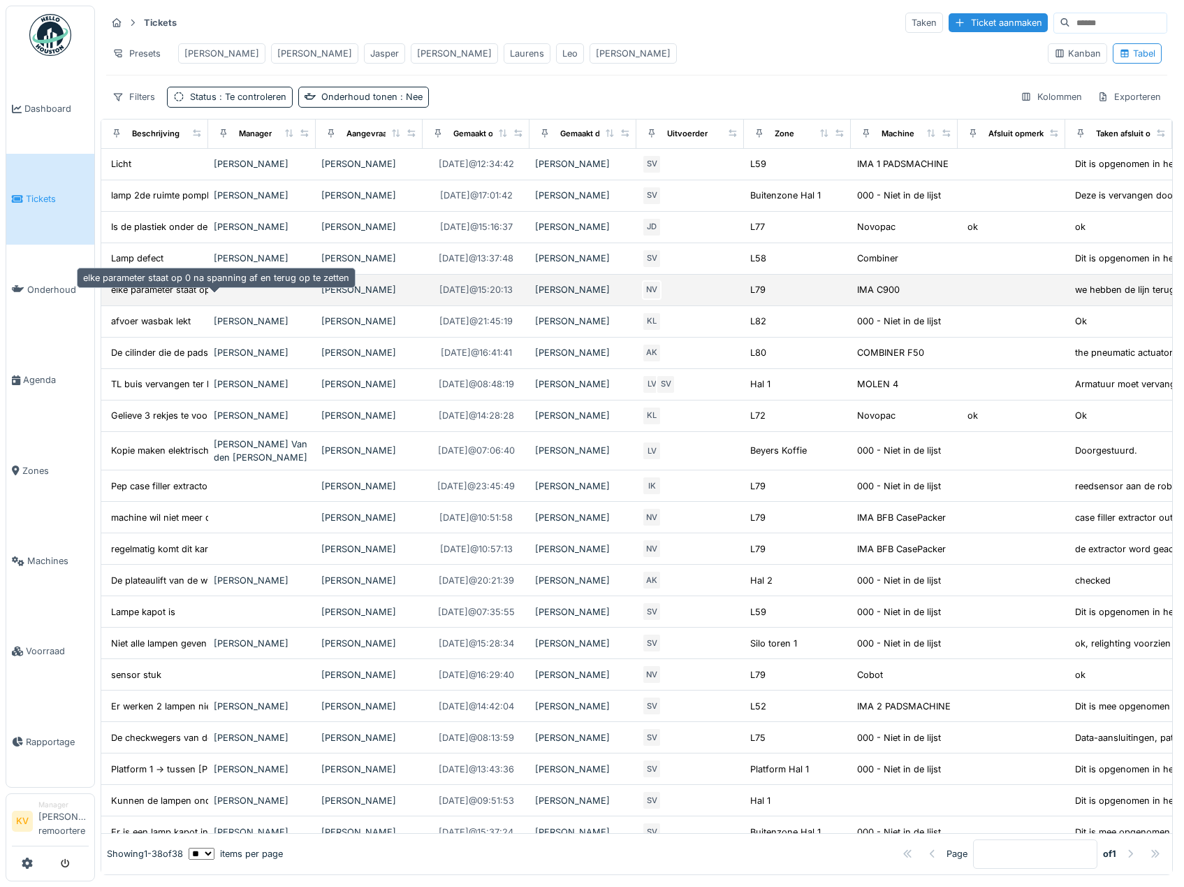
click at [182, 296] on div "elke parameter staat op 0 na spanning af en ter..." at bounding box center [216, 289] width 210 height 13
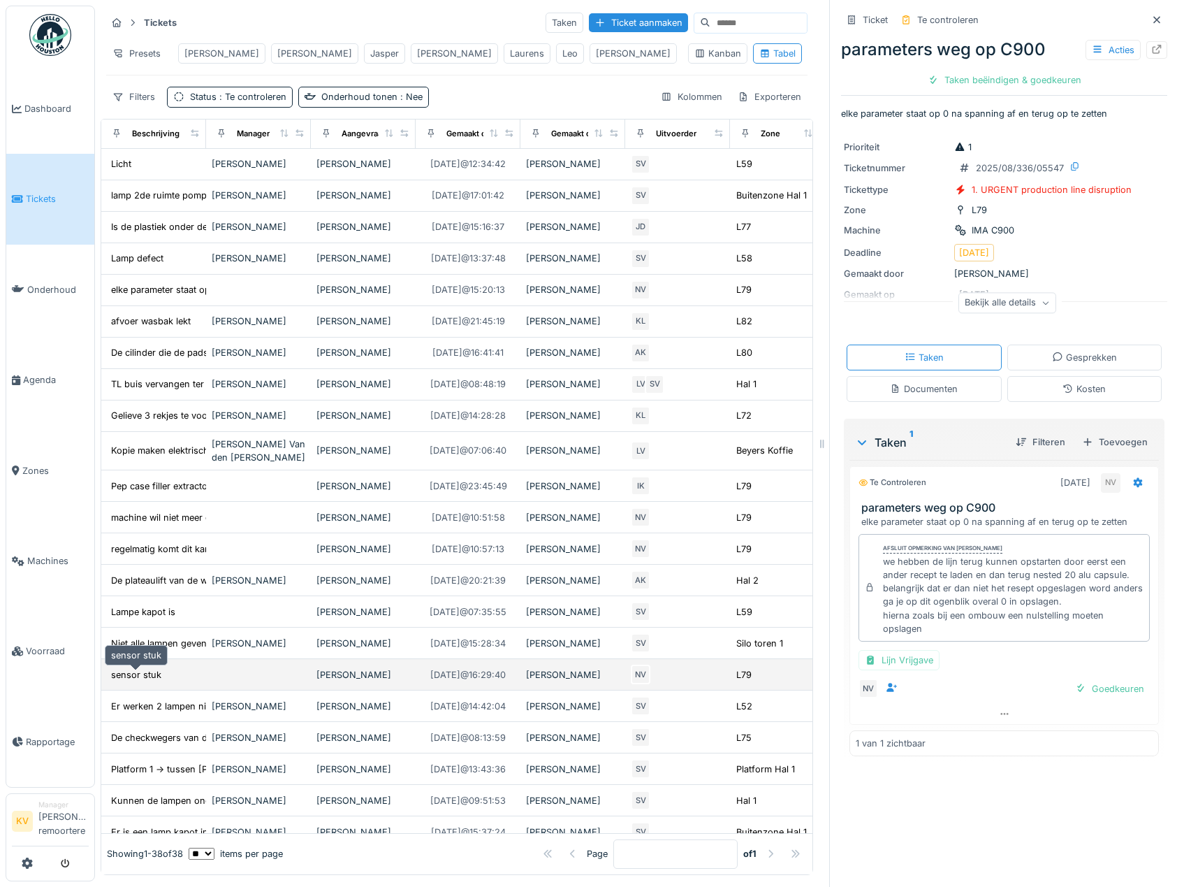
click at [143, 680] on div "sensor stuk" at bounding box center [136, 674] width 50 height 13
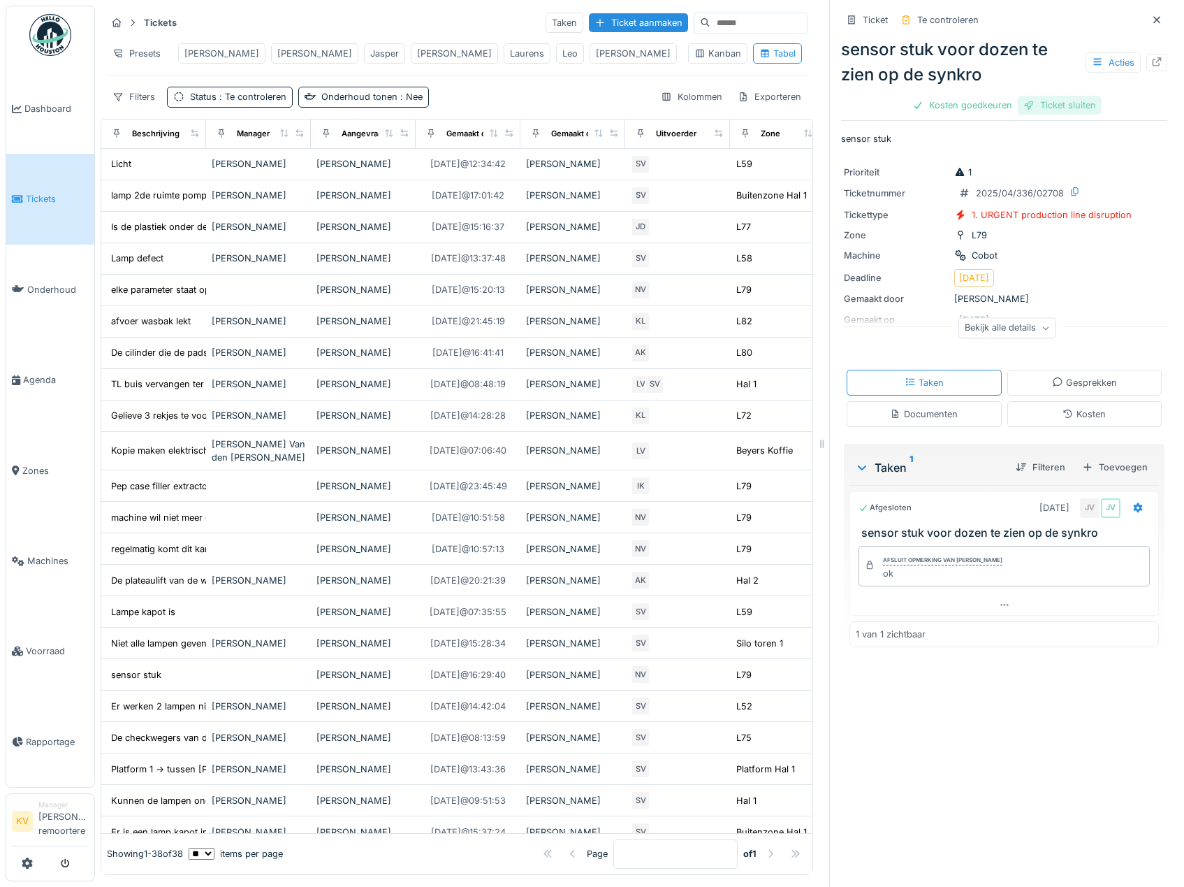
click at [1061, 106] on div "Ticket sluiten" at bounding box center [1060, 105] width 84 height 19
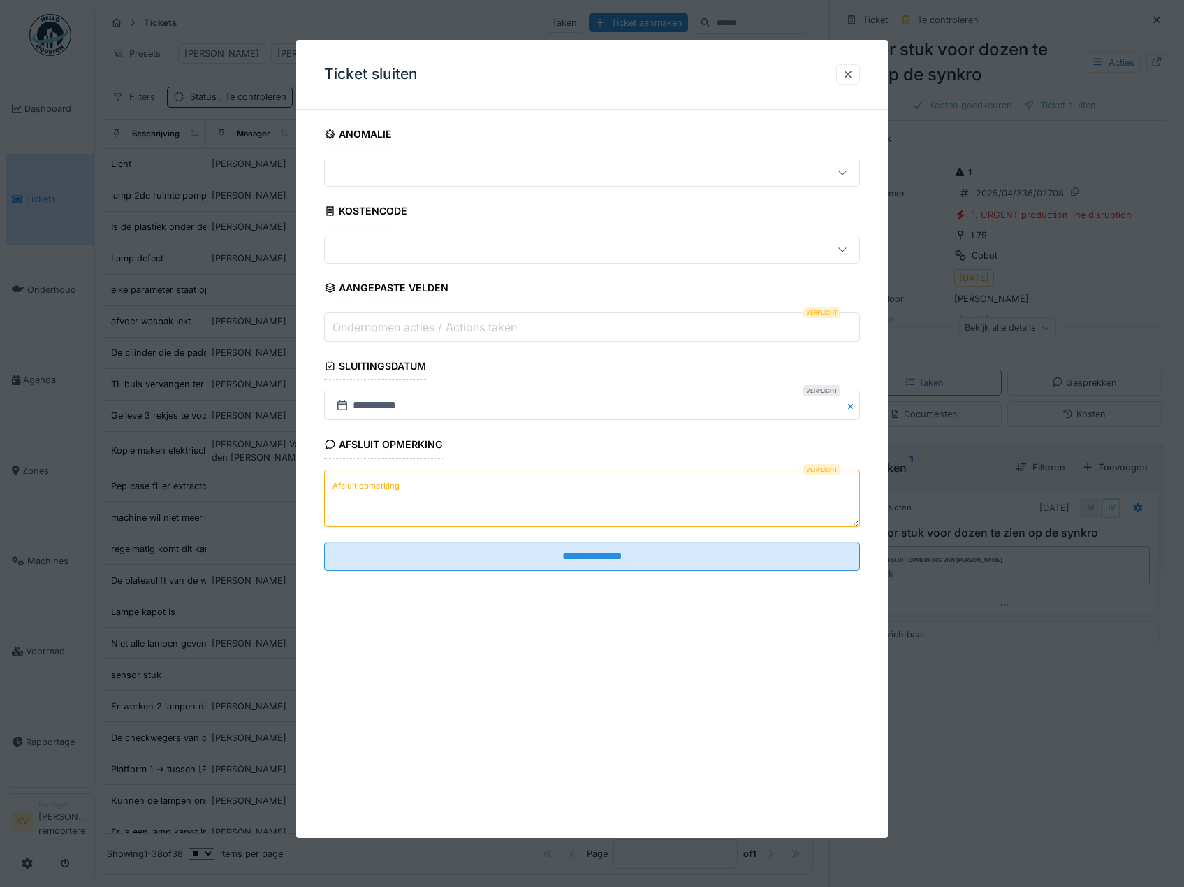
click at [578, 519] on textarea "Afsluit opmerking" at bounding box center [592, 497] width 537 height 57
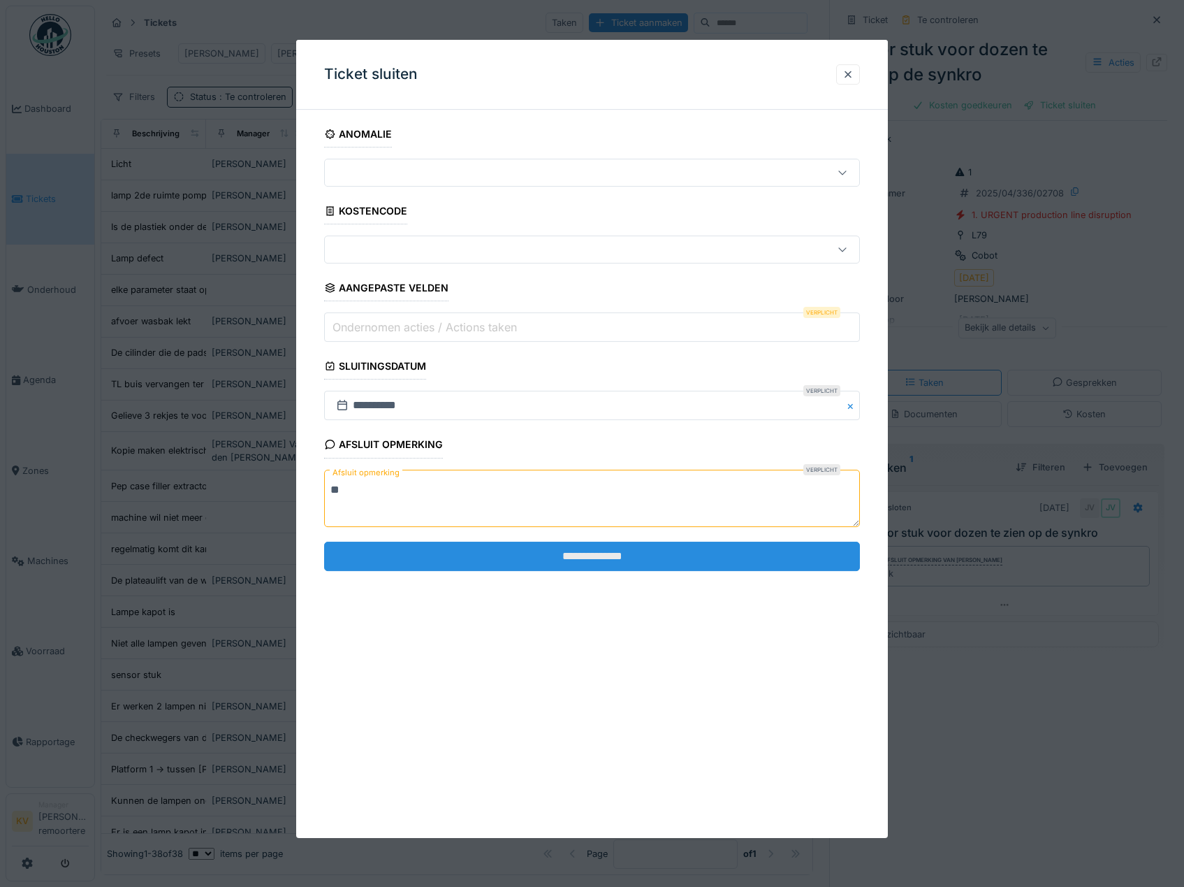
type textarea "**"
click at [592, 553] on input "**********" at bounding box center [592, 555] width 537 height 29
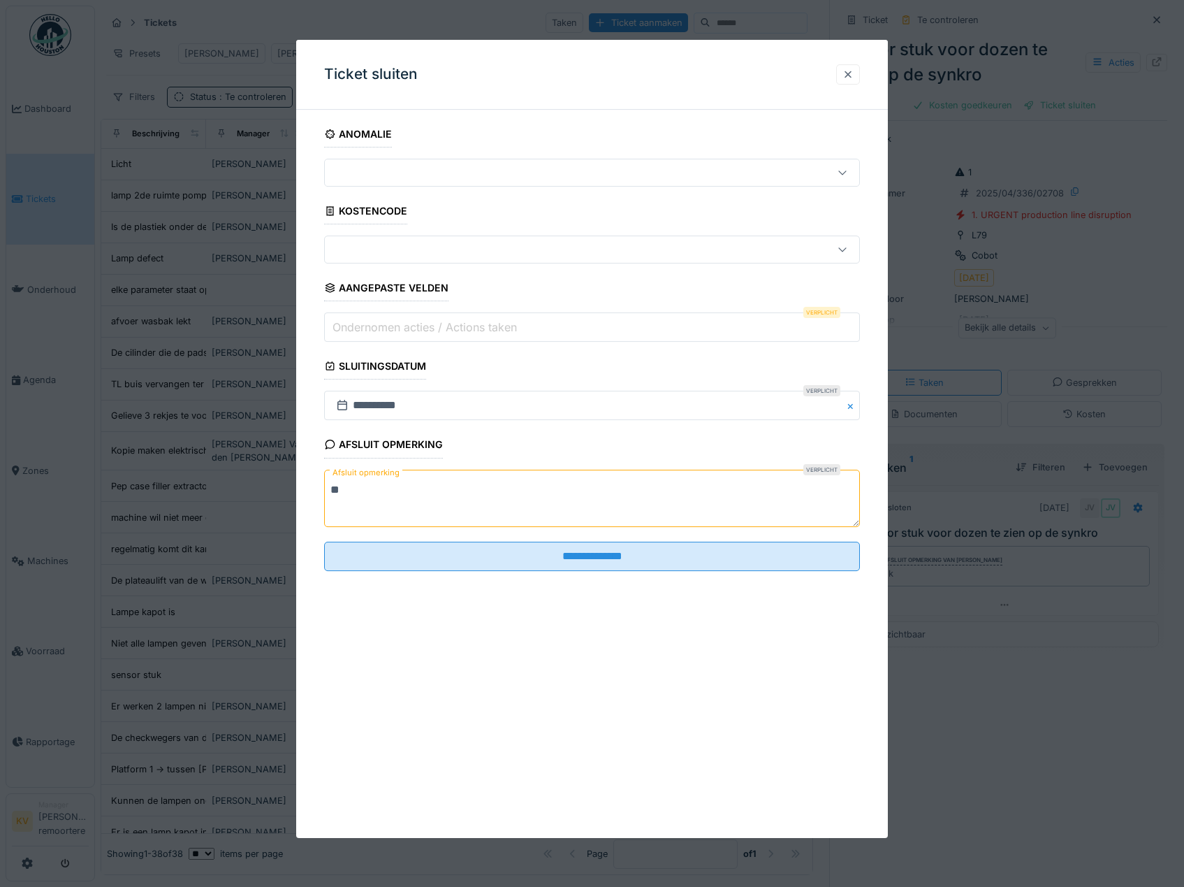
click at [853, 74] on div at bounding box center [848, 74] width 11 height 13
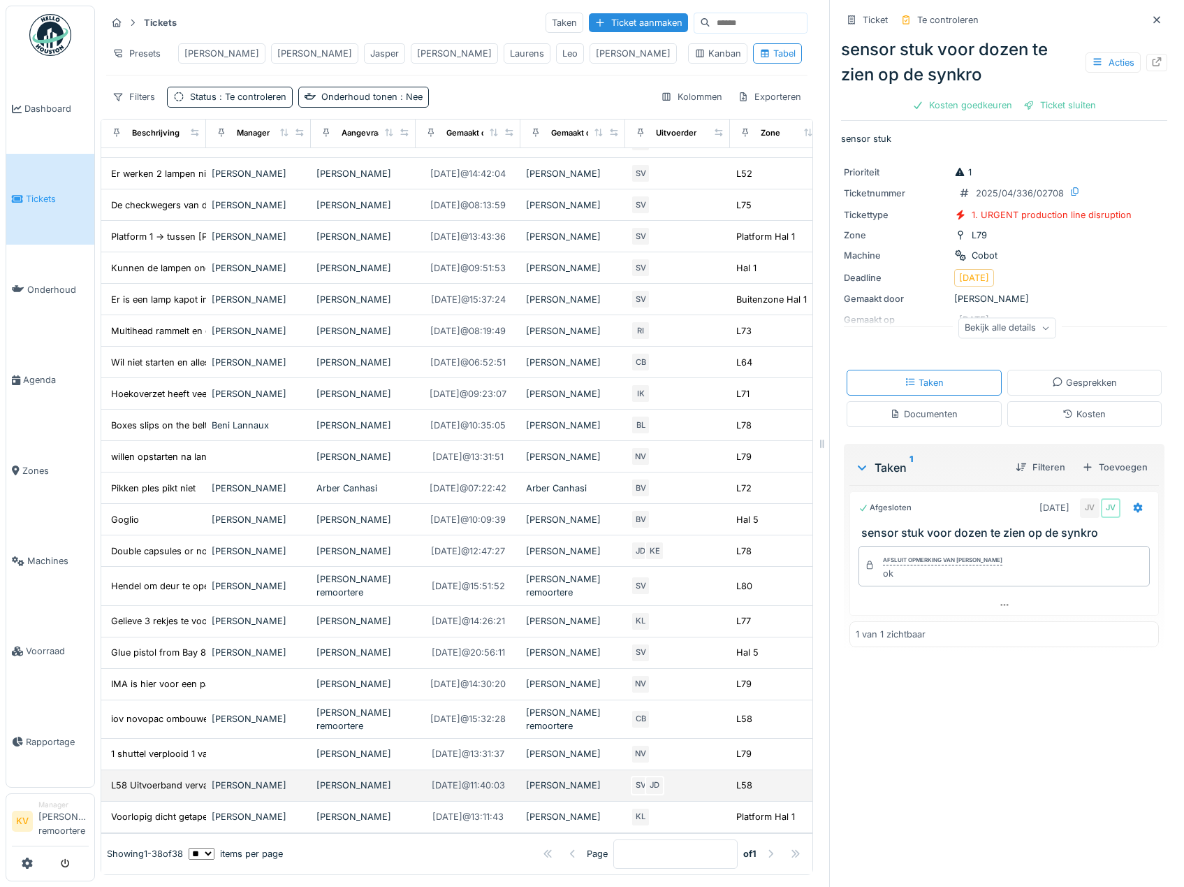
scroll to position [542, 0]
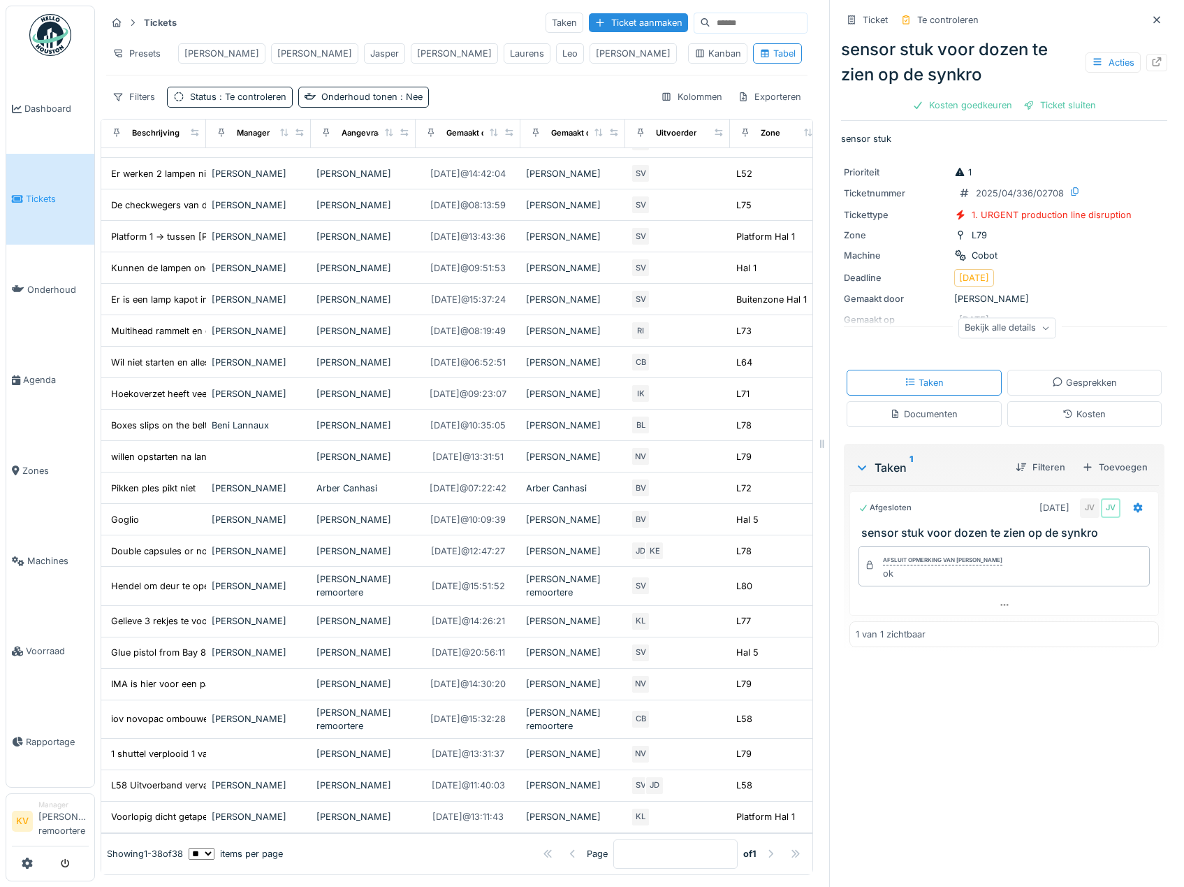
click at [50, 49] on img at bounding box center [50, 35] width 42 height 42
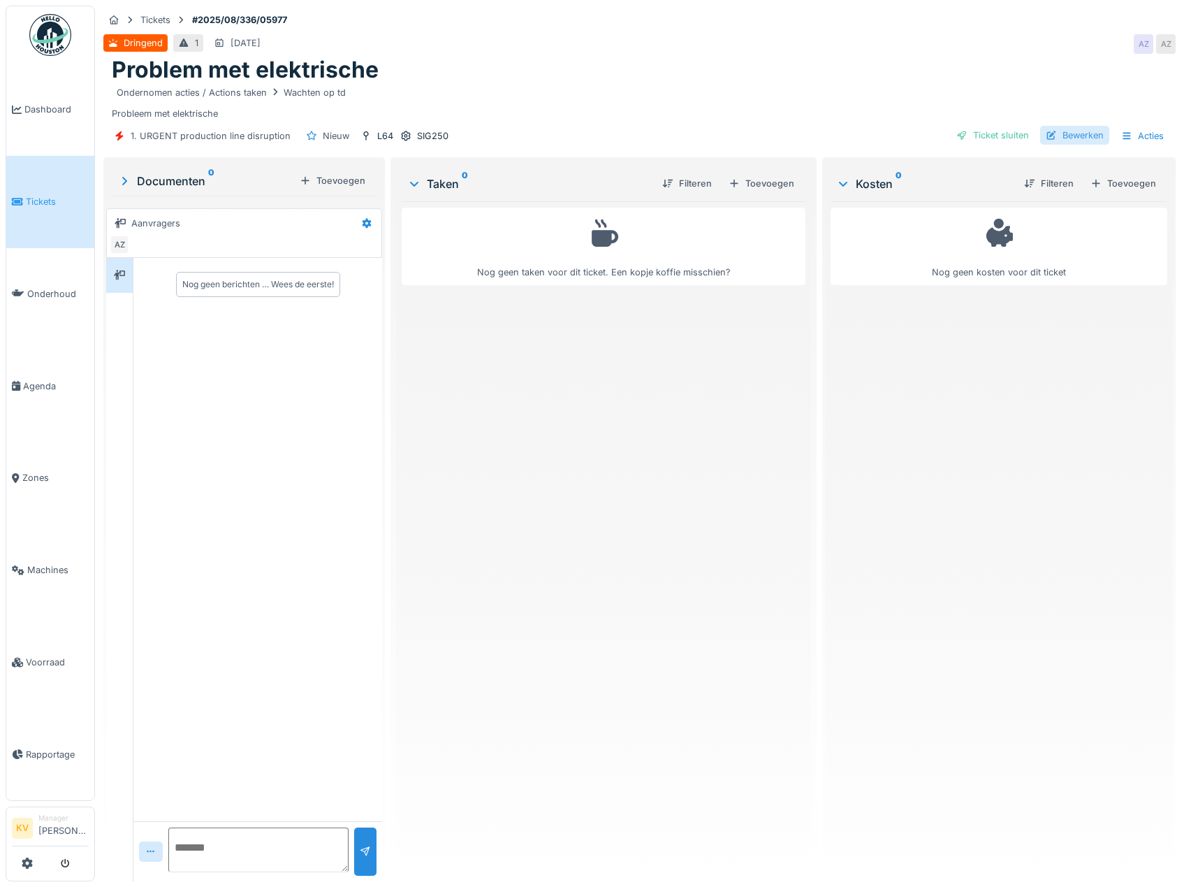
click at [1062, 132] on div "Bewerken" at bounding box center [1074, 135] width 69 height 19
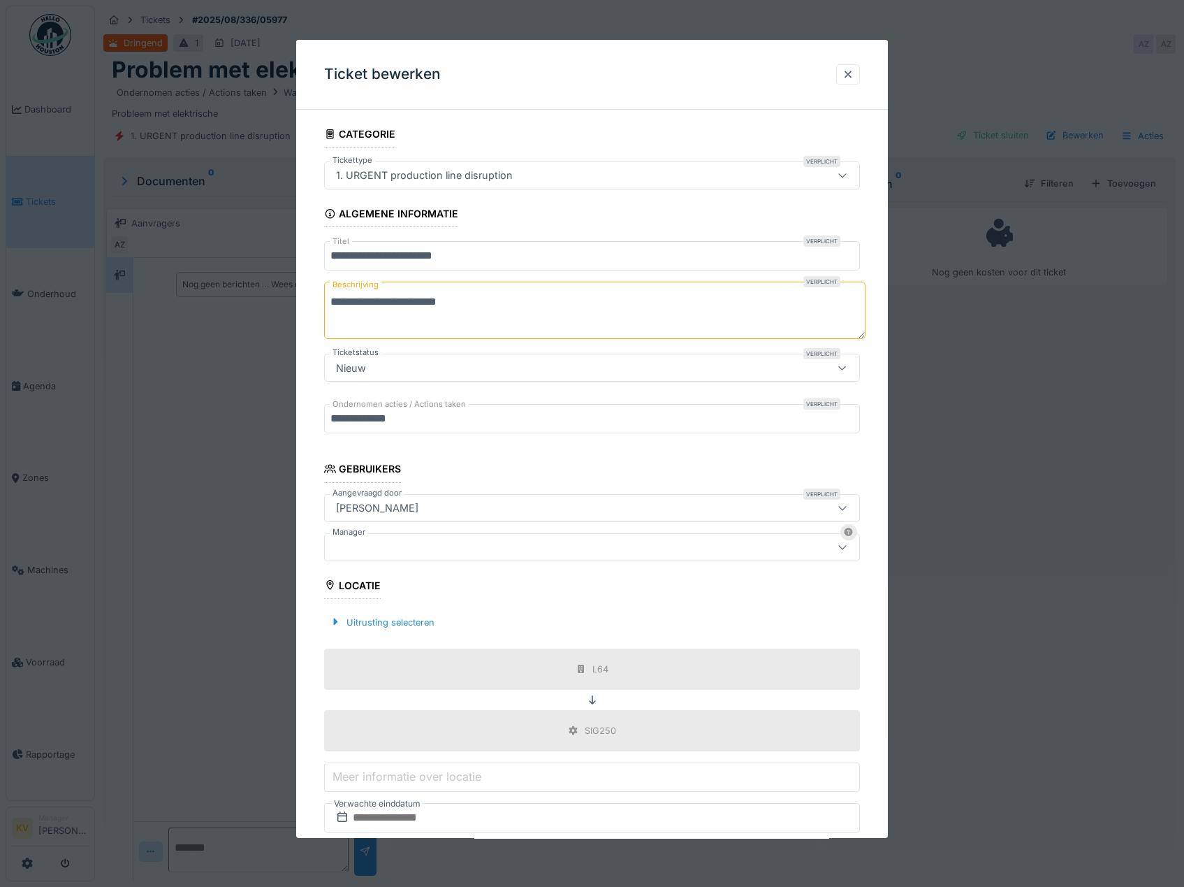
click at [507, 550] on div at bounding box center [560, 546] width 460 height 15
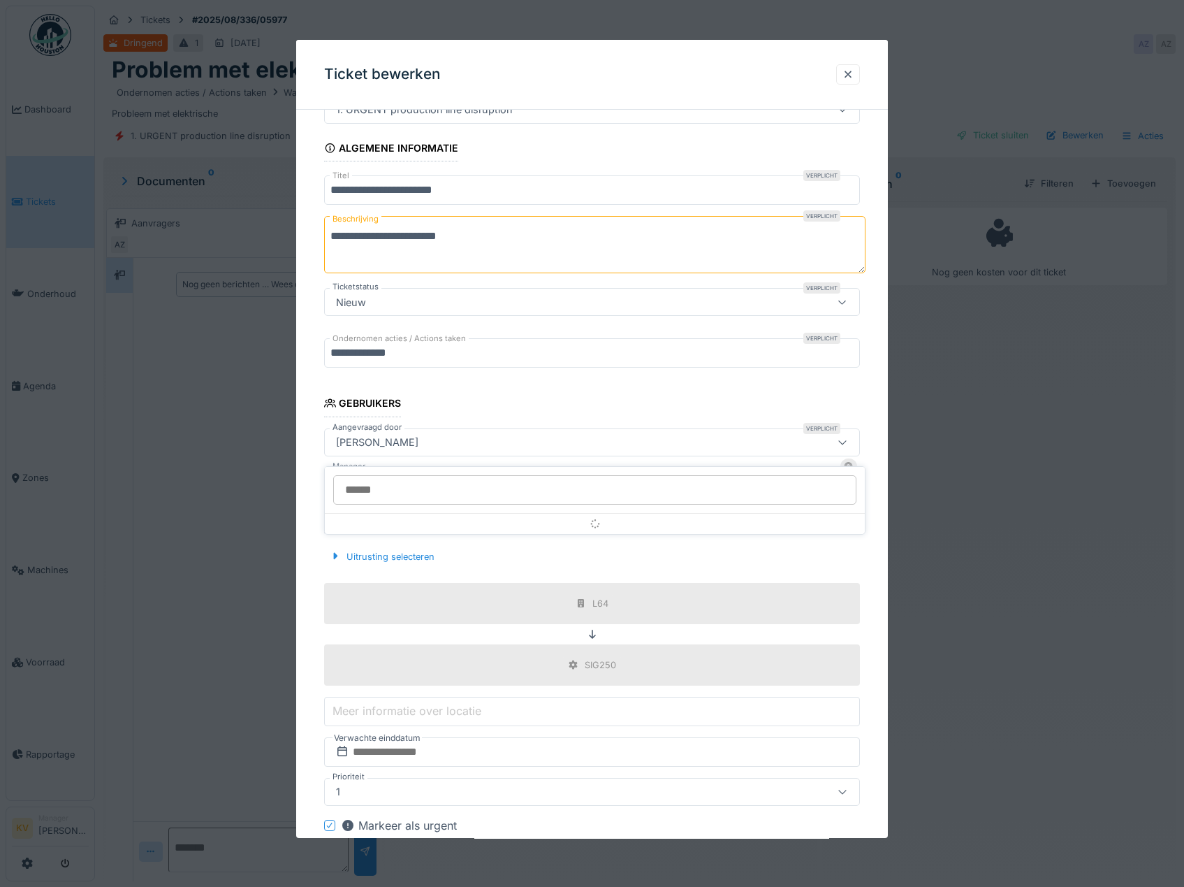
scroll to position [108, 0]
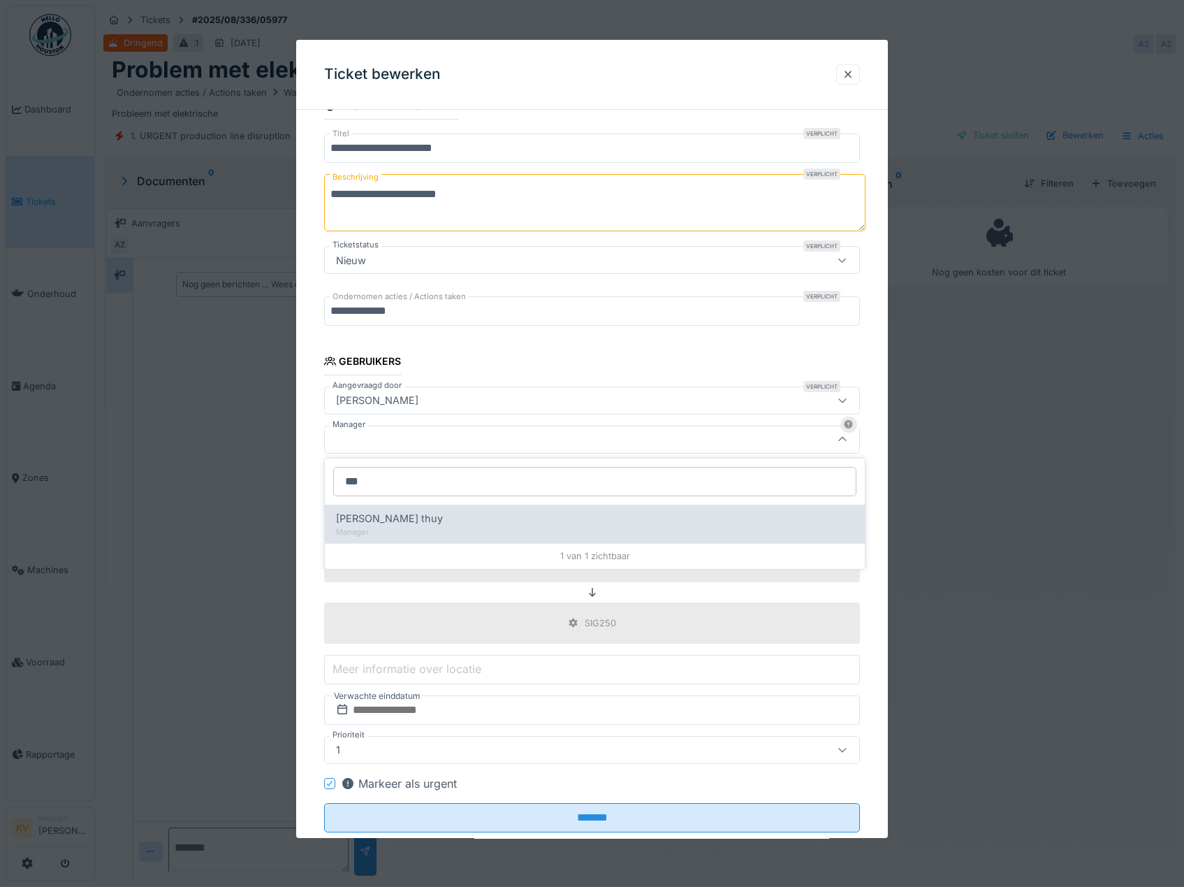
type input "***"
click at [463, 526] on div "Manager" at bounding box center [595, 532] width 518 height 12
type input "****"
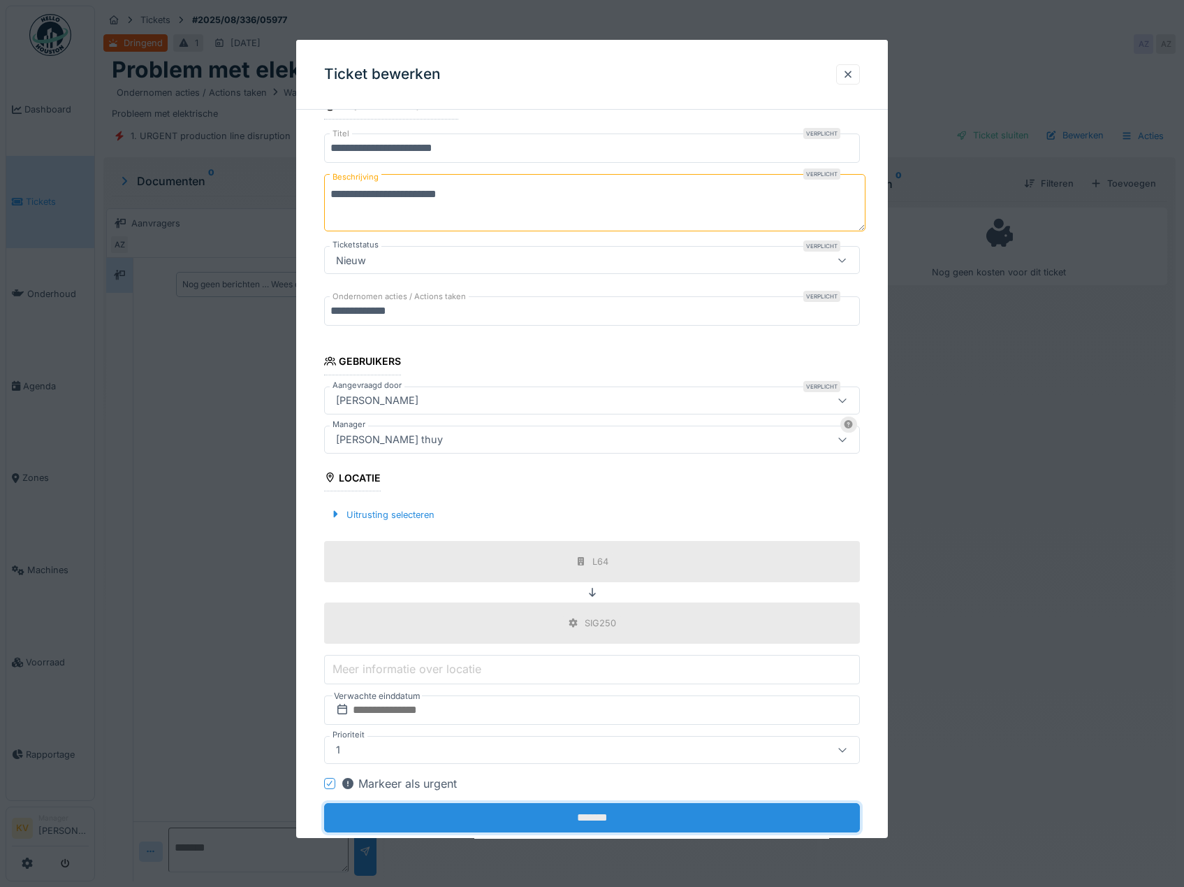
click at [499, 825] on input "*******" at bounding box center [592, 817] width 537 height 29
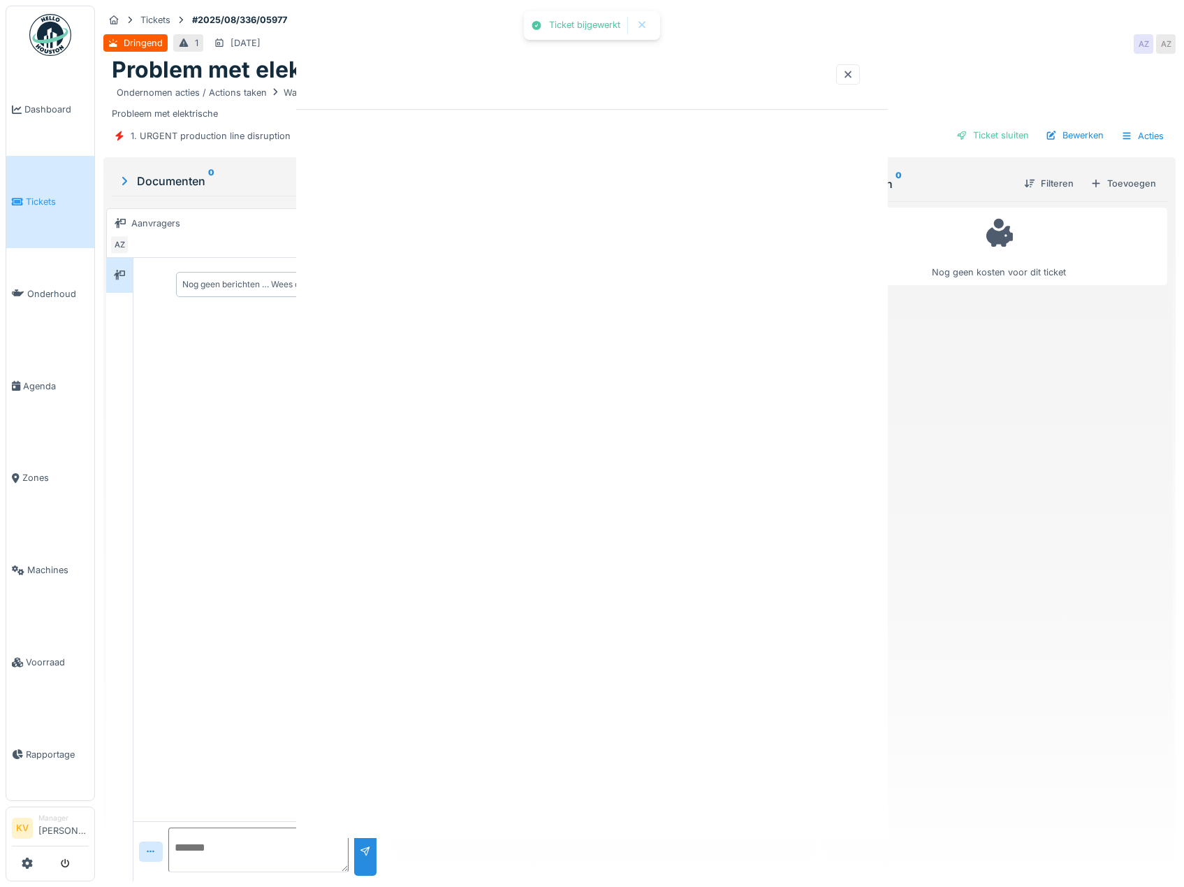
scroll to position [0, 0]
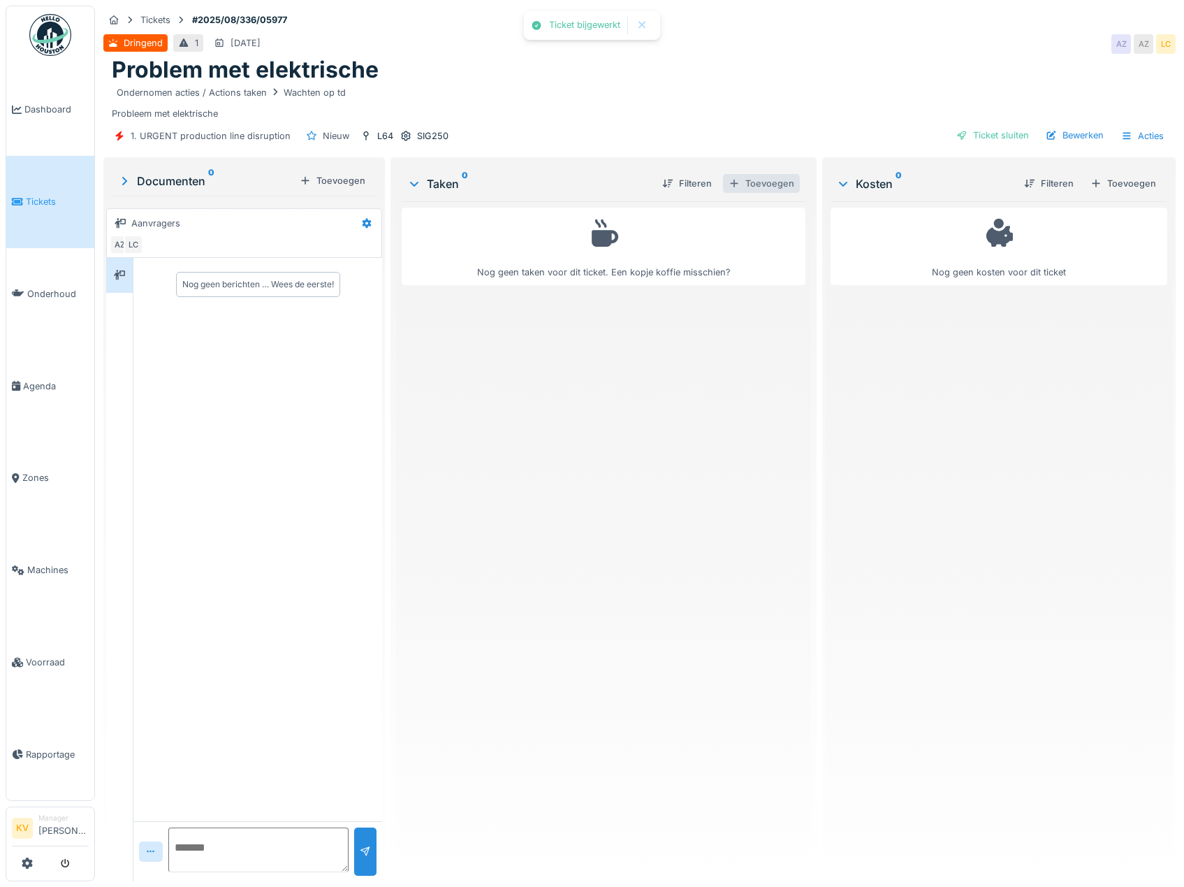
click at [748, 180] on div "Toevoegen" at bounding box center [761, 183] width 77 height 19
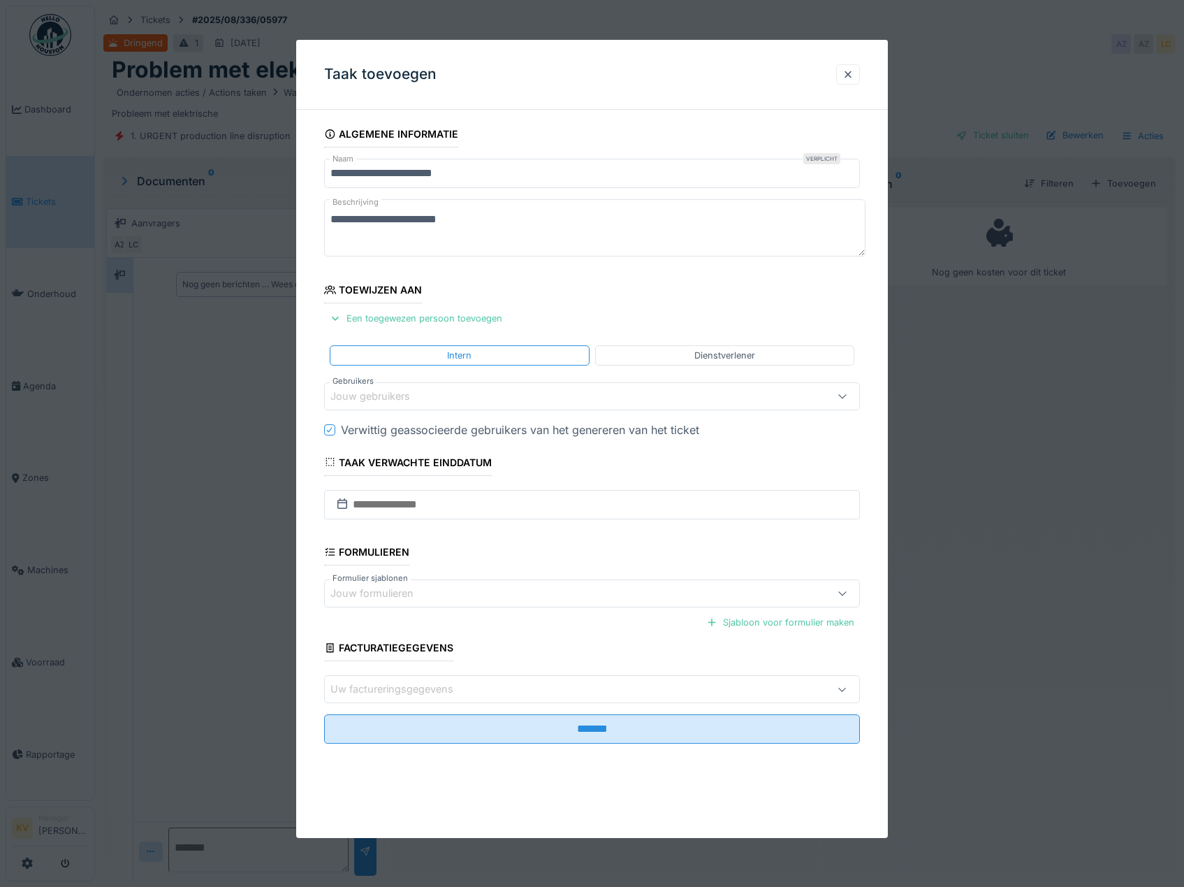
click at [392, 400] on div "Jouw gebruikers" at bounding box center [379, 395] width 99 height 15
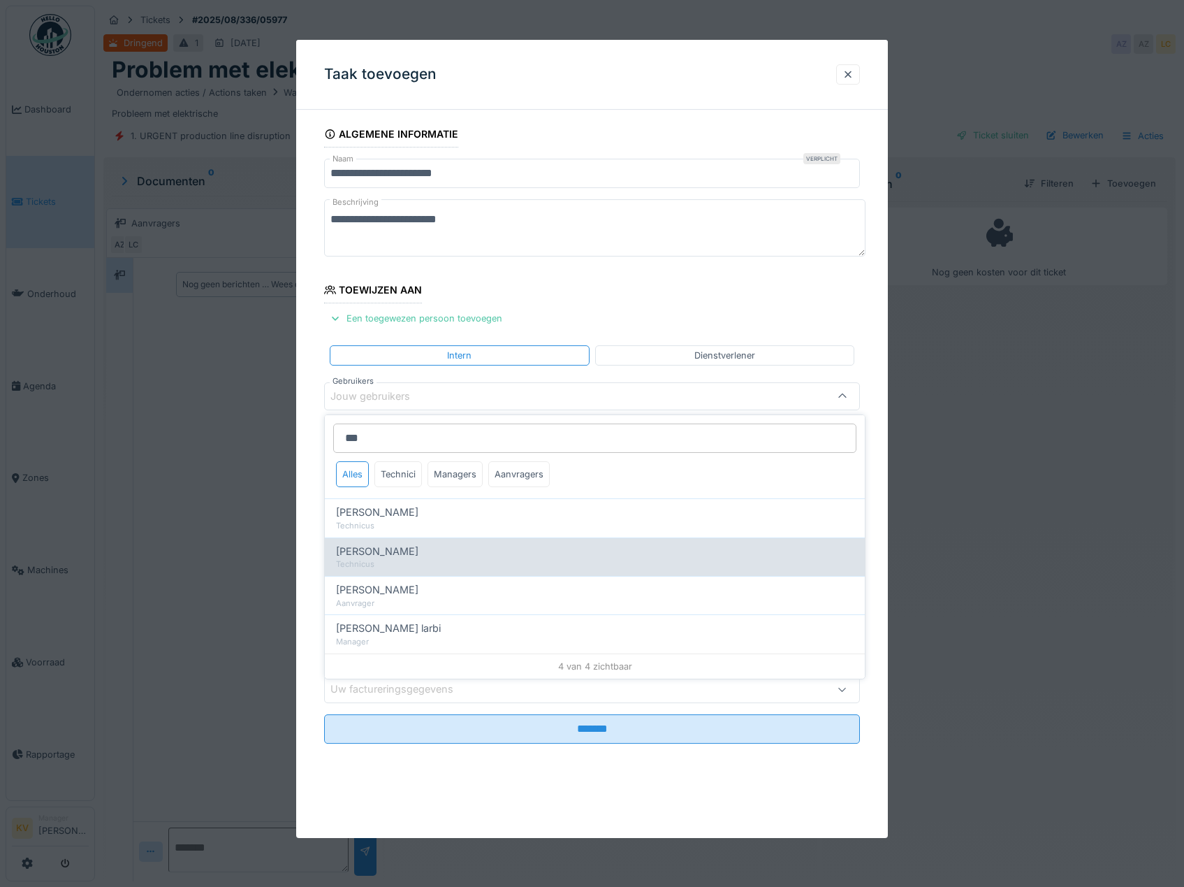
type input "***"
click at [408, 560] on div "Technicus" at bounding box center [595, 564] width 518 height 12
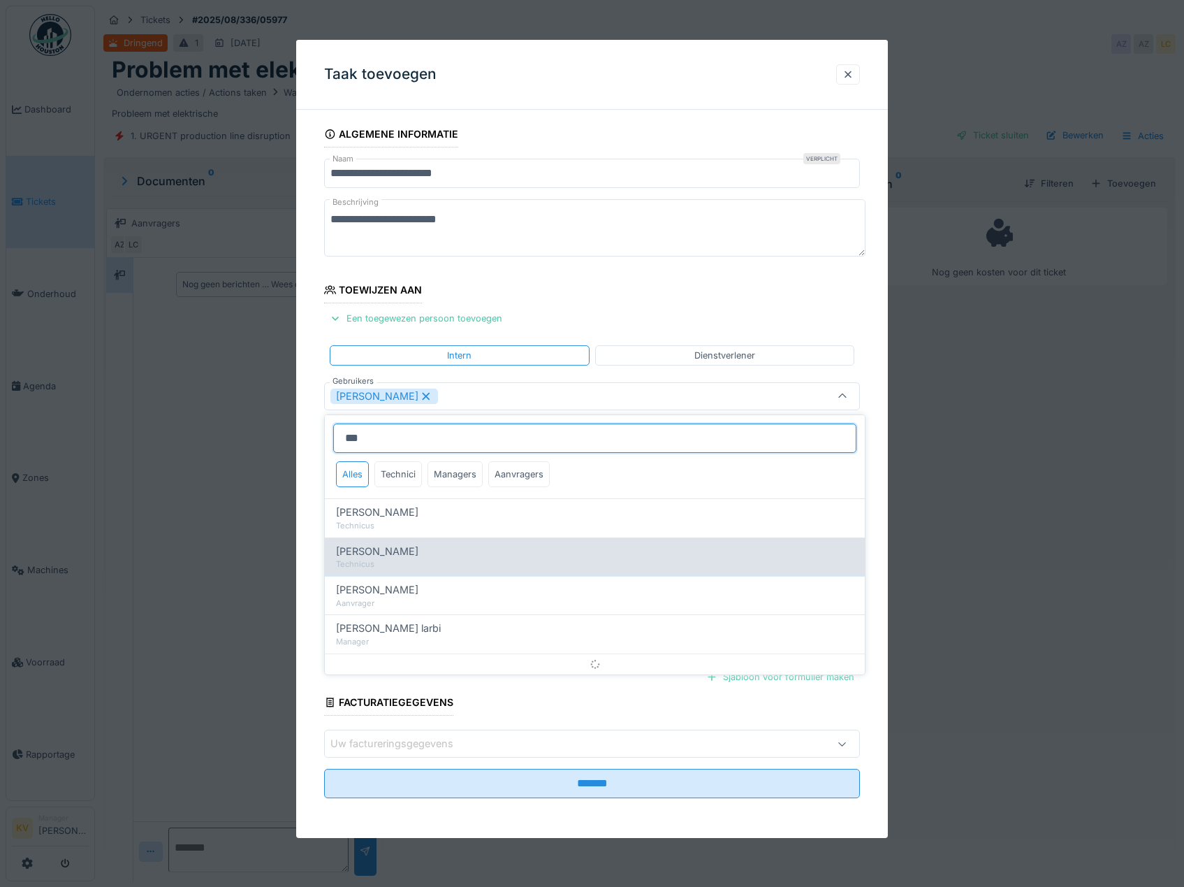
type input "****"
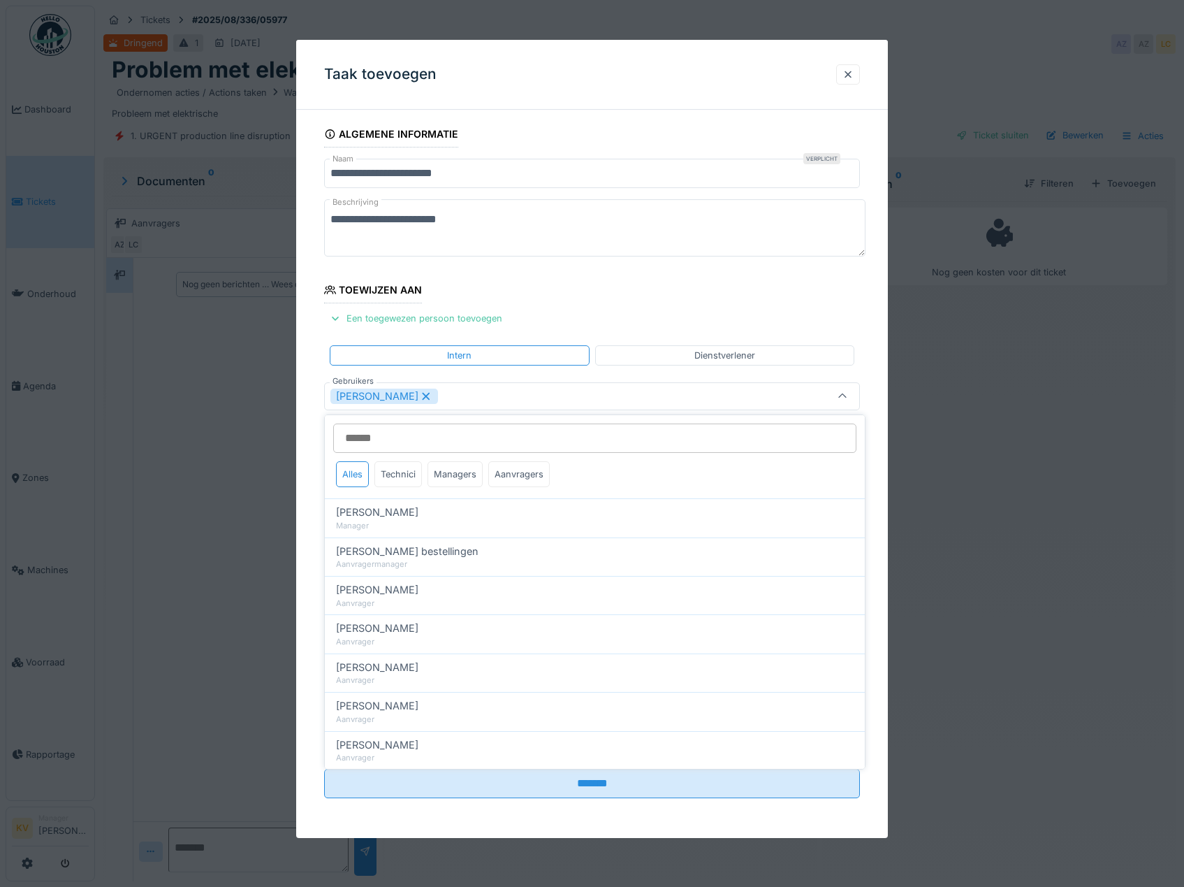
click at [662, 137] on fieldset "**********" at bounding box center [592, 465] width 537 height 688
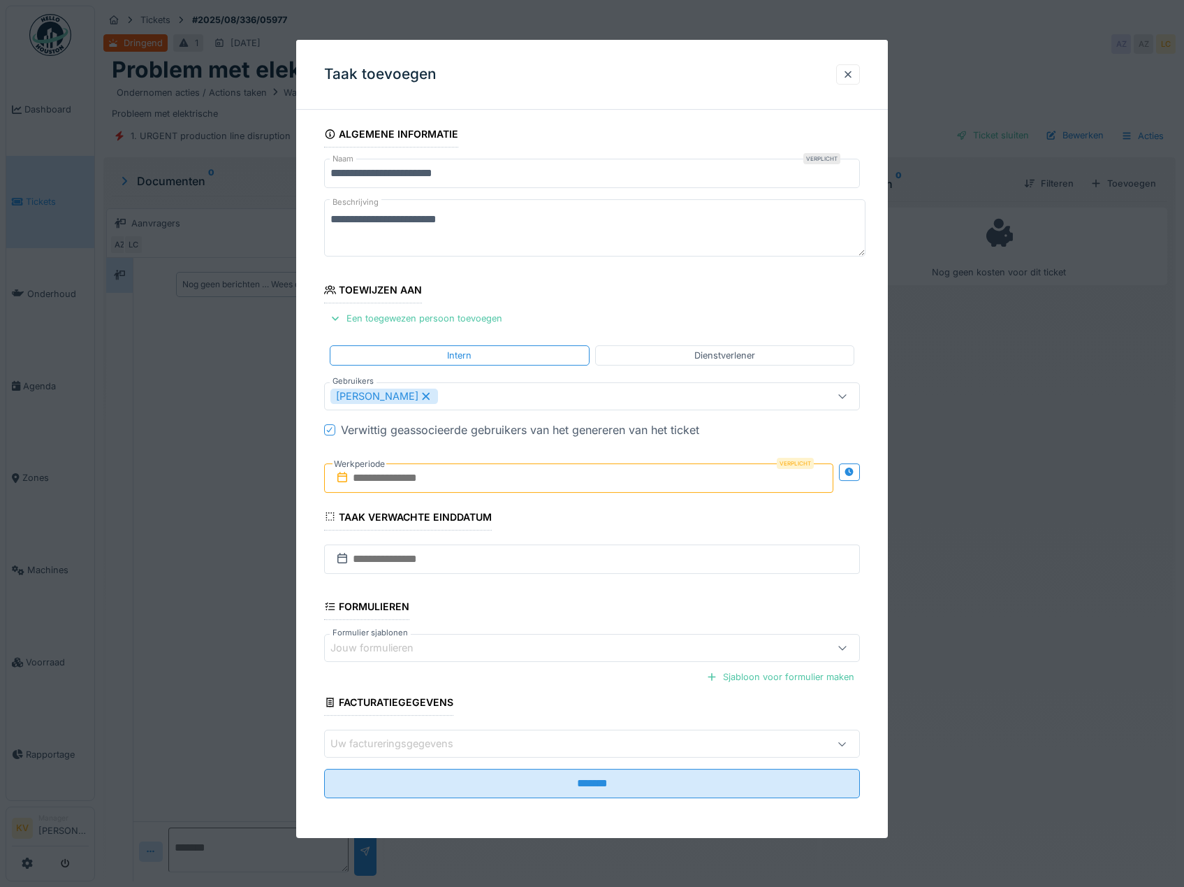
click at [448, 483] on input "text" at bounding box center [579, 477] width 510 height 29
click at [602, 660] on div "29" at bounding box center [604, 660] width 19 height 20
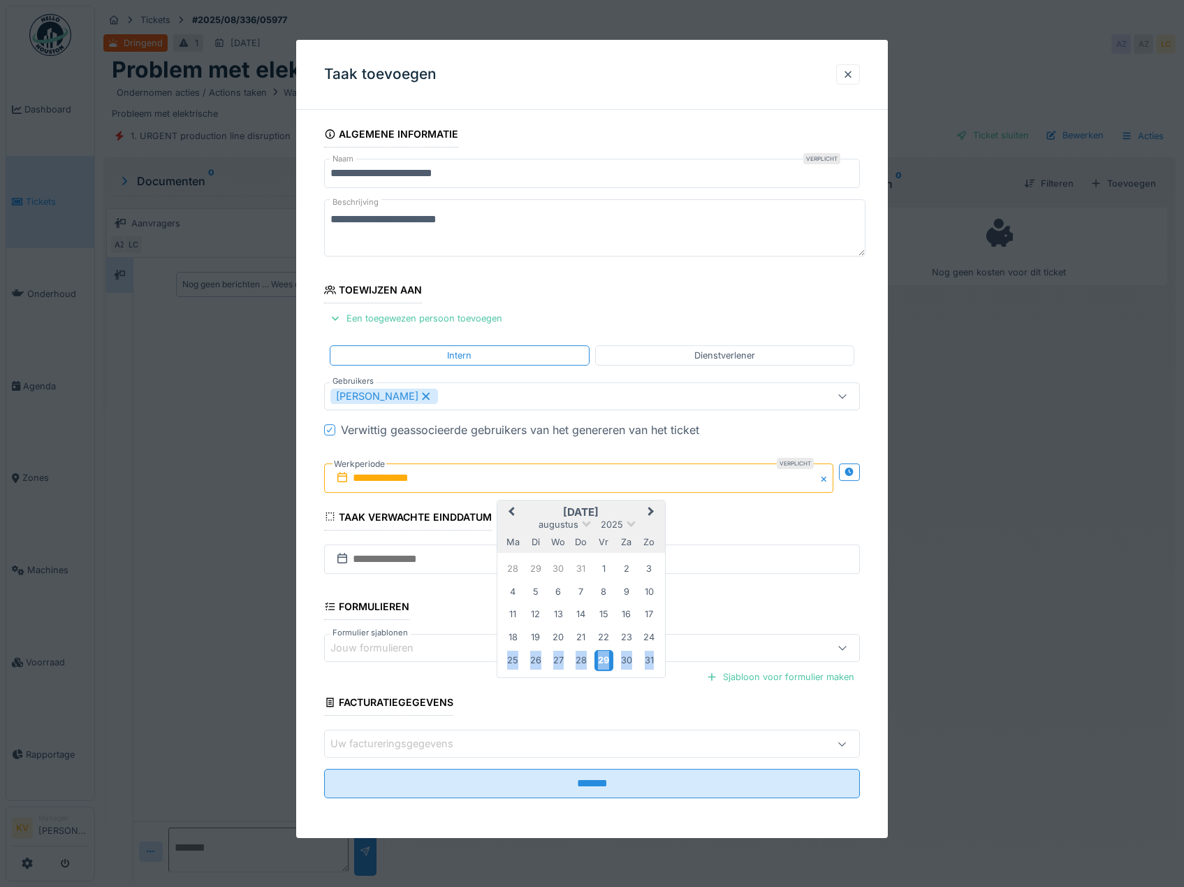
click at [602, 660] on div "29" at bounding box center [604, 660] width 19 height 20
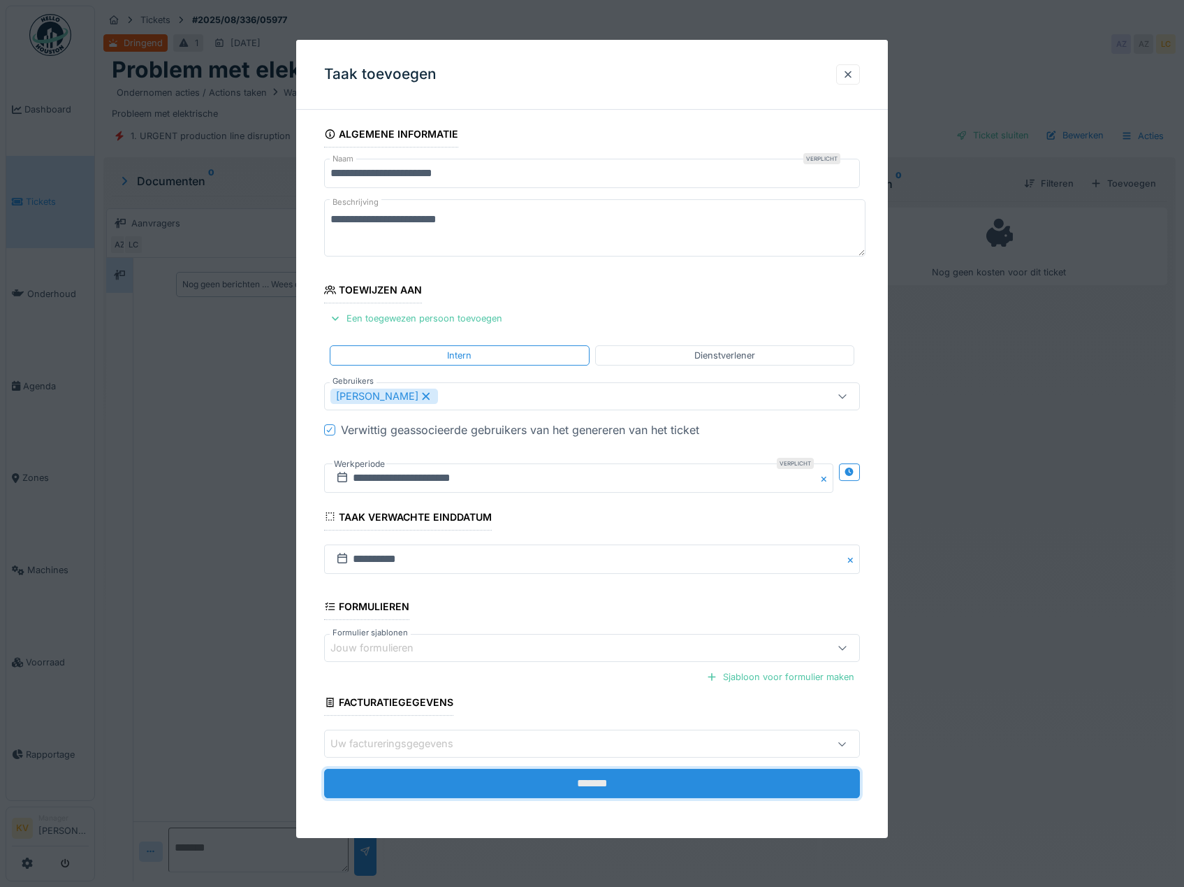
click at [599, 782] on input "*******" at bounding box center [592, 783] width 537 height 29
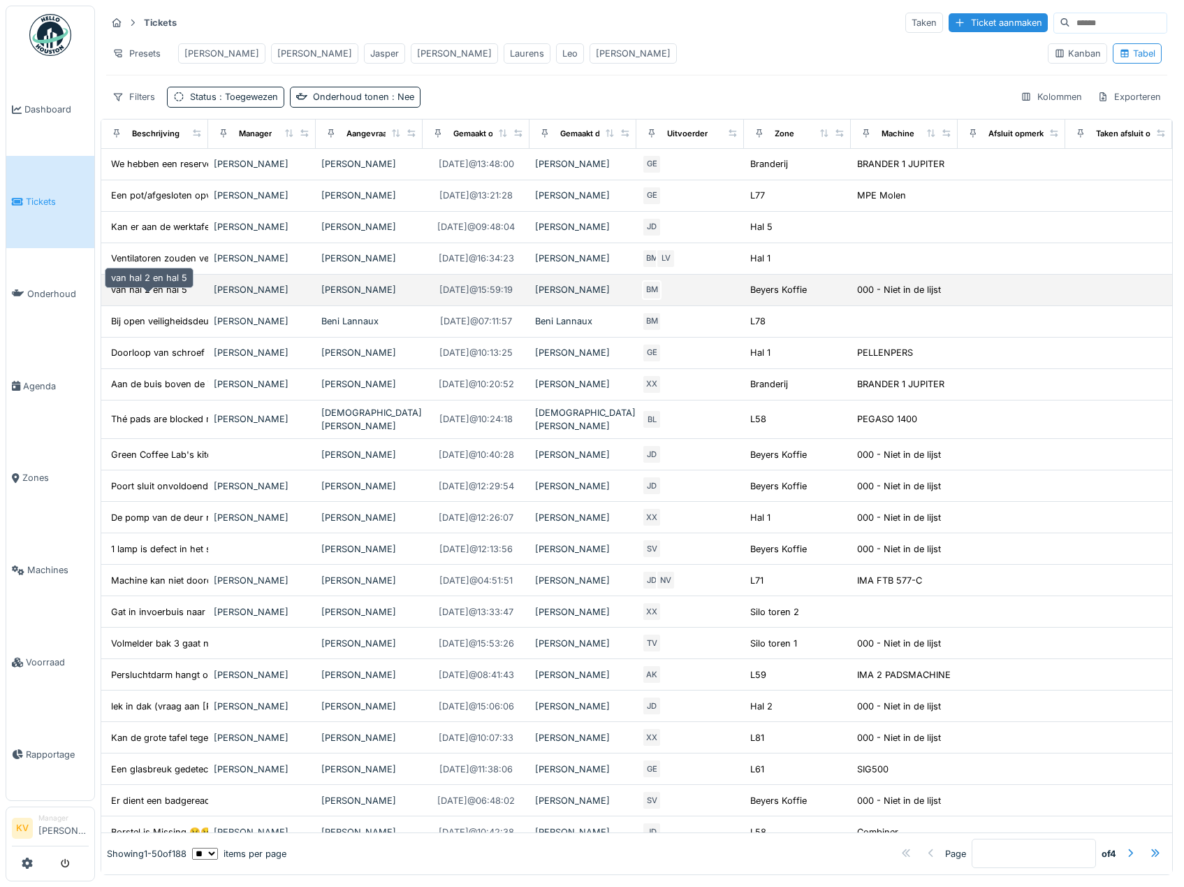
click at [156, 296] on div "van hal 2 en hal 5" at bounding box center [149, 289] width 76 height 13
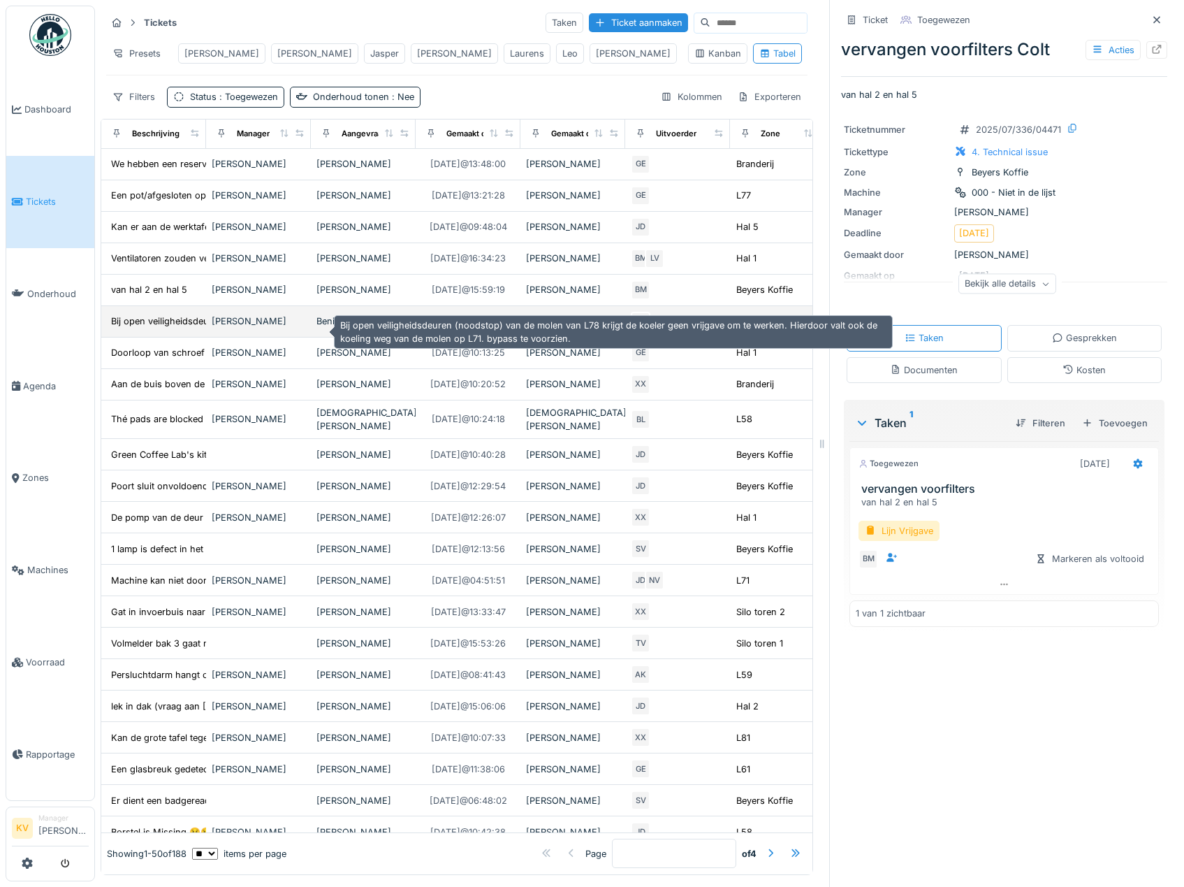
click at [158, 327] on div "Bij open veiligheidsdeuren (noodstop) van de mo..." at bounding box center [220, 320] width 219 height 13
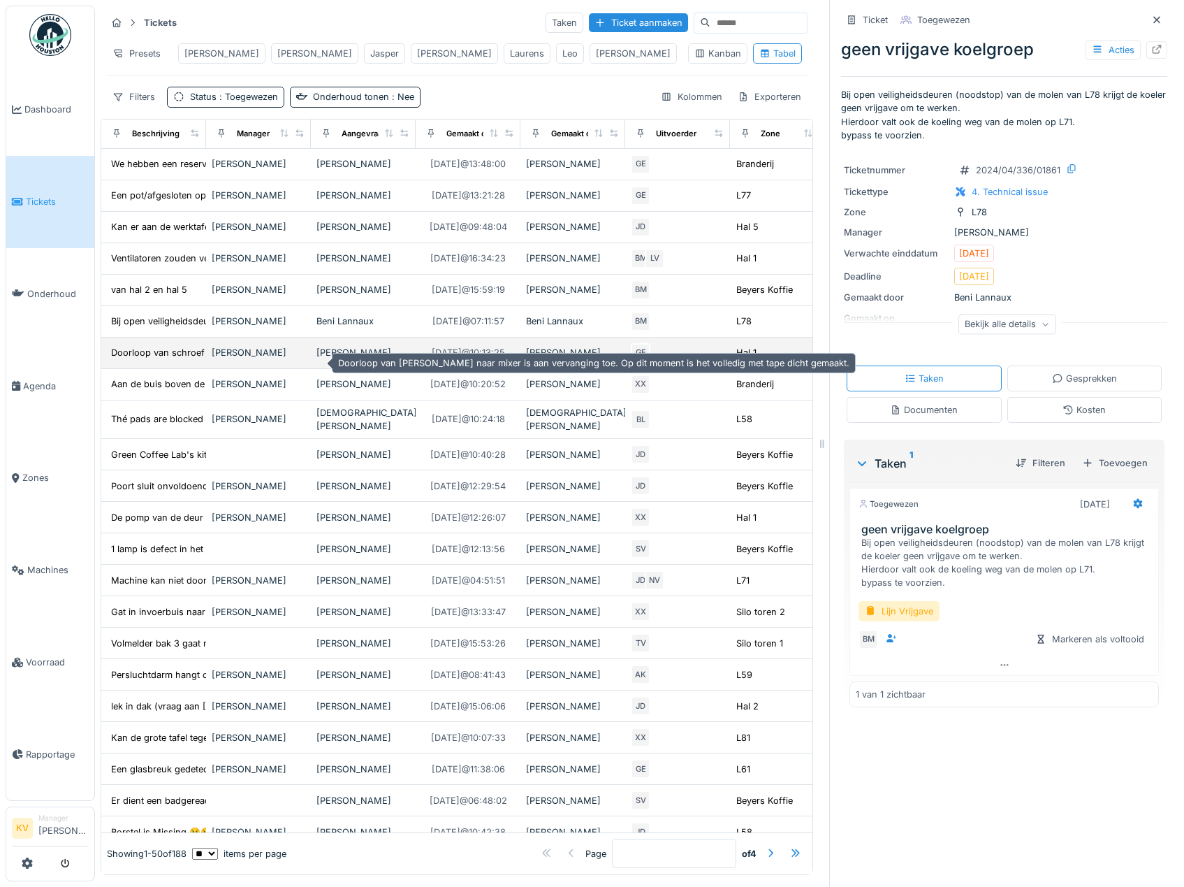
click at [159, 356] on div "Doorloop van schroef naar mixer is aan vervangi..." at bounding box center [219, 352] width 225 height 16
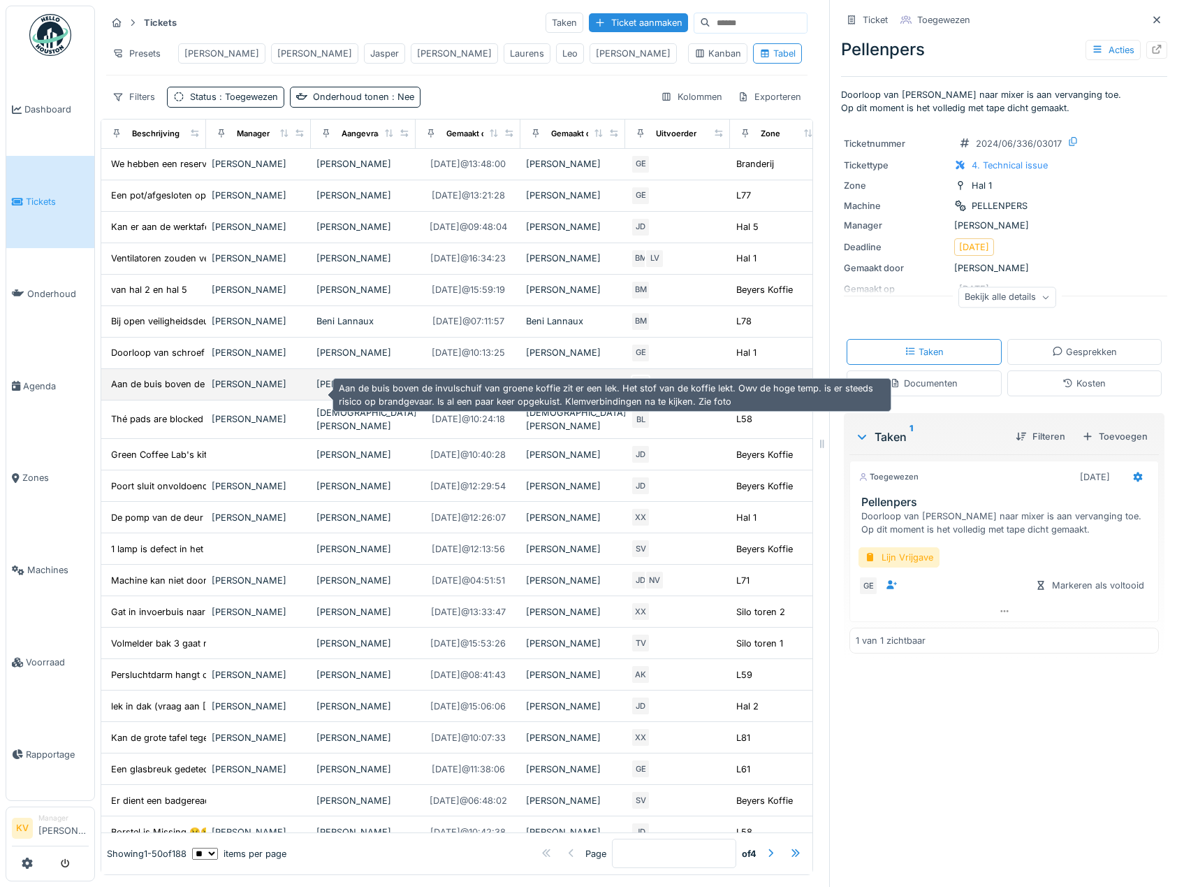
click at [152, 391] on div "Aan de buis boven de invulschuif van groene kof..." at bounding box center [220, 383] width 219 height 13
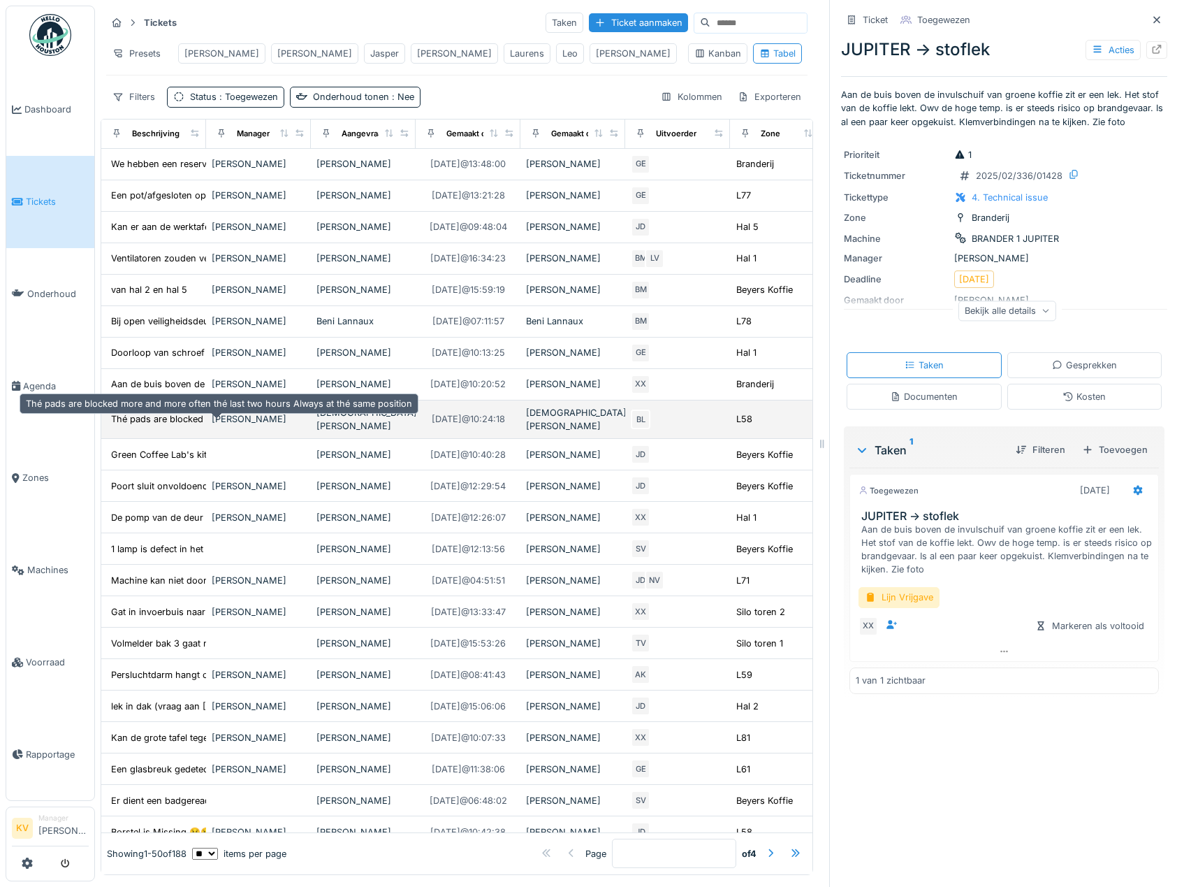
click at [154, 425] on div "Thé pads are blocked more and more often thé l..." at bounding box center [218, 418] width 214 height 13
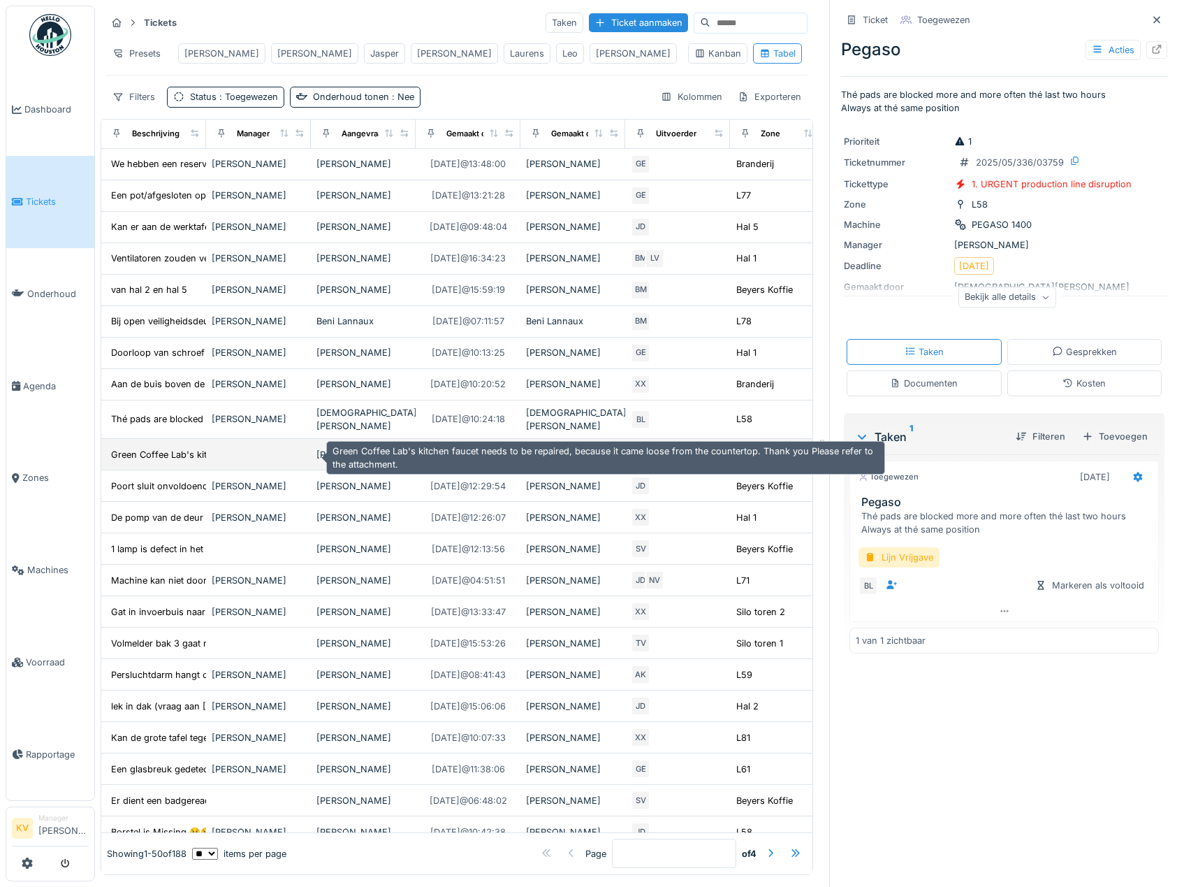
click at [137, 454] on div "Green Coffee Lab's kitchen faucet needs to be ..." at bounding box center [216, 454] width 210 height 13
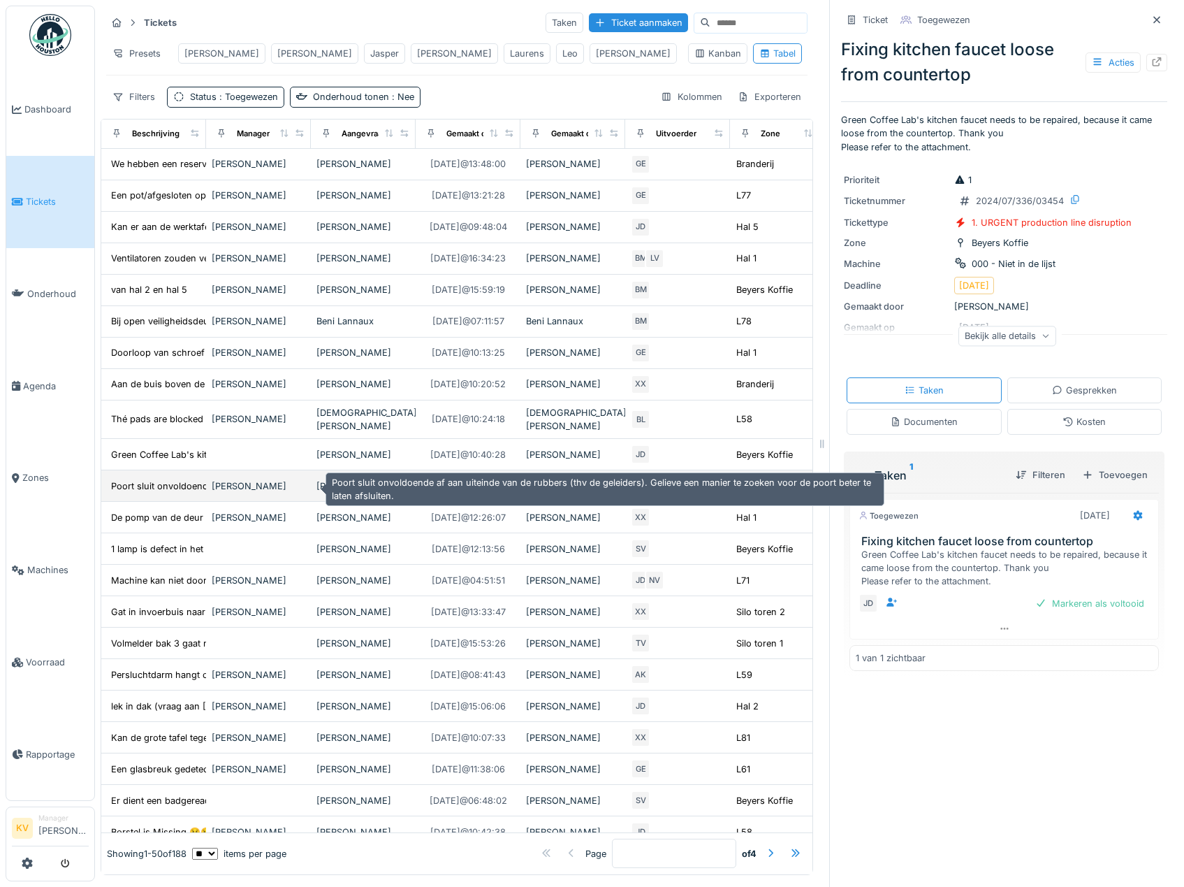
click at [133, 492] on div "Poort sluit onvoldoende af aan uiteinde van de ..." at bounding box center [216, 485] width 210 height 13
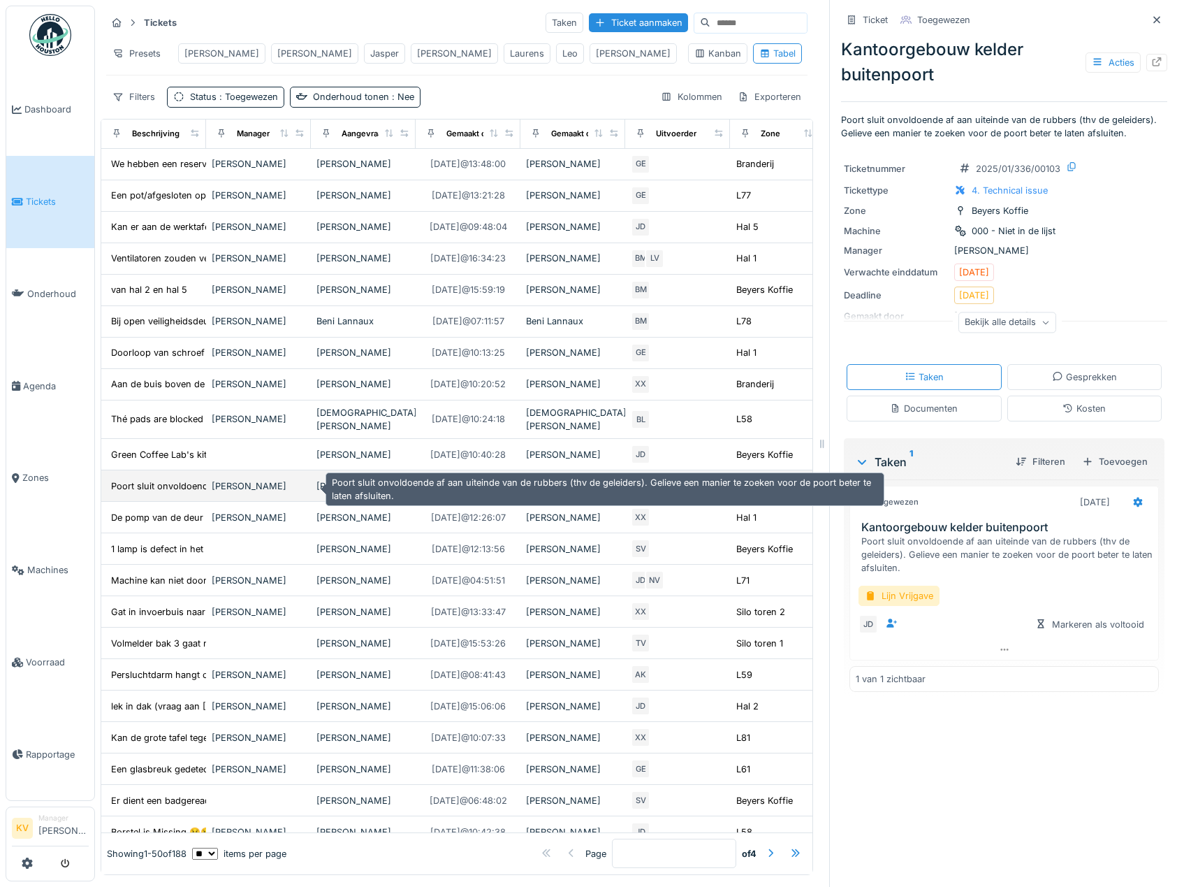
click at [133, 492] on div "Poort sluit onvoldoende af aan uiteinde van de ..." at bounding box center [216, 485] width 210 height 13
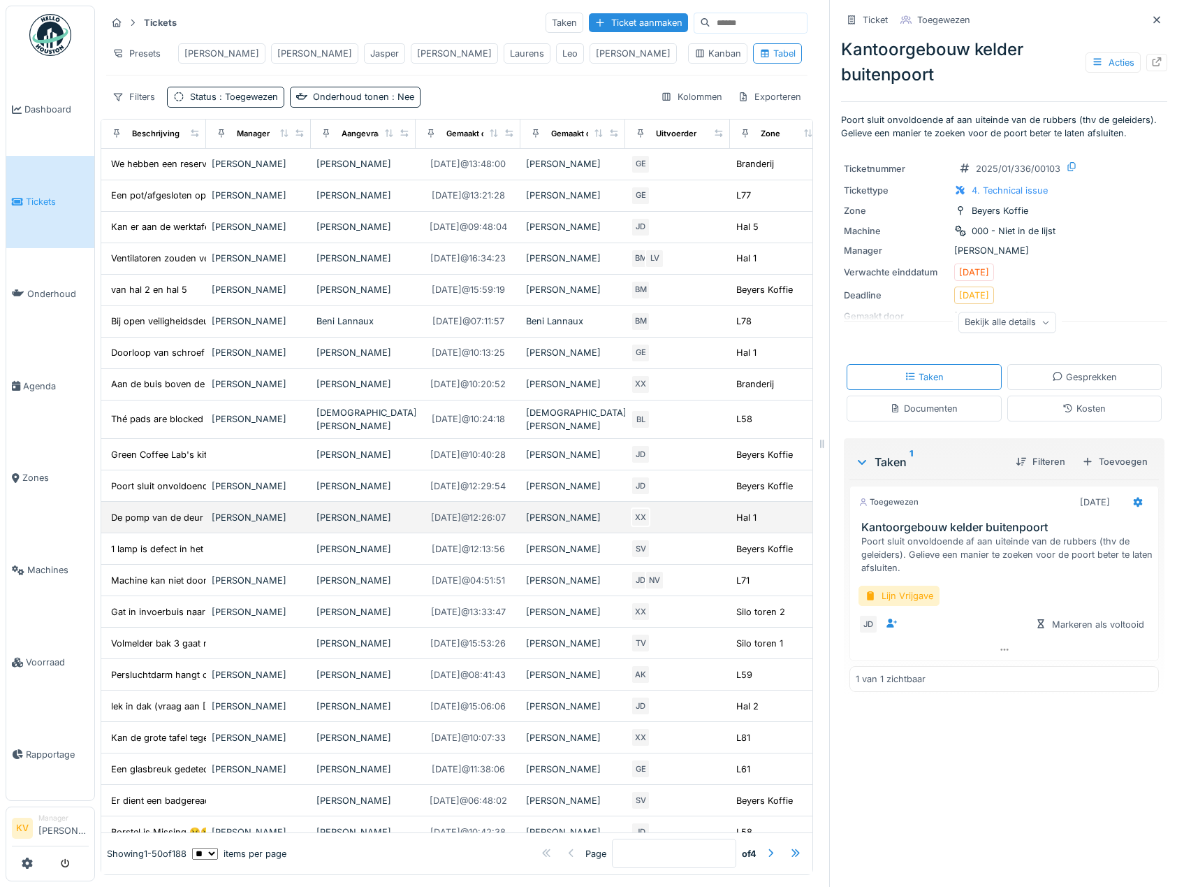
click at [133, 511] on td "De pomp van de deur naar silogebouw 1 is stuk. ..." at bounding box center [153, 517] width 105 height 31
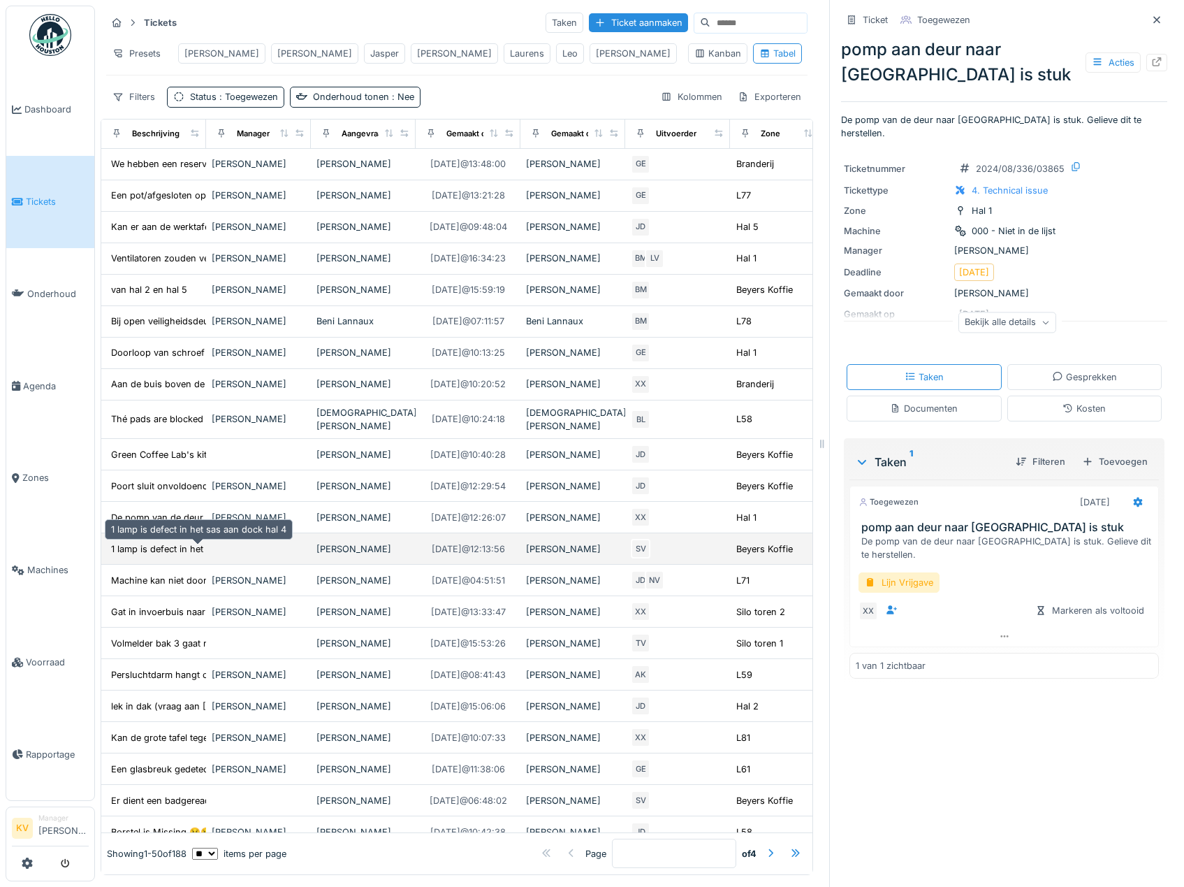
click at [131, 549] on div "1 lamp is defect in het sas aan dock hal 4" at bounding box center [198, 548] width 175 height 13
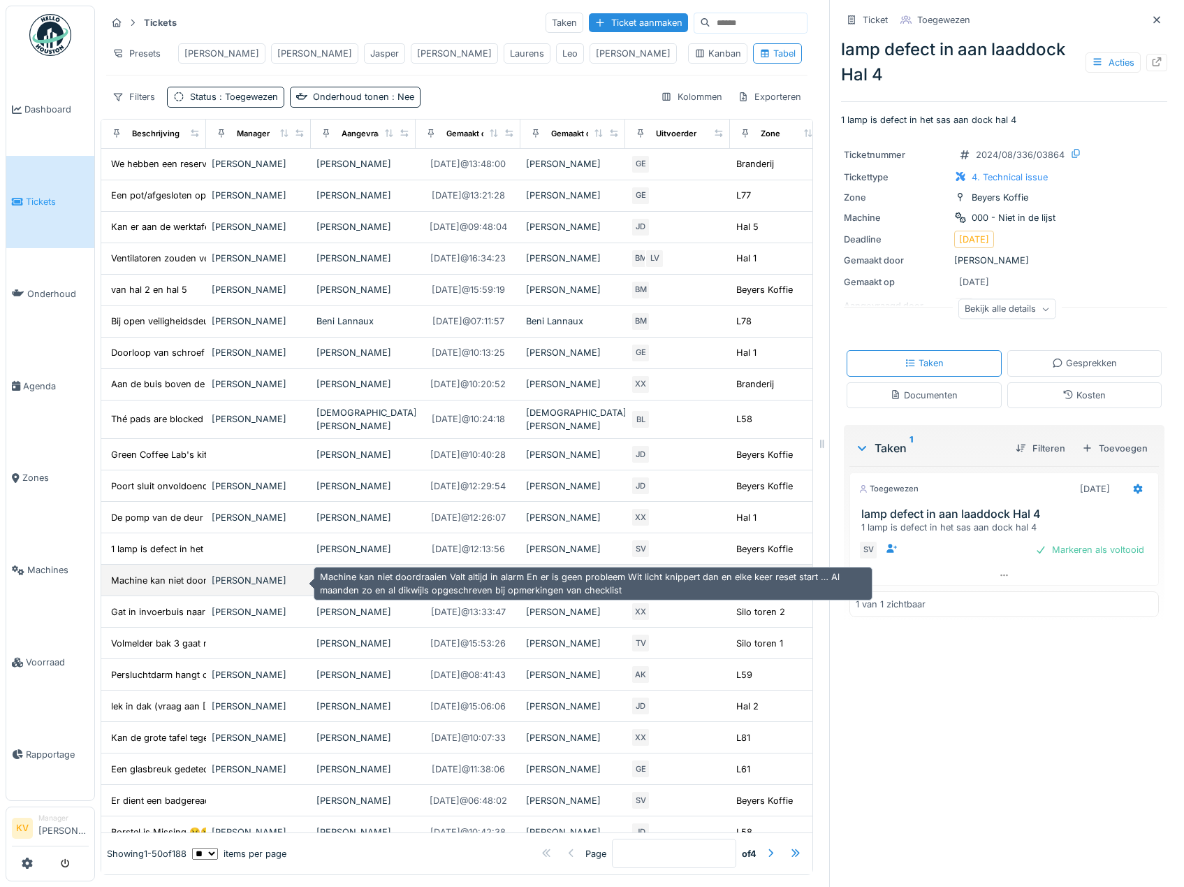
click at [137, 578] on div "Machine kan niet doordraaien Valt altijd in al..." at bounding box center [209, 580] width 196 height 13
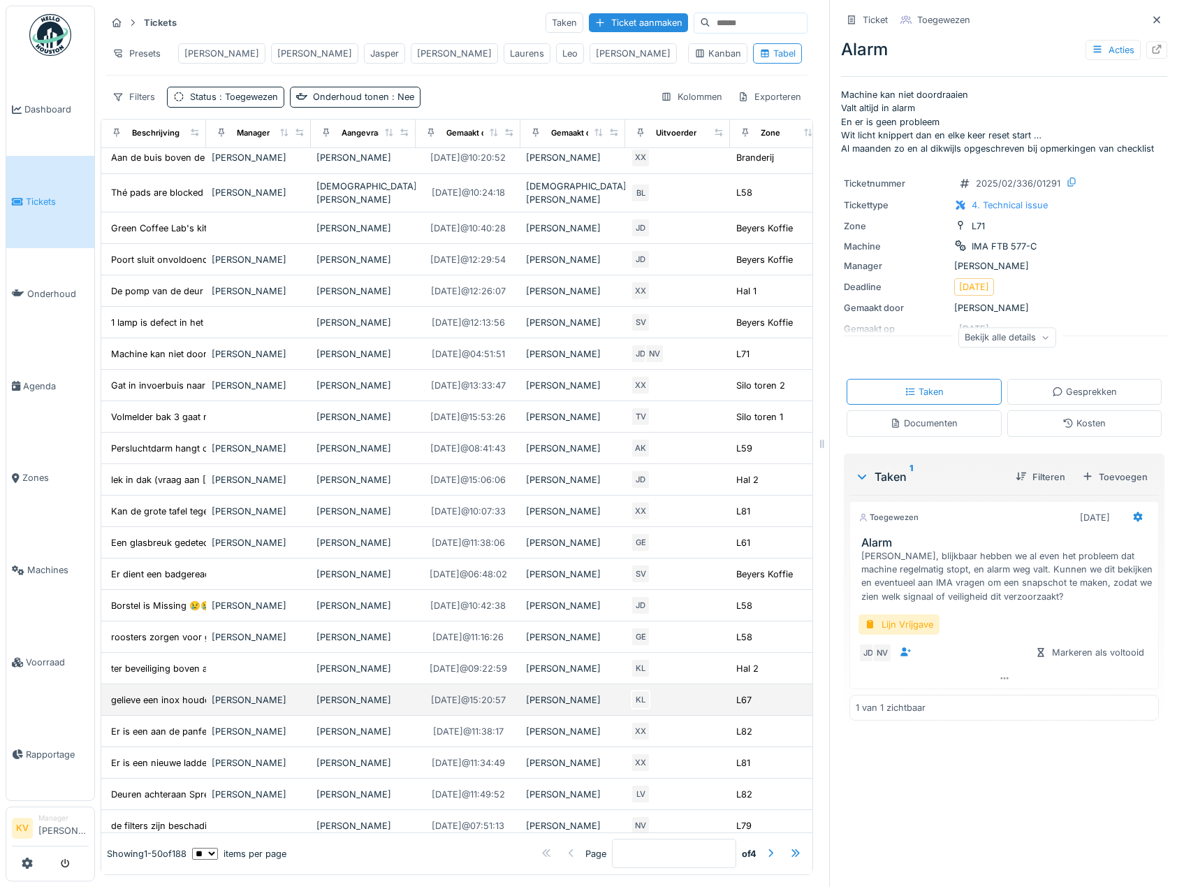
scroll to position [279, 0]
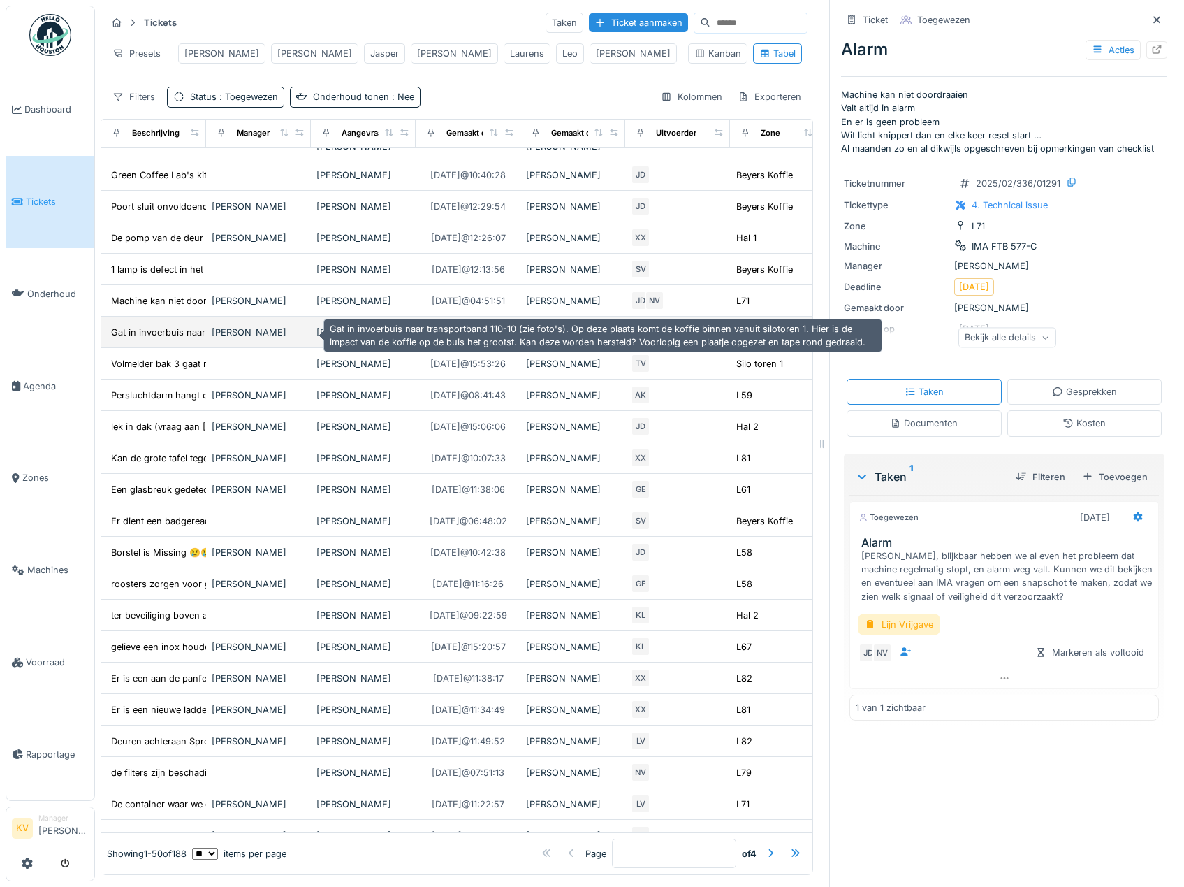
click at [145, 331] on div "Gat in invoerbuis naar transportband 110-10 (zi..." at bounding box center [215, 332] width 208 height 13
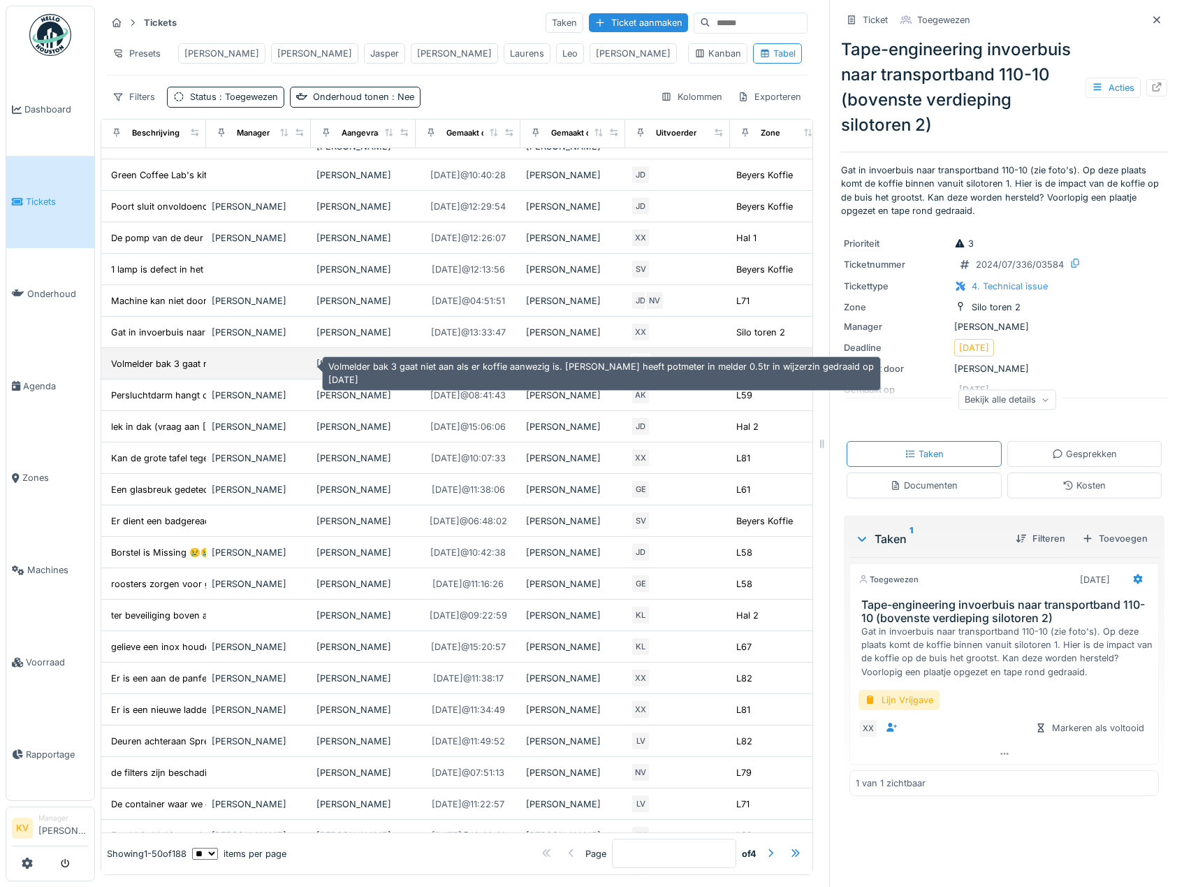
click at [144, 366] on div "Volmelder bak 3 gaat niet aan als er koffie aan..." at bounding box center [213, 363] width 205 height 13
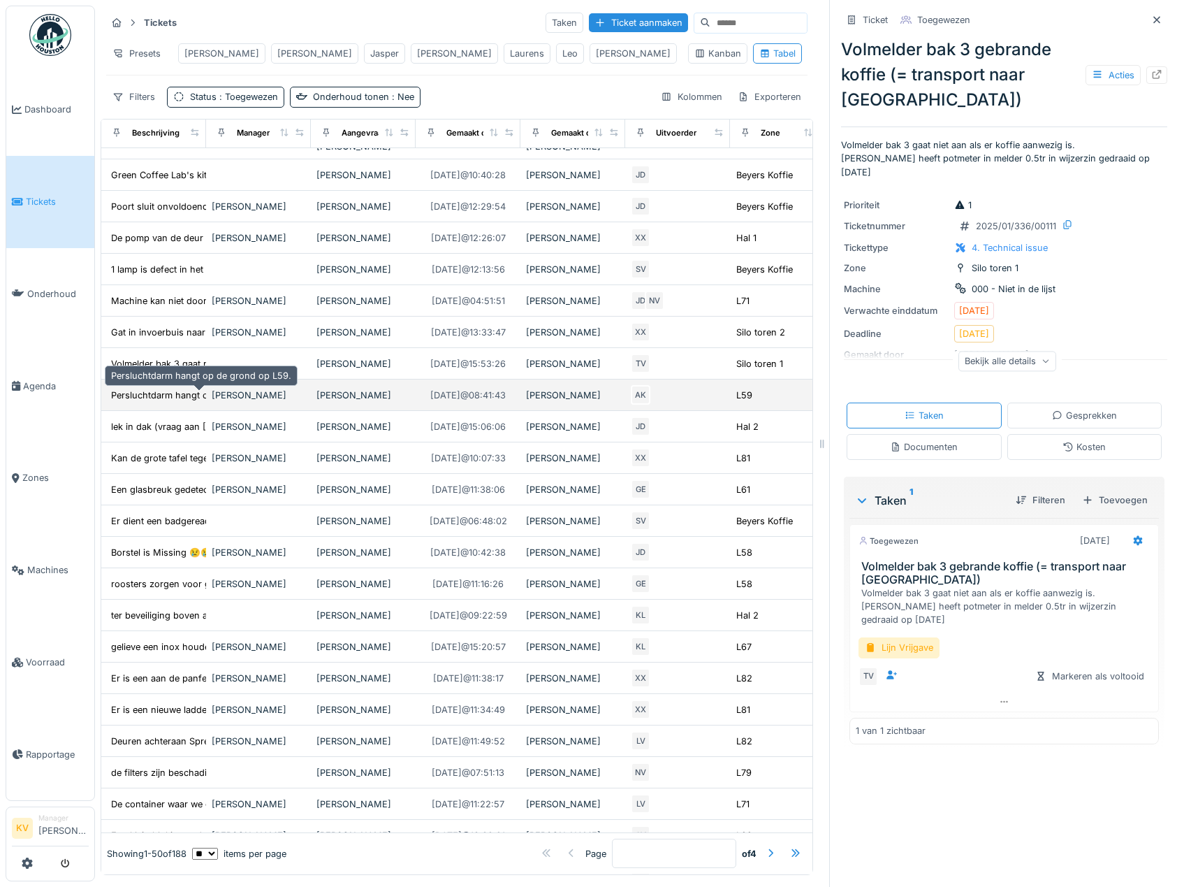
click at [144, 395] on div "Persluchtdarm hangt op de grond op L59." at bounding box center [201, 394] width 180 height 13
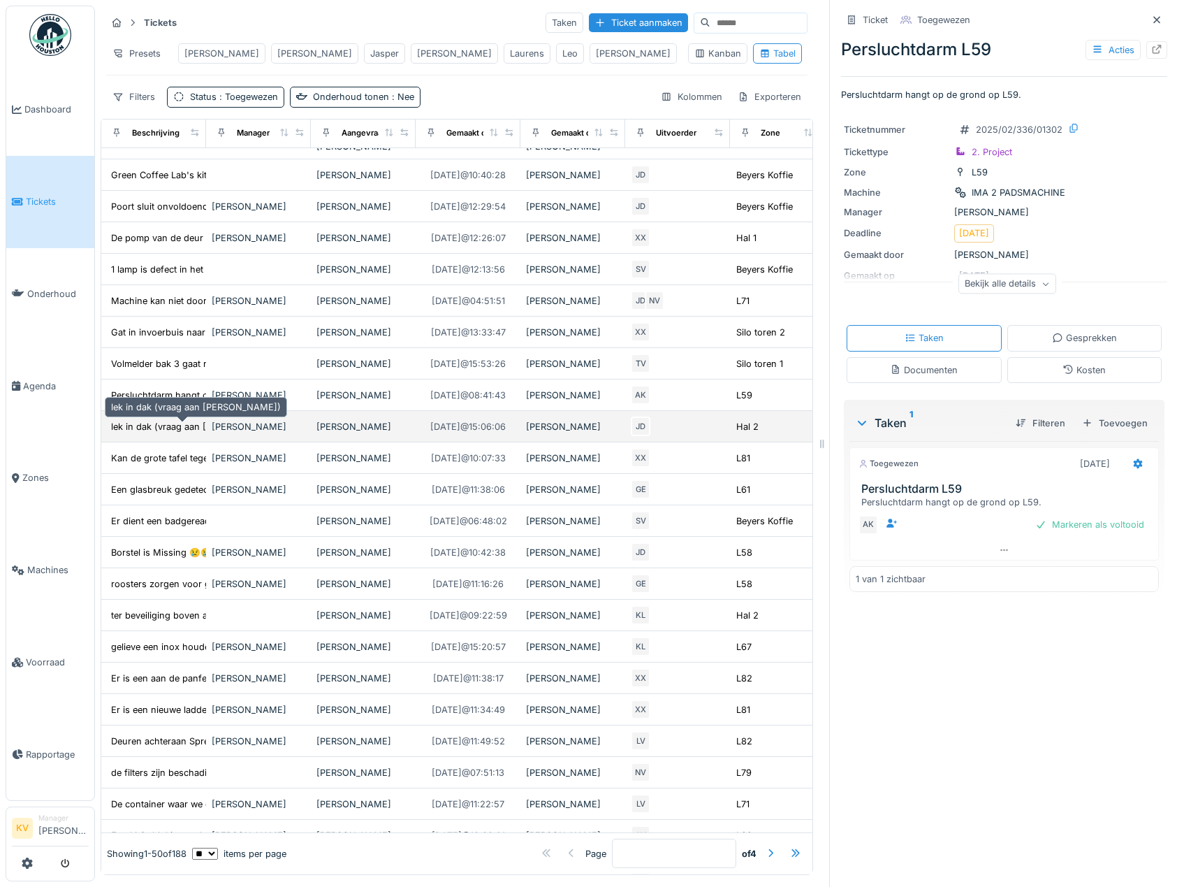
click at [144, 432] on div "lek in dak (vraag aan [PERSON_NAME])" at bounding box center [196, 426] width 170 height 13
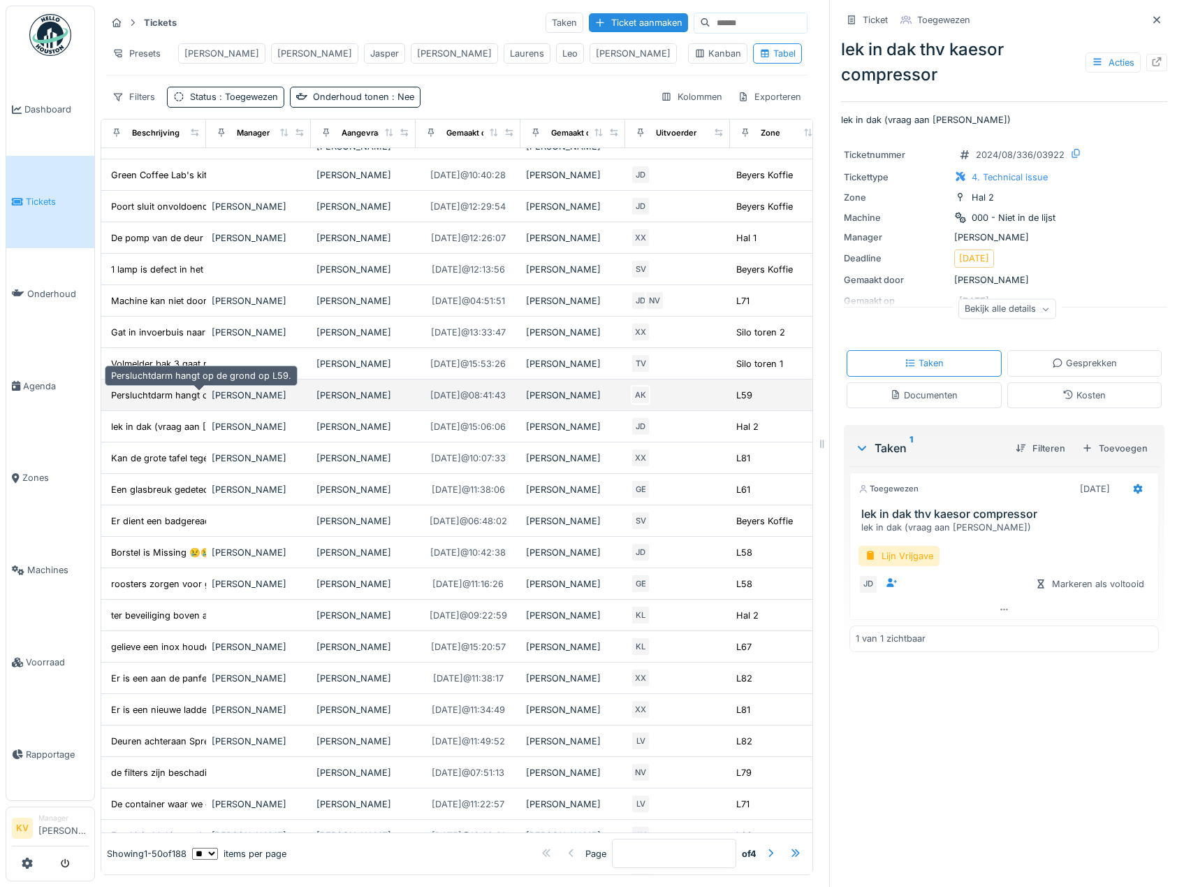
click at [139, 392] on div "Persluchtdarm hangt op de grond op L59." at bounding box center [201, 394] width 180 height 13
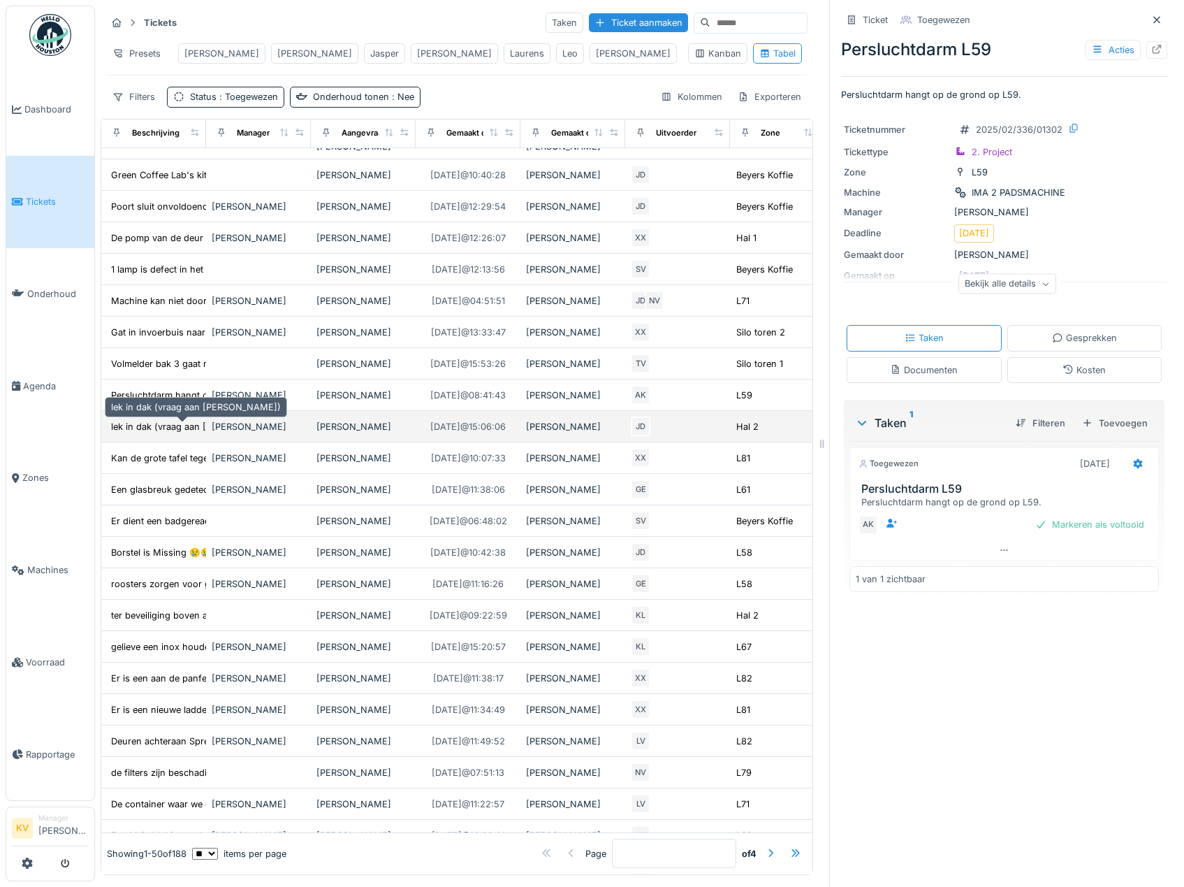
click at [142, 428] on div "lek in dak (vraag aan [PERSON_NAME])" at bounding box center [196, 426] width 170 height 13
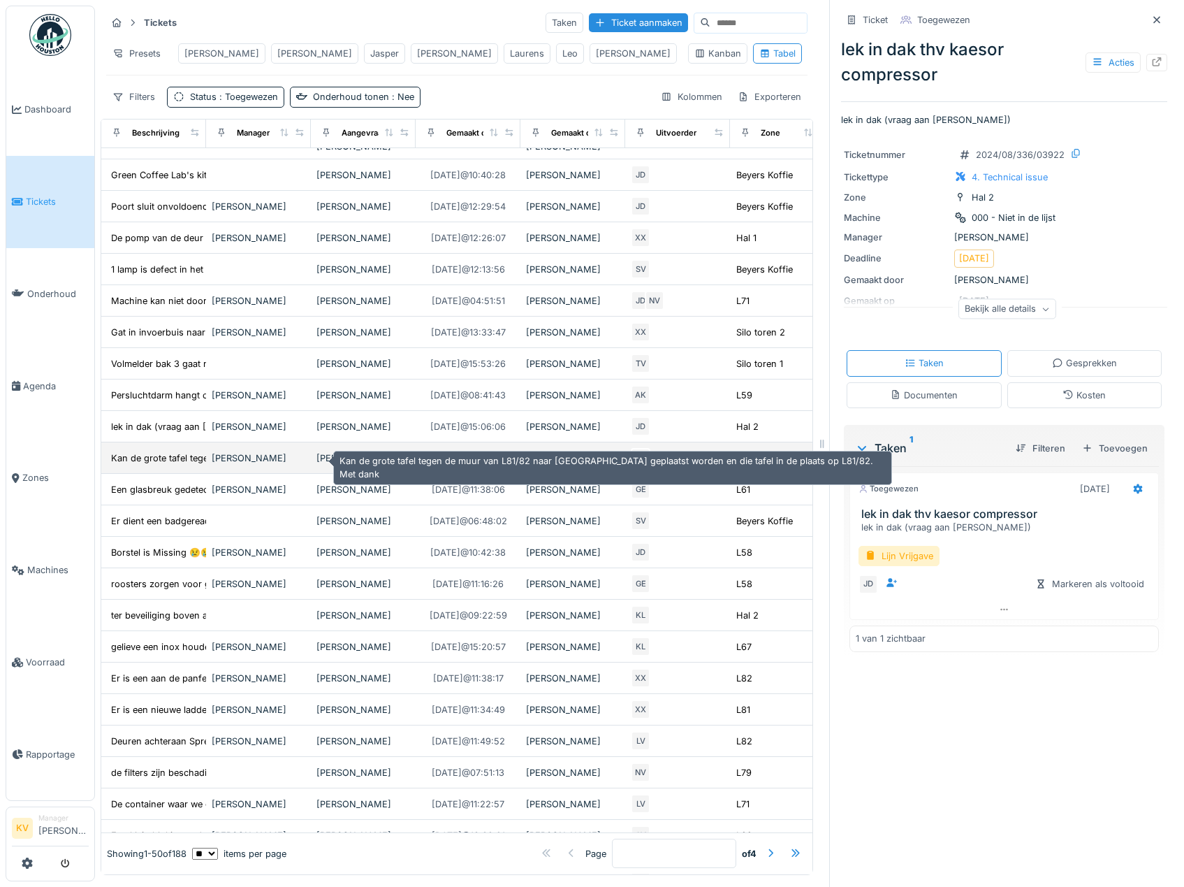
click at [147, 465] on div "Kan de grote tafel tegen de muur van L81/82 naa..." at bounding box center [219, 457] width 217 height 13
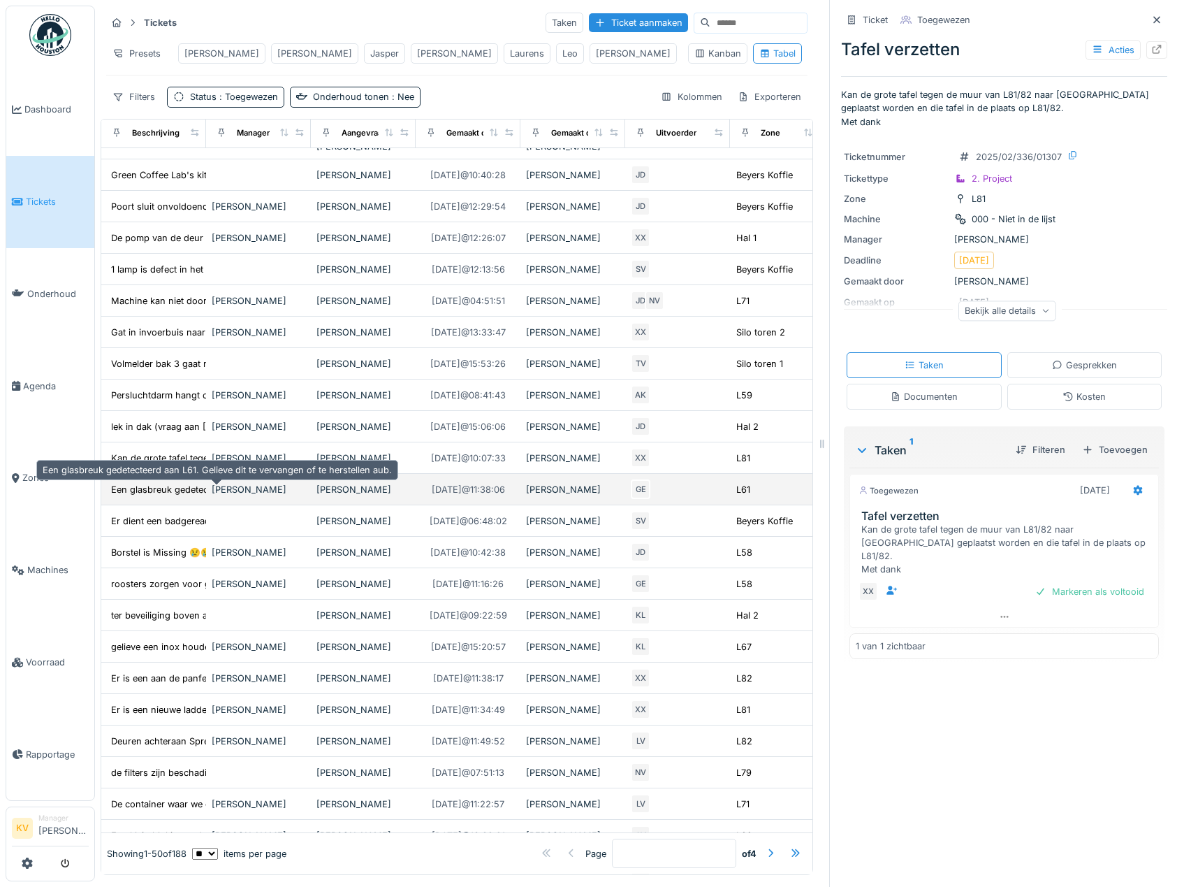
click at [143, 488] on div "Een glasbreuk gedetecteerd aan L61. Gelieve dit..." at bounding box center [217, 489] width 212 height 13
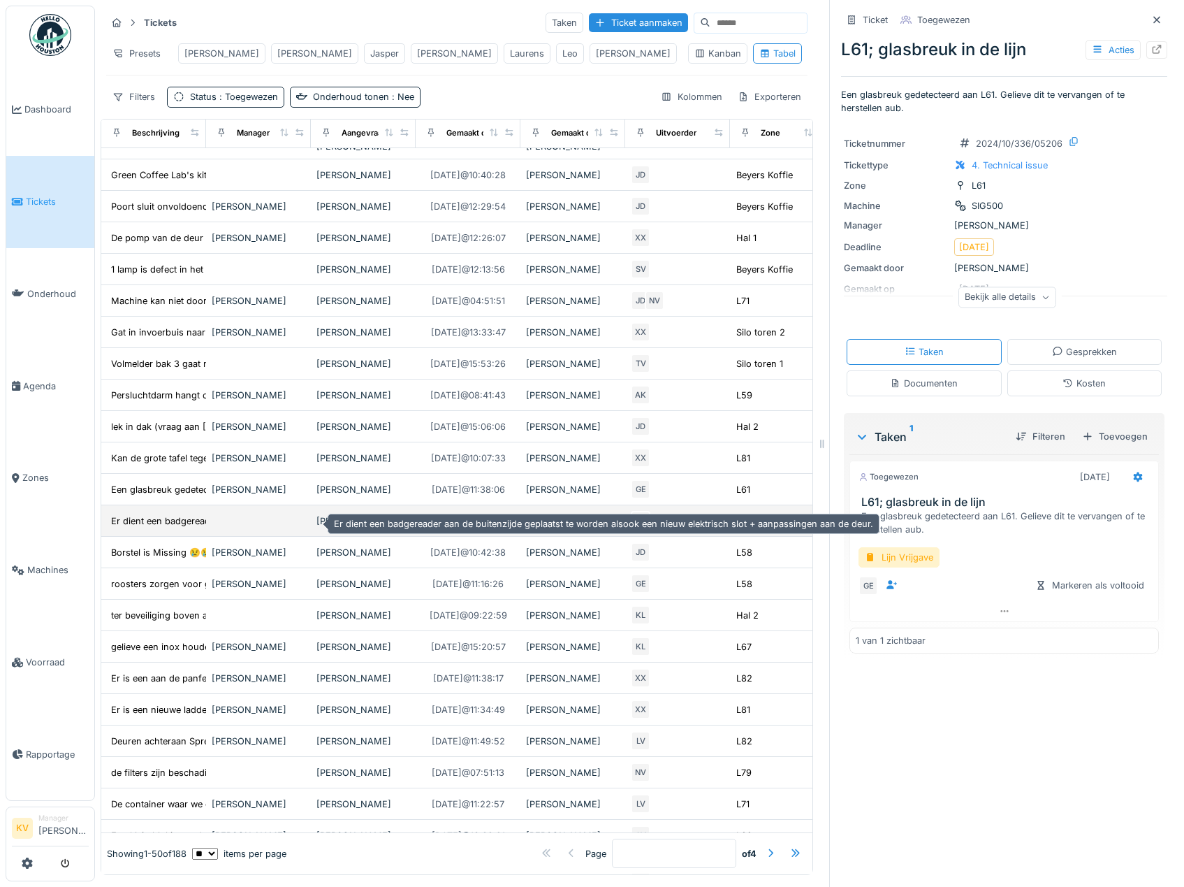
click at [133, 521] on div "Er dient een badgereader aan de buitenzijde ge..." at bounding box center [216, 520] width 210 height 13
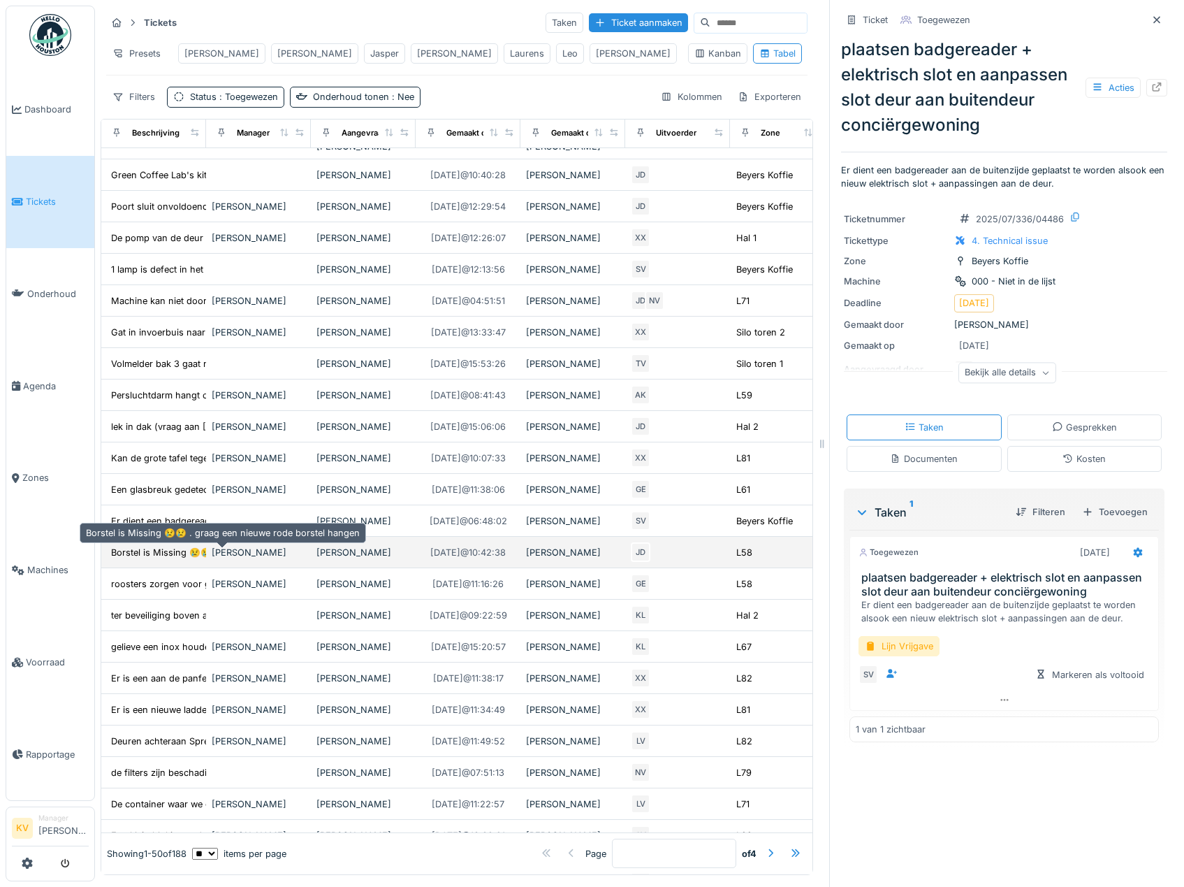
click at [122, 552] on div "Borstel is Missing 😢😢 . graag een nieuwe rode b..." at bounding box center [223, 552] width 224 height 13
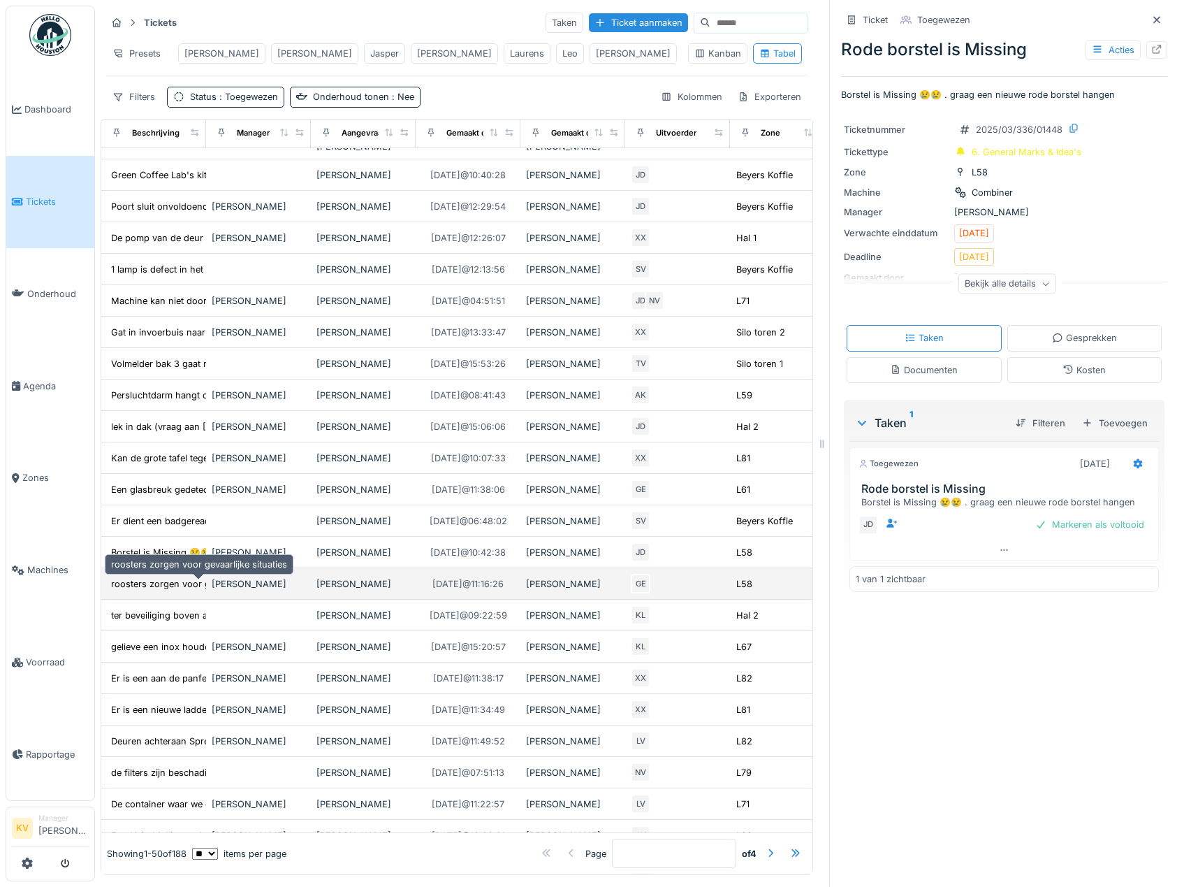
click at [170, 586] on div "roosters zorgen voor gevaarlijke situaties" at bounding box center [199, 583] width 176 height 13
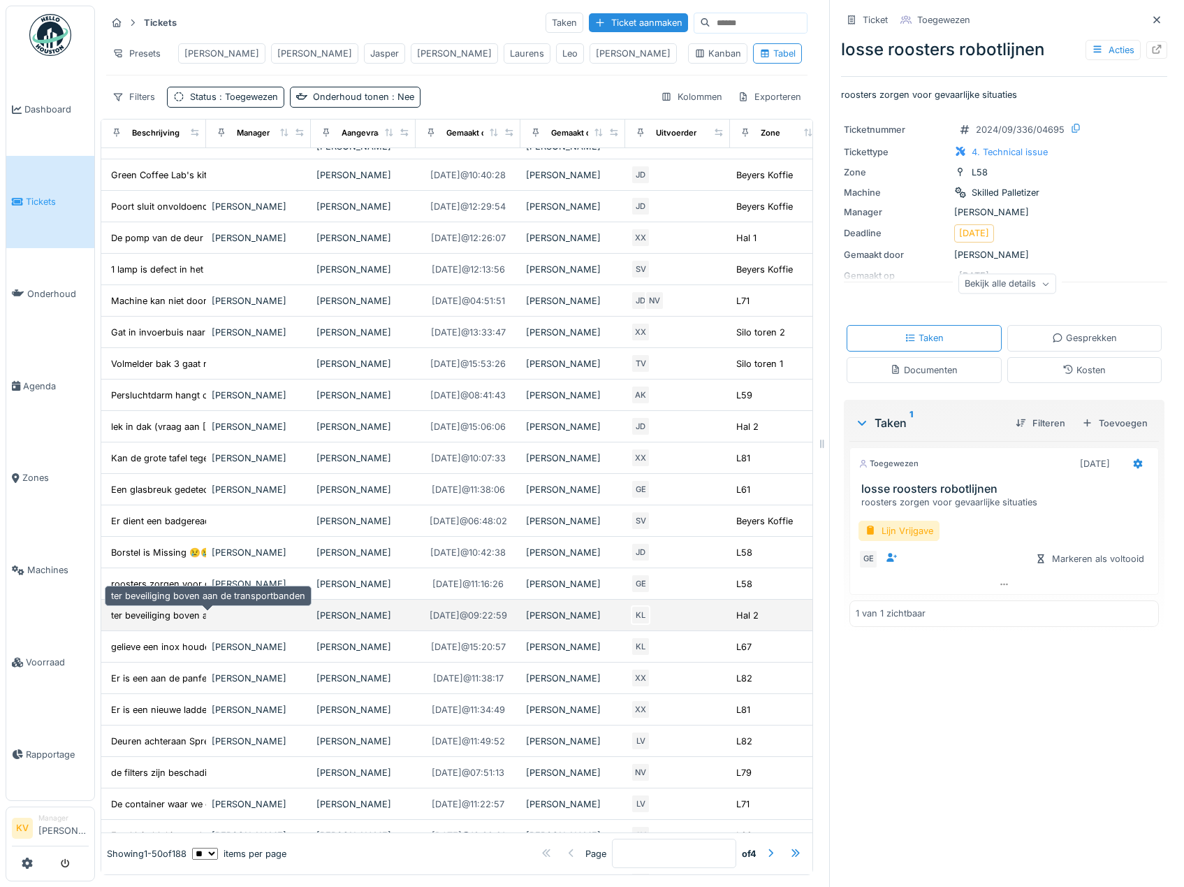
click at [159, 612] on div "ter beveiliging boven aan de transportbanden" at bounding box center [208, 615] width 194 height 13
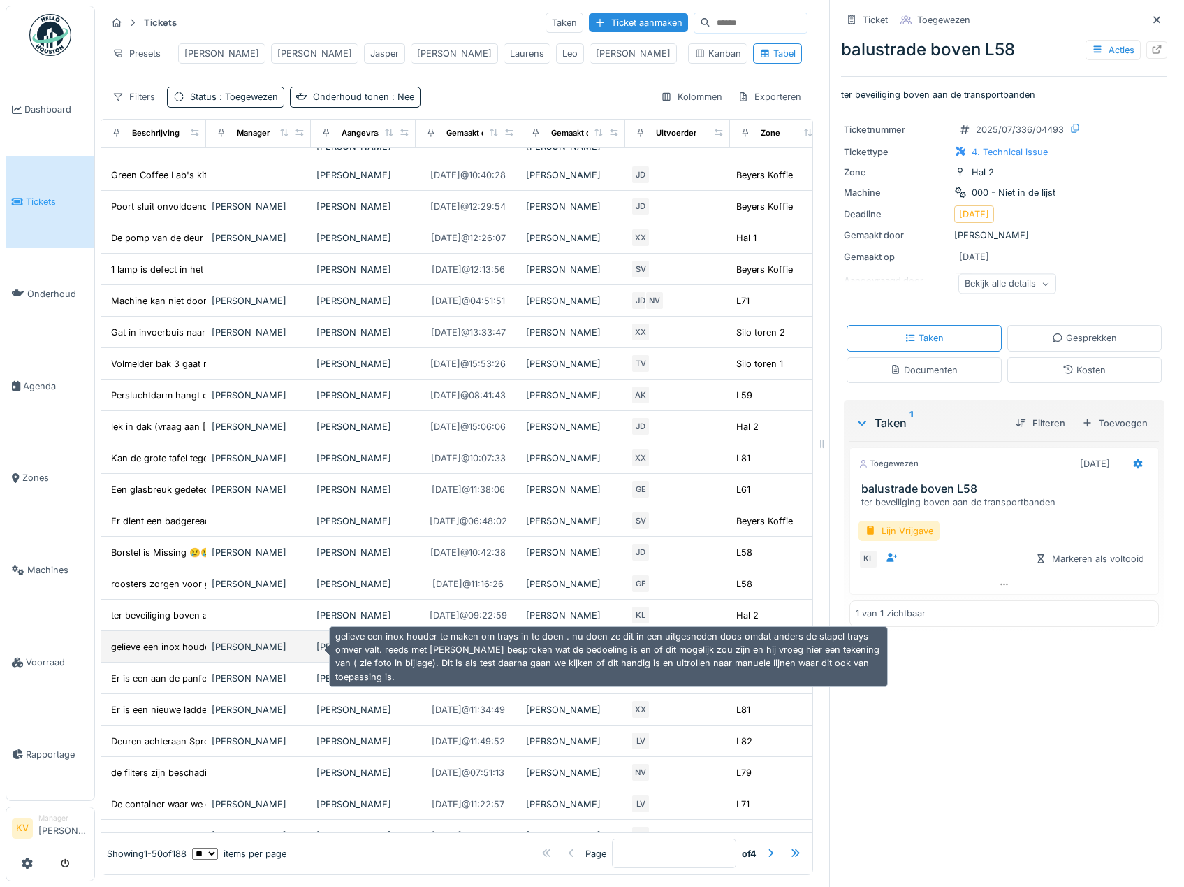
click at [155, 647] on div "gelieve een inox houder te maken om trays in te..." at bounding box center [217, 646] width 212 height 13
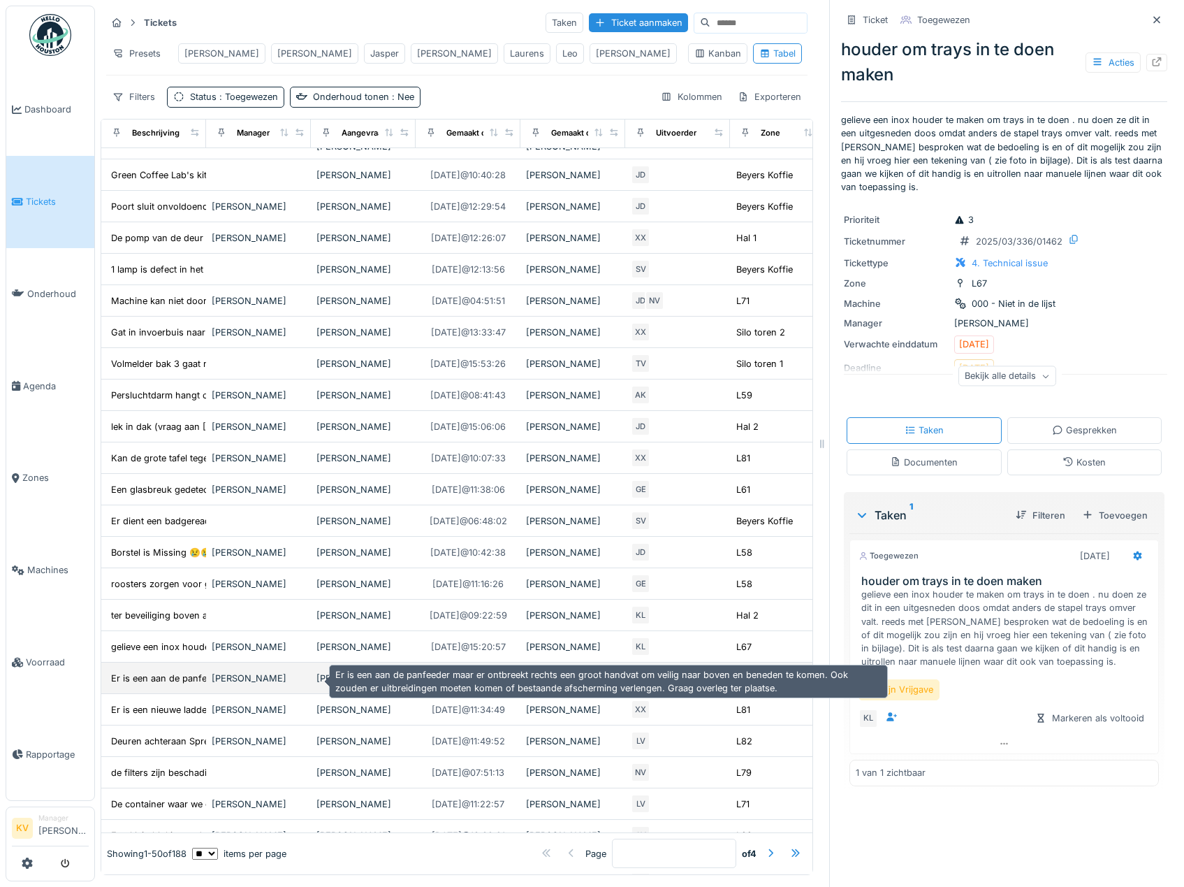
click at [148, 683] on div "Er is een aan de panfeeder maar er ontbreekt re..." at bounding box center [217, 677] width 212 height 13
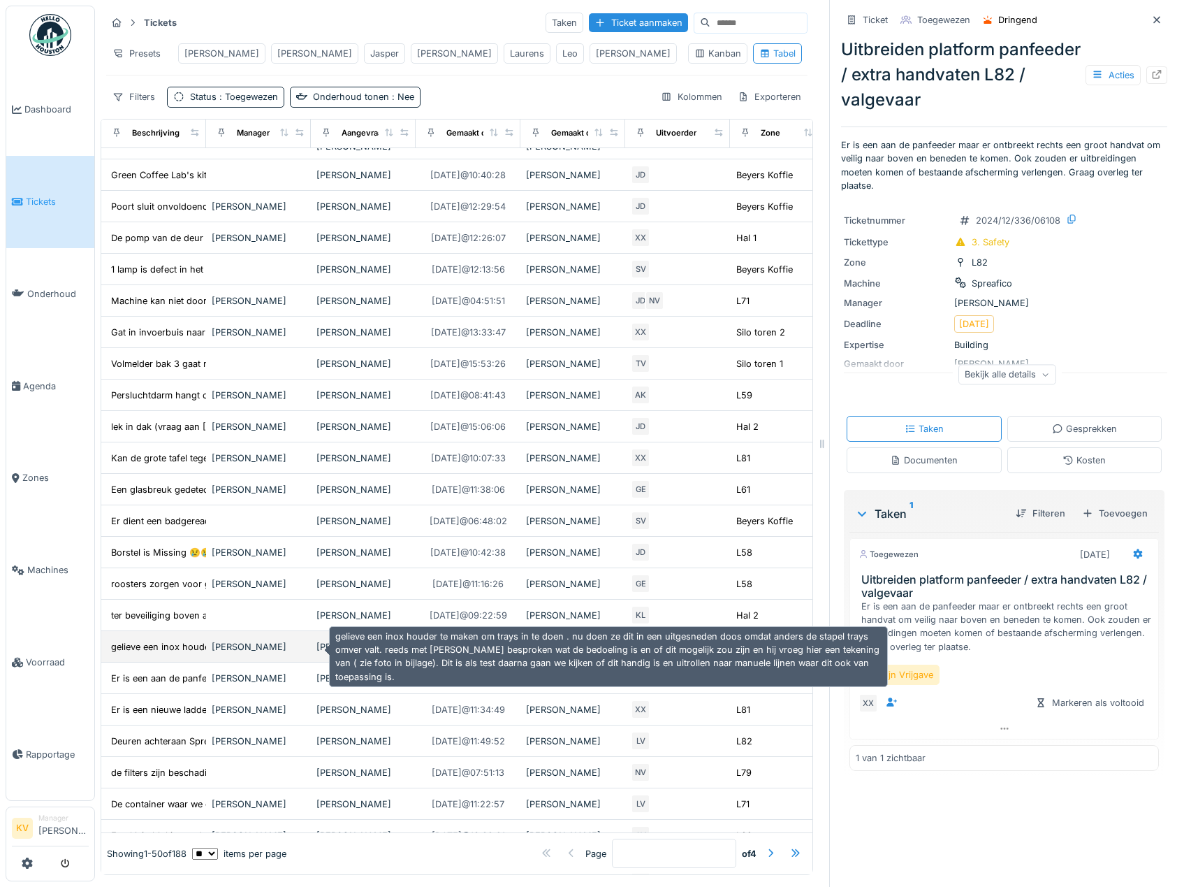
click at [150, 653] on div "gelieve een inox houder te maken om trays in te..." at bounding box center [217, 646] width 212 height 13
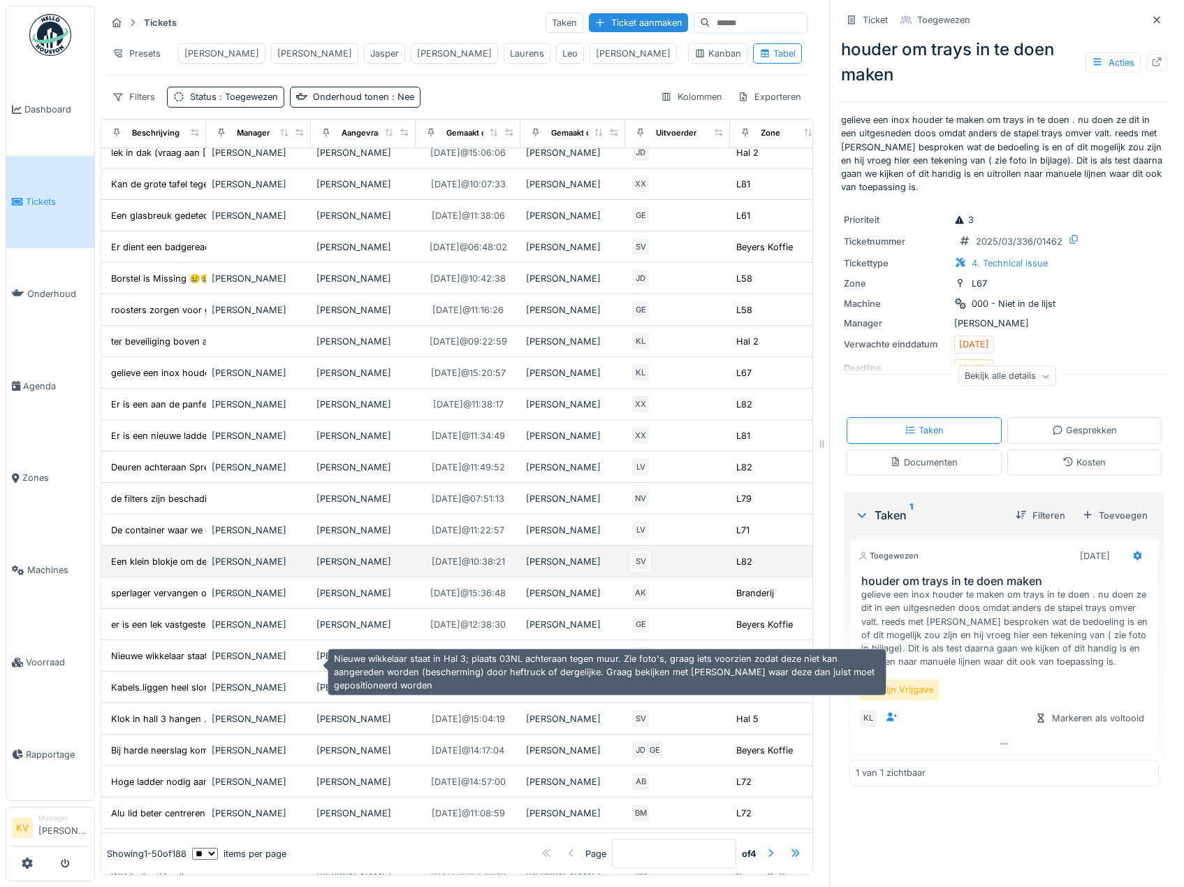
scroll to position [559, 0]
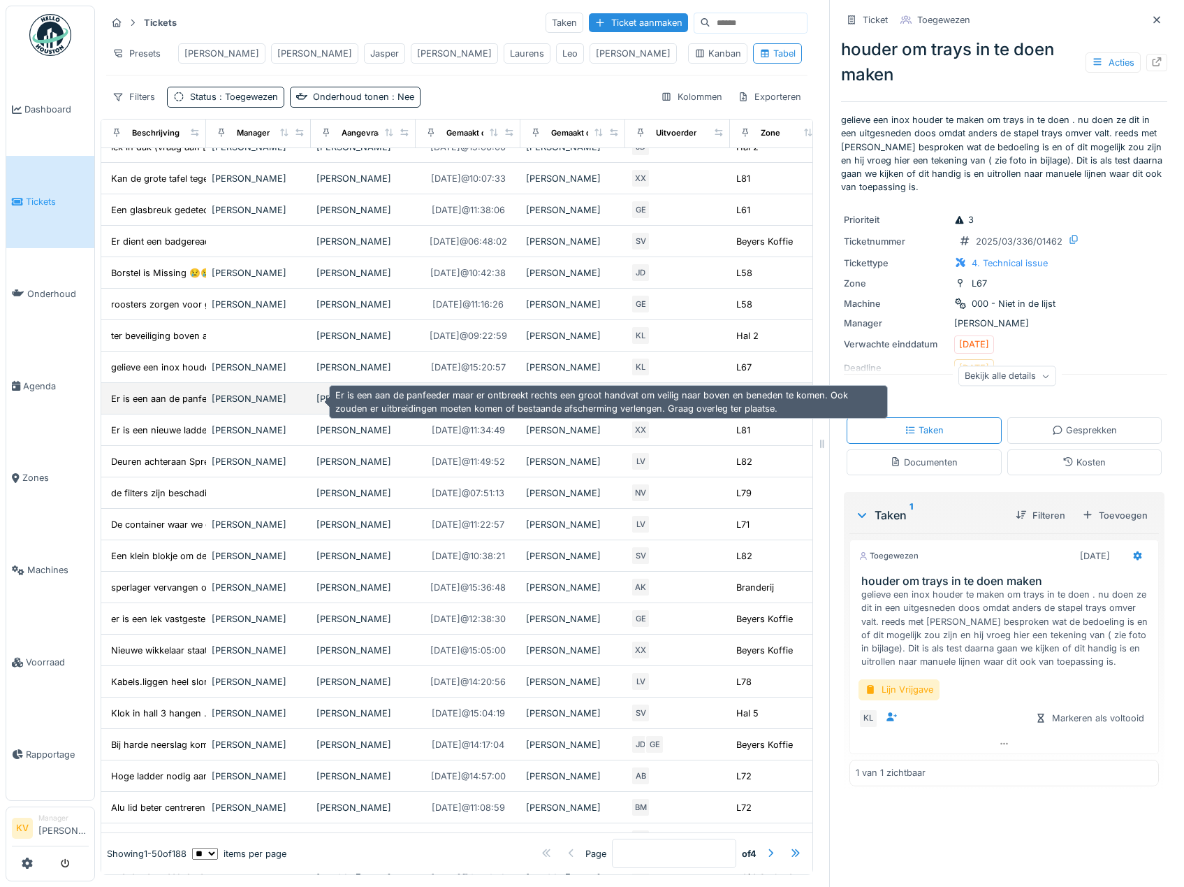
click at [175, 398] on div "Er is een aan de panfeeder maar er ontbreekt re..." at bounding box center [217, 398] width 212 height 13
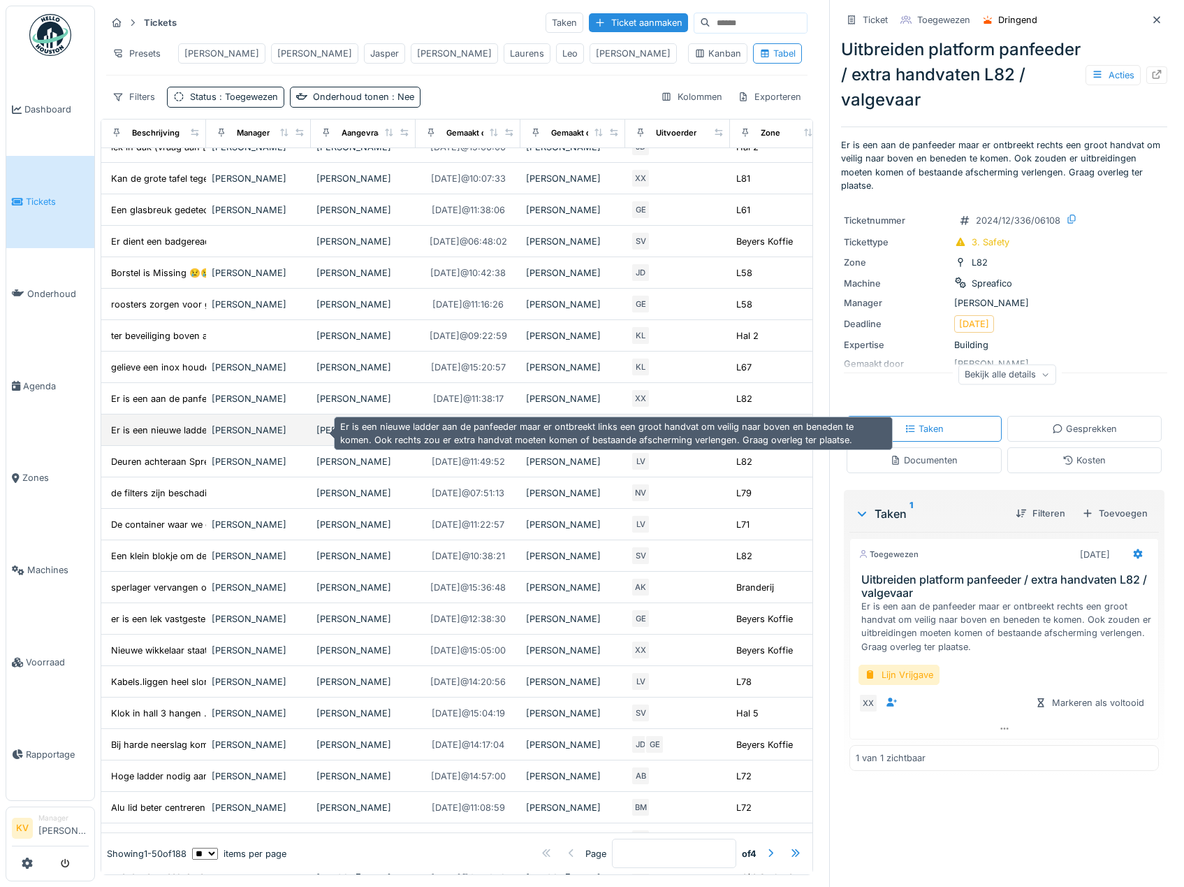
click at [162, 430] on div "Er is een nieuwe ladder aan de panfeeder maar e..." at bounding box center [219, 429] width 217 height 13
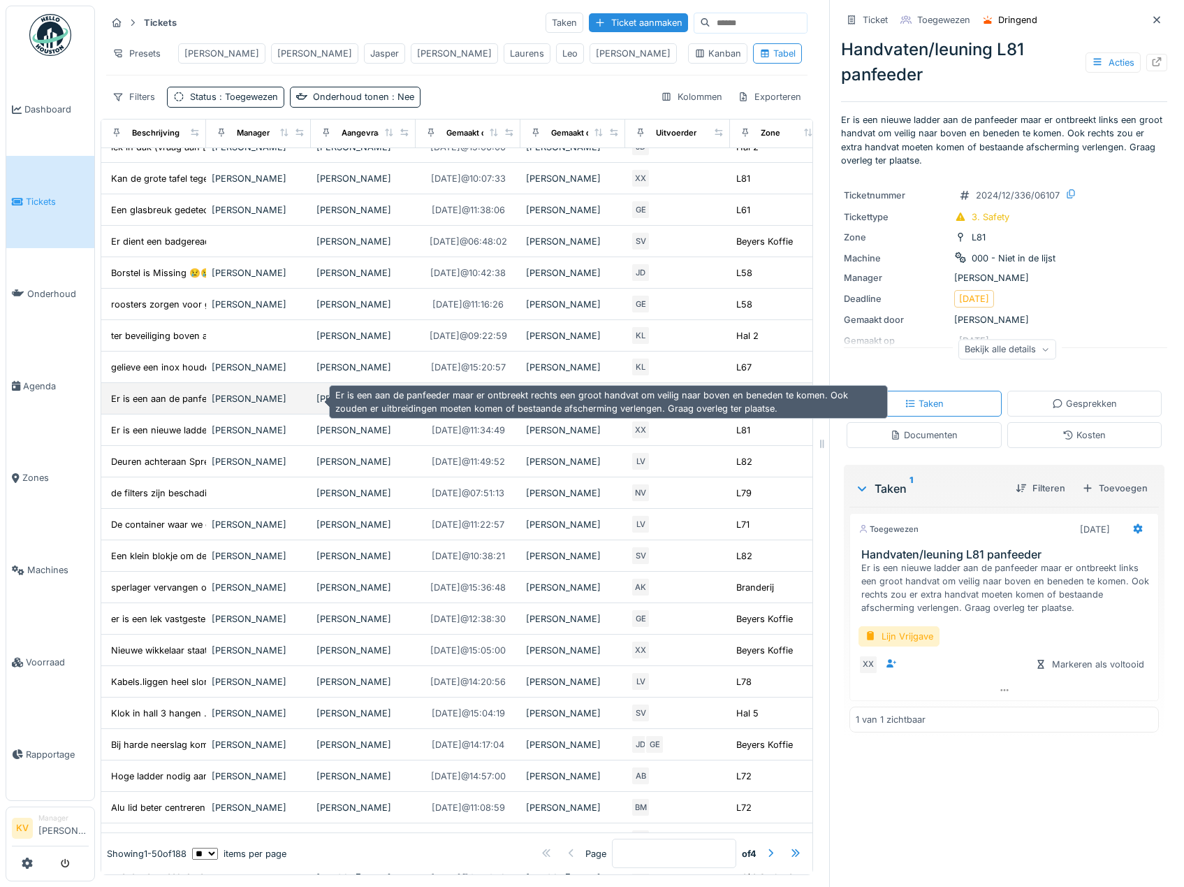
click at [154, 393] on div "Er is een aan de panfeeder maar er ontbreekt re..." at bounding box center [217, 399] width 221 height 16
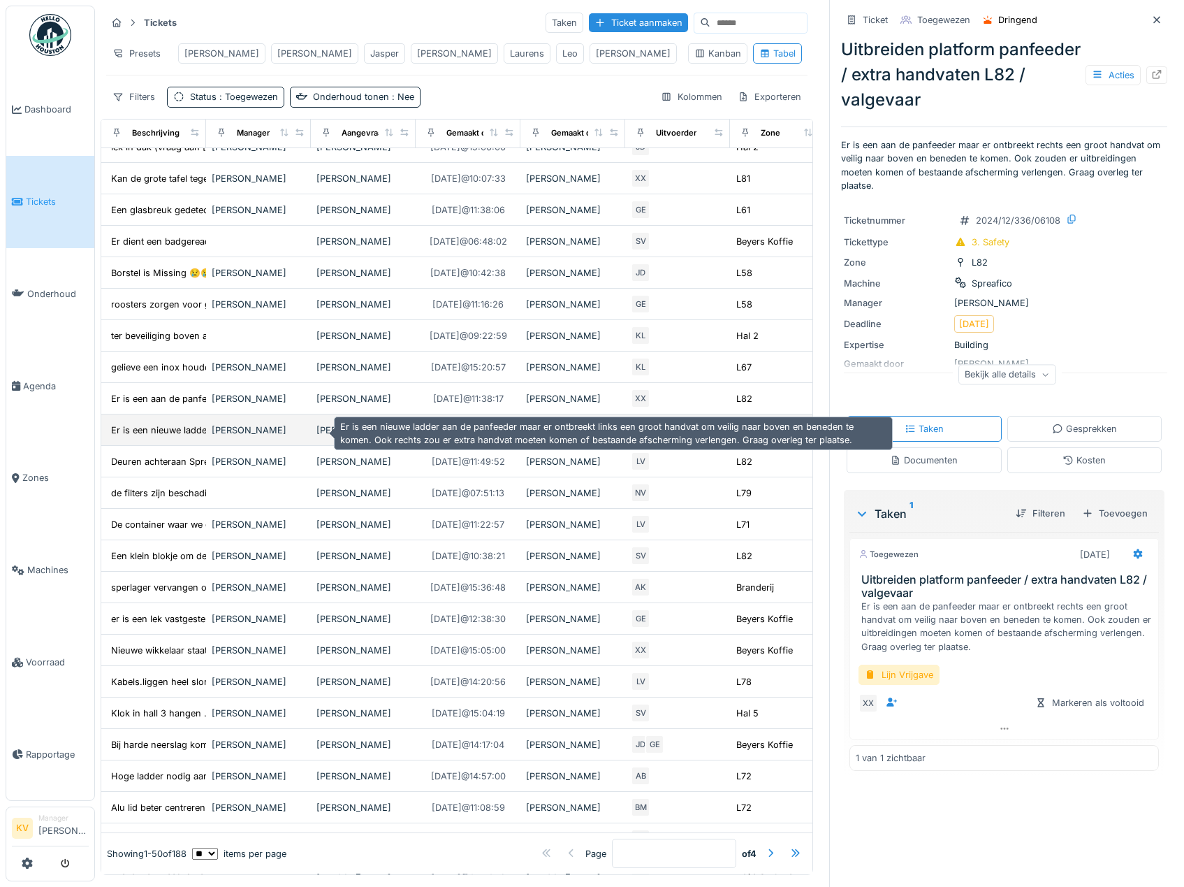
click at [164, 432] on div "Er is een nieuwe ladder aan de panfeeder maar e..." at bounding box center [219, 429] width 217 height 13
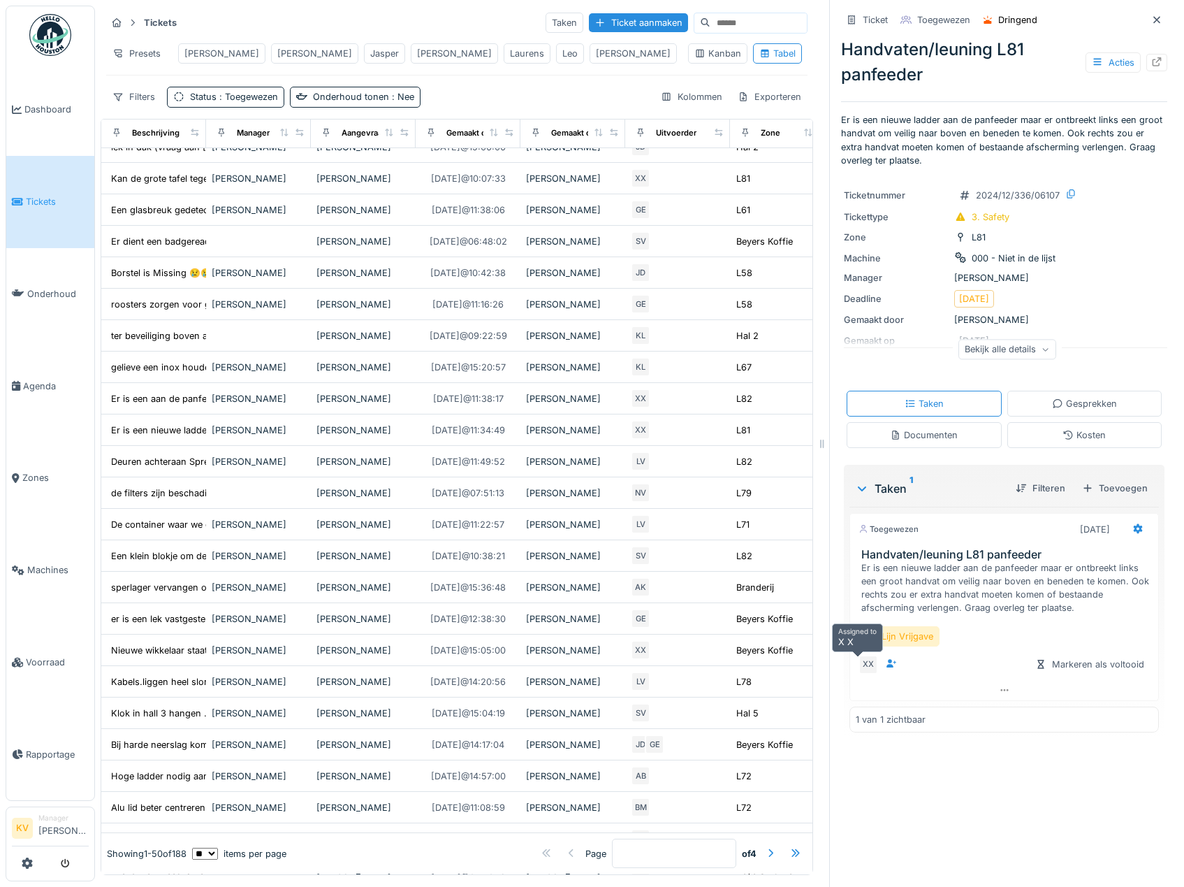
click at [859, 666] on div "XX" at bounding box center [869, 665] width 20 height 20
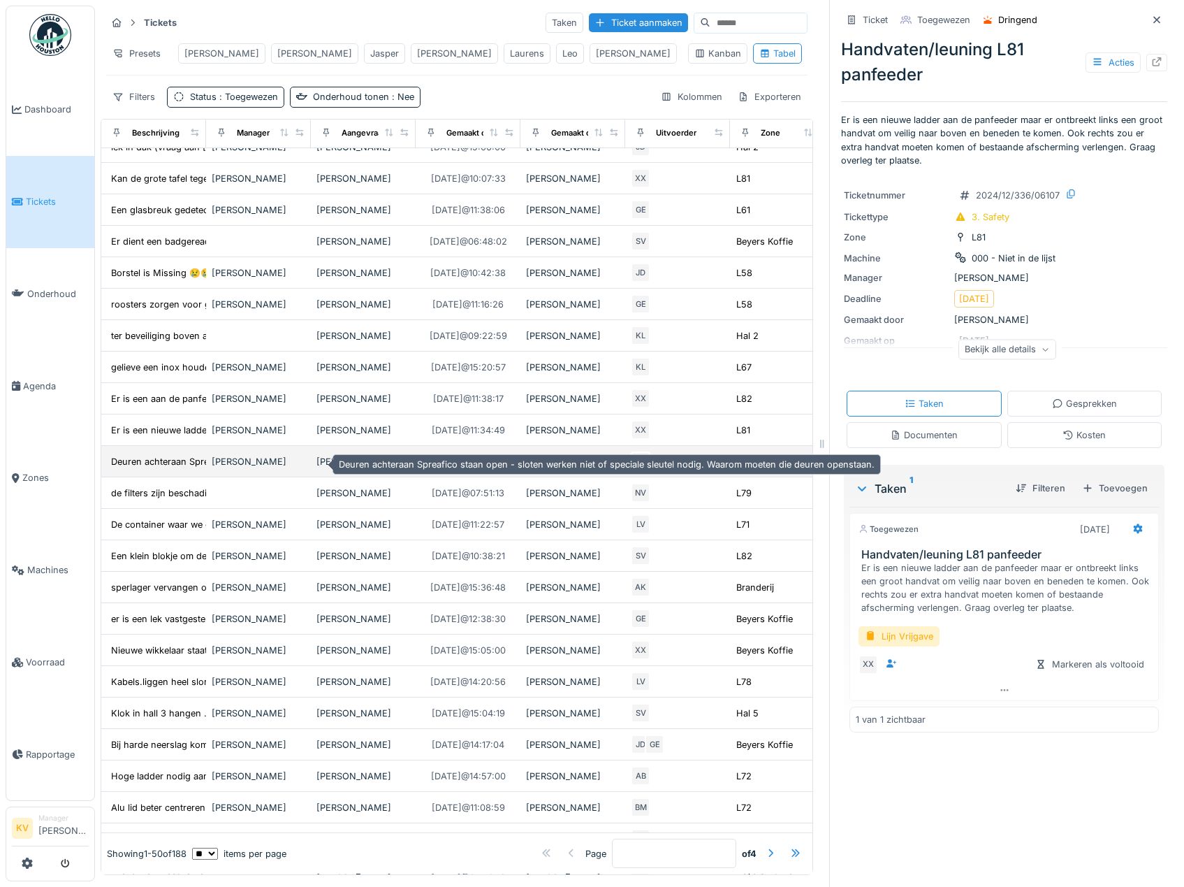
click at [145, 461] on div "Deuren achteraan Spreafico staan open - sloten ..." at bounding box center [219, 461] width 216 height 13
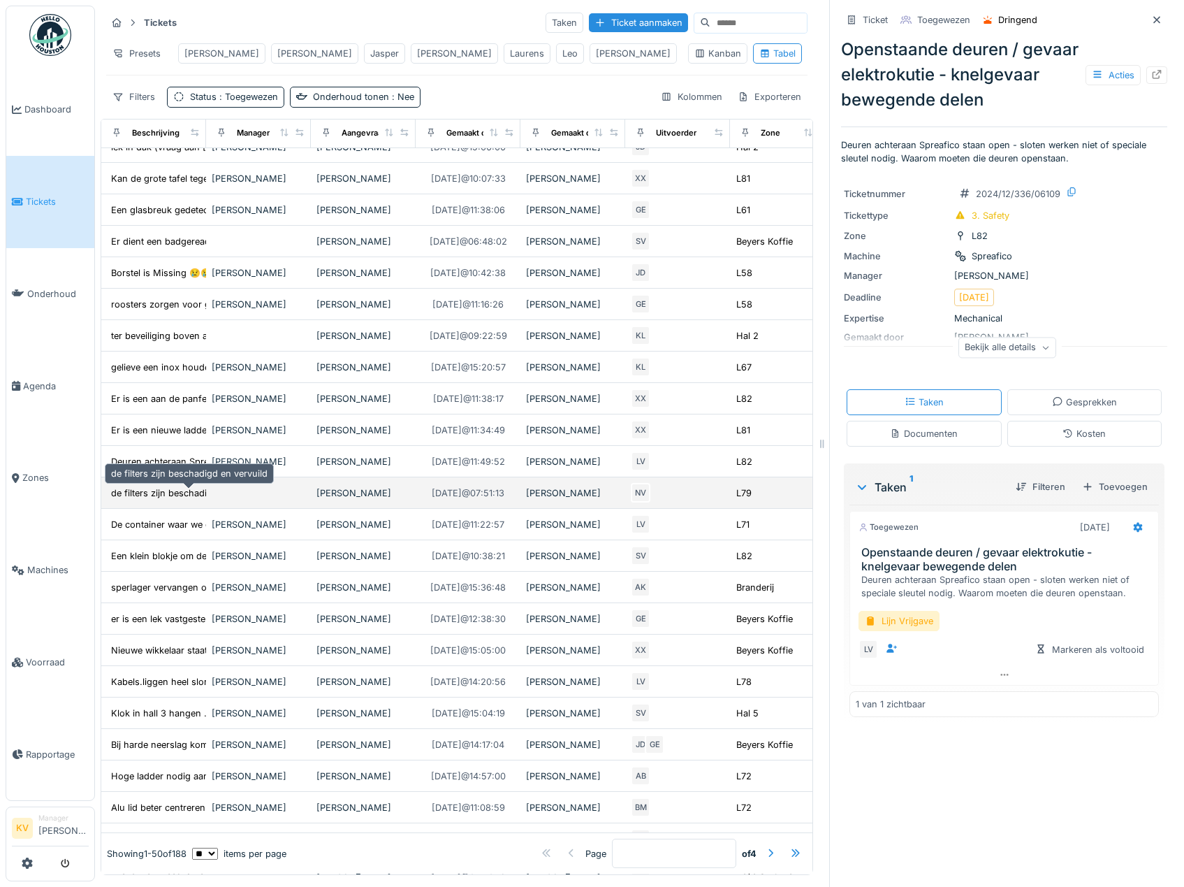
click at [147, 494] on div "de filters zijn beschadigd en vervuild" at bounding box center [189, 492] width 156 height 13
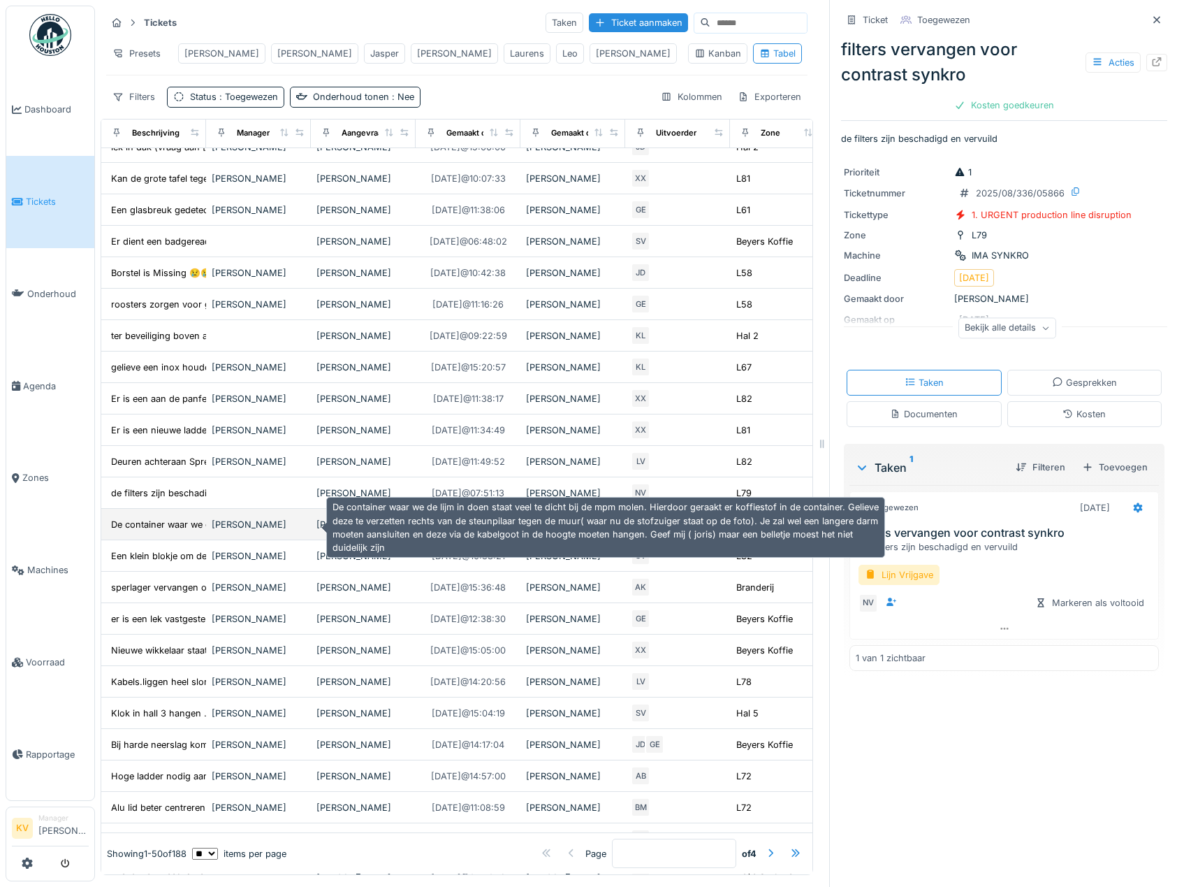
click at [153, 521] on div "De container waar we de lijm in doen staat veel..." at bounding box center [214, 524] width 207 height 13
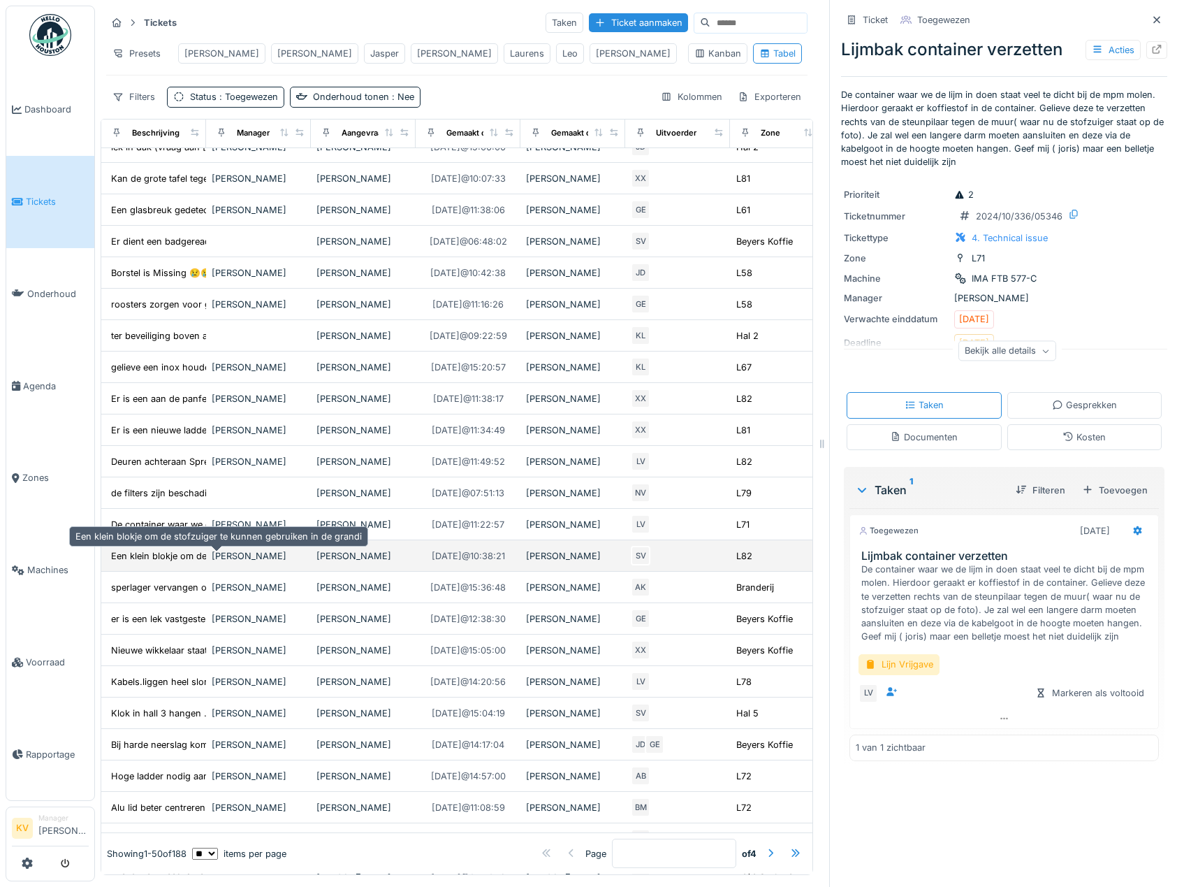
click at [167, 556] on div "Een klein blokje om de stofzuiger te kunnen geb..." at bounding box center [218, 555] width 214 height 13
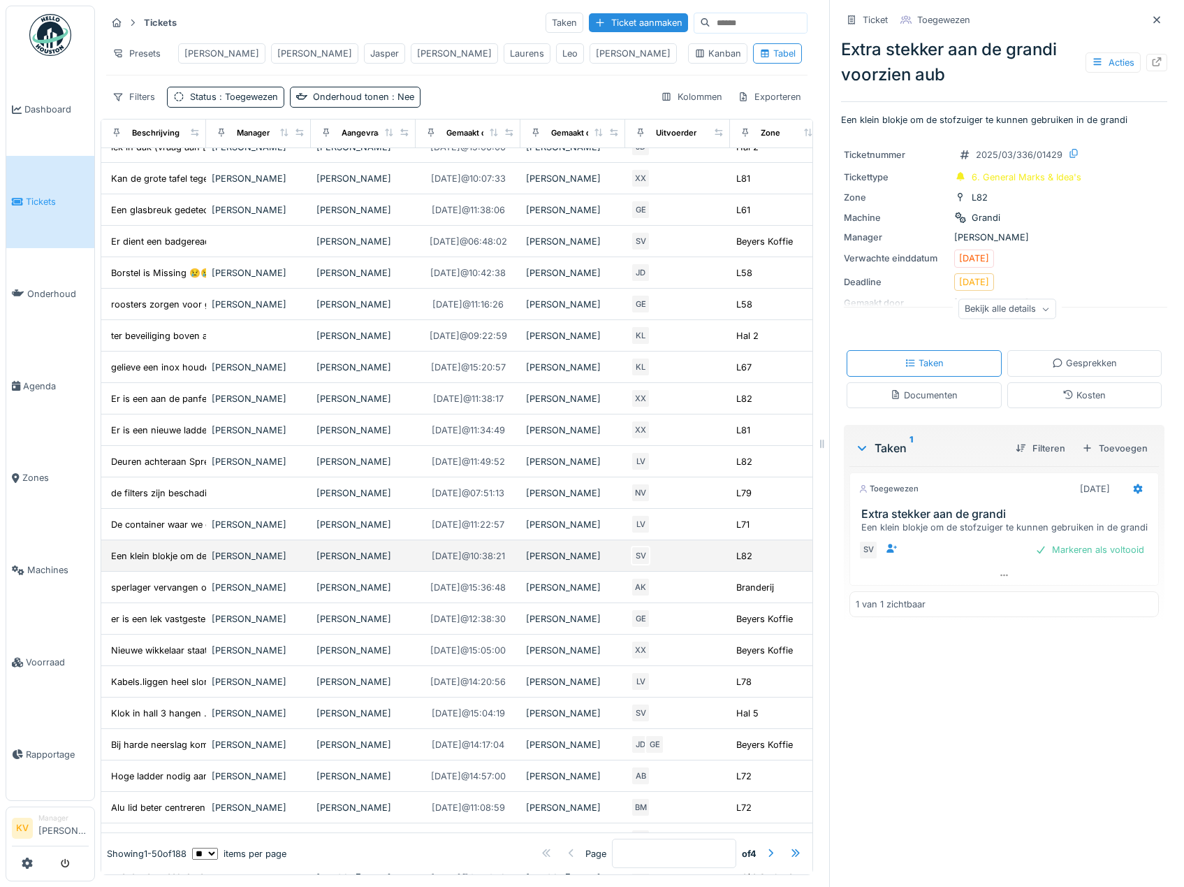
click at [171, 548] on td "Een klein blokje om de stofzuiger te kunnen geb..." at bounding box center [153, 555] width 105 height 31
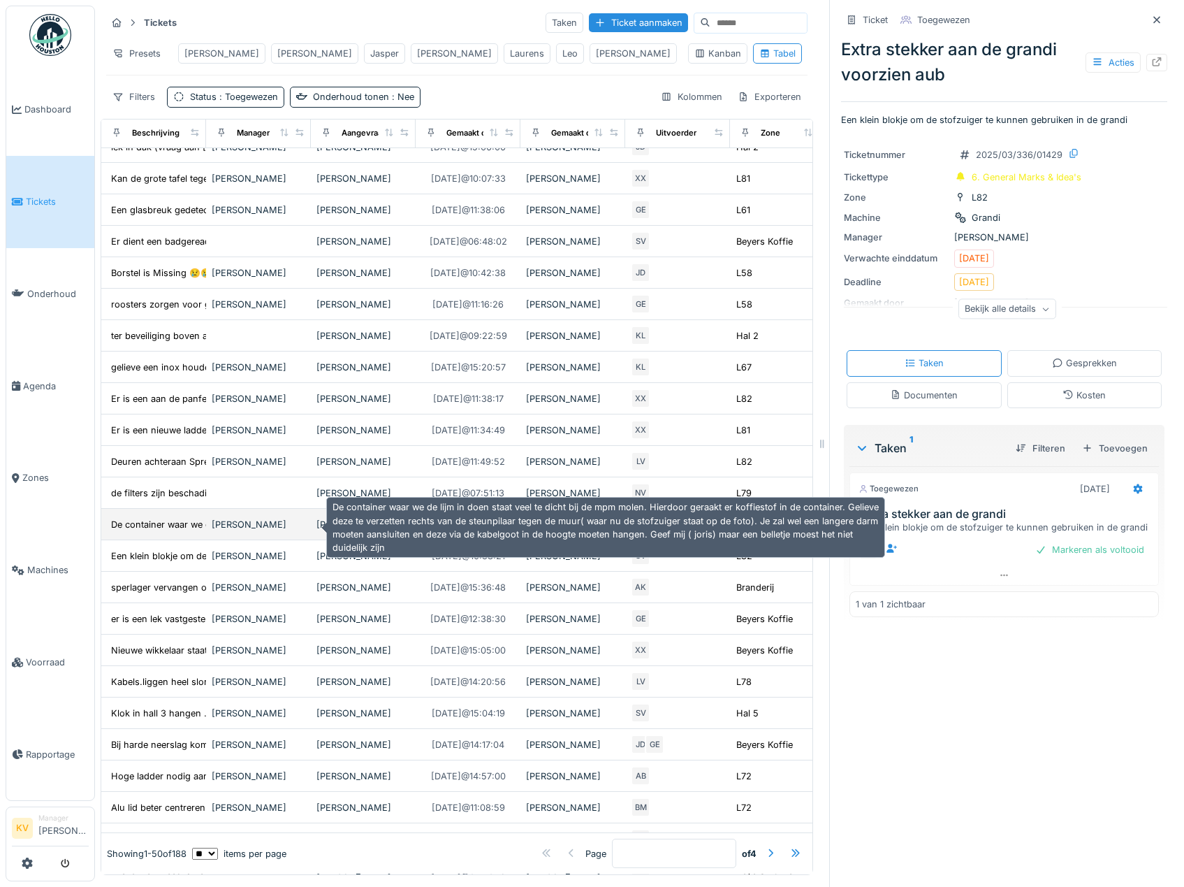
click at [175, 527] on div "De container waar we de lijm in doen staat veel..." at bounding box center [214, 524] width 207 height 13
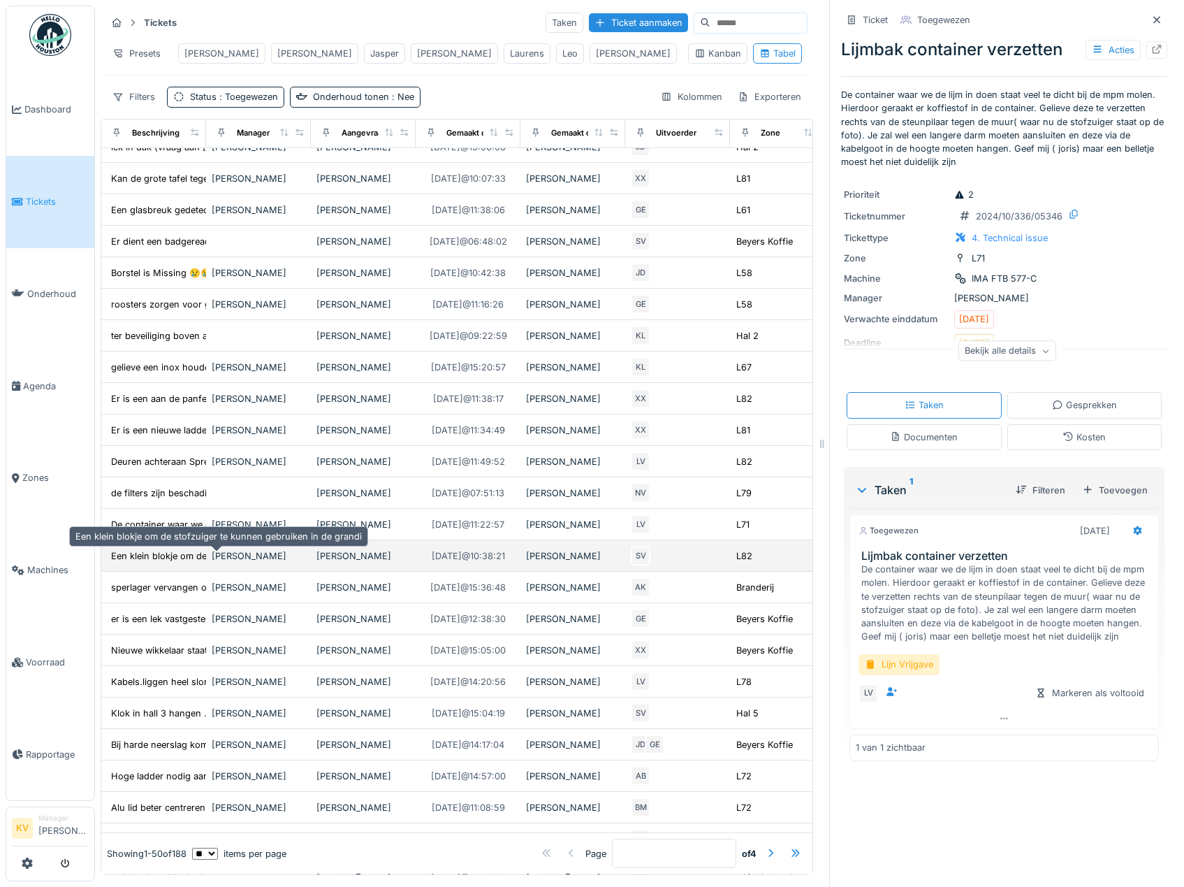
click at [177, 557] on div "Een klein blokje om de stofzuiger te kunnen geb..." at bounding box center [218, 555] width 214 height 13
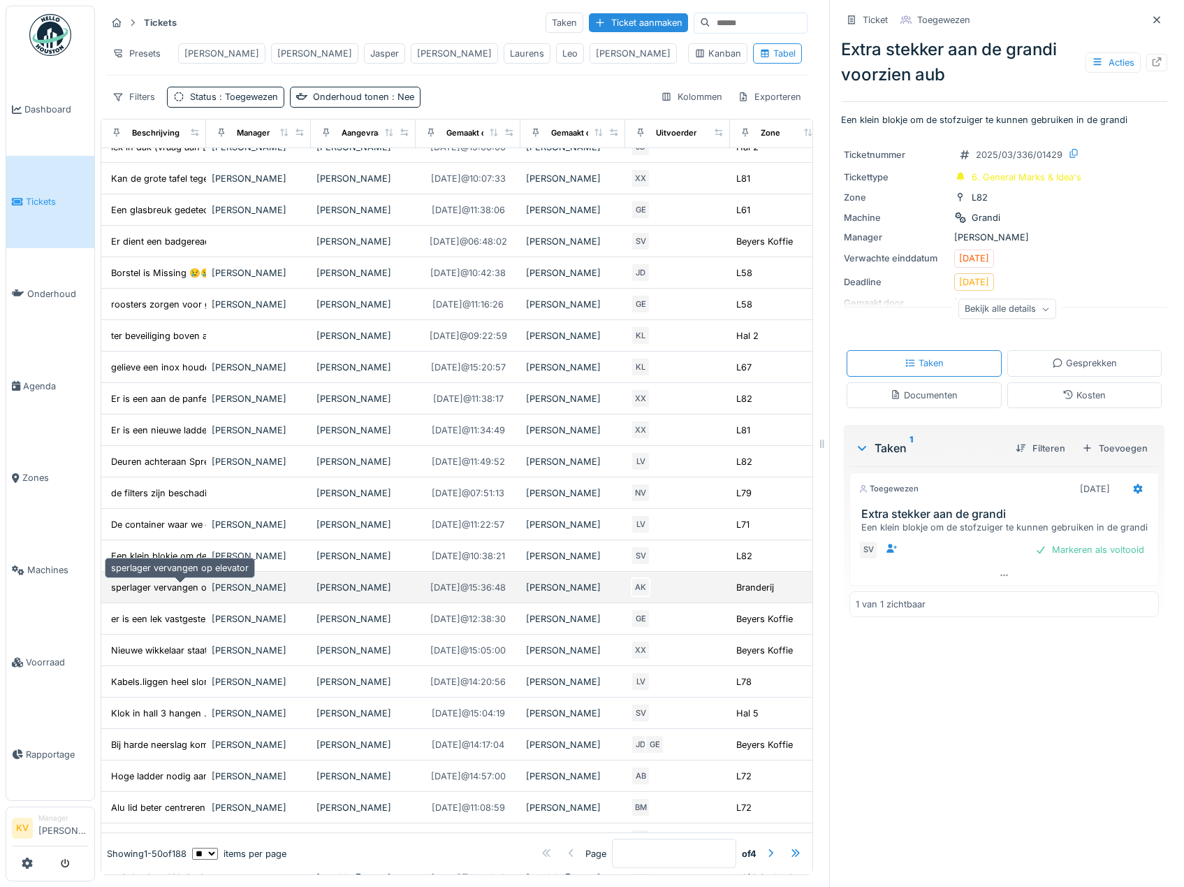
click at [170, 594] on div "sperlager vervangen op elevator" at bounding box center [180, 587] width 138 height 13
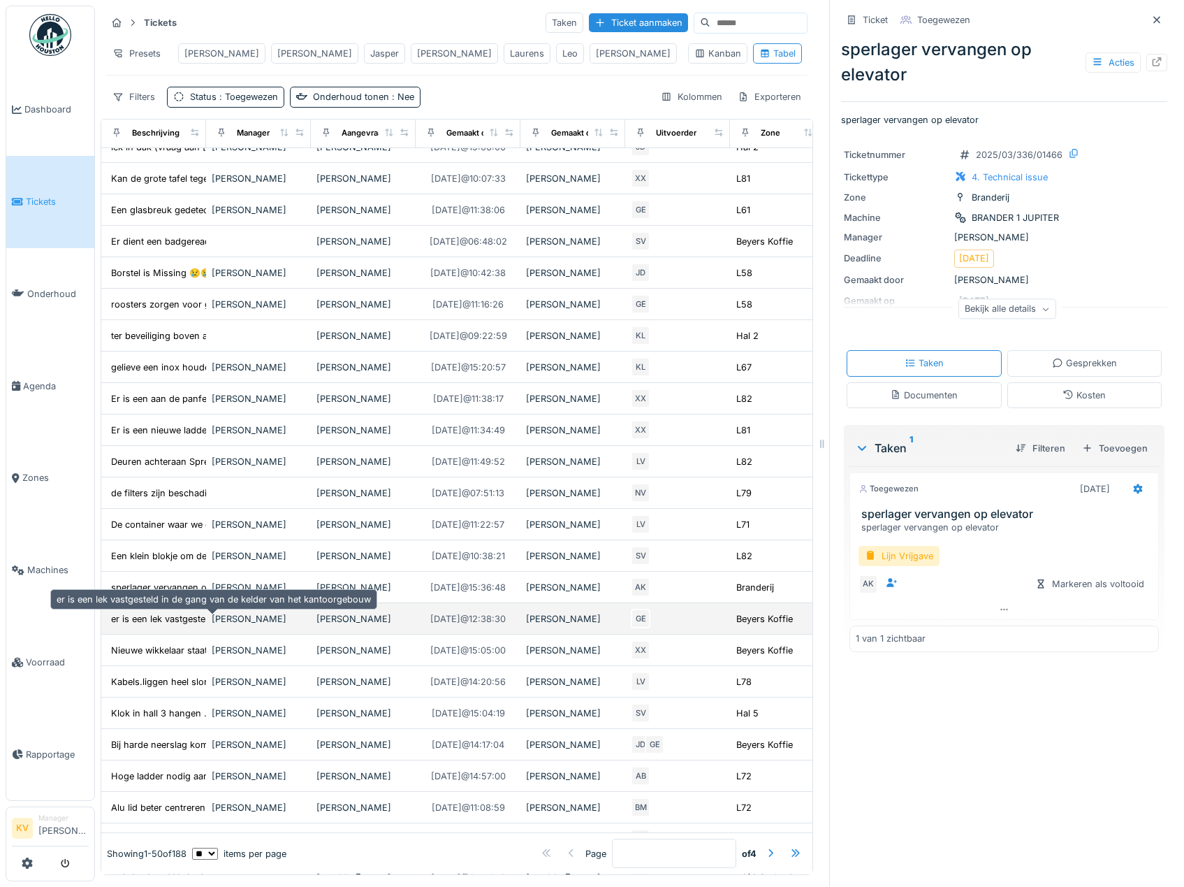
click at [170, 620] on div "er is een lek vastgesteld in de gang van de kel..." at bounding box center [213, 618] width 205 height 13
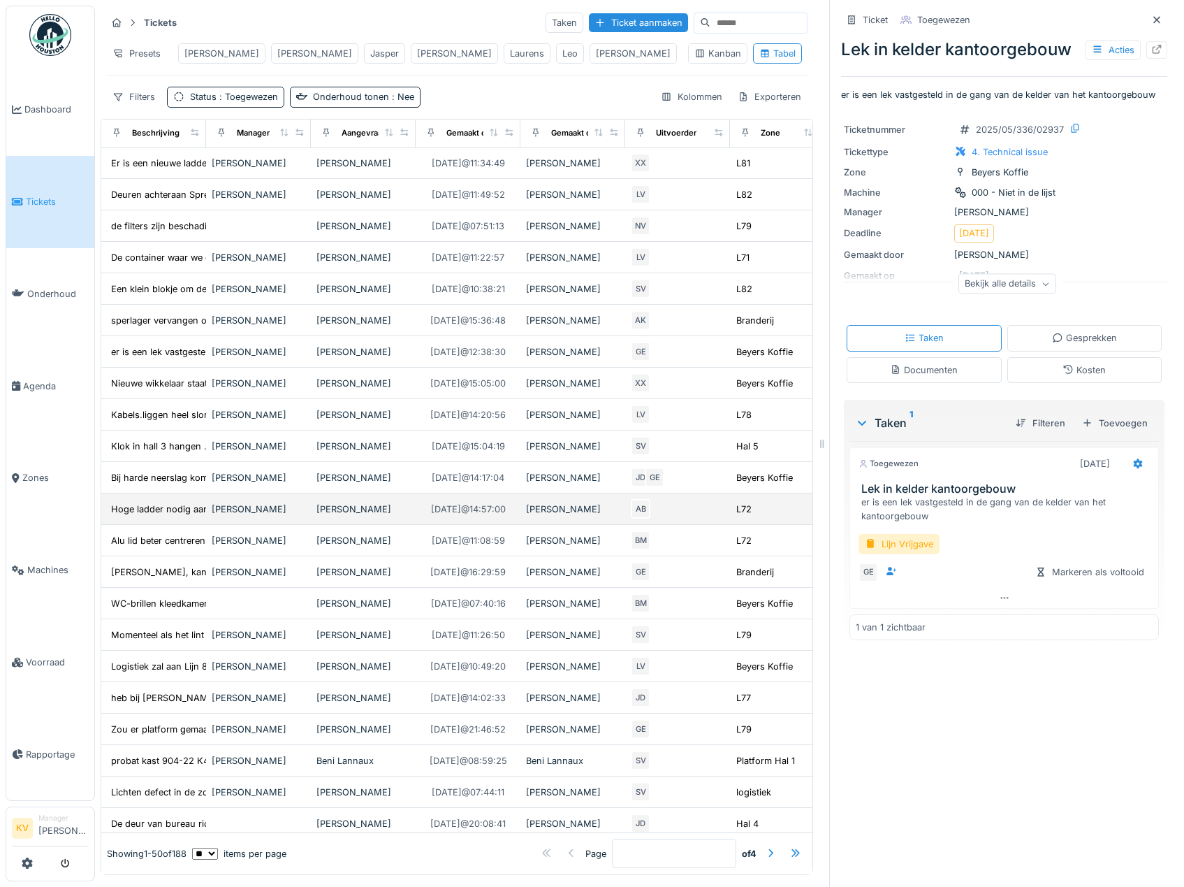
scroll to position [838, 0]
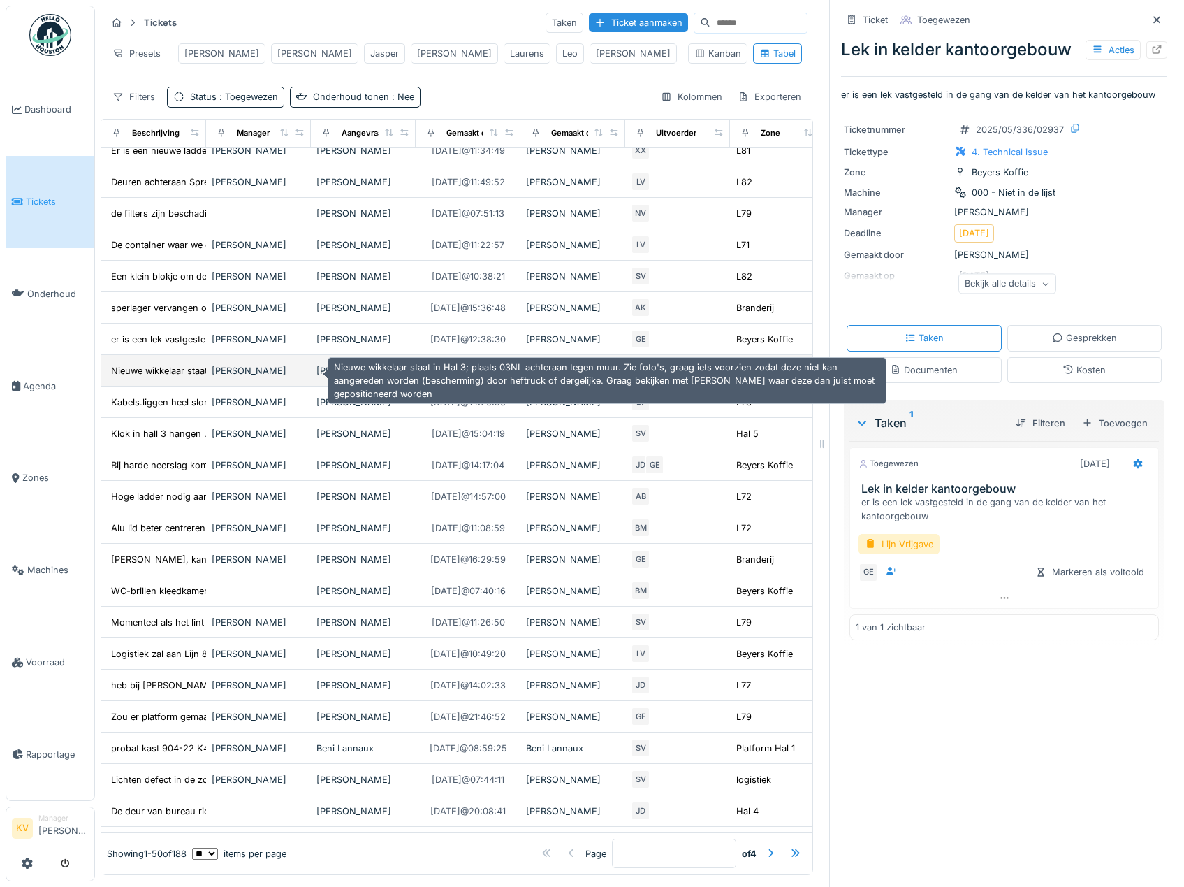
click at [198, 373] on div "Nieuwe wikkelaar staat in Hal 3; plaats 03NL ac..." at bounding box center [216, 370] width 210 height 13
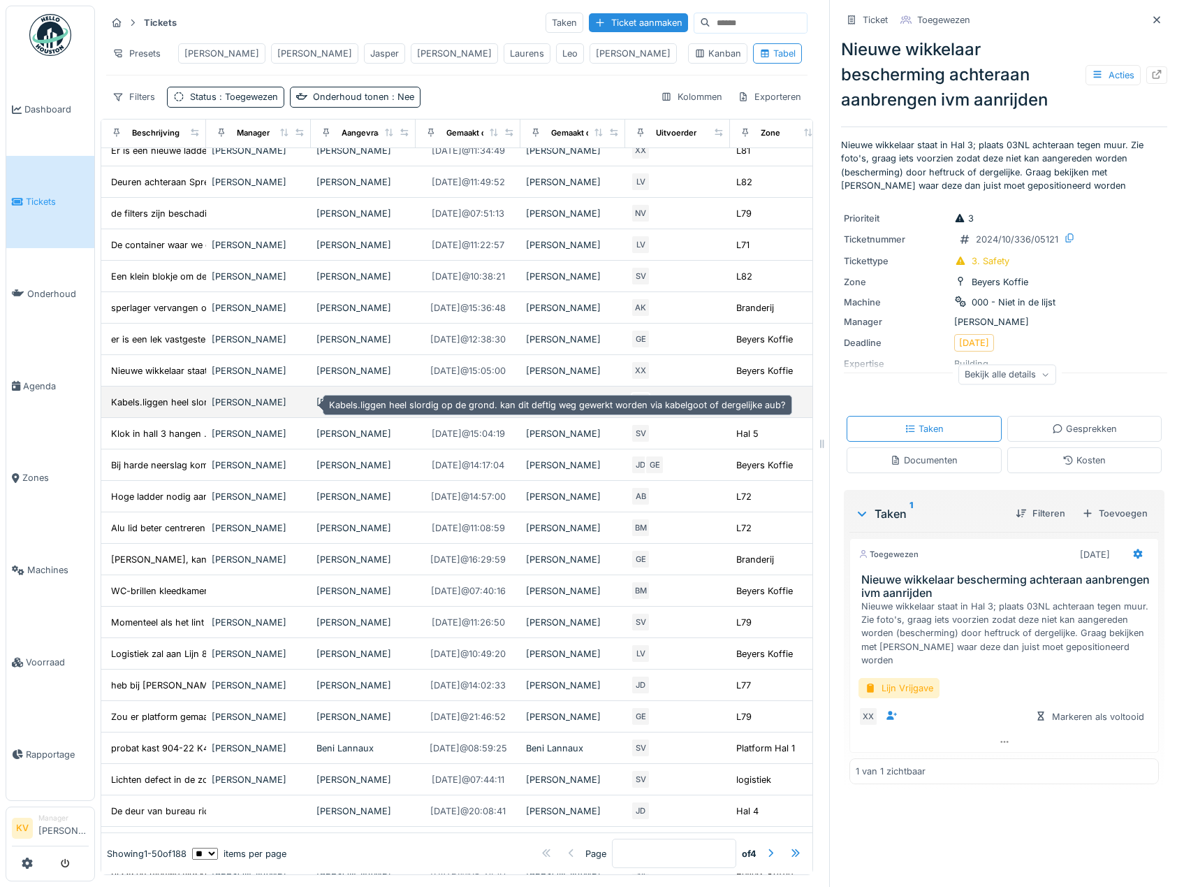
click at [191, 405] on div "Kabels.liggen heel slordig op de grond. kan dit..." at bounding box center [215, 401] width 208 height 13
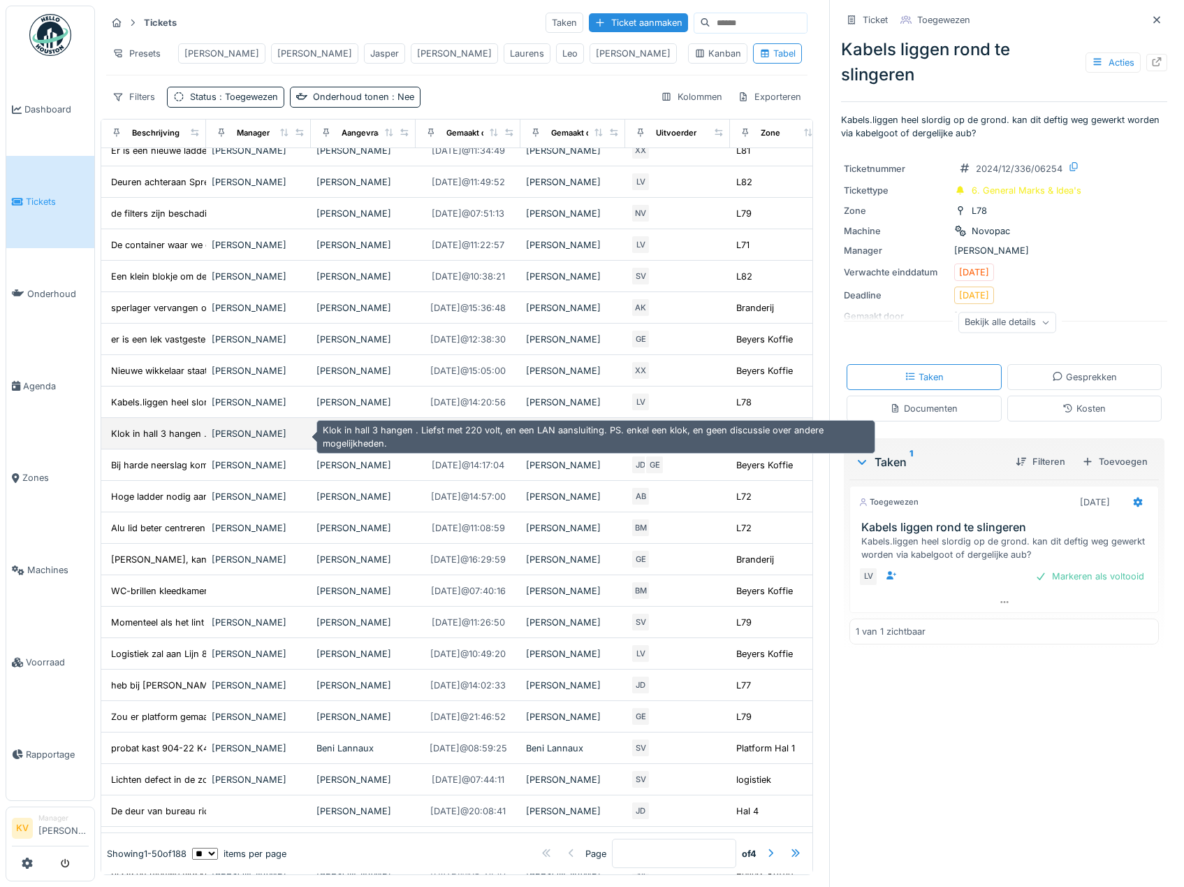
click at [187, 435] on div "Klok in hall 3 hangen . Liefst met 220 volt, en..." at bounding box center [212, 433] width 202 height 13
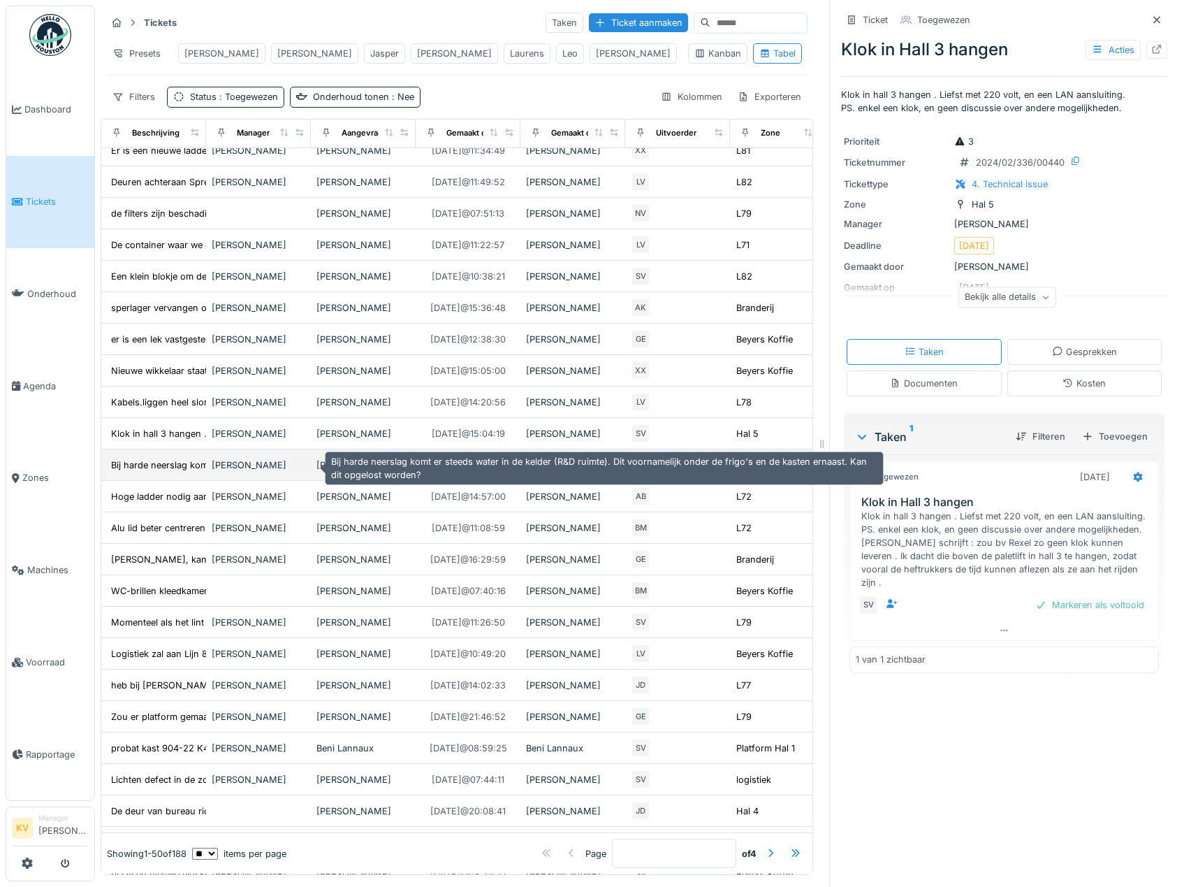
click at [173, 469] on div "Bij harde neerslag komt er steeds water in de k..." at bounding box center [214, 464] width 207 height 13
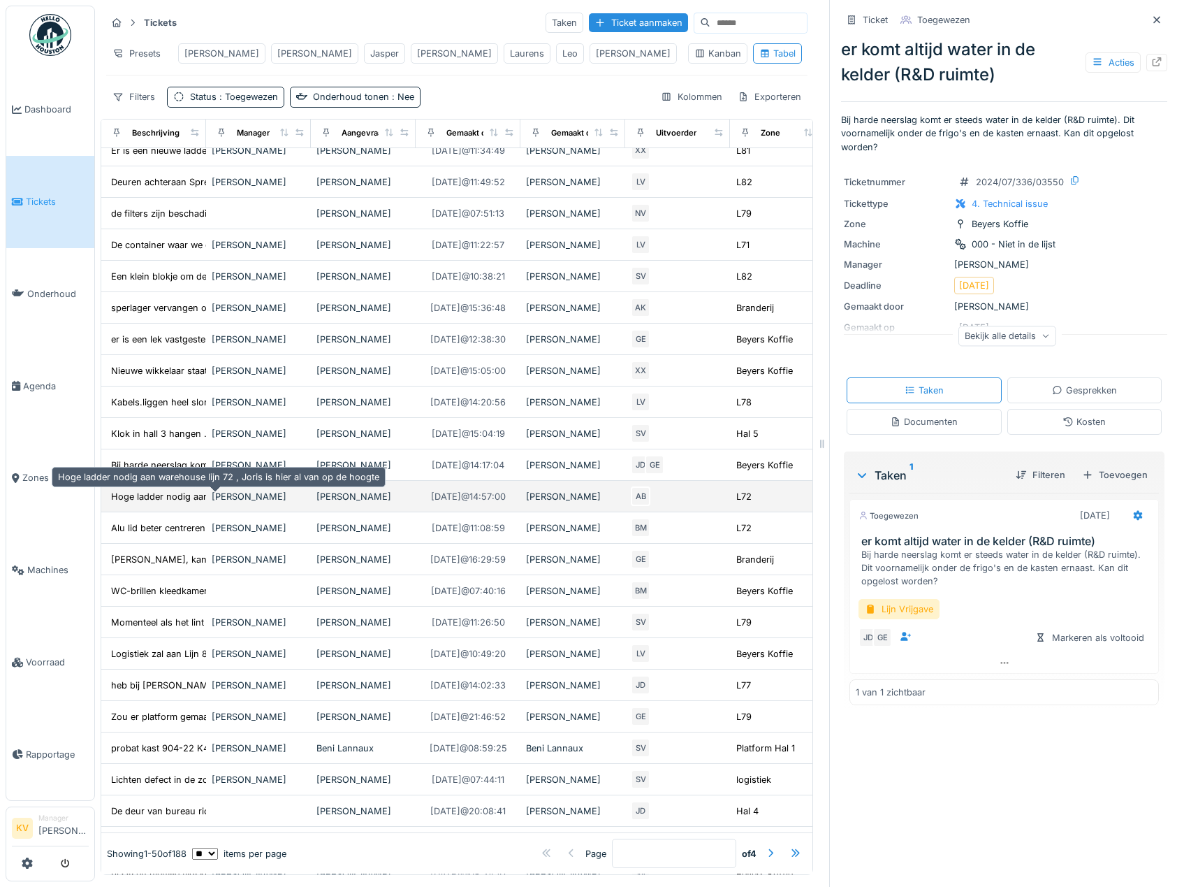
click at [171, 496] on div "Hoge ladder nodig aan warehouse lijn 72 , Joris..." at bounding box center [217, 496] width 213 height 13
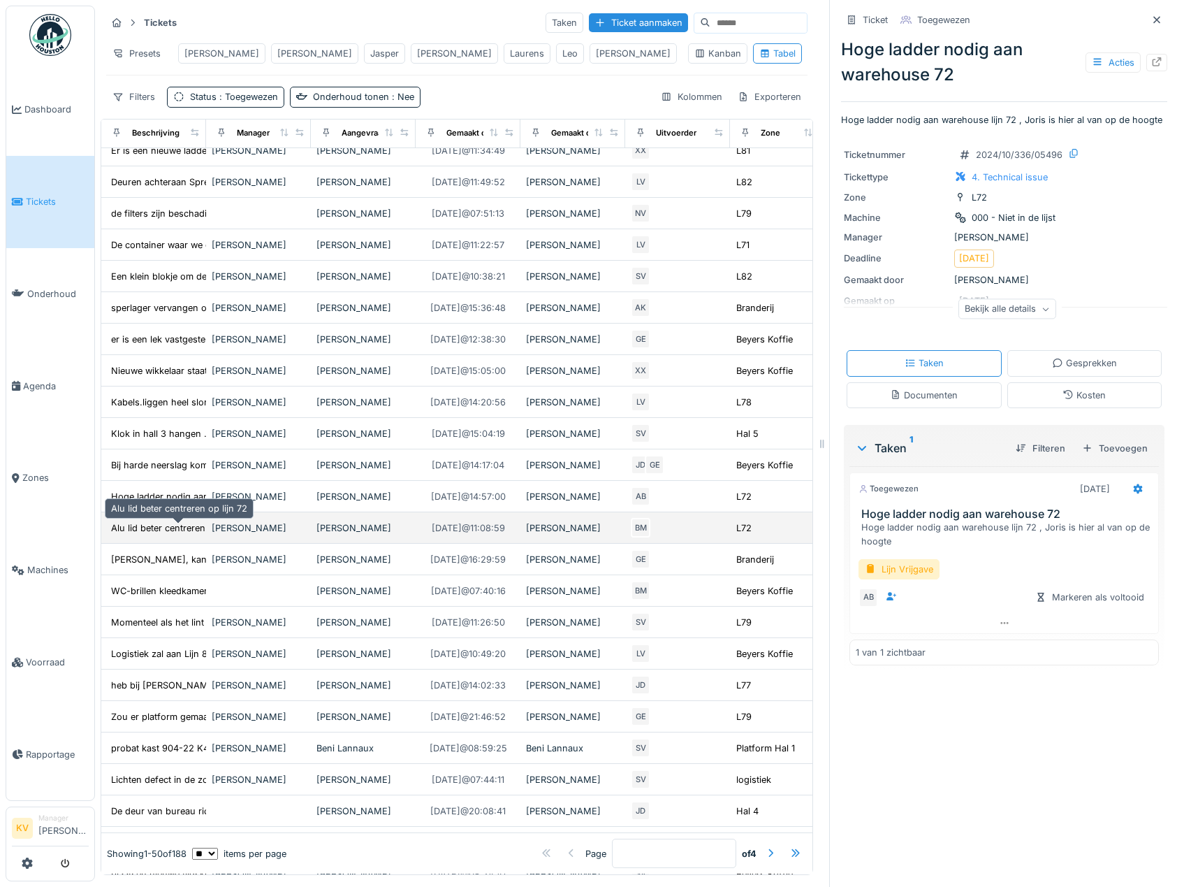
click at [172, 527] on div "Alu lid beter centreren op lijn 72" at bounding box center [179, 527] width 136 height 13
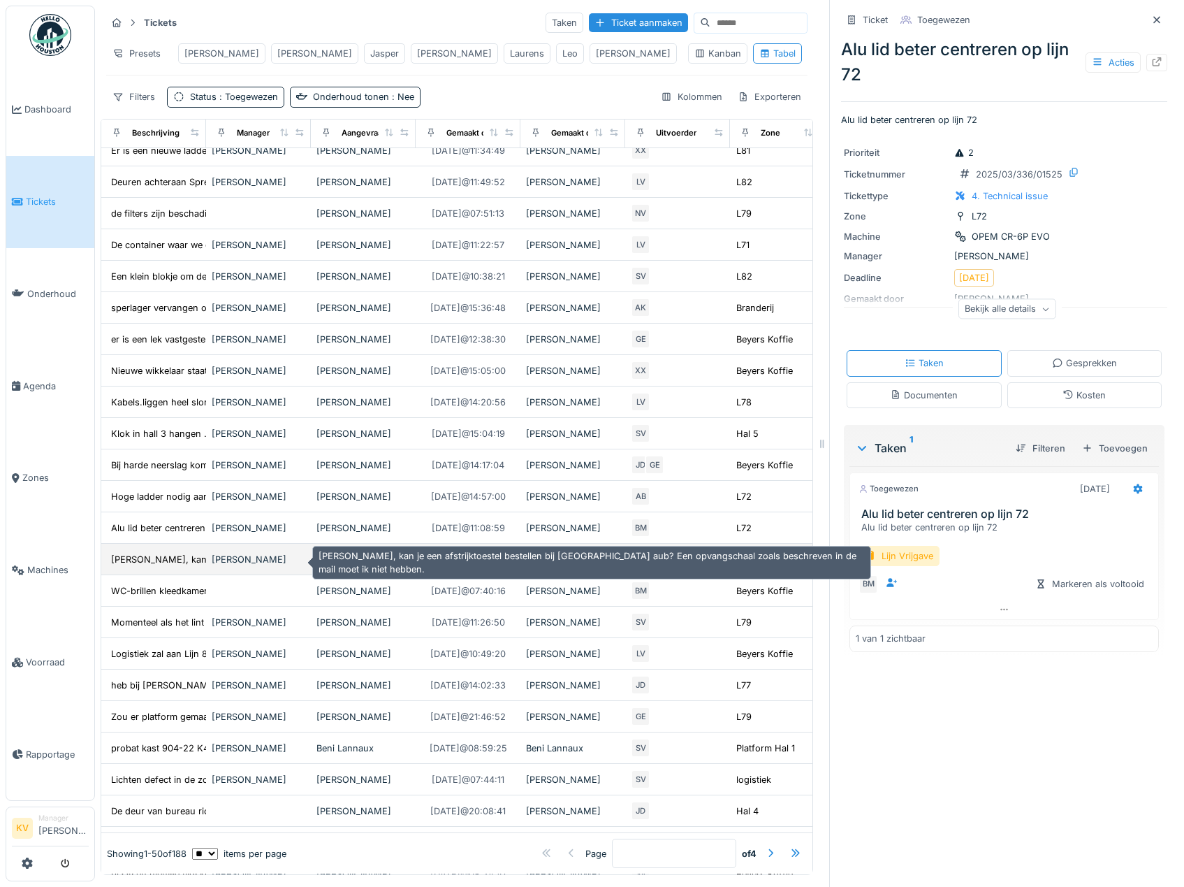
click at [165, 561] on div "[PERSON_NAME], kan je een afstrijktoestel bestellen bij..." at bounding box center [233, 559] width 245 height 13
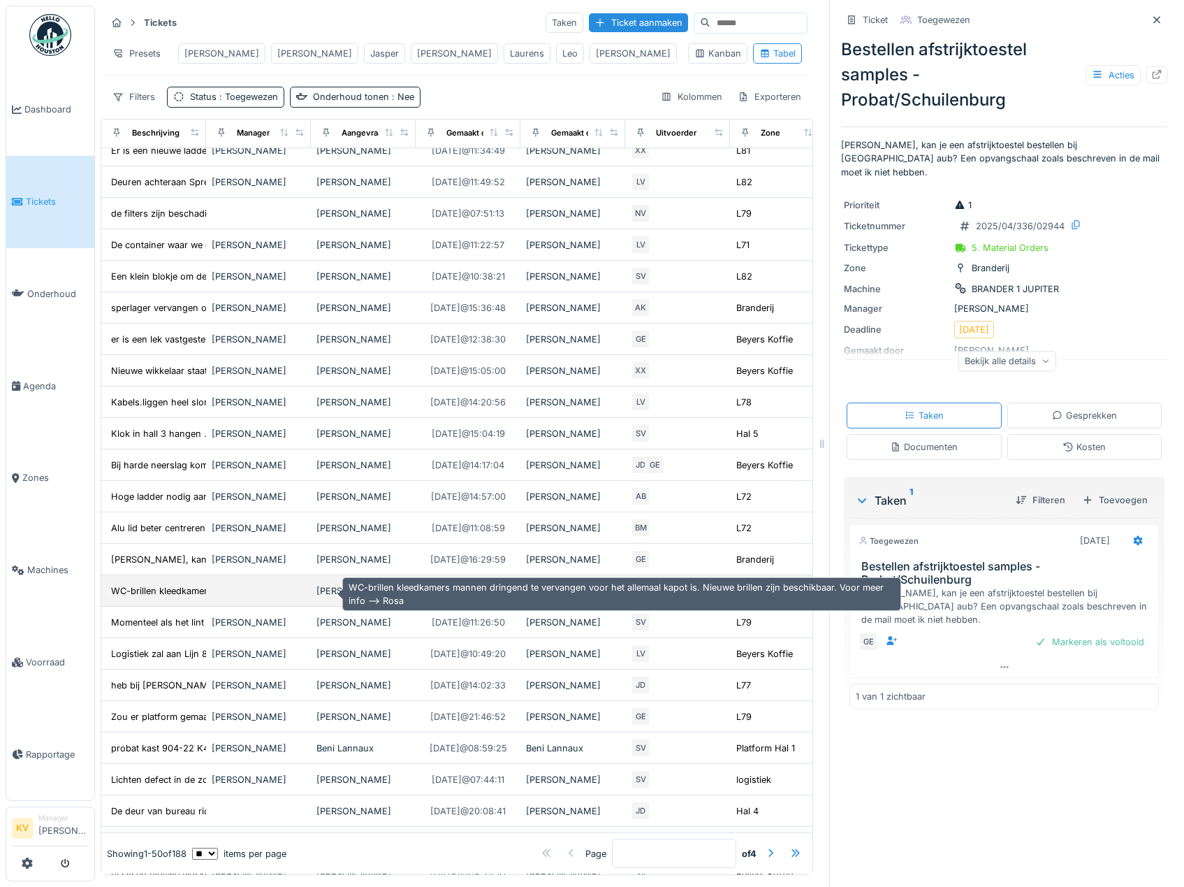
click at [156, 590] on div "WC-brillen kleedkamers mannen dringend te verva..." at bounding box center [223, 590] width 224 height 13
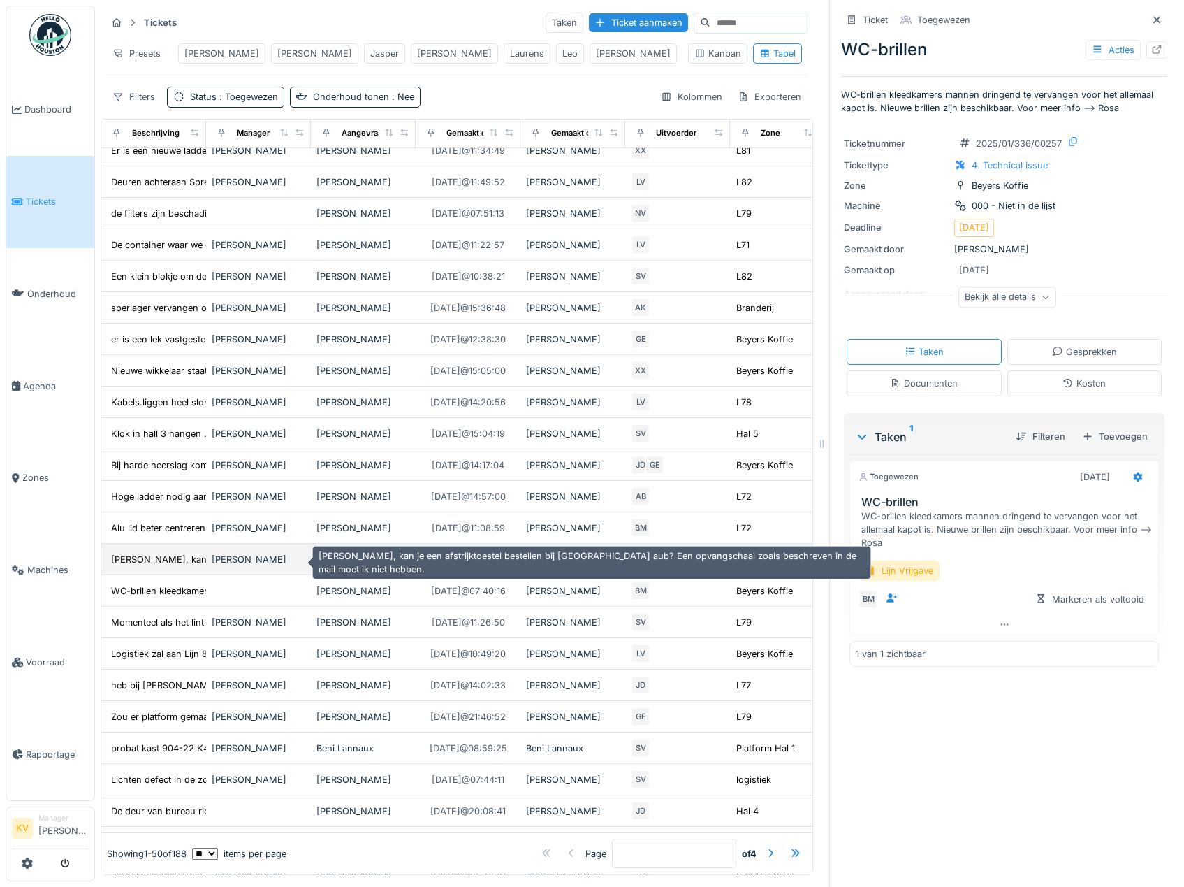
click at [139, 565] on div "[PERSON_NAME], kan je een afstrijktoestel bestellen bij..." at bounding box center [233, 559] width 245 height 13
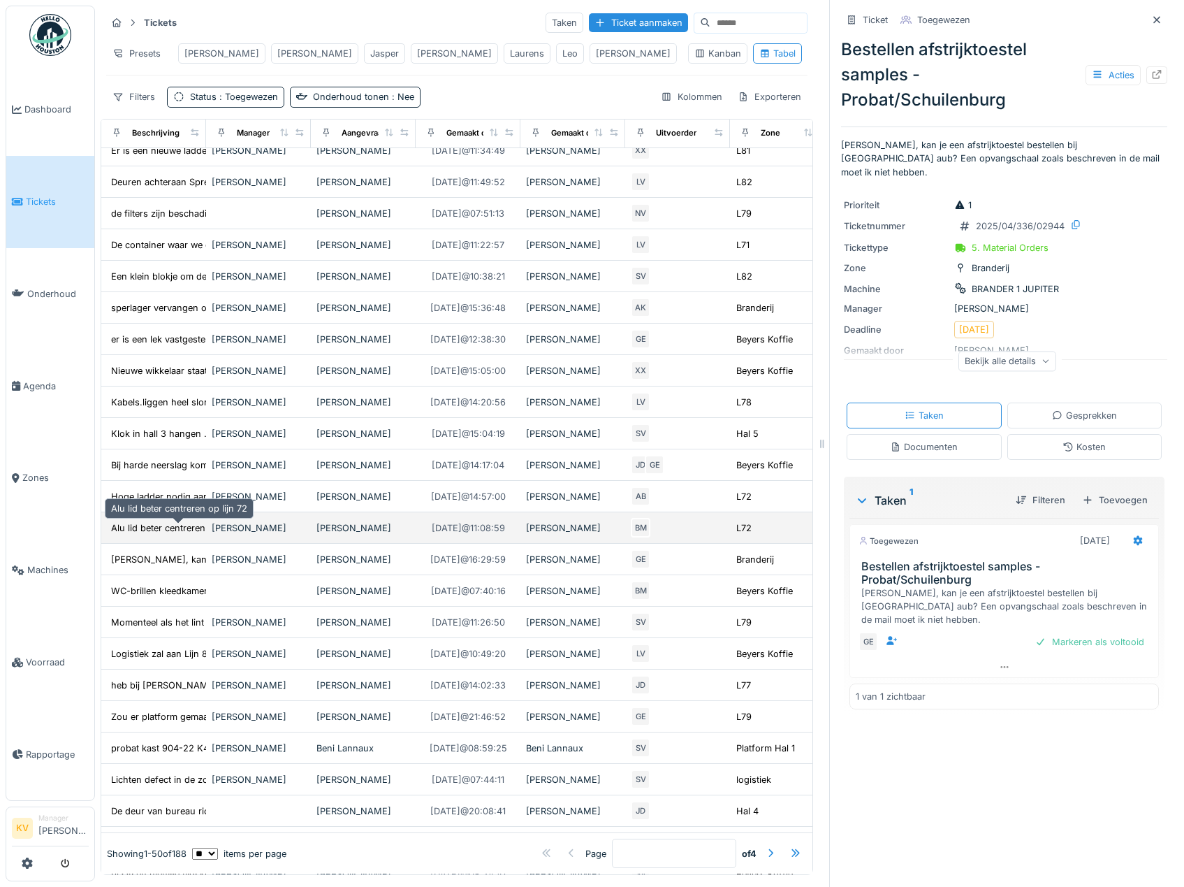
click at [132, 534] on div "Alu lid beter centreren op lijn 72" at bounding box center [179, 527] width 136 height 13
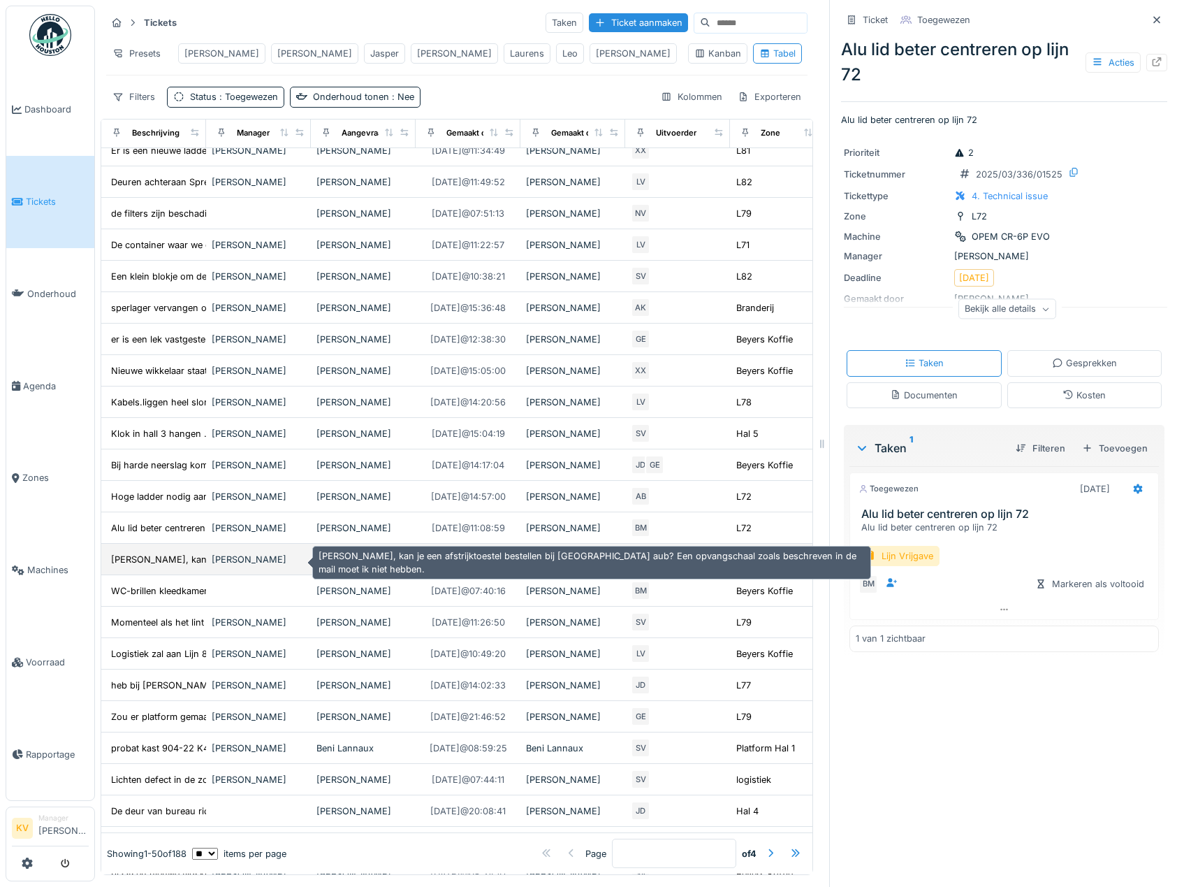
click at [145, 566] on div "[PERSON_NAME], kan je een afstrijktoestel bestellen bij..." at bounding box center [233, 559] width 245 height 13
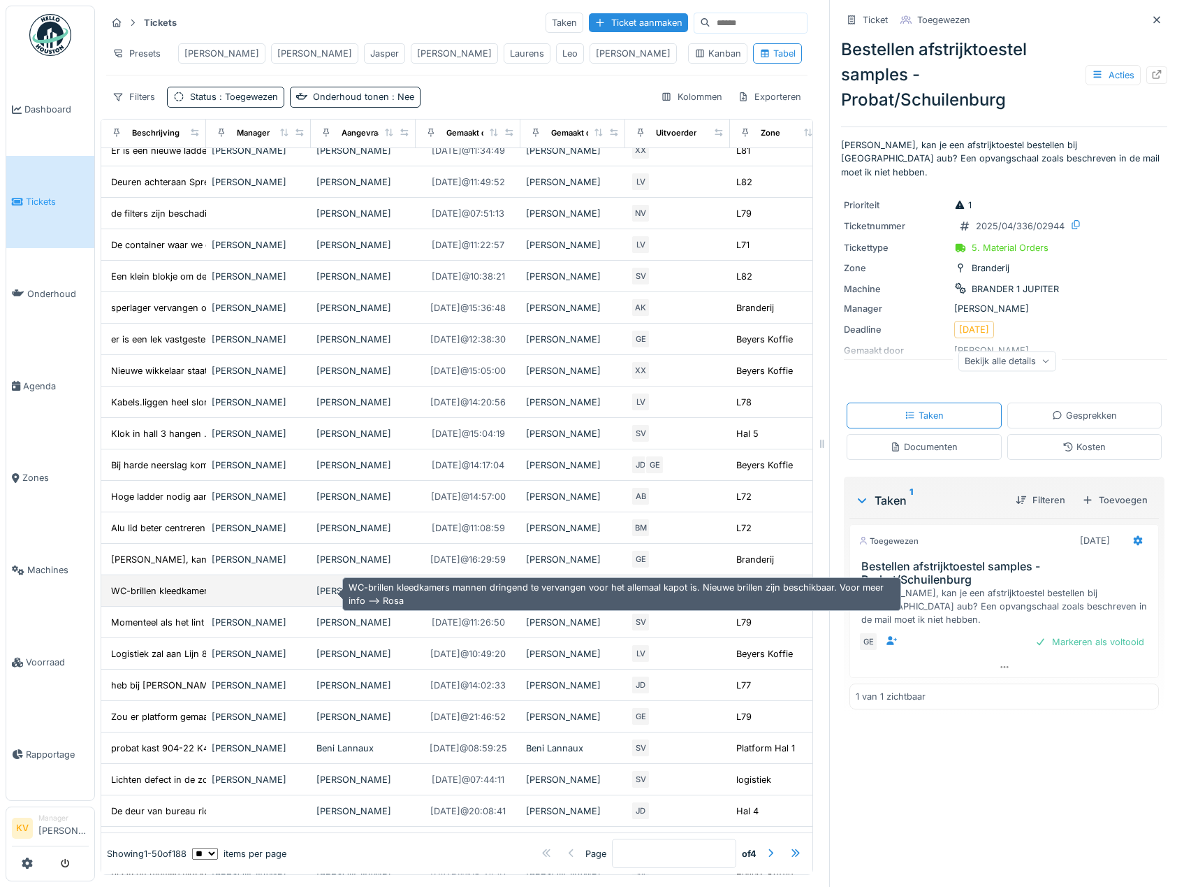
click at [145, 590] on div "WC-brillen kleedkamers mannen dringend te verva..." at bounding box center [223, 590] width 224 height 13
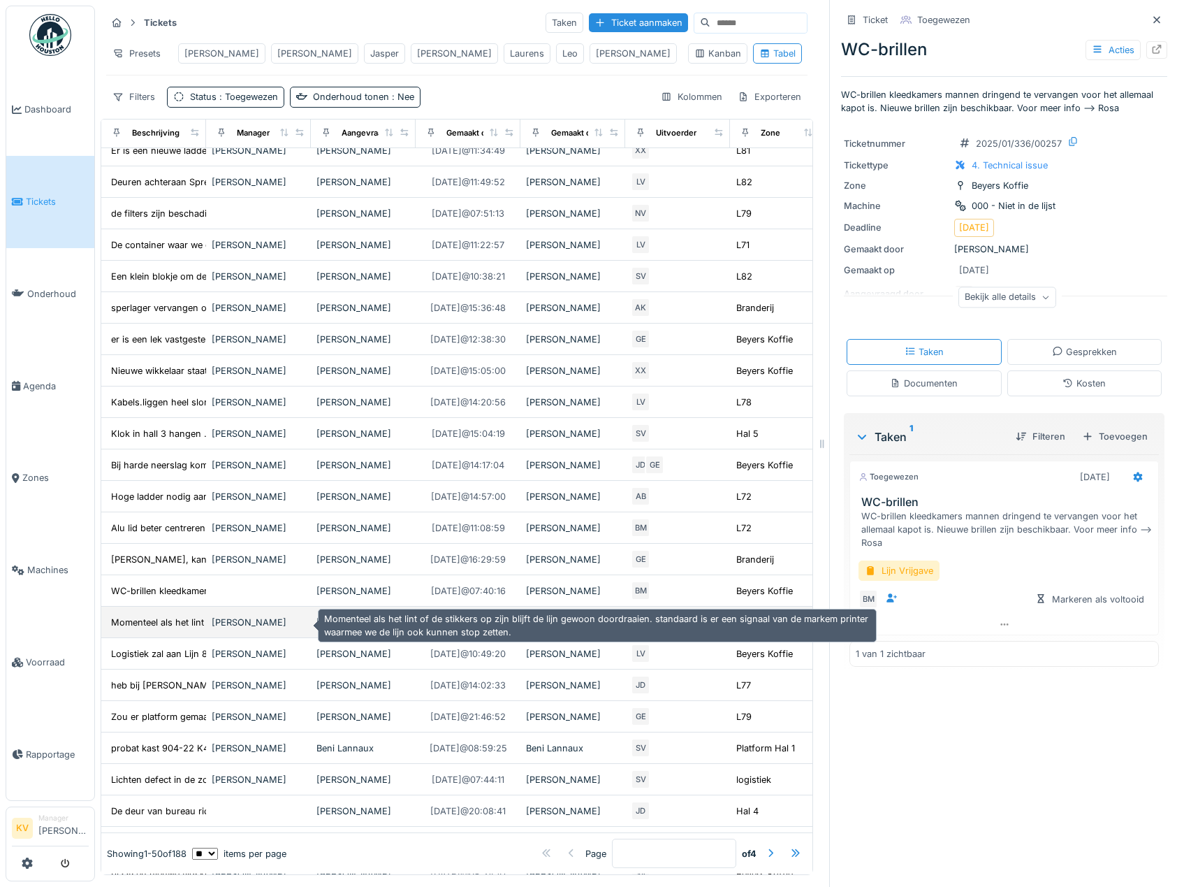
click at [159, 619] on div "Momenteel als het lint of de stikkers op zijn b..." at bounding box center [212, 622] width 202 height 13
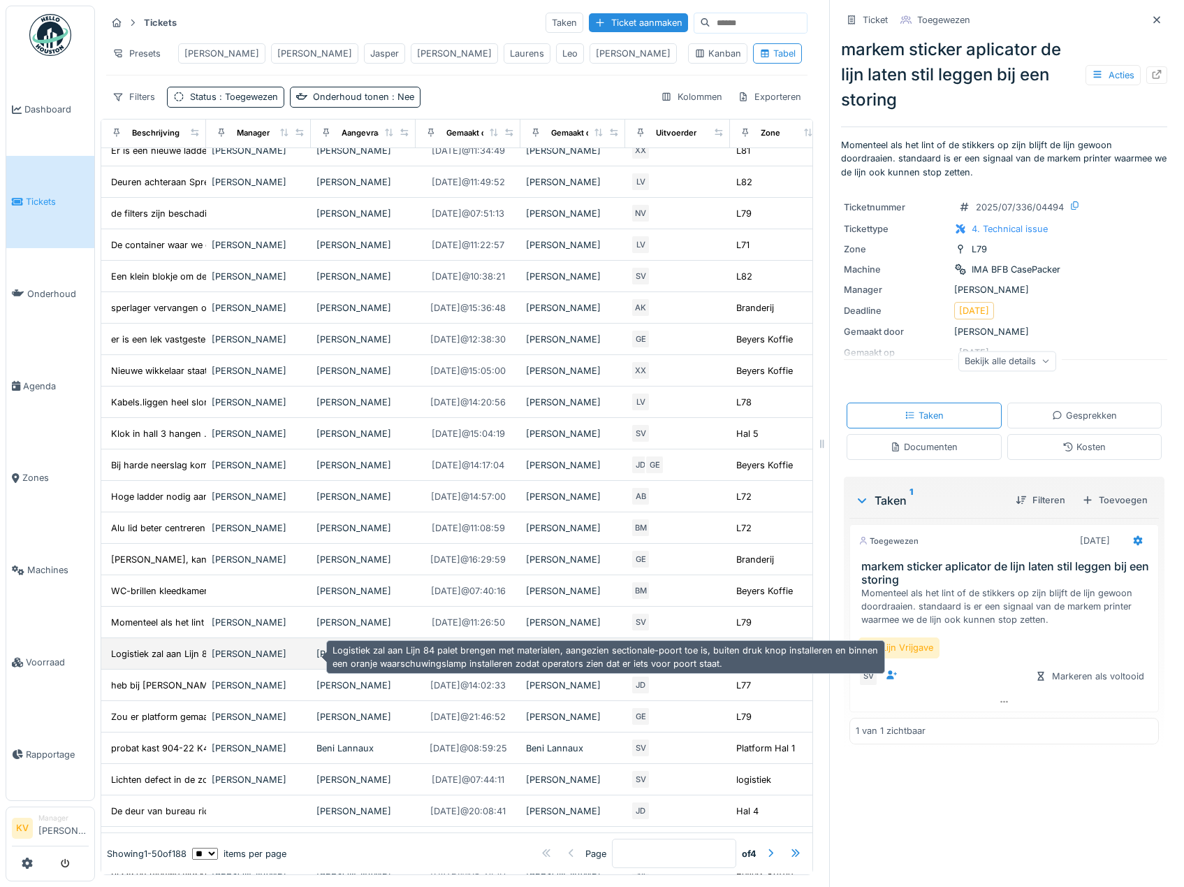
click at [175, 656] on div "Logistiek zal aan Lijn 84 palet brengen met mat..." at bounding box center [215, 653] width 208 height 13
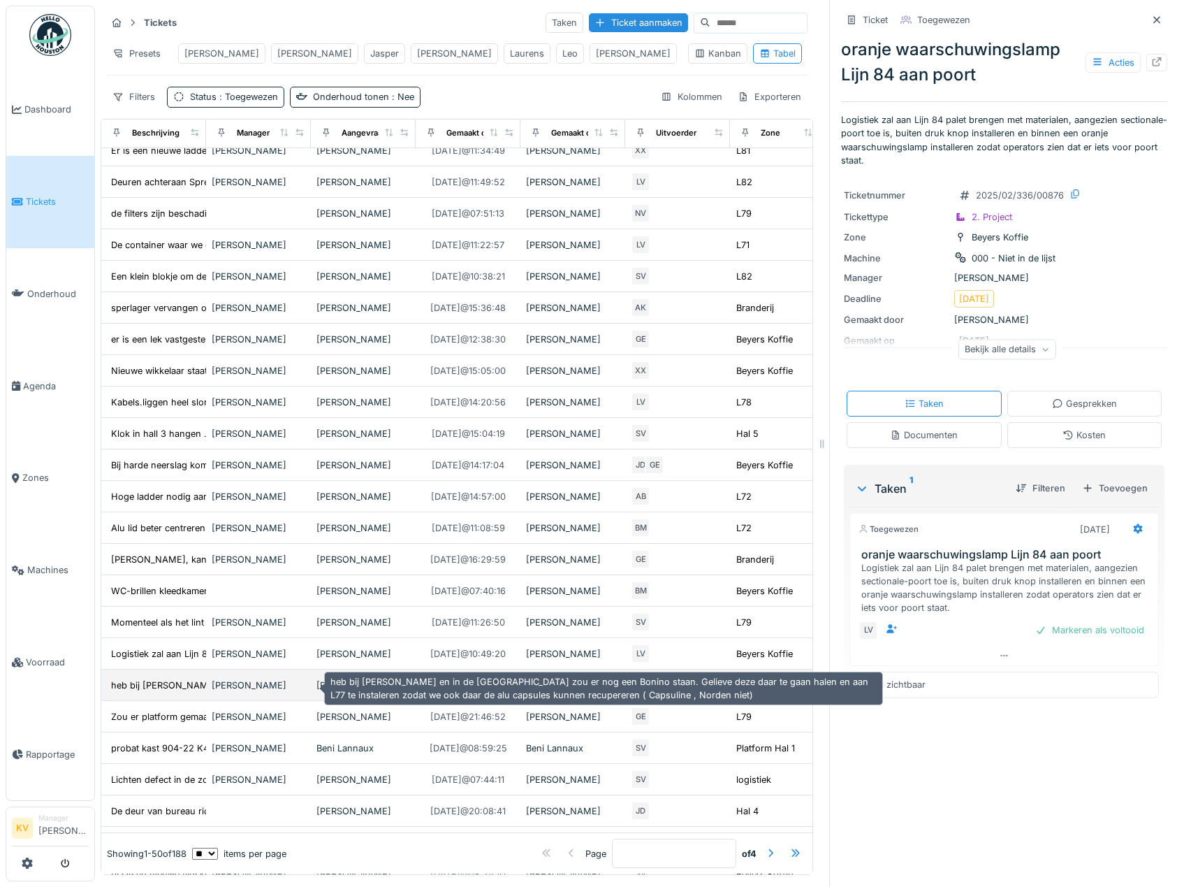
click at [175, 687] on div "heb bij [PERSON_NAME] en in de Veurtstra..." at bounding box center [207, 684] width 193 height 13
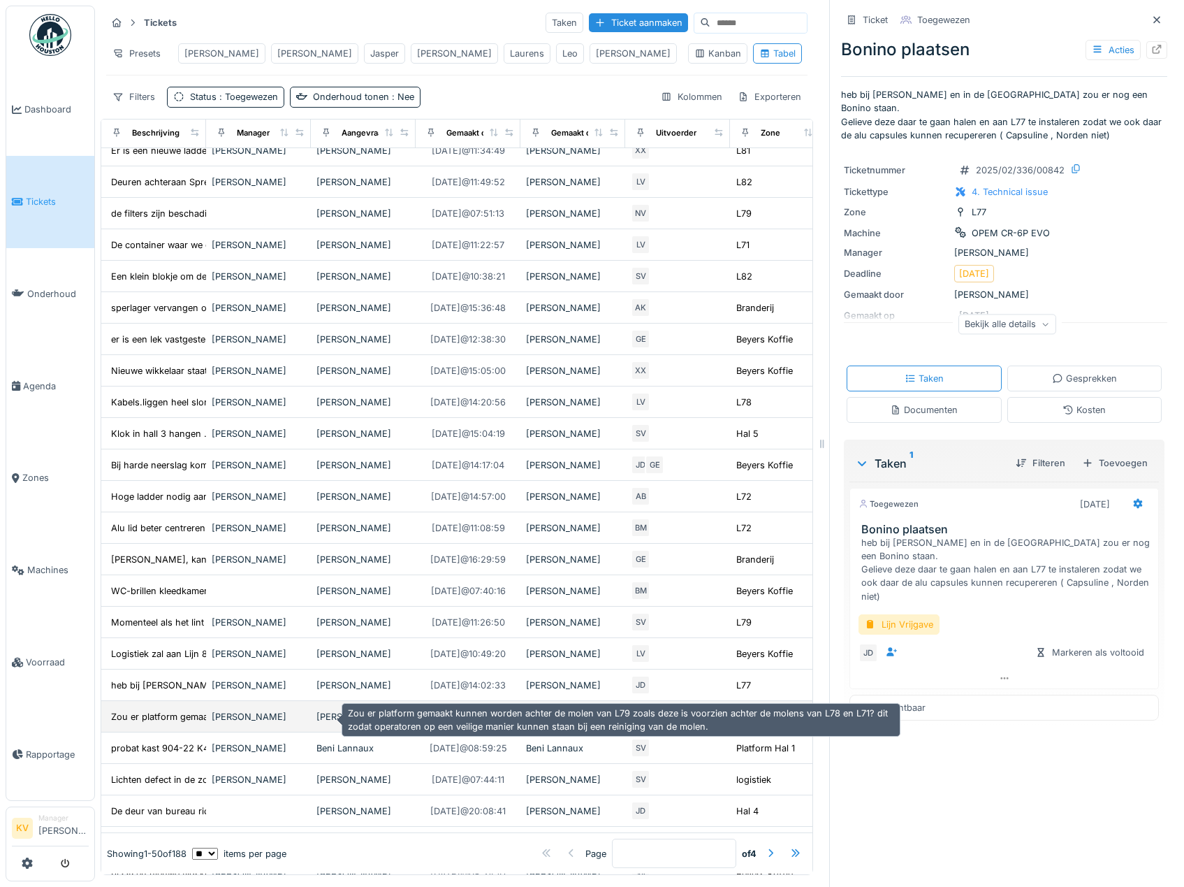
click at [173, 718] on div "Zou er platform gemaakt kunnen worden achter de..." at bounding box center [224, 716] width 226 height 13
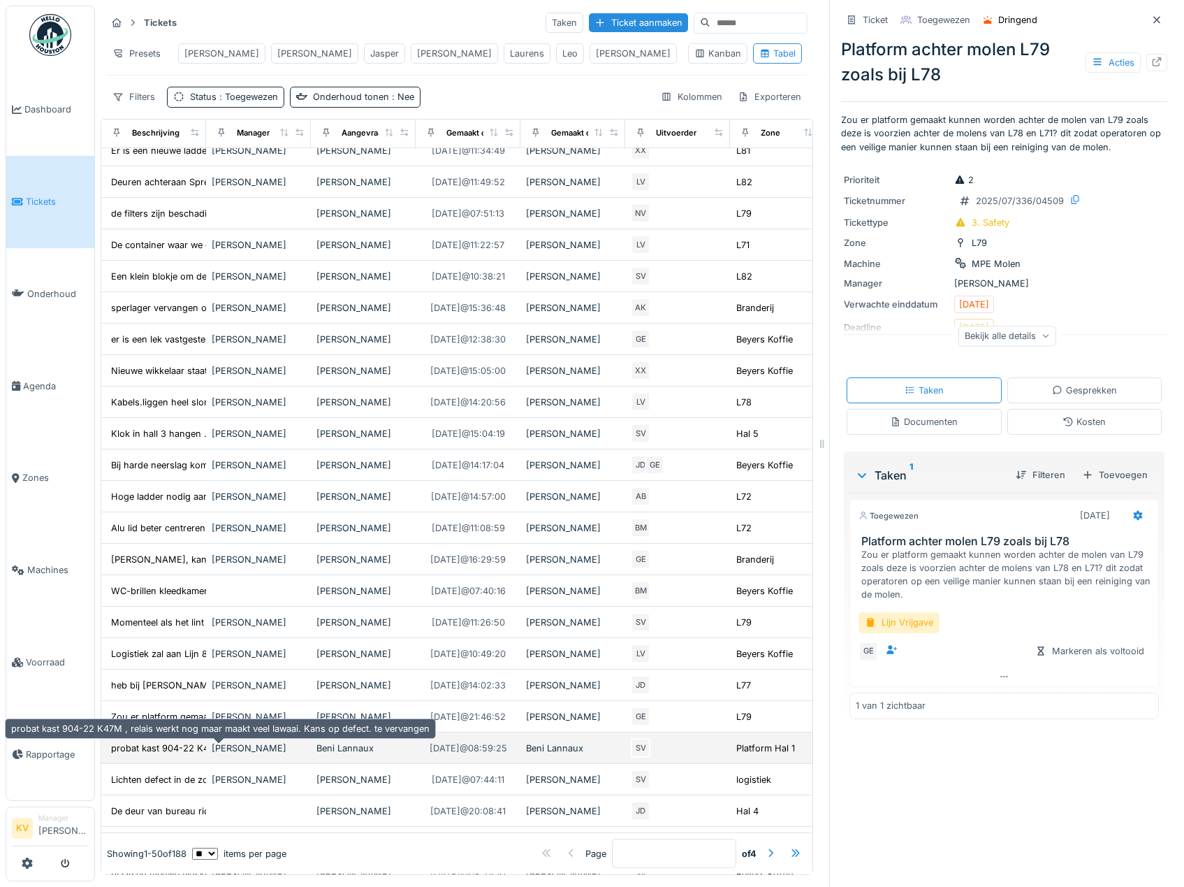
click at [145, 749] on div "probat kast 904-22 K47M , relais werkt nog maar..." at bounding box center [220, 747] width 219 height 13
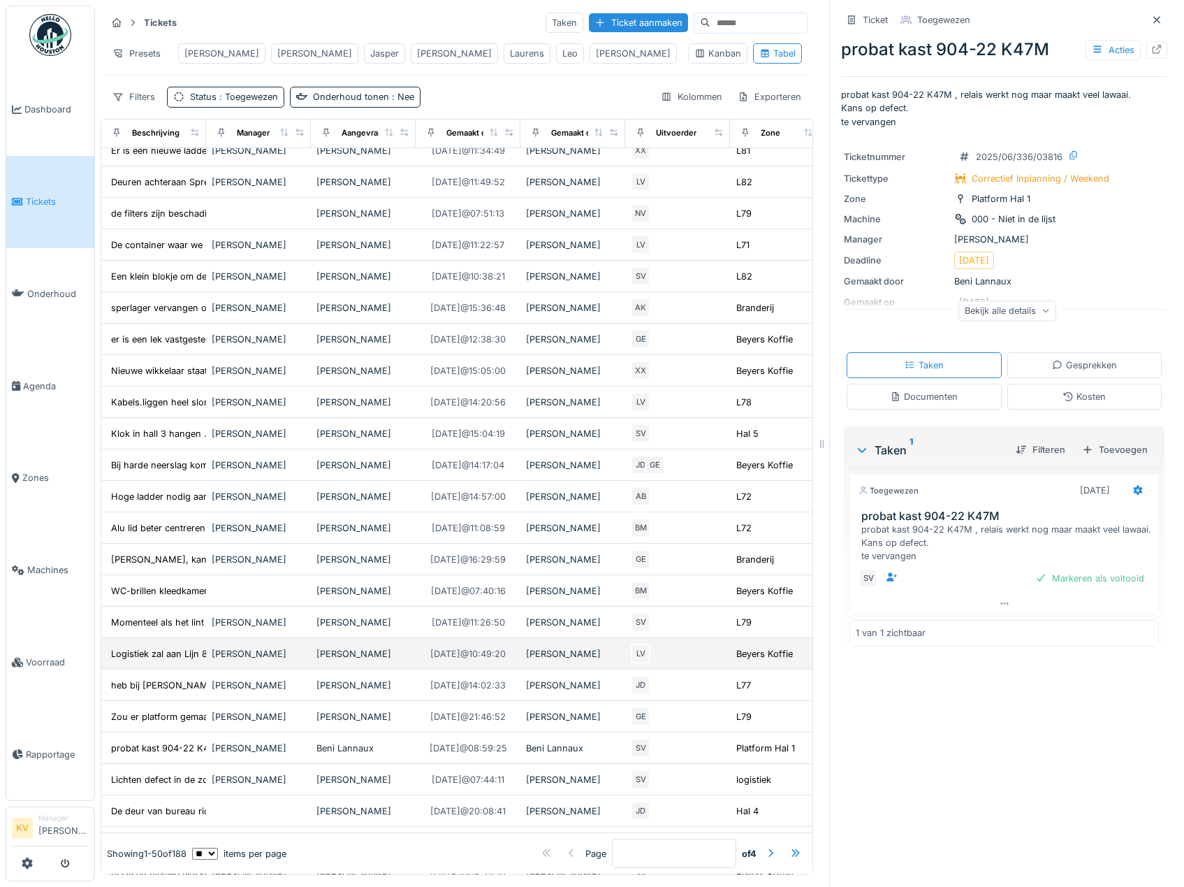
scroll to position [919, 0]
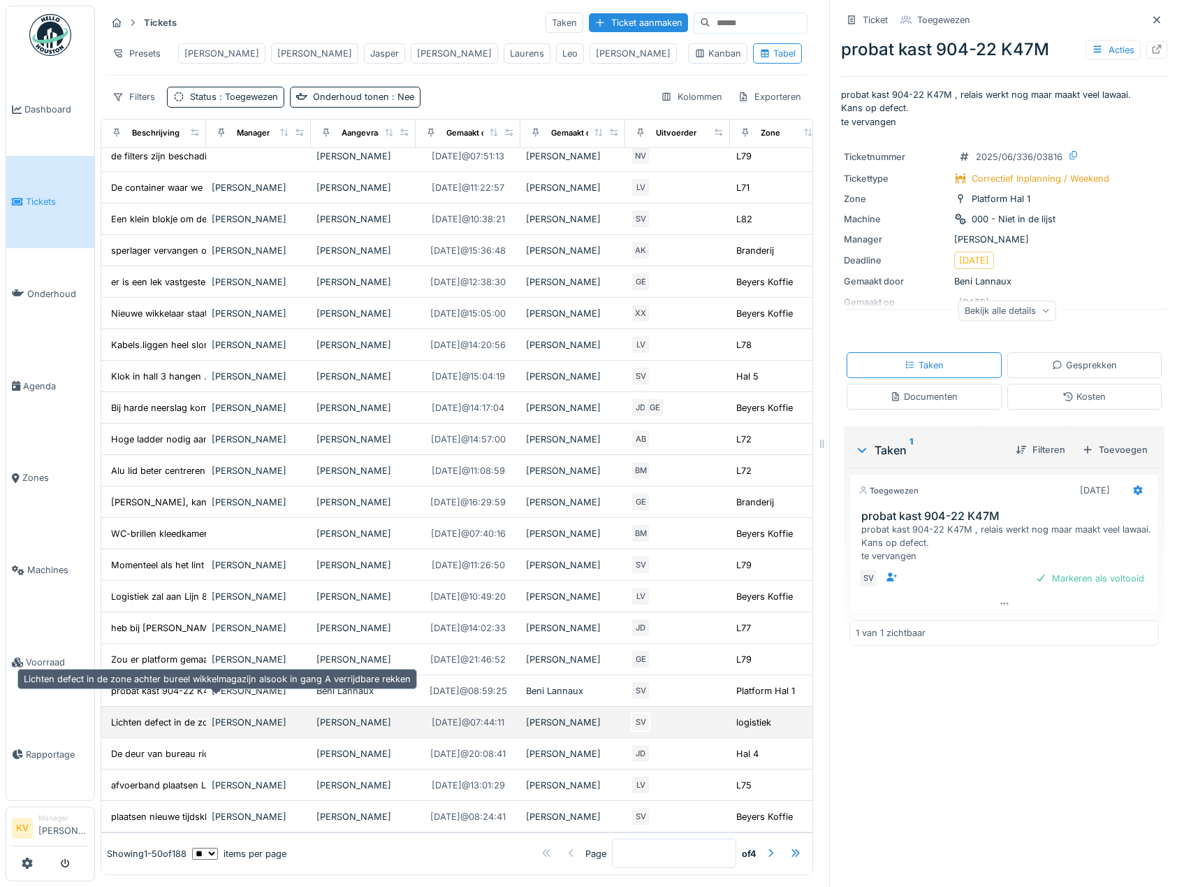
click at [161, 715] on div "Lichten defect in de zone achter bureel wikkelm..." at bounding box center [216, 721] width 211 height 13
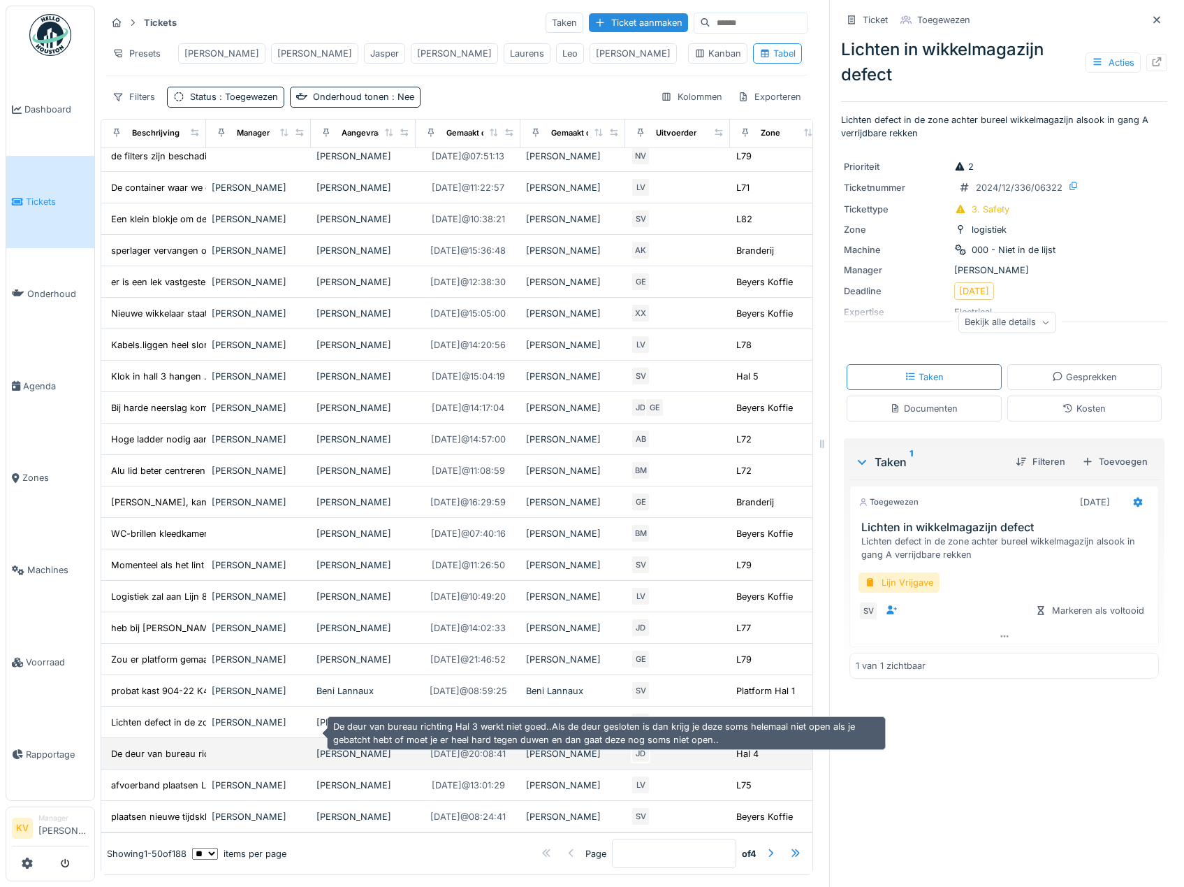
click at [161, 747] on div "De deur van bureau richting Hal 3 werkt niet go..." at bounding box center [216, 753] width 211 height 13
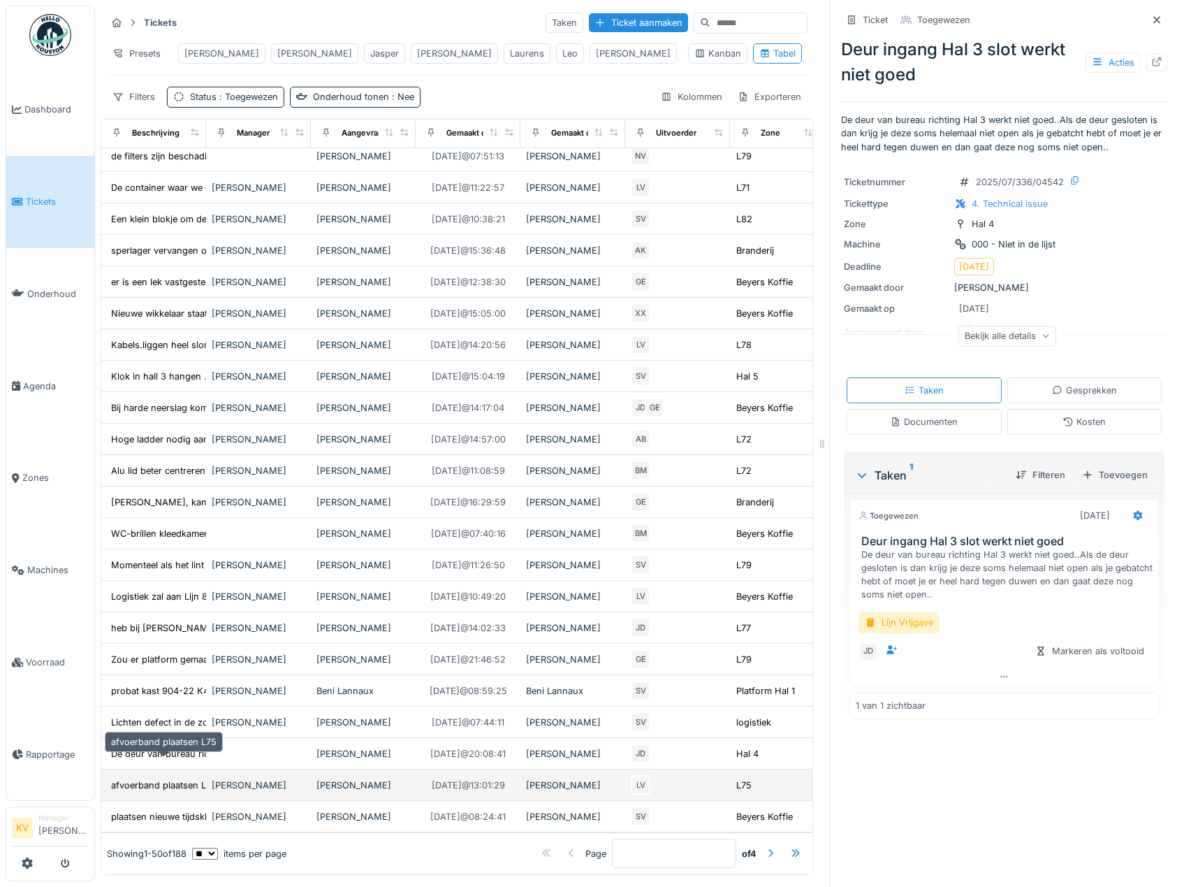
click at [159, 778] on div "afvoerband plaatsen L75" at bounding box center [163, 784] width 105 height 13
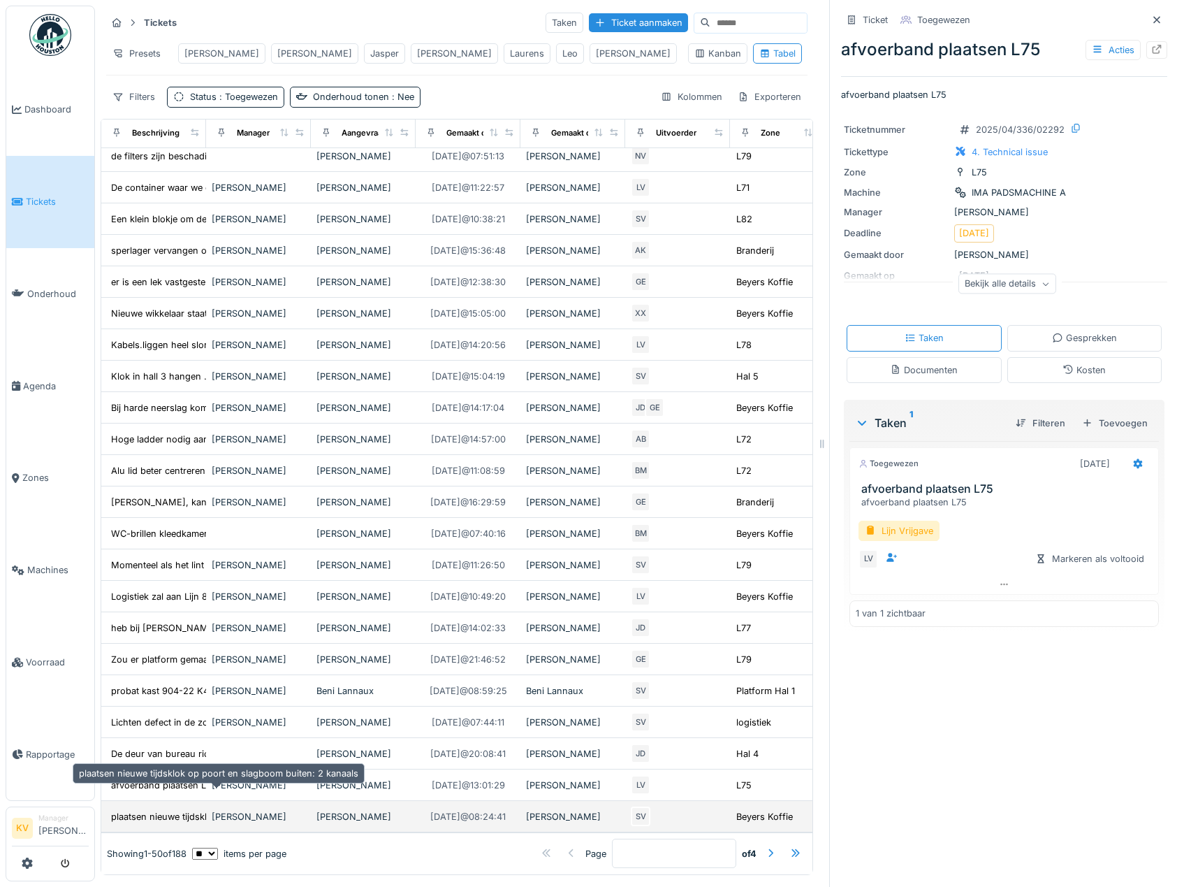
click at [136, 810] on div "plaatsen nieuwe tijdsklok op poort en slagboom ..." at bounding box center [218, 816] width 215 height 13
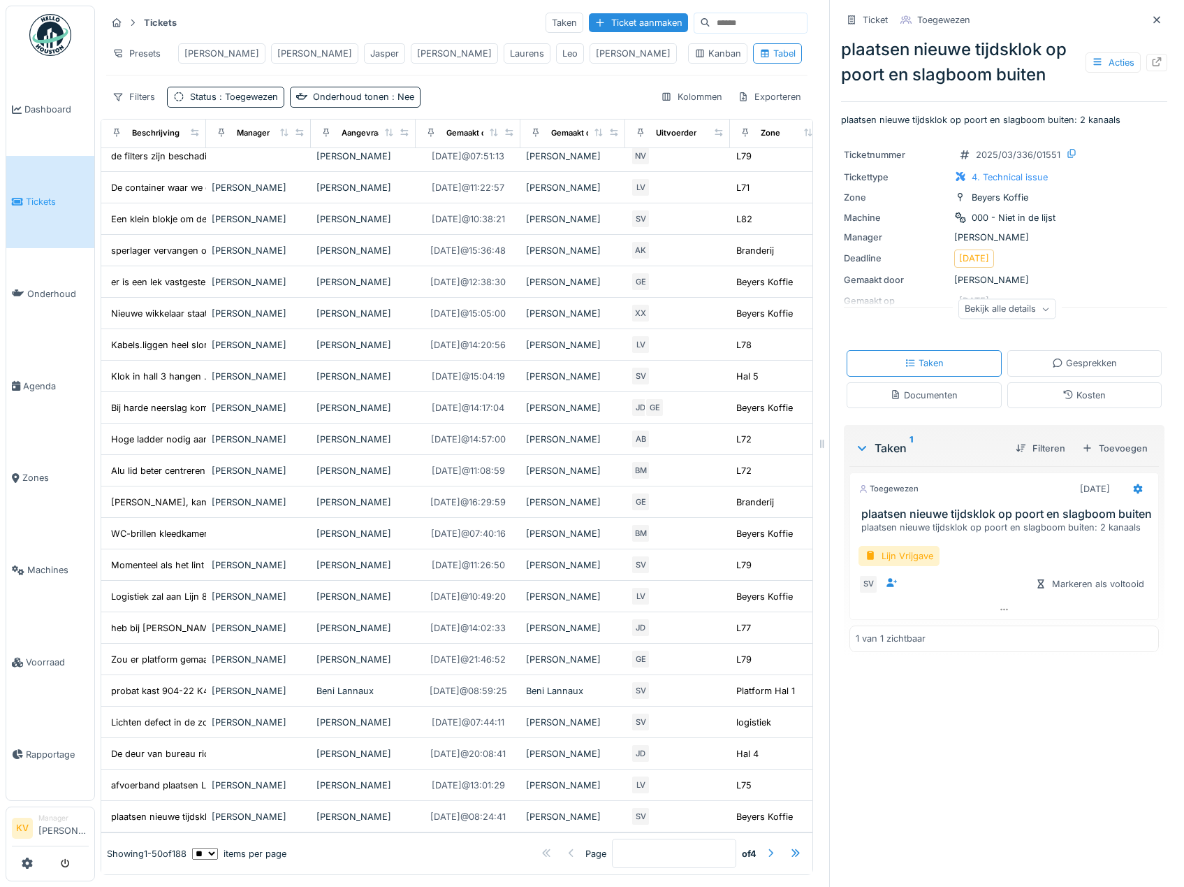
click at [765, 847] on div at bounding box center [770, 853] width 11 height 13
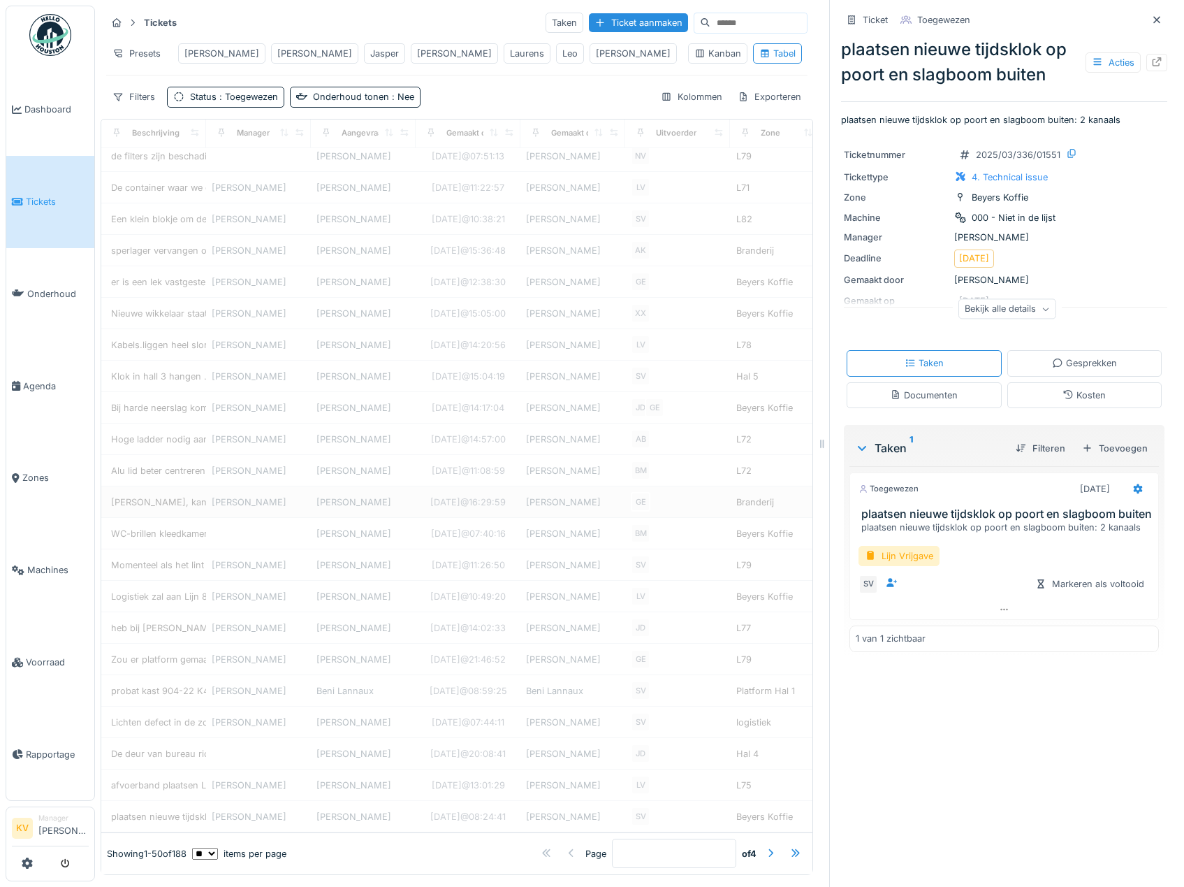
type input "*"
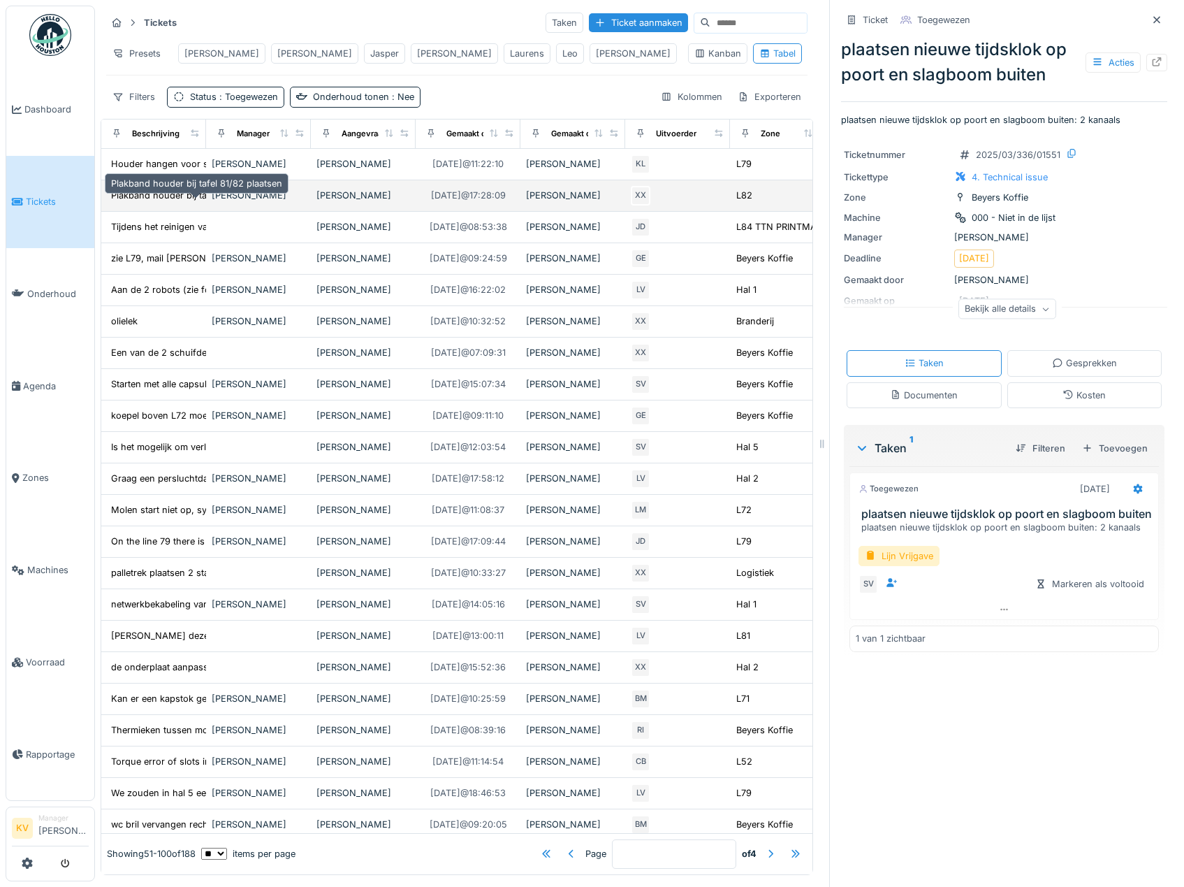
click at [156, 202] on div "Plakband houder bij tafel 81/82 plaatsen" at bounding box center [196, 195] width 171 height 13
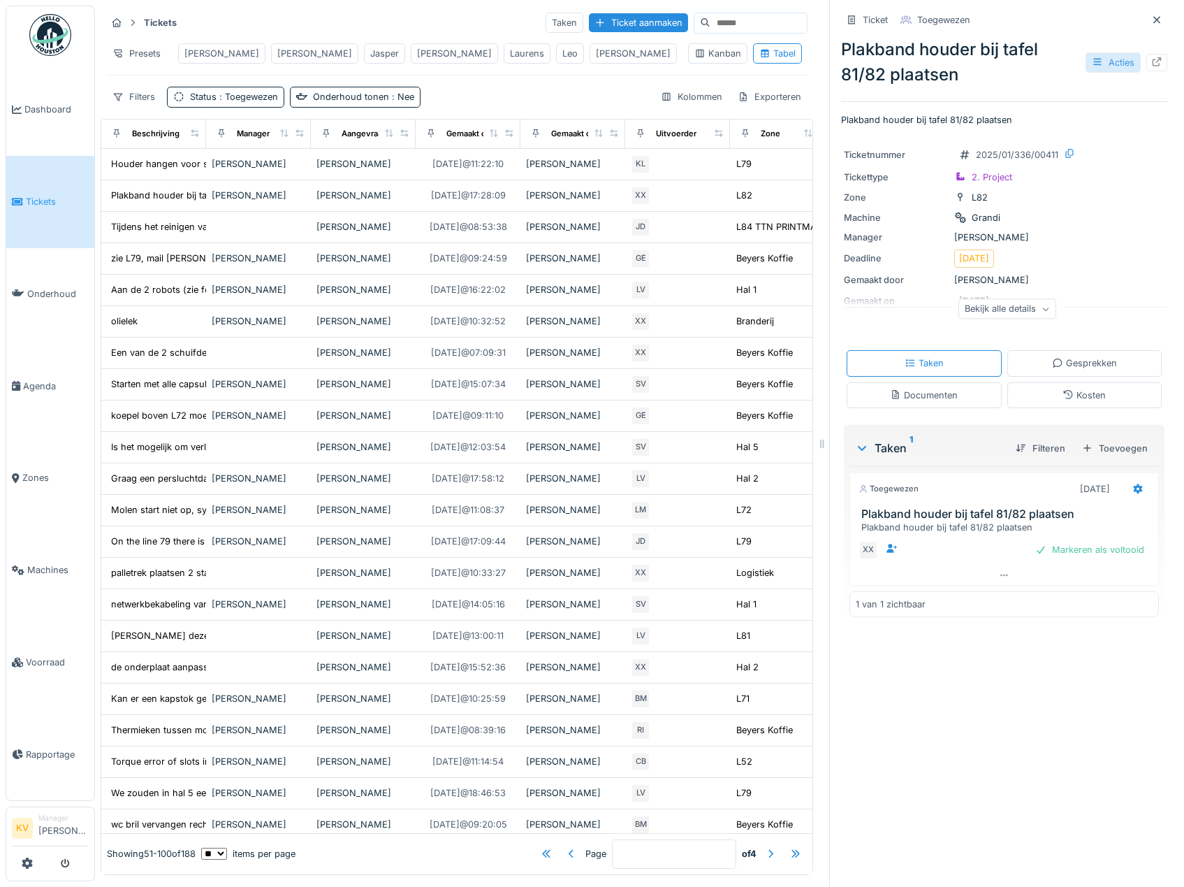
click at [1086, 65] on div "Acties" at bounding box center [1113, 62] width 55 height 20
click at [964, 696] on div "Ticket Toegewezen Plakband houder bij tafel 81/82 plaatsen Acties Plakband houd…" at bounding box center [1003, 443] width 349 height 887
click at [1044, 545] on div "Markeren als voltooid" at bounding box center [1090, 549] width 120 height 19
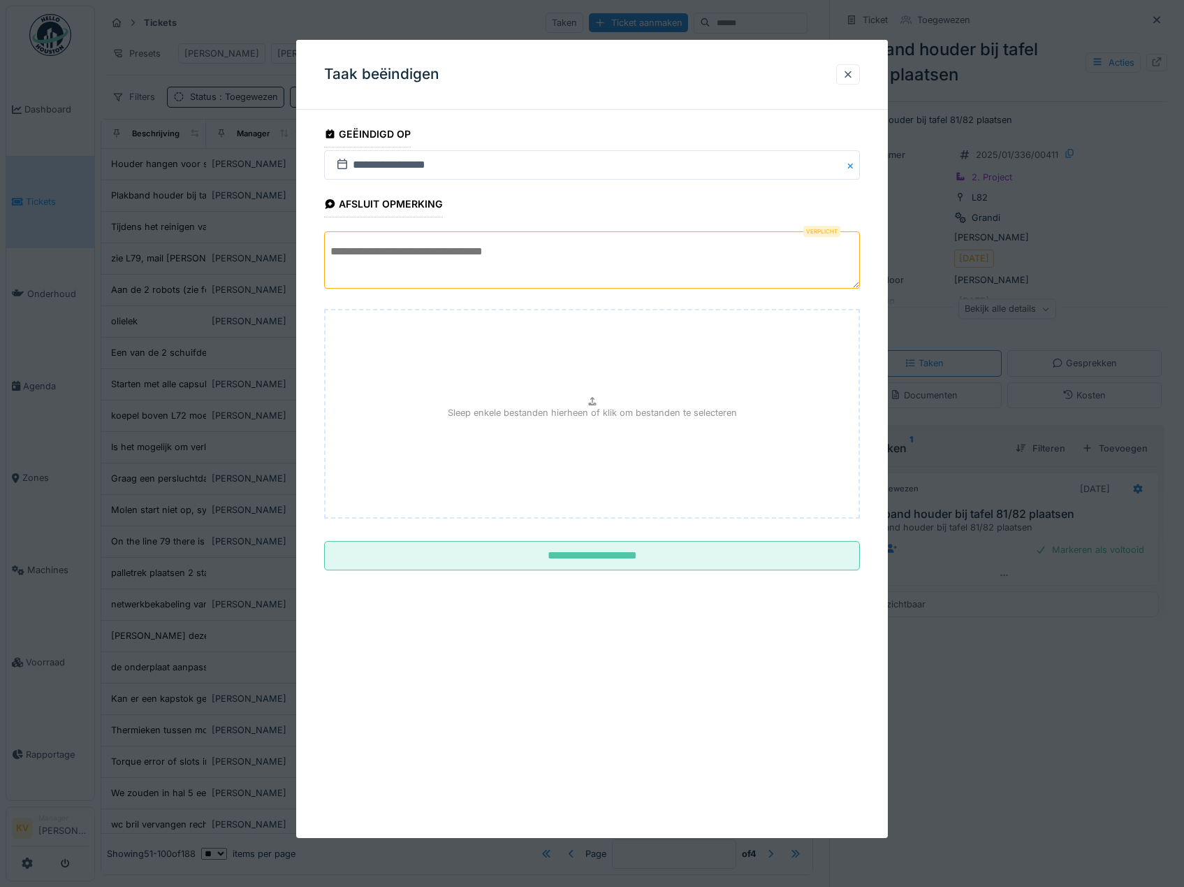
click at [544, 263] on textarea at bounding box center [592, 259] width 537 height 57
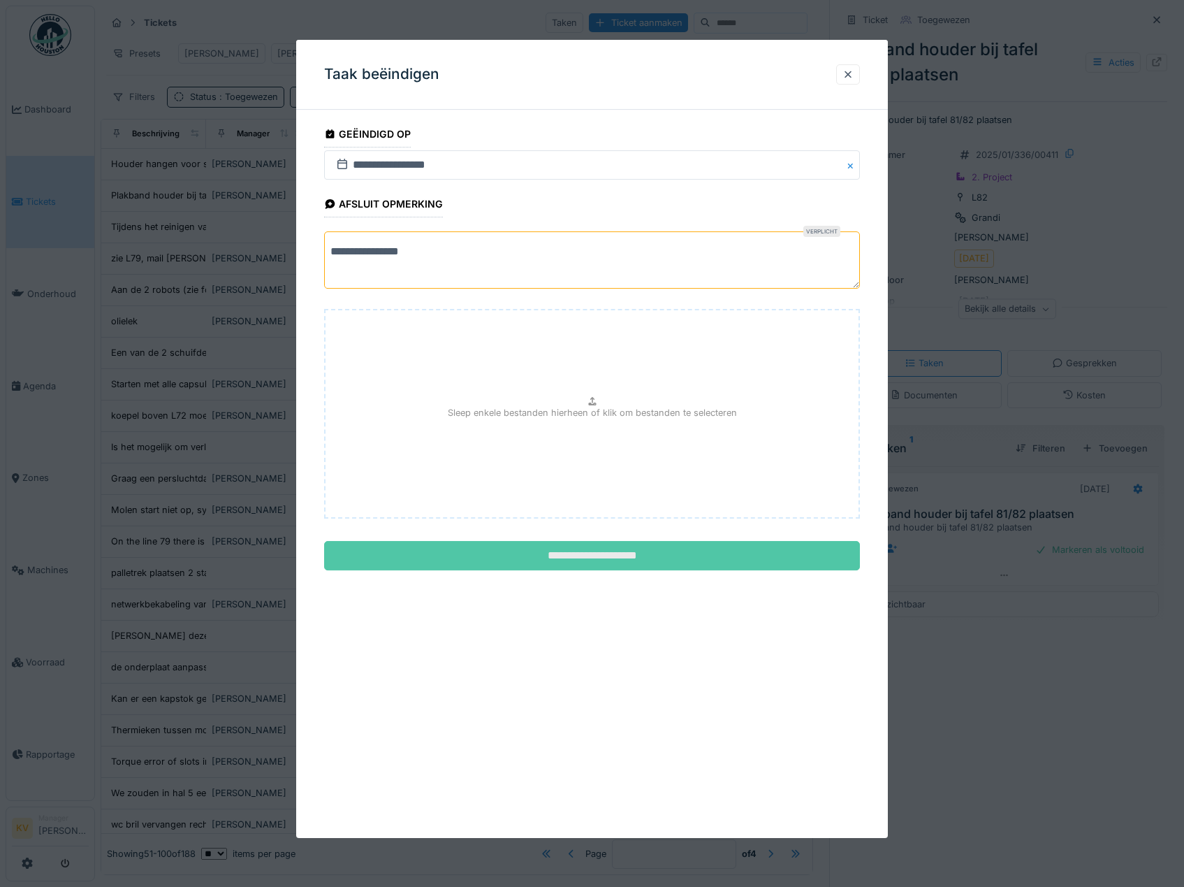
type textarea "**********"
click at [578, 544] on input "**********" at bounding box center [592, 555] width 537 height 29
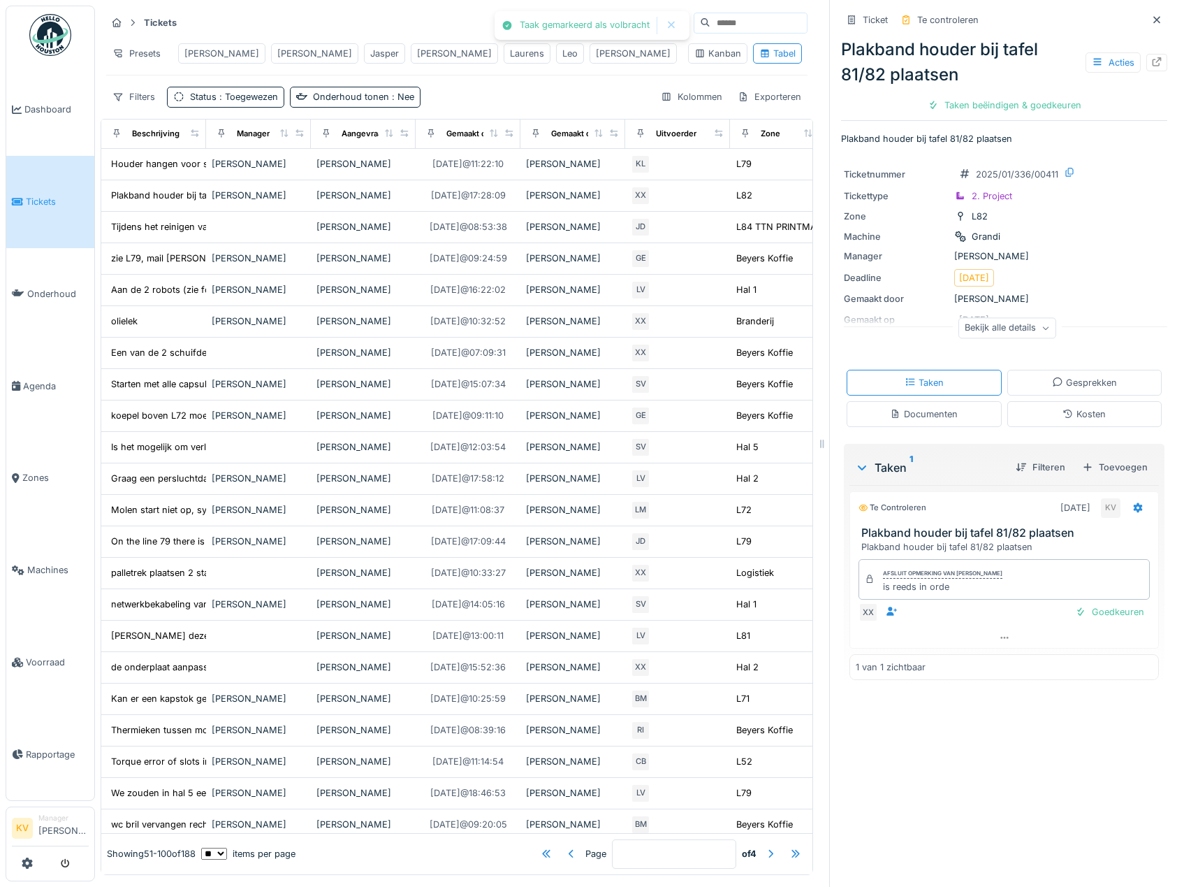
click at [1036, 118] on div "Ticket Te controleren Plakband houder bij tafel 81/82 plaatsen Acties Taken beë…" at bounding box center [1004, 63] width 326 height 115
click at [1035, 103] on div "Taken beëindigen & goedkeuren" at bounding box center [1004, 105] width 165 height 19
click at [1003, 107] on div "Ticket sluiten" at bounding box center [1005, 105] width 84 height 19
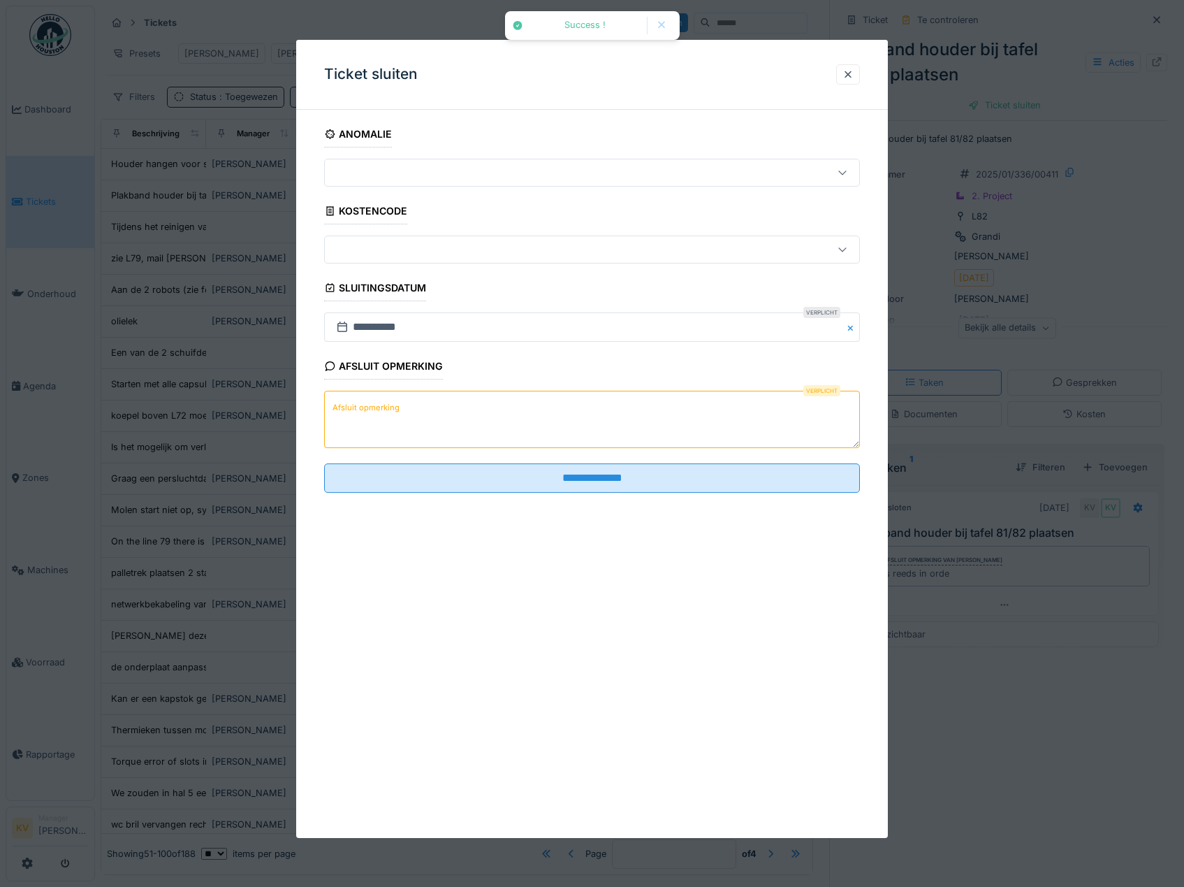
click at [542, 430] on textarea "Afsluit opmerking" at bounding box center [592, 419] width 537 height 57
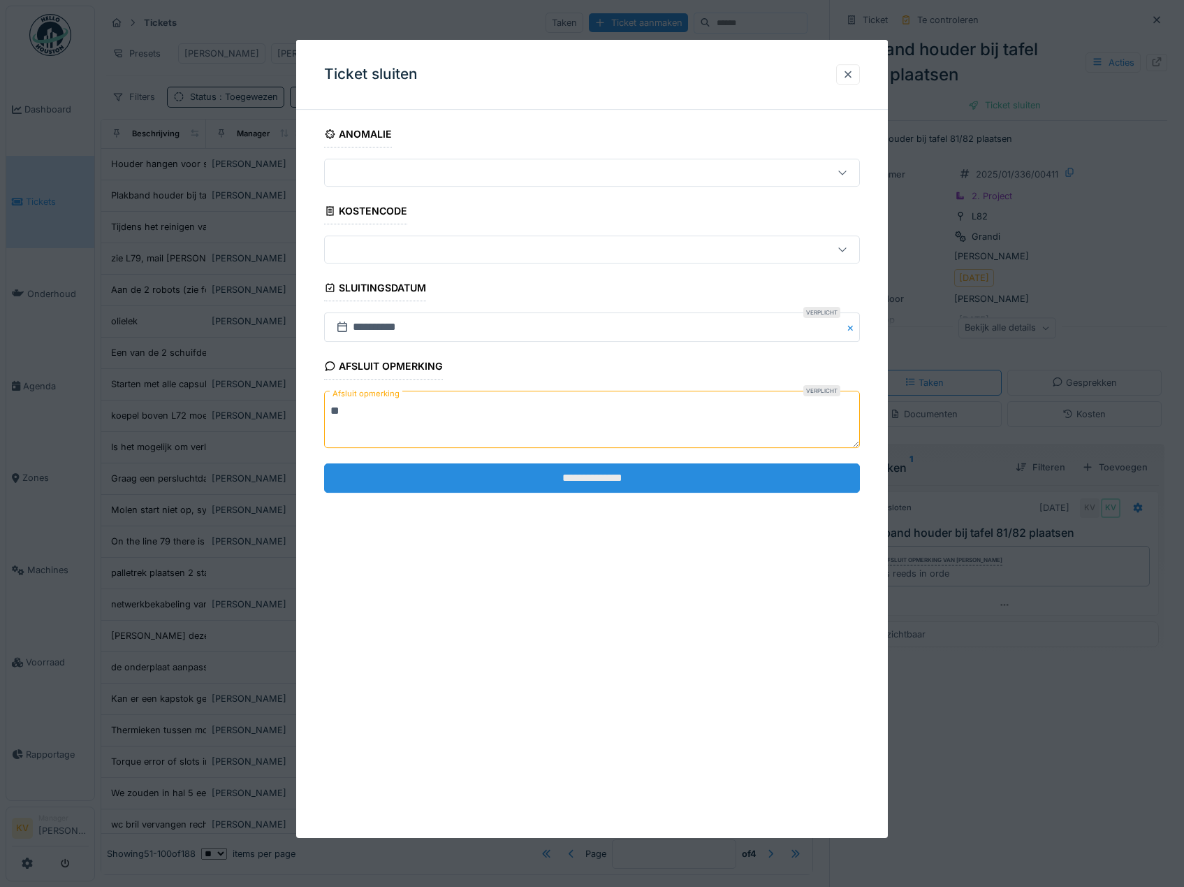
type textarea "**"
click at [550, 476] on input "**********" at bounding box center [592, 477] width 537 height 29
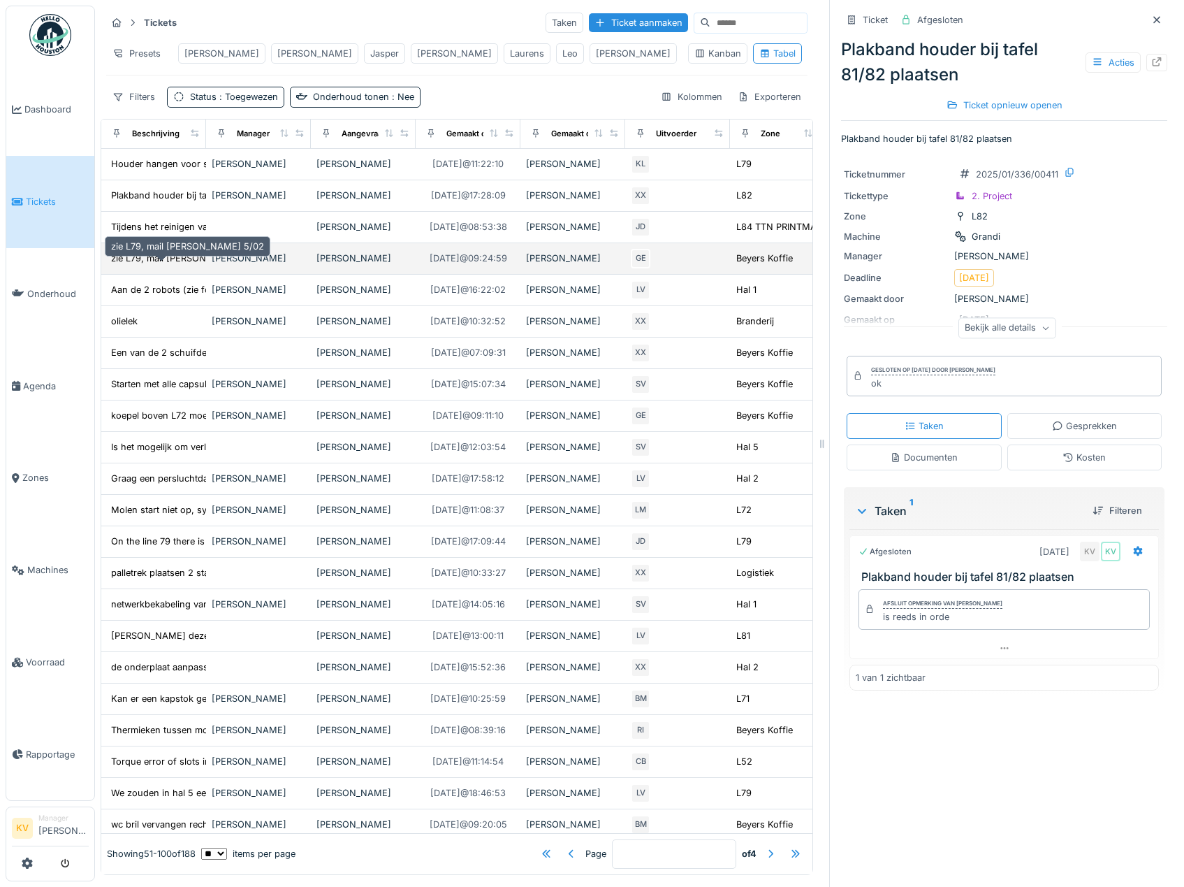
click at [173, 265] on div "zie L79, mail [PERSON_NAME] 5/02" at bounding box center [187, 258] width 153 height 13
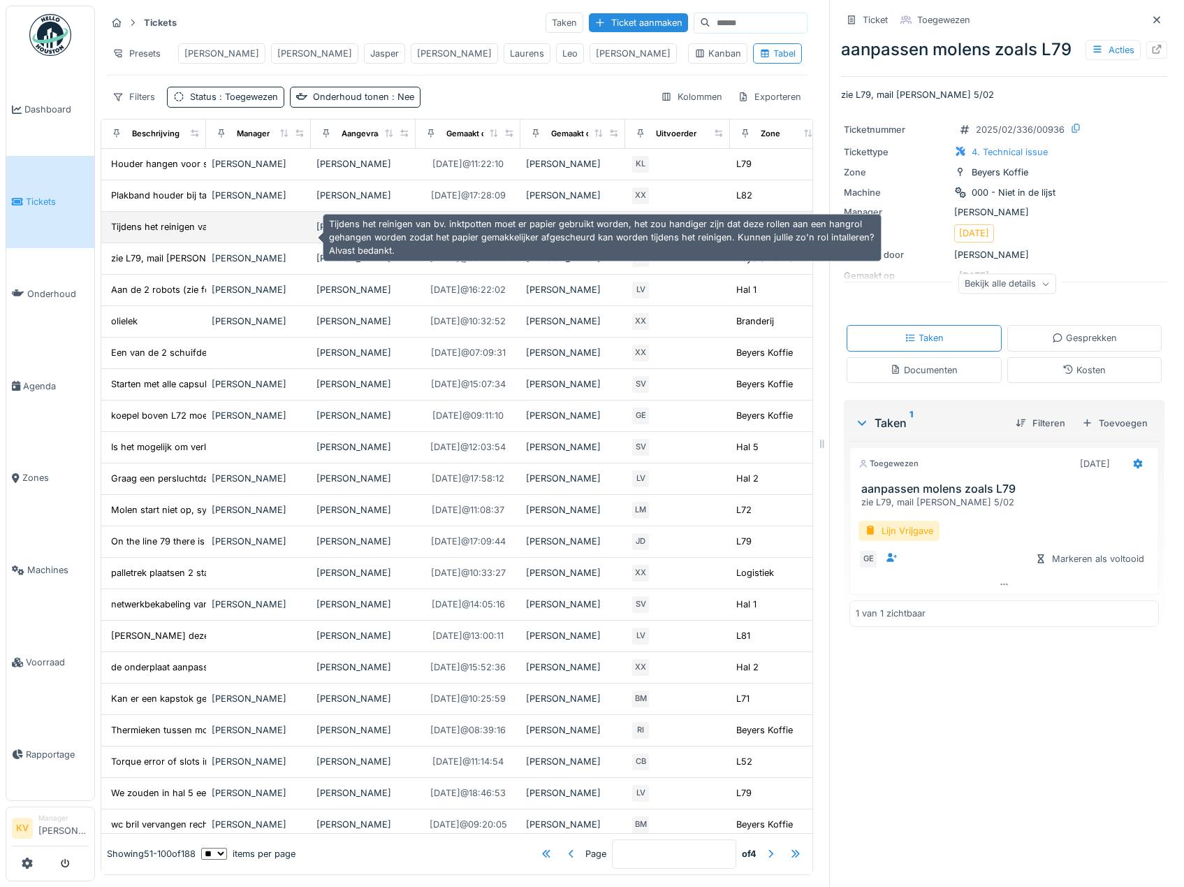
click at [157, 233] on div "Tijdens het reinigen van bv. inktpotten moet er..." at bounding box center [213, 226] width 205 height 13
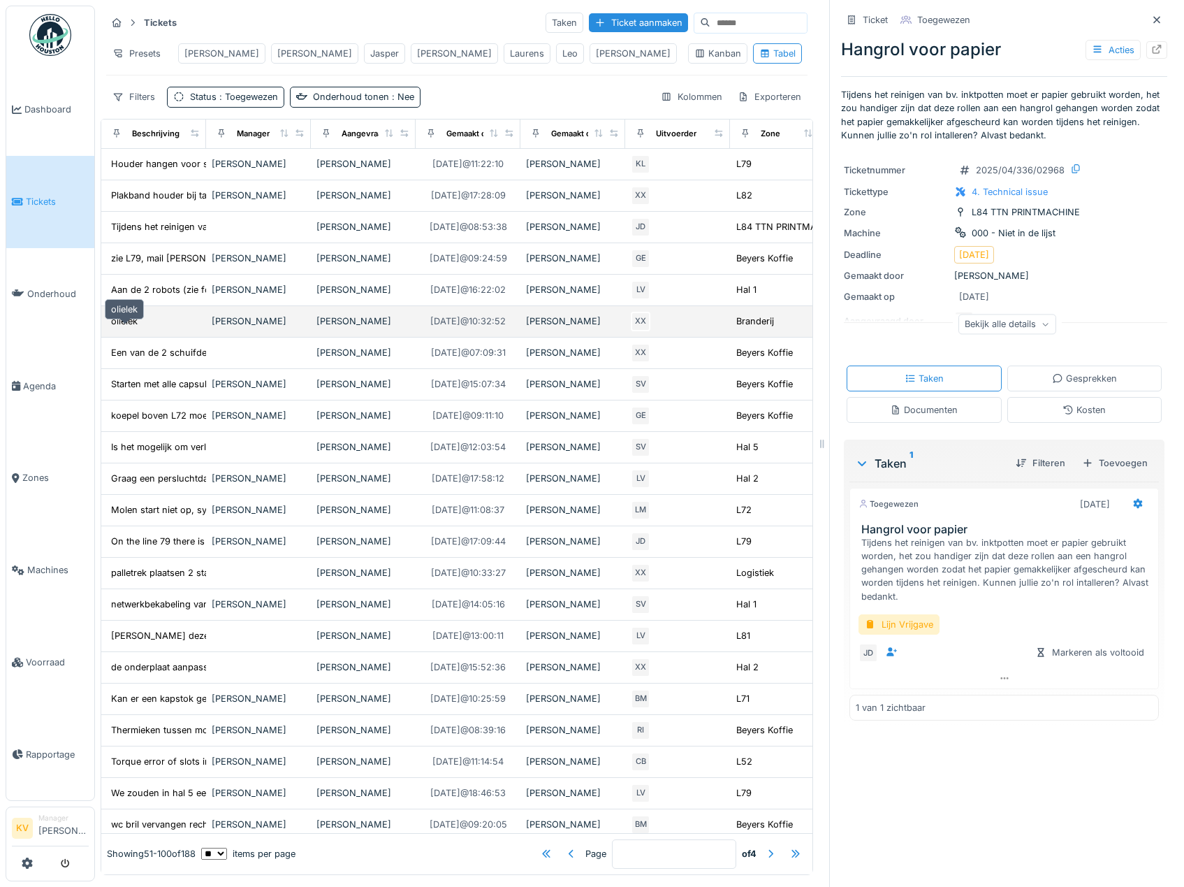
click at [119, 328] on div "olielek" at bounding box center [124, 320] width 27 height 13
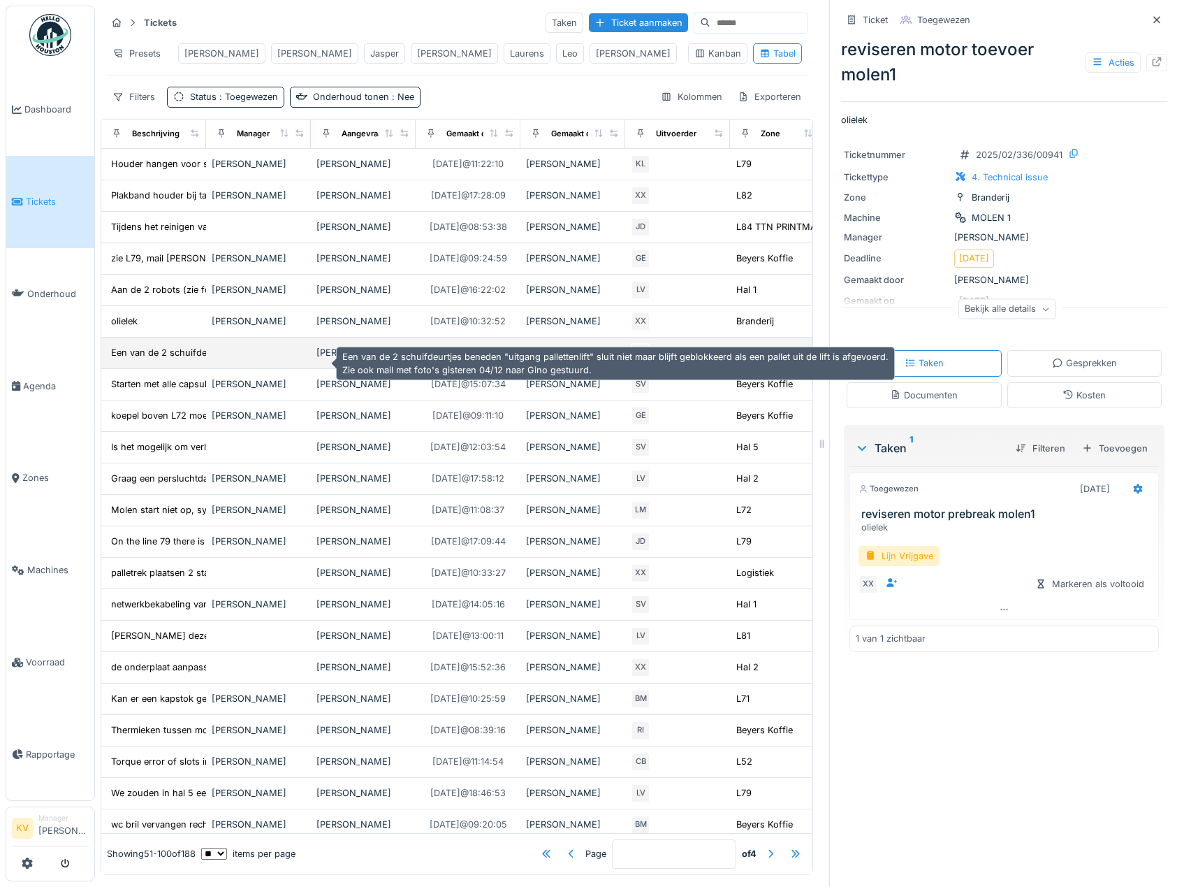
click at [116, 359] on div "Een van de 2 schuifdeurtjes beneden "uitgang pa..." at bounding box center [221, 352] width 220 height 13
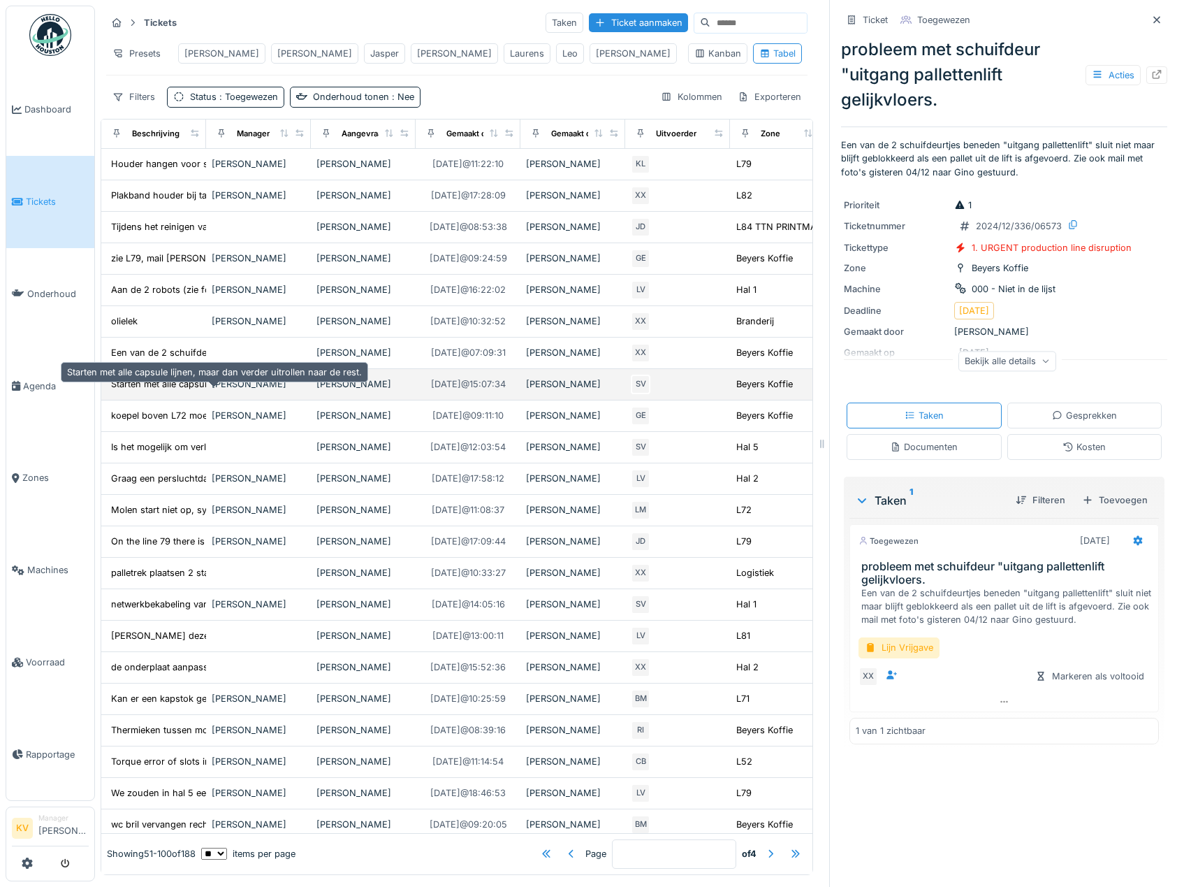
click at [122, 391] on div "Starten met alle capsule lijnen, maar dan verde..." at bounding box center [214, 383] width 206 height 13
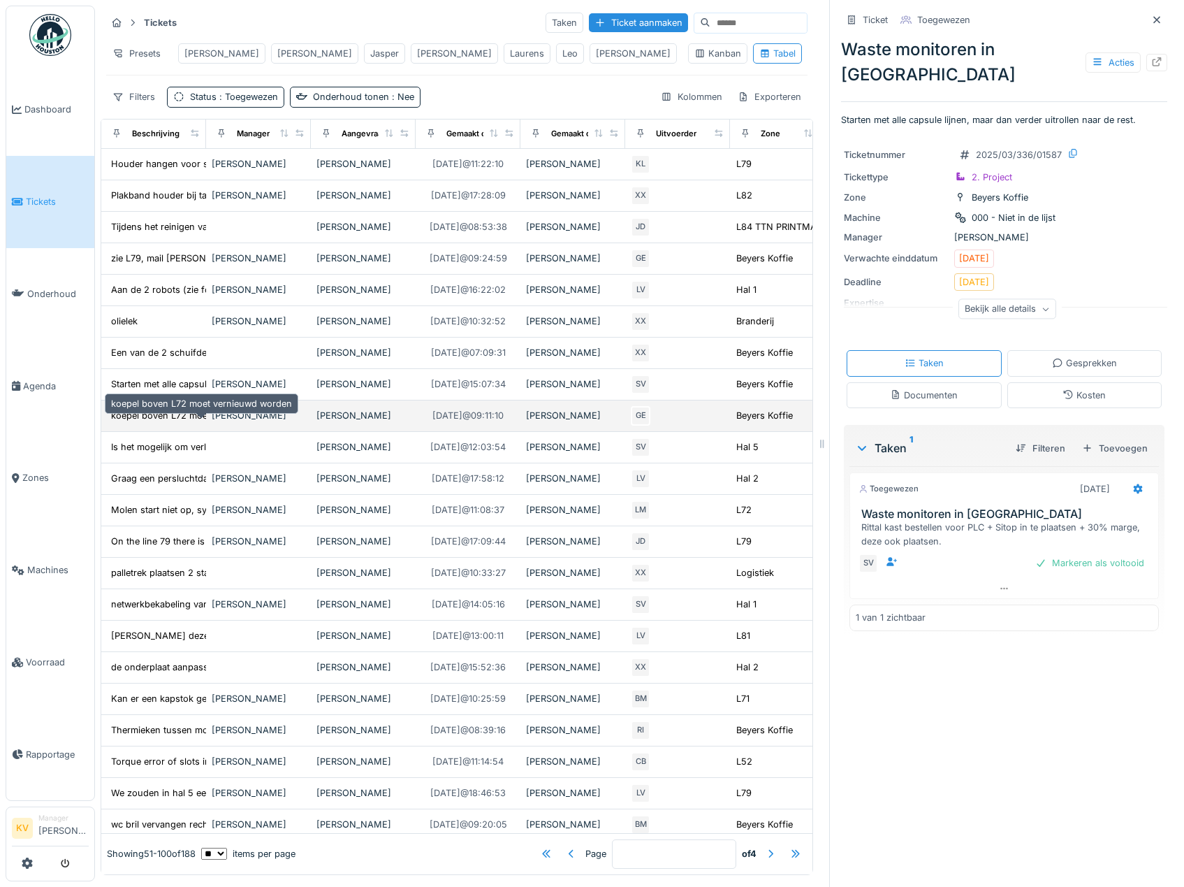
click at [126, 422] on div "koepel boven L72 moet vernieuwd worden" at bounding box center [201, 415] width 181 height 13
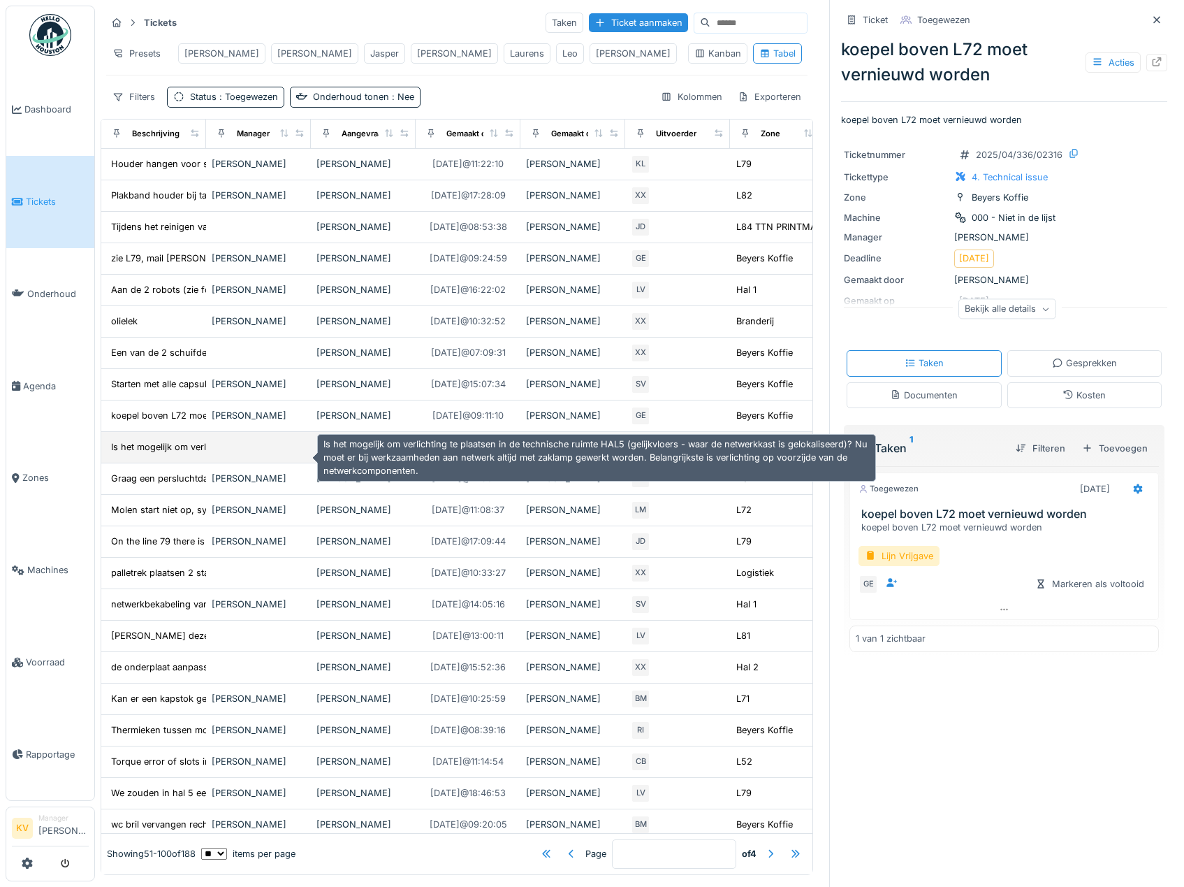
click at [142, 453] on div "Is het mogelijk om verlichting te plaatsen in d..." at bounding box center [211, 446] width 200 height 13
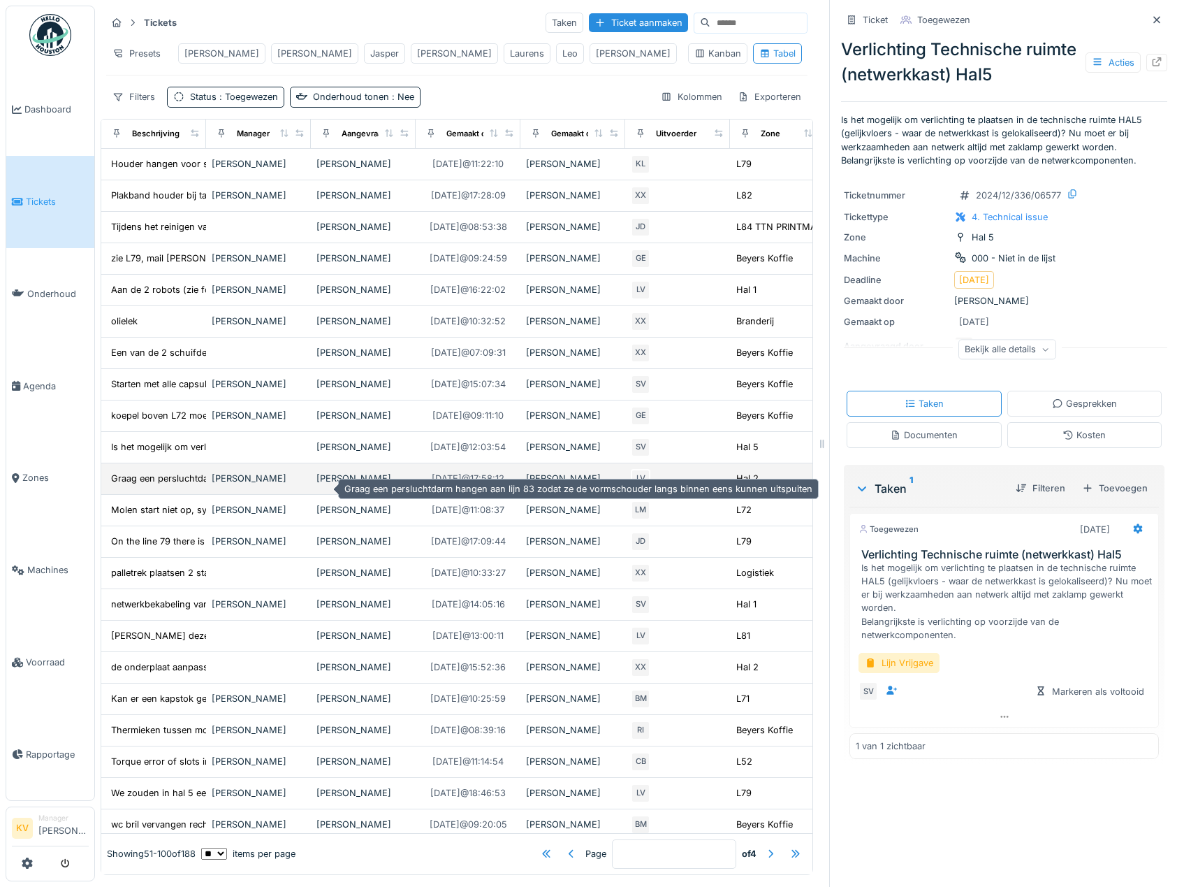
click at [141, 484] on div "Graag een persluchtdarm hangen aan lijn 83 zoda..." at bounding box center [222, 478] width 222 height 13
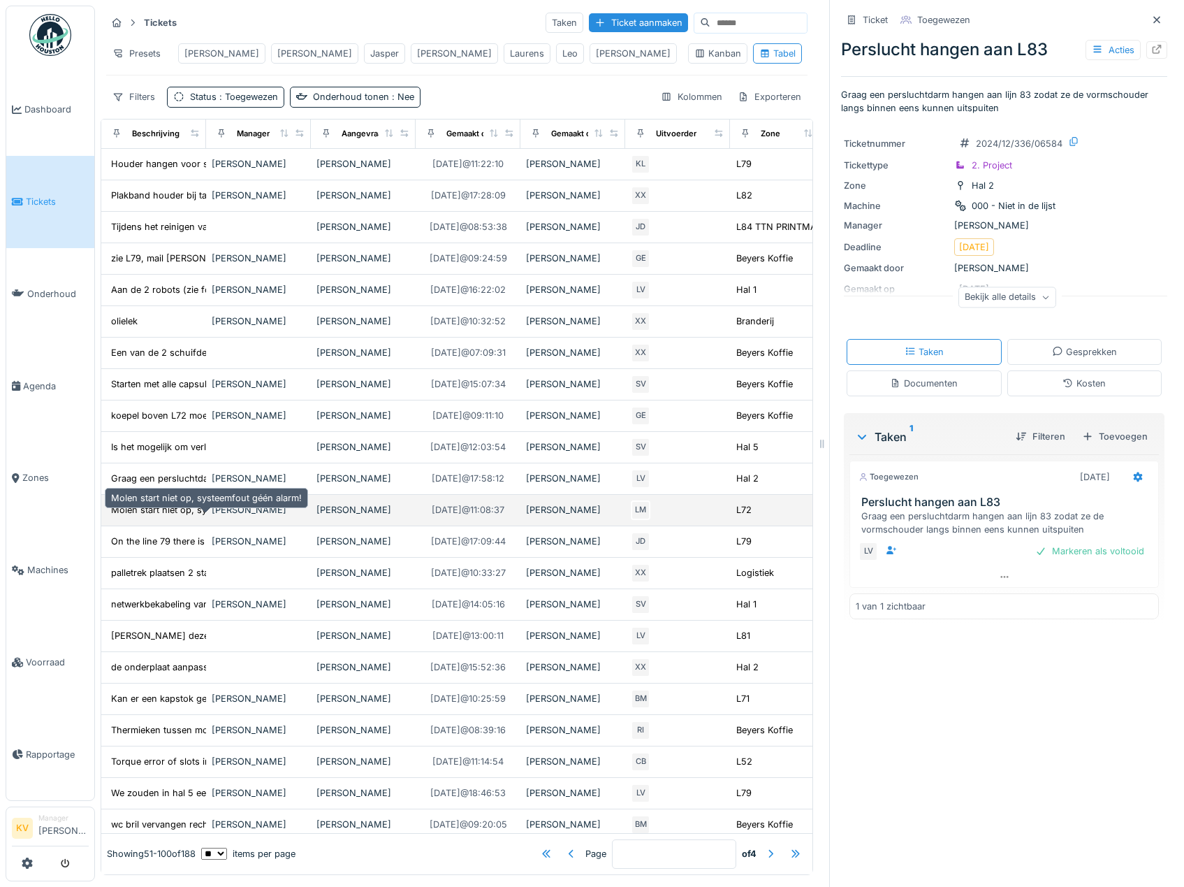
click at [124, 516] on div "Molen start niet op, systeemfout géén alarm!" at bounding box center [206, 509] width 191 height 13
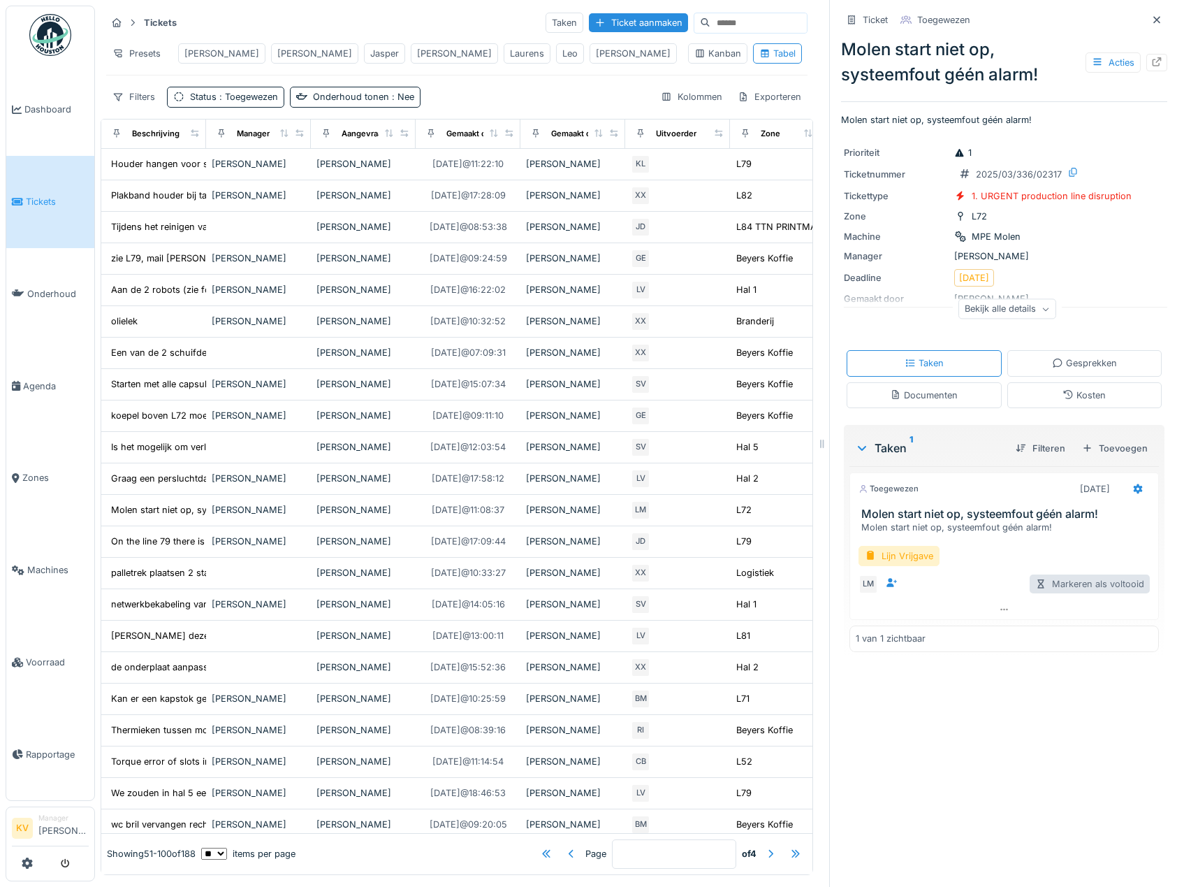
click at [1067, 587] on div "Markeren als voltooid" at bounding box center [1090, 583] width 120 height 19
